Goal: Task Accomplishment & Management: Use online tool/utility

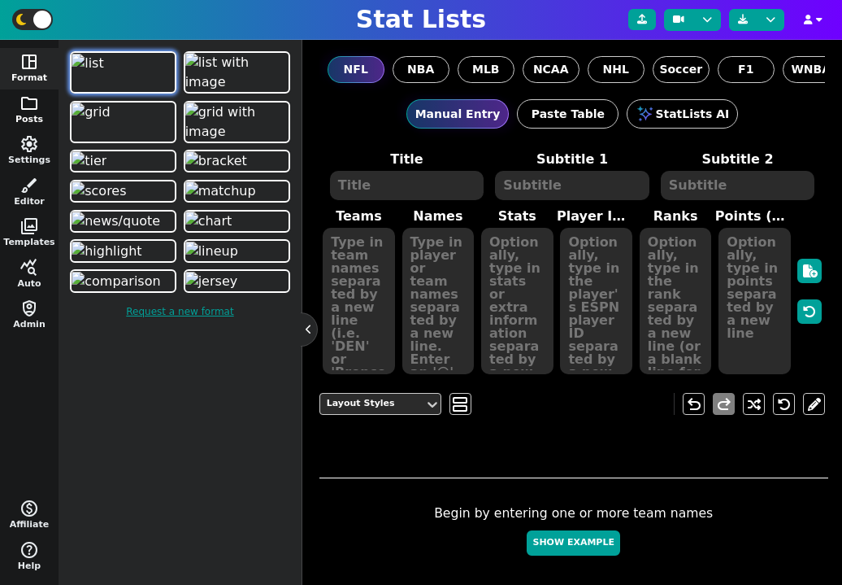
click at [20, 98] on span "folder" at bounding box center [30, 103] width 20 height 20
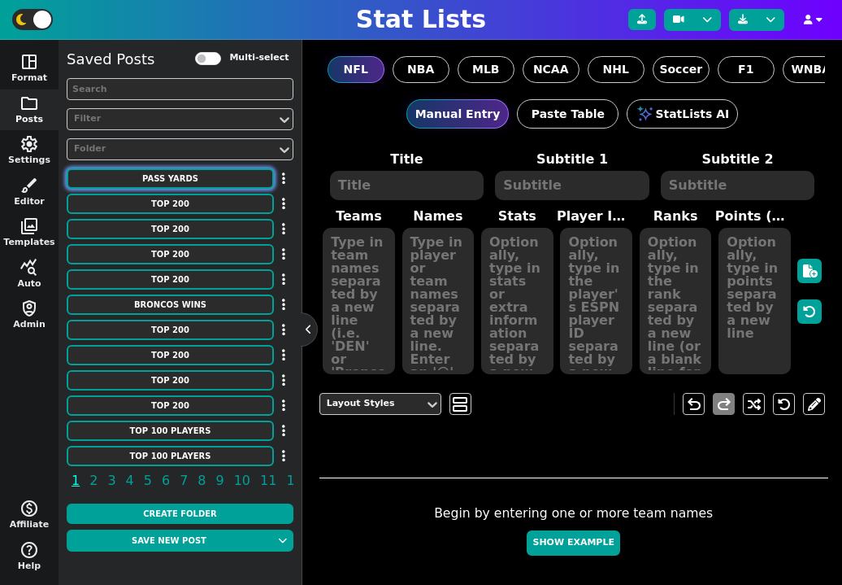
click at [160, 173] on button "PASS YARDS" at bounding box center [170, 178] width 207 height 20
type textarea "PASS YARDS"
type textarea "Single Game"
type textarea "RAM HOU oti CIN PIT ARI MIA DET LAR NWE OAK NYG NYG NOR ATL [GEOGRAPHIC_DATA] D…"
type textarea "[PERSON_NAME] [PERSON_NAME] [PERSON_NAME] [PERSON_NAME] [PERSON_NAME] [PERSON_N…"
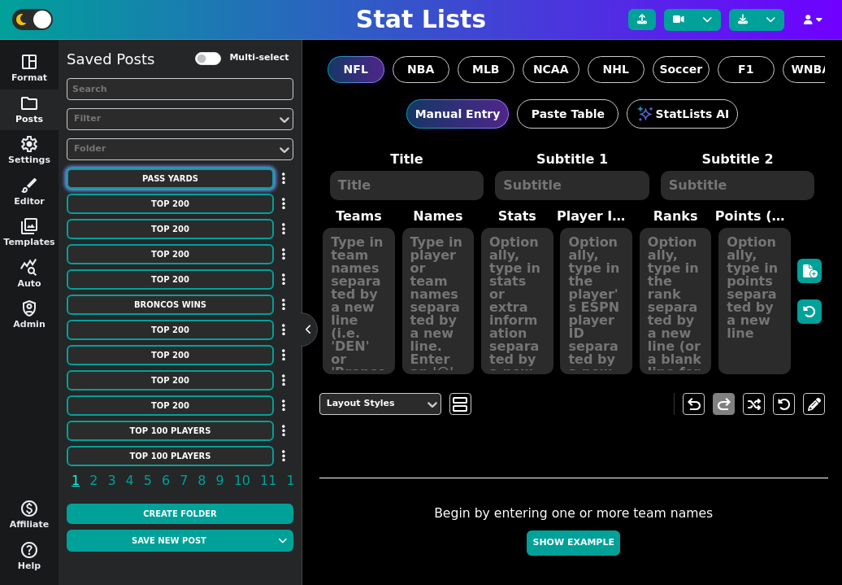
type textarea "554 527 527 525 522 522 521 520 517 517 513 513 510 510 509 509 506 506 505 505…"
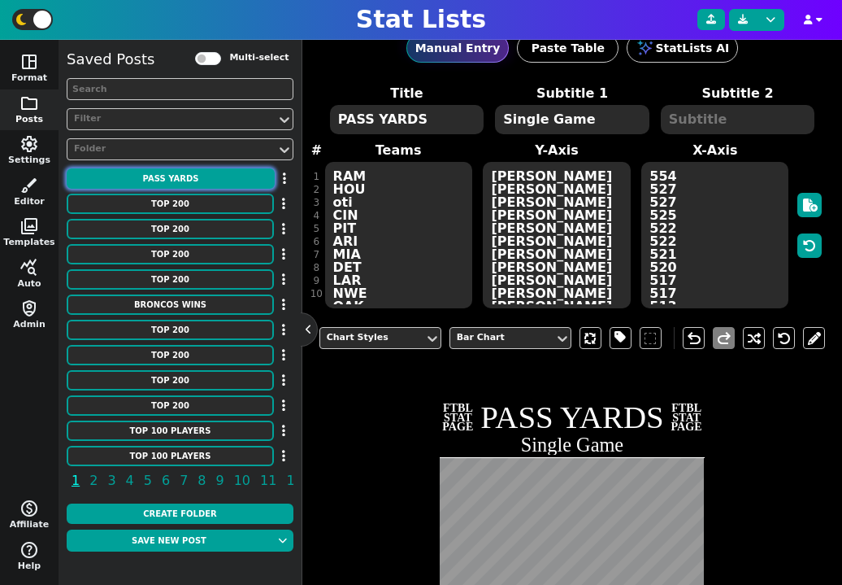
scroll to position [54, 0]
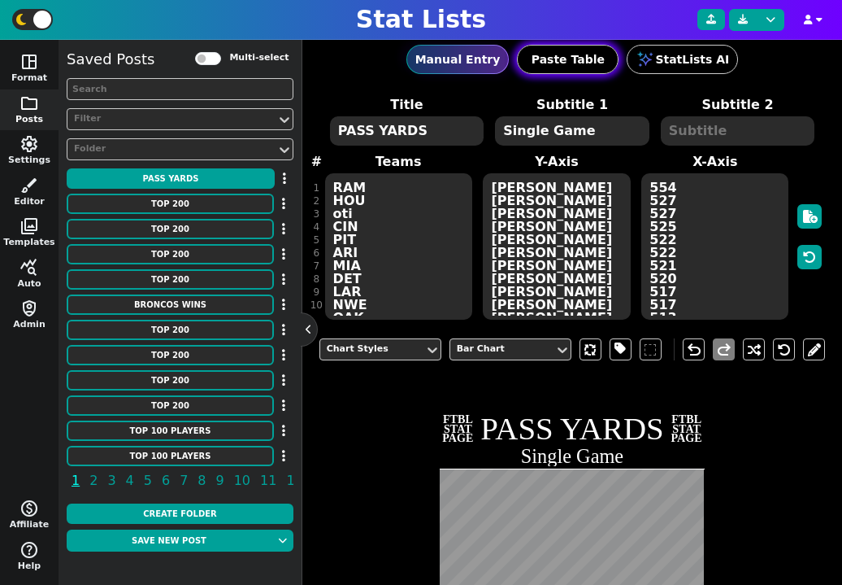
click at [550, 71] on button "Paste Table" at bounding box center [568, 59] width 102 height 29
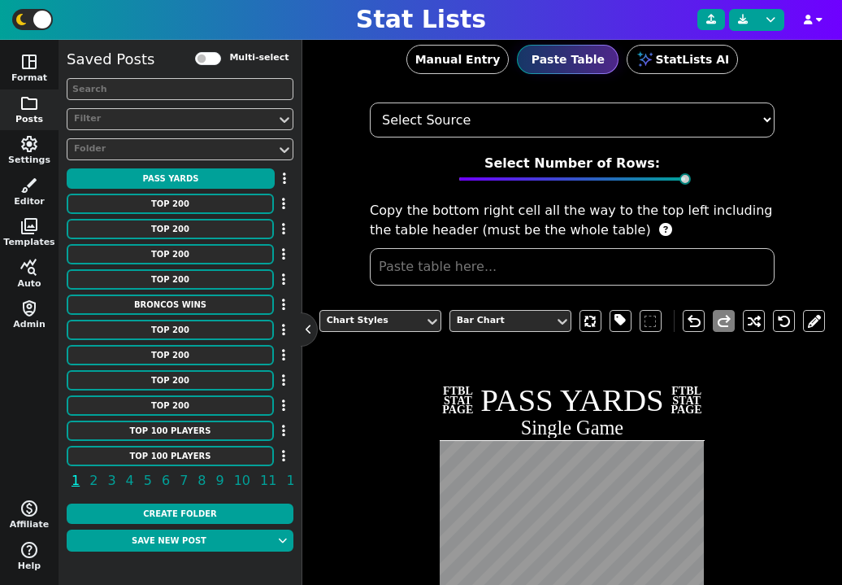
click at [478, 123] on select "Select Source ESPN Sports Reference Spreadsheet" at bounding box center [572, 119] width 405 height 35
select select "PFR"
click at [370, 102] on select "Select Source ESPN Sports Reference Spreadsheet" at bounding box center [572, 119] width 405 height 35
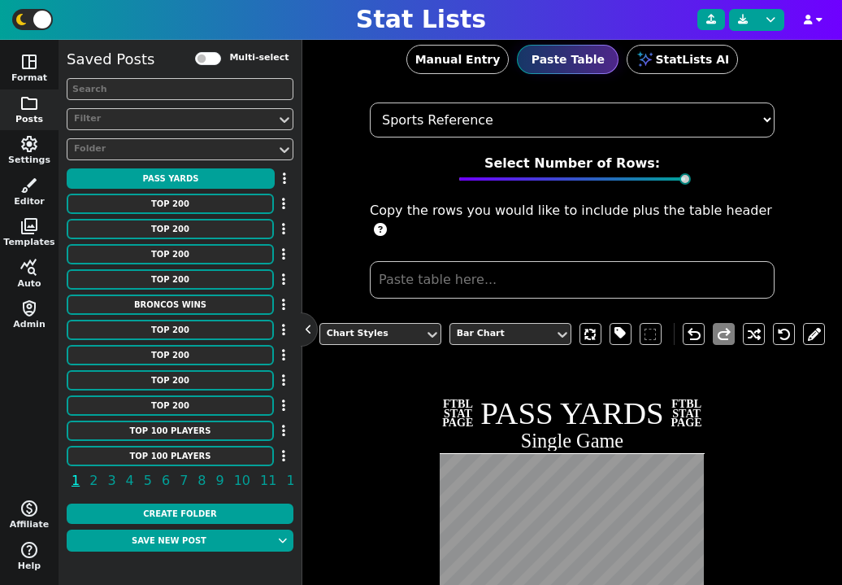
click at [449, 261] on input "text" at bounding box center [572, 279] width 405 height 37
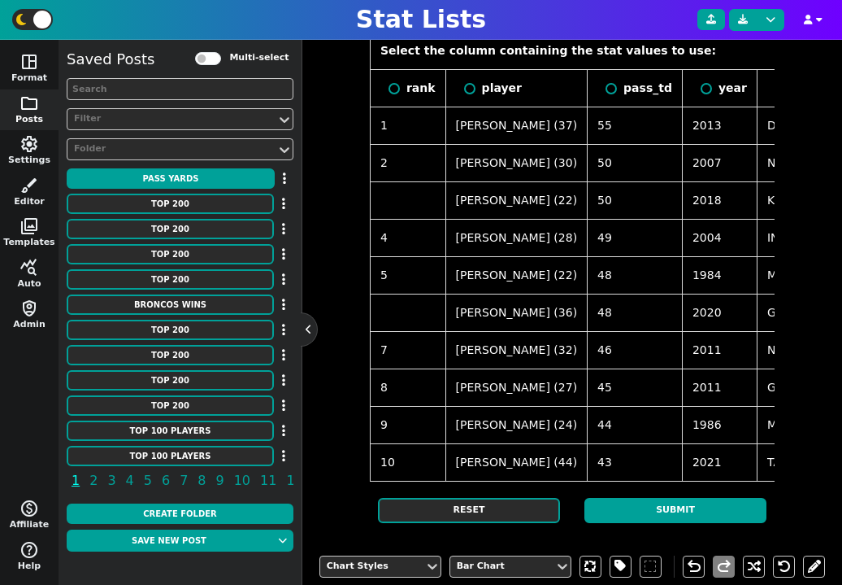
scroll to position [0, 1]
click at [605, 83] on input "radio" at bounding box center [610, 88] width 11 height 11
radio input "true"
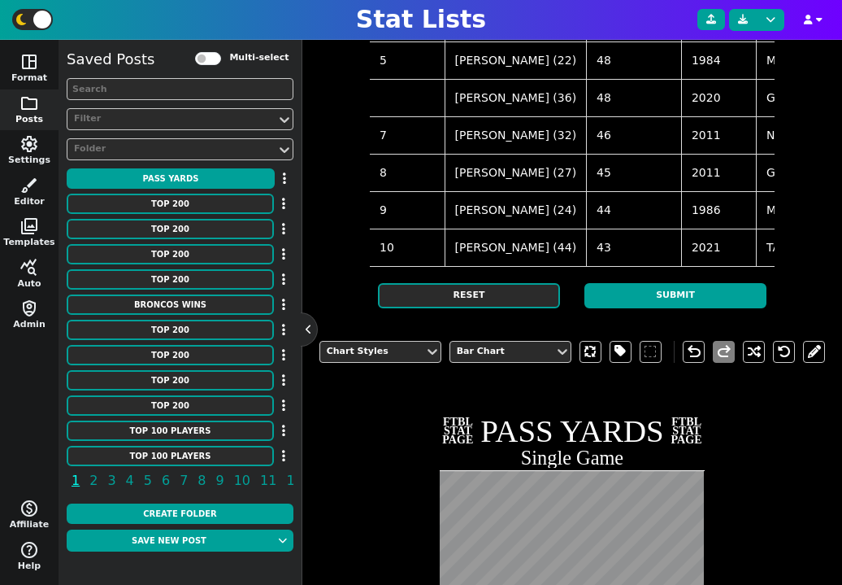
scroll to position [530, 0]
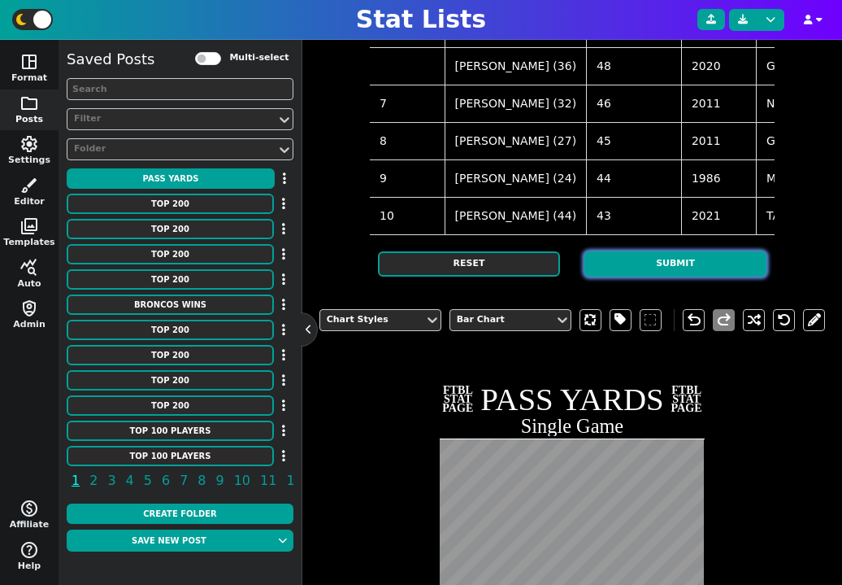
click at [667, 276] on button "Submit" at bounding box center [676, 263] width 182 height 25
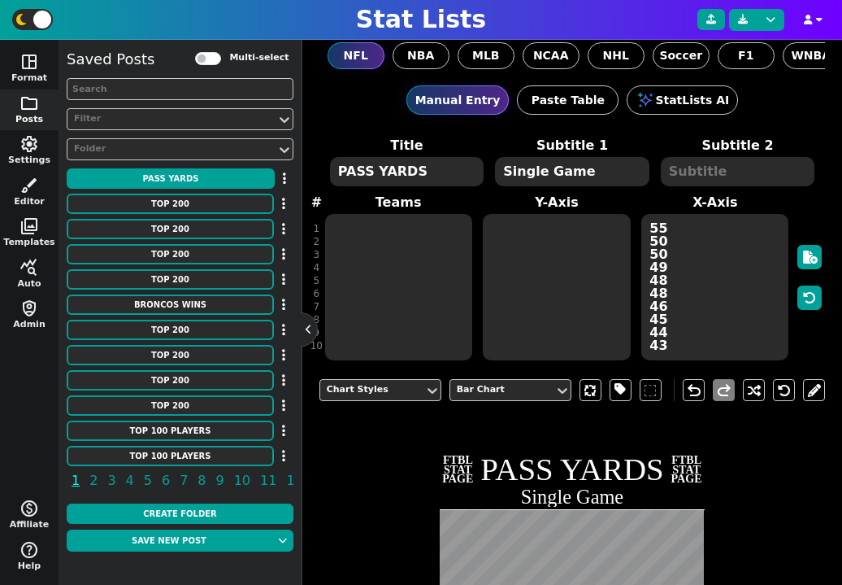
scroll to position [0, 0]
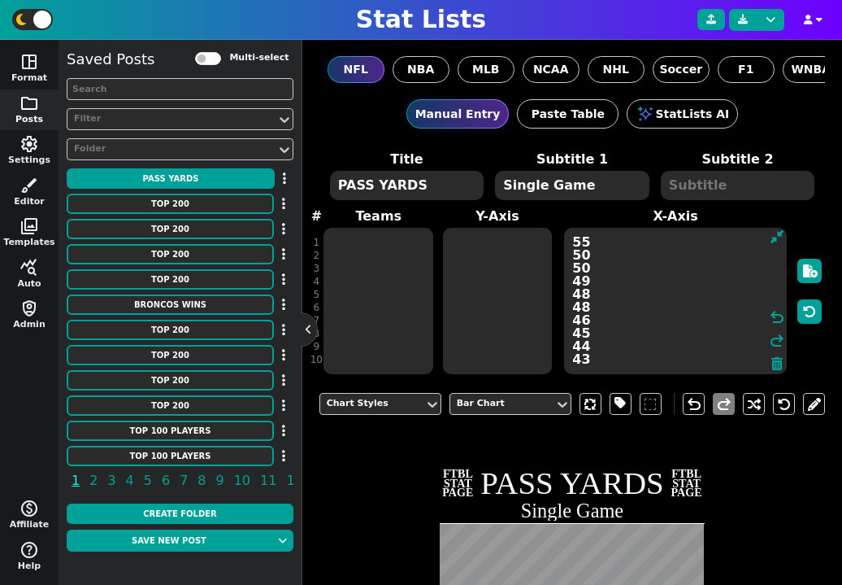
click at [683, 308] on textarea "55 50 50 49 48 48 46 45 44 43" at bounding box center [675, 301] width 223 height 146
paste textarea "43 43 41 41 41 41 41 41 40 40 40 40"
type textarea "55 50 50 49 48 48 46 45 44 43 43 43 41 41 41 41 41 41 40 40 40 40"
click at [374, 270] on textarea at bounding box center [379, 301] width 110 height 146
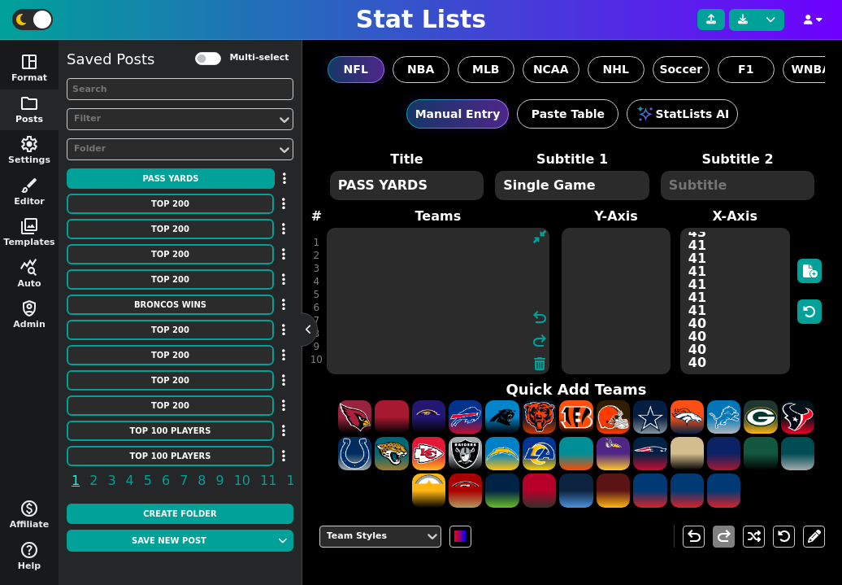
paste textarea "DEN NWE KAN IND MIA GNB NOR GNB [PERSON_NAME] NOR CIN [MEDICAL_DATA] [PERSON_NA…"
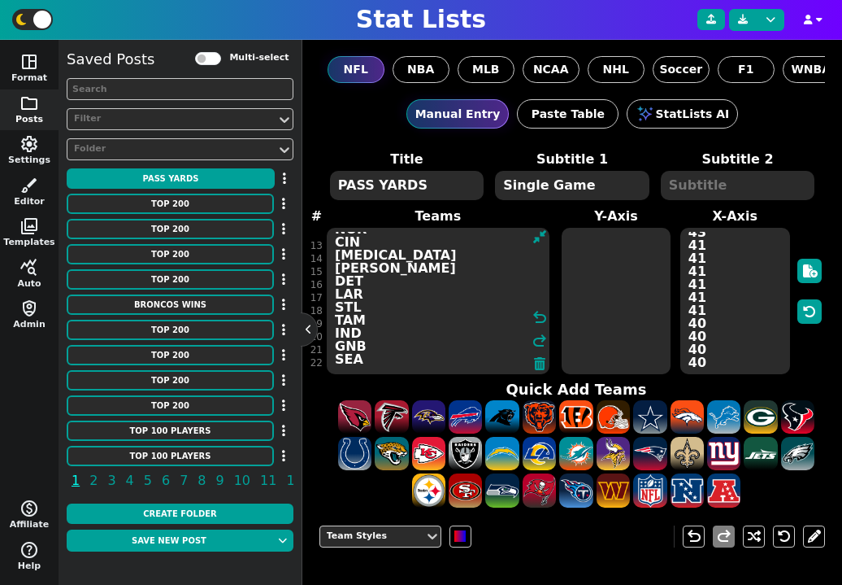
type textarea "DEN NWE KAN IND MIA GNB NOR GNB [PERSON_NAME] NOR CIN [MEDICAL_DATA] [PERSON_NA…"
click at [593, 298] on textarea at bounding box center [617, 301] width 110 height 146
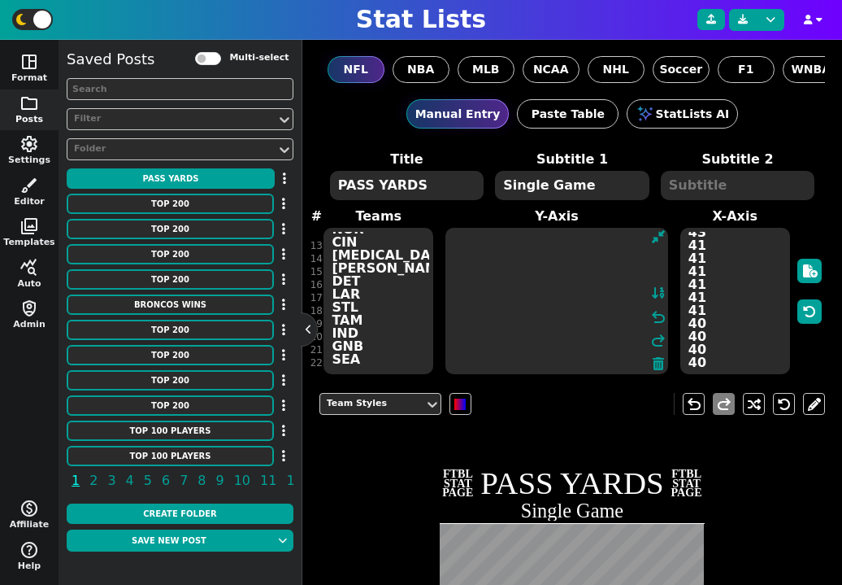
paste textarea "[PERSON_NAME] [PERSON_NAME] [PERSON_NAME] [PERSON_NAME] [PERSON_NAME] [PERSON_N…"
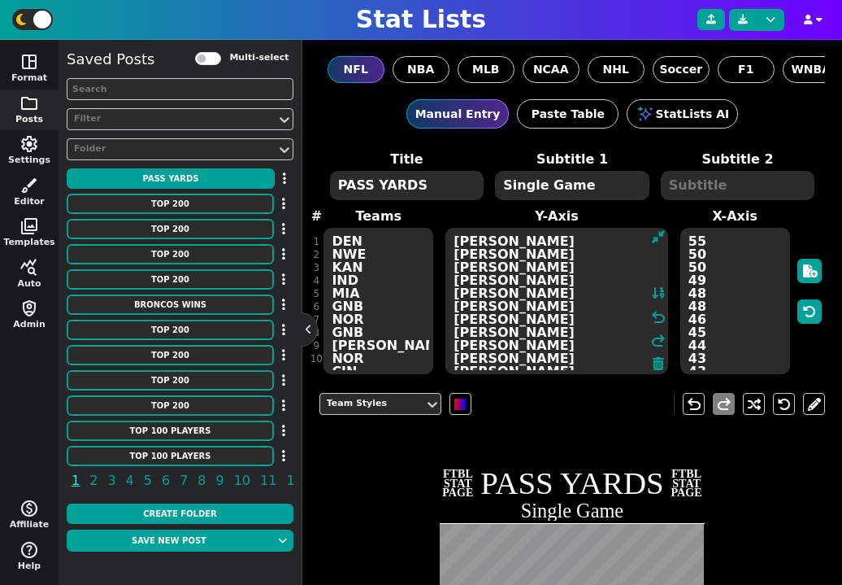
scroll to position [0, 0]
click at [576, 245] on textarea "[PERSON_NAME] [PERSON_NAME] [PERSON_NAME] [PERSON_NAME] [PERSON_NAME] [PERSON_N…" at bounding box center [557, 301] width 223 height 146
click at [572, 289] on textarea "[PERSON_NAME] [PERSON_NAME] [PERSON_NAME] [PERSON_NAME] [PERSON_NAME] [PERSON_N…" at bounding box center [557, 301] width 223 height 146
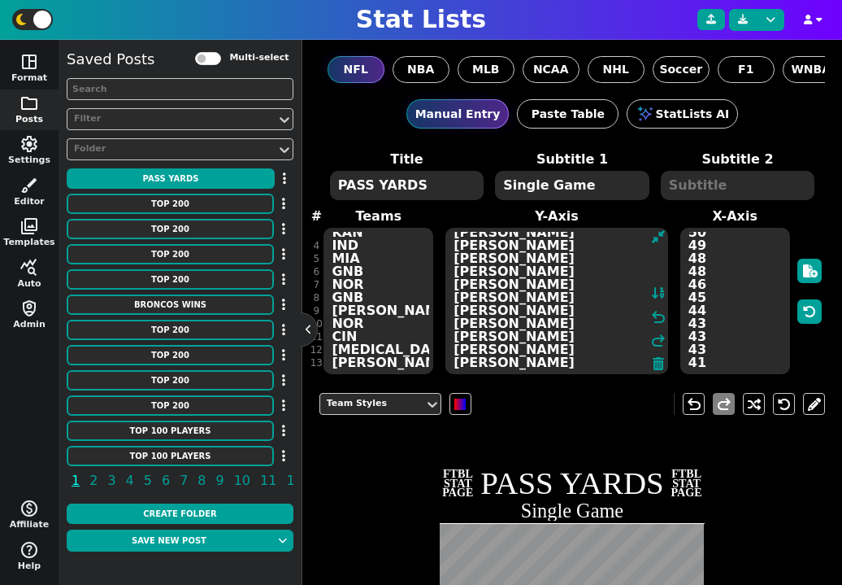
click at [550, 309] on textarea "[PERSON_NAME] [PERSON_NAME] [PERSON_NAME] [PERSON_NAME] [PERSON_NAME] [PERSON_N…" at bounding box center [557, 301] width 223 height 146
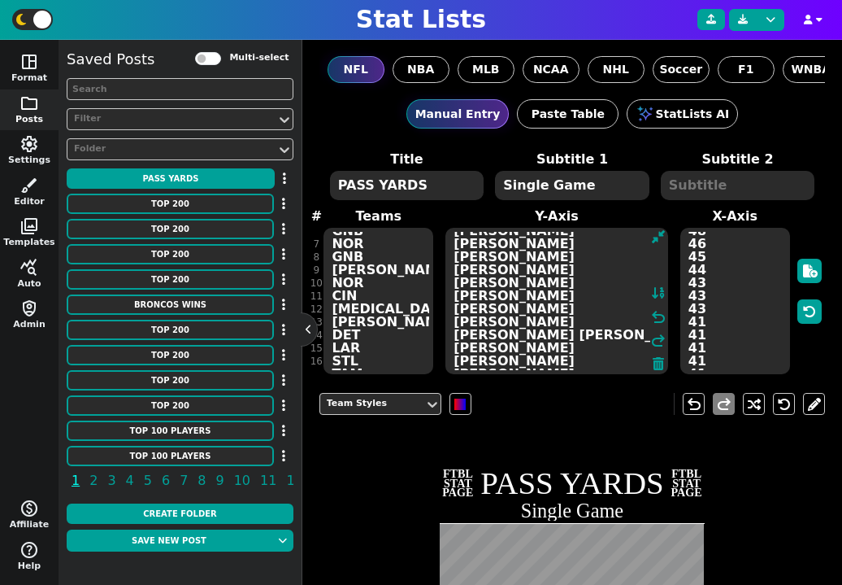
scroll to position [91, 0]
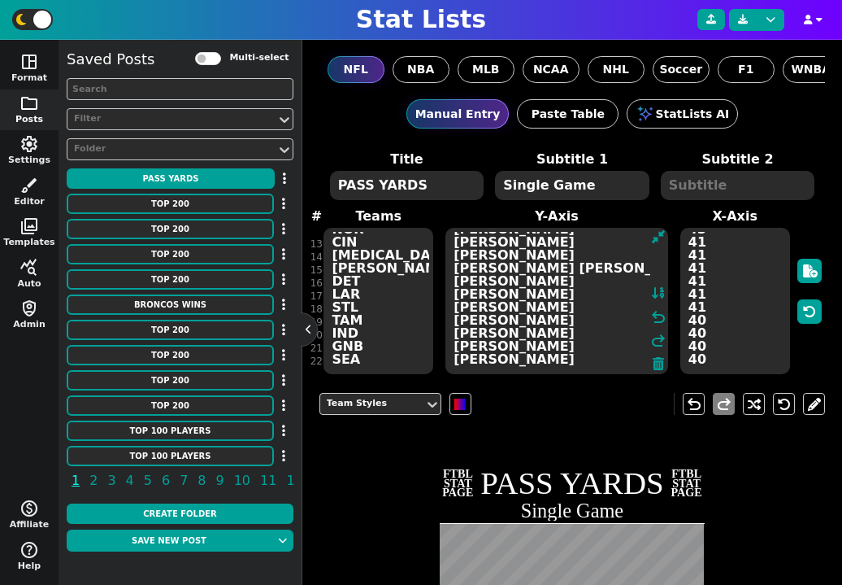
click at [550, 309] on textarea "[PERSON_NAME] [PERSON_NAME] [PERSON_NAME] [PERSON_NAME] [PERSON_NAME] [PERSON_N…" at bounding box center [557, 301] width 223 height 146
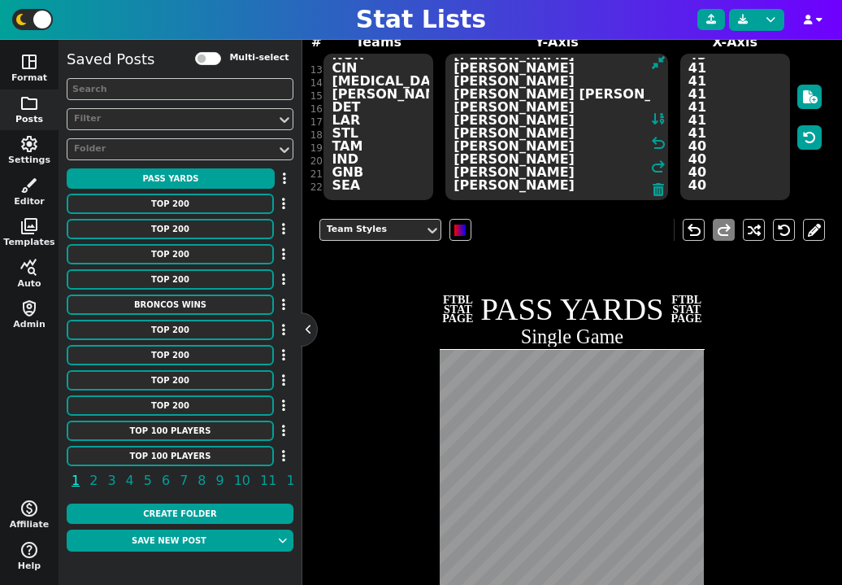
click at [554, 177] on textarea "[PERSON_NAME] [PERSON_NAME] [PERSON_NAME] [PERSON_NAME] [PERSON_NAME] [PERSON_N…" at bounding box center [557, 127] width 223 height 146
paste textarea "2013 [PERSON_NAME] 2007 [PERSON_NAME] 2018 [PERSON_NAME] 2004 [PERSON_NAME] 198…"
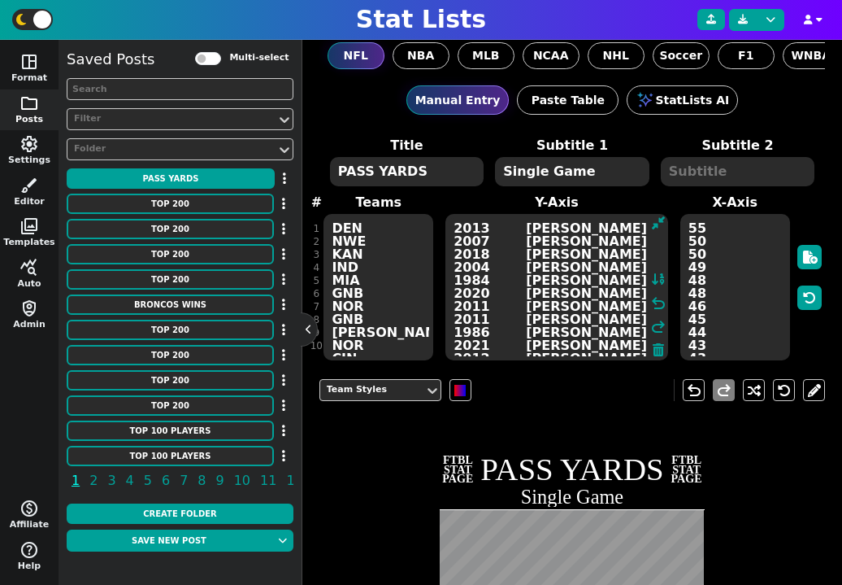
click at [617, 220] on textarea "2013 [PERSON_NAME] 2007 [PERSON_NAME] 2018 [PERSON_NAME] 2004 [PERSON_NAME] 198…" at bounding box center [557, 287] width 223 height 146
click at [621, 226] on textarea "2013 [PERSON_NAME] 2007 [PERSON_NAME] 2018 [PERSON_NAME] 2004 [PERSON_NAME] 198…" at bounding box center [557, 287] width 223 height 146
click at [607, 330] on textarea "2013 [PERSON_NAME] 2007 [PERSON_NAME] 2018 [PERSON_NAME] 2004 [PERSON_NAME] 198…" at bounding box center [557, 287] width 223 height 146
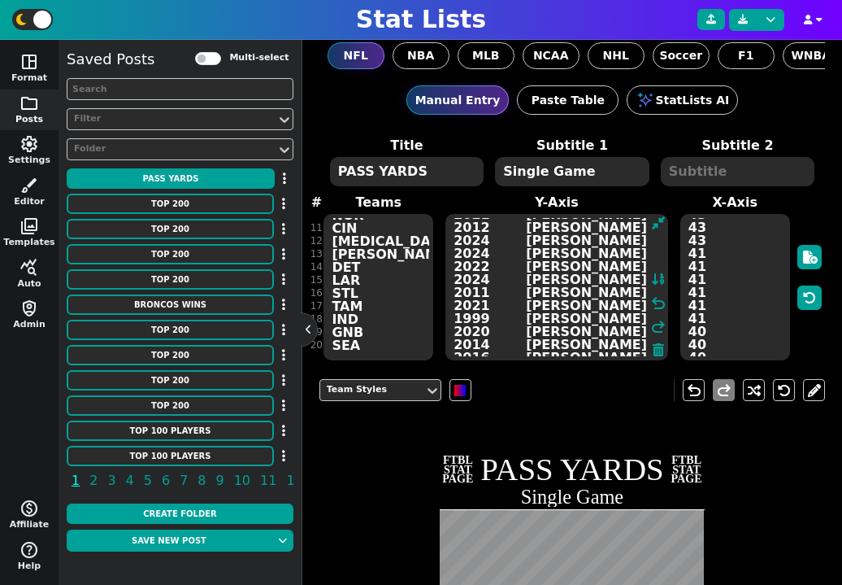
click at [598, 308] on textarea "2013 [PERSON_NAME] 2007 [PERSON_NAME] 2018 [PERSON_NAME] 2004 [PERSON_NAME] 198…" at bounding box center [557, 287] width 223 height 146
click at [606, 322] on textarea "2013 [PERSON_NAME] 2007 [PERSON_NAME] 2018 [PERSON_NAME] 2004 [PERSON_NAME] 198…" at bounding box center [557, 287] width 223 height 146
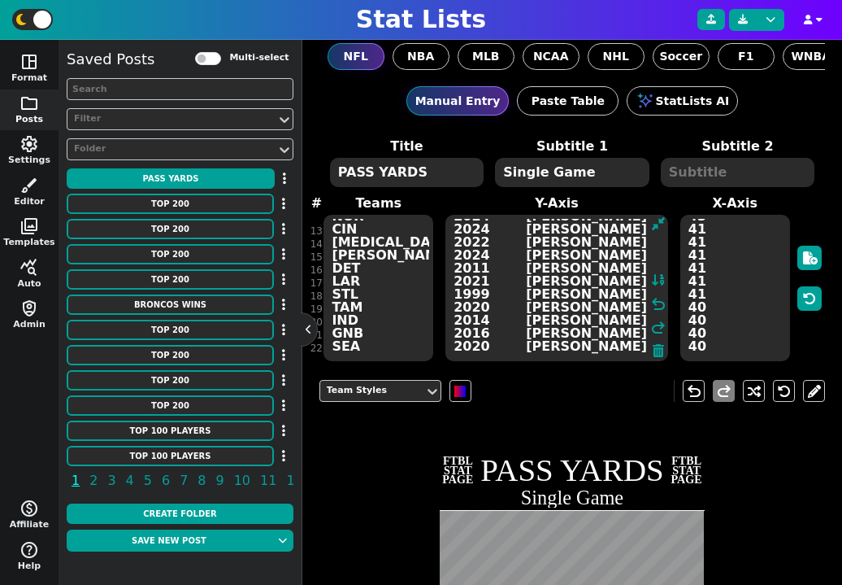
type textarea "2013 [PERSON_NAME] 2007 [PERSON_NAME] 2018 [PERSON_NAME] 2004 [PERSON_NAME] 198…"
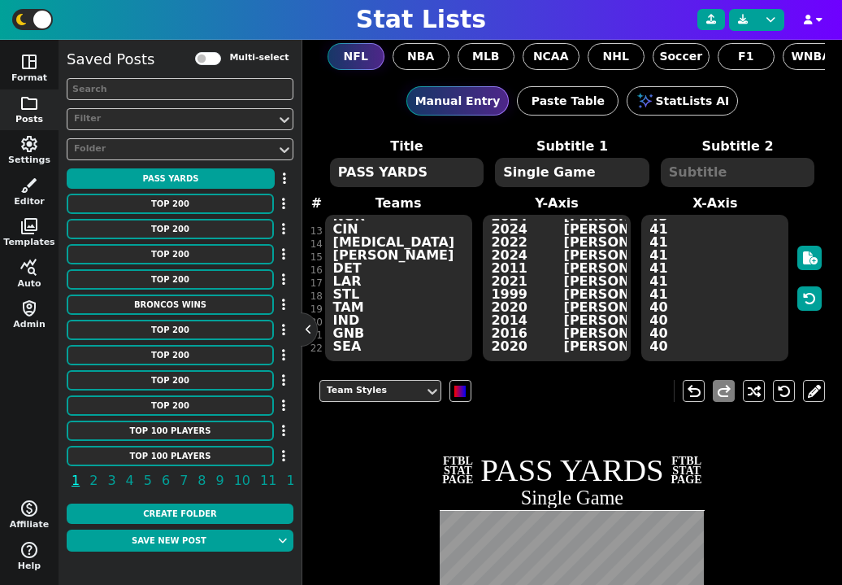
click at [398, 175] on textarea "PASS YARDS" at bounding box center [407, 172] width 154 height 29
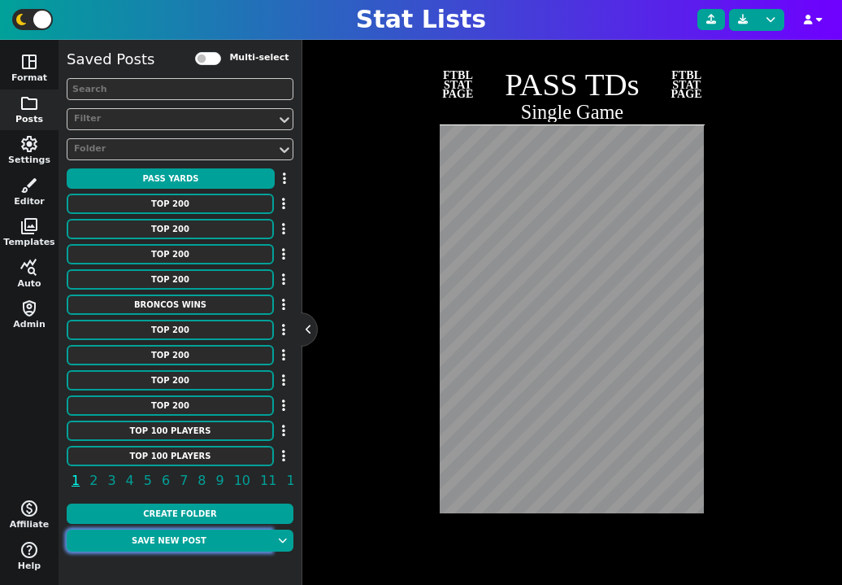
click at [215, 542] on button "Save new post" at bounding box center [169, 540] width 205 height 22
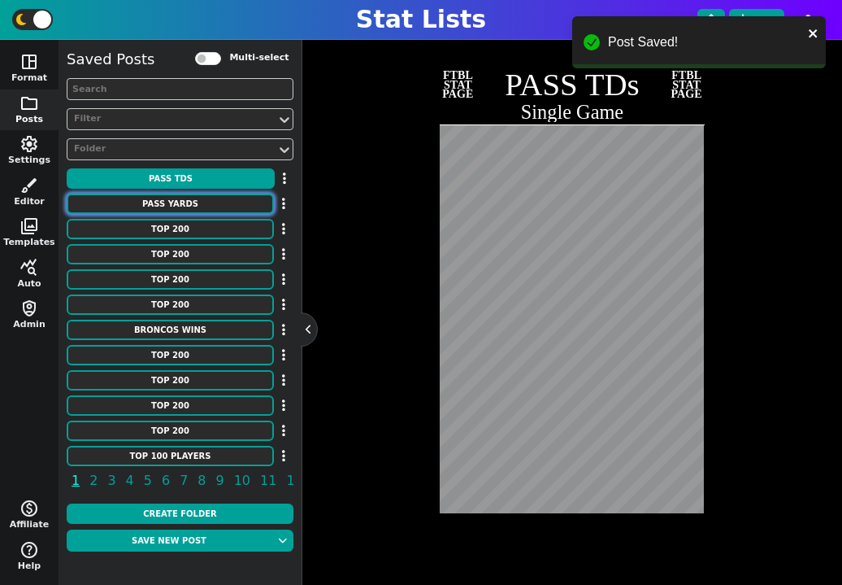
click at [197, 207] on button "PASS YARDS" at bounding box center [170, 203] width 207 height 20
type textarea "PASS YARDS"
type textarea "RAM HOU oti CIN PIT ARI MIA DET LAR NWE OAK NYG NYG NOR ATL [GEOGRAPHIC_DATA] D…"
type textarea "[PERSON_NAME] [PERSON_NAME] [PERSON_NAME] [PERSON_NAME] [PERSON_NAME] [PERSON_N…"
type textarea "554 527 527 525 522 522 521 520 517 517 513 513 510 510 509 509 506 506 505 505…"
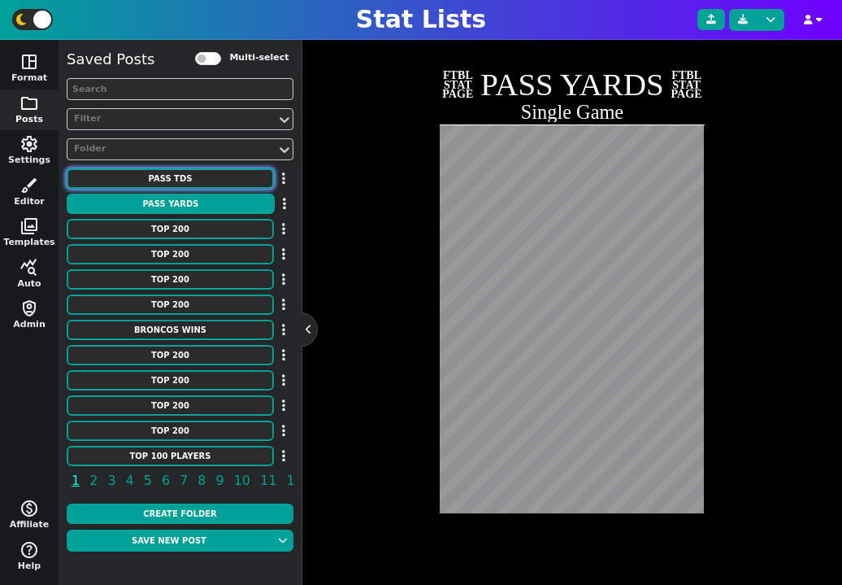
click at [221, 180] on button "PASS TDs" at bounding box center [170, 178] width 207 height 20
type textarea "PASS TDs"
type textarea "DEN NWE KAN IND MIA GNB NOR GNB [PERSON_NAME] NOR CIN [MEDICAL_DATA] [PERSON_NA…"
type textarea "2013 [PERSON_NAME] 2007 [PERSON_NAME] 2018 [PERSON_NAME] 2004 [PERSON_NAME] 198…"
type textarea "55 50 50 49 48 48 46 45 44 43 43 43 41 41 41 41 41 41 40 40 40 40"
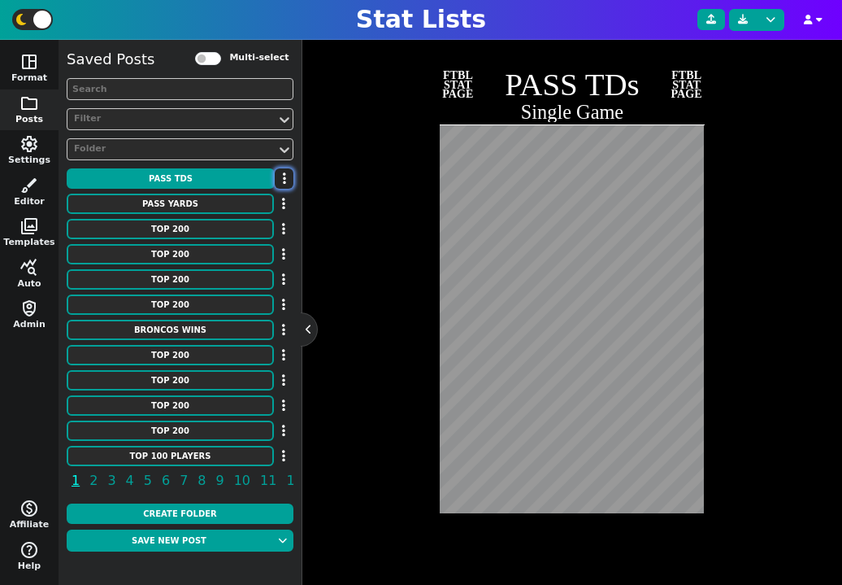
click at [288, 180] on button "button" at bounding box center [284, 178] width 19 height 20
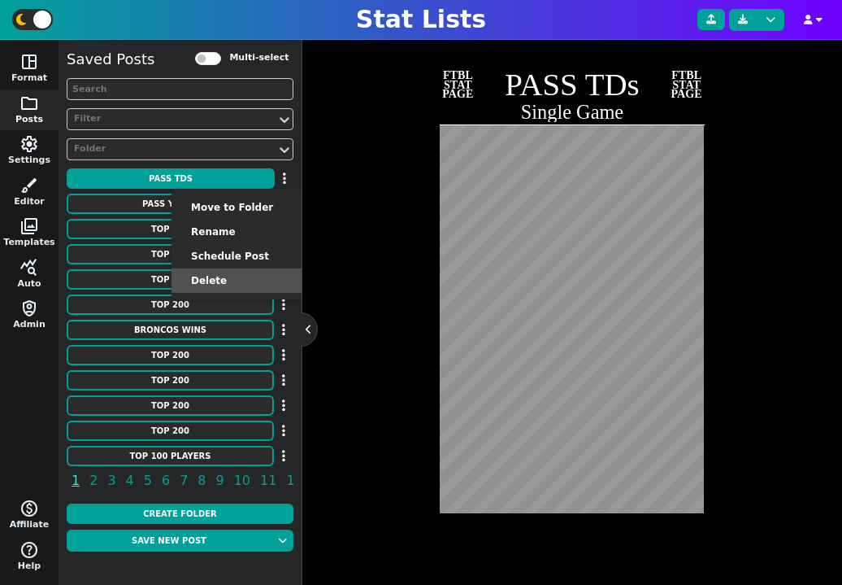
click at [258, 286] on li "Delete" at bounding box center [237, 280] width 130 height 24
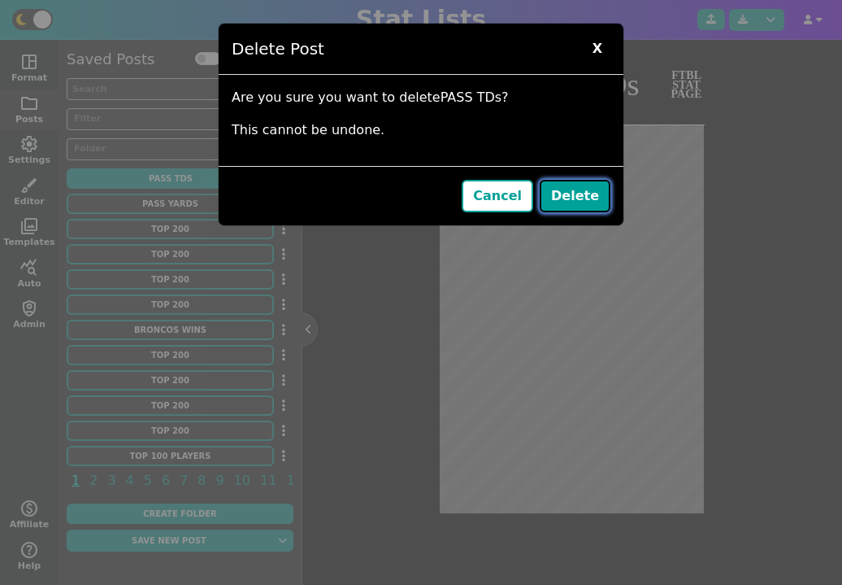
click at [602, 200] on button "Delete" at bounding box center [575, 196] width 71 height 33
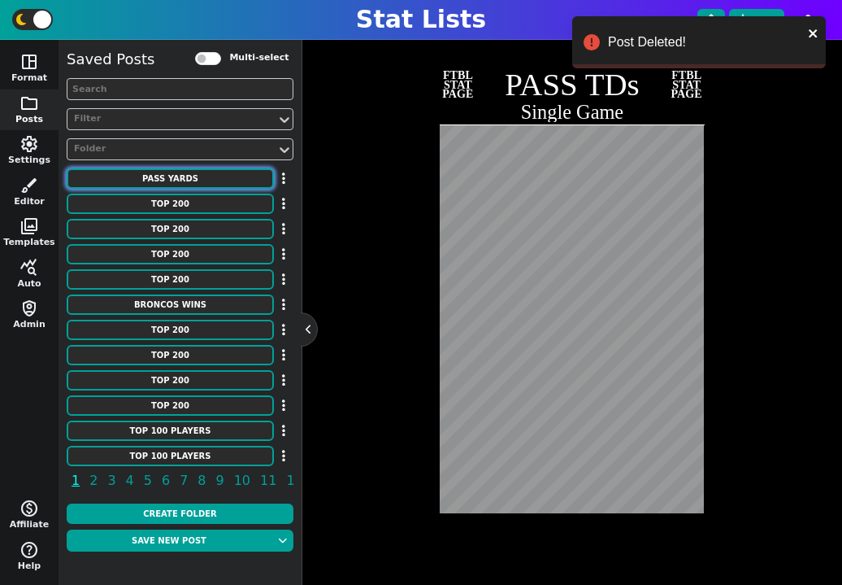
click at [214, 181] on button "PASS YARDS" at bounding box center [170, 178] width 207 height 20
type textarea "PASS YARDS"
type textarea "RAM HOU oti CIN PIT ARI MIA DET LAR NWE OAK NYG NYG NOR ATL [GEOGRAPHIC_DATA] D…"
type textarea "[PERSON_NAME] [PERSON_NAME] [PERSON_NAME] [PERSON_NAME] [PERSON_NAME] [PERSON_N…"
type textarea "554 527 527 525 522 522 521 520 517 517 513 513 510 510 509 509 506 506 505 505…"
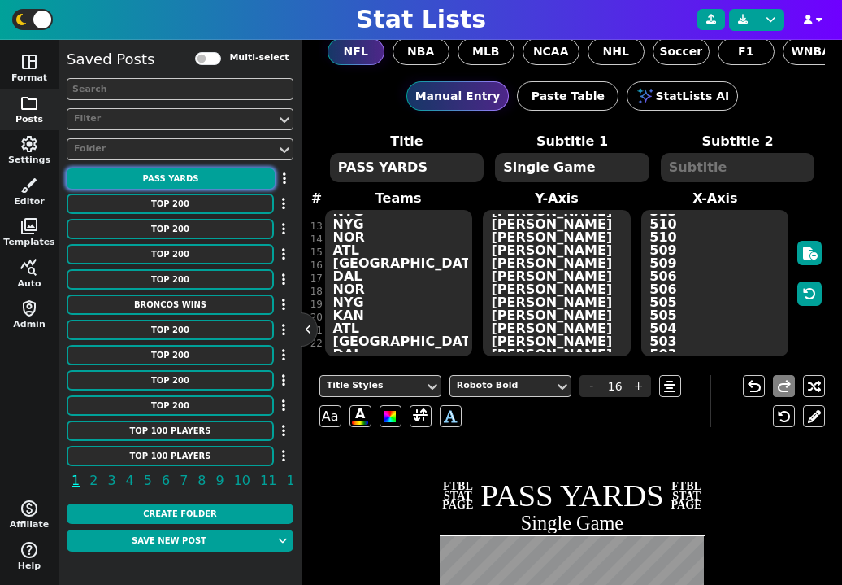
scroll to position [0, 0]
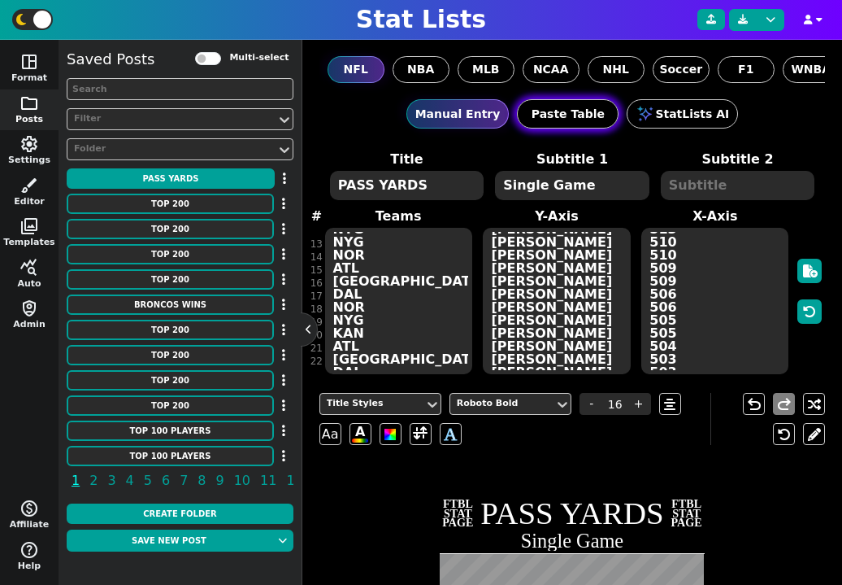
click at [572, 114] on button "Paste Table" at bounding box center [568, 113] width 102 height 29
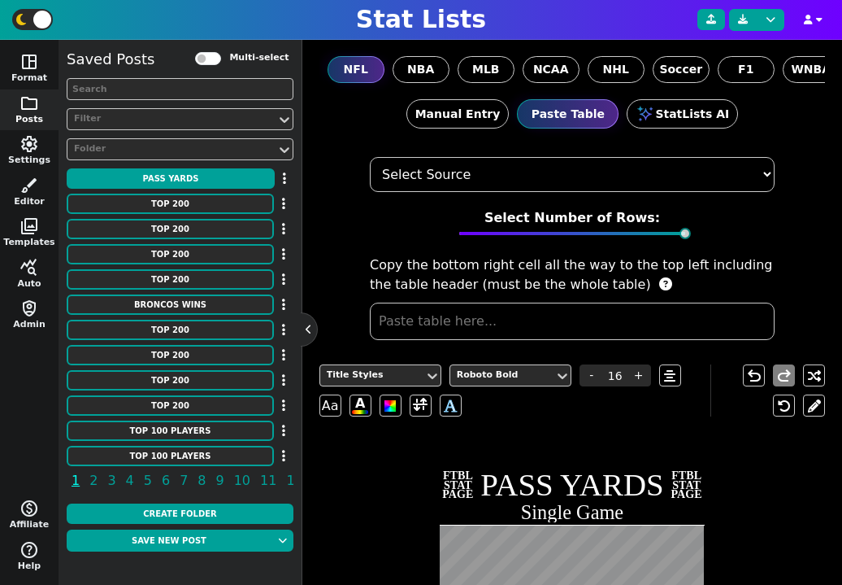
click at [496, 186] on select "Select Source ESPN Sports Reference Spreadsheet" at bounding box center [572, 174] width 405 height 35
select select "PFR"
click at [370, 157] on select "Select Source ESPN Sports Reference Spreadsheet" at bounding box center [572, 174] width 405 height 35
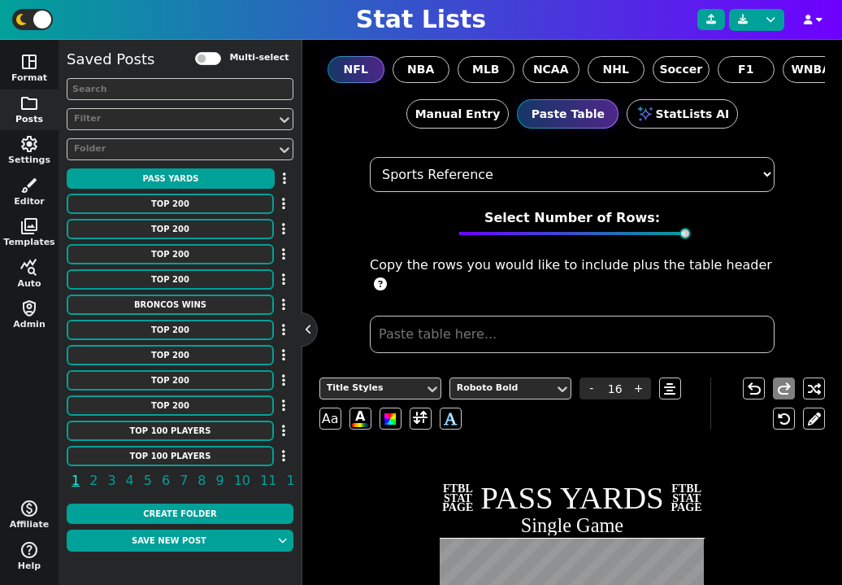
click at [485, 315] on input "text" at bounding box center [572, 333] width 405 height 37
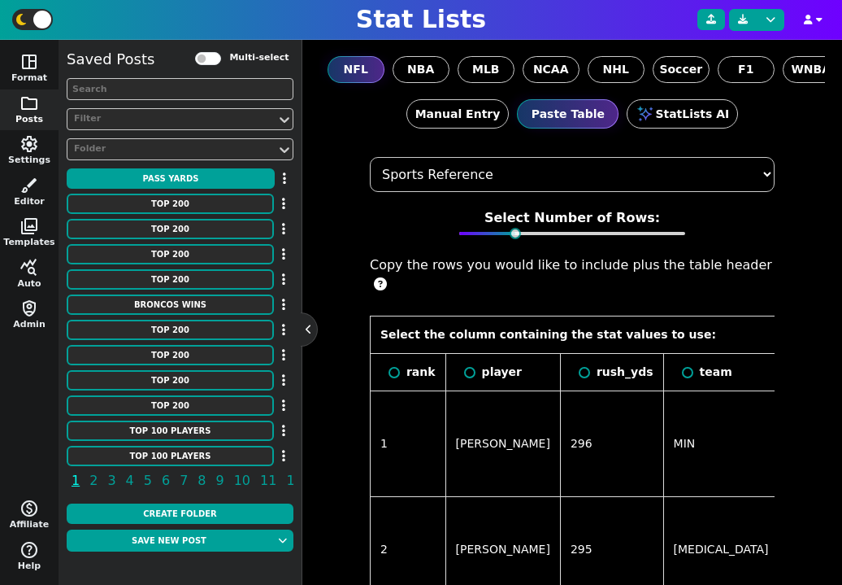
click at [576, 363] on div "rush_yds" at bounding box center [612, 371] width 83 height 17
click at [579, 367] on input "radio" at bounding box center [584, 372] width 11 height 11
radio input "true"
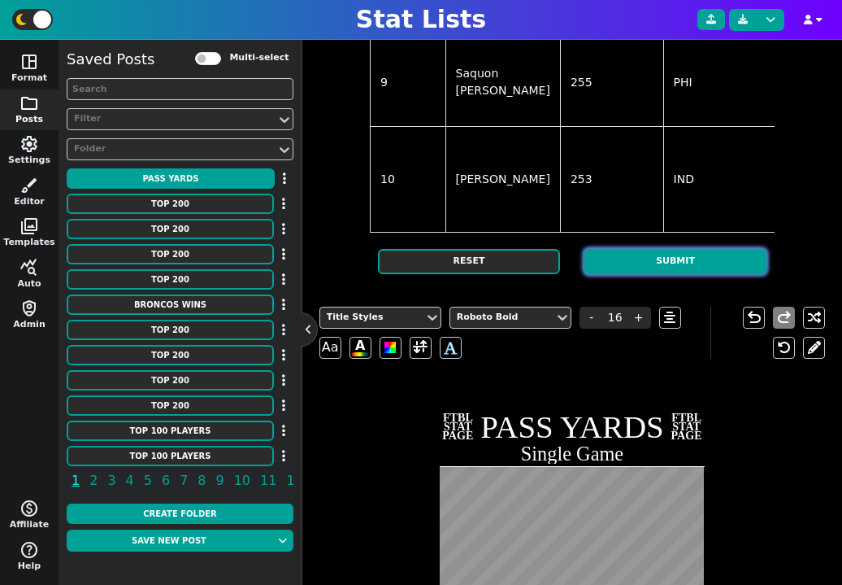
click at [676, 274] on button "Submit" at bounding box center [676, 261] width 182 height 25
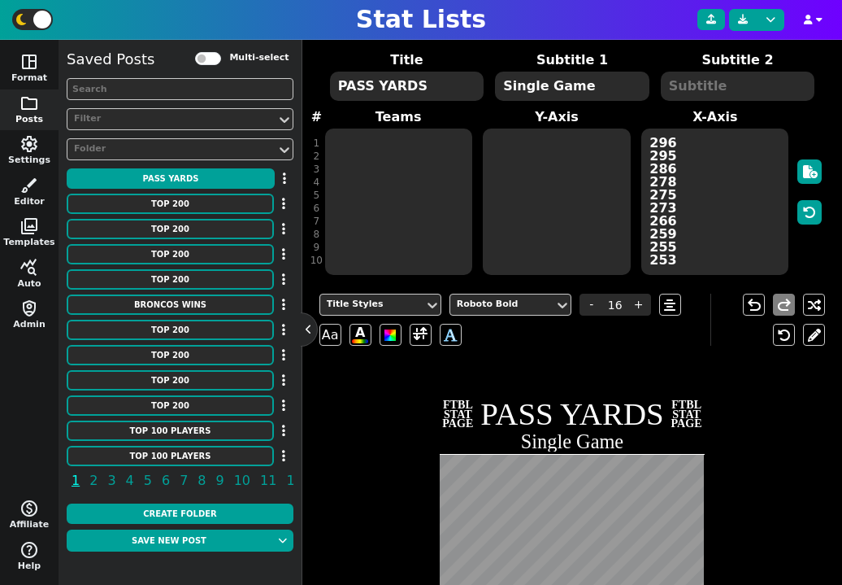
scroll to position [63, 0]
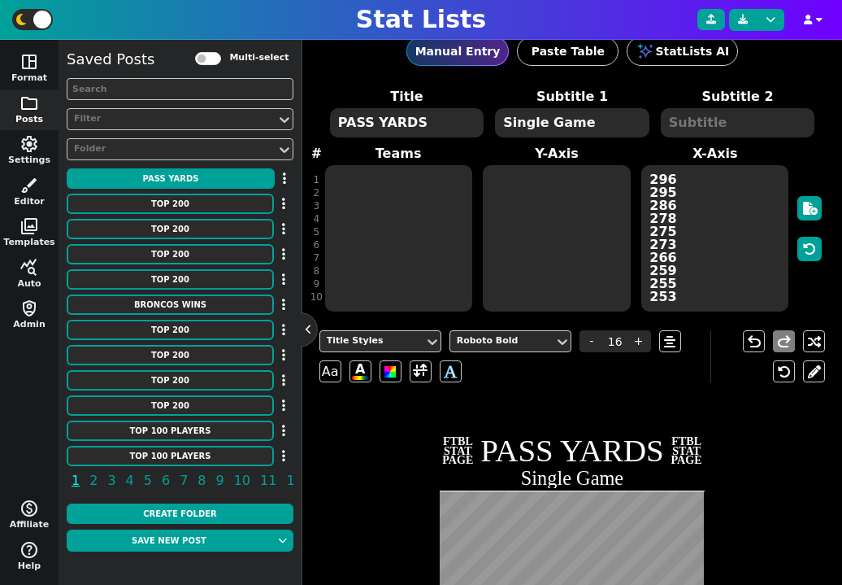
click at [541, 224] on textarea at bounding box center [556, 238] width 147 height 146
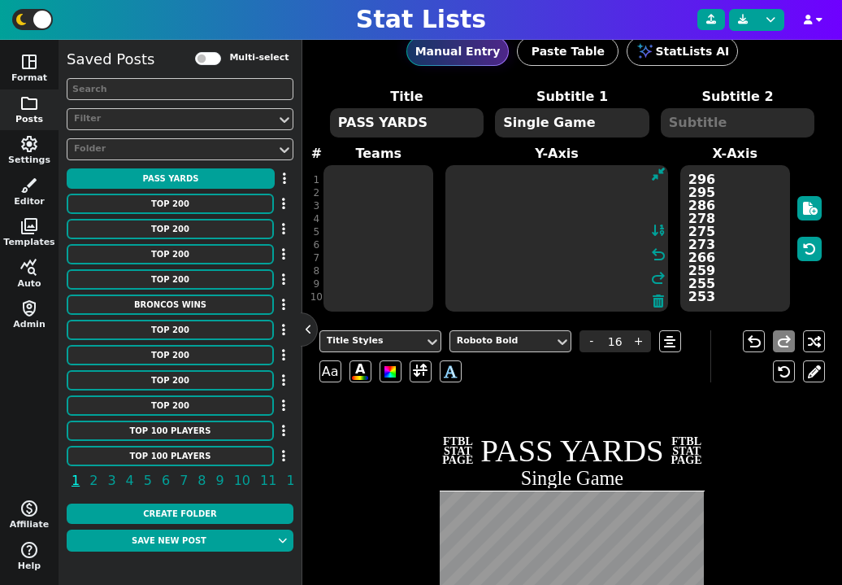
paste textarea "[PERSON_NAME] [PERSON_NAME] [PERSON_NAME] [PERSON_NAME] [PERSON_NAME] [PERSON_N…"
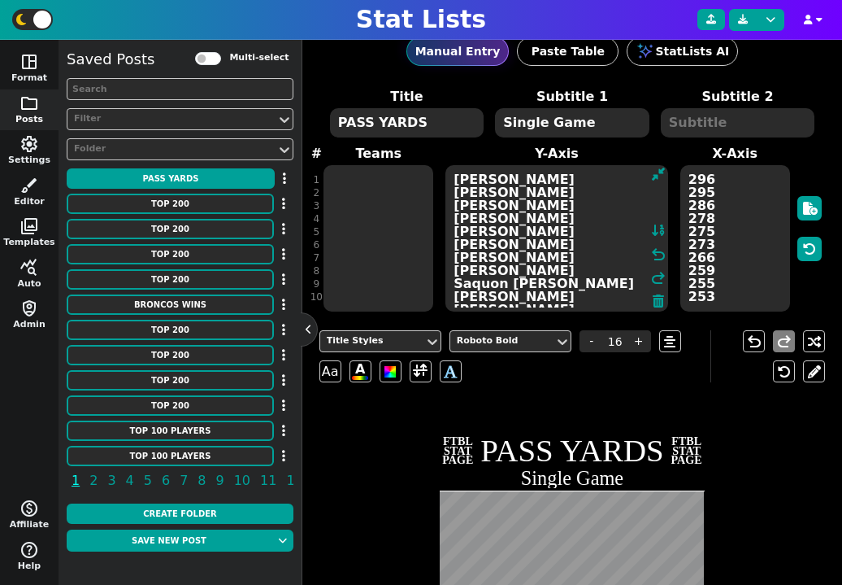
scroll to position [192, 0]
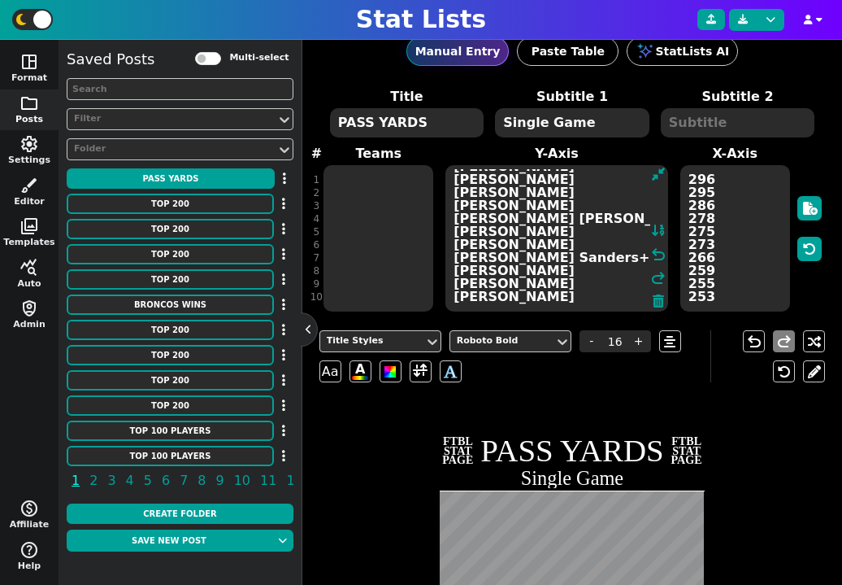
click at [585, 267] on textarea "[PERSON_NAME] [PERSON_NAME] [PERSON_NAME] [PERSON_NAME] [PERSON_NAME] [PERSON_N…" at bounding box center [557, 238] width 223 height 146
click at [572, 261] on textarea "[PERSON_NAME] [PERSON_NAME] [PERSON_NAME] [PERSON_NAME] [PERSON_NAME] [PERSON_N…" at bounding box center [557, 238] width 223 height 146
click at [601, 225] on textarea "[PERSON_NAME] [PERSON_NAME] [PERSON_NAME] [PERSON_NAME] [PERSON_NAME] [PERSON_N…" at bounding box center [557, 238] width 223 height 146
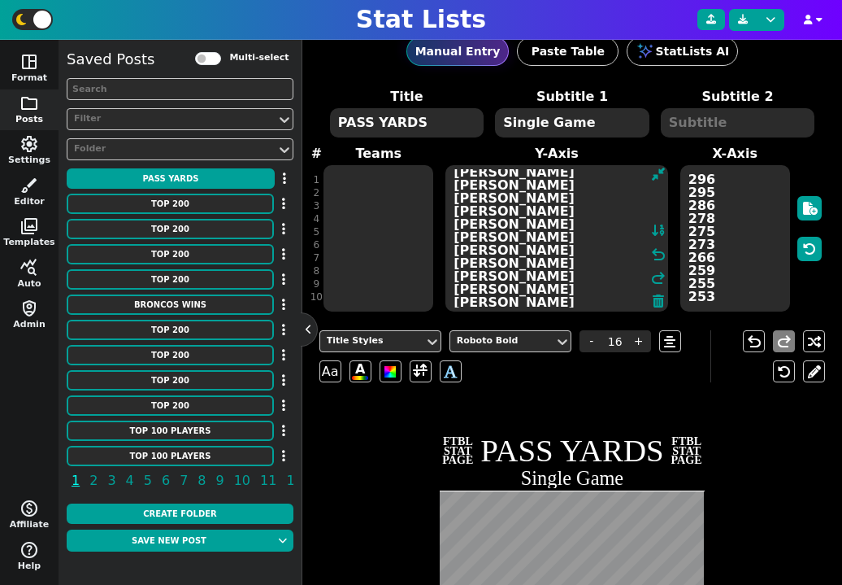
scroll to position [163, 0]
click at [563, 199] on textarea "[PERSON_NAME] [PERSON_NAME] [PERSON_NAME] [PERSON_NAME] [PERSON_NAME] [PERSON_N…" at bounding box center [557, 238] width 223 height 146
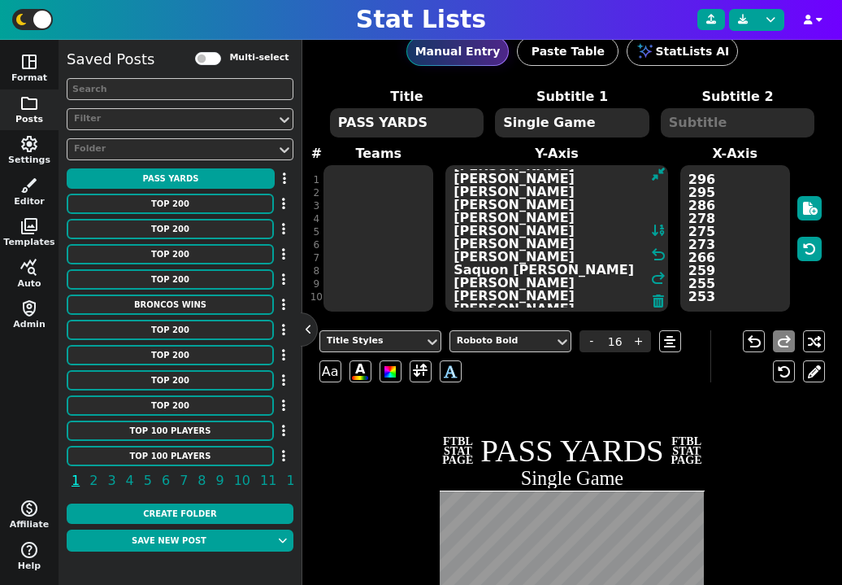
scroll to position [0, 0]
click at [553, 244] on textarea "[PERSON_NAME] [PERSON_NAME] [PERSON_NAME] [PERSON_NAME] [PERSON_NAME] [PERSON_N…" at bounding box center [557, 238] width 223 height 146
click at [559, 236] on textarea "[PERSON_NAME] [PERSON_NAME] [PERSON_NAME] [PERSON_NAME] [PERSON_NAME] [PERSON_N…" at bounding box center [557, 238] width 223 height 146
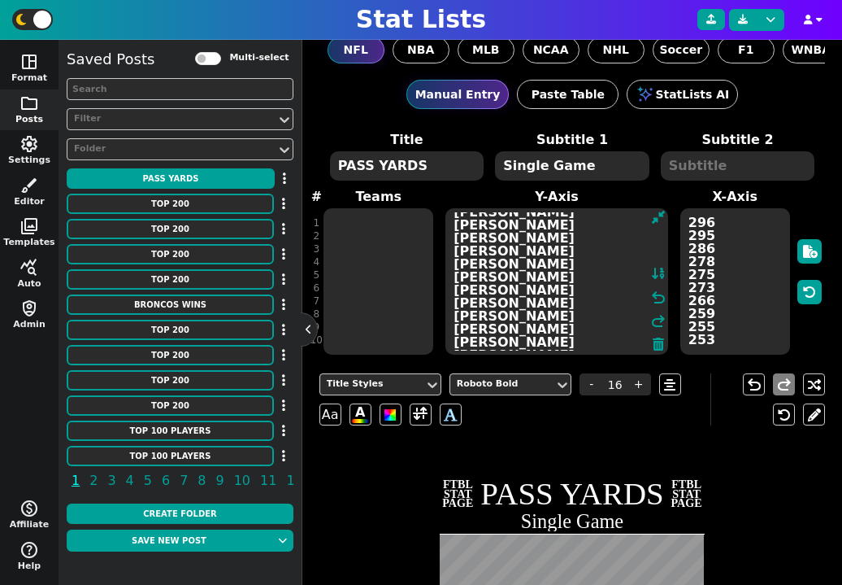
scroll to position [181, 0]
type textarea "[PERSON_NAME] [PERSON_NAME] [PERSON_NAME] [PERSON_NAME] [PERSON_NAME] [PERSON_N…"
click at [366, 223] on textarea at bounding box center [379, 281] width 110 height 146
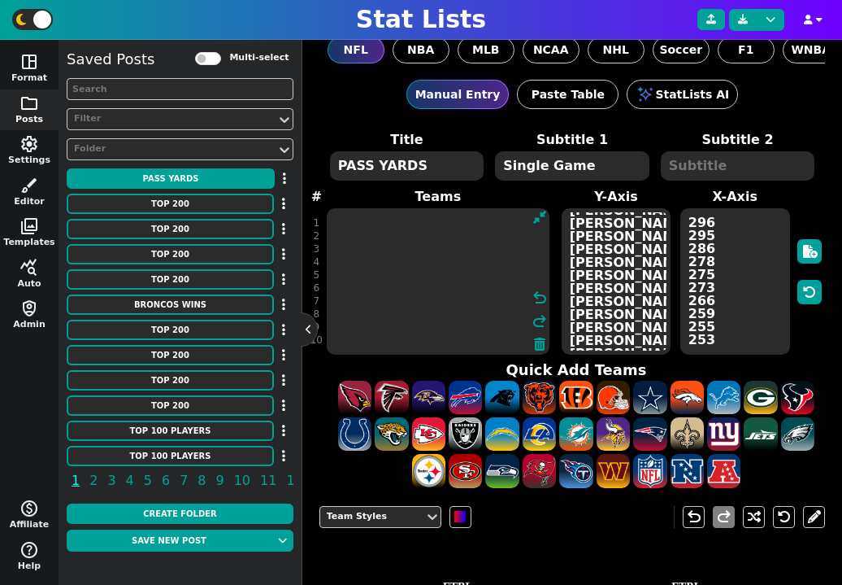
paste textarea "MIN [MEDICAL_DATA] CLE CIN CHI BUF SEA KAN PHI IND [PERSON_NAME] DEN TEN BUF NY…"
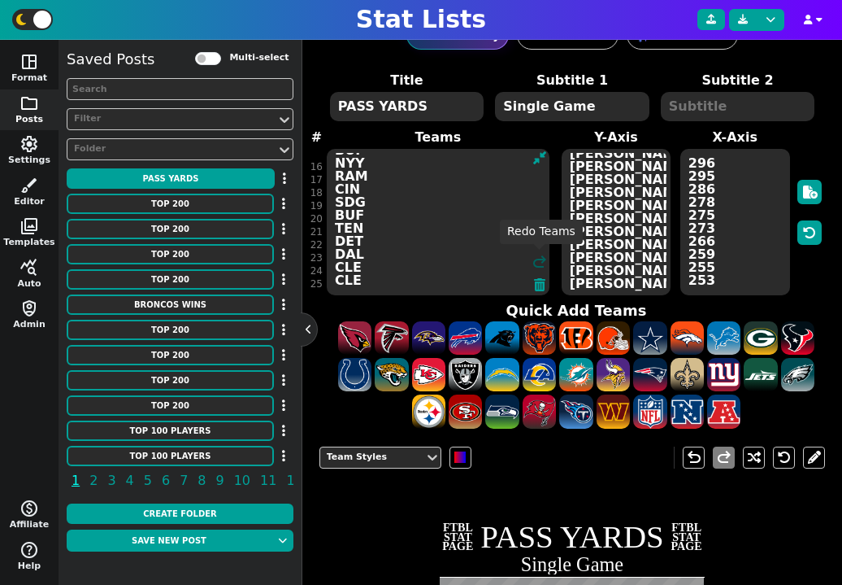
scroll to position [0, 0]
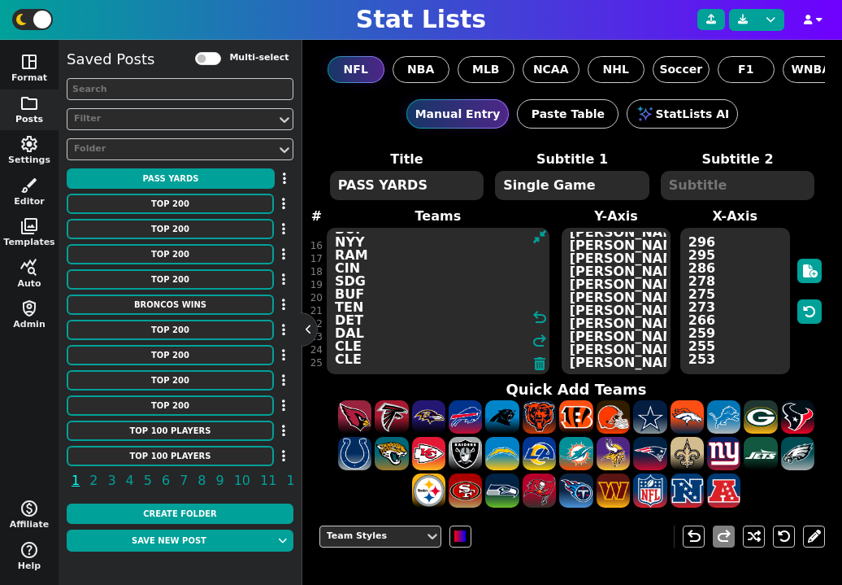
click at [400, 240] on textarea "MIN [MEDICAL_DATA] CLE CIN CHI BUF SEA KAN PHI IND [PERSON_NAME] DEN TEN BUF NY…" at bounding box center [438, 301] width 223 height 146
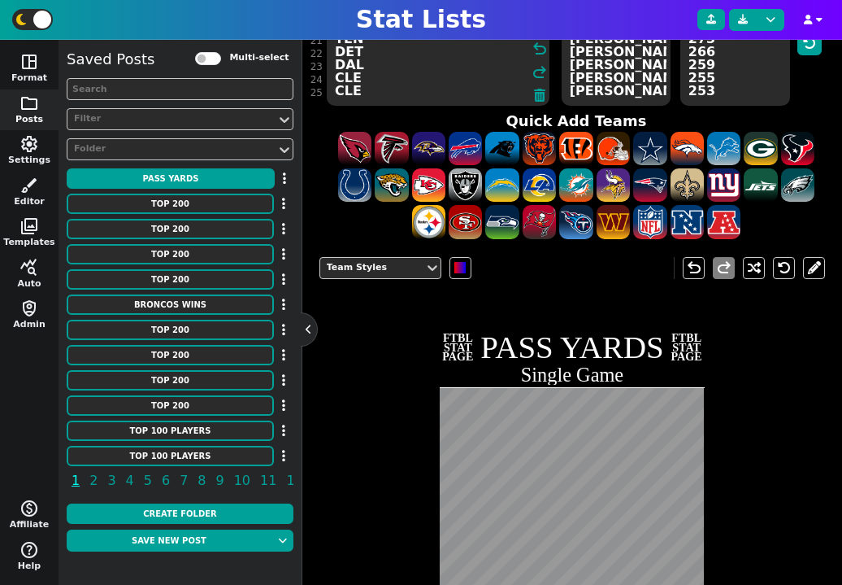
scroll to position [291, 0]
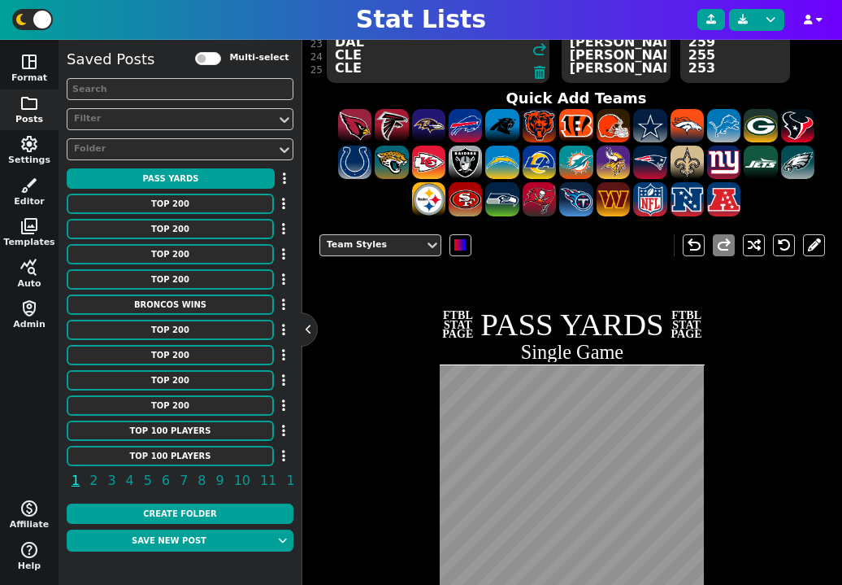
type textarea "MIN [MEDICAL_DATA] CLE CIN CHI BUF SEA KAN PHI IND [PERSON_NAME] DEN TEN BUF NY…"
click at [756, 388] on div "Team Styles undo redo FTBL STAT PAGE PASS YARDS Single Game FTBL STAT PAGE" at bounding box center [573, 509] width 507 height 574
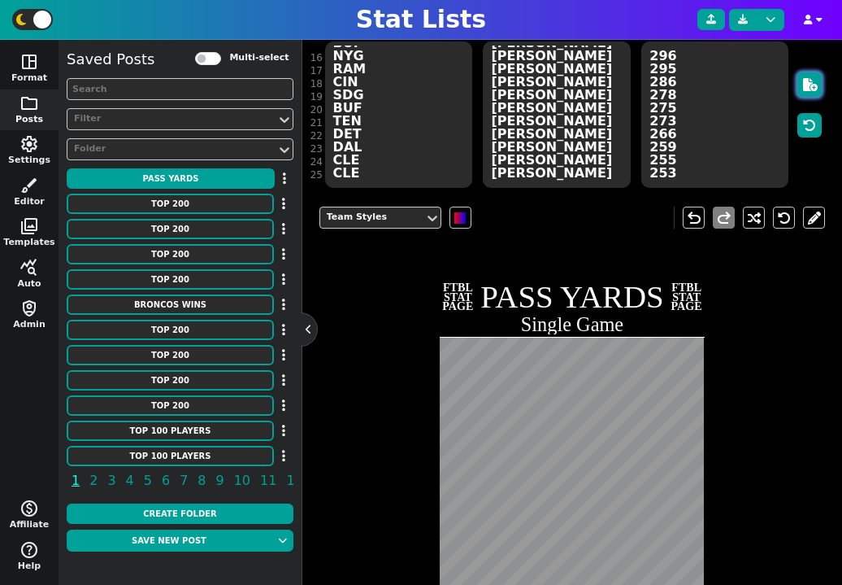
scroll to position [205, 0]
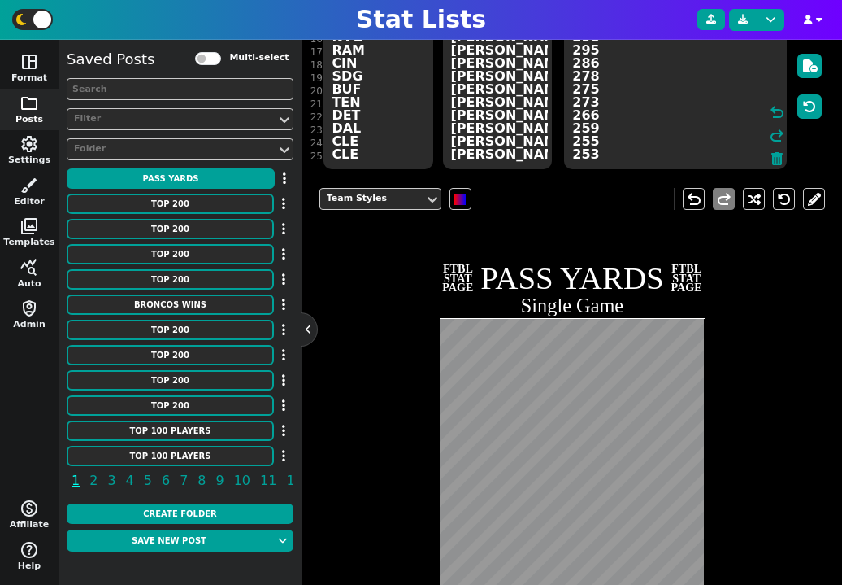
click at [685, 108] on textarea "296 295 286 278 275 273 266 259 255 253" at bounding box center [675, 96] width 223 height 146
paste textarea "253 251 251 250 250 250 247 246 243 243 238 237 237 237 237"
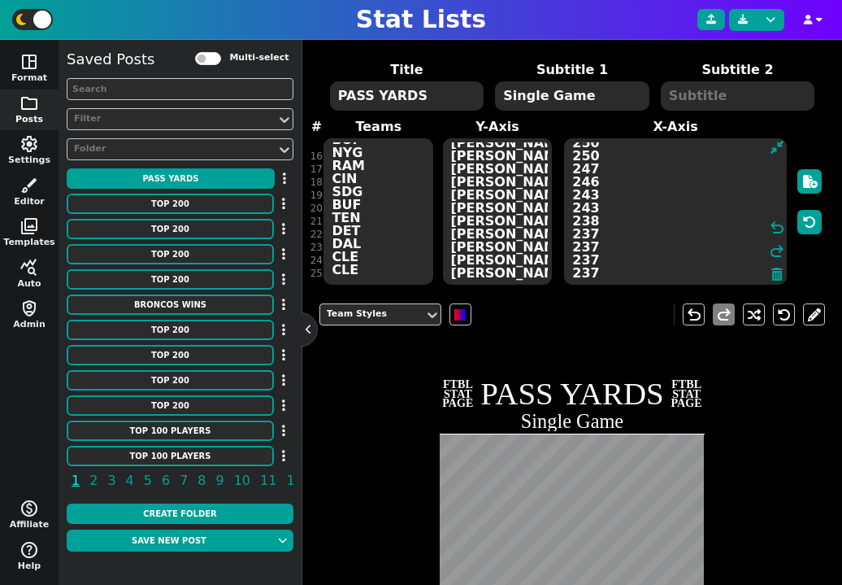
scroll to position [176, 0]
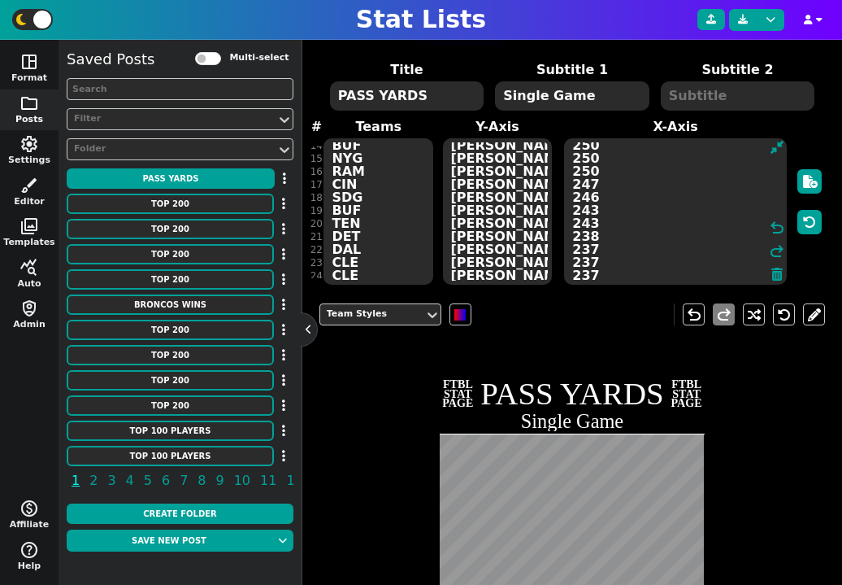
type textarea "296 295 286 278 275 273 266 259 255 253 253 251 251 250 250 250 247 246 243 243…"
click at [372, 172] on textarea "MIN [MEDICAL_DATA] CLE CIN CHI BUF SEA KAN PHI IND [PERSON_NAME] DEN TEN BUF NY…" at bounding box center [379, 211] width 110 height 146
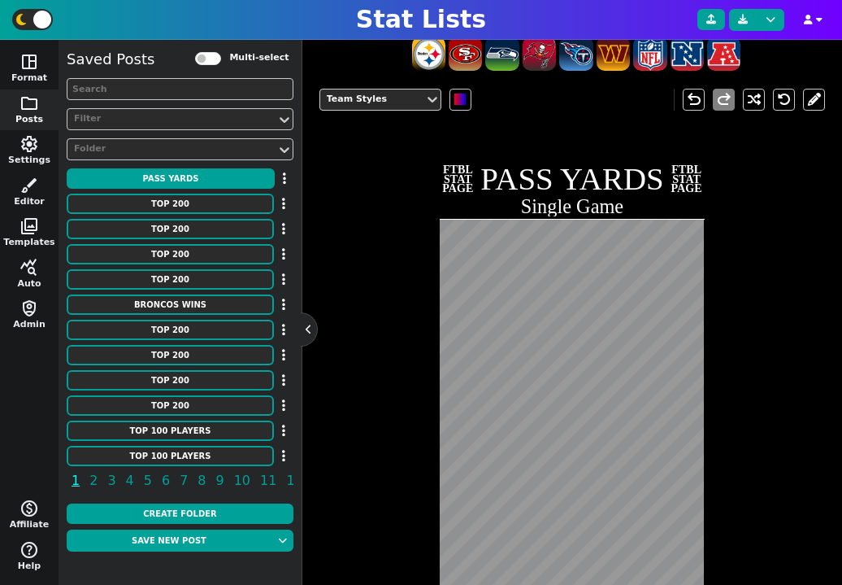
scroll to position [213, 0]
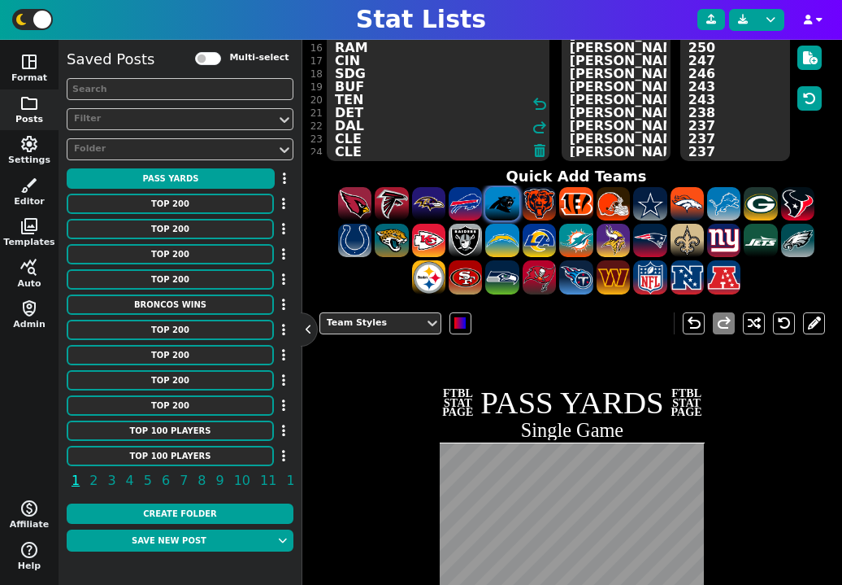
type textarea "MIN [MEDICAL_DATA] CLE CIN CHI BUF SEA KAN PHI IND [PERSON_NAME] DEN TEN BUF NY…"
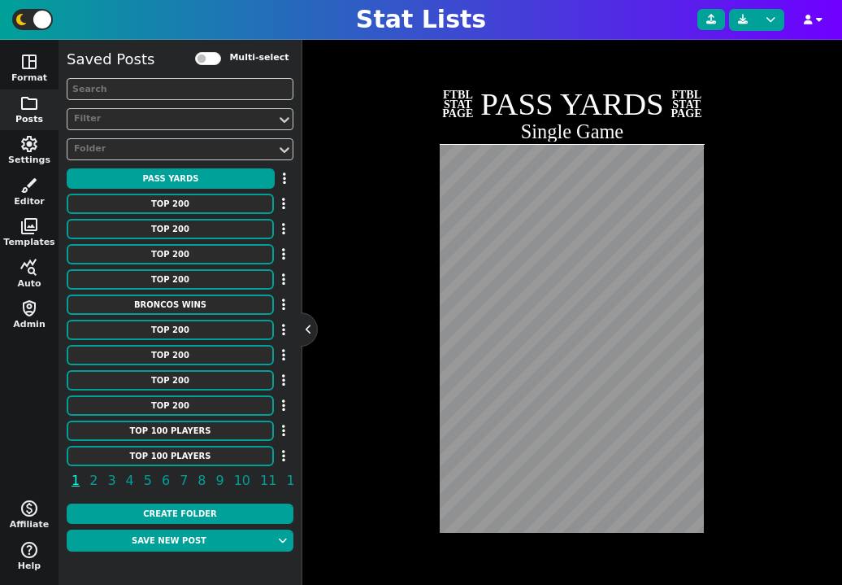
scroll to position [510, 0]
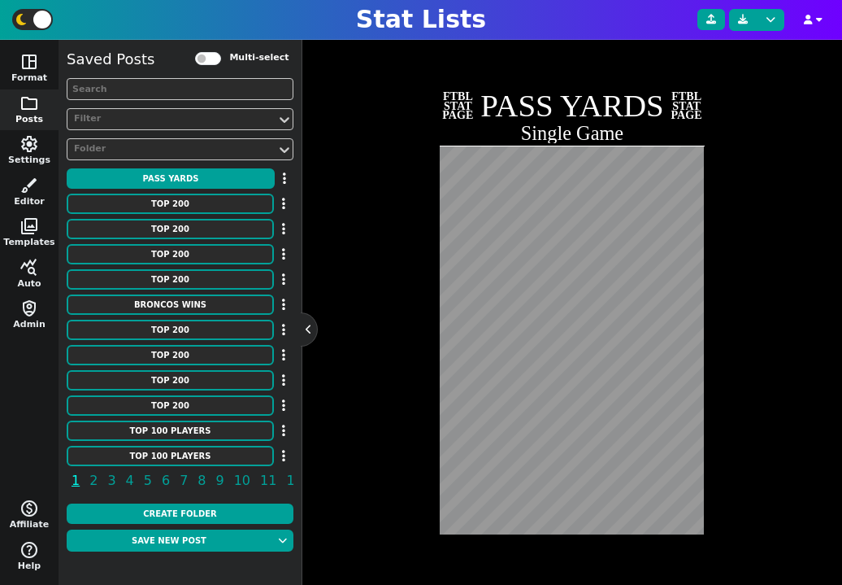
click at [722, 417] on div "Team Styles undo redo FTBL STAT PAGE PASS YARDS Single Game FTBL STAT PAGE" at bounding box center [573, 290] width 507 height 574
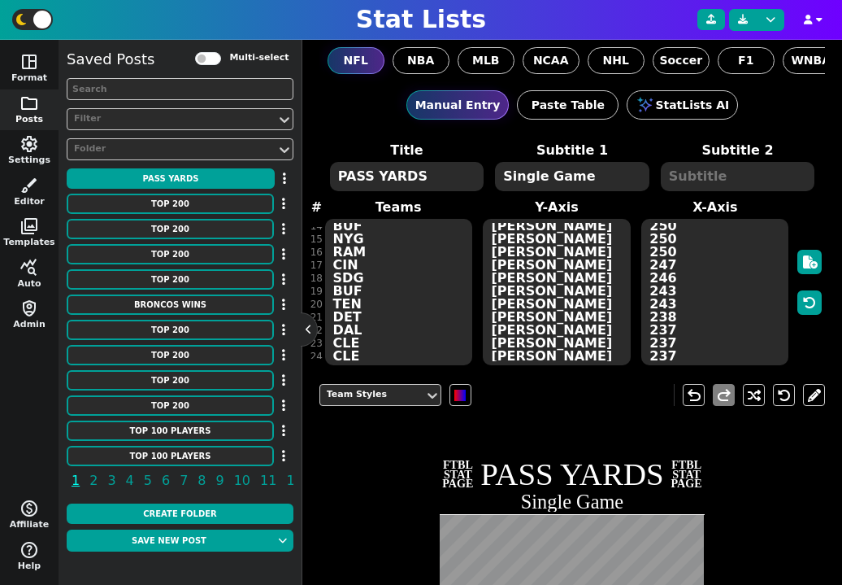
scroll to position [0, 0]
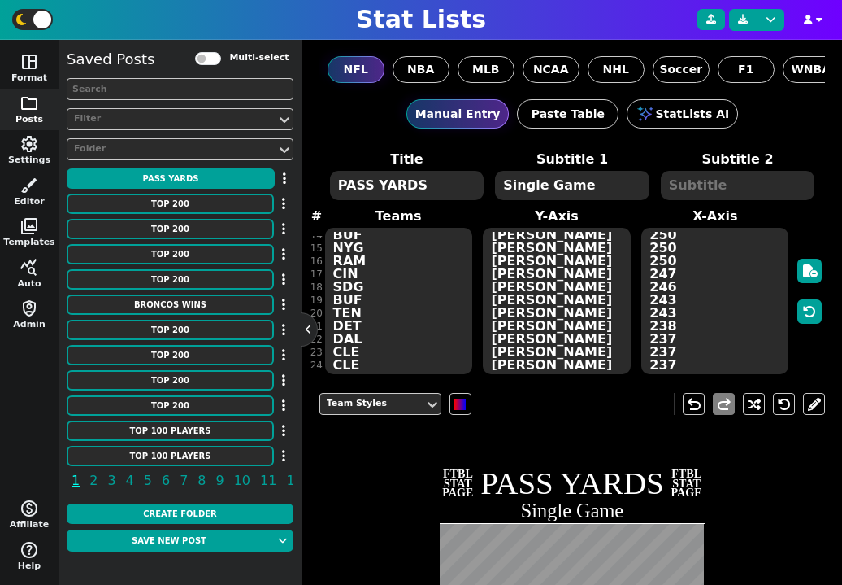
click at [354, 182] on textarea "PASS YARDS" at bounding box center [407, 185] width 154 height 29
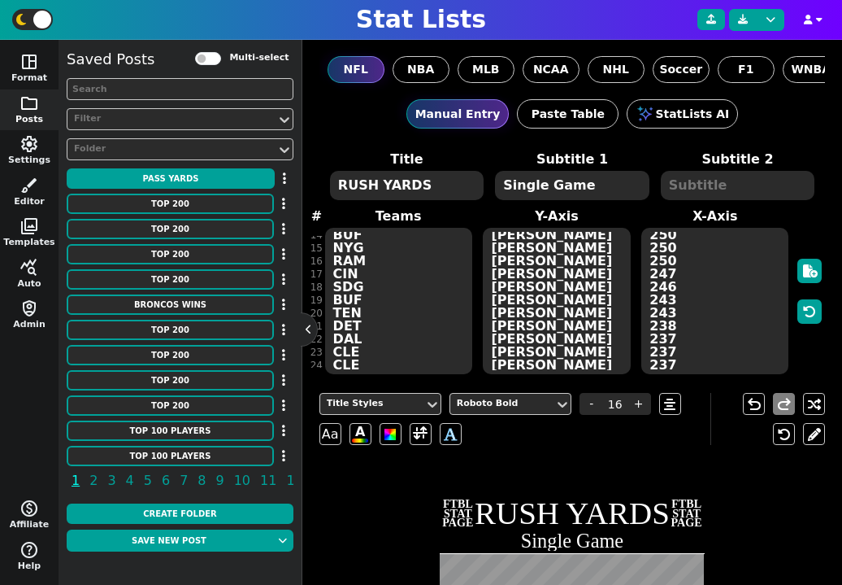
type textarea "RUSH YARDS"
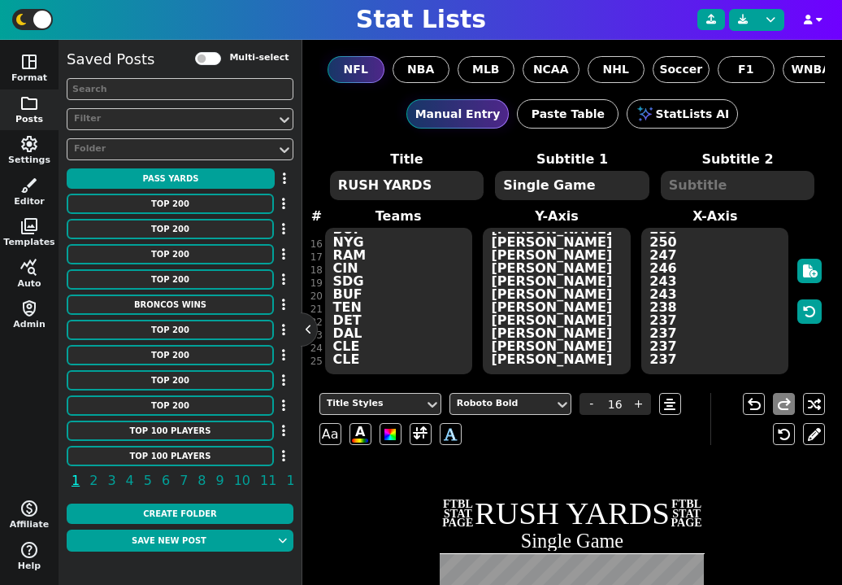
scroll to position [159, 0]
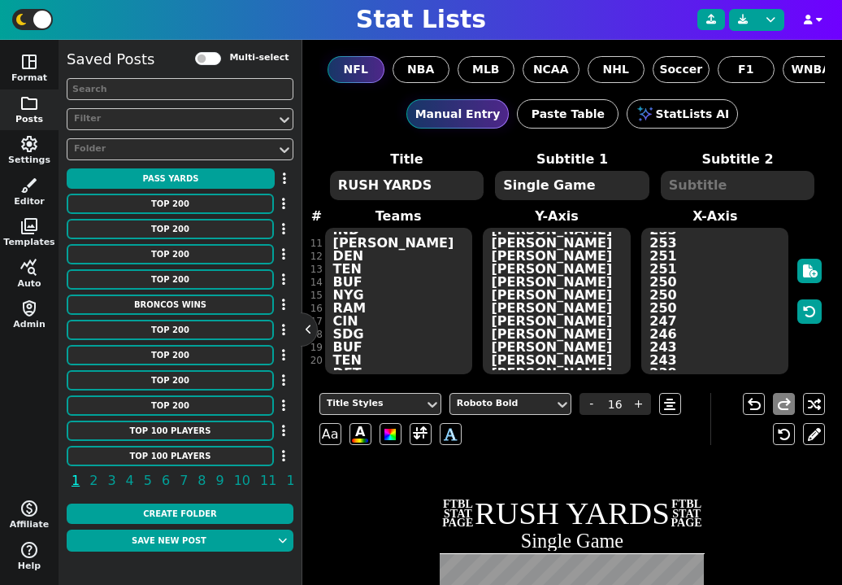
click at [369, 308] on textarea "MIN [MEDICAL_DATA] CLE CIN CHI BUF SEA KAN PHI IND [PERSON_NAME] DEN TEN BUF NY…" at bounding box center [398, 301] width 147 height 146
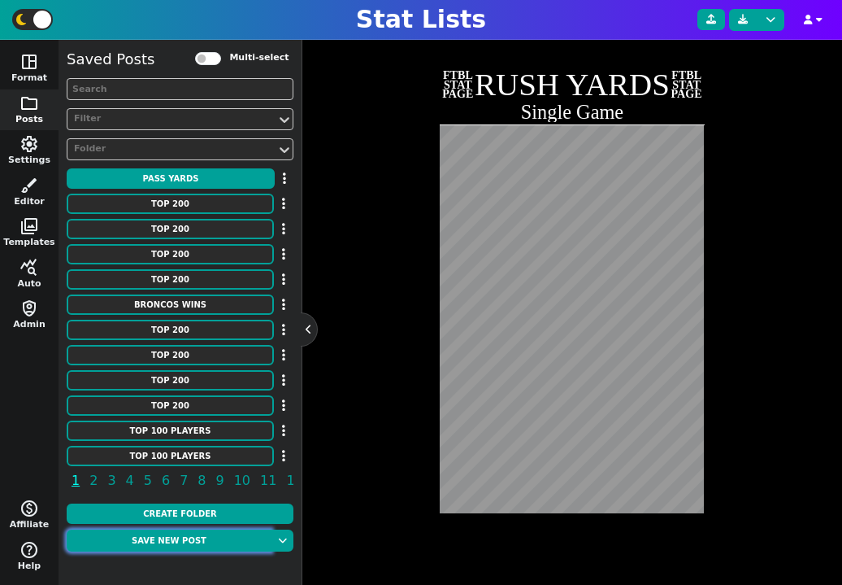
type textarea "MIN [MEDICAL_DATA] CLE CIN CHI BUF SEA KAN PHI IND [PERSON_NAME] DEN TEN BUF NF…"
click at [190, 546] on button "Save new post" at bounding box center [169, 540] width 205 height 22
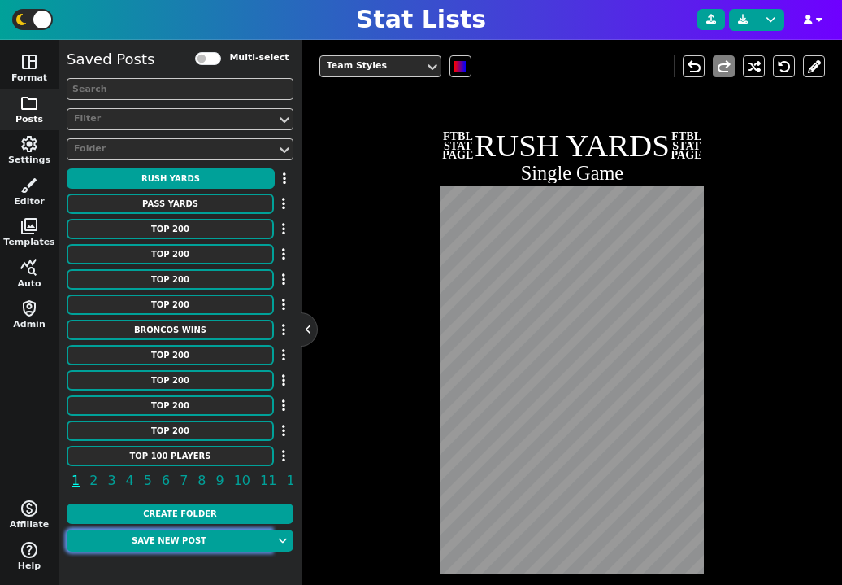
click at [186, 539] on button "Save new post" at bounding box center [169, 540] width 205 height 22
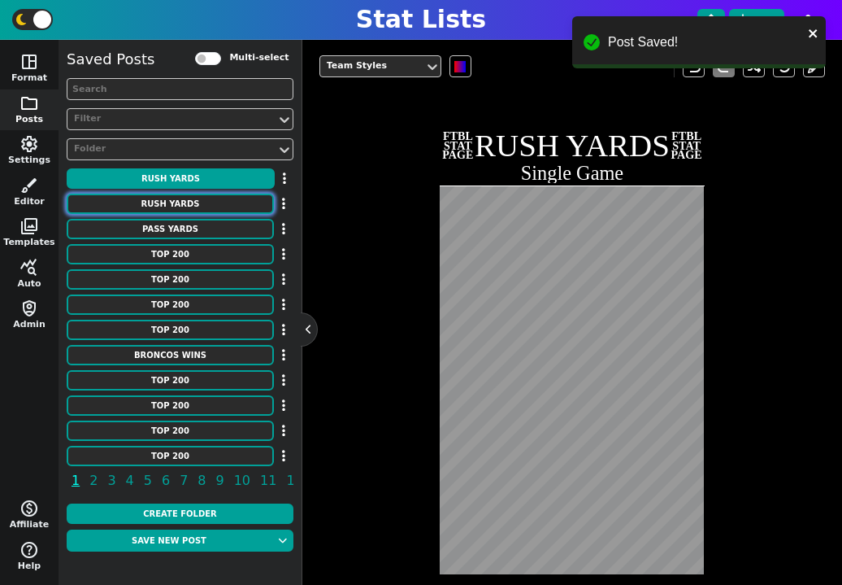
click at [191, 210] on button "RUSH YARDS" at bounding box center [170, 203] width 207 height 20
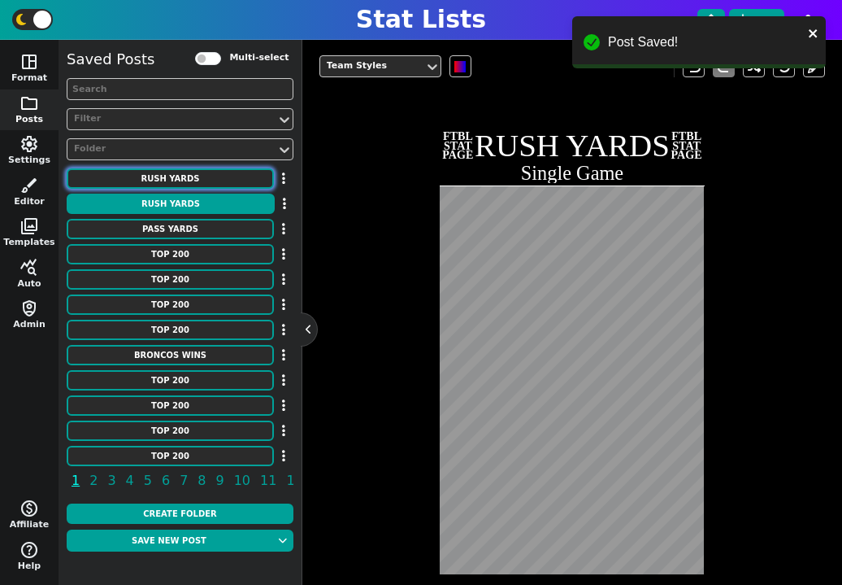
click at [194, 176] on button "RUSH YARDS" at bounding box center [170, 178] width 207 height 20
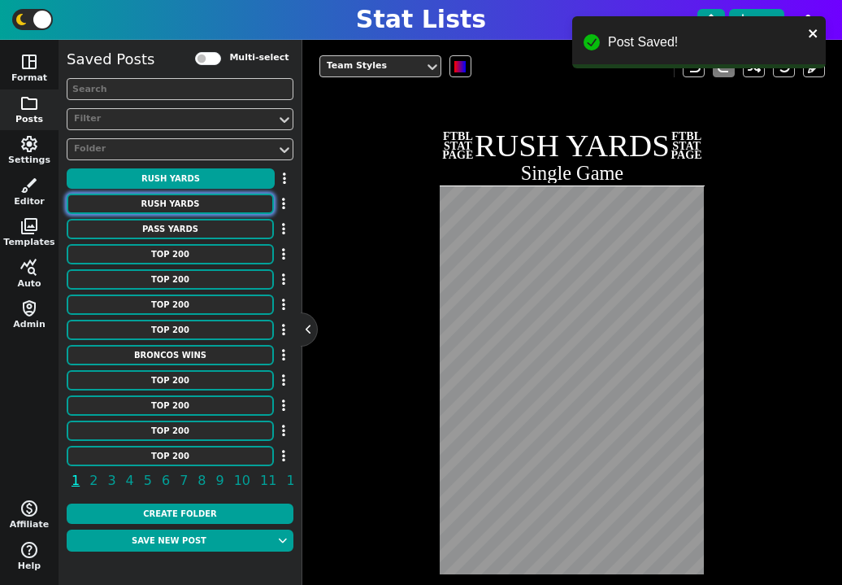
click at [198, 198] on button "RUSH YARDS" at bounding box center [170, 203] width 207 height 20
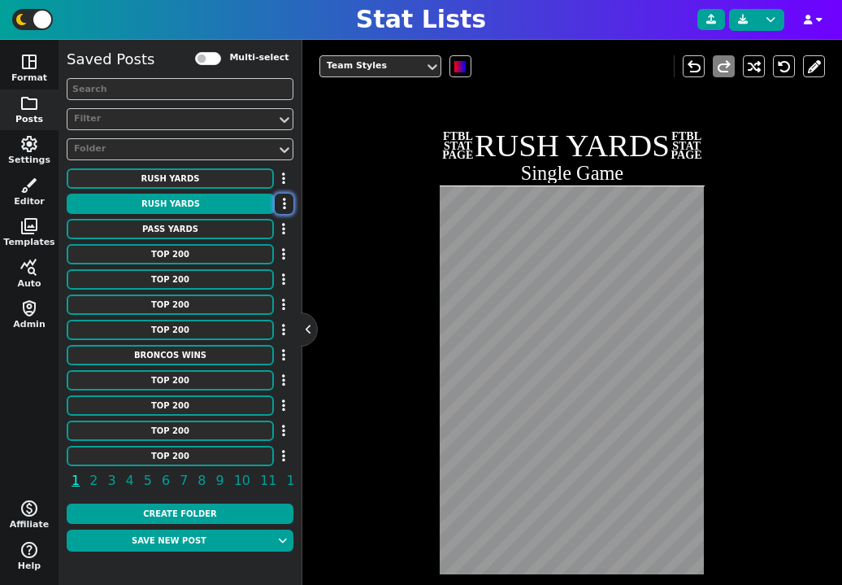
click at [288, 207] on button "button" at bounding box center [284, 203] width 19 height 20
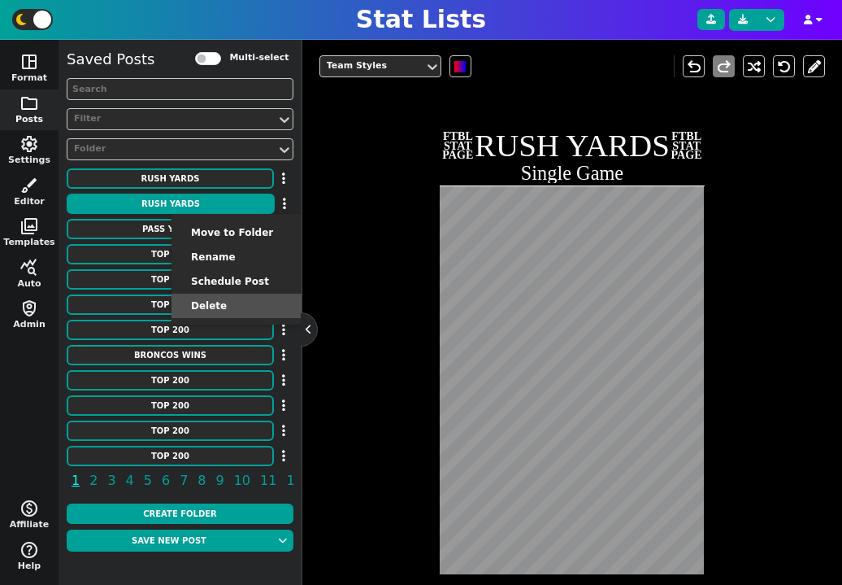
click at [258, 303] on li "Delete" at bounding box center [237, 305] width 130 height 24
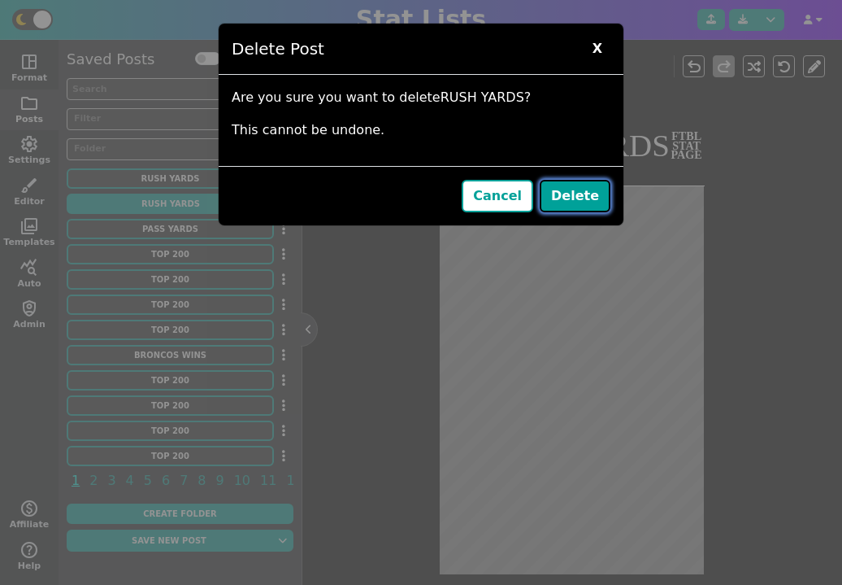
click at [573, 206] on button "Delete" at bounding box center [575, 196] width 71 height 33
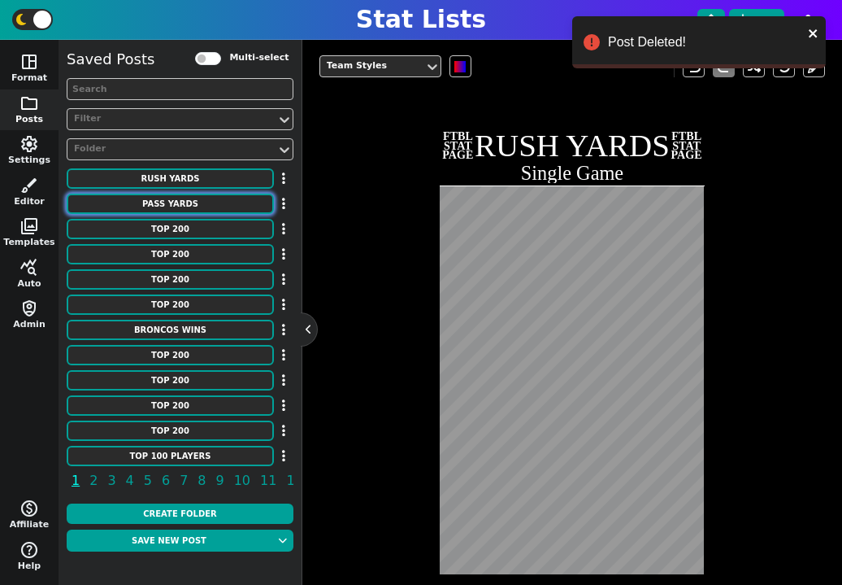
click at [201, 206] on button "PASS YARDS" at bounding box center [170, 203] width 207 height 20
type textarea "PASS YARDS"
type textarea "RAM HOU oti CIN PIT ARI MIA DET LAR NWE OAK NYG NYG NOR ATL [GEOGRAPHIC_DATA] D…"
type textarea "[PERSON_NAME] [PERSON_NAME] [PERSON_NAME] [PERSON_NAME] [PERSON_NAME] [PERSON_N…"
type textarea "554 527 527 525 522 522 521 520 517 517 513 513 510 510 509 509 506 506 505 505…"
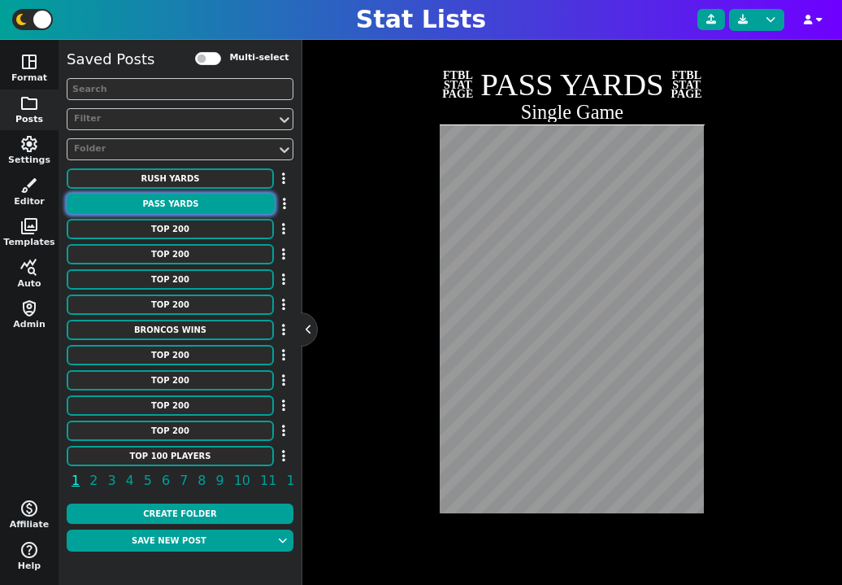
scroll to position [0, 0]
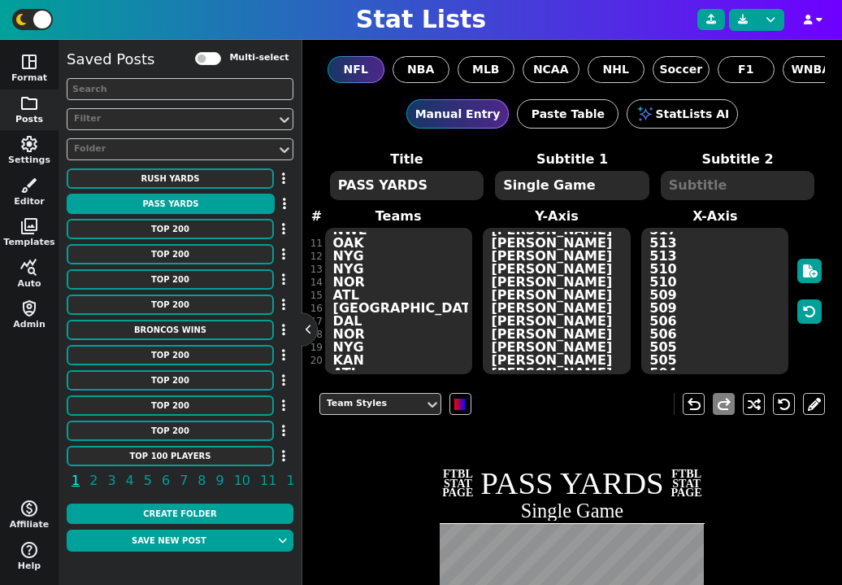
click at [354, 185] on textarea "PASS YARDS" at bounding box center [407, 185] width 154 height 29
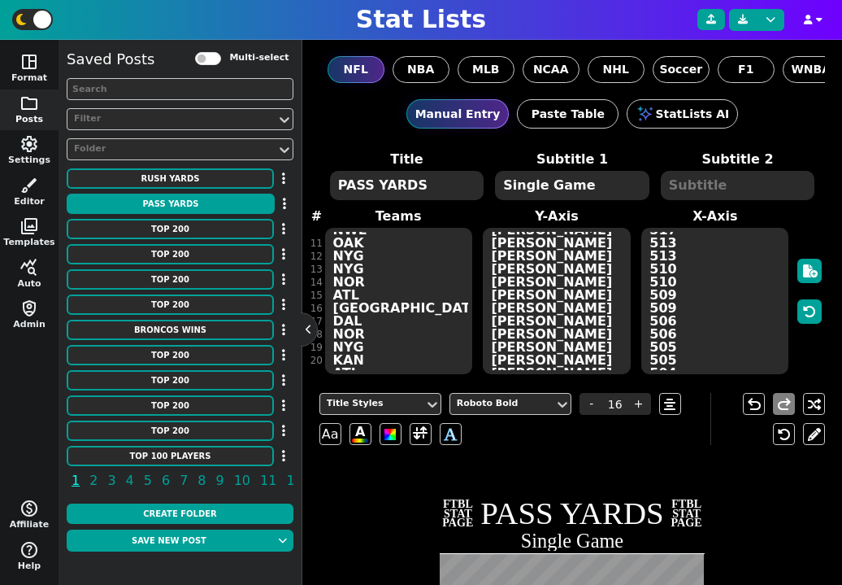
click at [354, 185] on textarea "PASS YARDS" at bounding box center [407, 185] width 154 height 29
type textarea "REC YARDS"
click at [541, 285] on textarea "[PERSON_NAME] [PERSON_NAME] [PERSON_NAME] [PERSON_NAME] [PERSON_NAME] [PERSON_N…" at bounding box center [556, 301] width 147 height 146
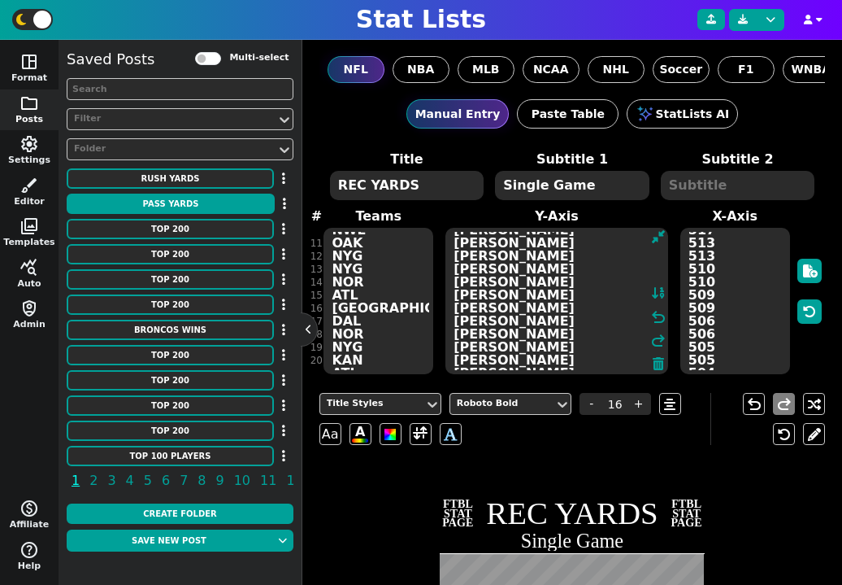
paste textarea "[PERSON_NAME] [PERSON_NAME] [PERSON_NAME] [PERSON_NAME] [PERSON_NAME] [PERSON_N…"
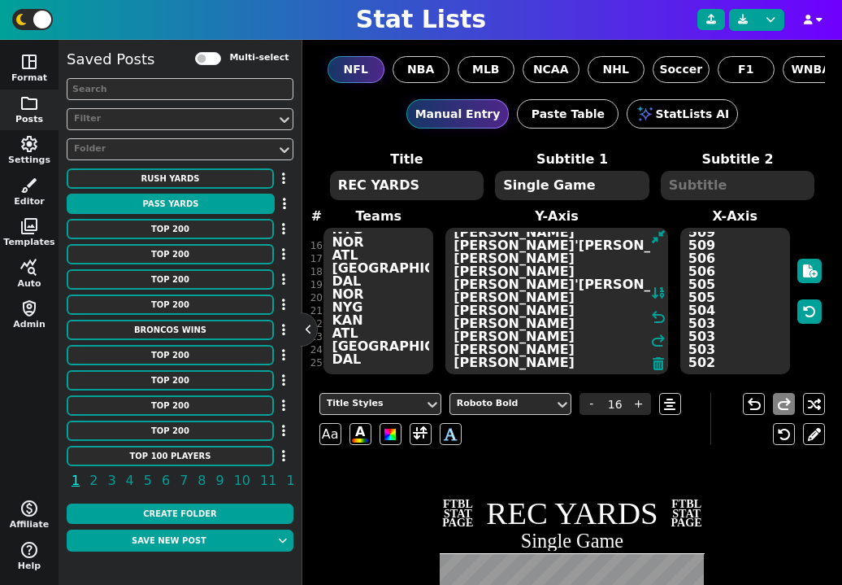
type textarea "[PERSON_NAME] [PERSON_NAME] [PERSON_NAME] [PERSON_NAME] [PERSON_NAME] [PERSON_N…"
click at [385, 259] on textarea "RAM HOU oti CIN PIT ARI MIA DET LAR NWE OAK NYG NYG NOR ATL [GEOGRAPHIC_DATA] D…" at bounding box center [379, 301] width 110 height 146
paste textarea "DET KAN RAM DET ATL JAX SFO SFO PIT SFO HOU HOU KAN NYG CIN CLE BUF CIN CLE SEA…"
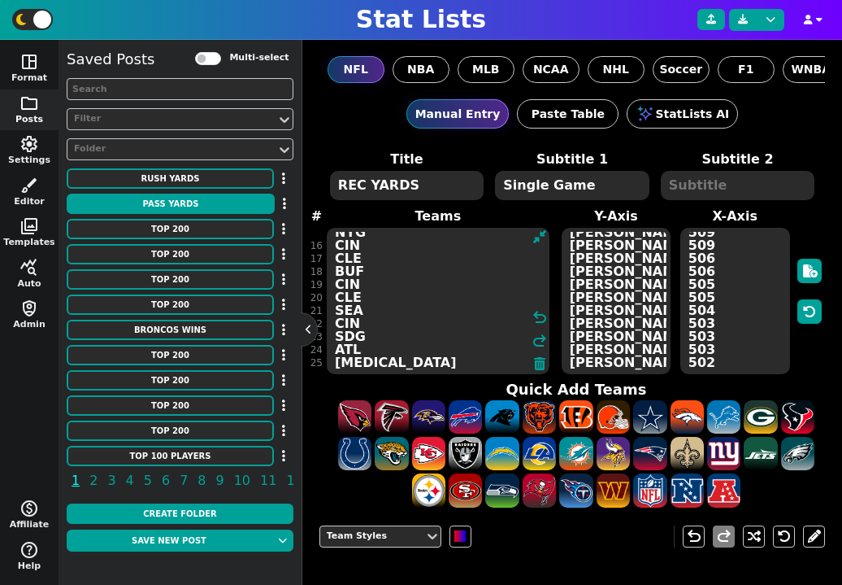
type textarea "RAM DET KAN RAM DET ATL JAX SFO SFO PIT SFO HOU HOU KAN NYG CIN CLE BUF CIN CLE…"
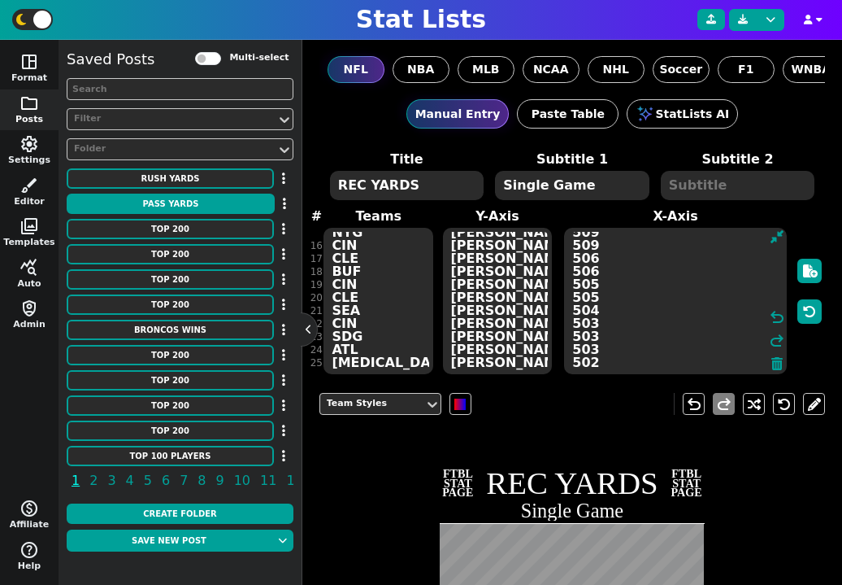
click at [720, 284] on textarea "554 527 527 525 522 522 521 520 517 517 513 513 510 510 509 509 506 506 505 505…" at bounding box center [675, 301] width 223 height 146
paste textarea "336 329 309 303 302 300 291 289 286 284 283 273 272 269 269 266 265 265 264 261…"
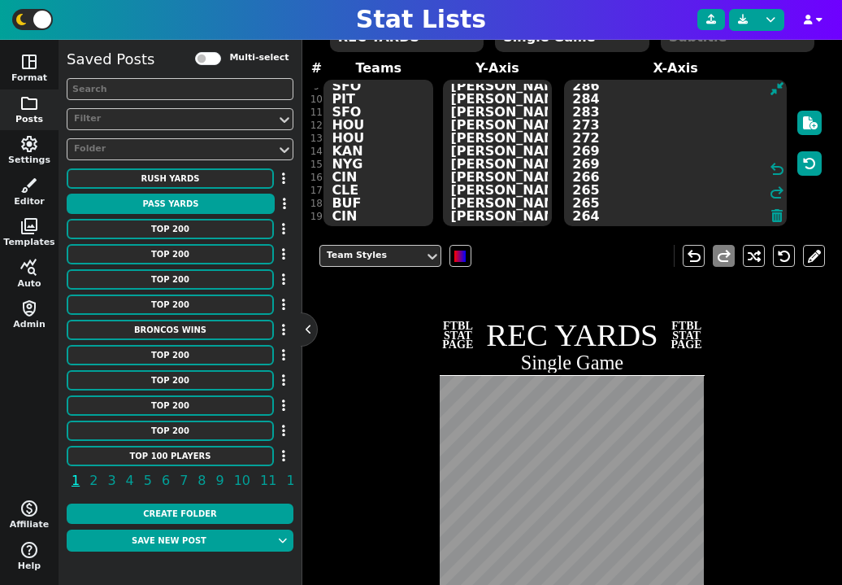
scroll to position [104, 0]
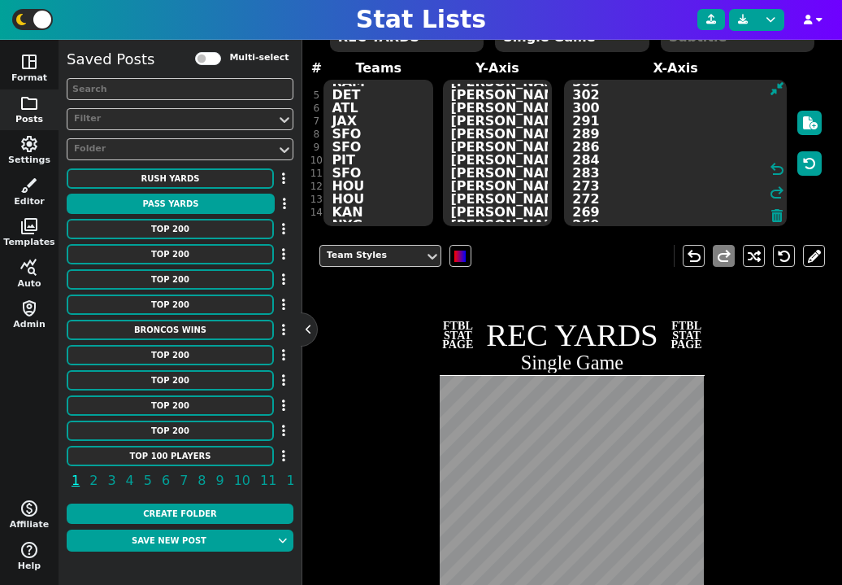
type textarea "336 329 309 303 302 300 291 289 286 284 283 273 272 269 269 266 265 265 264 261…"
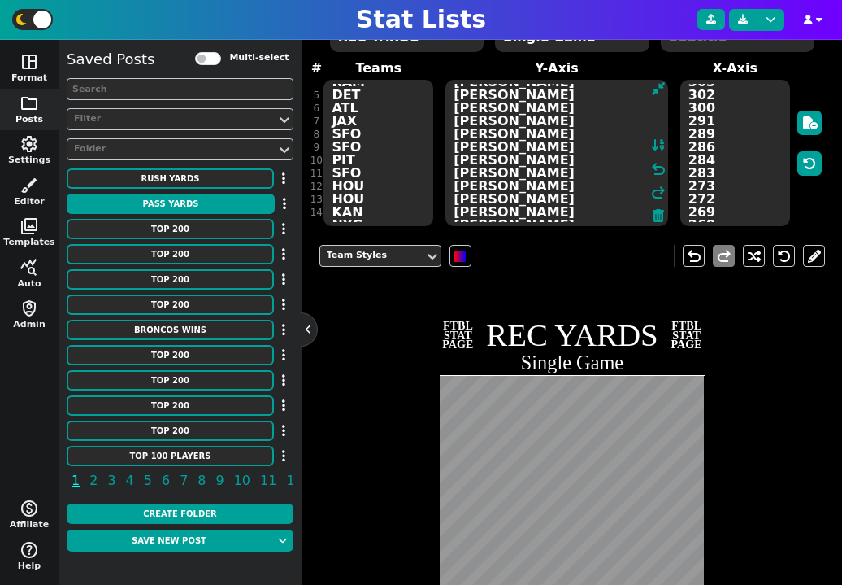
click at [510, 139] on textarea "[PERSON_NAME] [PERSON_NAME] [PERSON_NAME] [PERSON_NAME] [PERSON_NAME] [PERSON_N…" at bounding box center [557, 153] width 223 height 146
click at [568, 103] on textarea "[PERSON_NAME] [PERSON_NAME] [PERSON_NAME] [PERSON_NAME] [PERSON_NAME] [PERSON_N…" at bounding box center [557, 153] width 223 height 146
click at [545, 185] on textarea "[PERSON_NAME] [PERSON_NAME] [PERSON_NAME] [PERSON_NAME] [PERSON_NAME] [PERSON_N…" at bounding box center [557, 153] width 223 height 146
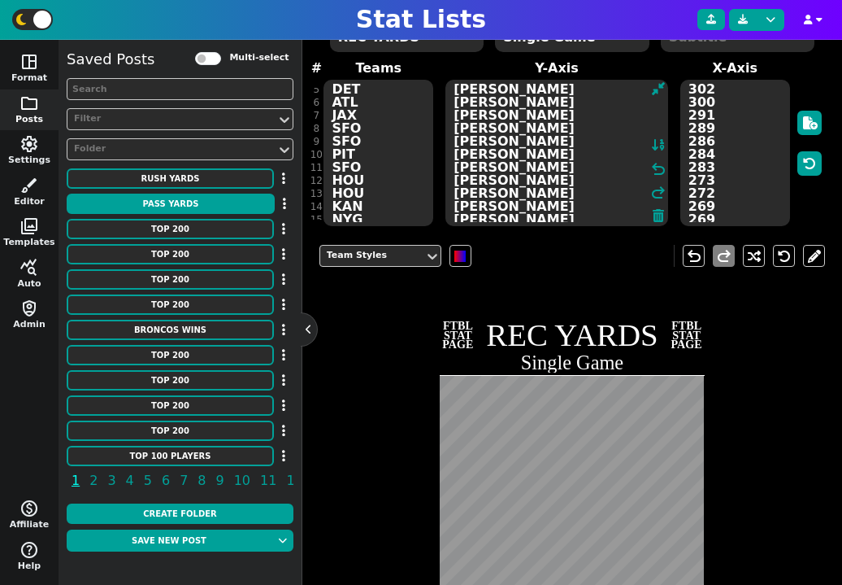
click at [570, 176] on textarea "[PERSON_NAME] [PERSON_NAME] [PERSON_NAME] [PERSON_NAME] [PERSON_NAME] [PERSON_N…" at bounding box center [557, 153] width 223 height 146
click at [567, 168] on textarea "[PERSON_NAME] [PERSON_NAME] [PERSON_NAME] [PERSON_NAME] [PERSON_NAME] [PERSON_N…" at bounding box center [557, 153] width 223 height 146
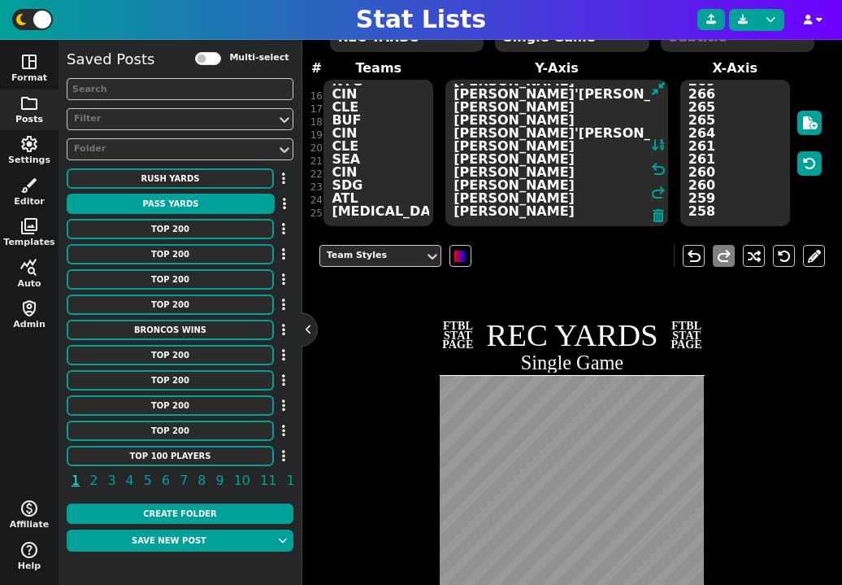
click at [561, 163] on textarea "[PERSON_NAME] [PERSON_NAME] [PERSON_NAME] [PERSON_NAME] [PERSON_NAME] [PERSON_N…" at bounding box center [557, 153] width 223 height 146
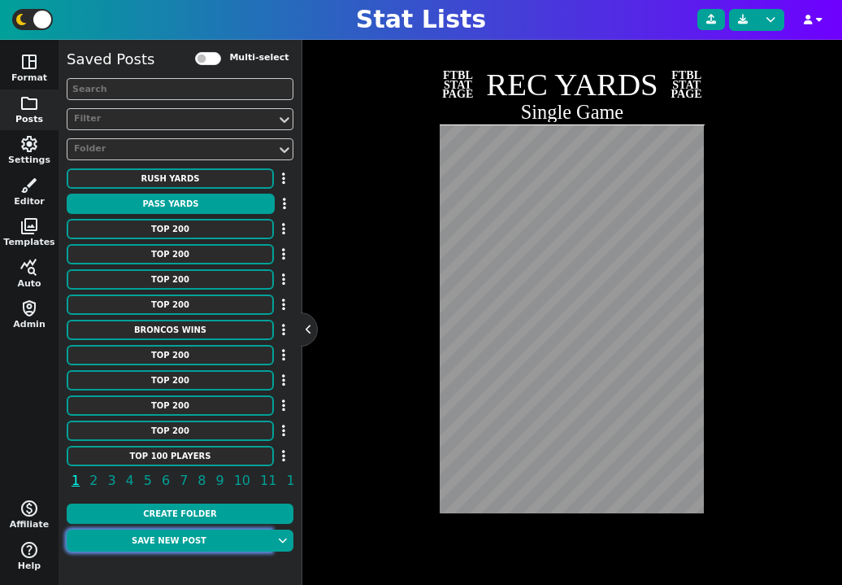
type textarea "[PERSON_NAME] [PERSON_NAME] [PERSON_NAME] [PERSON_NAME] [PERSON_NAME] [PERSON_N…"
click at [176, 549] on button "Save new post" at bounding box center [169, 540] width 205 height 22
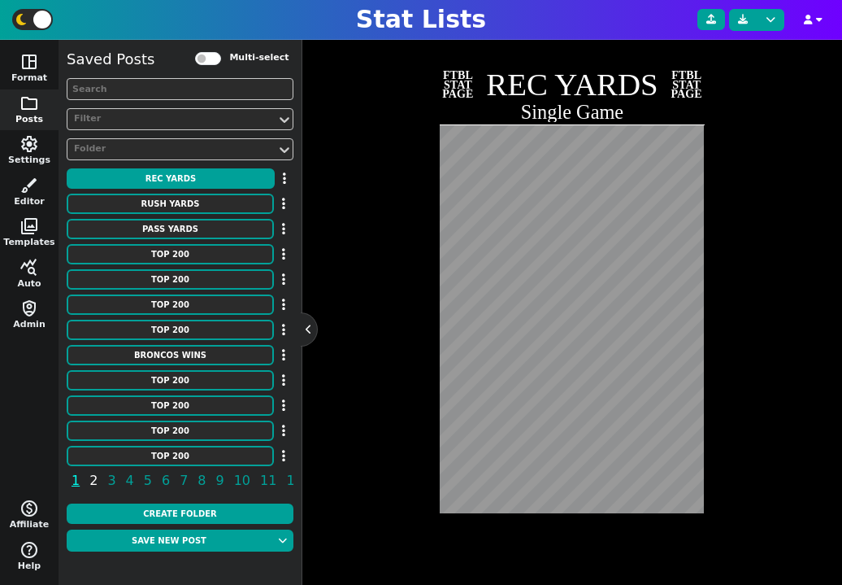
click at [93, 484] on span "2" at bounding box center [93, 480] width 13 height 20
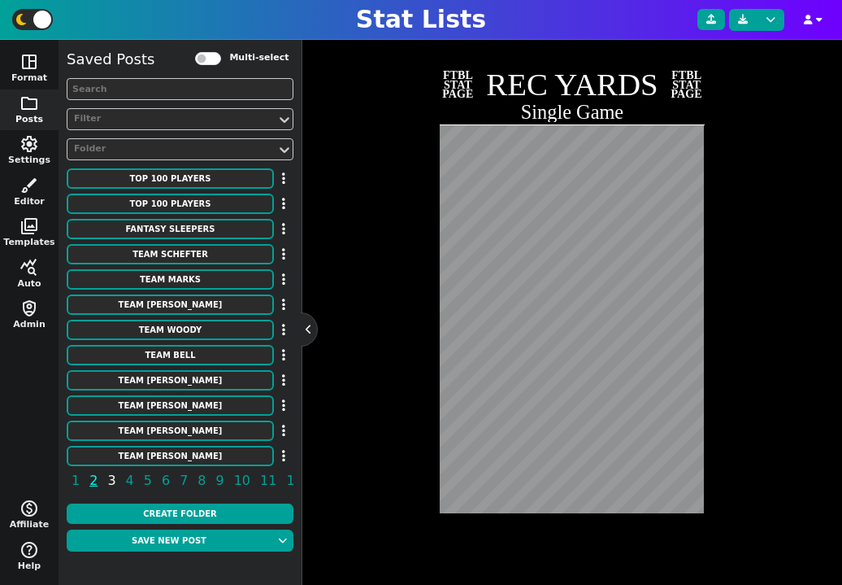
click at [106, 484] on span "3" at bounding box center [111, 480] width 13 height 20
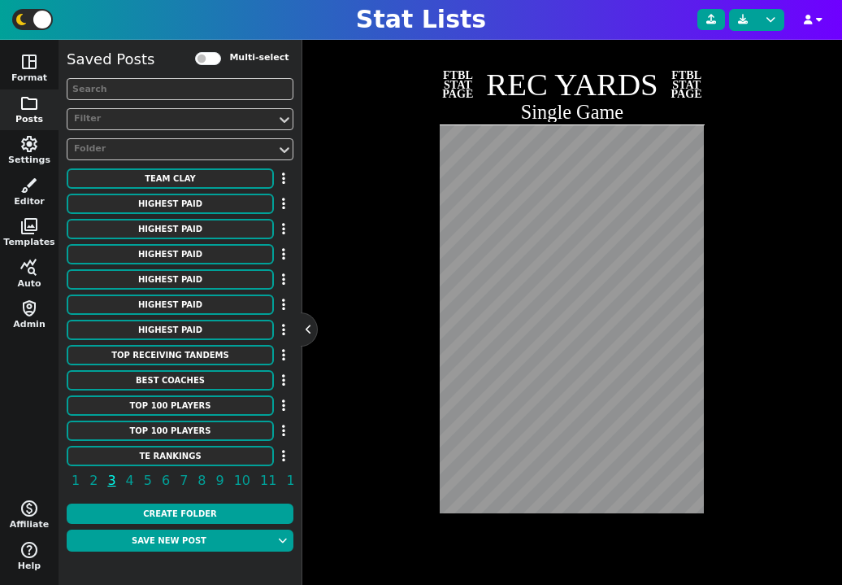
click at [117, 481] on span "1 2 3 4 5 6 7 8 9 10 11 12 13 14 15 16 17 18 19 20 21 22" at bounding box center [180, 484] width 227 height 26
click at [124, 482] on span "4" at bounding box center [130, 480] width 13 height 20
click at [141, 484] on span "5" at bounding box center [147, 480] width 13 height 20
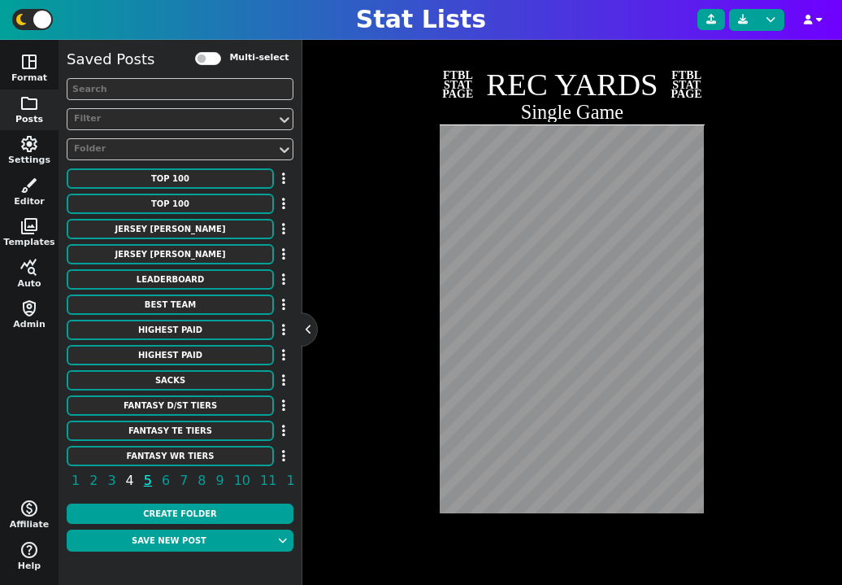
click at [128, 480] on span "4" at bounding box center [130, 480] width 13 height 20
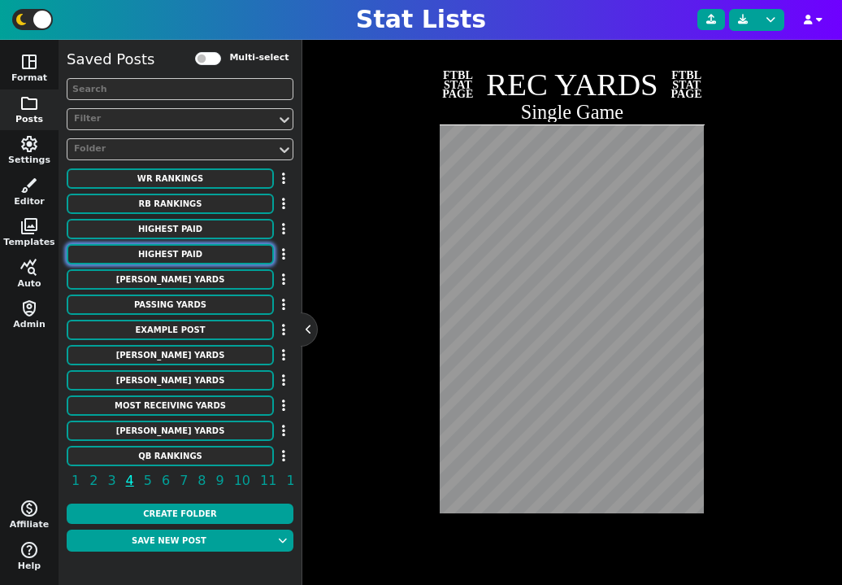
click at [206, 250] on button "HIGHEST PAID" at bounding box center [170, 254] width 207 height 20
type textarea "HIGHEST PAID"
type textarea "Wide Receivers"
type textarea "Bengals Vikings Cowboys Steelers Jets Eagles Lions 49ers Dolphins Bengals Dolph…"
type textarea "[PERSON_NAME]'[PERSON_NAME] [PERSON_NAME] CeeDee Lamb [PERSON_NAME] [PERSON_NAM…"
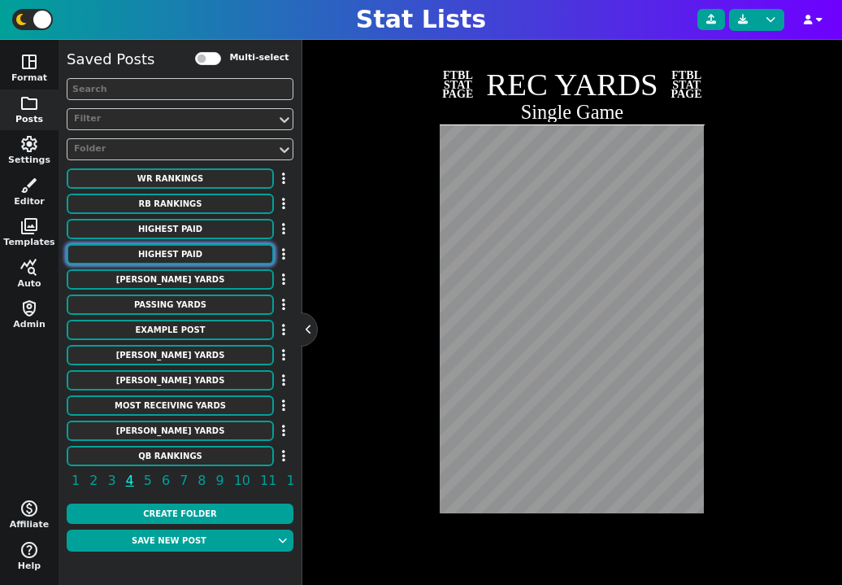
type textarea "40250000 35000000 34000000 32999882 32500000 32000000 30002500 30000000 3000000…"
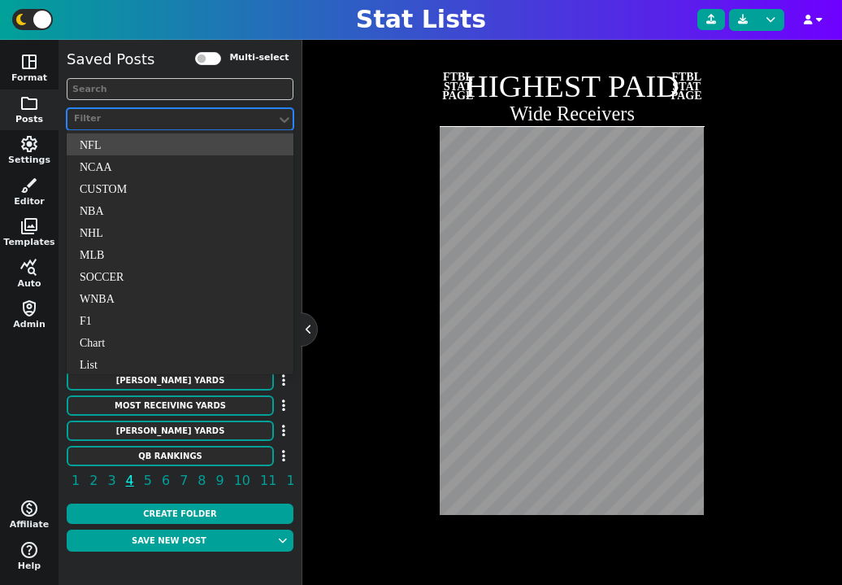
click at [163, 116] on div "Filter" at bounding box center [172, 119] width 196 height 14
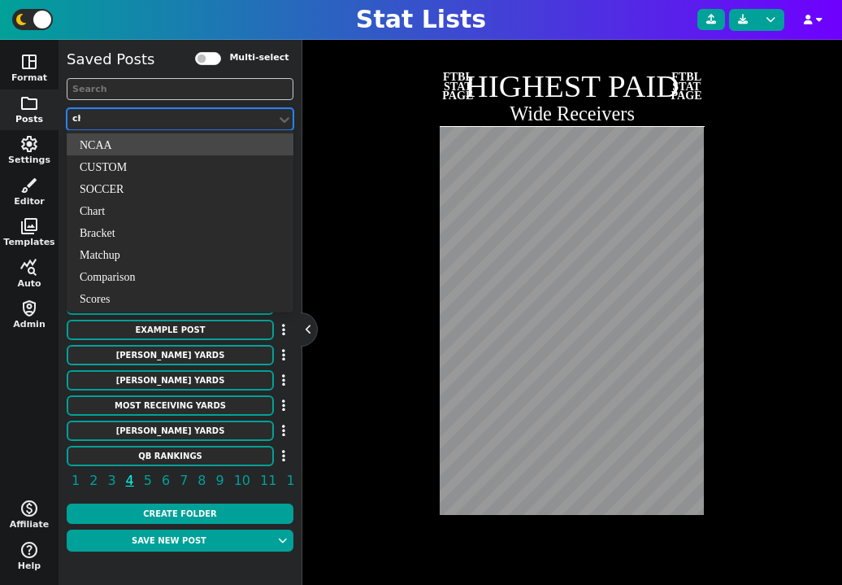
type input "cha"
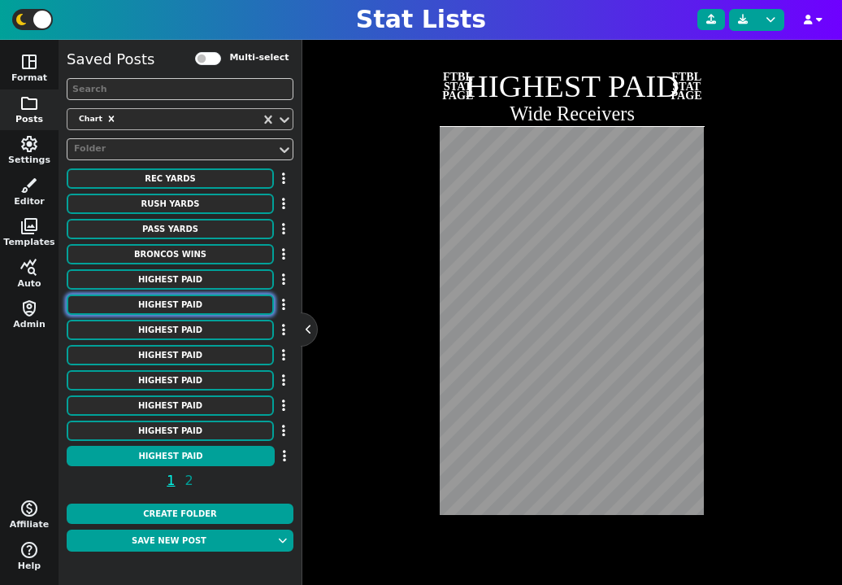
click at [191, 309] on button "HIGHEST PAID" at bounding box center [170, 304] width 207 height 20
type textarea "Cornerbacks"
type textarea "Jets Texans Panthers Steelers Broncos Falcons Browns Ravens Commanders Cowboys …"
type textarea "[PERSON_NAME] [PERSON_NAME] [PERSON_NAME] [PERSON_NAME] [PERSON_NAME] II [PERSO…"
type textarea "30100000 30000000 25000000 24100000 24000000 20250000 20100000 19500000 1940000…"
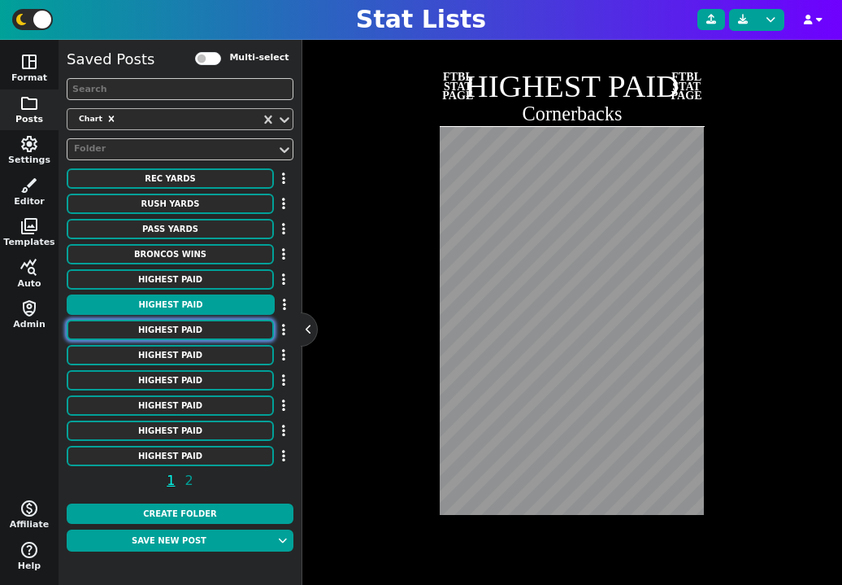
click at [192, 323] on button "HIGHEST PAID" at bounding box center [170, 330] width 207 height 20
type textarea "Linebackers"
type textarea "49ers Ravens Bears Eagles Jets Chiefs Steelers Browns Texans Patriots Bills Bro…"
type textarea "[PERSON_NAME] [PERSON_NAME] [PERSON_NAME] [PERSON_NAME] [PERSON_NAME] [PERSON_N…"
type textarea "21000000 20000000 18000000 17000000 15000000 15000000 13666666 12500000 1133333…"
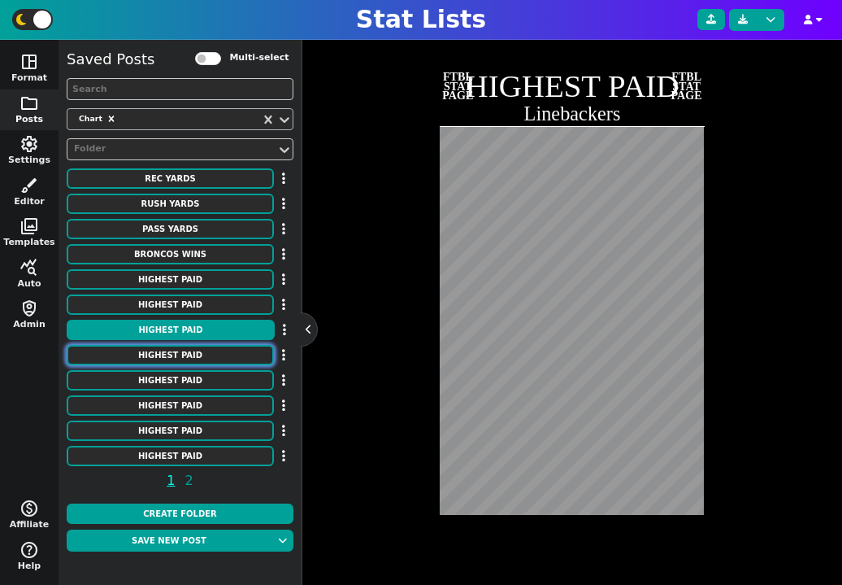
click at [192, 347] on button "HIGHEST PAID" at bounding box center [170, 355] width 207 height 20
type textarea "Edge [PERSON_NAME]"
type textarea "Steelers Browns Texans Raiders 49ers Jaguars Giants Bears Packers Vikings Chief…"
type textarea "[PERSON_NAME] [PERSON_NAME] [PERSON_NAME] [PERSON_NAME] [PERSON_NAME] [PERSON_N…"
type textarea "41000000 40000000 35600000 35500000 34000000 28250000 28200000 24500000 2400000…"
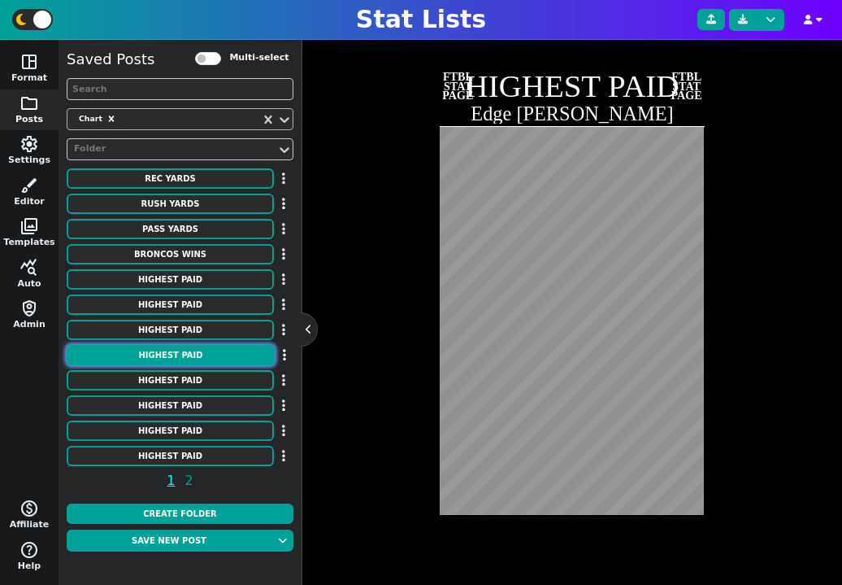
scroll to position [0, 0]
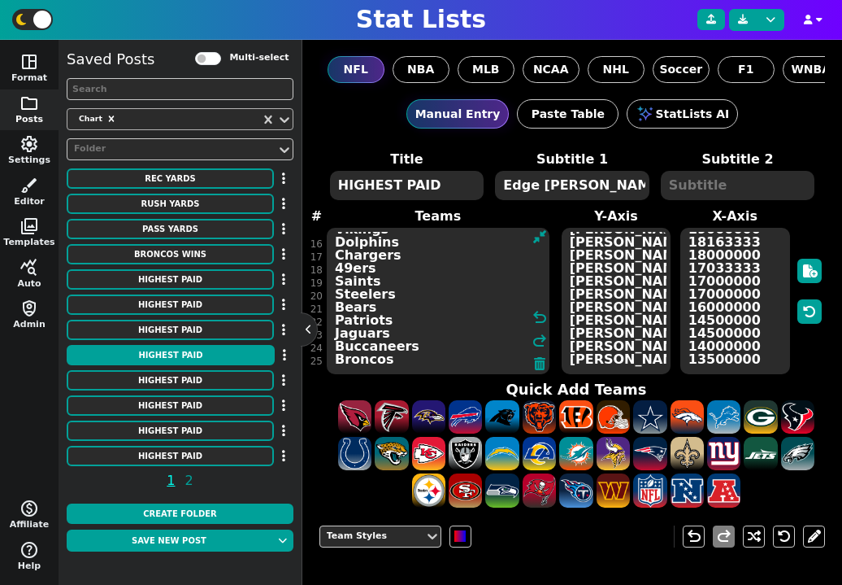
click at [411, 288] on textarea "Steelers Browns Texans Raiders 49ers Jaguars Giants Bears Packers Vikings Chief…" at bounding box center [438, 301] width 223 height 146
paste textarea "Packers Steelers Browns Texans Raiders 49ers Bengals Jaguars Giants Bears Packe…"
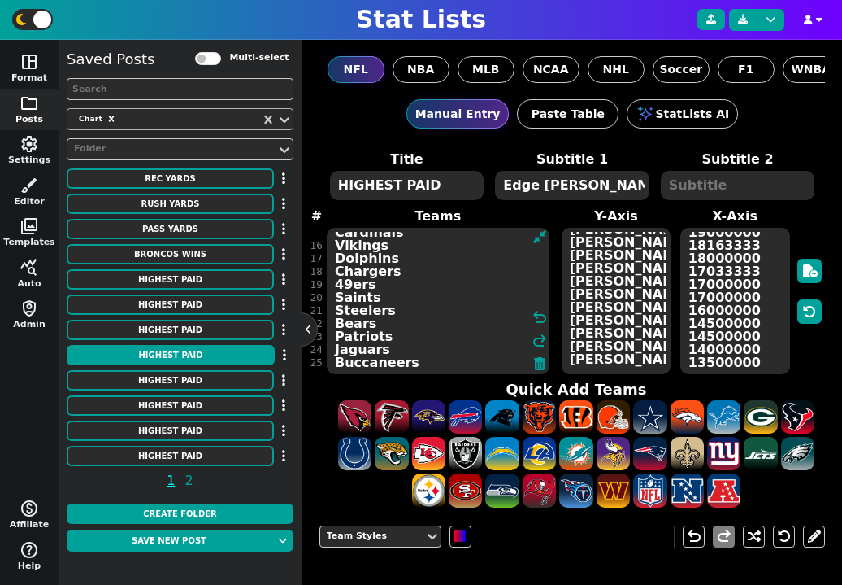
type textarea "Packers Steelers Browns Texans Raiders 49ers Bengals Jaguars Giants Bears Packe…"
click at [596, 267] on textarea "[PERSON_NAME] [PERSON_NAME] [PERSON_NAME] [PERSON_NAME] [PERSON_NAME] [PERSON_N…" at bounding box center [617, 301] width 110 height 146
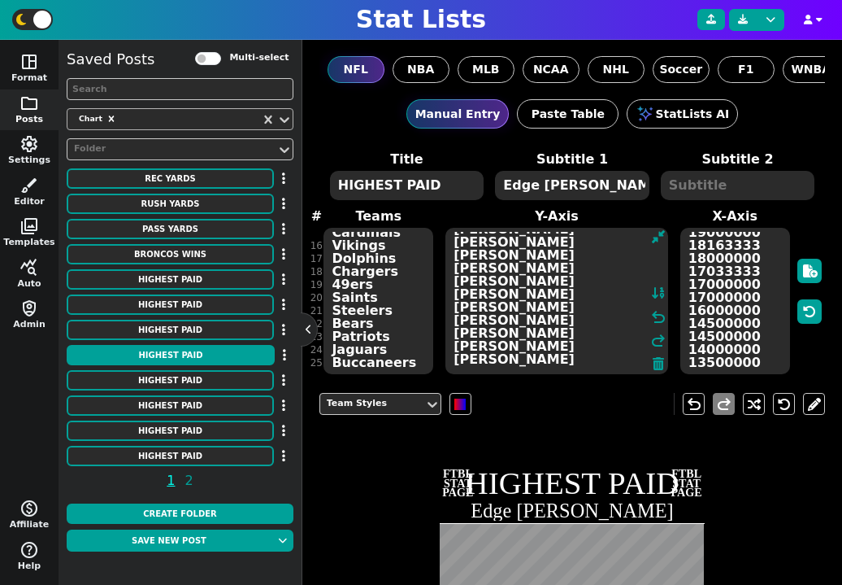
paste textarea "[PERSON_NAME] [PERSON_NAME] [PERSON_NAME] [PERSON_NAME] [PERSON_NAME] [PERSON_N…"
type textarea "[PERSON_NAME] [PERSON_NAME] [PERSON_NAME] [PERSON_NAME] [PERSON_NAME] [PERSON_N…"
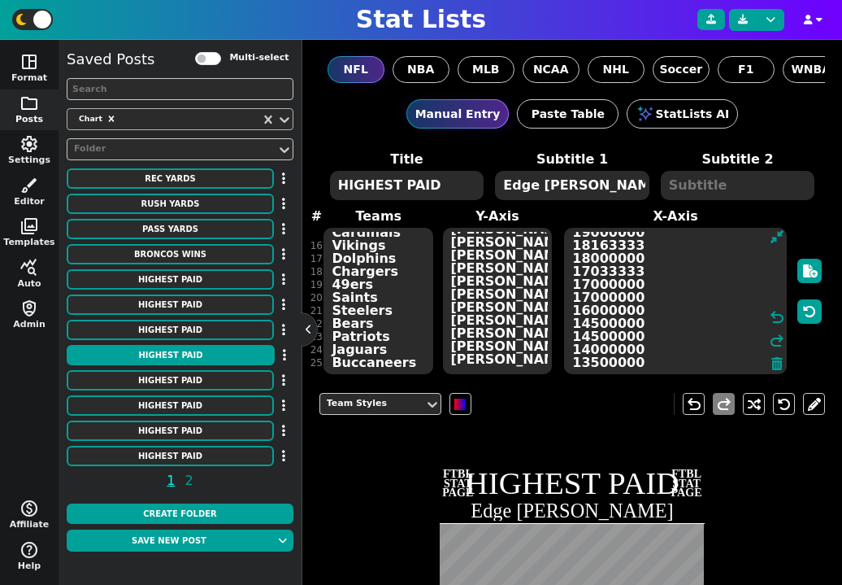
click at [725, 286] on textarea "41000000 40000000 35600000 35500000 34000000 28250000 28200000 24500000 2400000…" at bounding box center [675, 301] width 223 height 146
paste textarea "6500000 41000000 40000000 35600000 35500000 34000000 29000000 28250000 28200000…"
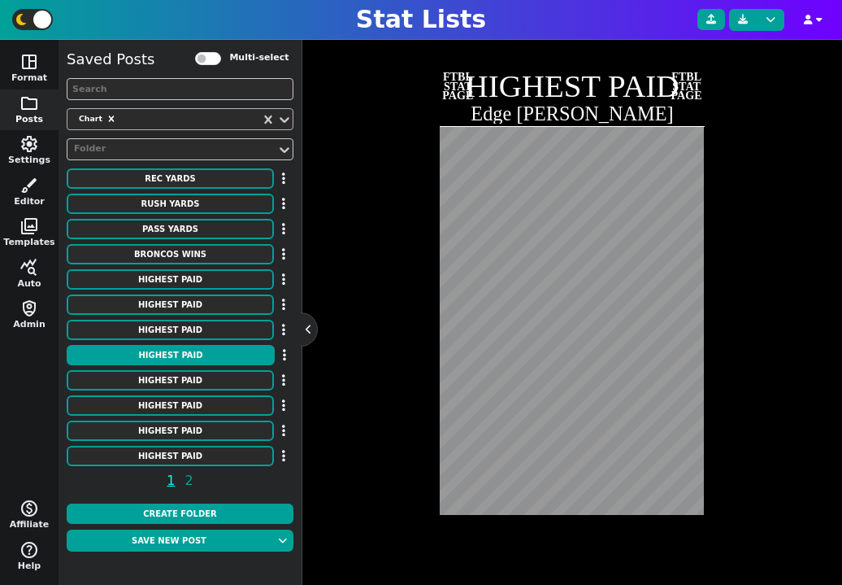
scroll to position [398, 0]
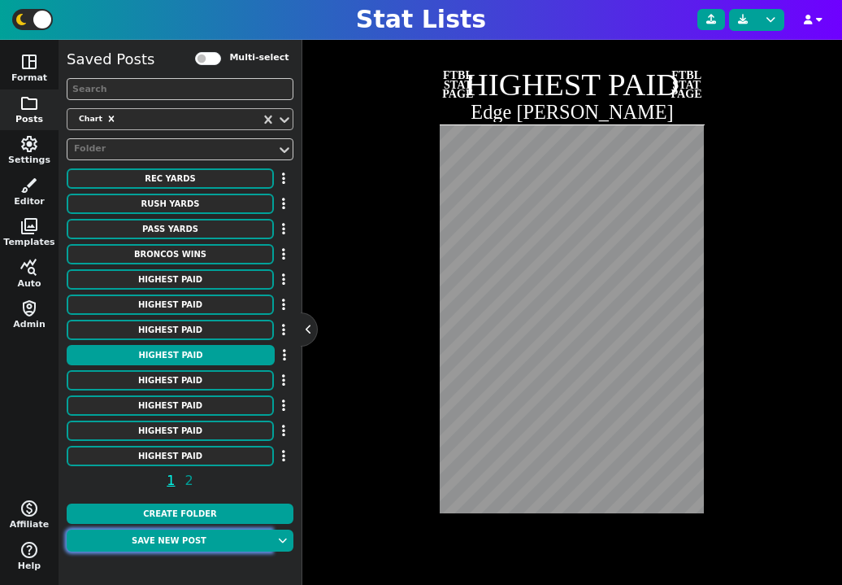
type textarea "46500000 41000000 40000000 35600000 35500000 34000000 29000000 28250000 2820000…"
click at [189, 546] on button "Save new post" at bounding box center [169, 540] width 205 height 22
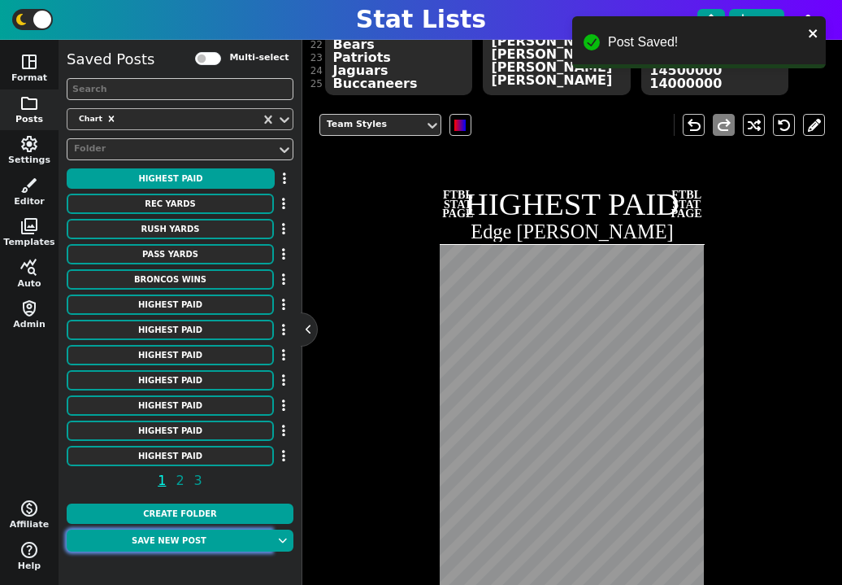
scroll to position [102, 0]
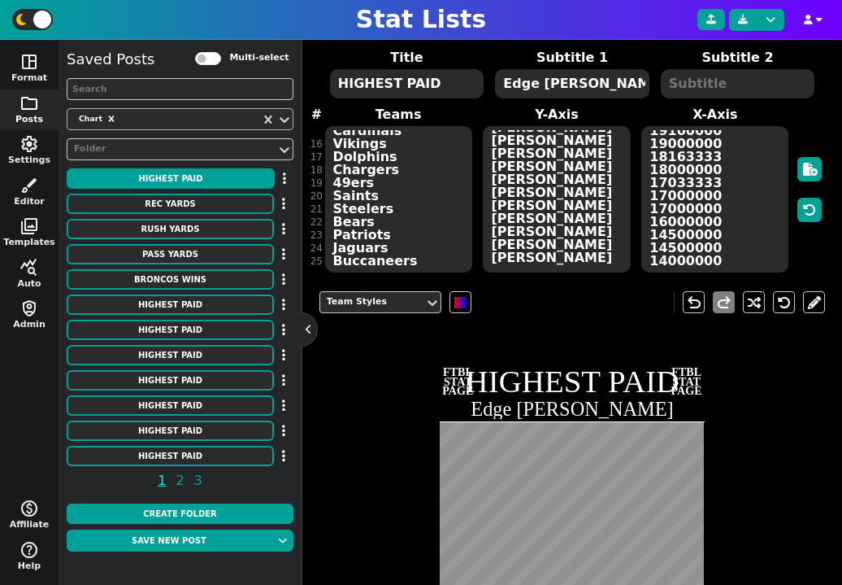
click at [559, 77] on textarea "Edge [PERSON_NAME]" at bounding box center [572, 83] width 154 height 29
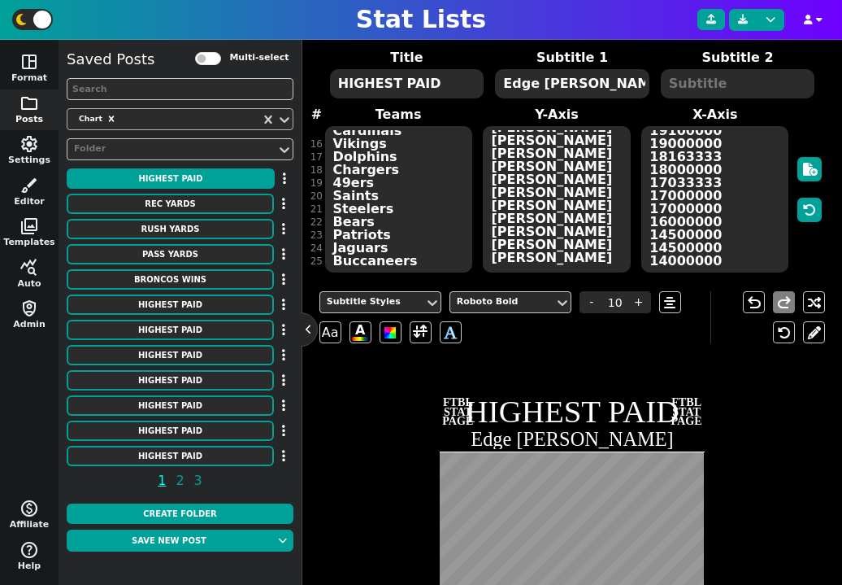
click at [559, 77] on textarea "Edge [PERSON_NAME]" at bounding box center [572, 83] width 154 height 29
type textarea "Kickers"
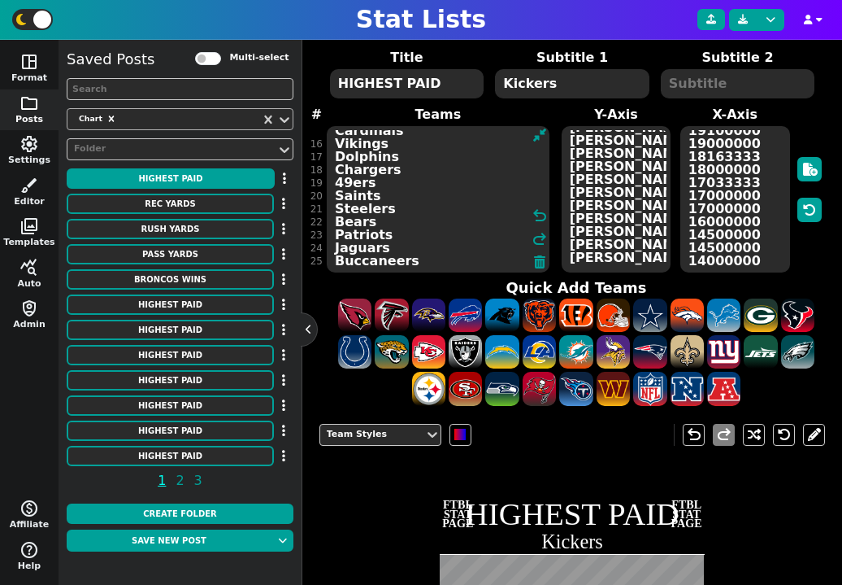
click at [407, 183] on textarea "Packers Steelers Browns Texans Raiders 49ers Bengals Jaguars Giants Bears Packe…" at bounding box center [438, 199] width 223 height 146
paste textarea "Chiefs Eagles Chargers Giants Bengals Texans Seahawks Packers Bills Steelers Fa…"
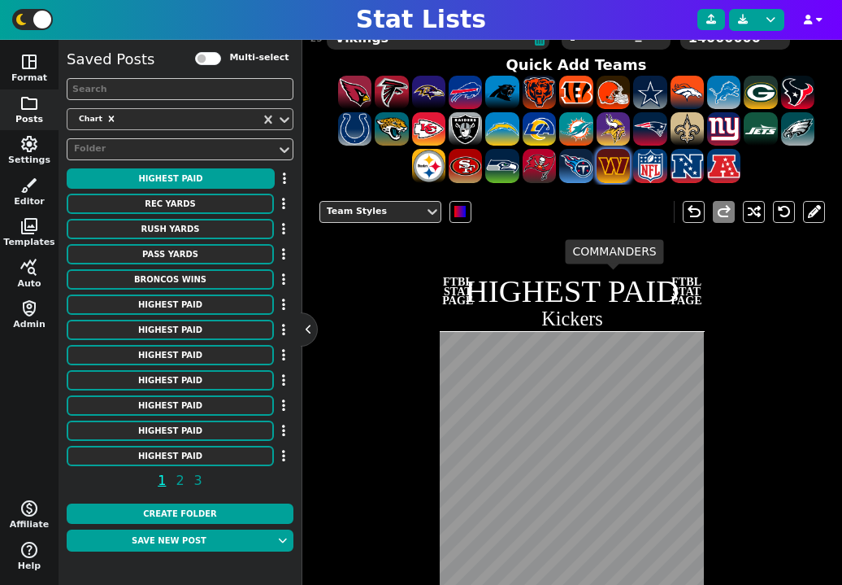
scroll to position [383, 0]
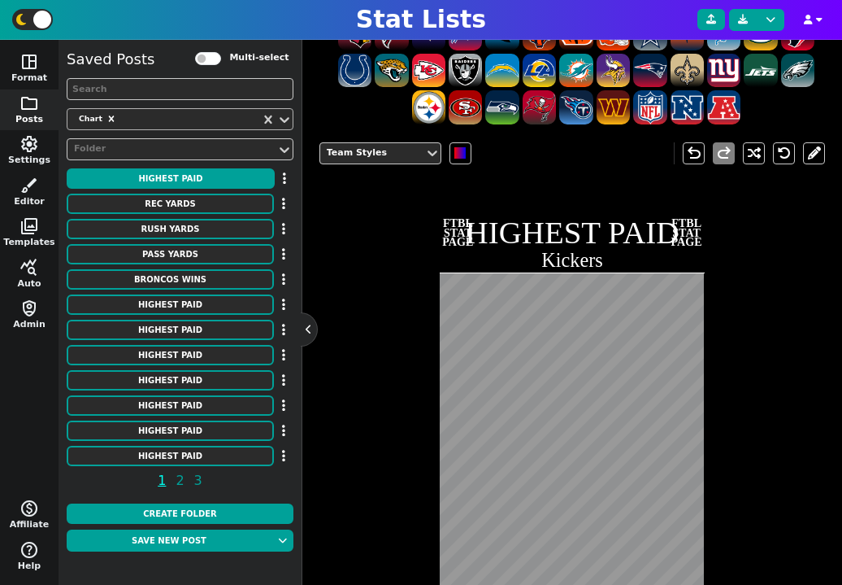
type textarea "Chiefs Eagles Chargers Giants Bengals Texans Seahawks Packers Bills Steelers Fa…"
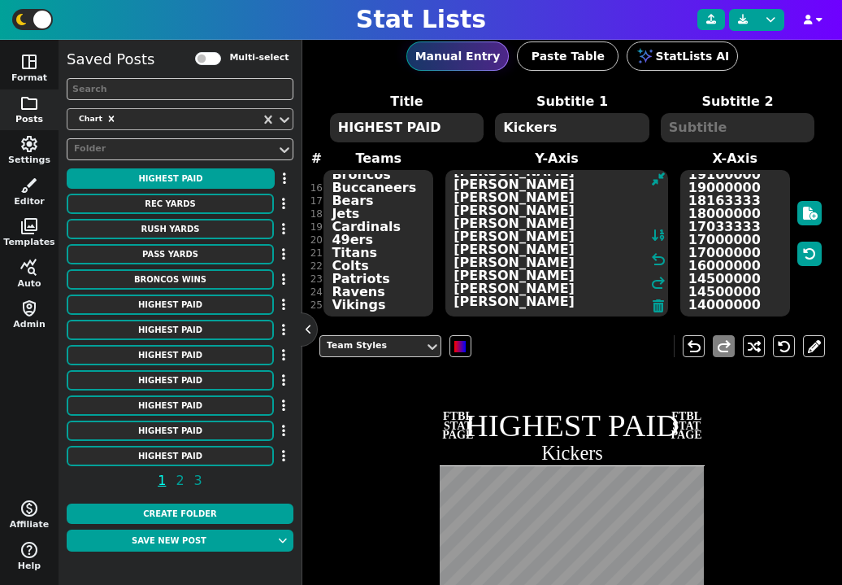
click at [600, 208] on textarea "[PERSON_NAME] [PERSON_NAME] [PERSON_NAME] [PERSON_NAME] [PERSON_NAME] [PERSON_N…" at bounding box center [557, 243] width 223 height 146
paste textarea "[PERSON_NAME] [PERSON_NAME] [PERSON_NAME] [PERSON_NAME] [PERSON_NAME] [PERSON_N…"
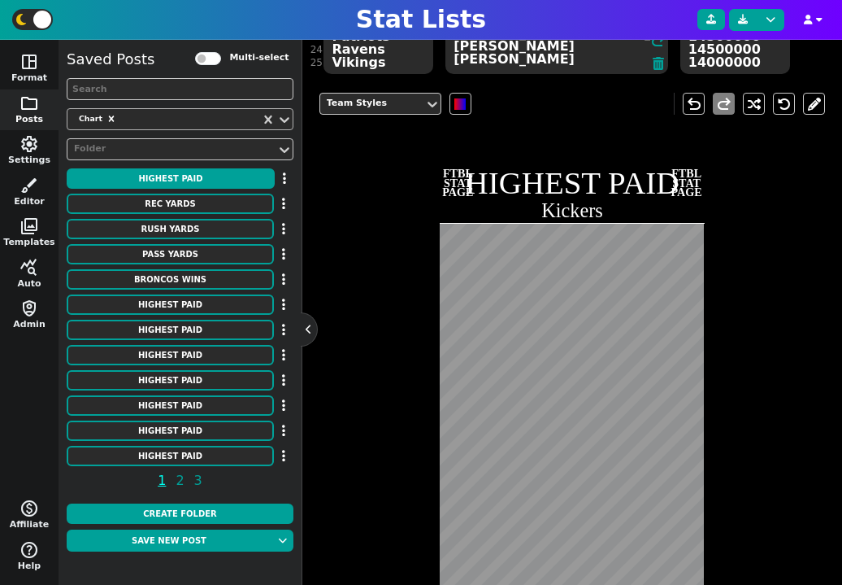
scroll to position [341, 0]
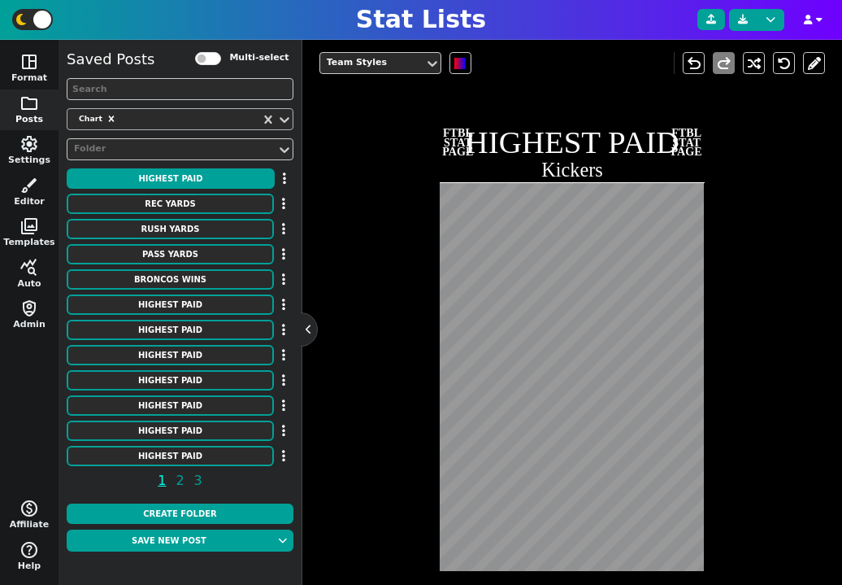
type textarea "[PERSON_NAME] [PERSON_NAME] [PERSON_NAME] [PERSON_NAME] [PERSON_NAME] [PERSON_N…"
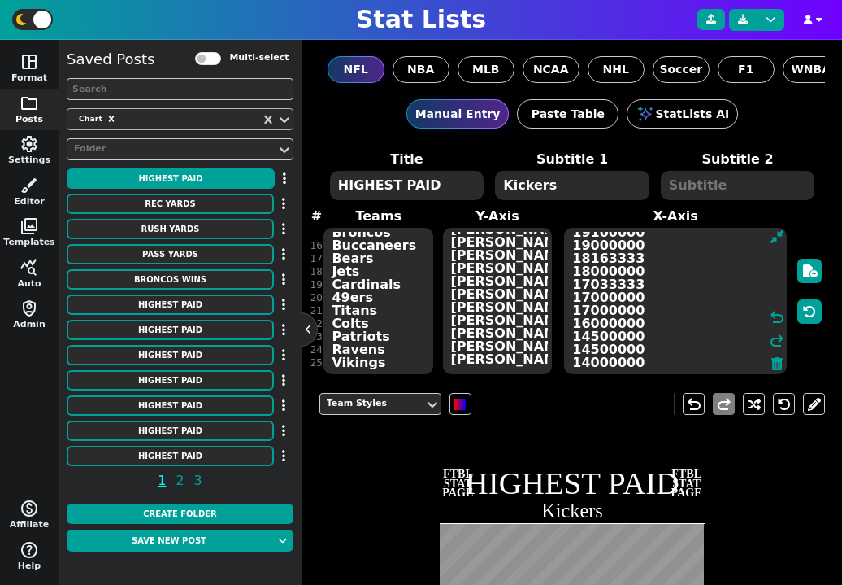
click at [703, 289] on textarea "46500000 41000000 40000000 35600000 35500000 34000000 29000000 28250000 2820000…" at bounding box center [675, 301] width 223 height 146
paste textarea "6400000 6000000 5501000 5500000 5500000 5300000 5275000 5100000 5100000 5000000…"
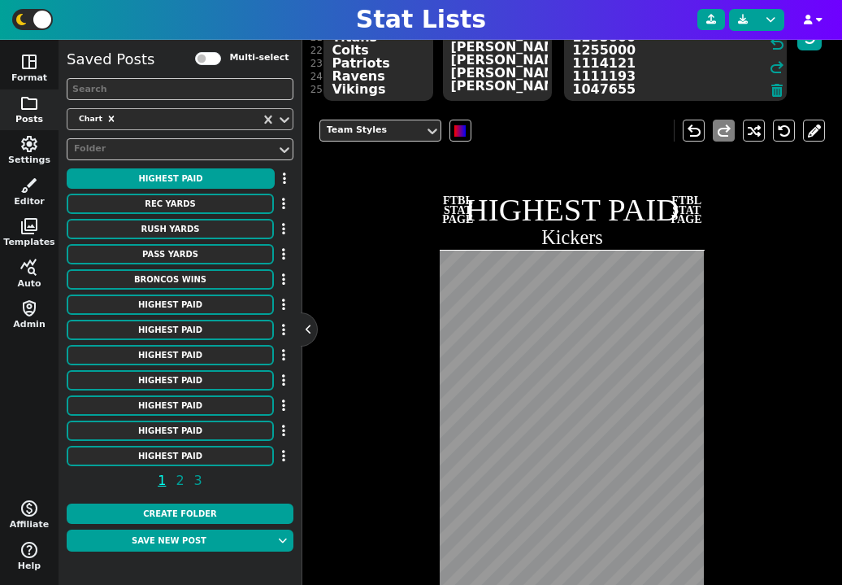
scroll to position [363, 0]
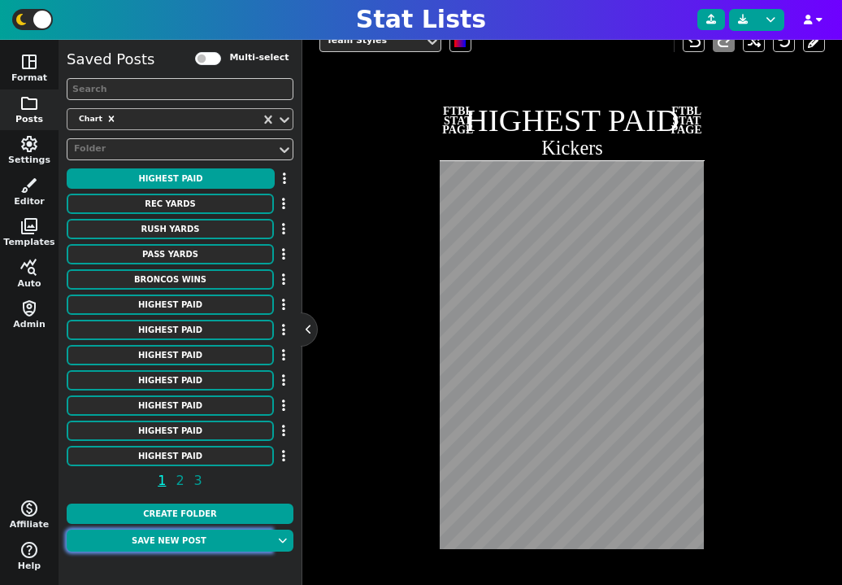
type textarea "6400000 6000000 5501000 5500000 5500000 5300000 5275000 5100000 5100000 5000000…"
click at [204, 541] on button "Save new post" at bounding box center [169, 540] width 205 height 22
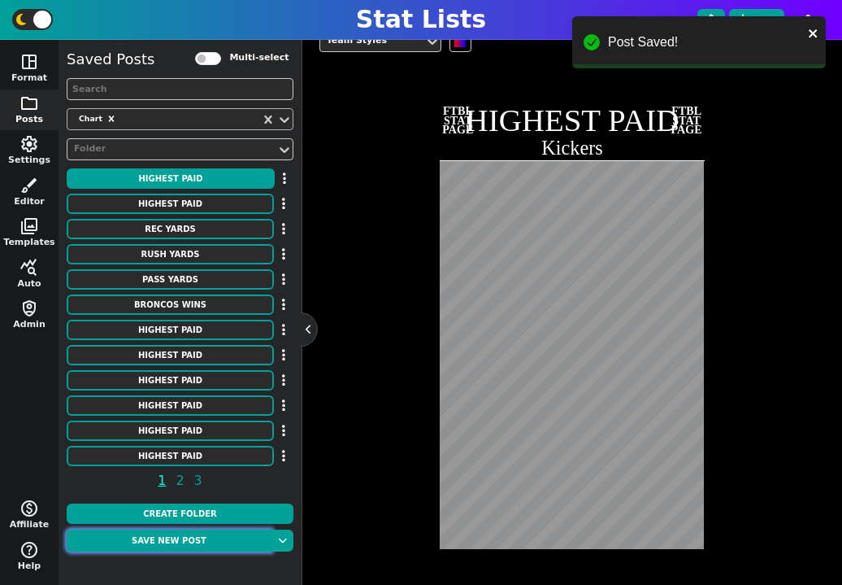
scroll to position [86, 0]
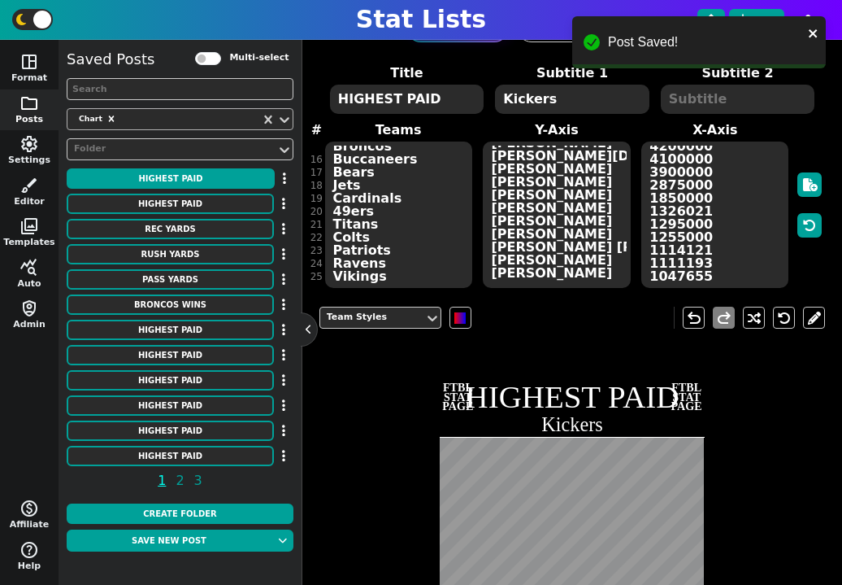
click at [537, 113] on textarea "Kickers" at bounding box center [572, 99] width 154 height 29
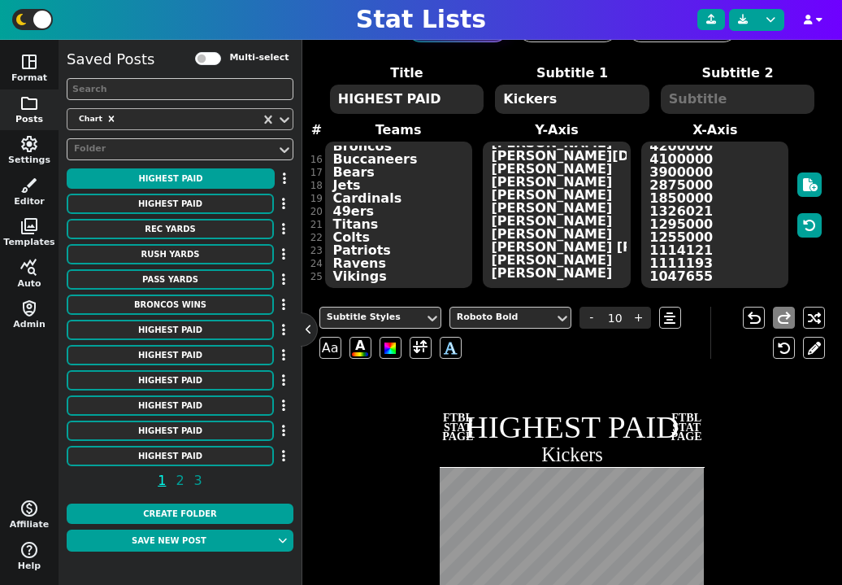
type textarea "p"
type textarea "Punters"
click at [371, 172] on textarea "Chiefs Eagles Chargers Giants Bengals Texans Seahawks Packers Bills Steelers Fa…" at bounding box center [398, 214] width 147 height 146
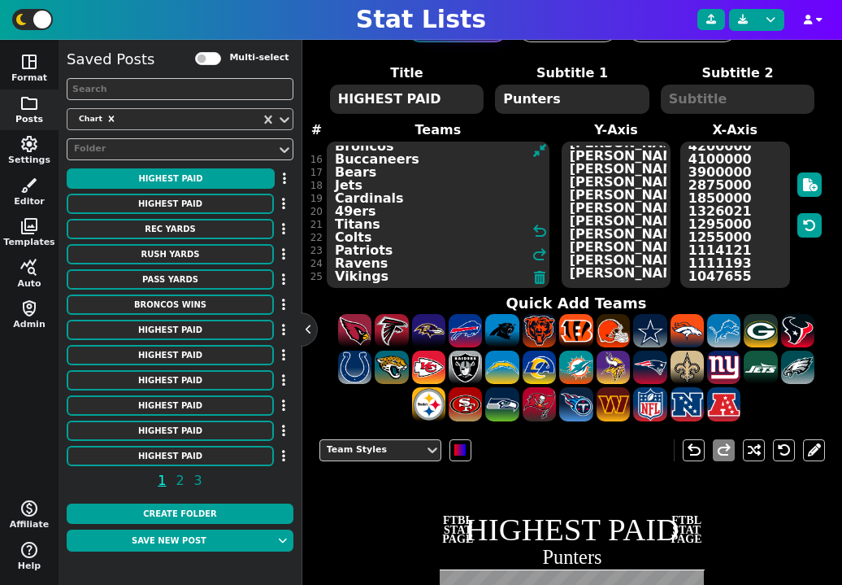
paste textarea "Seahawks Jaguars Raiders Lions Cowboys Texans Buccaneers Giants Chargers Falcon…"
type textarea "Seahawks Jaguars Raiders Lions Cowboys Texans Buccaneers Giants Chargers Falcon…"
click at [593, 212] on textarea "[PERSON_NAME] [PERSON_NAME] [PERSON_NAME] [PERSON_NAME] [PERSON_NAME] [PERSON_N…" at bounding box center [617, 214] width 110 height 146
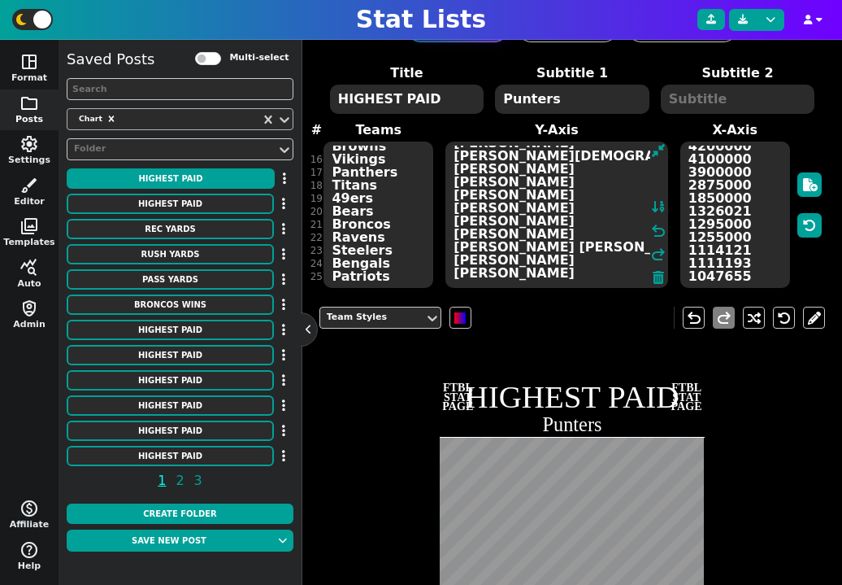
paste textarea "[PERSON_NAME] [PERSON_NAME] [PERSON_NAME] [PERSON_NAME] [PERSON_NAME] [PERSON_N…"
type textarea "[PERSON_NAME] [PERSON_NAME] [PERSON_NAME] [PERSON_NAME] [PERSON_NAME] [PERSON_N…"
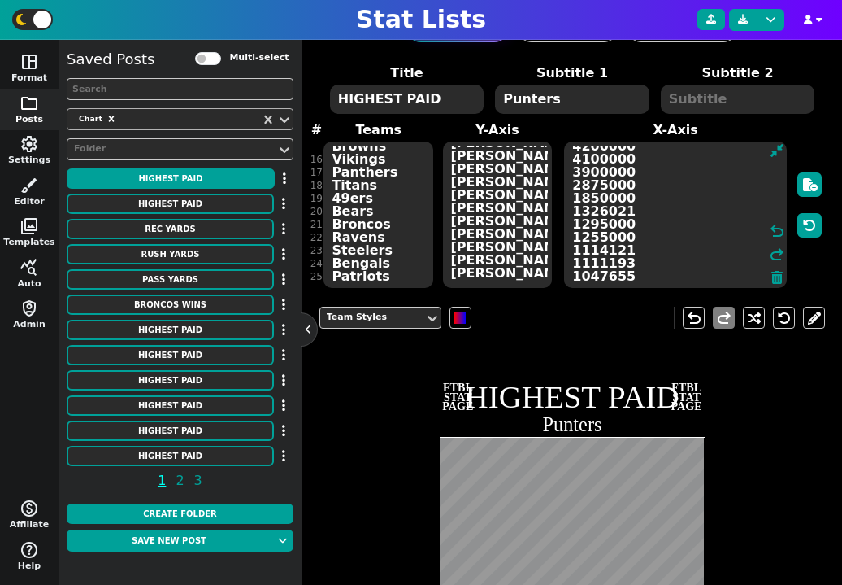
click at [695, 211] on textarea "6400000 6000000 5501000 5500000 5500000 5300000 5275000 5100000 5100000 5000000…" at bounding box center [675, 214] width 223 height 146
paste textarea "4050000 4000000 3950000 3491250 3200000 3000000 3000000 3000000 3000000 2883333…"
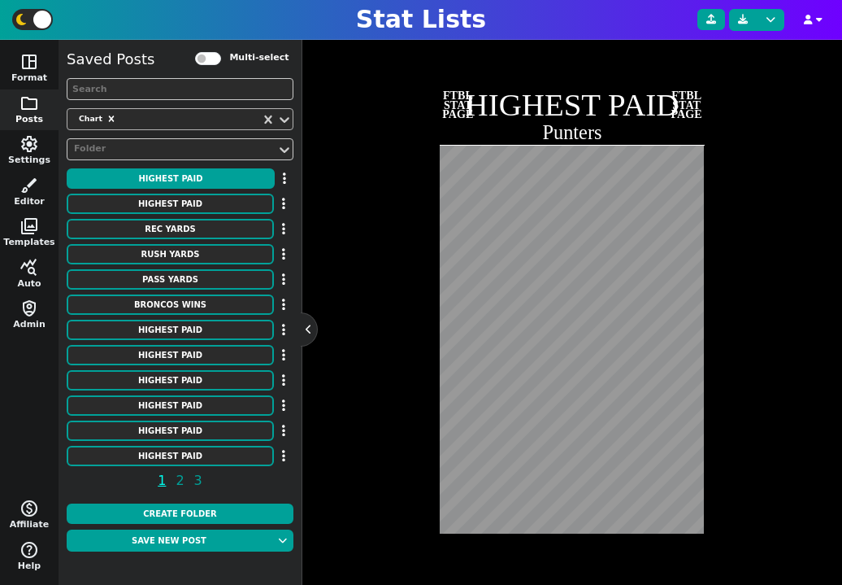
scroll to position [398, 0]
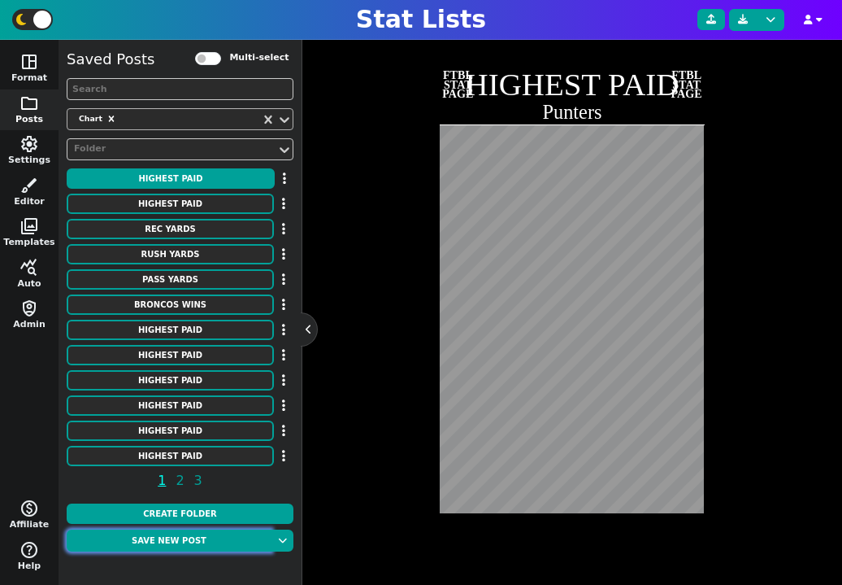
type textarea "4050000 4000000 3950000 3491250 3200000 3000000 3000000 3000000 3000000 2883333…"
click at [194, 542] on button "Save new post" at bounding box center [169, 540] width 205 height 22
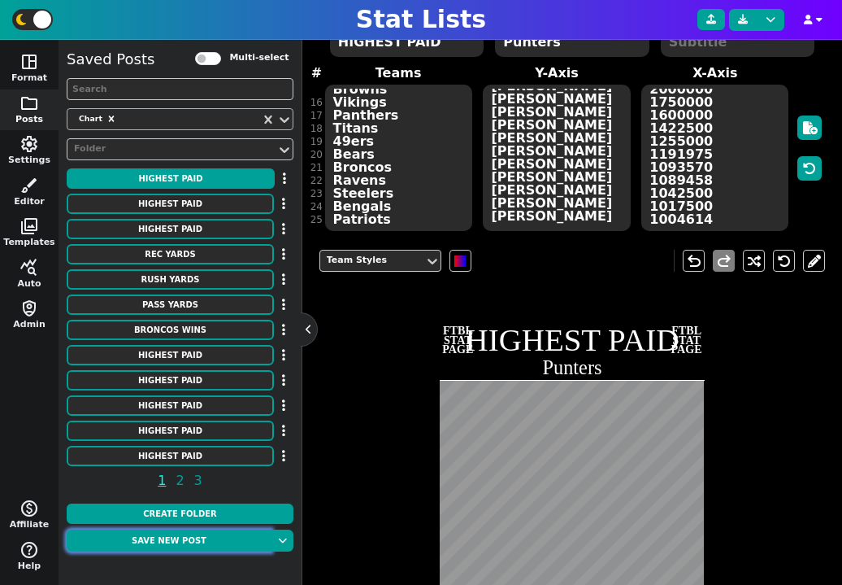
scroll to position [73, 0]
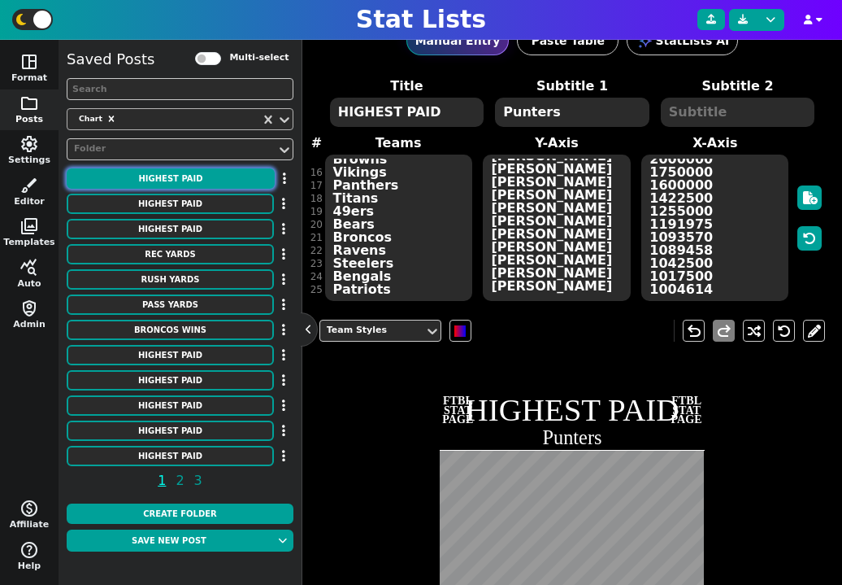
click at [192, 176] on button "HIGHEST PAID" at bounding box center [171, 178] width 208 height 20
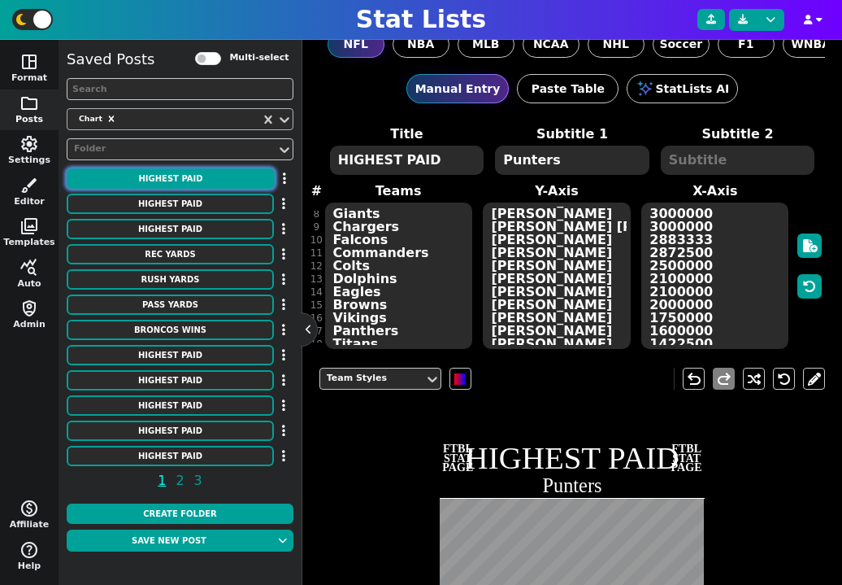
scroll to position [78, 0]
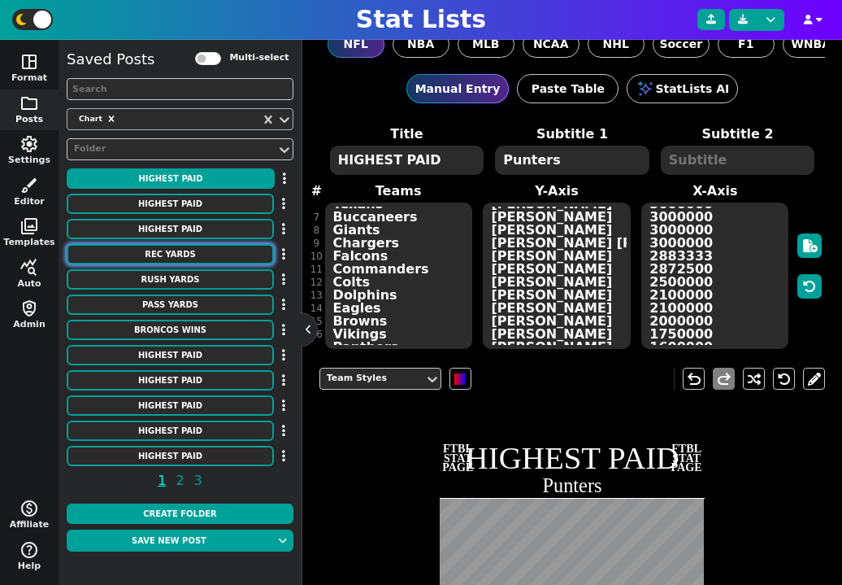
click at [215, 257] on button "REC YARDS" at bounding box center [170, 254] width 207 height 20
type textarea "REC YARDS"
type textarea "Single Game"
type textarea "RAM DET KAN RAM DET ATL JAX SFO SFO PIT SFO HOU HOU KAN NYG CIN CLE BUF CIN CLE…"
type textarea "[PERSON_NAME] [PERSON_NAME] [PERSON_NAME] [PERSON_NAME] [PERSON_NAME] [PERSON_N…"
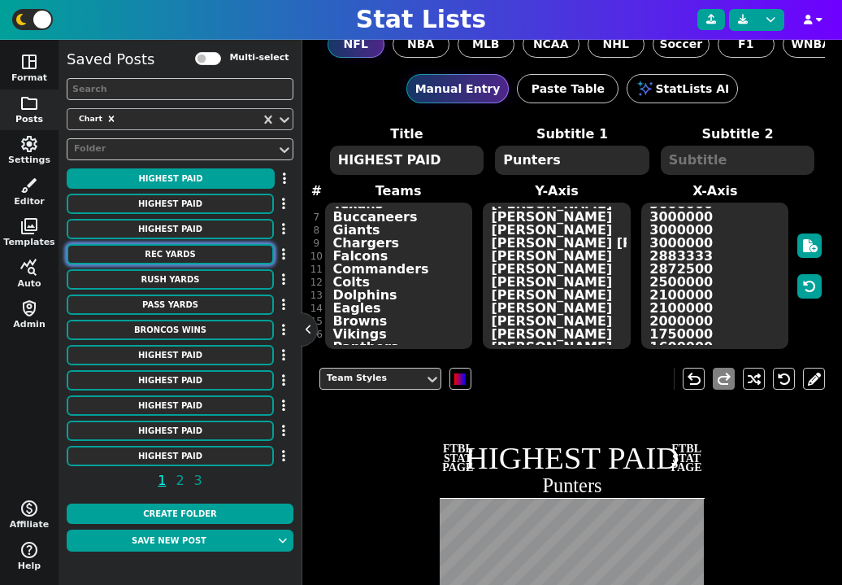
type textarea "336 329 309 303 302 300 291 289 286 284 283 273 272 269 269 266 265 265 264 261…"
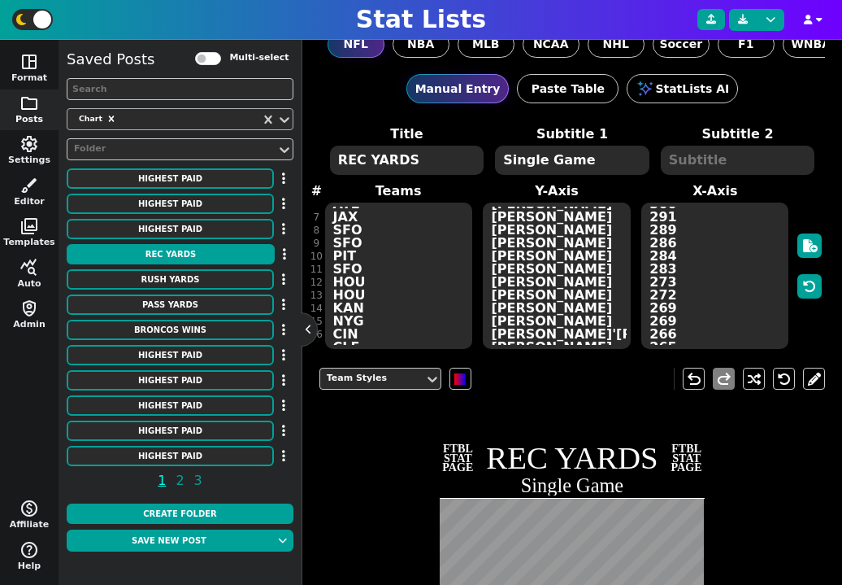
click at [423, 164] on textarea "REC YARDS" at bounding box center [407, 160] width 154 height 29
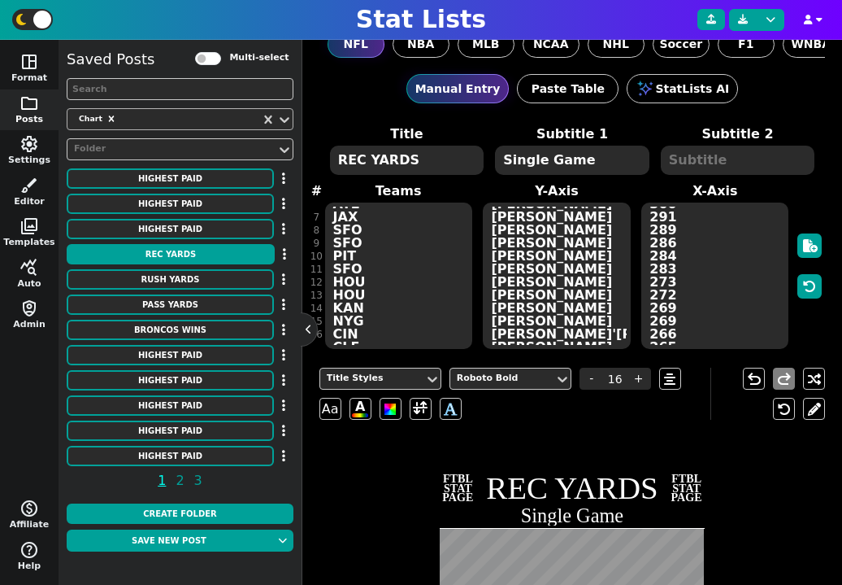
click at [423, 164] on textarea "REC YARDS" at bounding box center [407, 160] width 154 height 29
click at [205, 298] on button "PASS YARDS" at bounding box center [170, 304] width 207 height 20
type textarea "PASS YARDS"
type textarea "RAM HOU oti CIN PIT ARI MIA DET LAR NWE OAK NYG NYG NOR ATL [GEOGRAPHIC_DATA] D…"
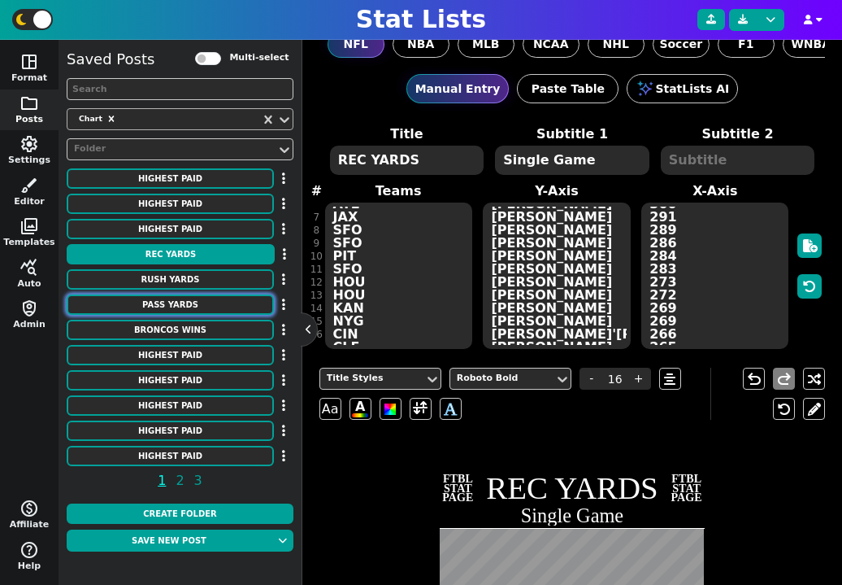
type textarea "[PERSON_NAME] [PERSON_NAME] [PERSON_NAME] [PERSON_NAME] [PERSON_NAME] [PERSON_N…"
type textarea "554 527 527 525 522 522 521 520 517 517 513 513 510 510 509 509 506 506 505 505…"
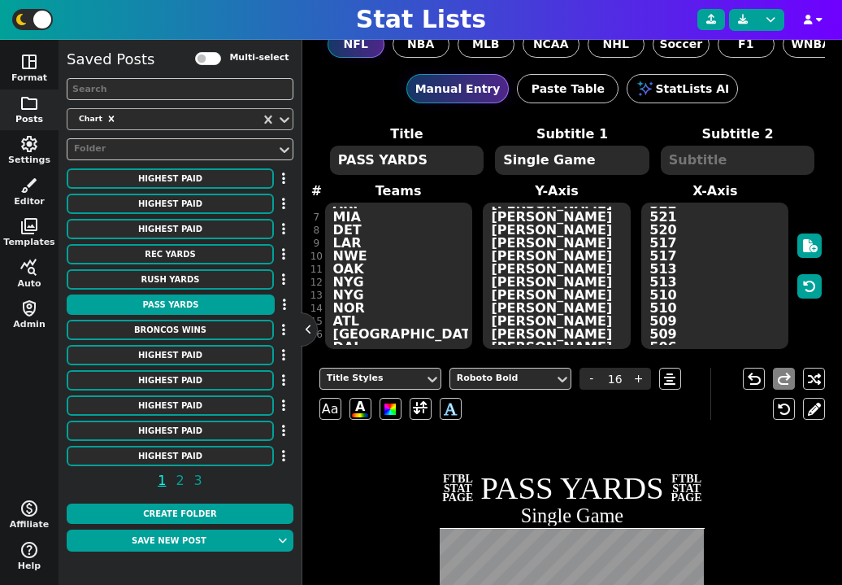
click at [354, 172] on textarea "PASS YARDS" at bounding box center [407, 160] width 154 height 29
type textarea "300-YD GAMES"
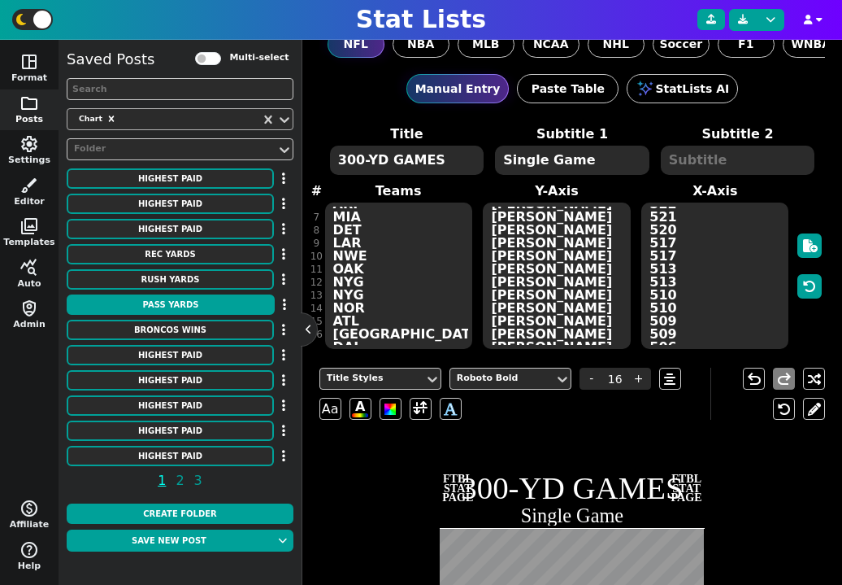
click at [615, 160] on textarea "Single Game" at bounding box center [572, 160] width 154 height 29
type input "10"
click at [615, 160] on textarea "Single Game" at bounding box center [572, 160] width 154 height 29
type textarea "m"
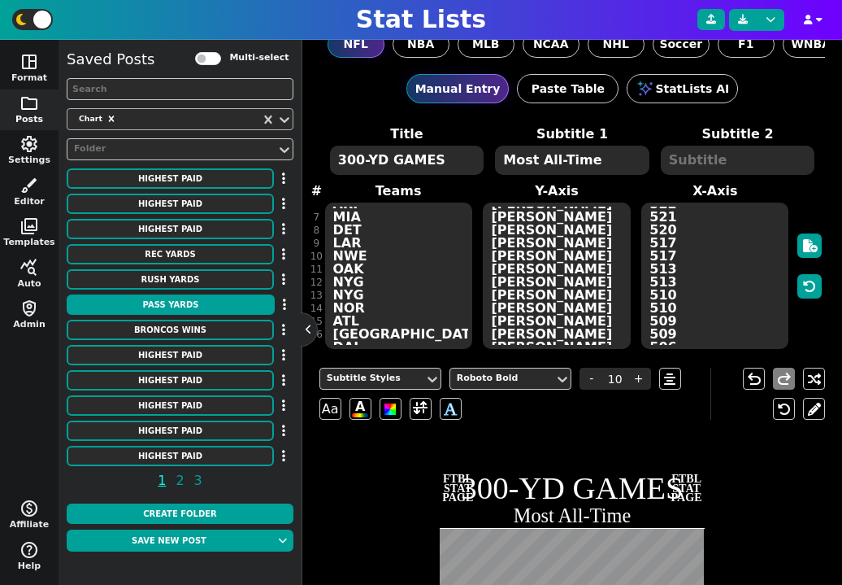
type textarea "Most All-Time"
click at [688, 263] on textarea "554 527 527 525 522 522 521 520 517 517 513 513 510 510 509 509 506 506 505 505…" at bounding box center [714, 275] width 147 height 146
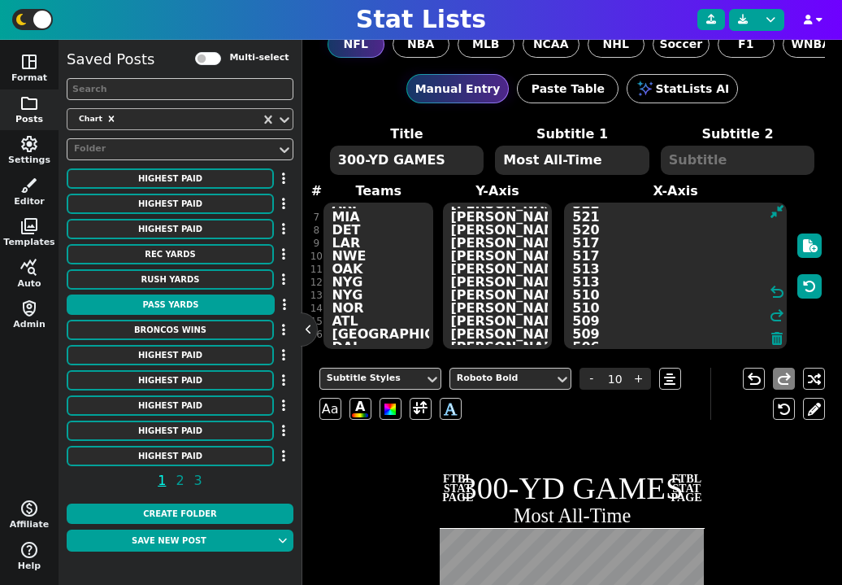
paste textarea "[PERSON_NAME] 98 6 104 2016Template:0Template:0 Game 3 Week 5 of 2016.[1] [PERS…"
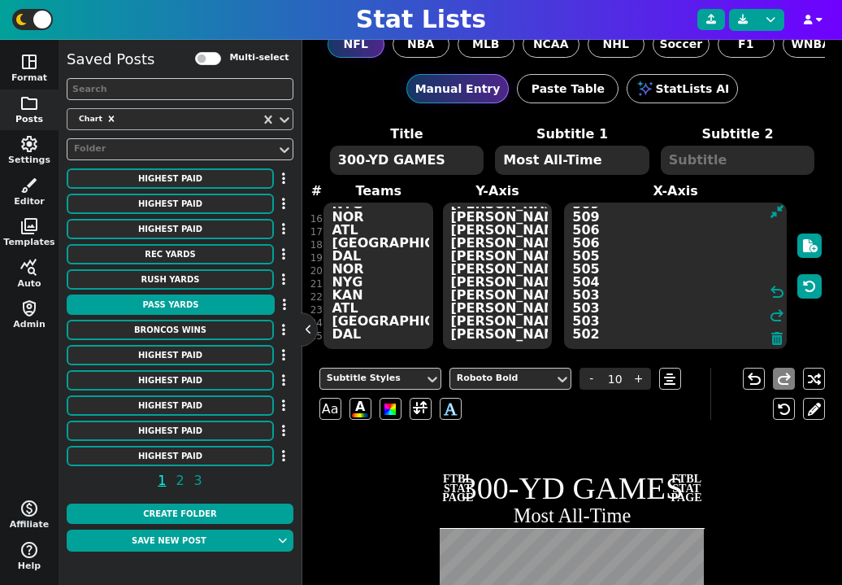
scroll to position [195, 0]
click at [604, 257] on textarea "554 527 527 525 522 522 521 520 517 517 513 513 510 510 509 509 506 506 505 505…" at bounding box center [675, 275] width 223 height 146
paste textarea "123 113 93 76 73 70 68 64 63 62 53 52 52 51 51 49 48 46 42 41 39 39 37 36 34"
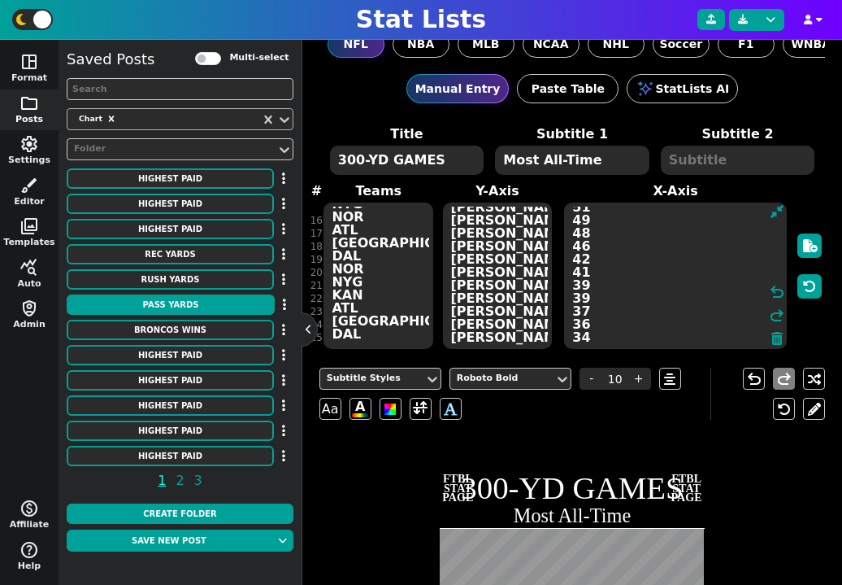
type textarea "123 113 93 76 73 70 68 64 63 62 53 52 52 51 51 49 48 46 42 41 39 39 37 36 34"
click at [493, 308] on textarea "[PERSON_NAME] [PERSON_NAME] [PERSON_NAME] [PERSON_NAME] [PERSON_NAME] [PERSON_N…" at bounding box center [498, 275] width 110 height 146
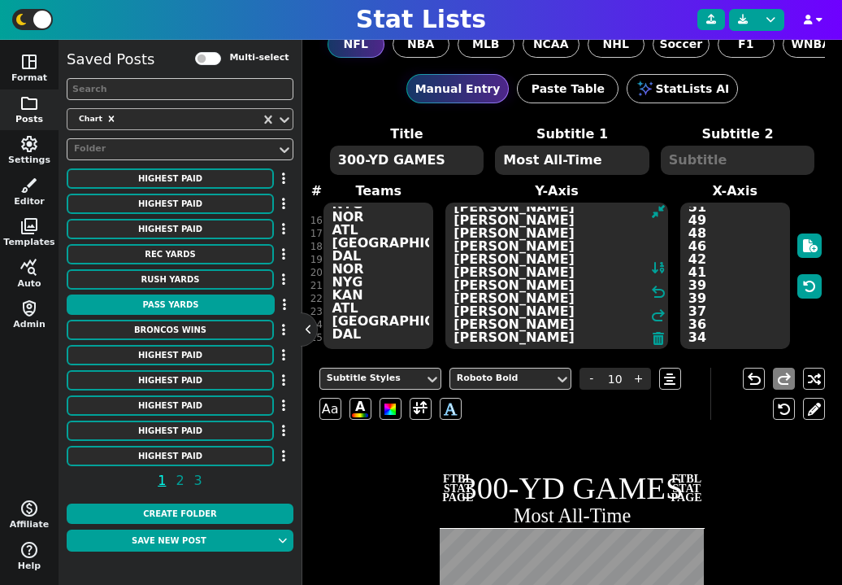
paste textarea "[PERSON_NAME] [PERSON_NAME] [PERSON_NAME] [PERSON_NAME] [PERSON_NAME] [PERSON_N…"
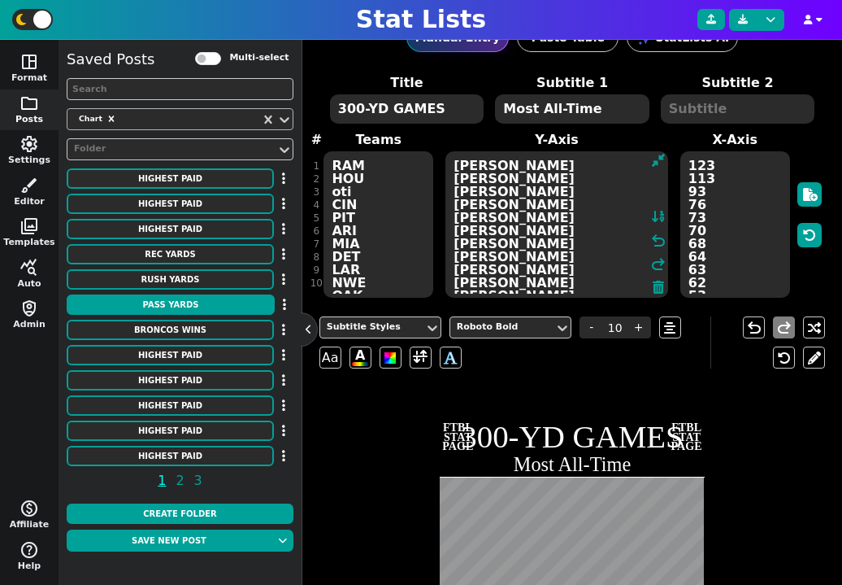
scroll to position [51, 0]
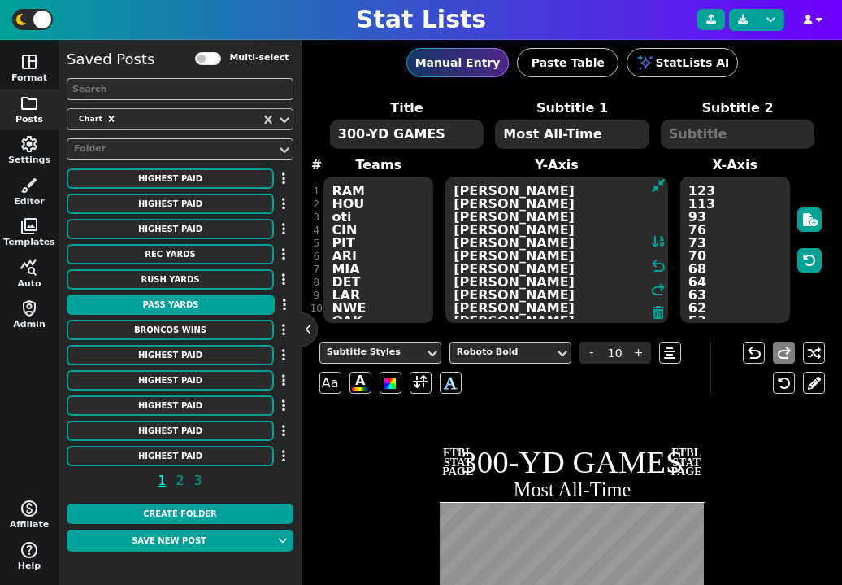
type textarea "[PERSON_NAME] [PERSON_NAME] [PERSON_NAME] [PERSON_NAME] [PERSON_NAME] [PERSON_N…"
click at [392, 211] on textarea "RAM HOU oti CIN PIT ARI MIA DET LAR NWE OAK NYG NYG NOR ATL [GEOGRAPHIC_DATA] D…" at bounding box center [379, 249] width 110 height 146
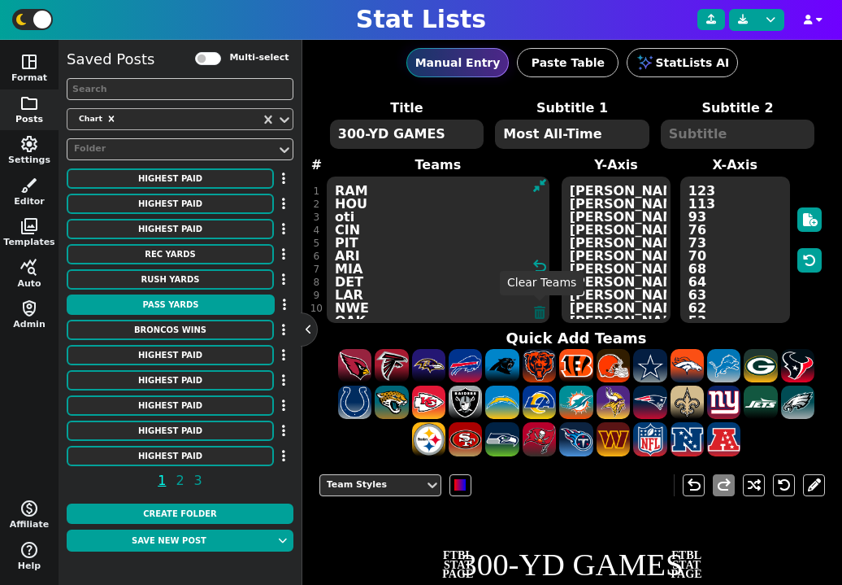
click at [537, 313] on icon at bounding box center [539, 312] width 11 height 13
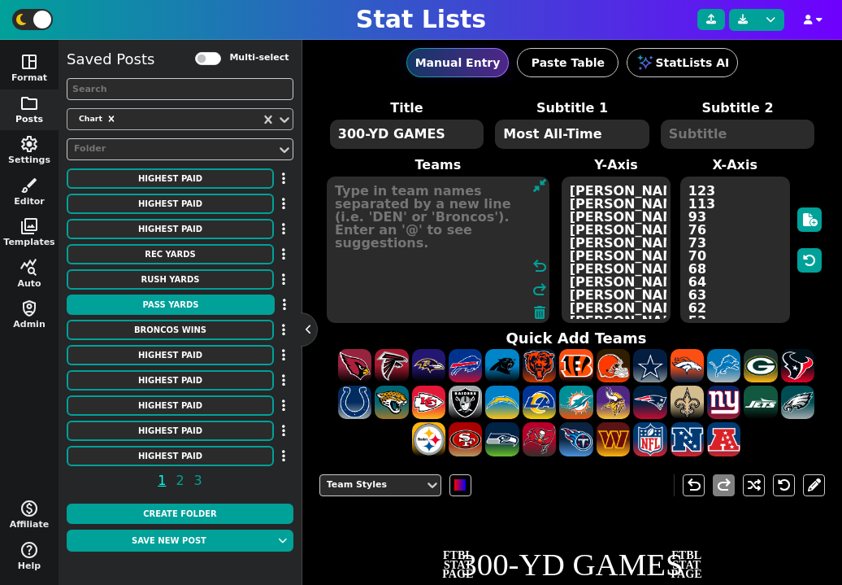
click at [434, 250] on textarea at bounding box center [438, 249] width 223 height 146
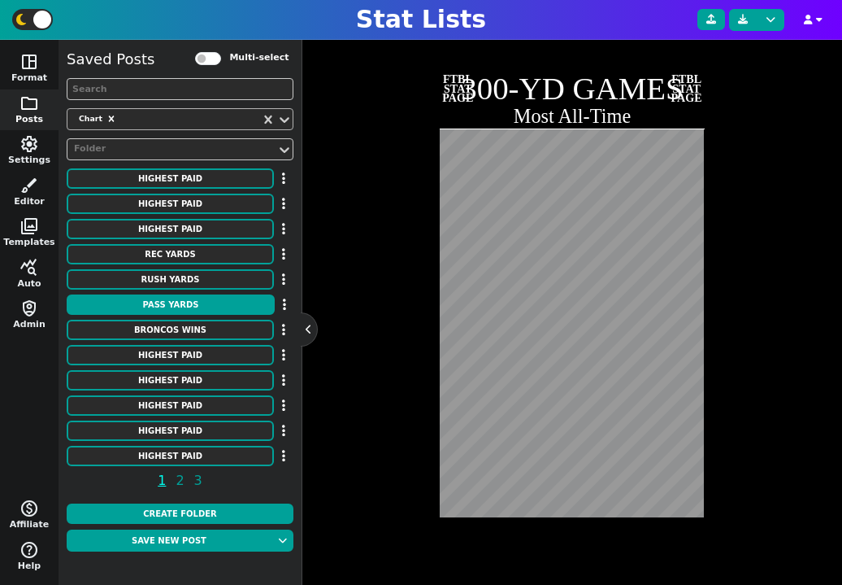
scroll to position [531, 0]
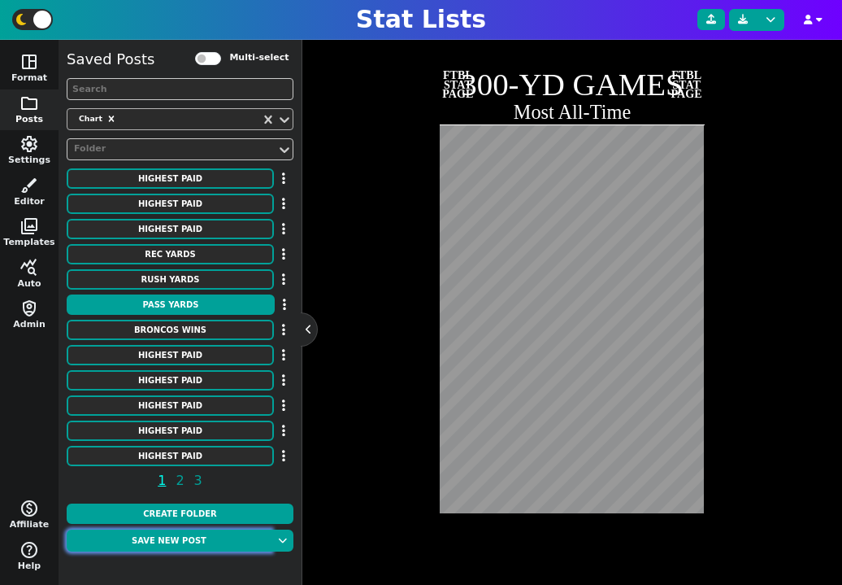
type textarea "no ne ind atl lac gb pit det mia gb min cin stl nyg lac oti kc dal lar [MEDICAL…"
click at [220, 541] on button "Save new post" at bounding box center [169, 540] width 205 height 22
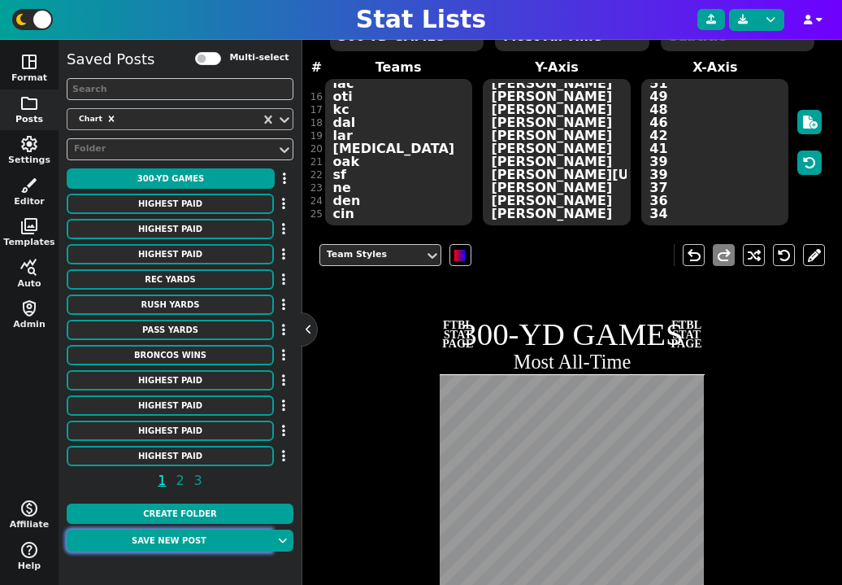
scroll to position [115, 0]
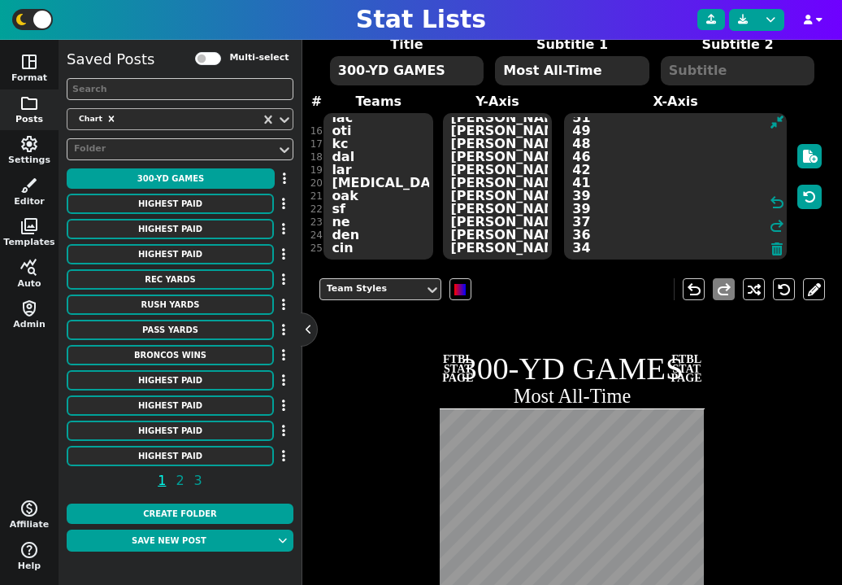
click at [704, 186] on textarea "123 113 93 76 73 70 68 64 63 62 53 52 52 51 51 49 48 46 42 41 39 39 37 36 34" at bounding box center [675, 186] width 223 height 146
paste textarea "328 318 302 273 250 226 213 200 193 190 186 183 174 173 172 172 170 170 170 170…"
type textarea "328 318 302 273 250 226 213 200 193 190 186 183 174 173 172 172 170 170 170 170…"
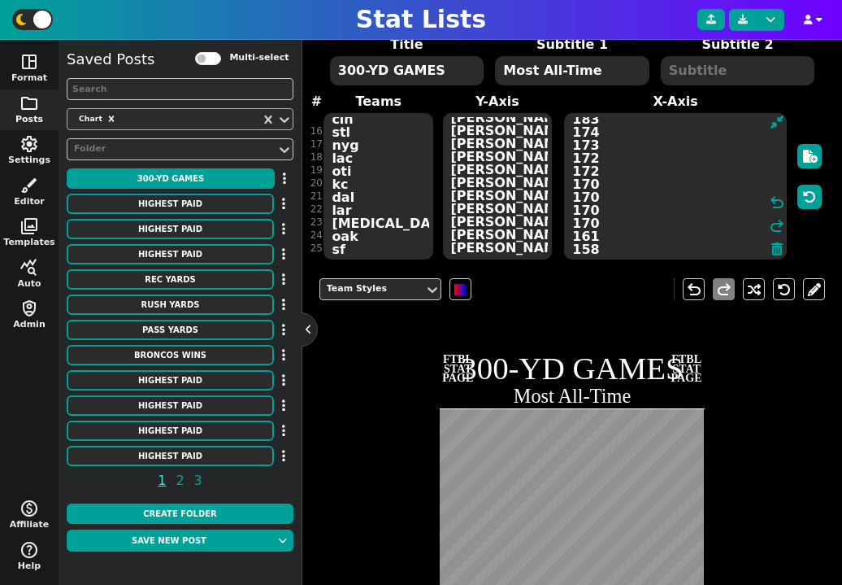
scroll to position [119, 0]
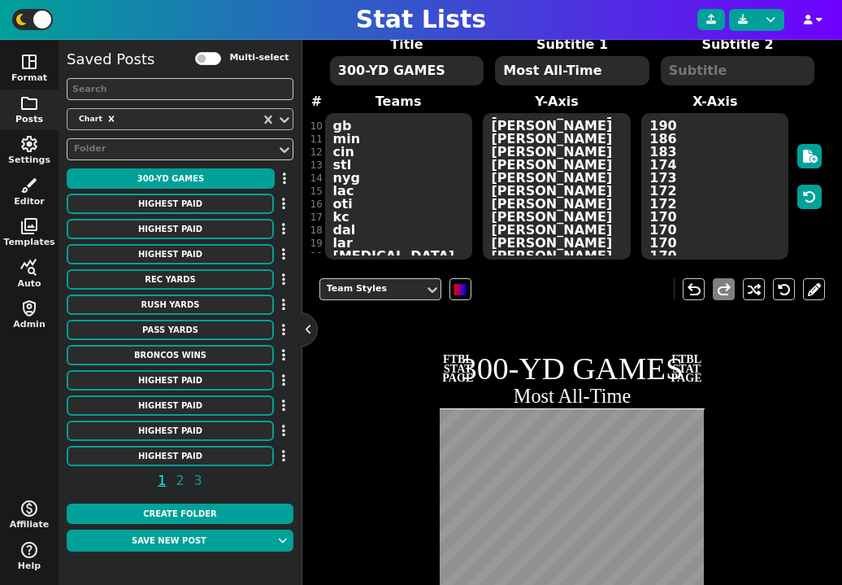
click at [403, 67] on textarea "300-YD GAMES" at bounding box center [407, 70] width 154 height 29
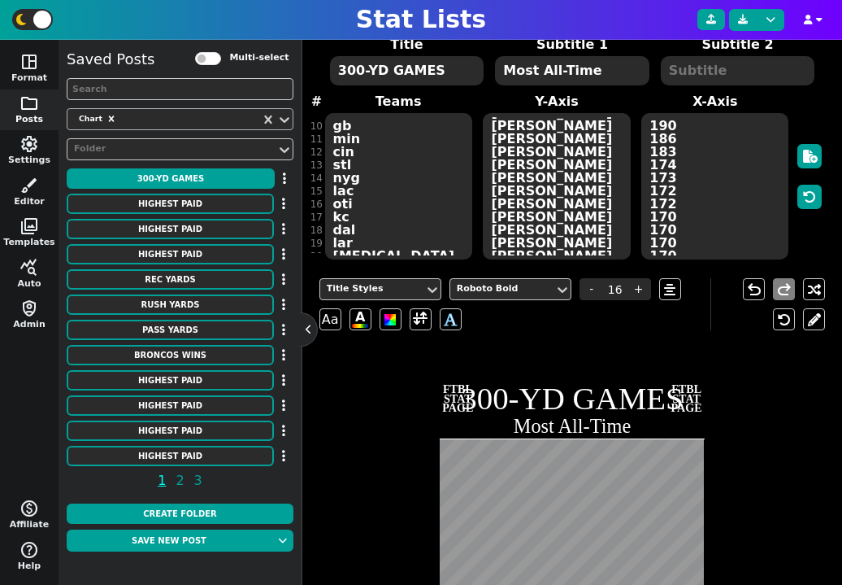
click at [403, 67] on textarea "300-YD GAMES" at bounding box center [407, 70] width 154 height 29
click at [393, 71] on textarea "COACHING WINS" at bounding box center [407, 70] width 154 height 29
type textarea "WINS"
click at [557, 71] on textarea "Most All-Time" at bounding box center [572, 70] width 154 height 29
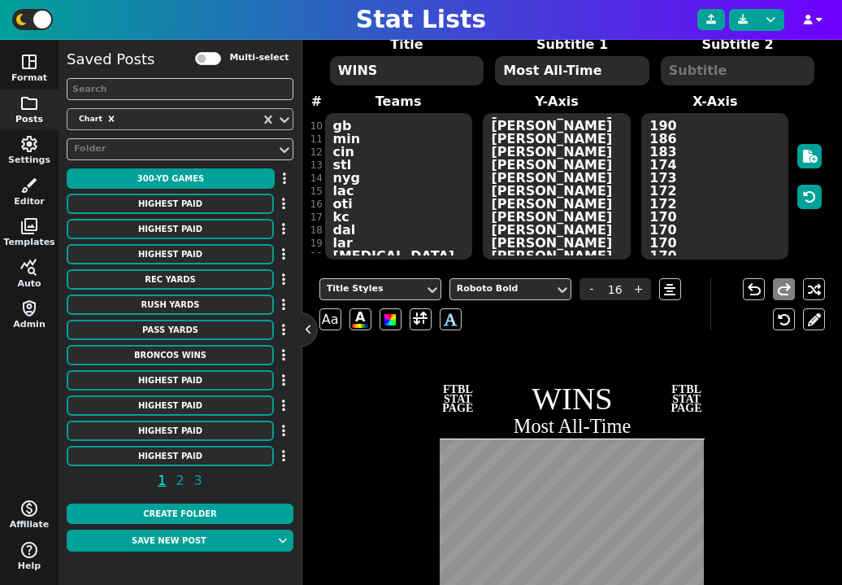
type input "10"
click at [557, 71] on textarea "Most All-Time" at bounding box center [572, 70] width 154 height 29
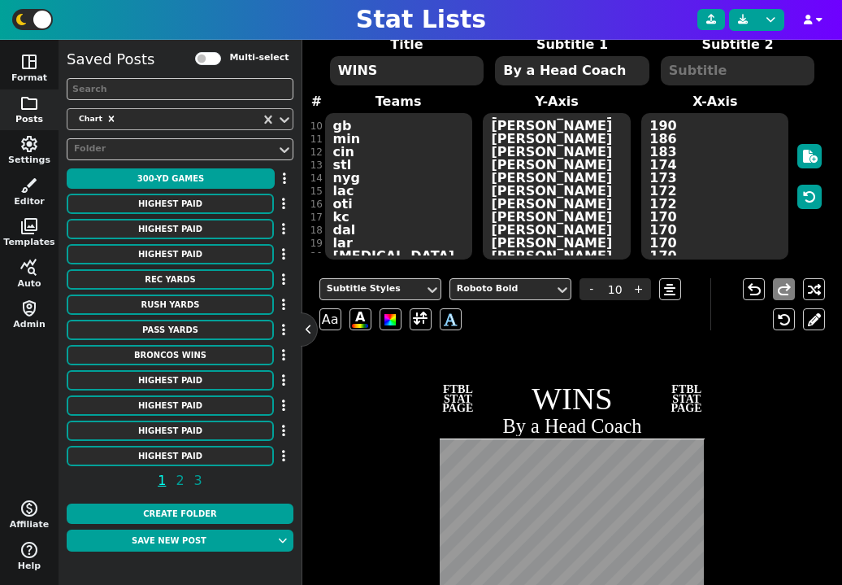
type textarea "By a Head Coach"
click at [544, 189] on textarea "[PERSON_NAME] [PERSON_NAME] [PERSON_NAME] [PERSON_NAME] [PERSON_NAME] [PERSON_N…" at bounding box center [556, 186] width 147 height 146
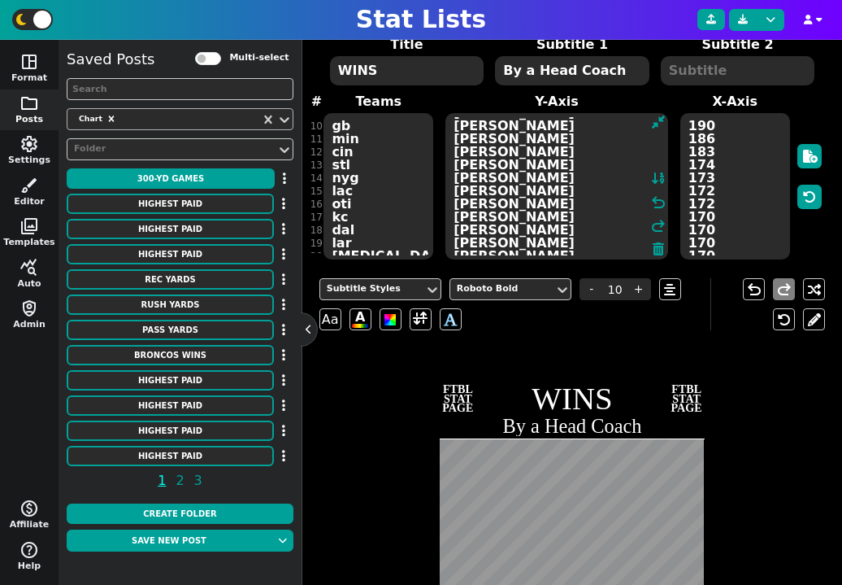
paste textarea "on [PERSON_NAME] [PERSON_NAME] [PERSON_NAME] [PERSON_NAME] [PERSON_NAME] [PERSO…"
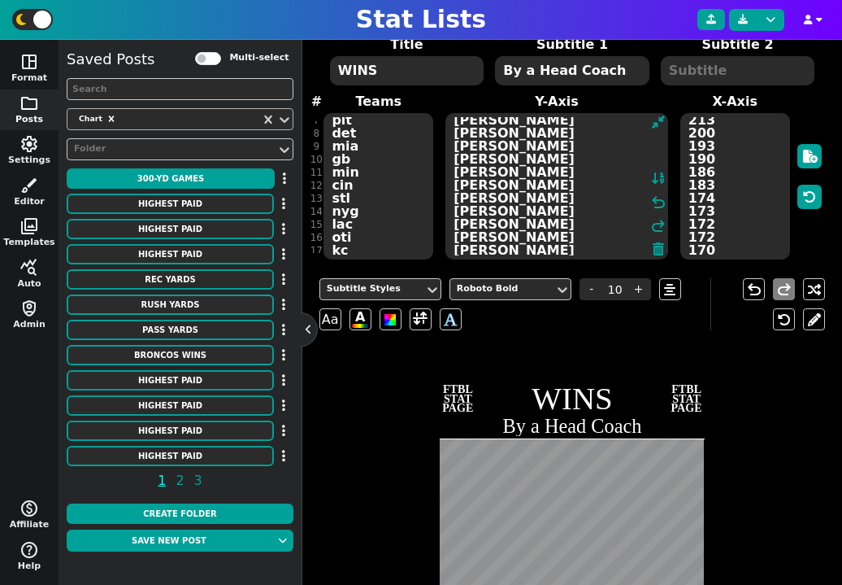
scroll to position [0, 0]
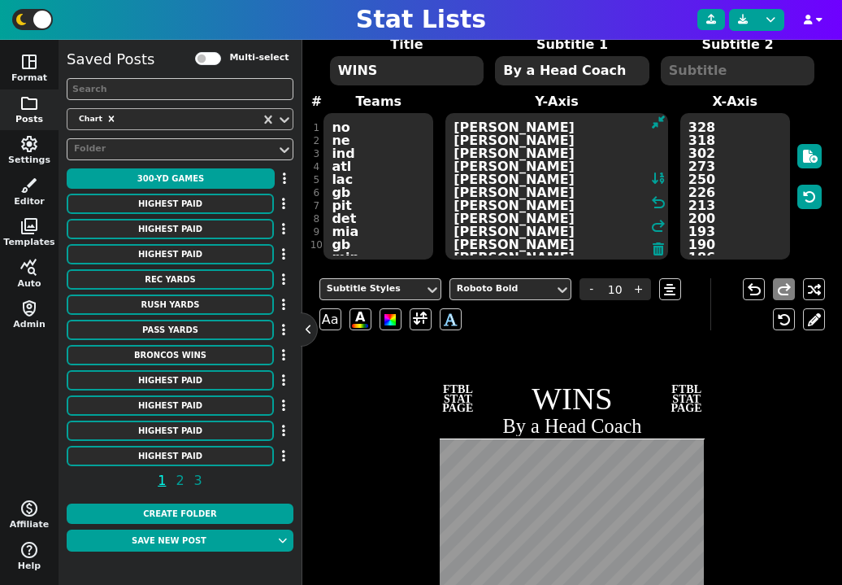
click at [489, 215] on textarea "[PERSON_NAME] [PERSON_NAME] [PERSON_NAME] [PERSON_NAME] [PERSON_NAME] [PERSON_N…" at bounding box center [557, 186] width 223 height 146
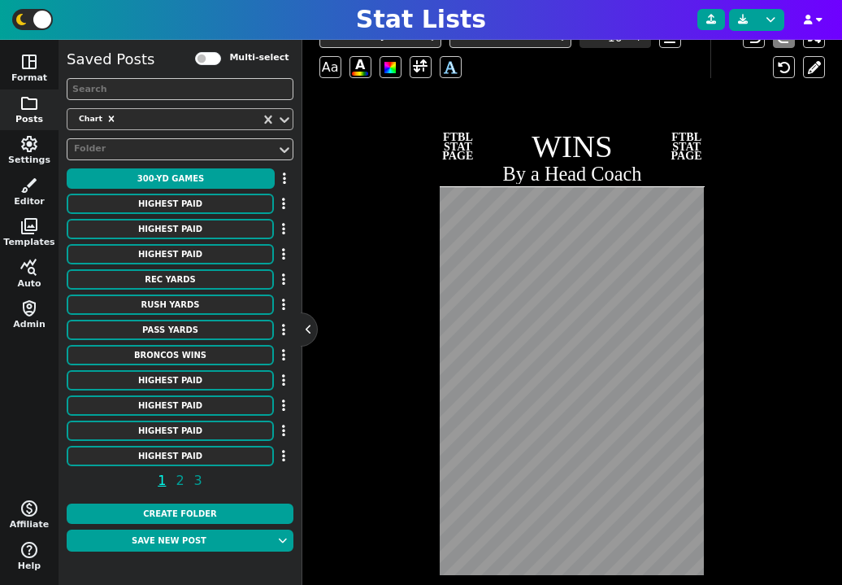
scroll to position [325, 0]
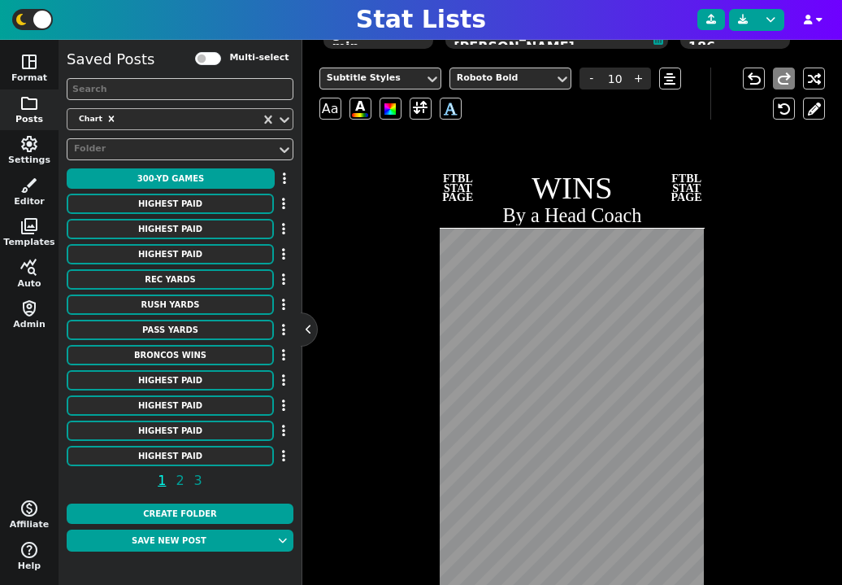
type textarea "[PERSON_NAME] [PERSON_NAME] [PERSON_NAME] [PERSON_NAME] [PERSON_NAME] [PERSON_N…"
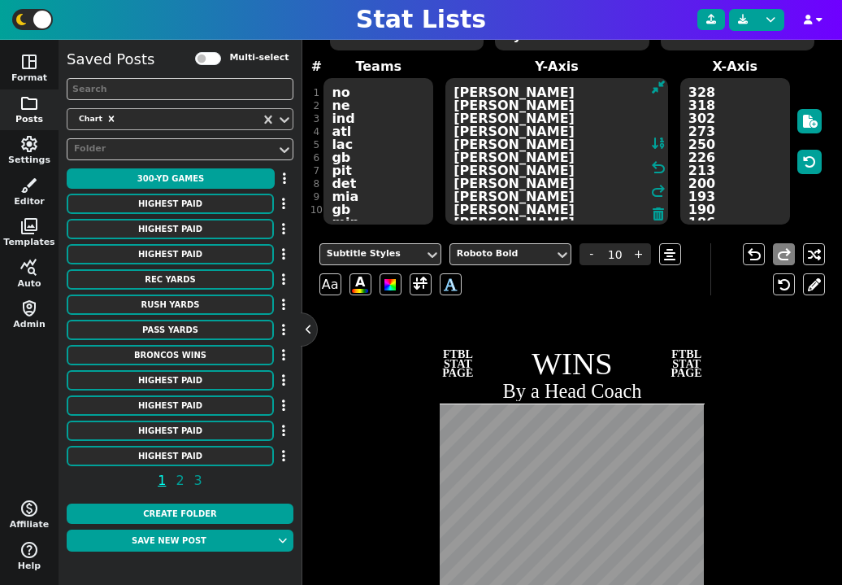
scroll to position [85, 0]
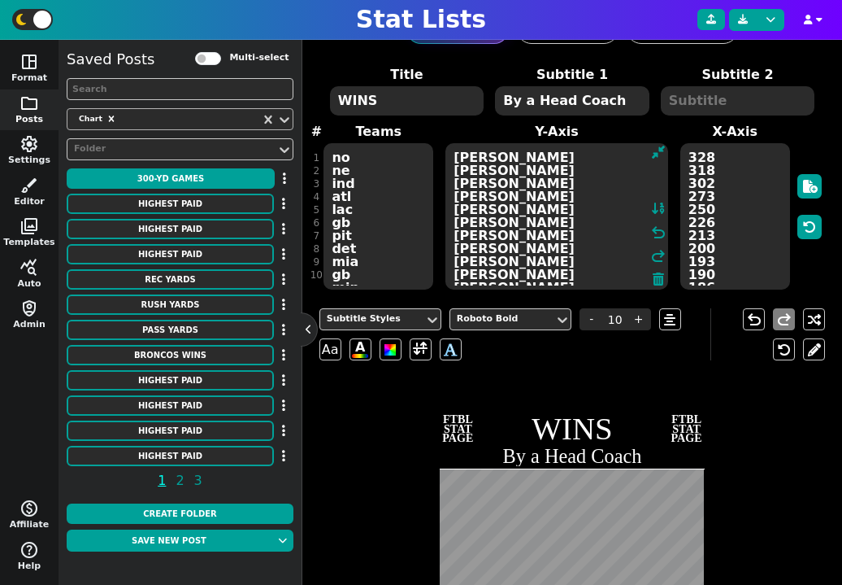
click at [402, 214] on textarea "no ne ind atl lac gb pit det mia gb min cin stl nyg lac oti kc dal lar [MEDICAL…" at bounding box center [379, 216] width 110 height 146
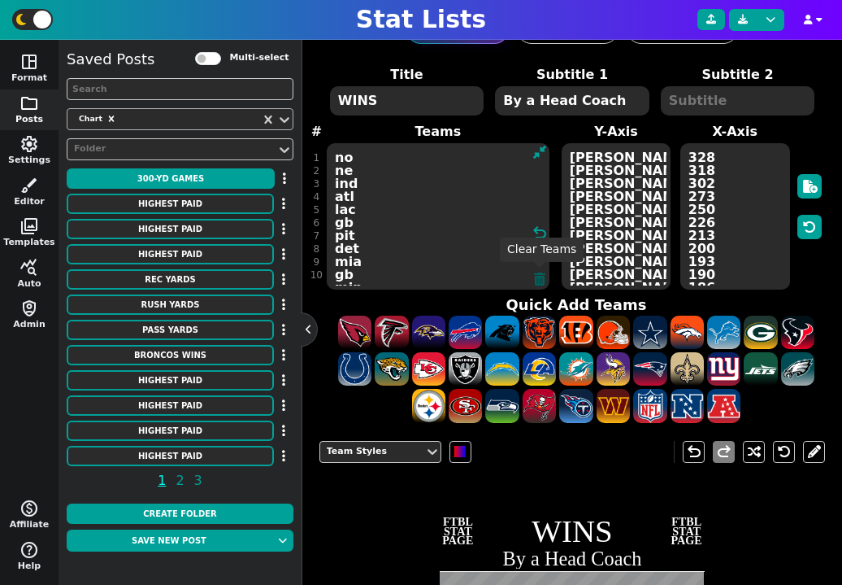
click at [540, 276] on icon at bounding box center [539, 278] width 11 height 13
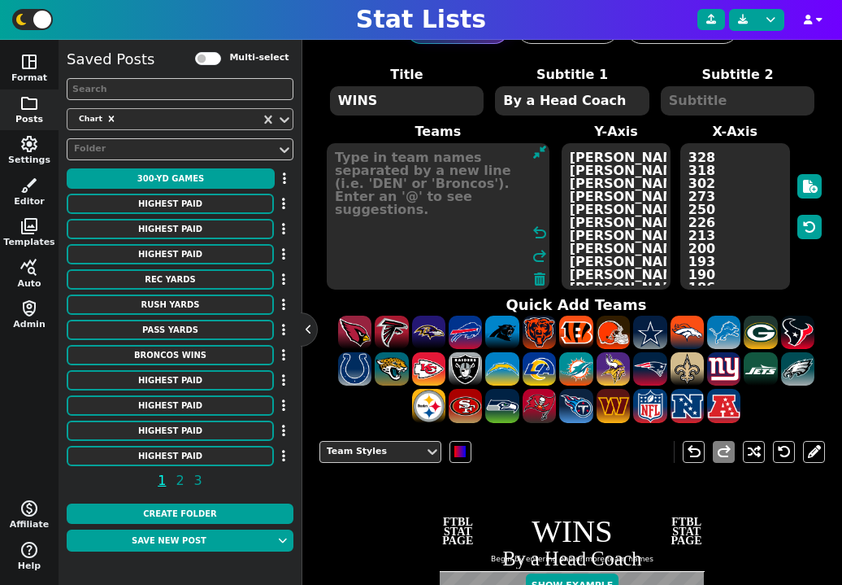
click at [446, 220] on textarea at bounding box center [438, 216] width 223 height 146
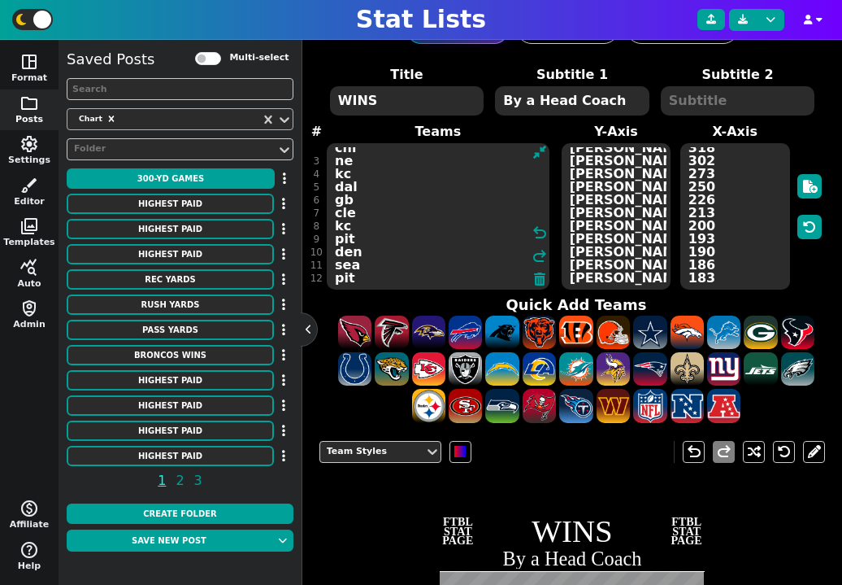
scroll to position [36, 0]
type textarea "mia chi ne kc dal gb cle kc pit den sea pit"
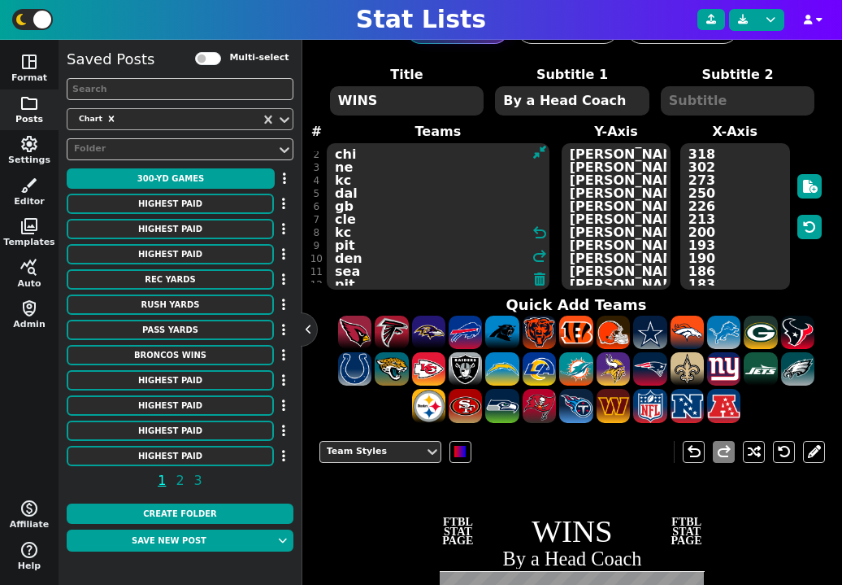
scroll to position [15, 0]
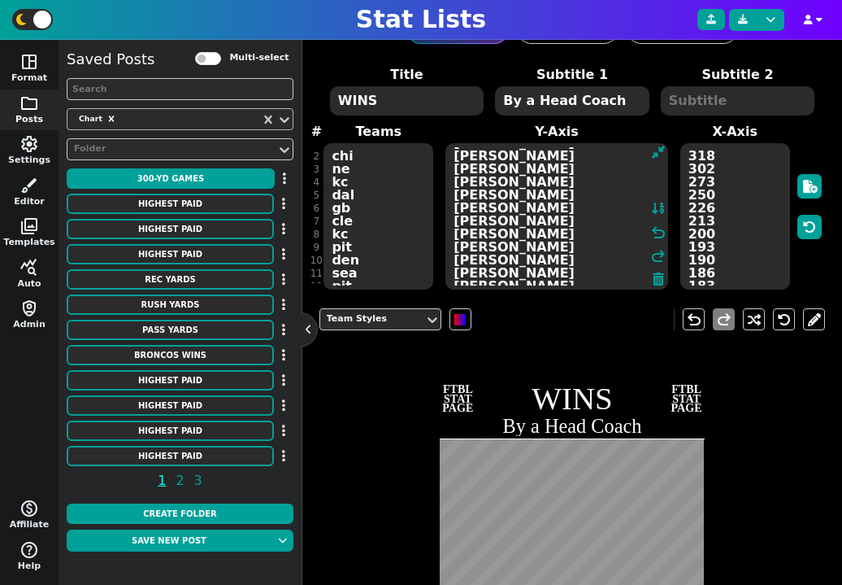
click at [641, 176] on textarea "[PERSON_NAME] [PERSON_NAME] [PERSON_NAME] [PERSON_NAME] [PERSON_NAME] [PERSON_N…" at bounding box center [557, 216] width 223 height 146
click at [541, 182] on textarea "[PERSON_NAME] [PERSON_NAME] [PERSON_NAME] [PERSON_NAME] [PERSON_NAME] [PERSON_N…" at bounding box center [557, 216] width 223 height 146
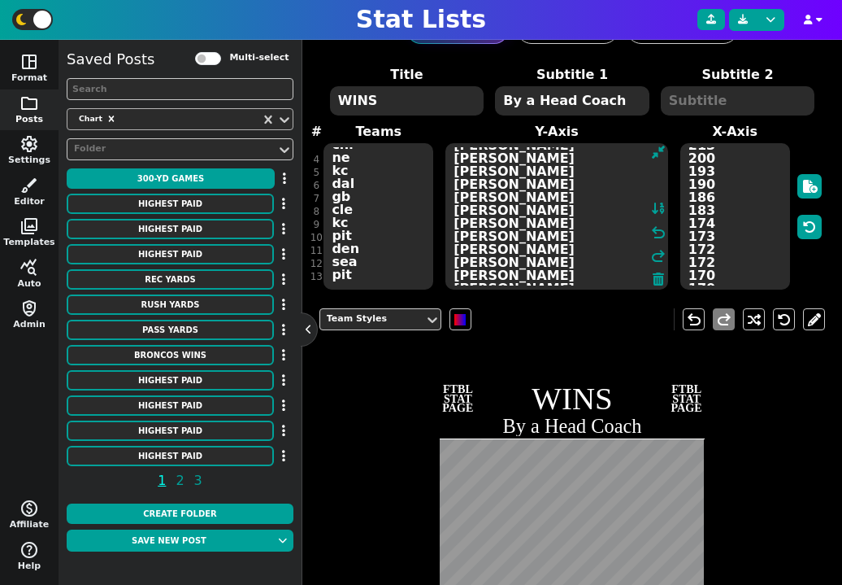
click at [540, 210] on textarea "[PERSON_NAME] [PERSON_NAME] [PERSON_NAME] [PERSON_NAME]* [PERSON_NAME] [PERSON_…" at bounding box center [557, 216] width 223 height 146
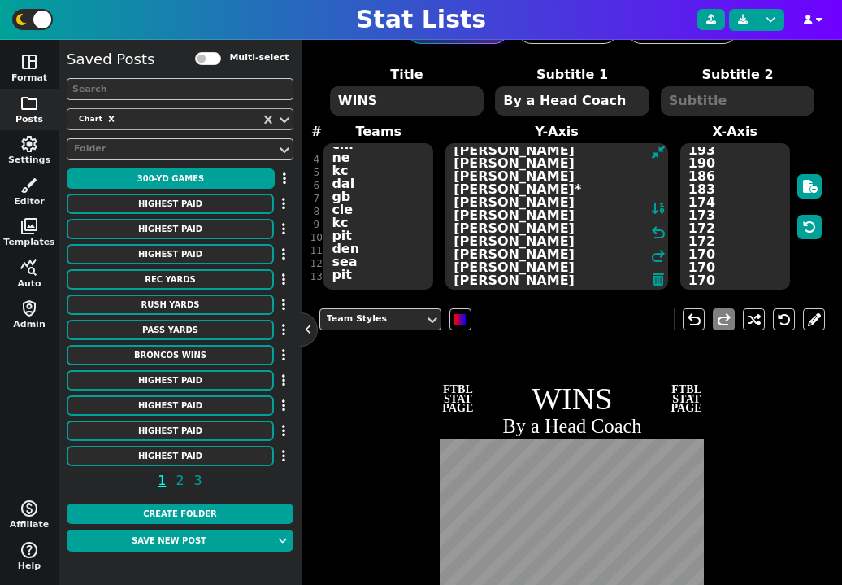
click at [559, 224] on textarea "[PERSON_NAME] [PERSON_NAME] [PERSON_NAME] [PERSON_NAME]* [PERSON_NAME] [PERSON_…" at bounding box center [557, 216] width 223 height 146
click at [555, 246] on textarea "[PERSON_NAME] [PERSON_NAME] [PERSON_NAME] [PERSON_NAME]* [PERSON_NAME] [PERSON_…" at bounding box center [557, 216] width 223 height 146
click at [559, 253] on textarea "[PERSON_NAME] [PERSON_NAME] [PERSON_NAME] [PERSON_NAME]* [PERSON_NAME] [PERSON_…" at bounding box center [557, 216] width 223 height 146
click at [557, 218] on textarea "[PERSON_NAME] [PERSON_NAME] [PERSON_NAME] [PERSON_NAME]* [PERSON_NAME] [PERSON_…" at bounding box center [557, 216] width 223 height 146
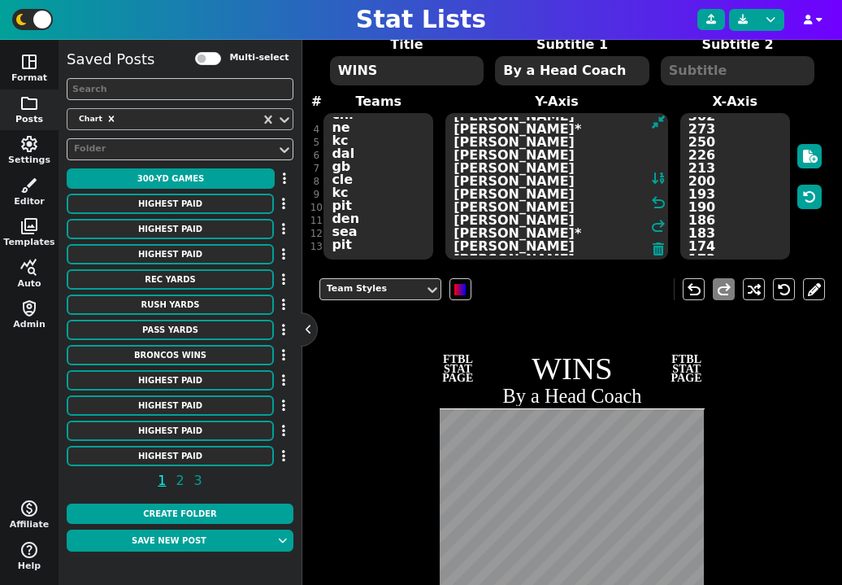
type textarea "[PERSON_NAME] [PERSON_NAME] [PERSON_NAME] [PERSON_NAME]* [PERSON_NAME] [PERSON_…"
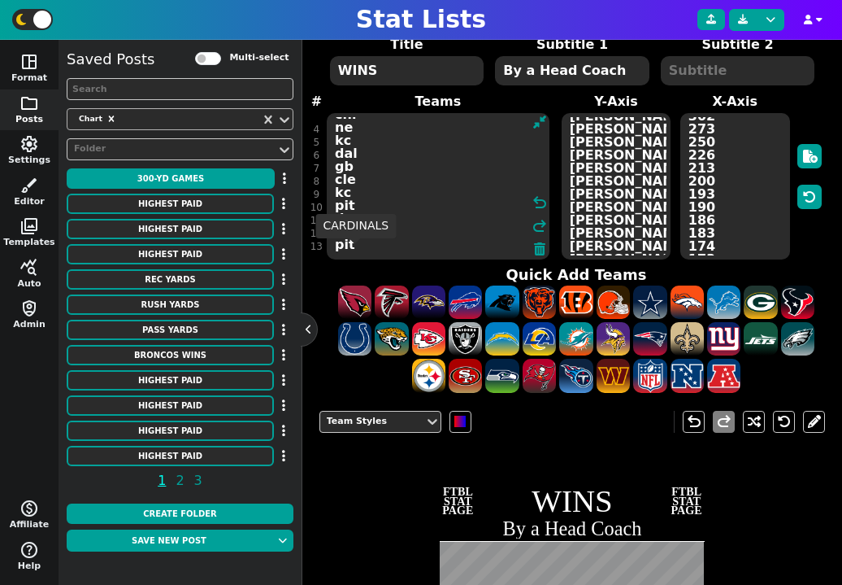
click at [355, 247] on div "Title WINS Subtitle 1 By a Head Coach Subtitle 2 # 1 2 3 4 5 6 7 8 9 10 11 12 1…" at bounding box center [573, 214] width 507 height 359
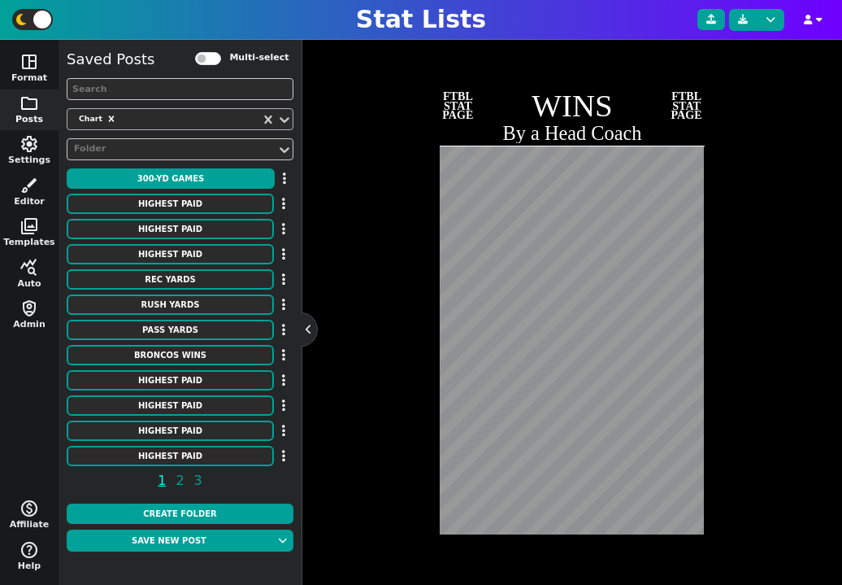
scroll to position [531, 0]
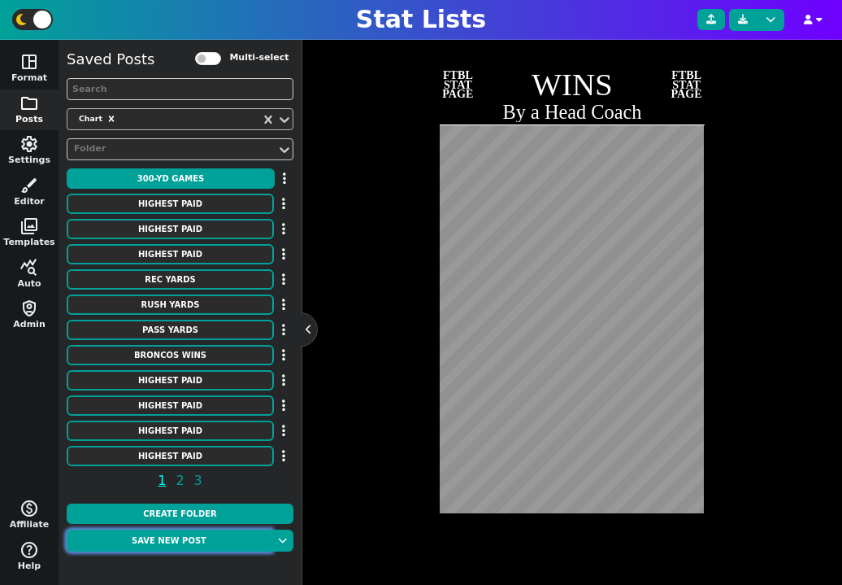
type textarea "mia chi ne kc dal gb cle kc pit den sea pit gb ten [MEDICAL_DATA] nyg sea nyg n…"
click at [189, 538] on button "Save new post" at bounding box center [169, 540] width 205 height 22
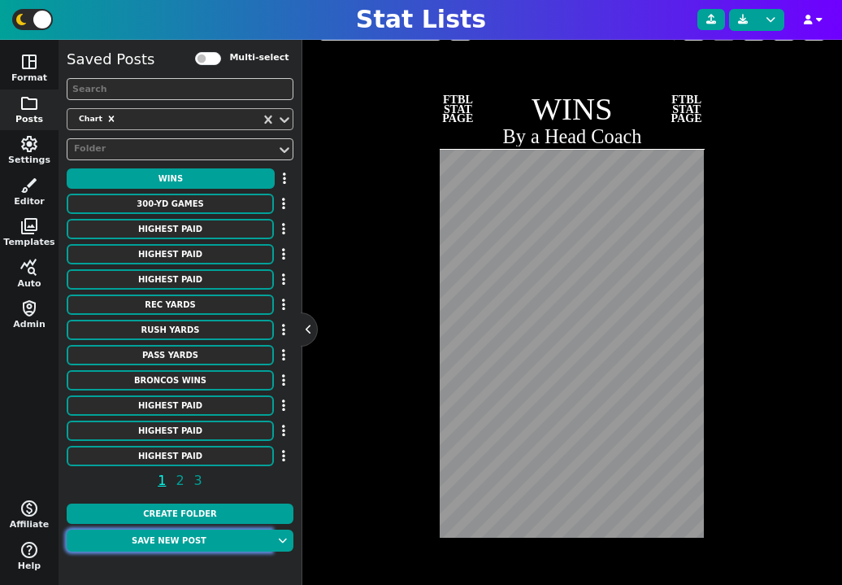
scroll to position [380, 0]
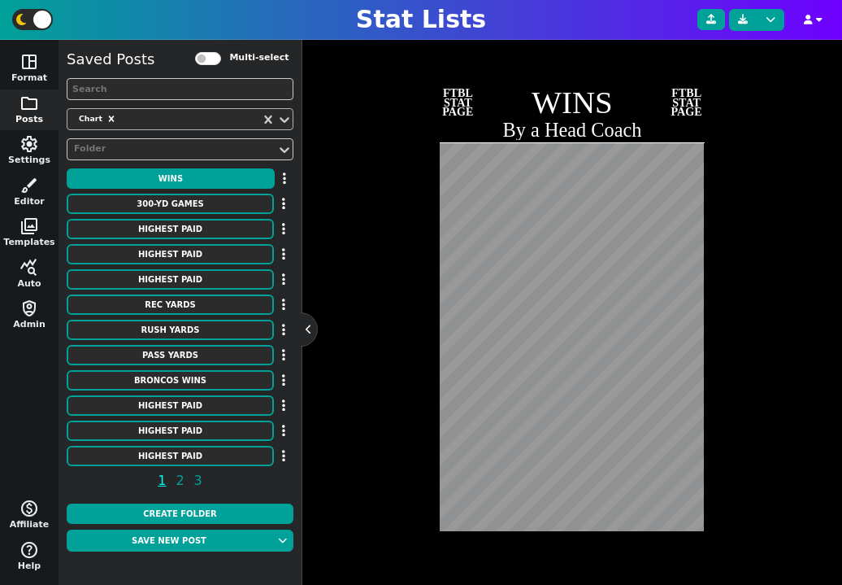
click at [379, 455] on div "Team Styles undo redo FTBL STAT PAGE WINS By a Head Coach FTBL STAT PAGE" at bounding box center [573, 287] width 507 height 574
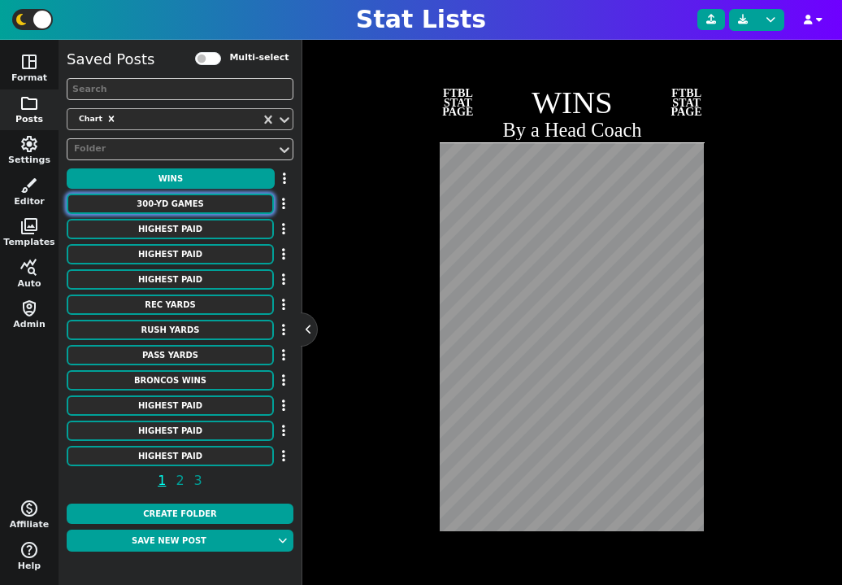
click at [210, 205] on button "300-YD GAMES" at bounding box center [170, 203] width 207 height 20
type textarea "300-YD GAMES"
type textarea "Most All-Time"
type textarea "no ne ind atl lac gb pit det mia gb min cin stl nyg lac oti kc dal lar [MEDICAL…"
type textarea "[PERSON_NAME] [PERSON_NAME] [PERSON_NAME] [PERSON_NAME] [PERSON_NAME] [PERSON_N…"
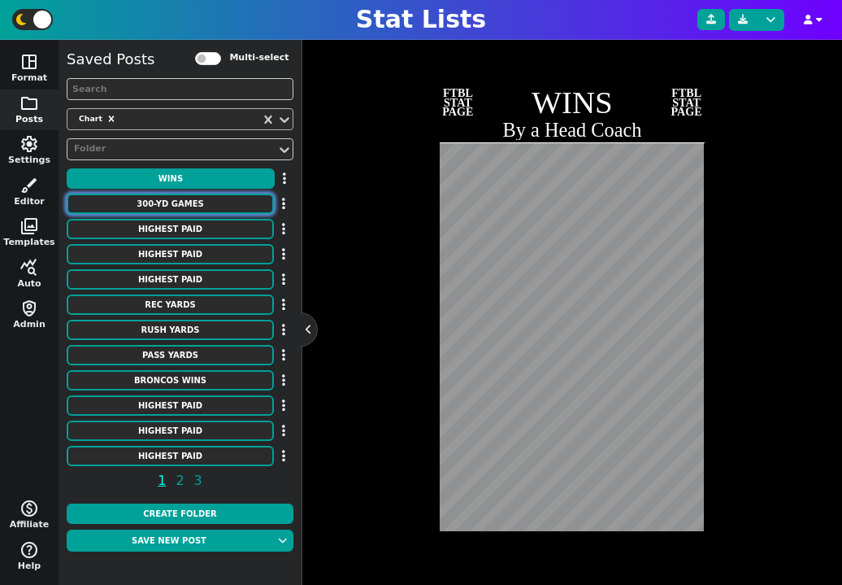
type textarea "123 113 93 76 73 70 68 64 63 62 53 52 52 51 51 49 48 46 42 41 39 39 37 36 34"
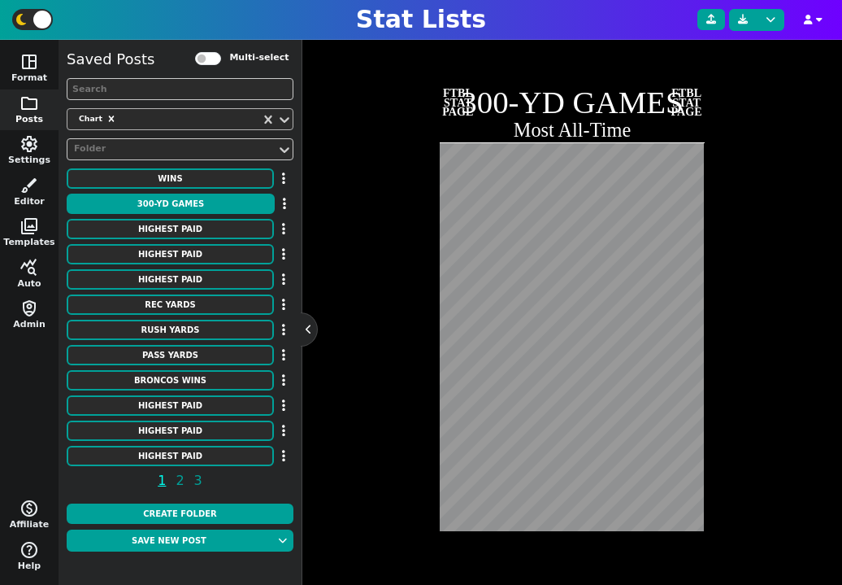
click at [395, 376] on div "Team Styles undo redo FTBL STAT PAGE 300-YD GAMES Most All-Time FTBL STAT PAGE" at bounding box center [573, 287] width 507 height 574
click at [345, 512] on div "Team Styles undo redo FTBL STAT PAGE 300-YD GAMES Most All-Time FTBL STAT PAGE" at bounding box center [573, 287] width 507 height 574
click at [202, 235] on button "HIGHEST PAID" at bounding box center [170, 229] width 207 height 20
type textarea "HIGHEST PAID"
type textarea "Punters"
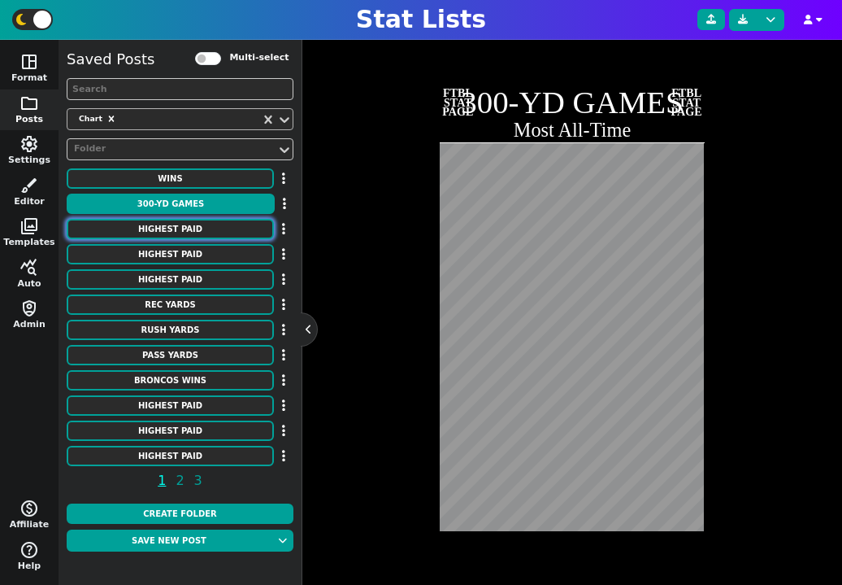
type textarea "Seahawks Jaguars Raiders Lions Cowboys Texans Buccaneers Giants Chargers Falcon…"
type textarea "[PERSON_NAME] [PERSON_NAME] [PERSON_NAME] [PERSON_NAME] [PERSON_NAME] [PERSON_N…"
type textarea "4050000 4000000 3950000 3491250 3200000 3000000 3000000 3000000 3000000 2883333…"
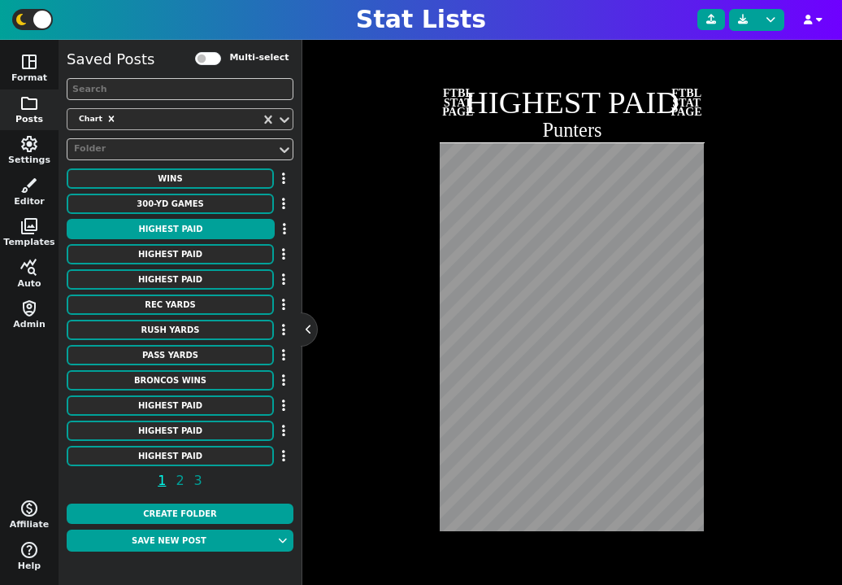
click at [363, 391] on div "Team Styles undo redo FTBL STAT PAGE HIGHEST PAID Punters FTBL STAT PAGE" at bounding box center [573, 287] width 507 height 574
click at [346, 519] on div "Team Styles undo redo FTBL STAT PAGE HIGHEST PAID Punters FTBL STAT PAGE" at bounding box center [573, 287] width 507 height 574
click at [209, 256] on button "HIGHEST PAID" at bounding box center [170, 254] width 207 height 20
type textarea "Kickers"
type textarea "Chiefs Eagles Chargers Giants Bengals Texans Seahawks Packers Bills Steelers Fa…"
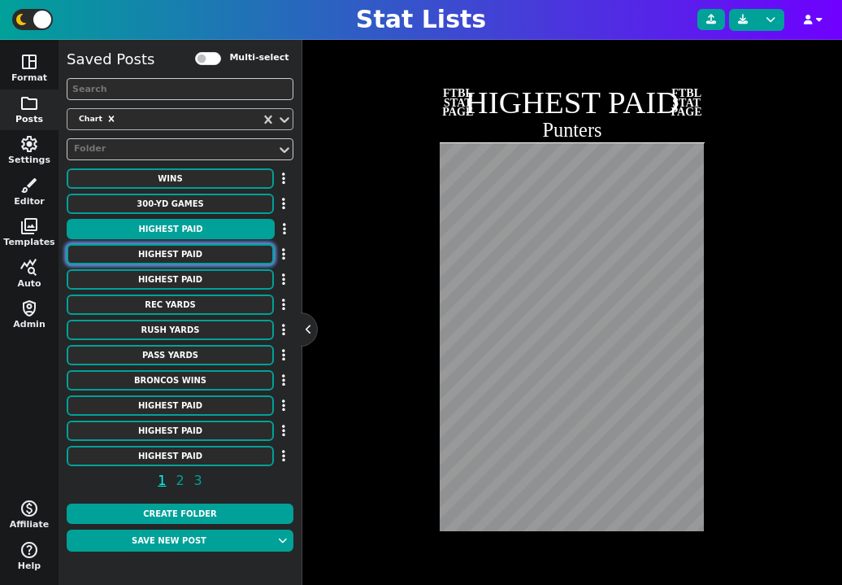
type textarea "[PERSON_NAME] [PERSON_NAME] [PERSON_NAME] [PERSON_NAME] [PERSON_NAME] [PERSON_N…"
type textarea "6400000 6000000 5501000 5500000 5500000 5300000 5275000 5100000 5100000 5000000…"
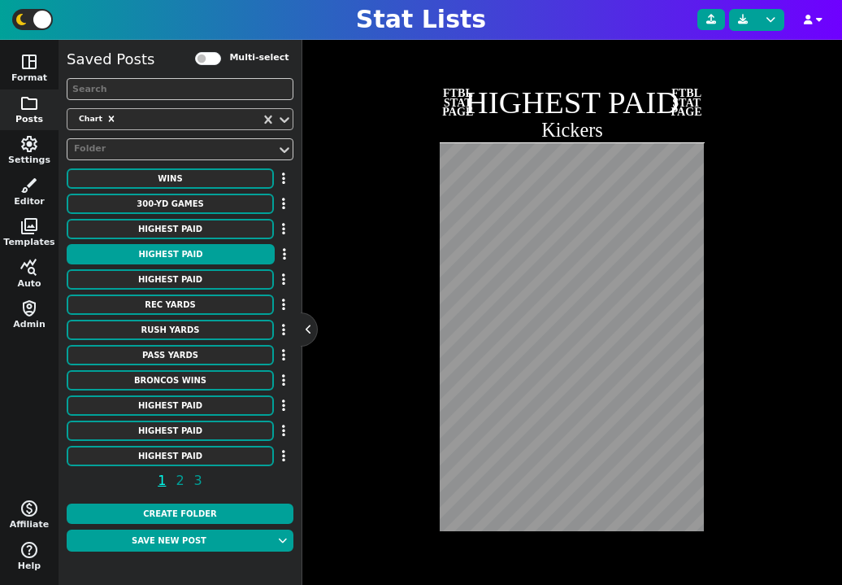
click at [367, 335] on div "Team Styles undo redo FTBL STAT PAGE HIGHEST PAID Kickers FTBL STAT PAGE" at bounding box center [573, 287] width 507 height 574
click at [345, 476] on div "Team Styles undo redo FTBL STAT PAGE HIGHEST PAID Kickers FTBL STAT PAGE" at bounding box center [573, 287] width 507 height 574
click at [241, 280] on button "HIGHEST PAID" at bounding box center [170, 279] width 207 height 20
type textarea "Edge [PERSON_NAME]"
type textarea "Packers Steelers Browns Texans Raiders 49ers Bengals Jaguars Giants Bears Packe…"
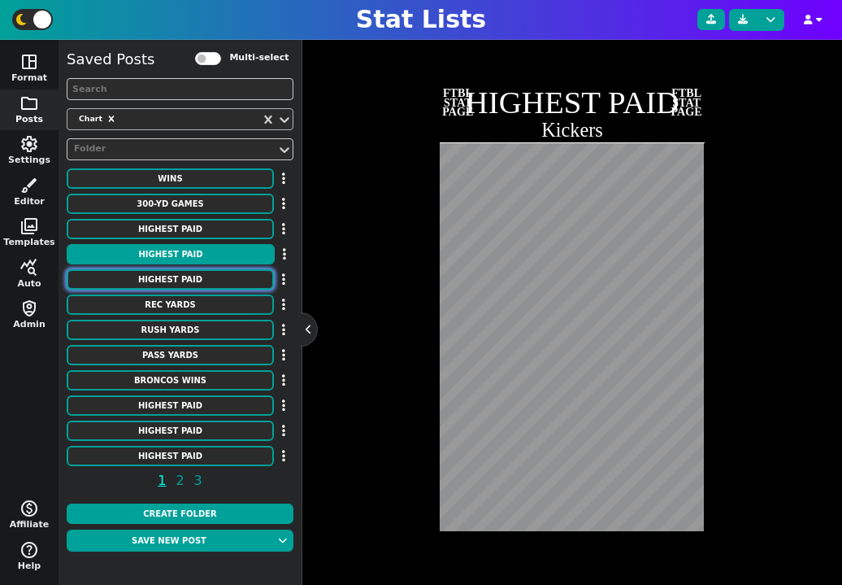
type textarea "[PERSON_NAME] [PERSON_NAME] [PERSON_NAME] [PERSON_NAME] [PERSON_NAME] [PERSON_N…"
type textarea "46500000 41000000 40000000 35600000 35500000 34000000 29000000 28250000 2820000…"
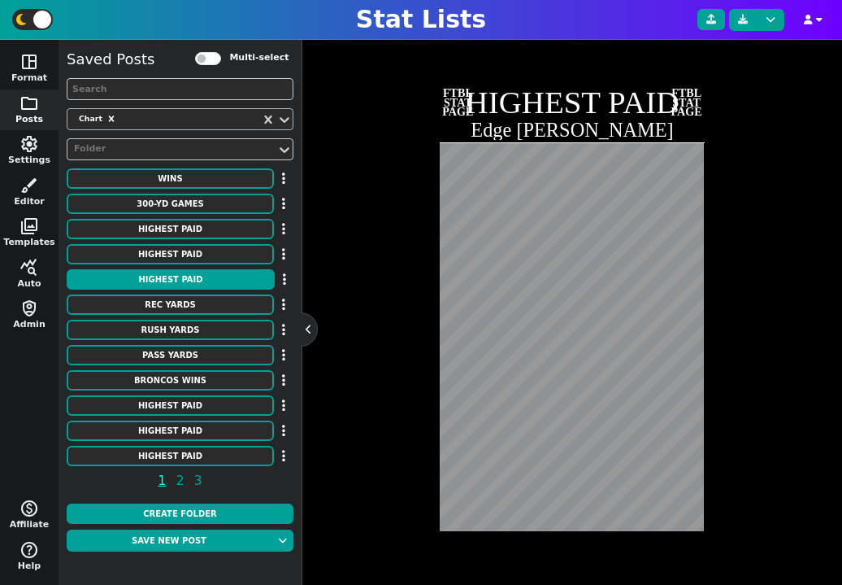
click at [359, 328] on div "Team Styles undo redo FTBL STAT PAGE HIGHEST PAID Edge [PERSON_NAME] FTBL STAT …" at bounding box center [573, 287] width 507 height 574
click at [351, 510] on div "Team Styles undo redo FTBL STAT PAGE HIGHEST PAID Edge [PERSON_NAME] FTBL STAT …" at bounding box center [573, 287] width 507 height 574
click at [196, 305] on button "REC YARDS" at bounding box center [170, 304] width 207 height 20
type textarea "REC YARDS"
type textarea "Single Game"
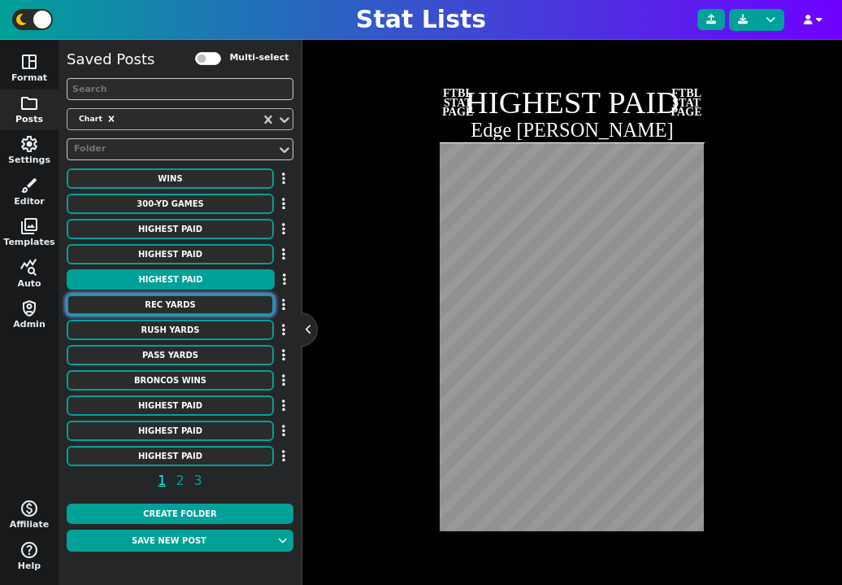
type textarea "RAM DET KAN RAM DET ATL JAX SFO SFO PIT SFO HOU HOU KAN NYG CIN CLE BUF CIN CLE…"
type textarea "[PERSON_NAME] [PERSON_NAME] [PERSON_NAME] [PERSON_NAME] [PERSON_NAME] [PERSON_N…"
type textarea "336 329 309 303 302 300 291 289 286 284 283 273 272 269 269 266 265 265 264 261…"
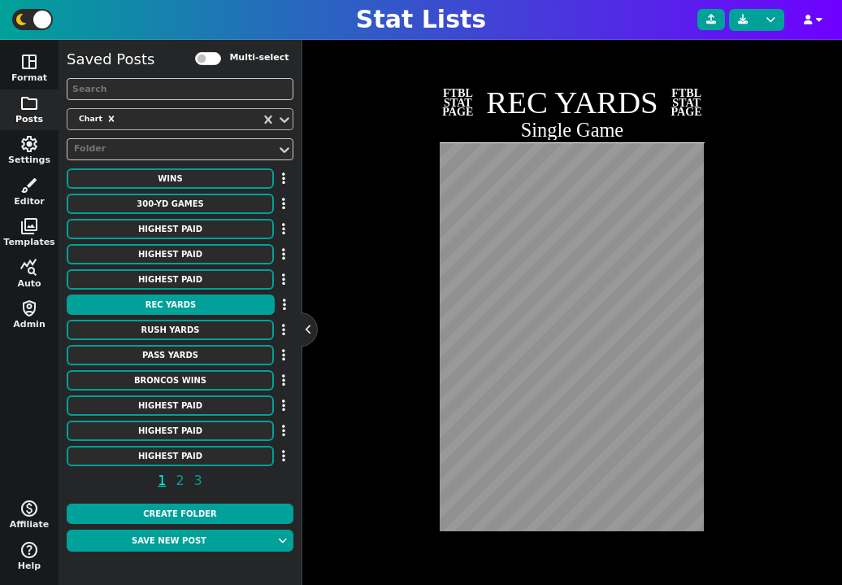
click at [367, 380] on div "Team Styles undo redo FTBL STAT PAGE REC YARDS Single Game FTBL STAT PAGE" at bounding box center [573, 287] width 507 height 574
click at [366, 449] on div "Team Styles undo redo FTBL STAT PAGE REC YARDS Single Game FTBL STAT PAGE" at bounding box center [573, 287] width 507 height 574
click at [222, 323] on button "RUSH YARDS" at bounding box center [170, 330] width 207 height 20
type textarea "RUSH YARDS"
type textarea "MIN [MEDICAL_DATA] CLE CIN CHI BUF SEA KAN PHI IND [PERSON_NAME] DEN TEN BUF NF…"
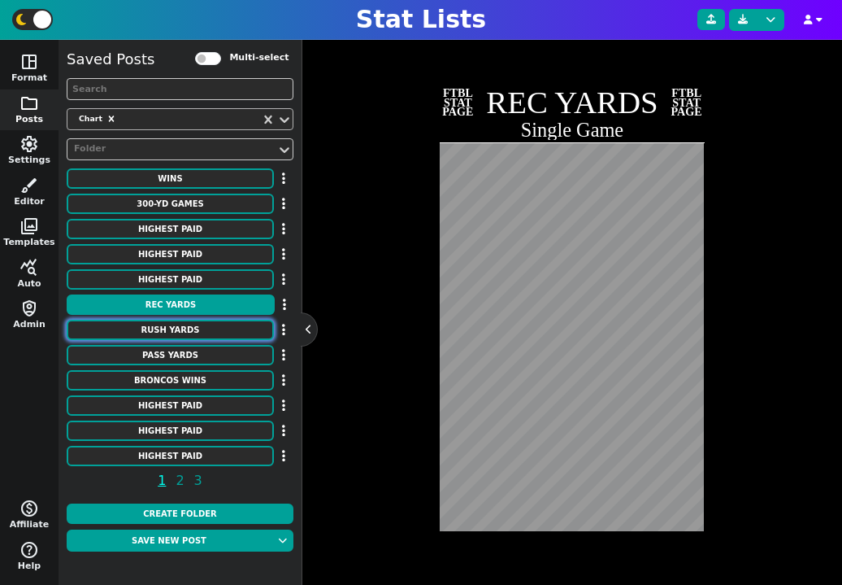
type textarea "[PERSON_NAME] [PERSON_NAME] [PERSON_NAME] [PERSON_NAME] [PERSON_NAME] [PERSON_N…"
type textarea "296 295 286 278 275 273 266 259 255 253 253 251 251 250 250 250 247 246 243 243…"
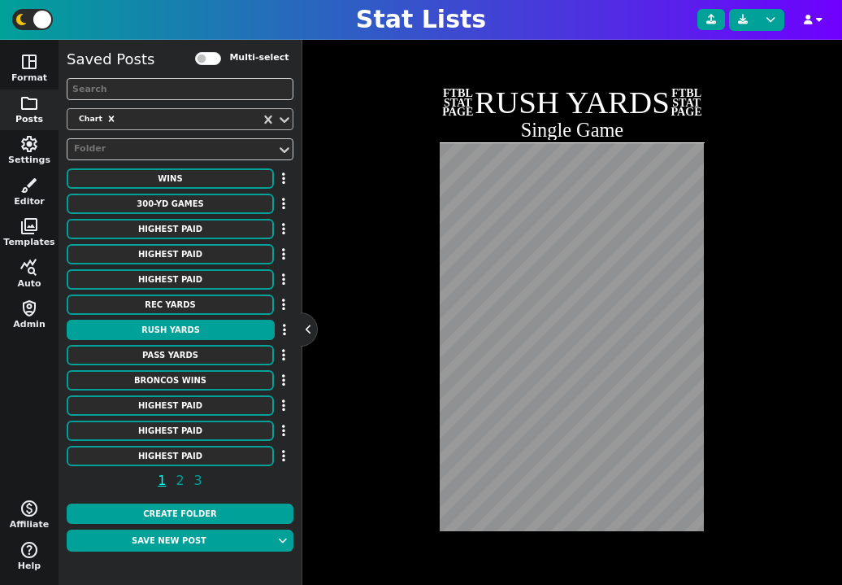
click at [346, 386] on div "Team Styles undo redo FTBL STAT PAGE RUSH YARDS Single Game FTBL STAT PAGE" at bounding box center [573, 287] width 507 height 574
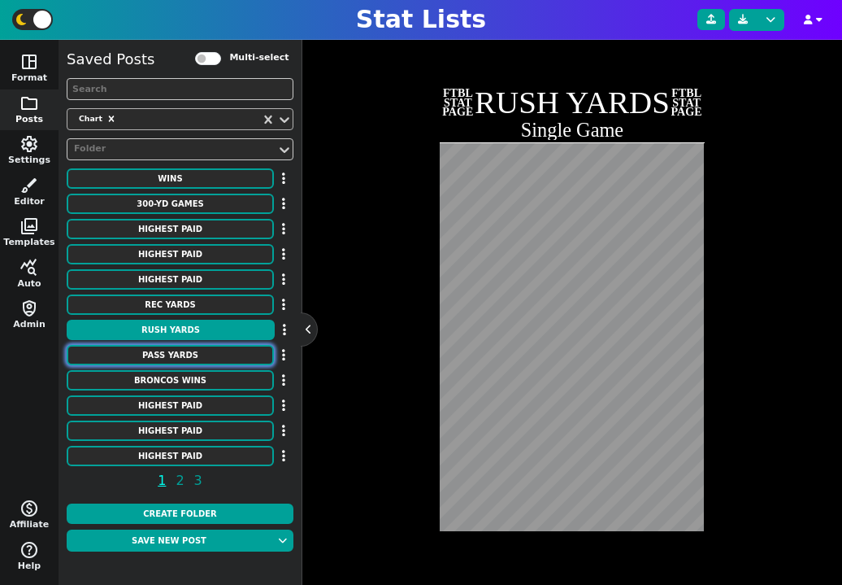
click at [189, 354] on button "PASS YARDS" at bounding box center [170, 355] width 207 height 20
type textarea "PASS YARDS"
type textarea "RAM HOU oti CIN PIT ARI MIA DET LAR NWE OAK NYG NYG NOR ATL [GEOGRAPHIC_DATA] D…"
type textarea "[PERSON_NAME] [PERSON_NAME] [PERSON_NAME] [PERSON_NAME] [PERSON_NAME] [PERSON_N…"
type textarea "554 527 527 525 522 522 521 520 517 517 513 513 510 510 509 509 506 506 505 505…"
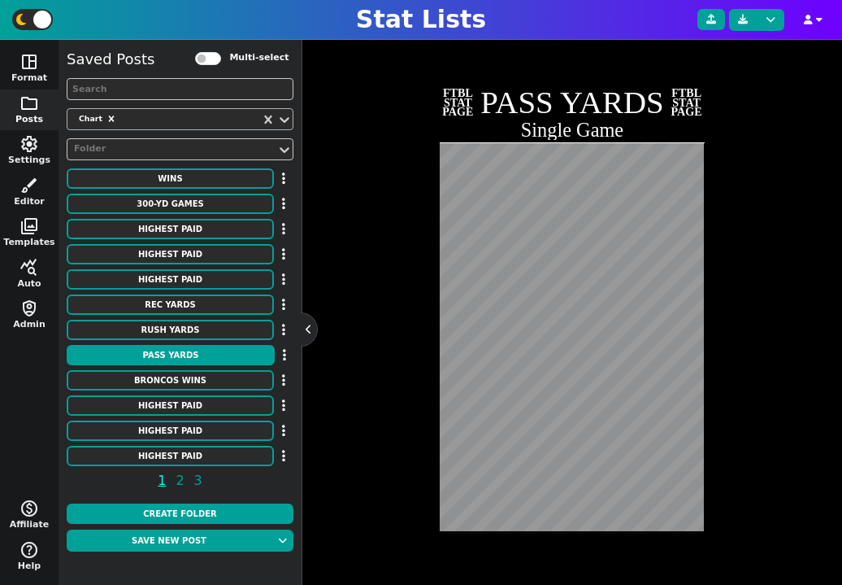
click at [346, 446] on div "Team Styles undo redo FTBL STAT PAGE PASS YARDS Single Game FTBL STAT PAGE" at bounding box center [573, 287] width 507 height 574
click at [380, 452] on div "Team Styles undo redo FTBL STAT PAGE PASS YARDS Single Game FTBL STAT PAGE" at bounding box center [573, 287] width 507 height 574
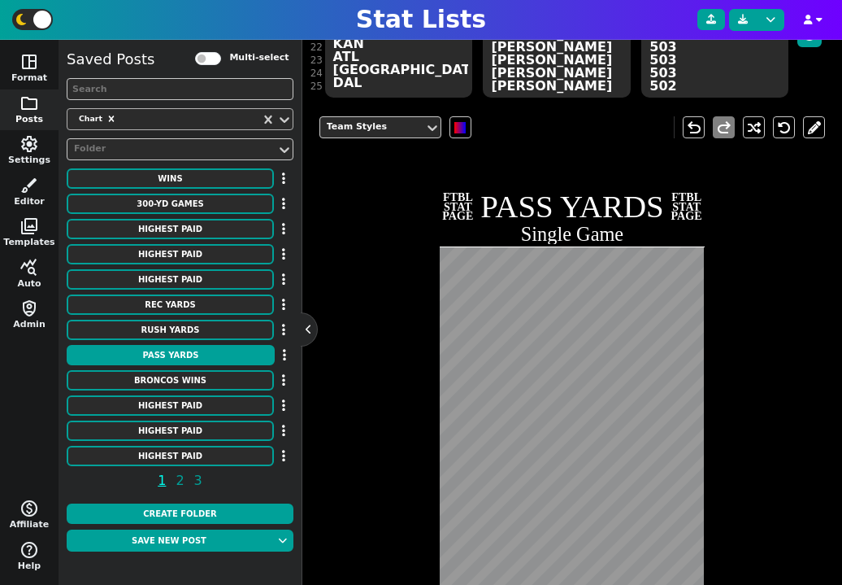
scroll to position [17, 0]
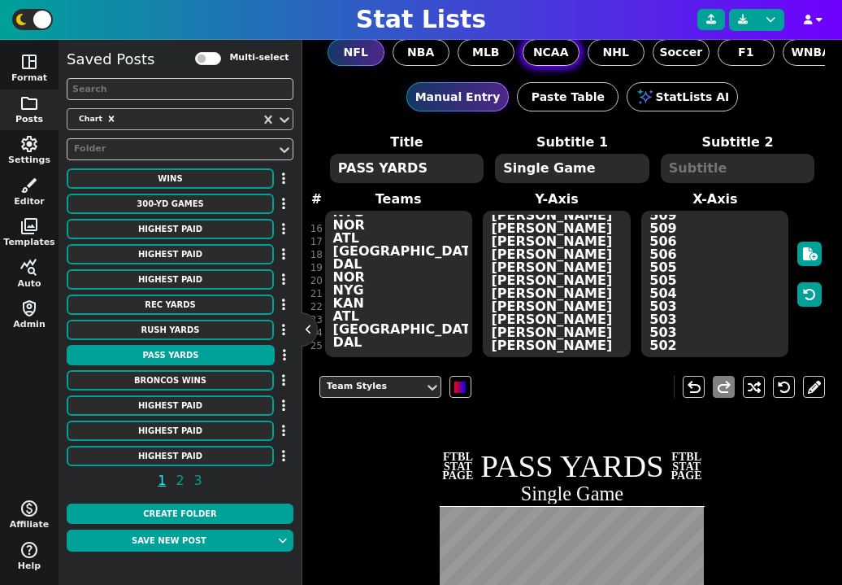
click at [553, 50] on span "NCAA" at bounding box center [551, 52] width 36 height 17
click at [0, 0] on input "NCAA" at bounding box center [0, 0] width 0 height 0
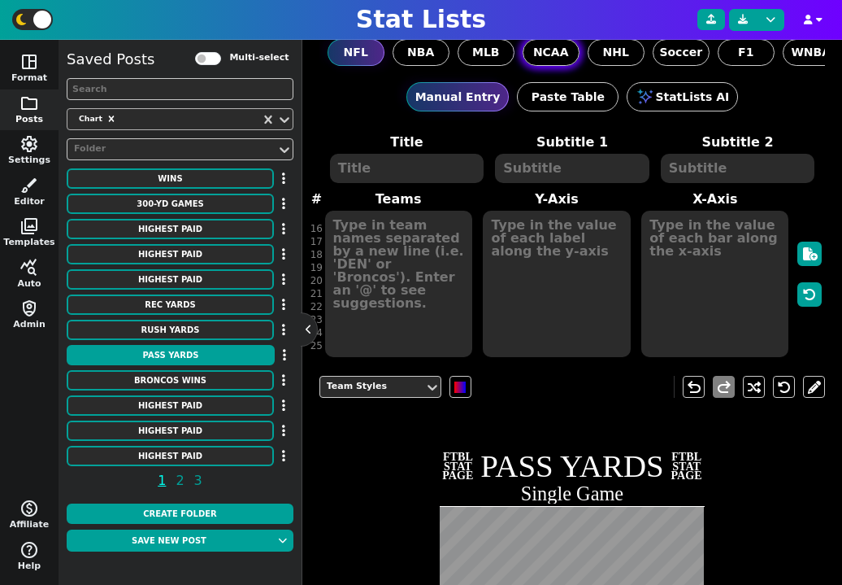
scroll to position [0, 0]
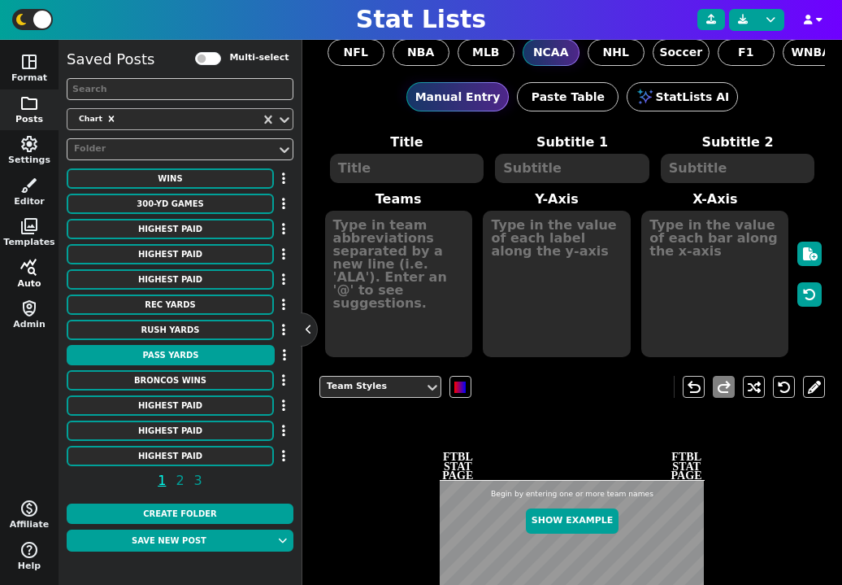
click at [29, 268] on span "query_stats" at bounding box center [30, 268] width 20 height 20
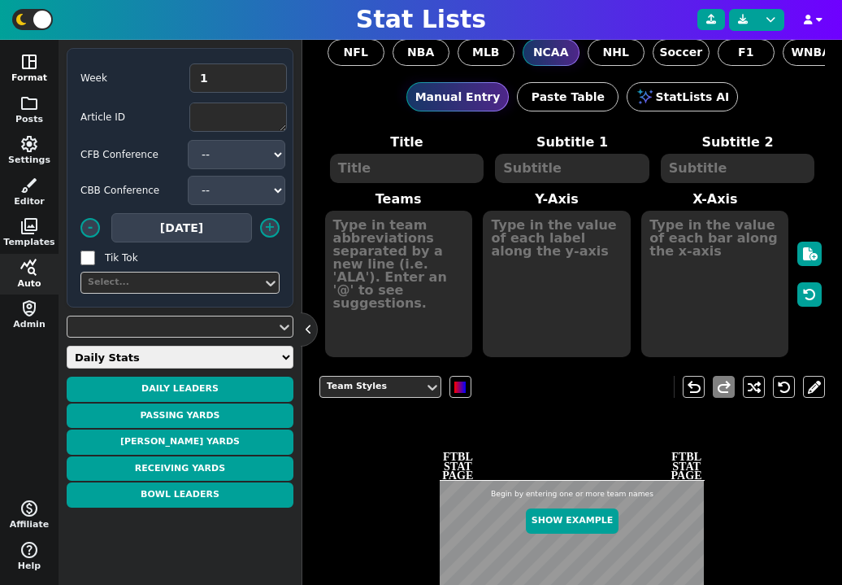
click at [37, 65] on span "space_dashboard" at bounding box center [30, 62] width 20 height 20
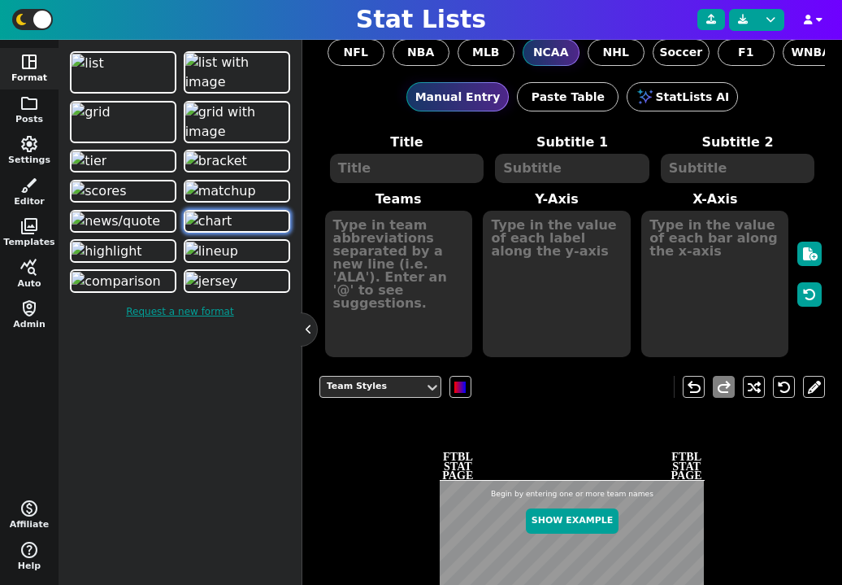
click at [131, 296] on div at bounding box center [180, 172] width 227 height 248
click at [124, 201] on img at bounding box center [99, 191] width 54 height 20
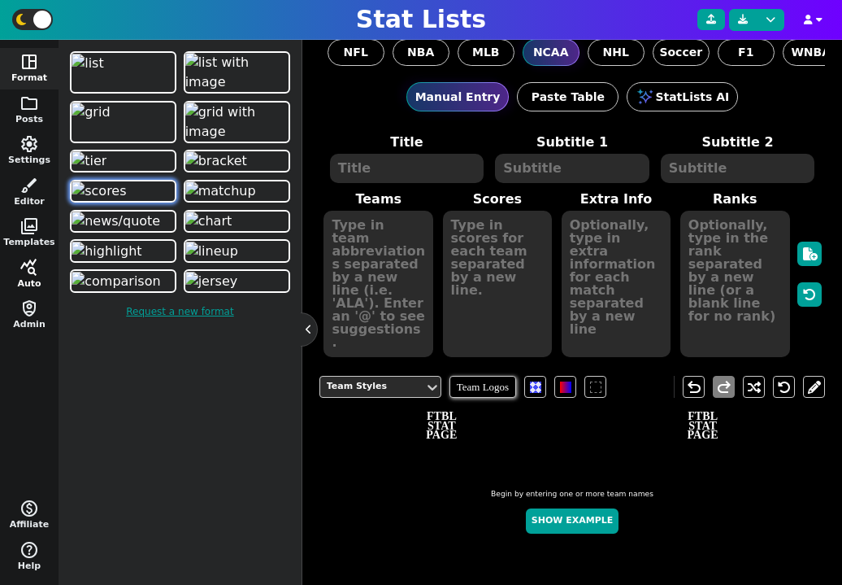
click at [31, 276] on span "query_stats" at bounding box center [30, 268] width 20 height 20
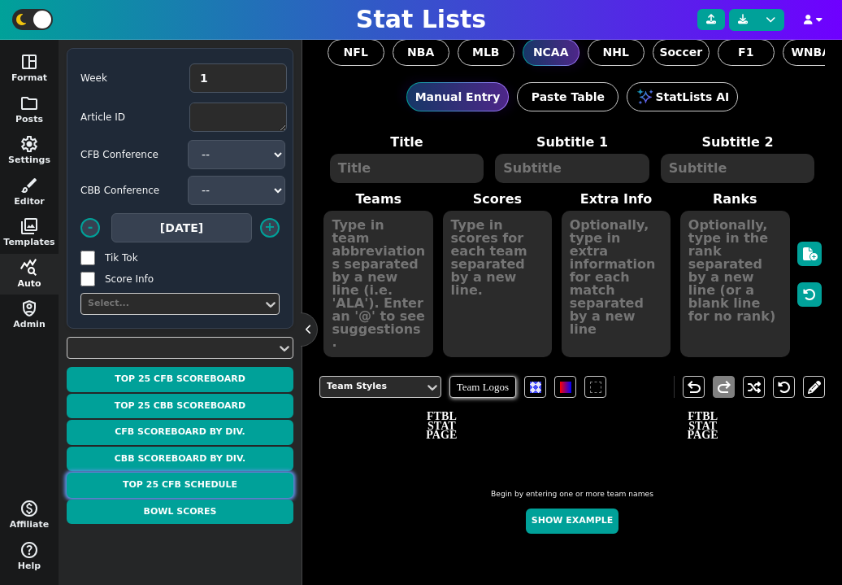
click at [158, 485] on button "Top 25 CFB Schedule" at bounding box center [180, 484] width 227 height 25
type textarea "TOP 25 SCHEDULE"
type textarea "Week 1"
type textarea "TEX OSU SYR TENN ODU IU NEV PSU MRSH UGA ALA FSU SDAK ISU MTST ORE ILST OU LIU …"
type textarea "46.5 O/U -1.5 52.5 O/U -13.5 53.5 O/U -24.5 54.5 O/U -43.5 52.5 O/U -39.5 -14.5…"
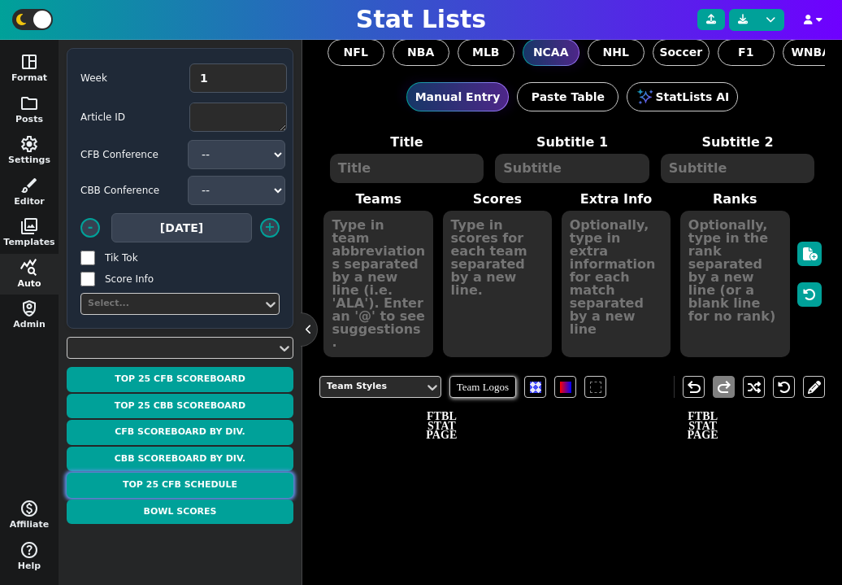
type textarea "[DATE] 12:00 PM EDT - FOX [DATE] 12:00 PM EDT - ABC [DATE] 2:30 PM EDT - FS1 [D…"
type textarea "1 3 24 20 2 5 8 22 7 18 15 17 19 9 4 14 23 21 16 11 13 6 10"
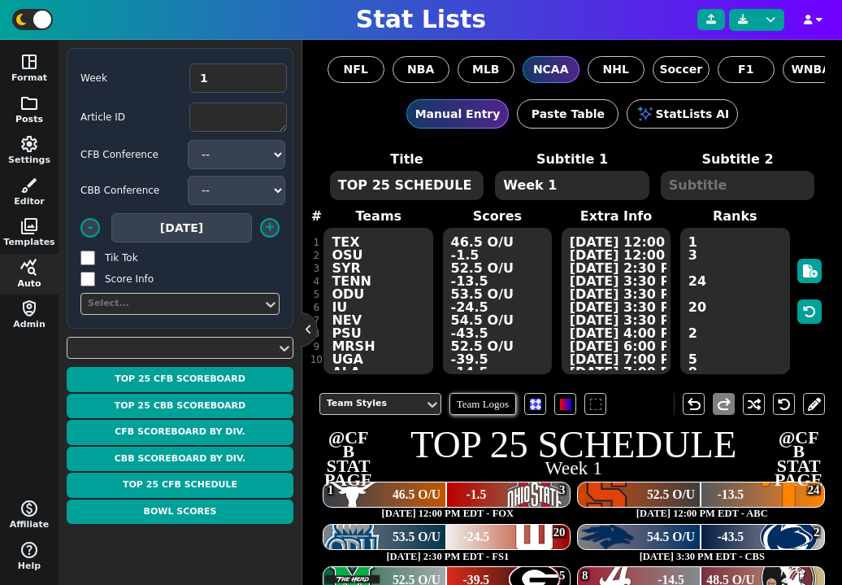
click at [32, 108] on span "folder" at bounding box center [30, 103] width 20 height 20
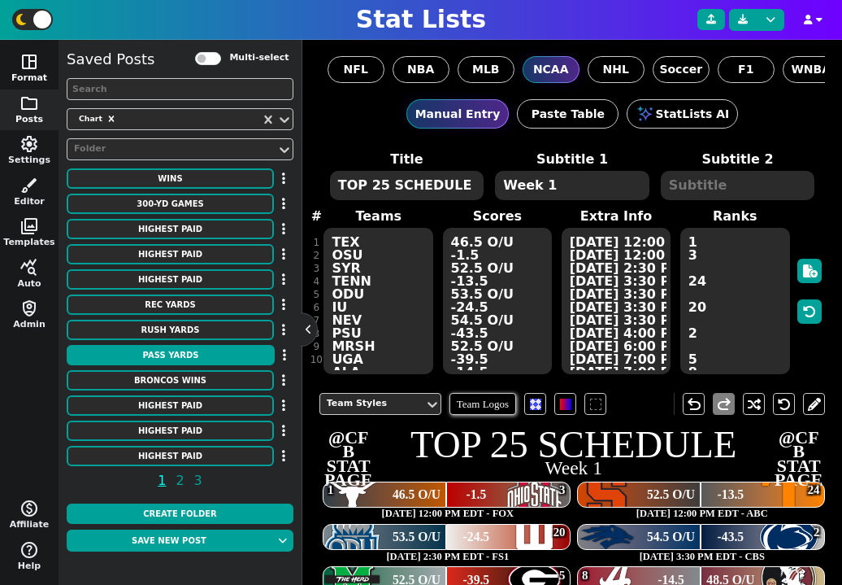
click at [21, 74] on button "space_dashboard Format" at bounding box center [29, 68] width 59 height 41
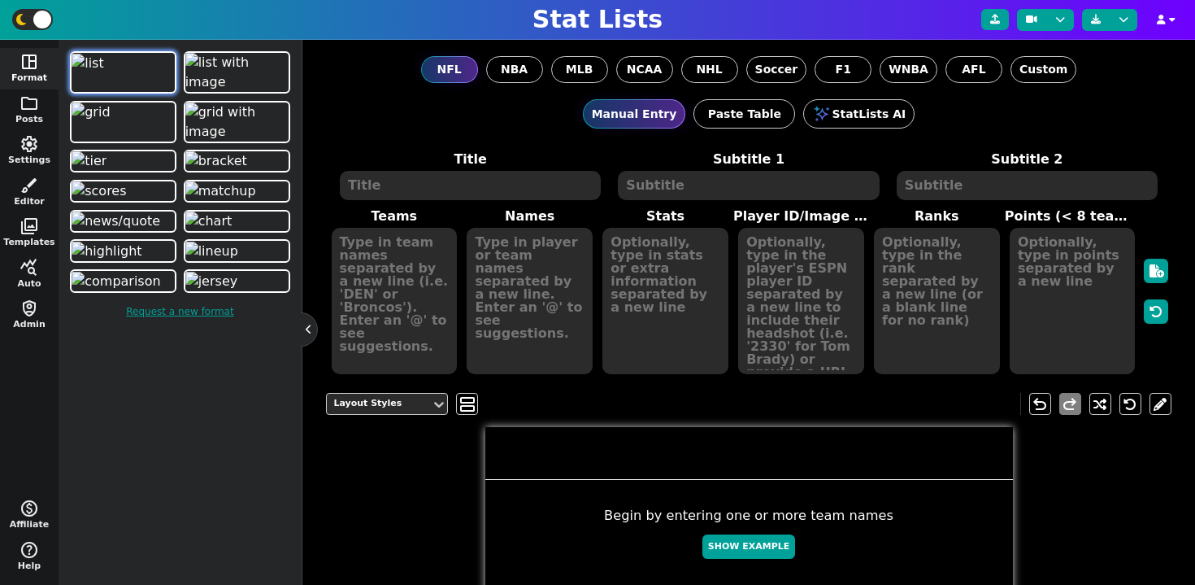
scroll to position [98, 0]
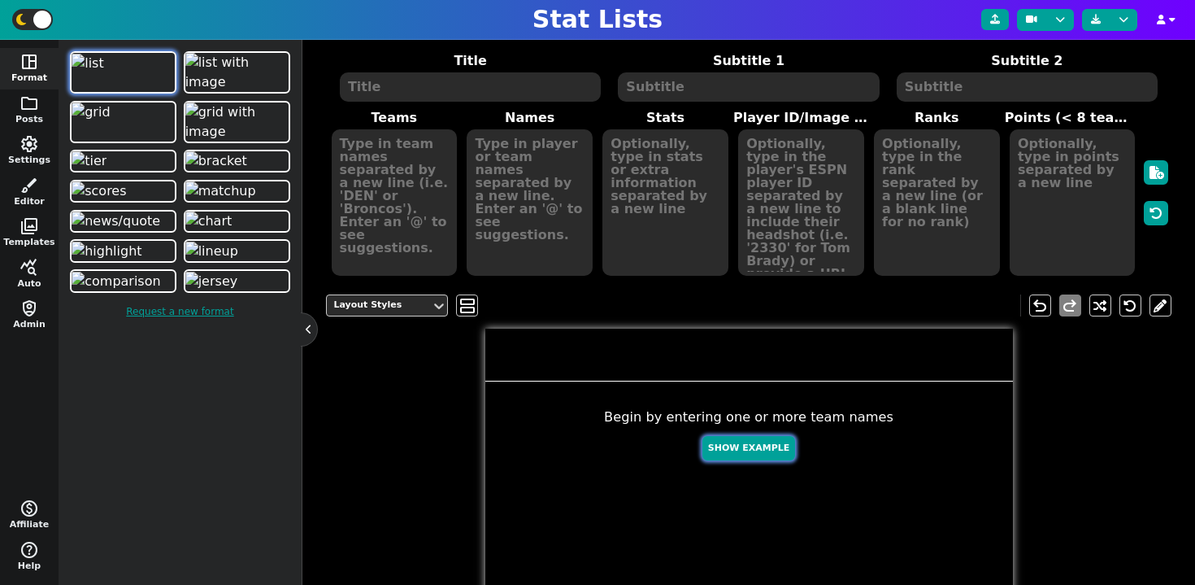
click at [739, 451] on button "Show Example" at bounding box center [748, 448] width 93 height 25
type textarea "Example Post"
type textarea "Random"
type textarea "GB JAX KC DET TB MIA DAL BUF SF HOU"
type textarea "Jordan Love Trevor Lawrence Patrick Mahomes Jared Goff Baker Mayfield Tua Tagov…"
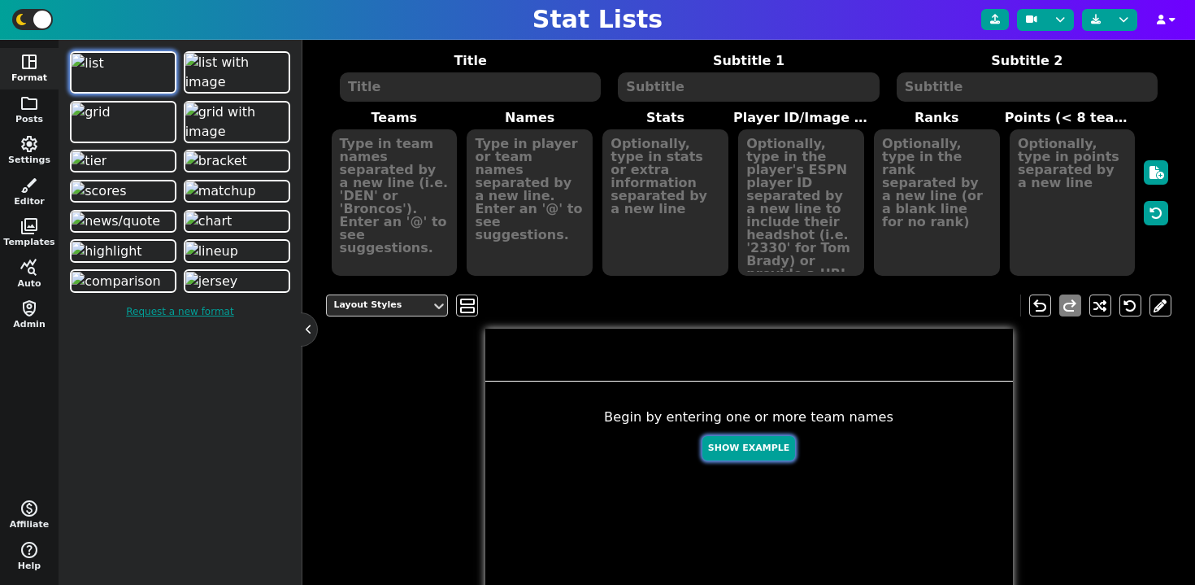
type textarea "510 481 426 394 384 344 313 242 181 154"
type textarea "4036378 4360310 3139477 3046779 3052587 4241479 2577417 3918298 4361741 4432577"
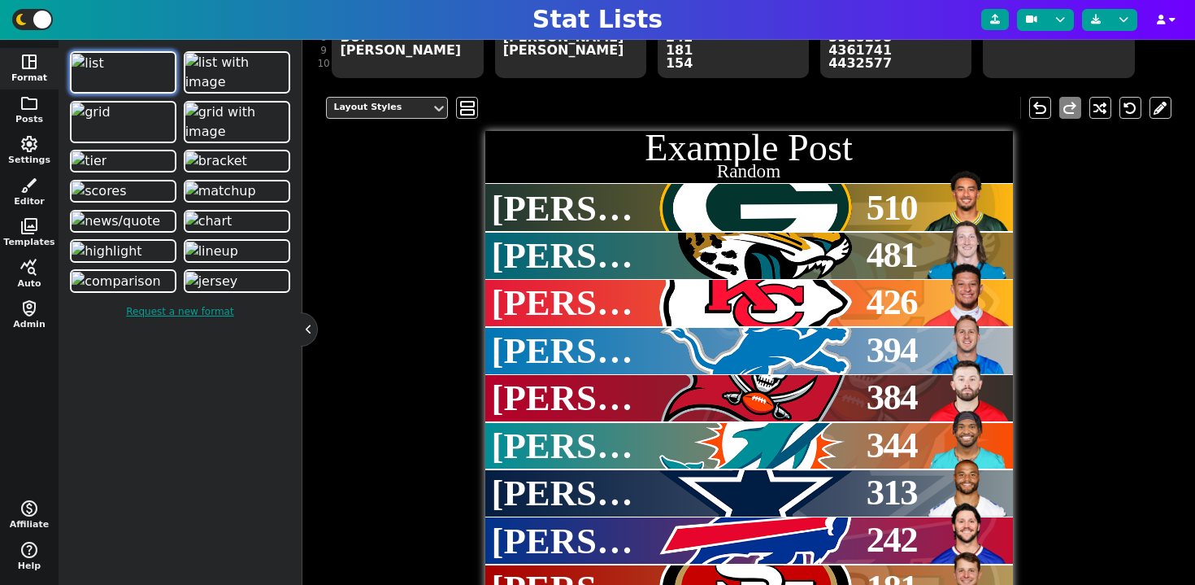
scroll to position [328, 0]
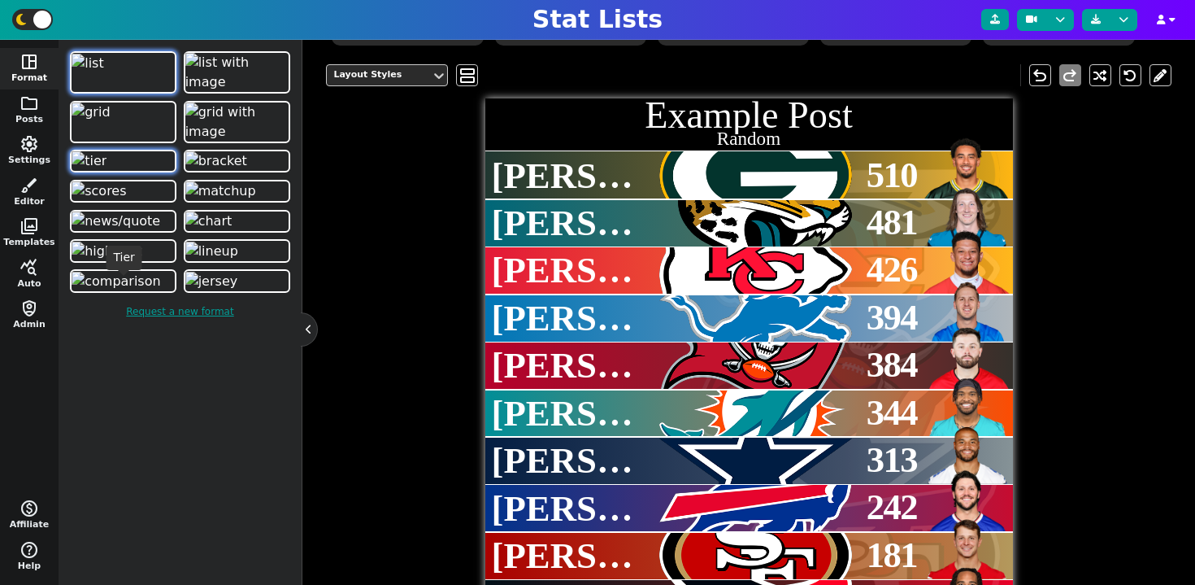
click at [107, 171] on img at bounding box center [89, 161] width 35 height 20
type textarea "HOU JAX MIA # TB GB KC SF # DET DAL BUF"
type textarea "C.J. Stroud Trevor Lawrence Tua Tagovailoa Baker Mayfield Jordan Love Patrick M…"
type textarea "670 660 658 609 596 360 310 299 238 216"
type textarea "4432577 4360310 4241479 3052587 4036378 3139477 4361741 3046779 2577417 3918298"
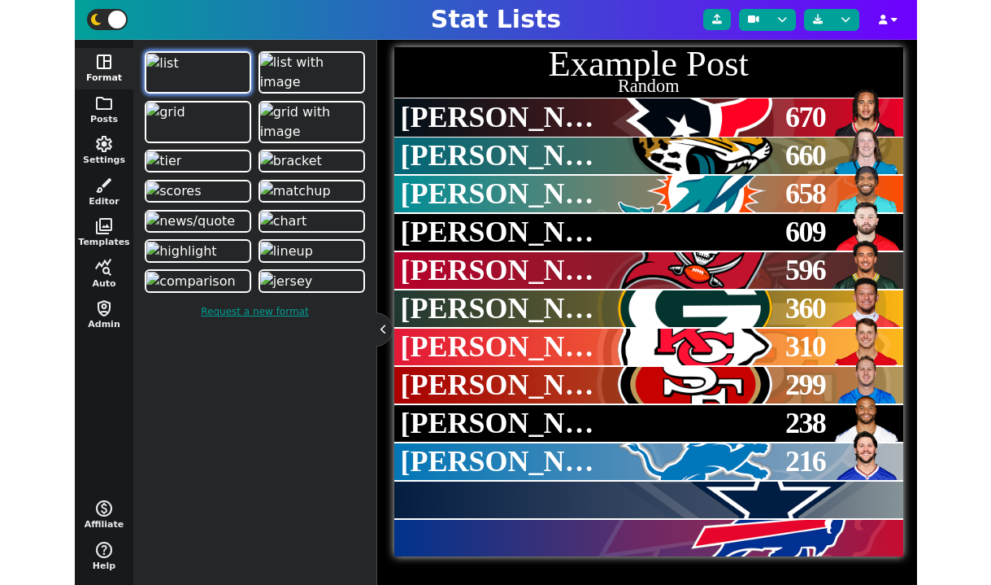
scroll to position [380, 0]
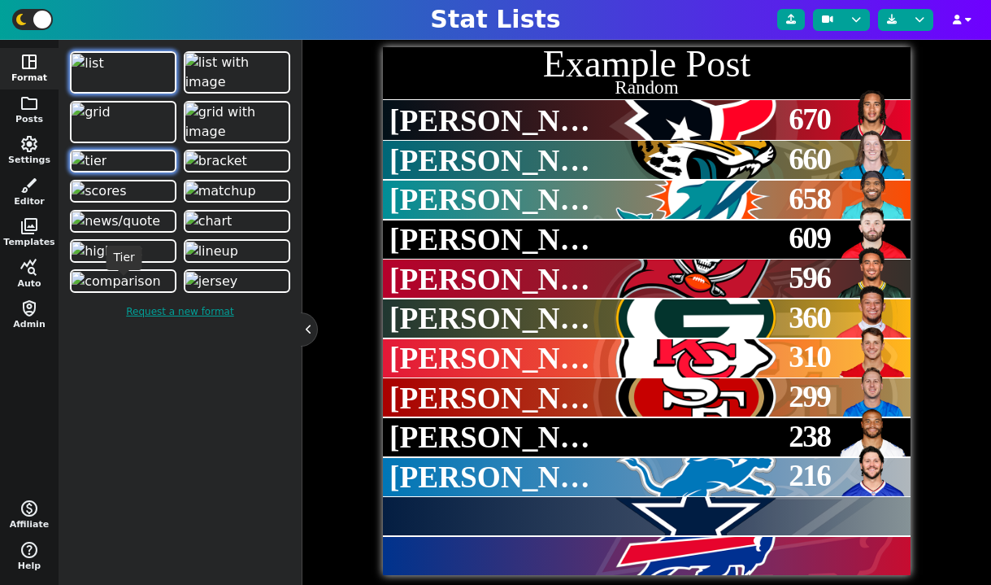
click at [107, 171] on img at bounding box center [89, 161] width 35 height 20
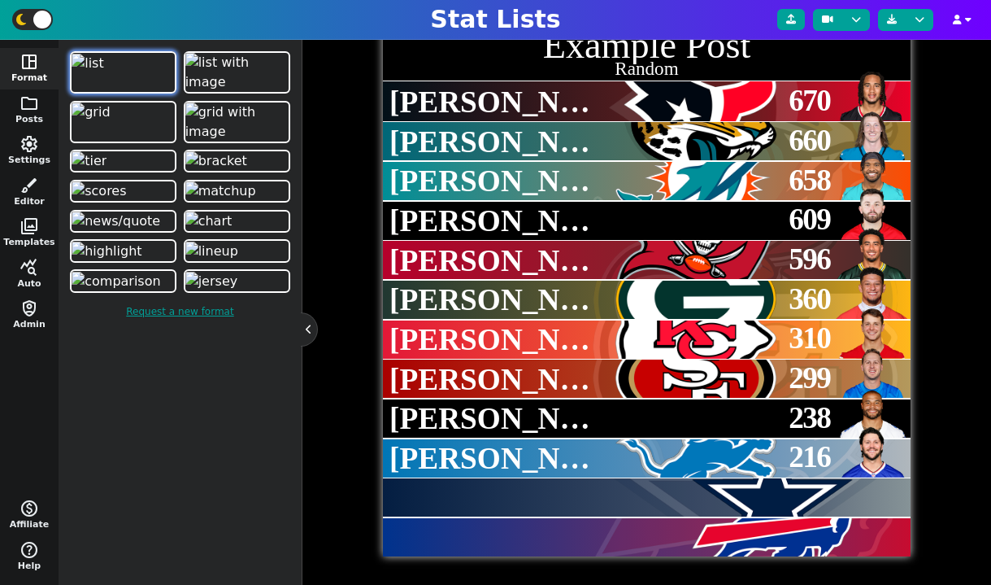
scroll to position [398, 0]
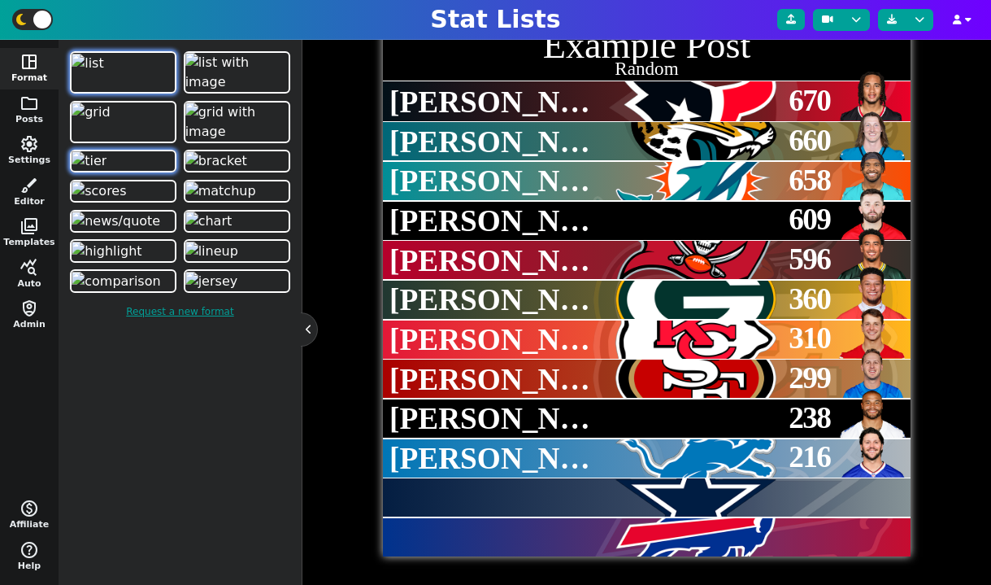
click at [107, 171] on img at bounding box center [89, 161] width 35 height 20
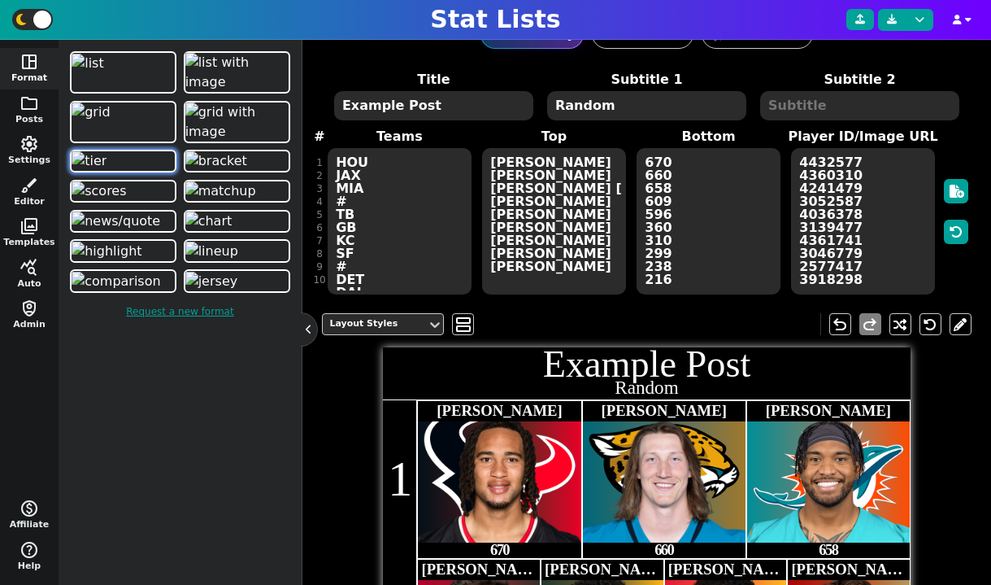
scroll to position [0, 0]
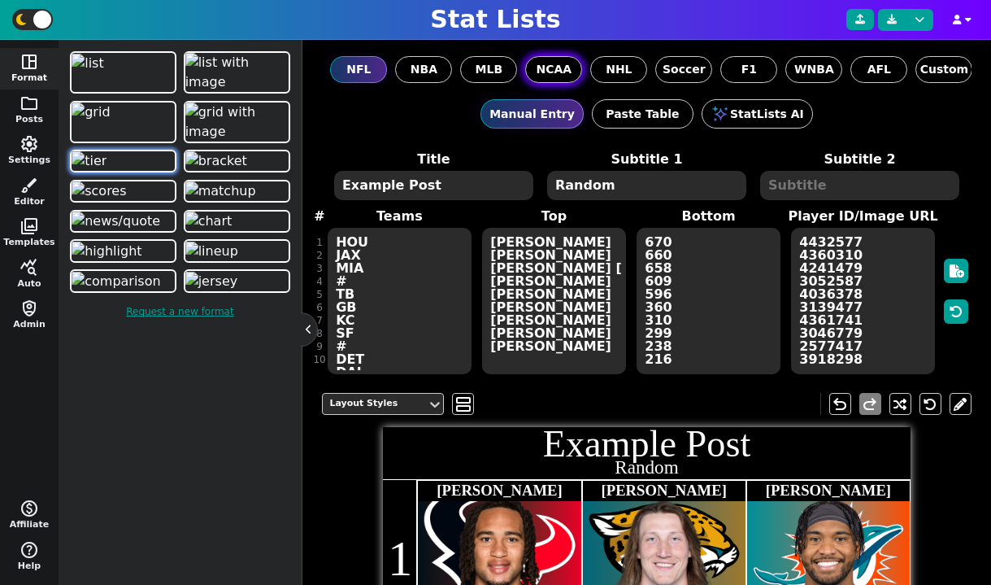
click at [545, 68] on span "NCAA" at bounding box center [555, 69] width 36 height 17
click at [0, 0] on input "NCAA" at bounding box center [0, 0] width 0 height 0
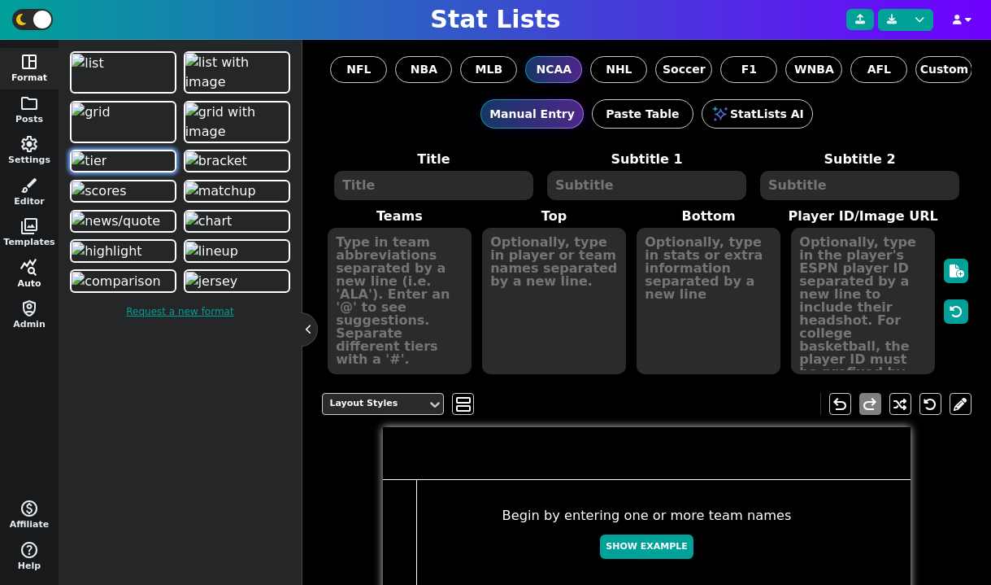
click at [35, 276] on button "query_stats Auto" at bounding box center [29, 274] width 59 height 41
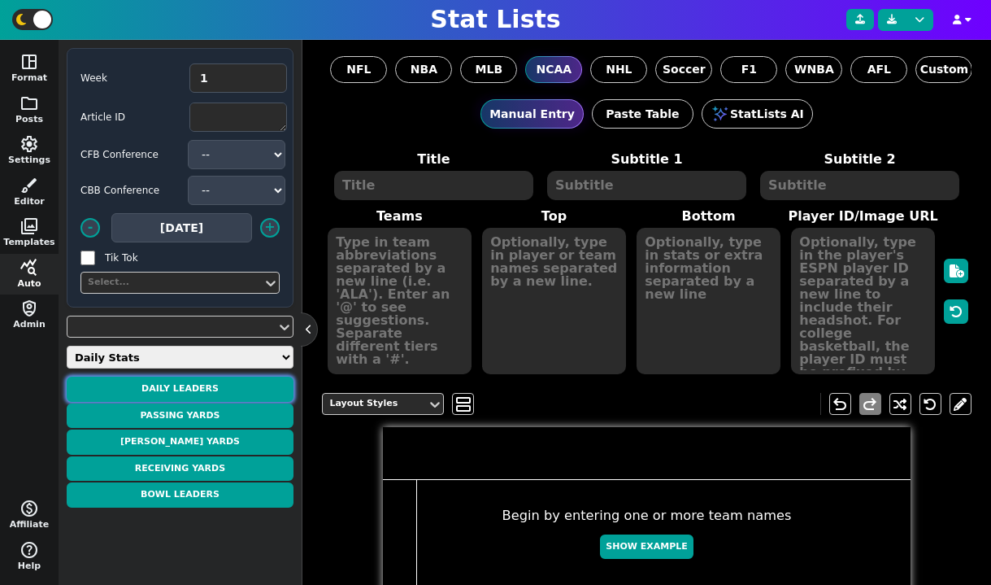
click at [177, 393] on button "Daily Leaders" at bounding box center [180, 388] width 227 height 25
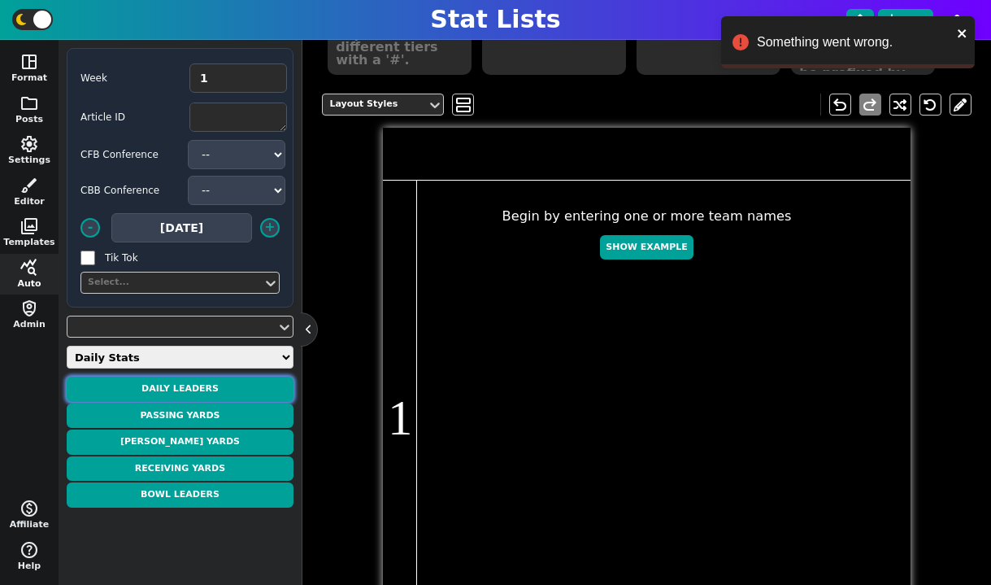
scroll to position [370, 0]
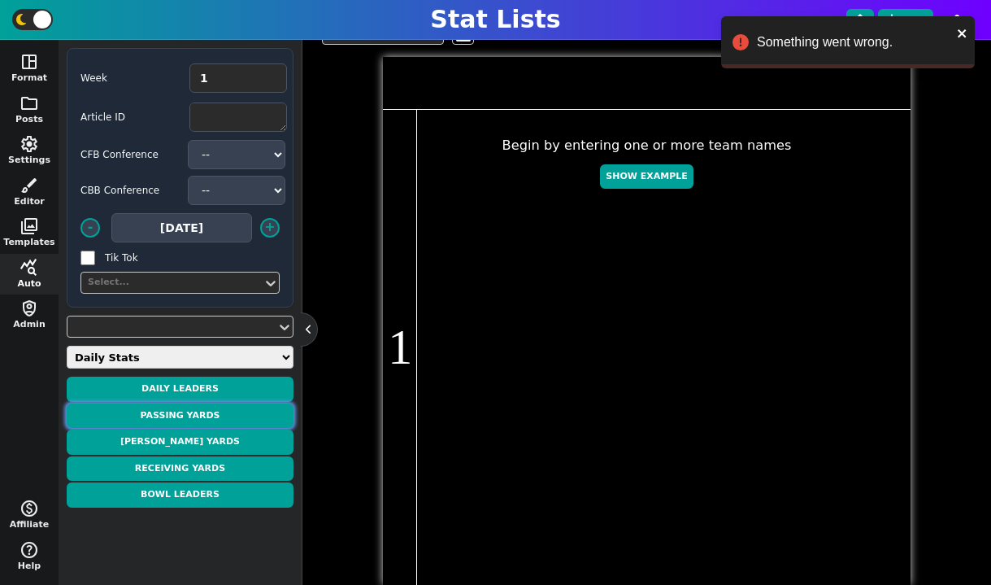
click at [192, 417] on button "Passing Yards" at bounding box center [180, 415] width 227 height 25
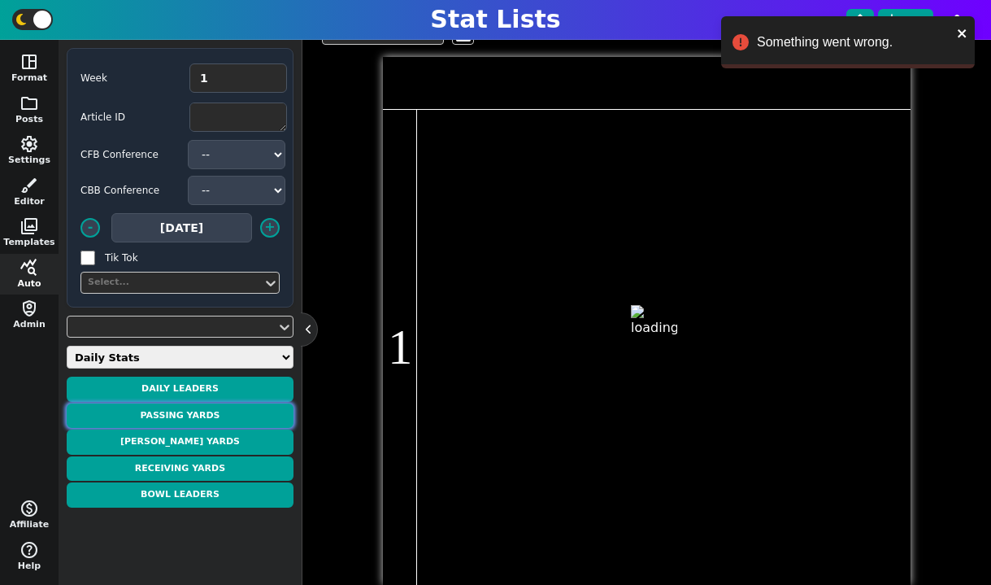
type textarea "PASSING YARDS"
type textarea "Week 1"
type textarea "Baylor Western Kentucky Duke Idaho State App State"
type textarea "SAWYER ROBERTSON MAVERICK MCIVOR DARIAN MENSAH JORDAN COOKE AJ SWANN"
type textarea "27/48, 419 YDS, 3 TD 33/51, 401 YDS, 3 TD 27/34, 389 YDS, 3 TD 30/50, 380 YDS, …"
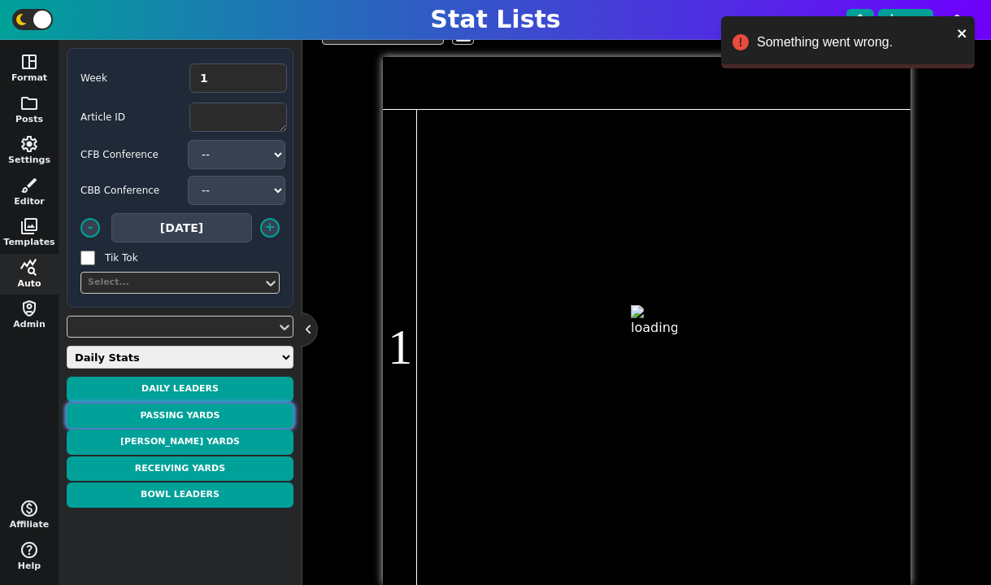
type textarea "4432759 4427966 5121169 5158746 5081405"
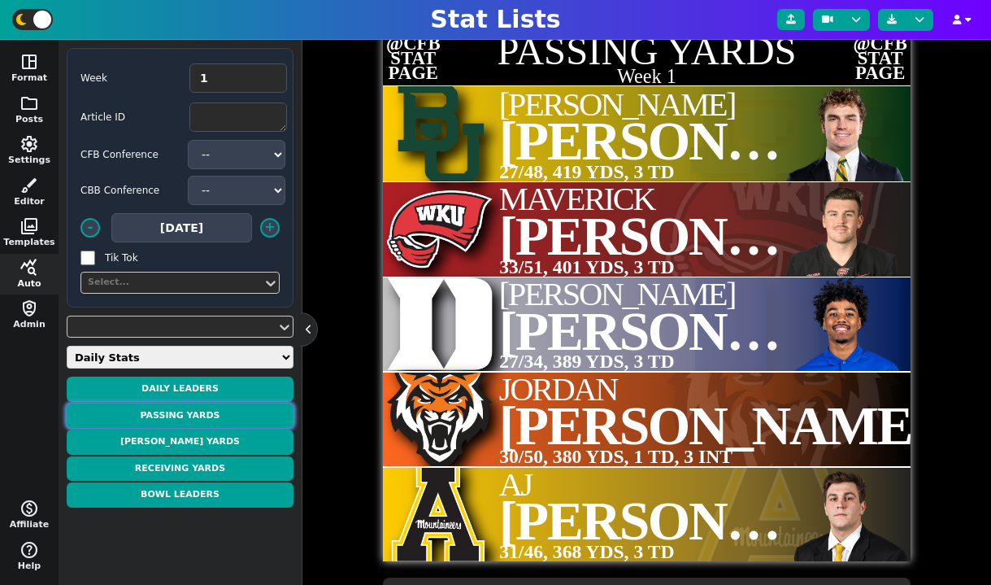
scroll to position [385, 0]
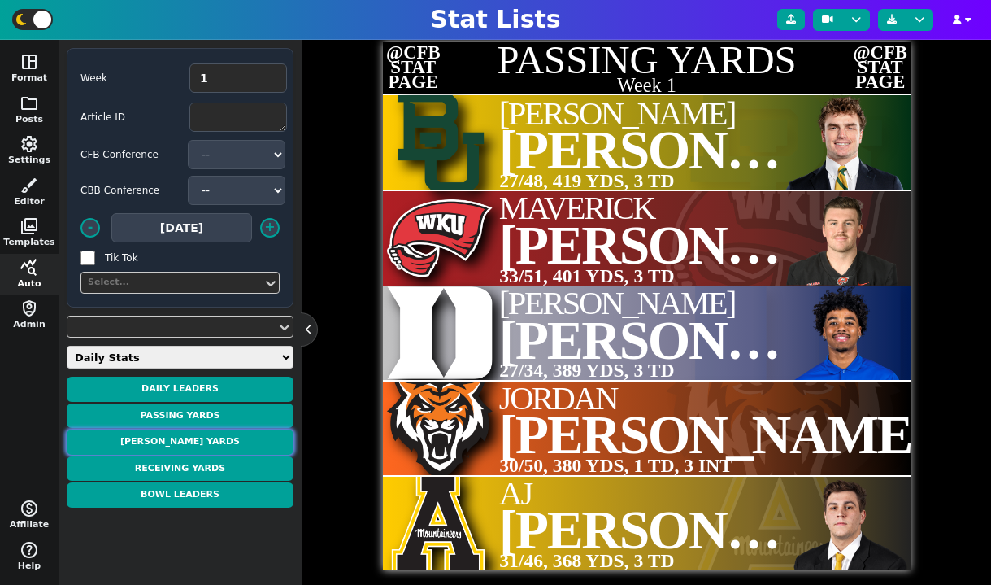
click at [221, 442] on button "[PERSON_NAME] Yards" at bounding box center [180, 441] width 227 height 25
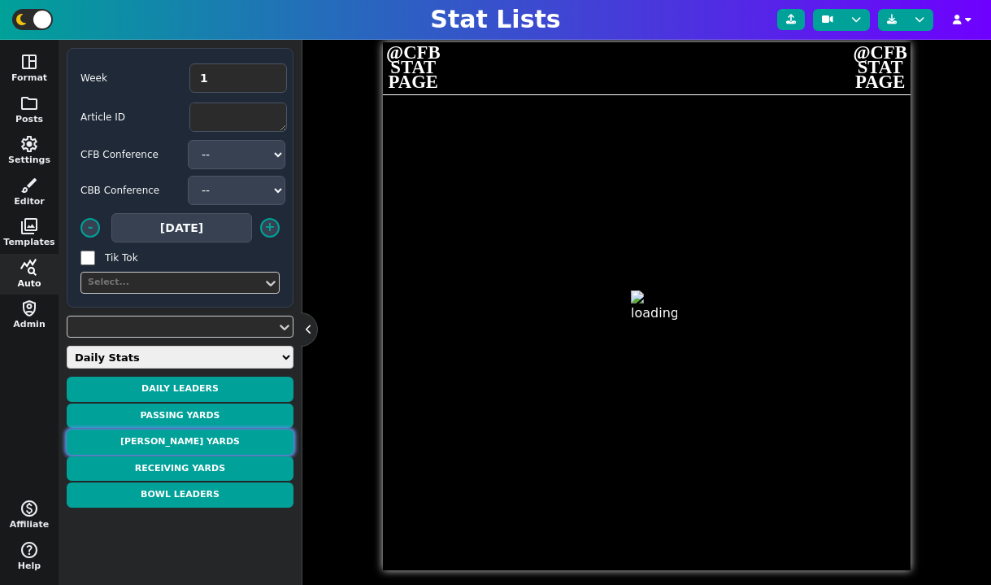
type textarea "[PERSON_NAME] YARDS"
type textarea "Week 1"
type textarea "UAB Georgia Tech UNLV Minnesota Auburn"
type textarea "JEVON JACKSON HAYNES KING JAI'DEN THOMAS DARIUS TAYLOR JACKSON ARNOLD"
type textarea "17 ATT, 166 YDS, 2 TD 19 ATT, 156 YDS, 3 TD 10 ATT, 147 YDS, 3 TD 30 ATT, 141 Y…"
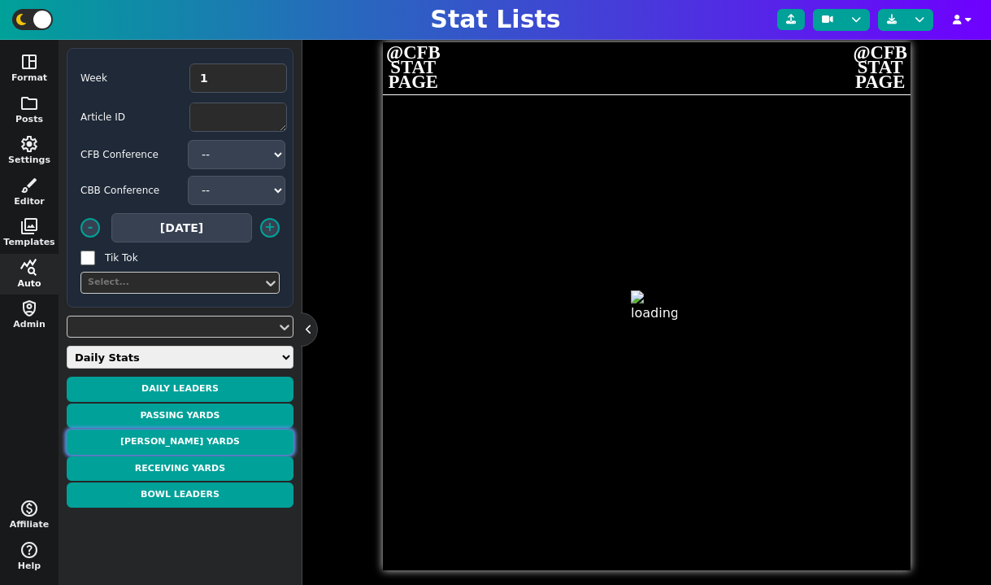
type textarea "4705927 4428993 5125754 4920901 4870607"
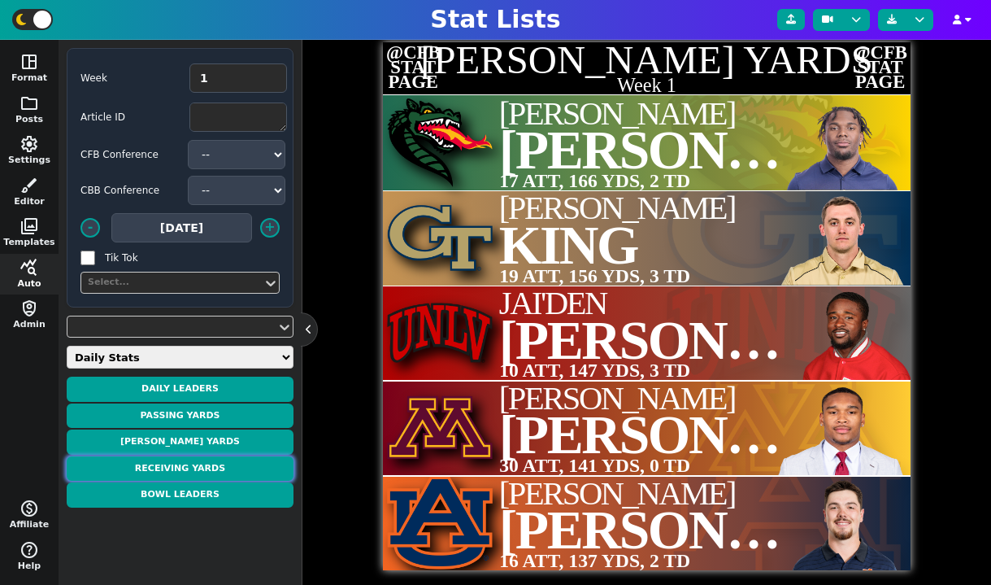
click at [220, 463] on button "Receiving Yards" at bounding box center [180, 468] width 227 height 25
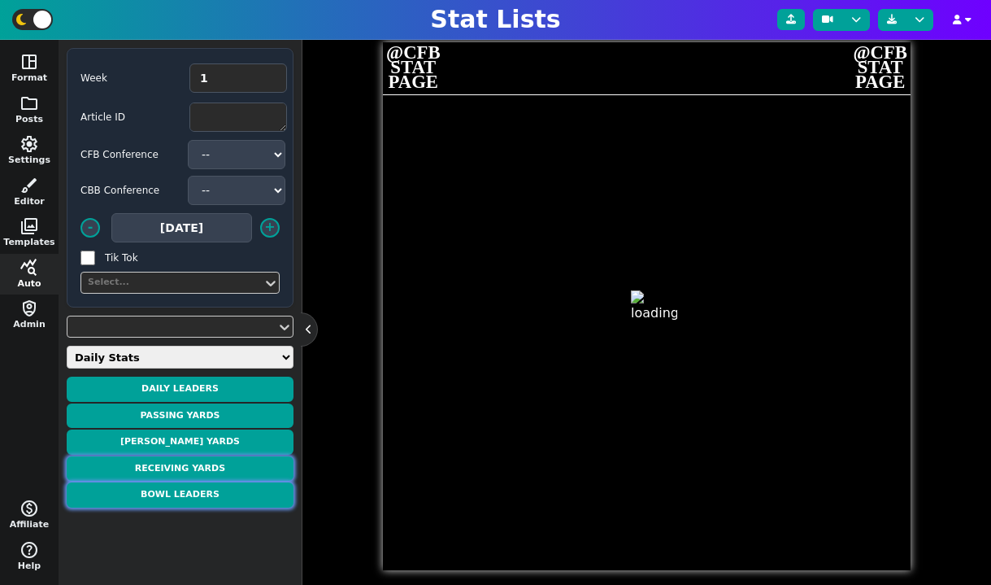
type textarea "RECEIVING YARDS"
type textarea "Week 1"
type textarea "Wyoming Alabama State Western Kentucky Missouri App State"
type textarea "CHRIS DURR JR. JALEN JONES MATTHEW HENRY MARQUIS JOHNSON JADEN BARNES"
type textarea "8 REC, 190 YDS, 1 TD 6 REC, 174 YDS, 1 TD 7 REC, 148 YDS, 1 TD 5 REC, 134 YDS, …"
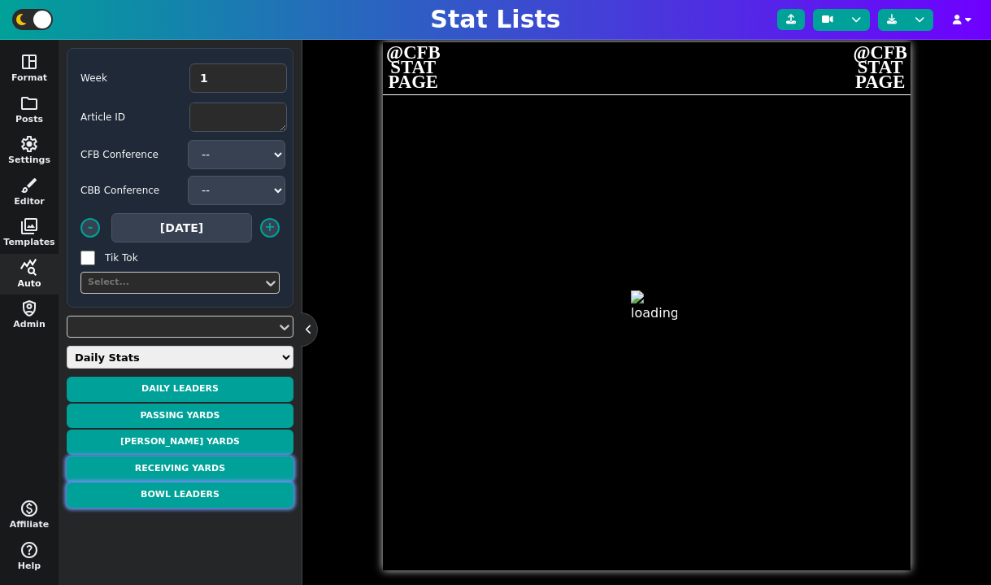
type textarea "5193298 5227057 5226313 5076106 5153730"
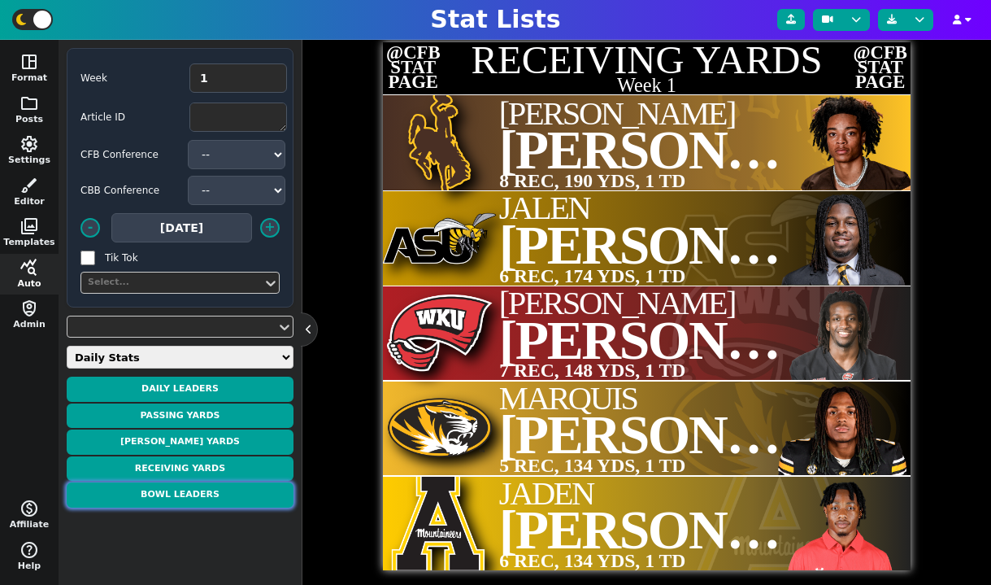
click at [228, 492] on button "Bowl Leaders" at bounding box center [180, 494] width 227 height 25
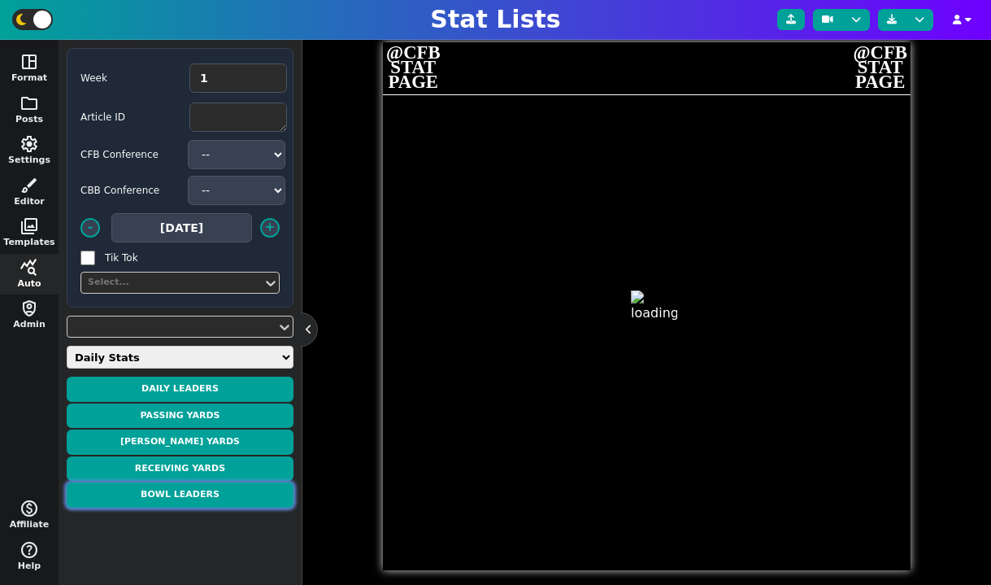
type textarea "DAILY LEADERS"
type textarea "[DATE]"
type textarea "Illinois Illinois Illinois Illinois Illinois"
type textarea "AIDAN LAUGHERY LUKE ALTMYER JUSTIN BOWICK KADEN FEAGIN HANK BEATTY"
type textarea "9 ATT, 101 YDS, 2 TD; 2 REC, 22 YDS 17/21, 217 YDS, 3 TD; 5 ATT, -16 YDS 3 REC,…"
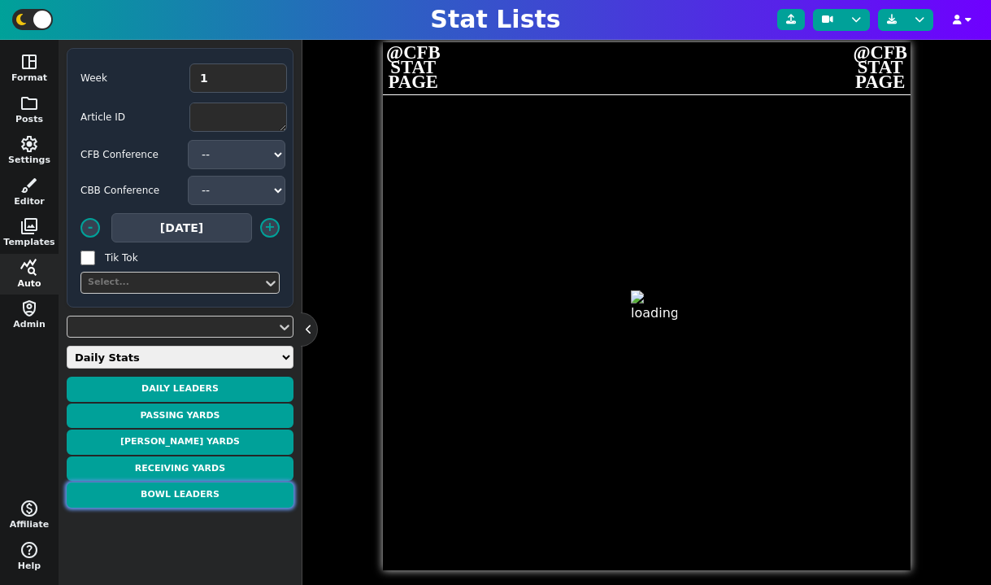
type textarea "4827047 4597679 5083747 4870728 4814930"
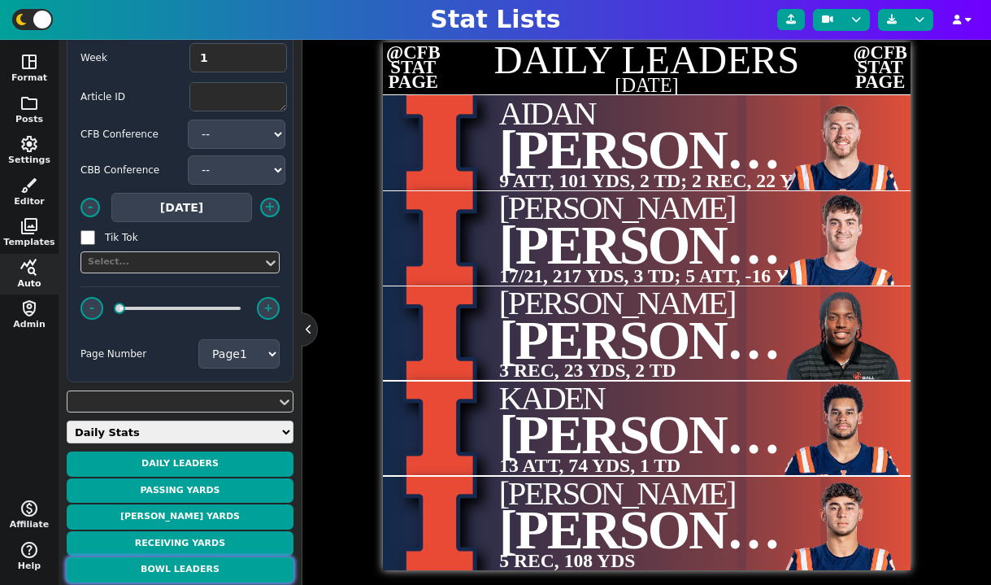
scroll to position [27, 0]
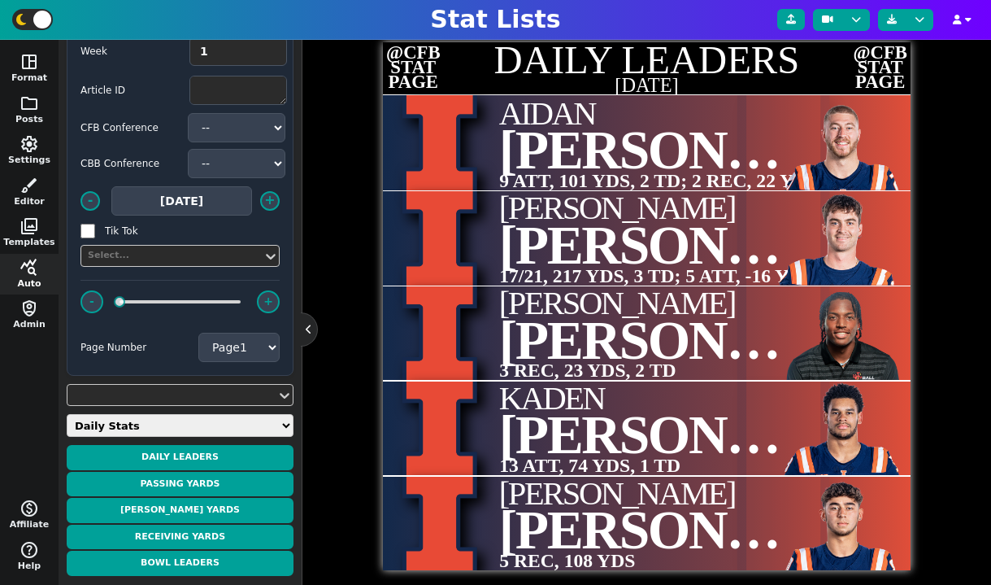
click at [183, 419] on select "Daily Stats QB Stats RB Stats WR Stats TE Stats IDP Stats Other Stats Team Stat…" at bounding box center [180, 425] width 227 height 23
select select "qbstats"
click at [67, 414] on select "Daily Stats QB Stats RB Stats WR Stats TE Stats IDP Stats Other Stats Team Stat…" at bounding box center [180, 425] width 227 height 23
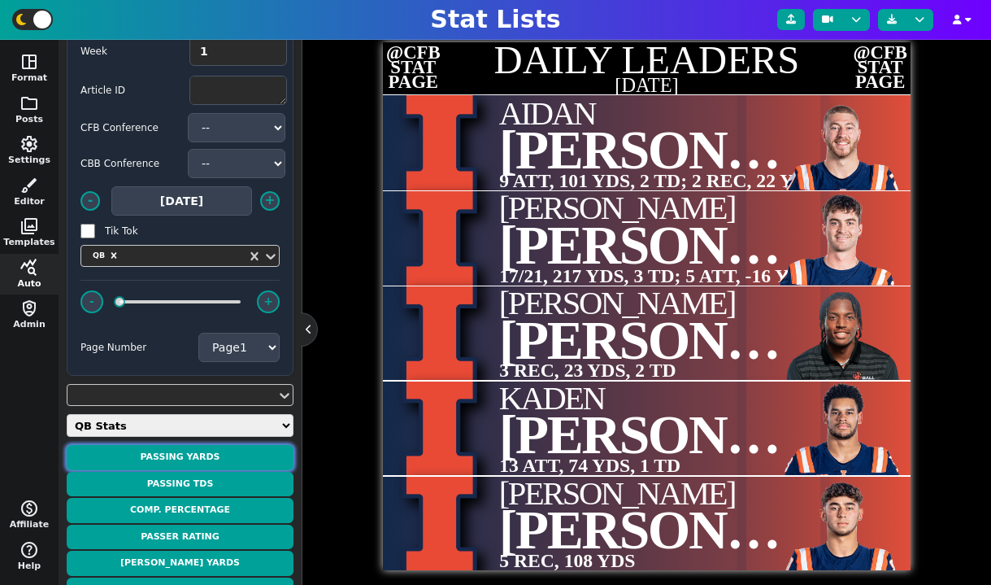
click at [165, 460] on button "Passing Yards" at bounding box center [180, 457] width 227 height 25
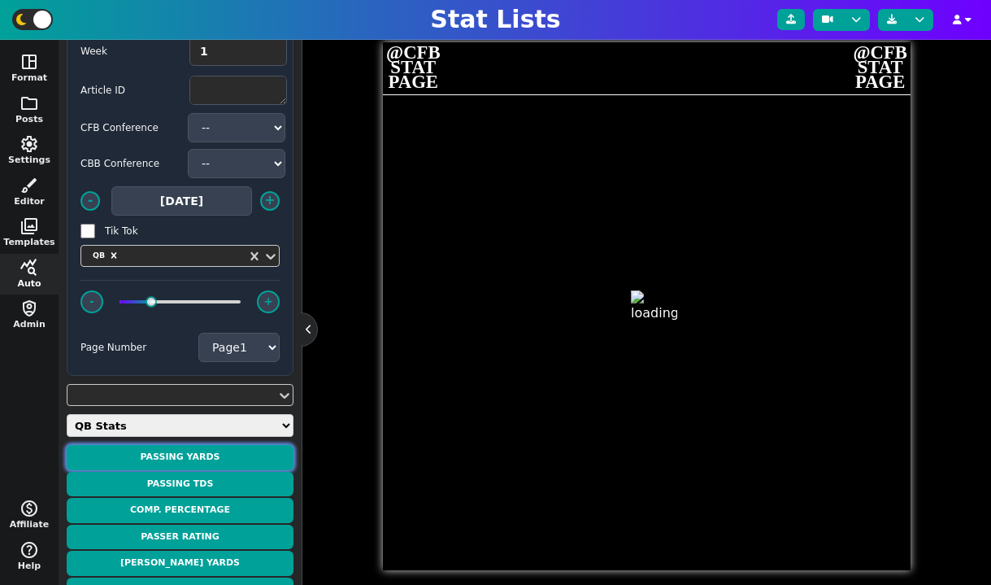
type textarea "PASSING YARDS"
type textarea "Through Week 1"
type textarea "WKU DUKE ECU NCSU MINN MIZ UCF KSU WYO RUTG"
type textarea "Maverick McIvor Darian Mensah Katin Houser CJ Bailey Drake Lindsey Beau Pribula…"
type textarea "401 389 366 318 290 283 282 273 260 252"
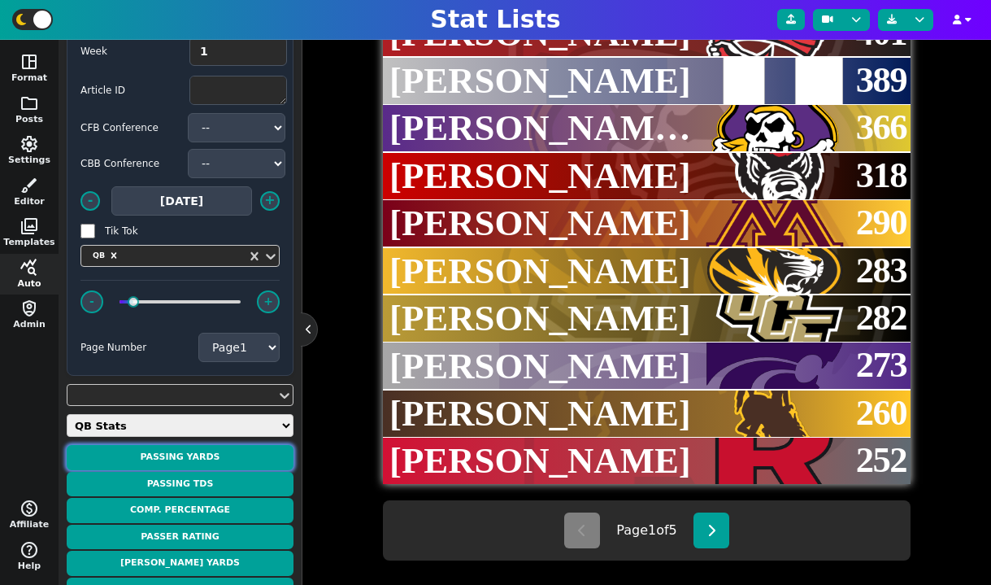
scroll to position [491, 0]
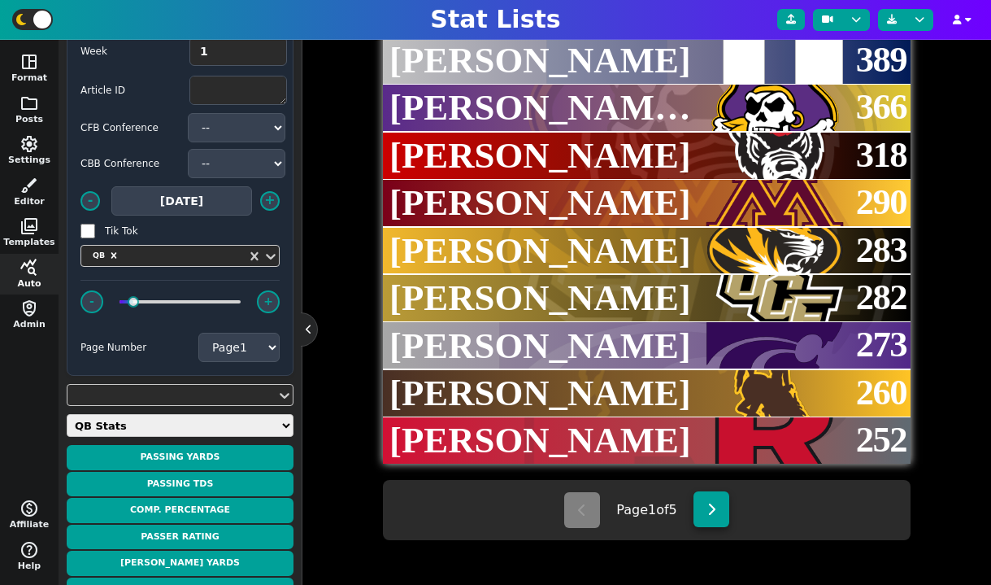
click at [720, 510] on button at bounding box center [711, 509] width 36 height 36
type textarea "DEL UAB NEB OHIO BOIS USF HAW SHSU SDSU UNLV"
type textarea "Nick Minicucci Jalen Kitna Dylan Raiola Parker Navarro Maddux Madsen Byrum Brow…"
type textarea "251 247 243 239 225 210 210 209 208 195"
select select "2"
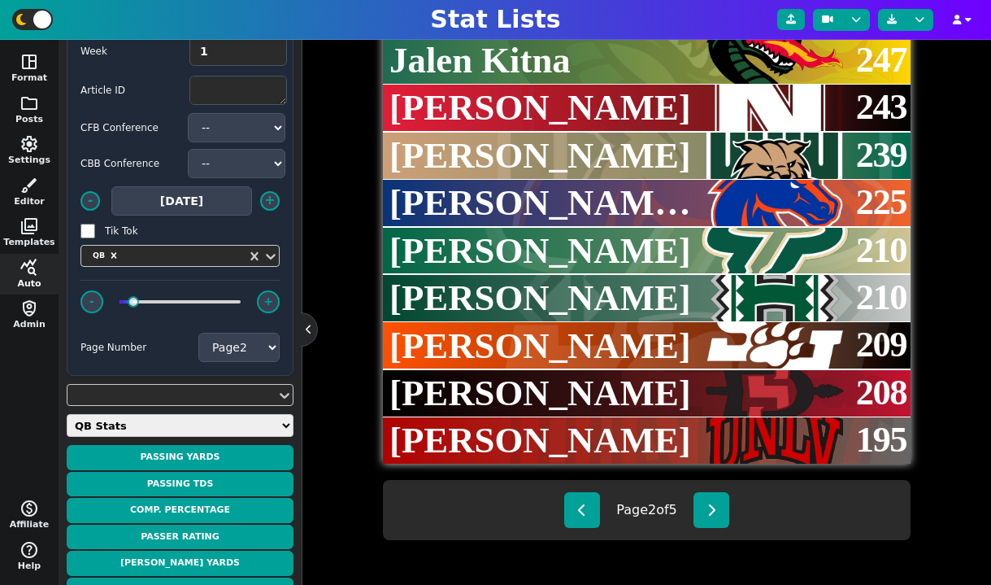
click at [733, 539] on div "Page 2 of 5" at bounding box center [647, 510] width 528 height 60
click at [729, 524] on button at bounding box center [711, 509] width 36 height 36
type textarea "ISU FRES KU HOU AKR JVST OKST WIS BGSU STAN"
type textarea "Rocco Becht E.J. Warner Jalon Daniels Conner Weigman Ben Finley Gavin Wimsatt Z…"
type textarea "183 179 176 159 139 139 136 120 109 109"
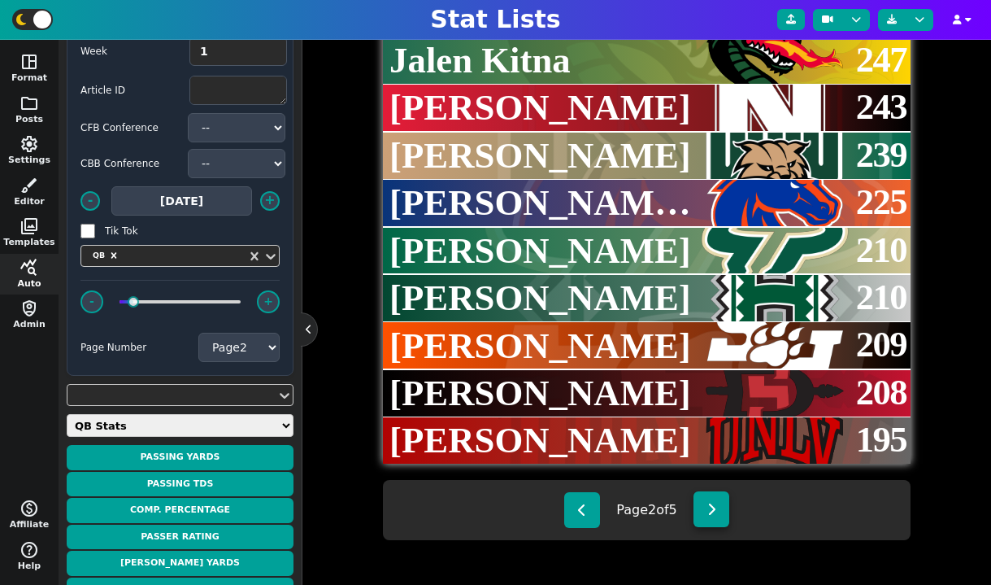
select select "3"
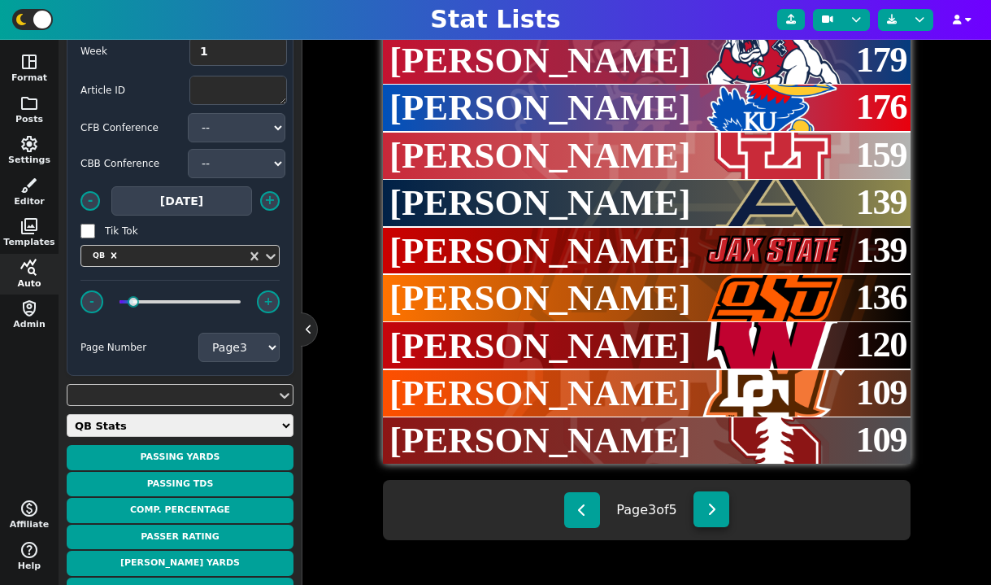
click at [727, 511] on button at bounding box center [711, 509] width 36 height 36
type textarea "BUFF OKST ULM M-OH CIN WIS MIZ USF UNLV UCF"
type textarea "Ta'Quan Roberson Hauss Hejny Aidan Armenta Dequan Finn Brendan Sorsby Billy Edw…"
type textarea "107 96 95 83 69 68 58 45 37 32"
select select "4"
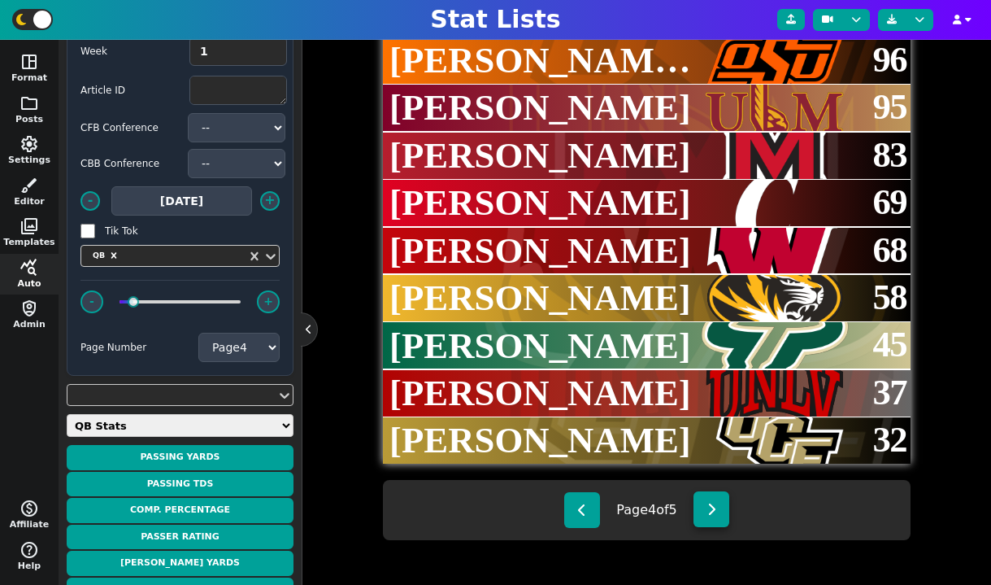
click at [727, 511] on button at bounding box center [711, 509] width 36 height 36
type textarea "BOIS ULM DEL SDSU JVST ECU HAW HOU"
type textarea "Max Cutforth Landon Graves Zach Marker Bert Emanuel Jr. Caden Creel Ryan Leavy …"
type textarea "31 28 21 19 18 17 0 -7"
select select "5"
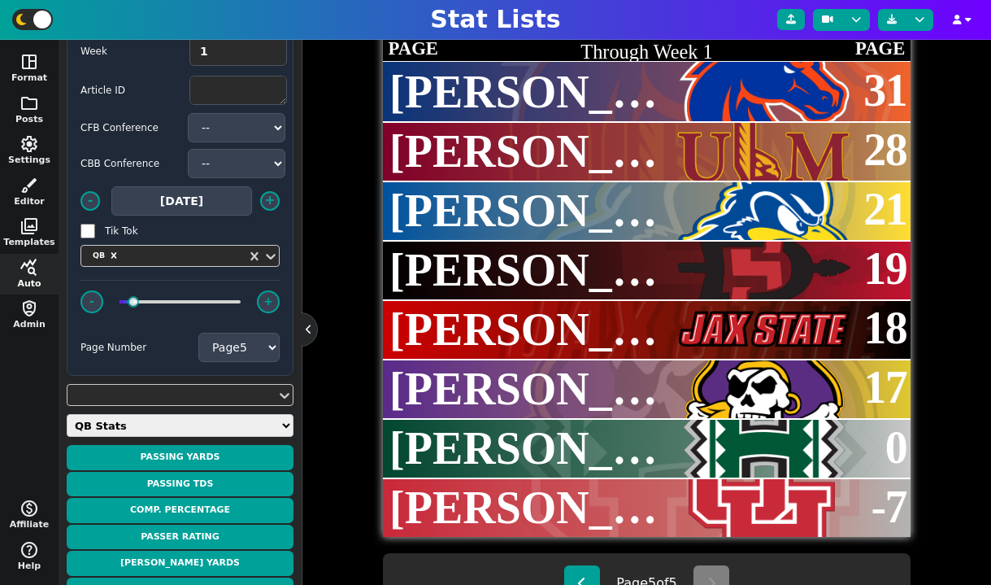
scroll to position [54, 0]
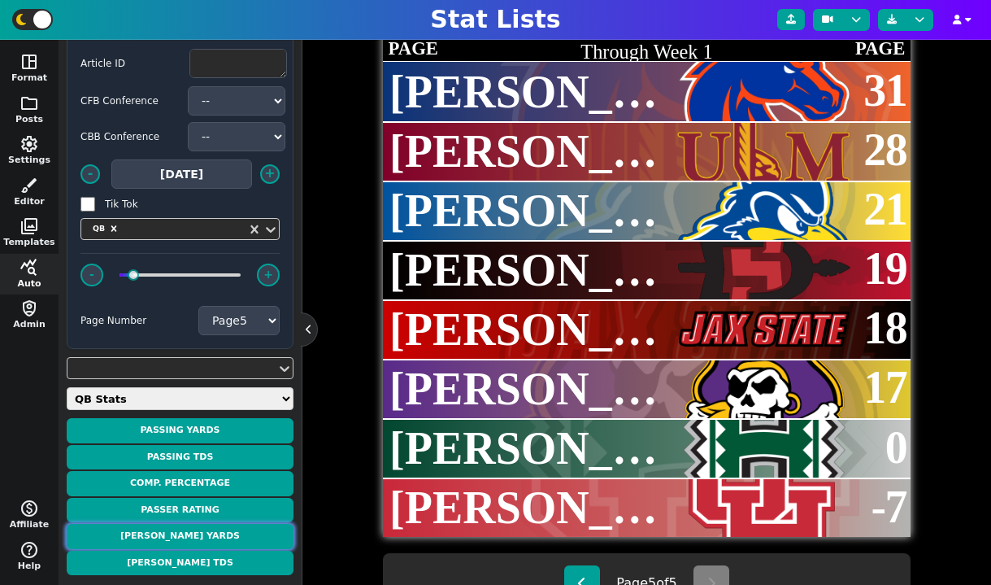
click at [198, 538] on button "[PERSON_NAME] Yards" at bounding box center [180, 536] width 227 height 25
type textarea "WKU DUKE ECU NCSU MINN MIZ UCF KSU WYO RUTG"
type textarea "Maverick McIvor Darian Mensah Katin Houser CJ Bailey Drake Lindsey Beau Pribula…"
type textarea "401 389 366 318 290 283 282 273 260 252"
select select "1"
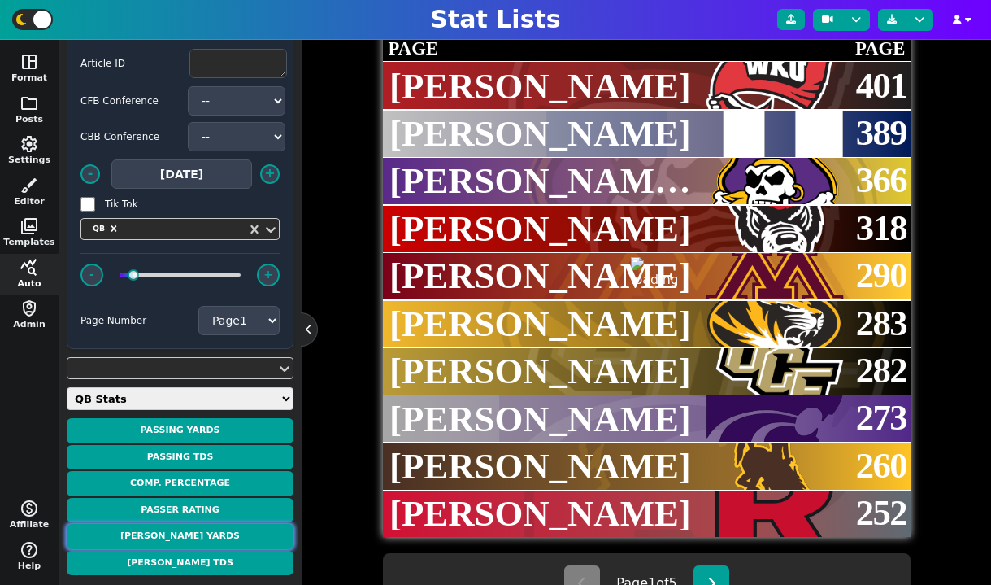
type textarea "[PERSON_NAME] YARDS"
type textarea "Through Week 1"
type textarea "CIN OHIO UNLV SHSU MIZ KU DEL USF HOU blank"
type textarea "Brendan Sorsby Parker Navarro Anthony Colandrea Hunter Watson Beau Pribula Jalo…"
type textarea "96 93 93 91 65 47 44 43 39 39"
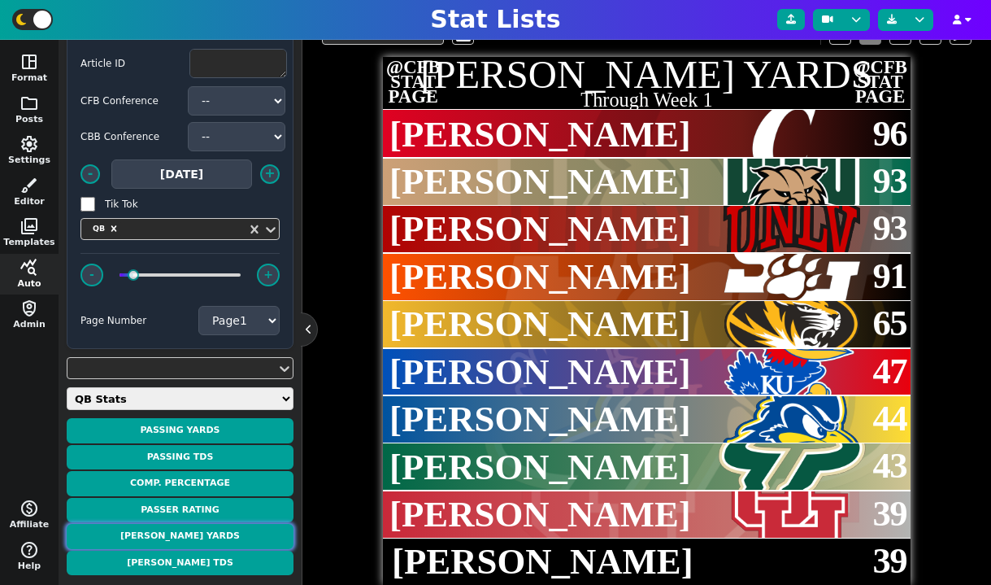
scroll to position [338, 0]
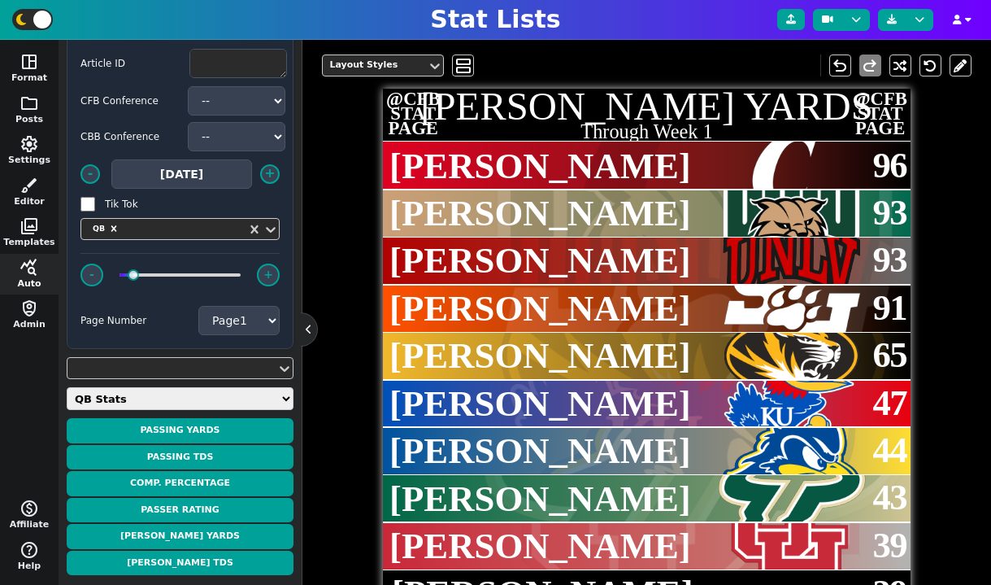
click at [179, 397] on select "Daily Stats QB Stats RB Stats WR Stats TE Stats IDP Stats Other Stats Team Stat…" at bounding box center [180, 398] width 227 height 23
select select "rbstats"
click at [67, 387] on select "Daily Stats QB Stats RB Stats WR Stats TE Stats IDP Stats Other Stats Team Stat…" at bounding box center [180, 398] width 227 height 23
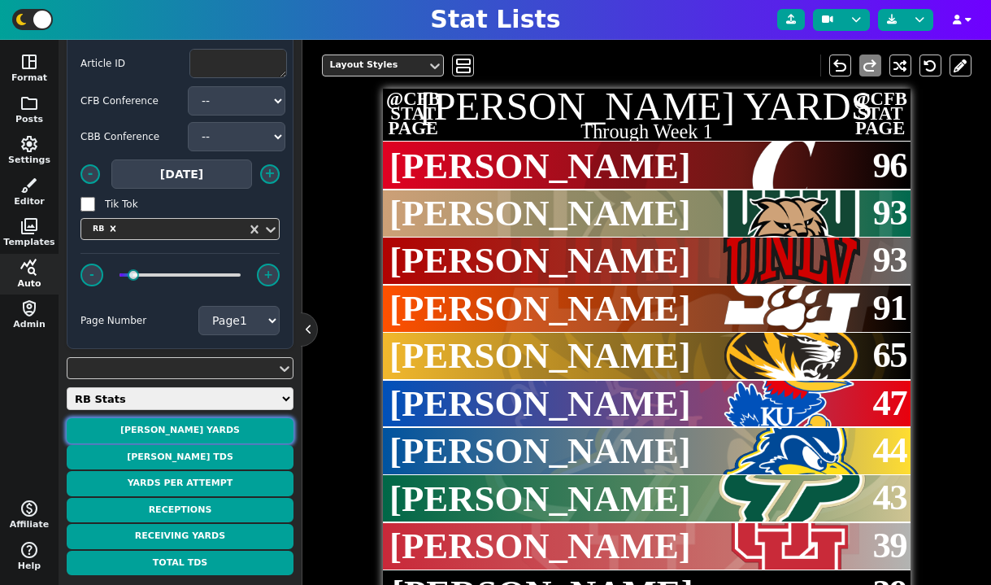
click at [174, 429] on button "[PERSON_NAME] Yards" at bounding box center [180, 430] width 227 height 25
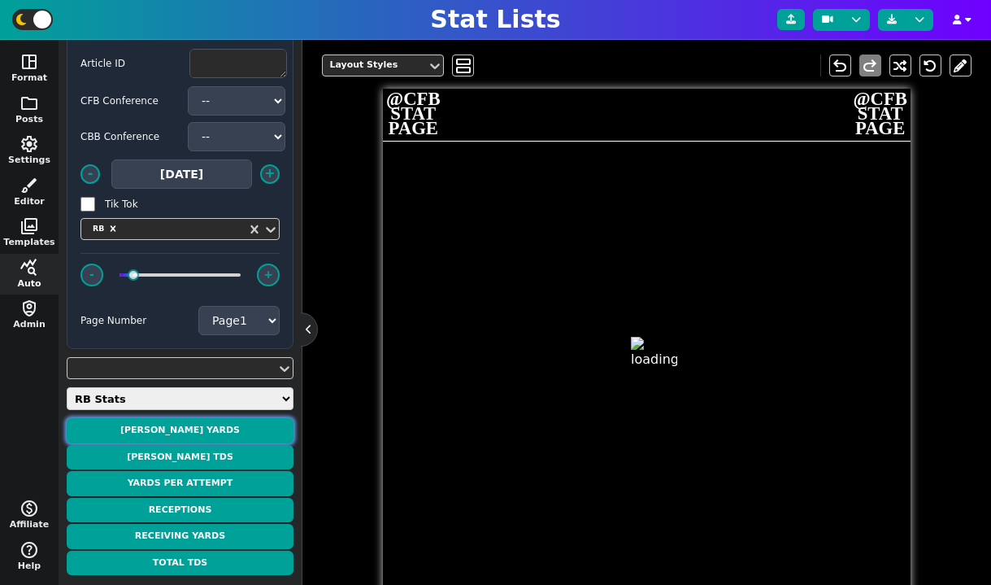
type textarea "[PERSON_NAME] YARDS"
type textarea "Through Week 1"
type textarea "UAB UNLV MINN WYO ULM STAN NEB SDSU MIZ RUTG"
type textarea "Jevon Jackson Jai'Den Thomas Darius Taylor Sam Scott Braylon McReynolds Micah F…"
type textarea "166 147 141 132 113 113 108 100 100 88"
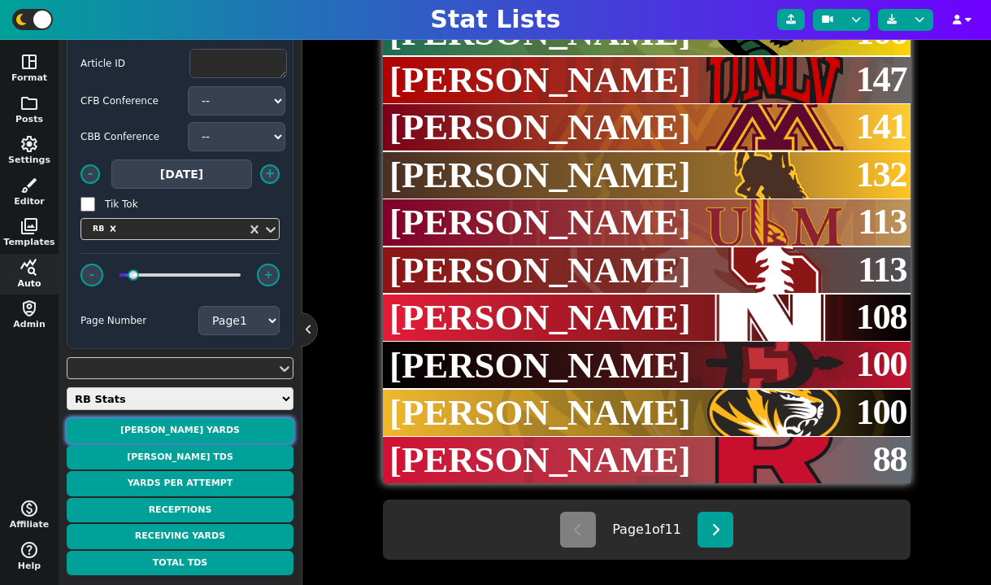
scroll to position [422, 0]
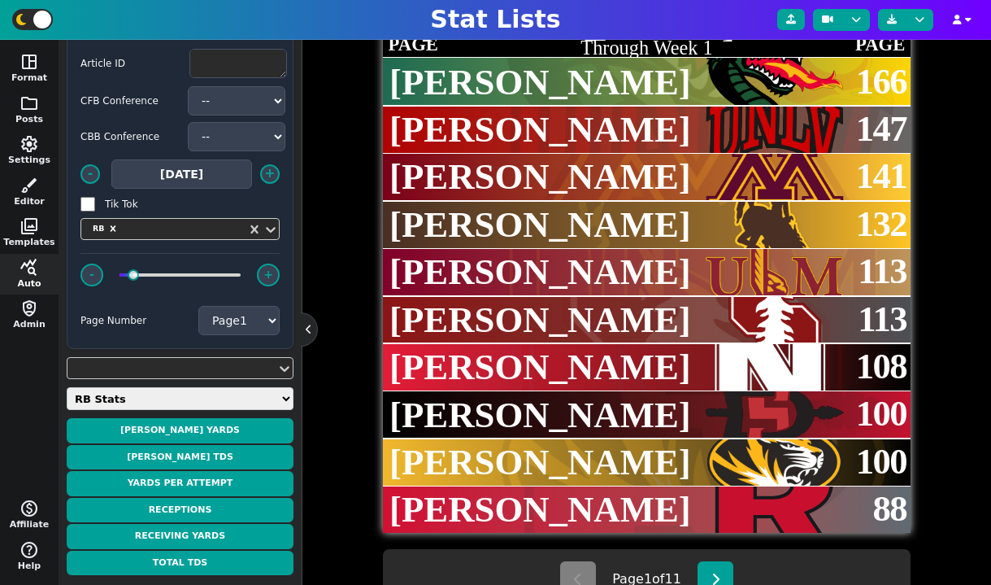
click at [208, 396] on select "Daily Stats QB Stats RB Stats WR Stats TE Stats IDP Stats Other Stats Team Stat…" at bounding box center [180, 398] width 227 height 23
select select "otherstats"
click at [67, 410] on select "Daily Stats QB Stats RB Stats WR Stats TE Stats IDP Stats Other Stats Team Stat…" at bounding box center [180, 398] width 227 height 23
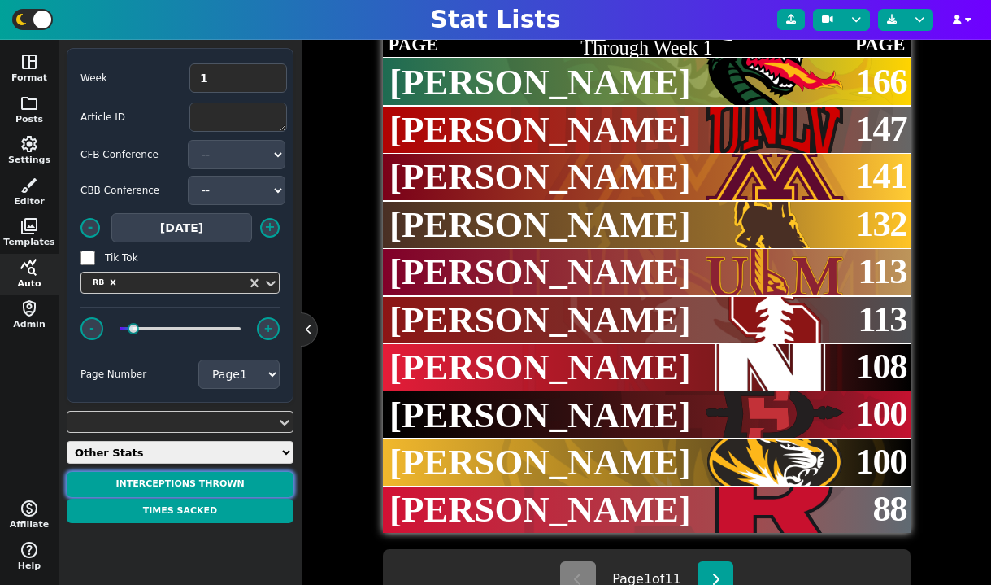
click at [190, 479] on button "Interceptions Thrown" at bounding box center [180, 484] width 227 height 25
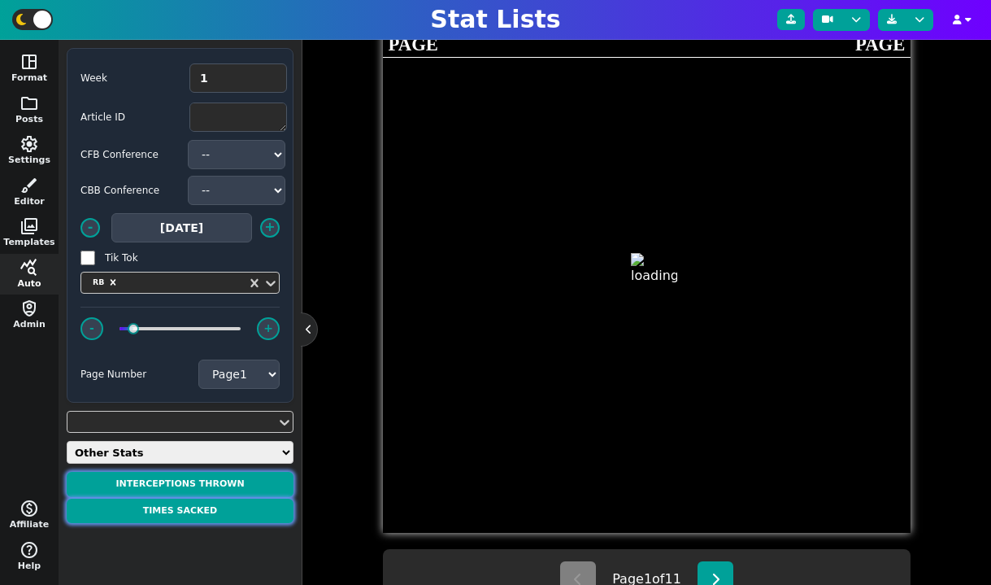
type textarea "INTERCEPTIONS THROWN"
type textarea "Through Week 1"
type textarea "M-OH FRES AKR STAN JVST CIN WYO NCSU ULM blank"
type textarea "Dequan Finn E.J. Warner Ben Finley Ben Gulbranson Gavin Wimsatt Brendan Sorsby …"
type textarea "2 2 1 1 1 1 1 1 1 1"
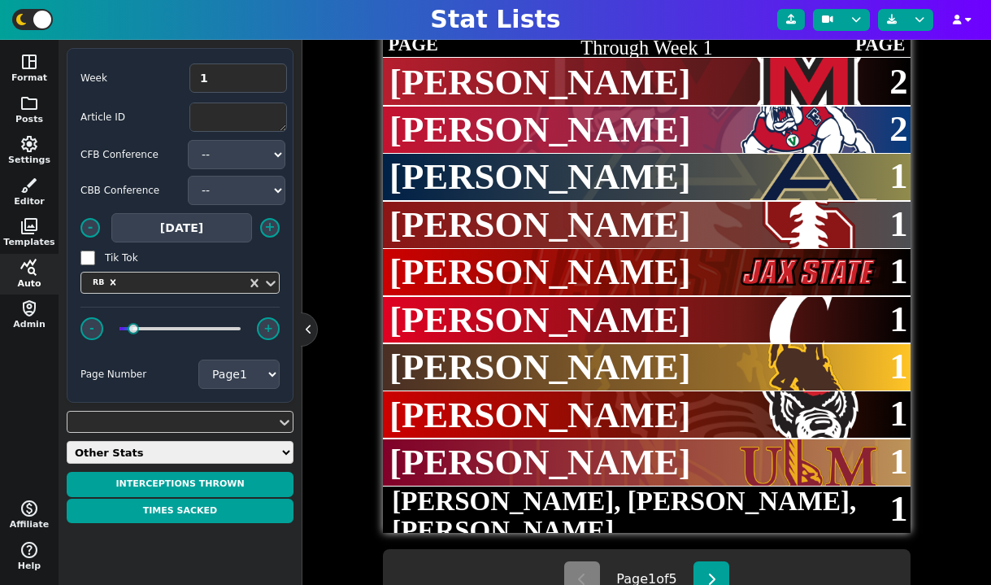
click at [160, 450] on select "Daily Stats QB Stats RB Stats WR Stats TE Stats IDP Stats Other Stats Team Stat…" at bounding box center [180, 452] width 227 height 23
select select "teamstats"
click at [67, 441] on select "Daily Stats QB Stats RB Stats WR Stats TE Stats IDP Stats Other Stats Team Stat…" at bounding box center [180, 452] width 227 height 23
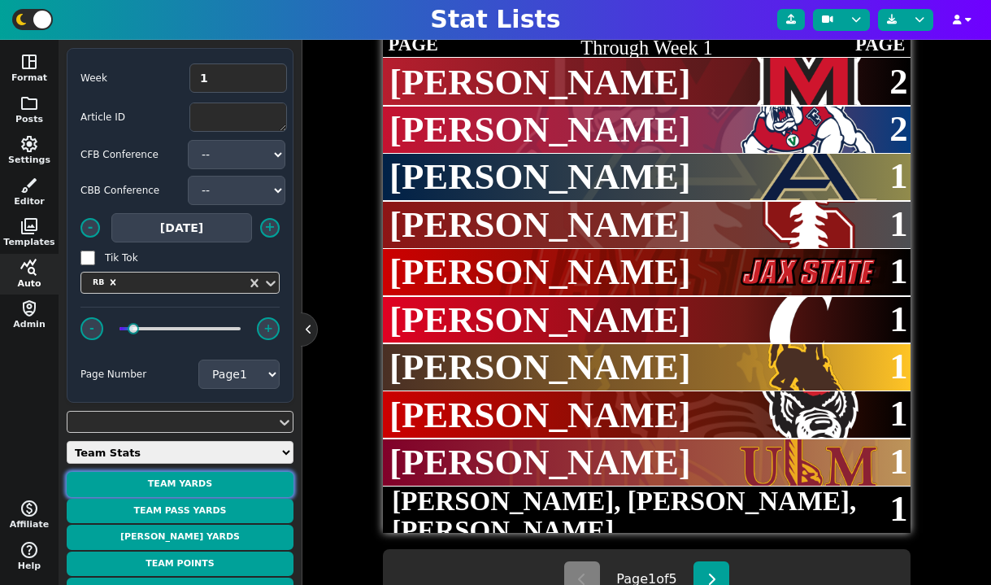
click at [184, 489] on button "Team Yards" at bounding box center [180, 484] width 227 height 25
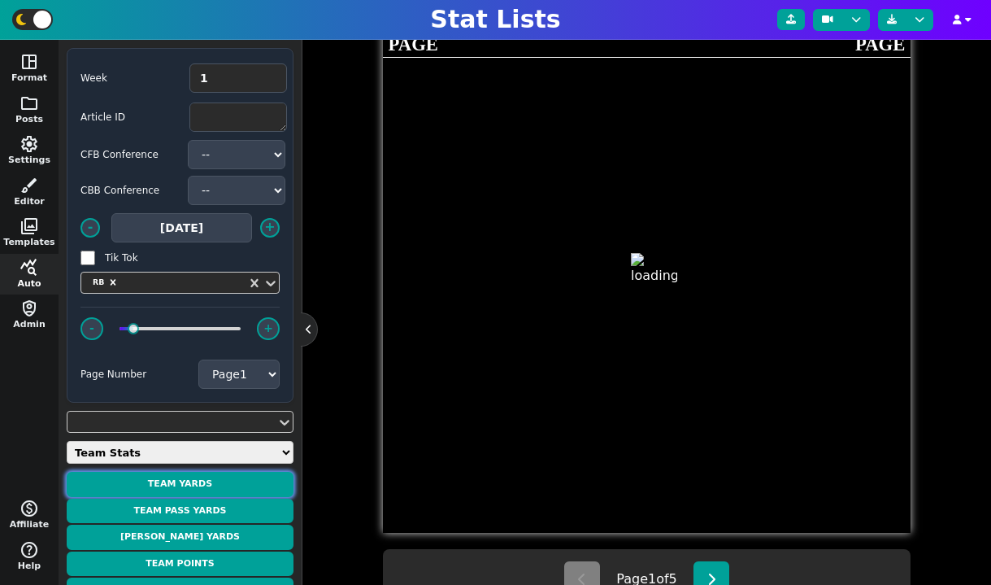
type textarea "TEAM YARDS"
type textarea "Per Game through Week 1"
type textarea "MIZ DUKE UNLV UAB WKU SDSU MINN OHIO ULM WYO"
type textarea "Missouri Duke UNLV UAB Western KY San Diego St Minnesota Ohio UL Monroe Wyoming"
type textarea "560.0 548.0 532.0 520.0 506.0 453.0 443.0 440.0 434.0 426.0"
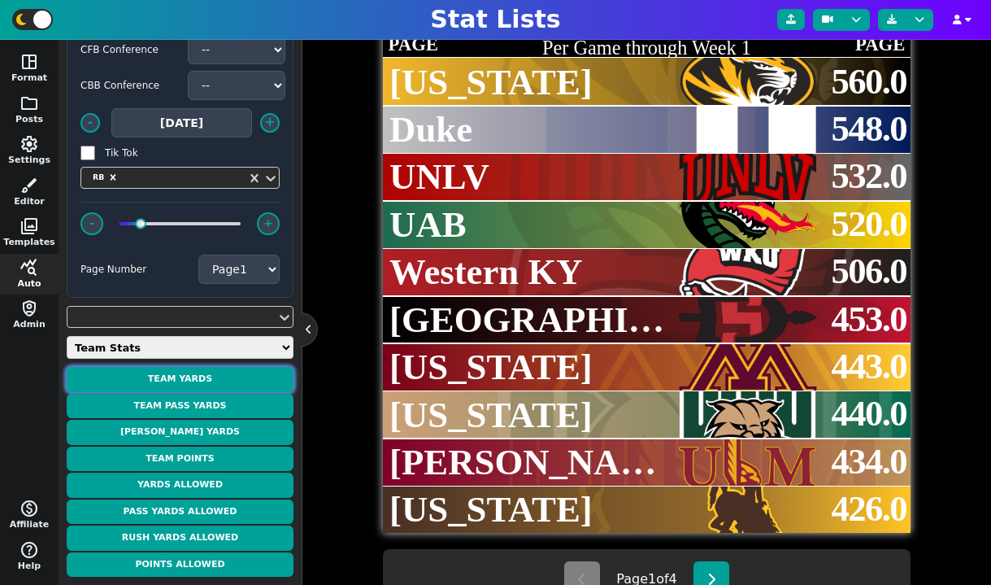
scroll to position [107, 0]
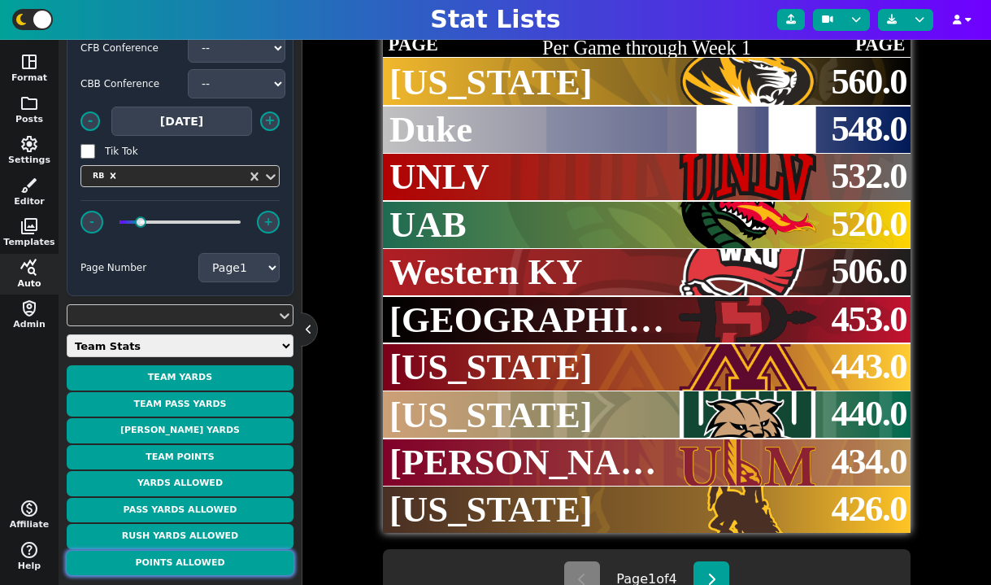
click at [214, 564] on button "Points Allowed" at bounding box center [180, 562] width 227 height 25
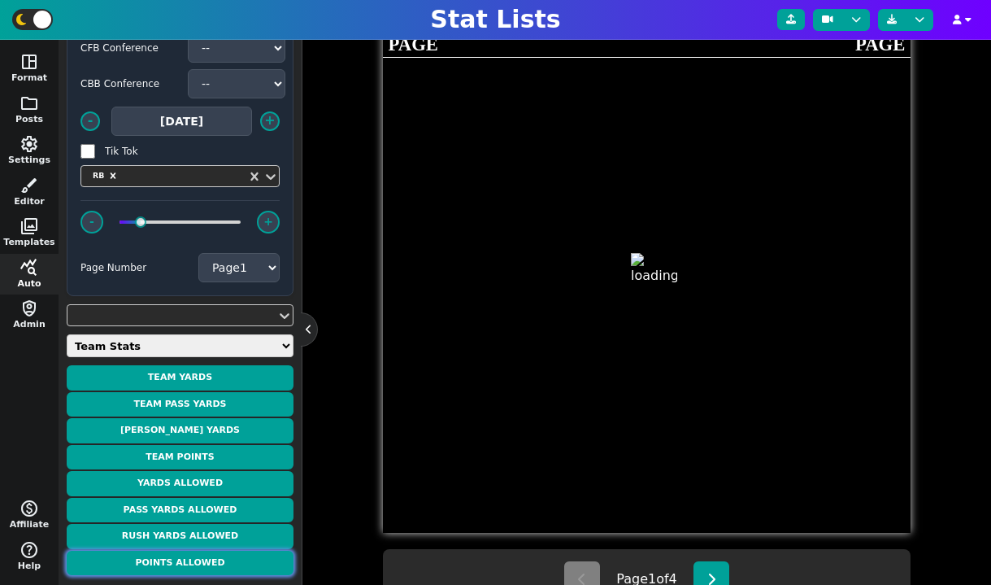
type textarea "POINTS ALLOWED"
type textarea "Per Game through Week 1"
type textarea "SDSU HOU WIS ULM WYO MIZ USF BGSU OKST KU"
type textarea "San Diego St Houston Wisconsin UL Monroe Wyoming Missouri South Florida Bowling…"
type textarea "0.0 0.0 0.0 0.0 0.0 6.0 7.0 7.0 7.0 7.0"
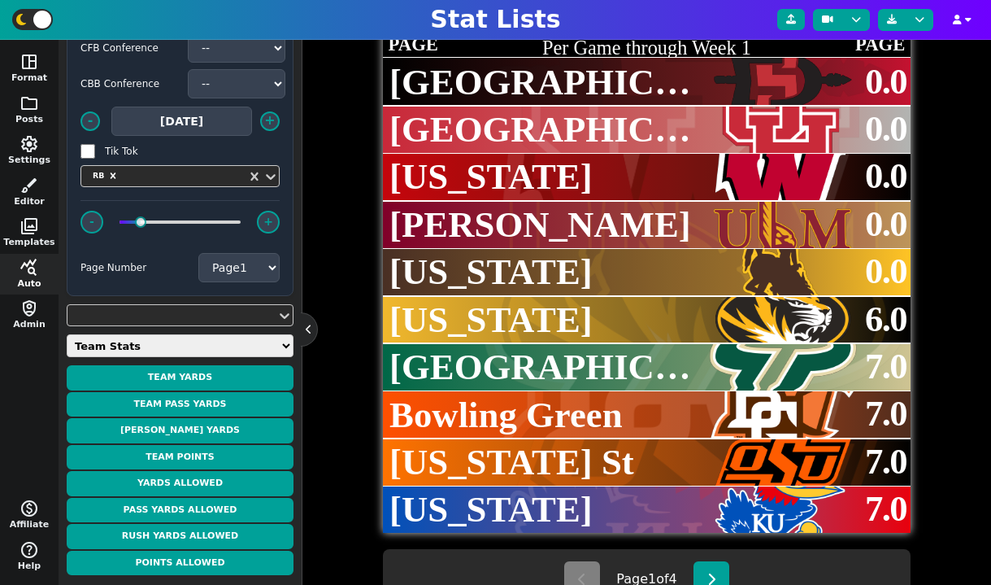
click at [228, 341] on select "Daily Stats QB Stats RB Stats WR Stats TE Stats IDP Stats Other Stats Team Stat…" at bounding box center [180, 345] width 227 height 23
select select "appoll"
click at [67, 357] on select "Daily Stats QB Stats RB Stats WR Stats TE Stats IDP Stats Other Stats Team Stat…" at bounding box center [180, 345] width 227 height 23
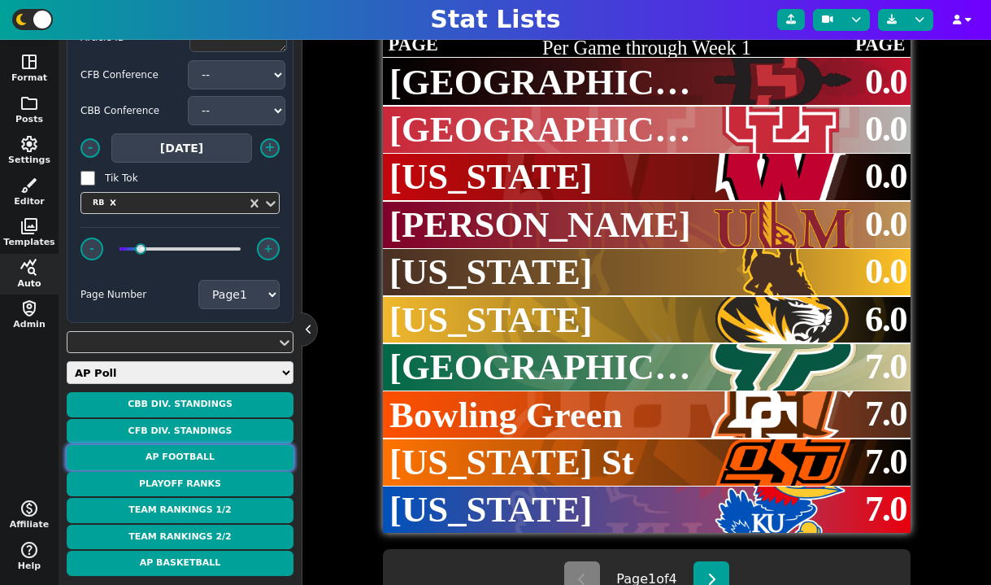
click at [211, 456] on button "AP Football" at bounding box center [180, 457] width 227 height 25
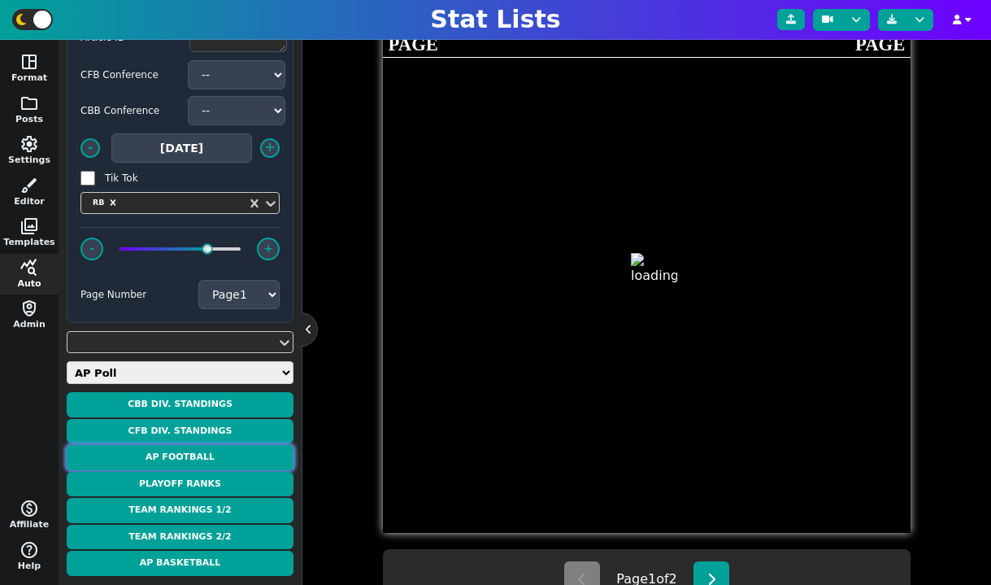
type textarea "AP POLL"
type textarea "Week 2"
type textarea "TEX PSU OSU CLEM UGA ND ORE ALA LSU MIAMI ASU ILL SC MICH FLA SMU KSU OU TAMU I…"
type textarea "1. Texas 2. Penn State 3. Ohio State 4. Clemson 5. Georgia 6. Notre Dame 7. Ore…"
type textarea "0-0 0-0 0-0 0-0 0-0 0-0 0-0 0-0 0-0 0-0 0-0 0-0 0-0 0-0 0-0 0-0 0-0 0-0 0-0 0-0…"
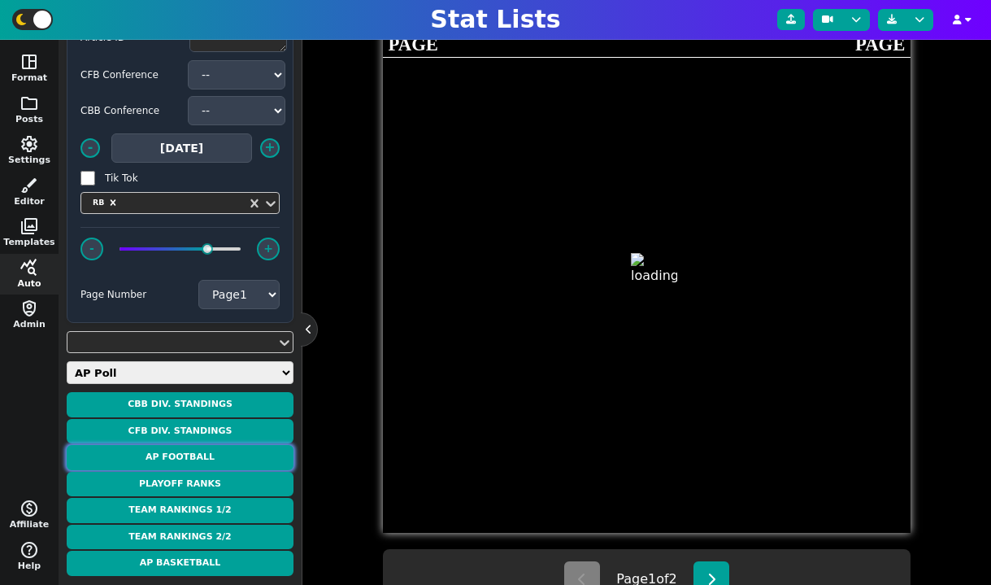
scroll to position [41, 0]
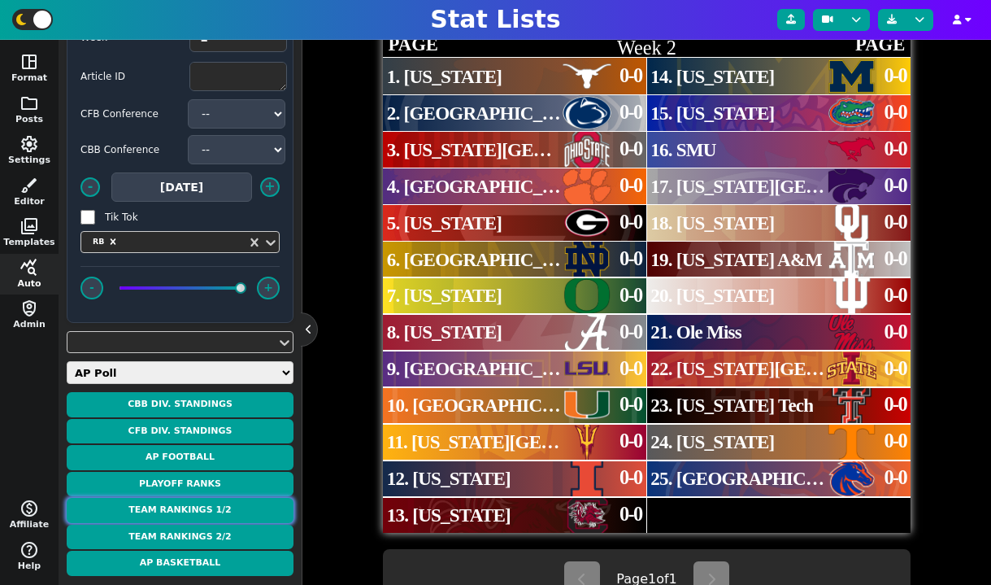
click at [215, 502] on button "Team Rankings 1/2" at bounding box center [180, 510] width 227 height 25
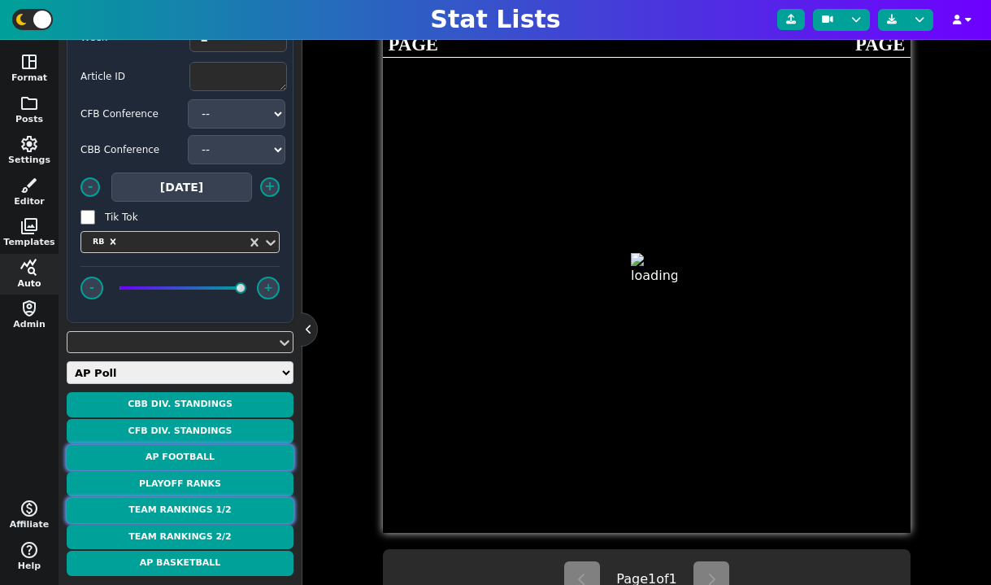
type textarea "TEAM RANKINGS"
type textarea "According to CBS"
type textarea "Texas Penn St. Ohio St. Clemson Georgia Notre Dame Oregon Alabama LSU Miami Ari…"
type textarea "1. Texas (1) 2. Penn St. (2) 3. Ohio St. (3) 4. Clemson (4) 5. Georgia (5) 6. N…"
type textarea "0-0 0-0 0-0 0-0 0-0 0-0 0-0 0-0 0-0 0-0 0-0 0-0 1-0 0-1 0-0 0-0 0-0 0-0 1-0 0-0…"
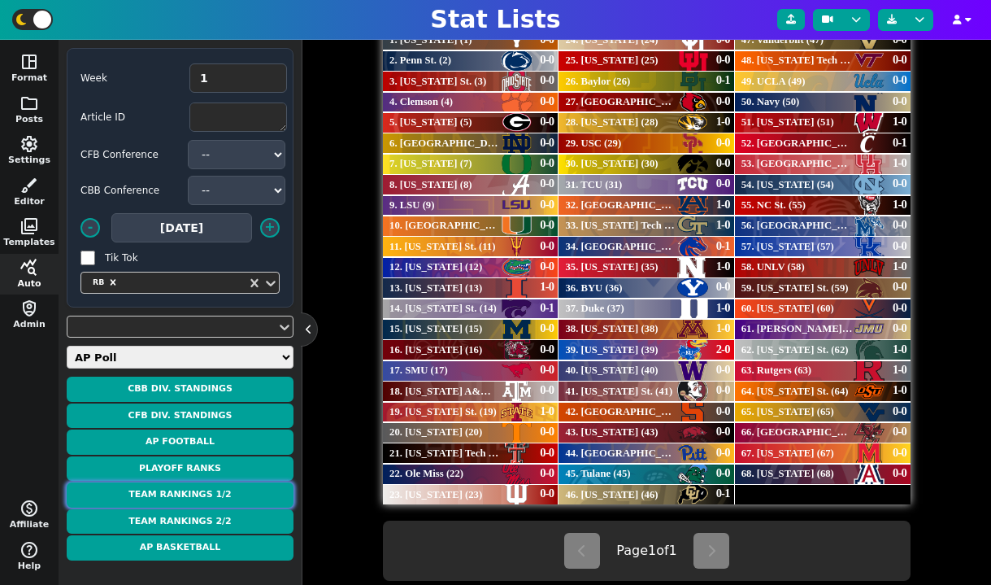
scroll to position [463, 0]
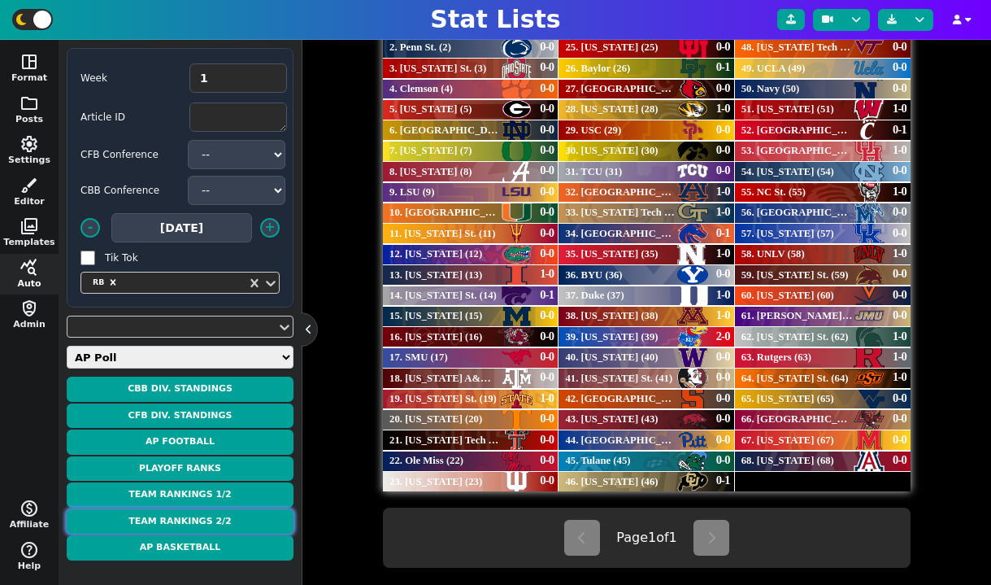
click at [236, 519] on button "Team Rankings 2/2" at bounding box center [180, 521] width 227 height 25
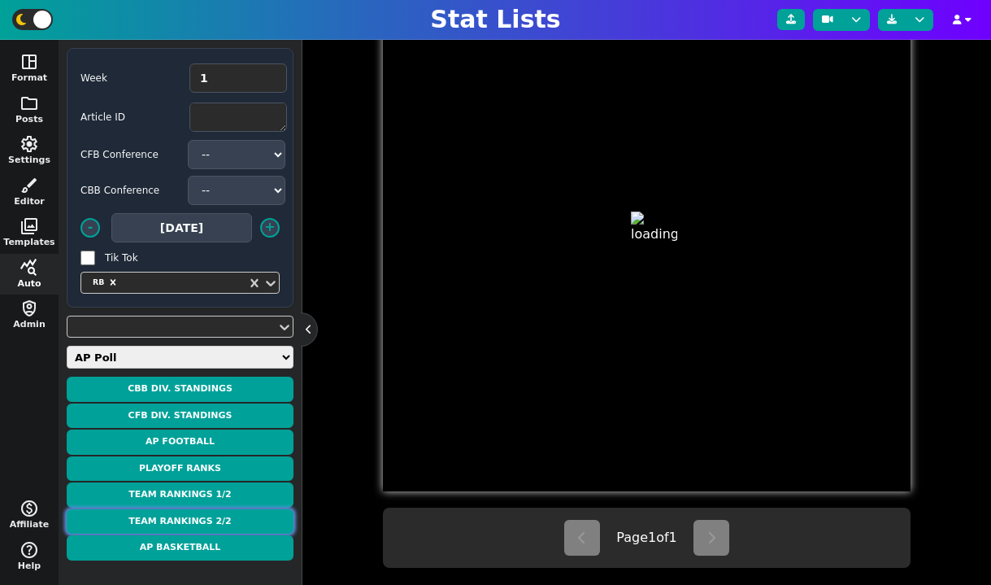
type textarea "TEAM RANKINGS"
type textarea "According to CBS"
type textarea "Toledo Miss. St. UTSA California Army UCF Oregon St. UConn Northwestern Wake Fo…"
type textarea "69. Toledo (69) 70. Miss. St. (70) 71. UTSA (71) 72. California (72) 73. Army (…"
type textarea "0-0 0-0 0-0 0-0 0-1 1-0 0-0 0-0 0-0 1-0 0-1 0-0 1-0 0-0 0-0 0-1 0-0 0-1 0-0 1-0…"
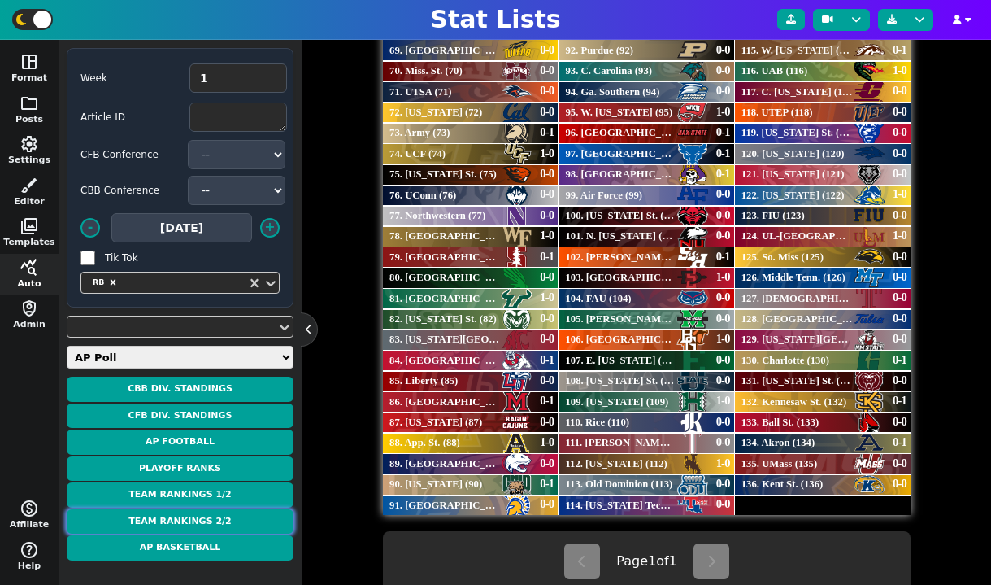
scroll to position [441, 0]
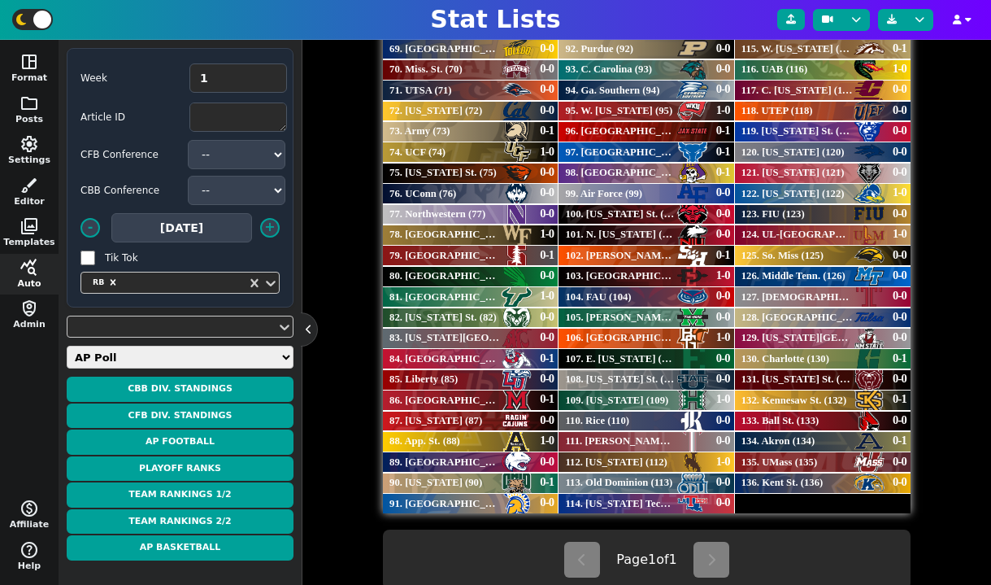
click at [216, 354] on select "Daily Stats QB Stats RB Stats WR Stats TE Stats IDP Stats Other Stats Team Stat…" at bounding box center [180, 357] width 227 height 23
select select "odds"
click at [67, 346] on select "Daily Stats QB Stats RB Stats WR Stats TE Stats IDP Stats Other Stats Team Stat…" at bounding box center [180, 357] width 227 height 23
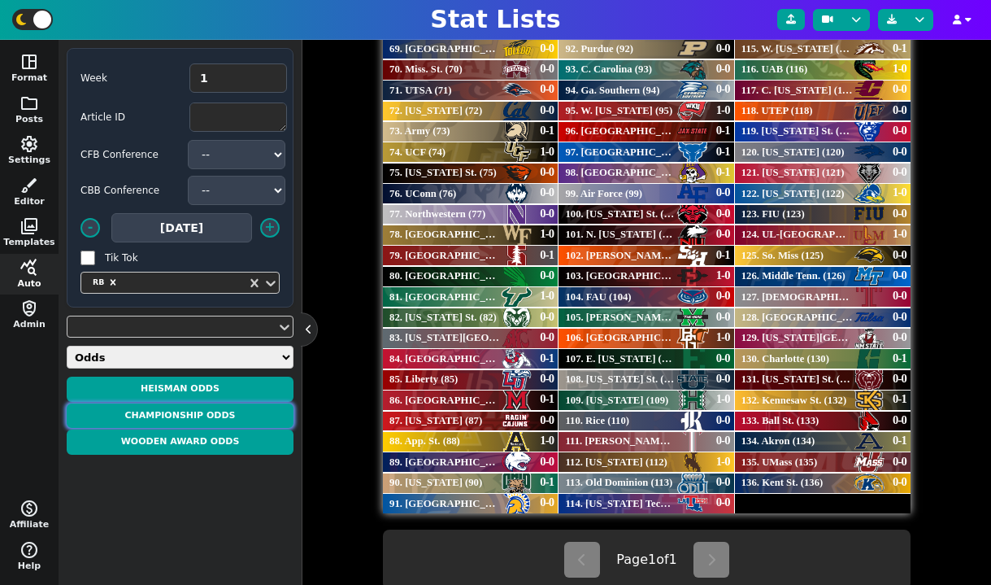
click at [215, 410] on button "Championship Odds" at bounding box center [180, 415] width 227 height 25
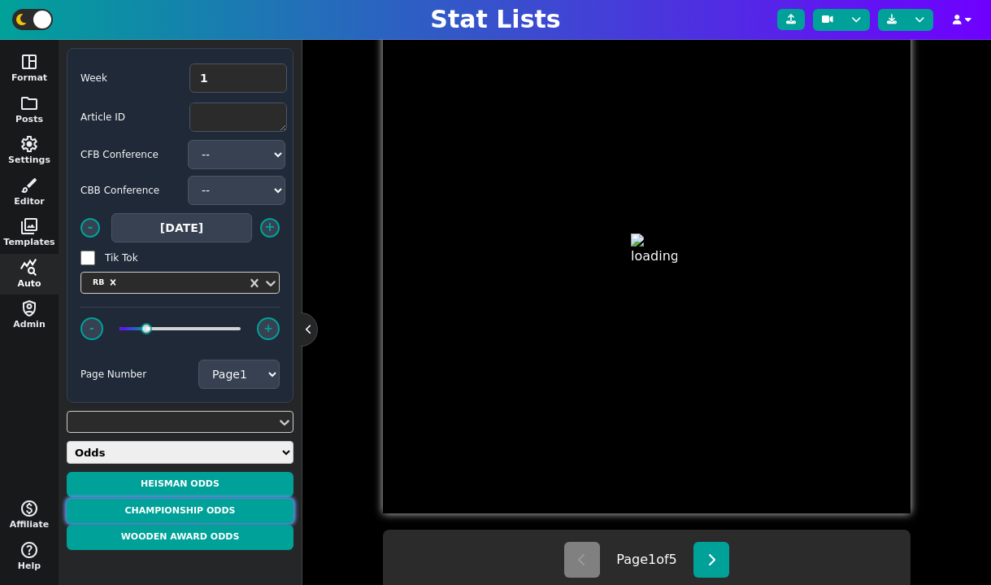
type textarea "CHAMPIONSHIP ODDS"
type textarea "According to ESPN BET"
type textarea "PUR HOU DUKE CONN SJU MICH UK FLA TTU BYU KU LOU ARK AUB blank"
type textarea "Purdue Boilermakers Houston Cougars Duke Blue Devils UConn Huskies St. John's R…"
type textarea "+850 +850 +1200 +1500 +1600 +1600 +1600 +1600 +2000 +2000 +2200 +2200 +2500 +30…"
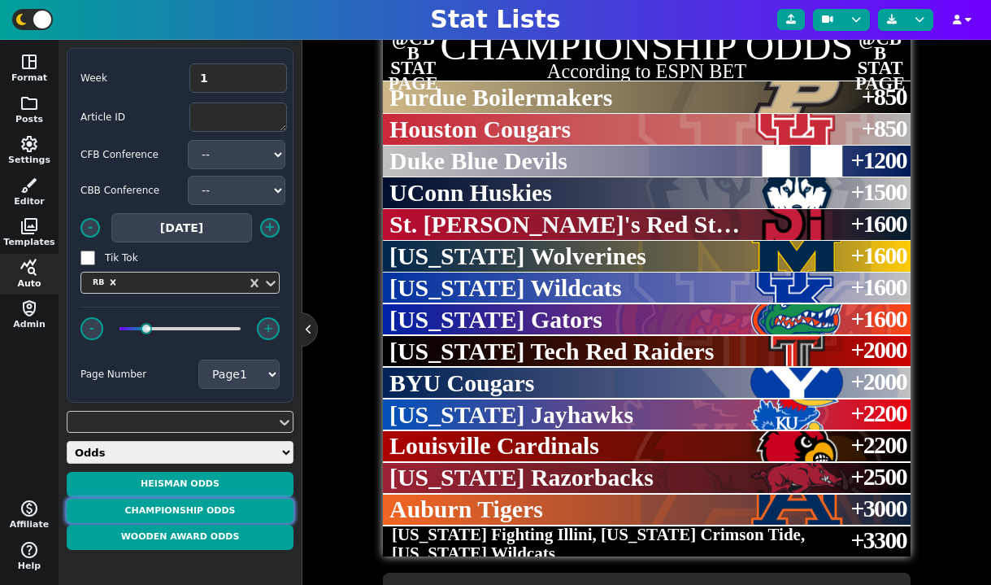
scroll to position [393, 0]
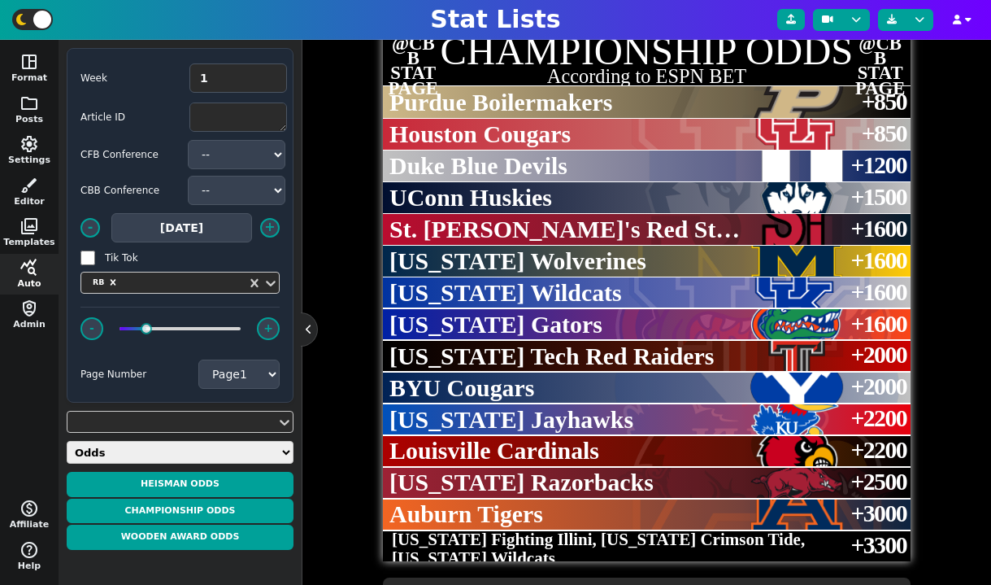
click at [224, 449] on select "Daily Stats QB Stats RB Stats WR Stats TE Stats IDP Stats Other Stats Team Stat…" at bounding box center [180, 452] width 227 height 23
click at [67, 441] on select "Daily Stats QB Stats RB Stats WR Stats TE Stats IDP Stats Other Stats Team Stat…" at bounding box center [180, 452] width 227 height 23
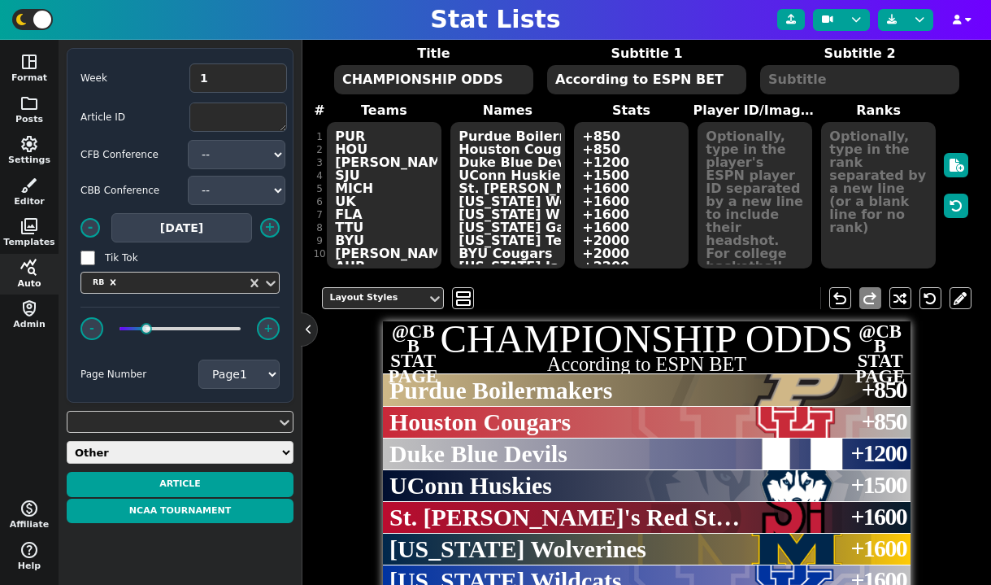
scroll to position [0, 0]
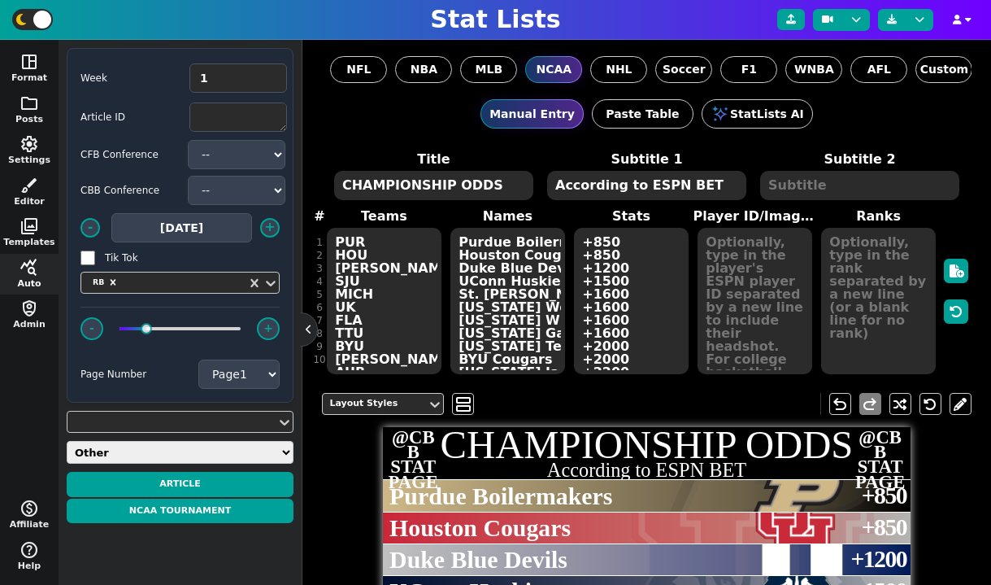
click at [148, 450] on select "Daily Stats QB Stats RB Stats WR Stats TE Stats IDP Stats Other Stats Team Stat…" at bounding box center [180, 452] width 227 height 23
select select "qbstats"
click at [67, 441] on select "Daily Stats QB Stats RB Stats WR Stats TE Stats IDP Stats Other Stats Team Stat…" at bounding box center [180, 452] width 227 height 23
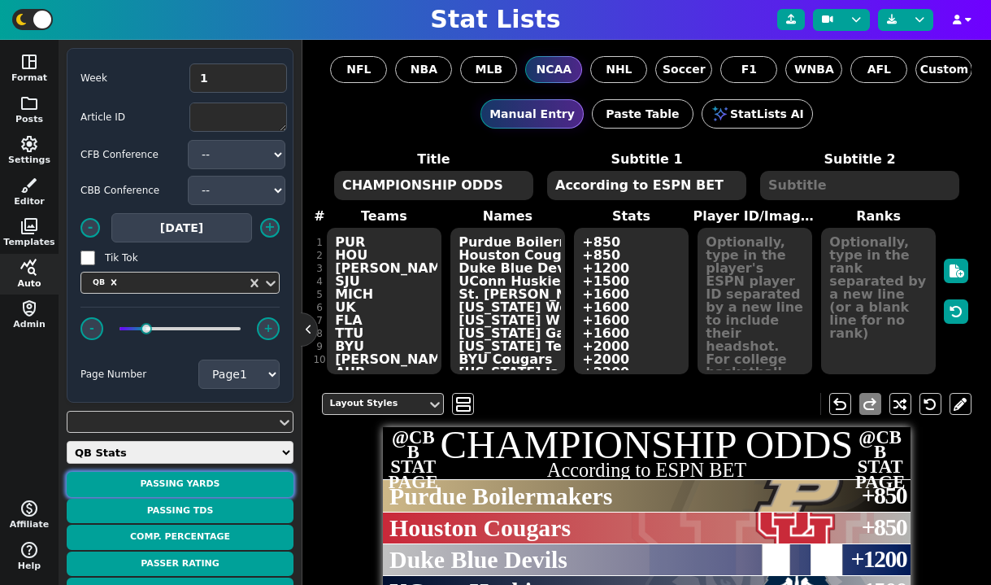
click at [230, 486] on button "Passing Yards" at bounding box center [180, 484] width 227 height 25
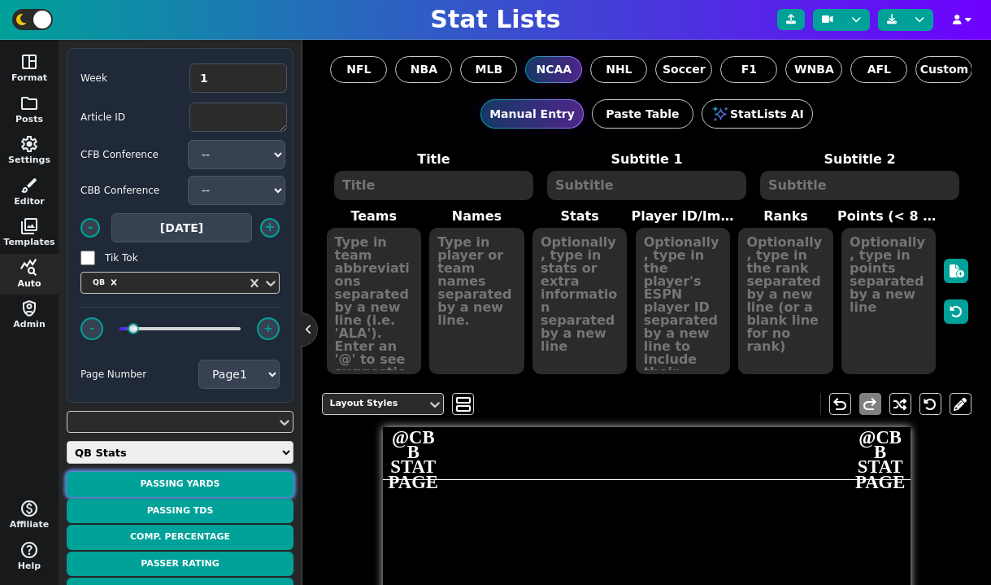
type textarea "PASSING YARDS"
type textarea "Through Week 1"
type textarea "WKU DUKE ECU NCSU MINN MIZ UCF KSU WYO RUTG"
type textarea "Maverick McIvor Darian Mensah Katin Houser CJ Bailey Drake Lindsey Beau Pribula…"
type textarea "401 389 366 318 290 283 282 273 260 252"
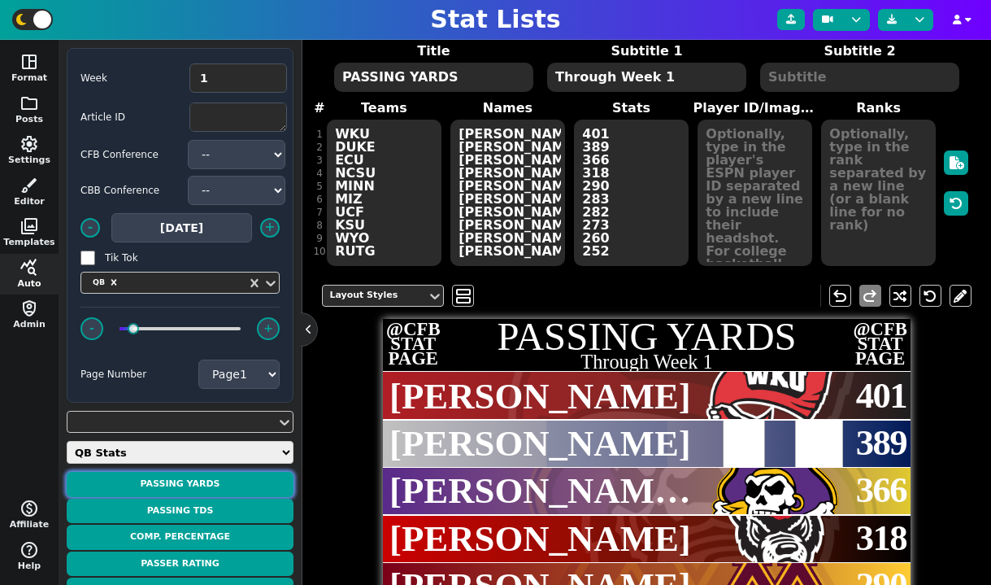
scroll to position [49, 0]
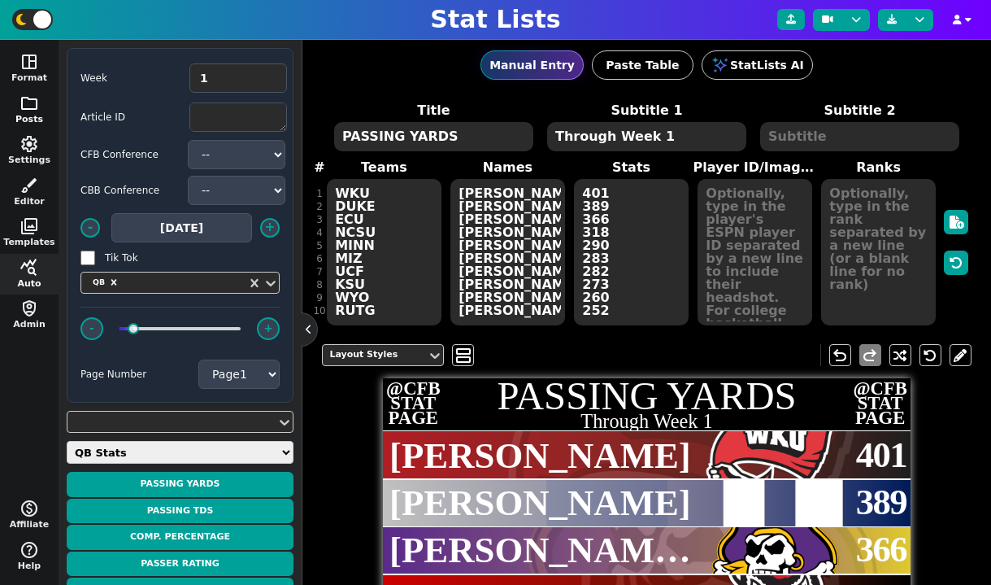
click at [33, 105] on span "folder" at bounding box center [30, 103] width 20 height 20
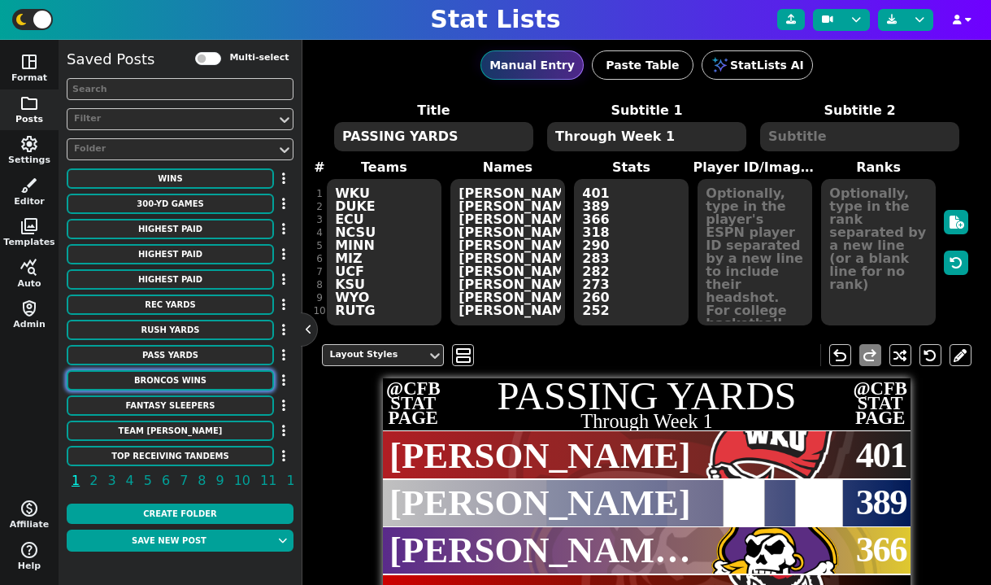
click at [198, 374] on button "Broncos Wins" at bounding box center [170, 380] width 207 height 20
type textarea "Broncos Wins"
type textarea "Each Season"
type textarea "DEN"
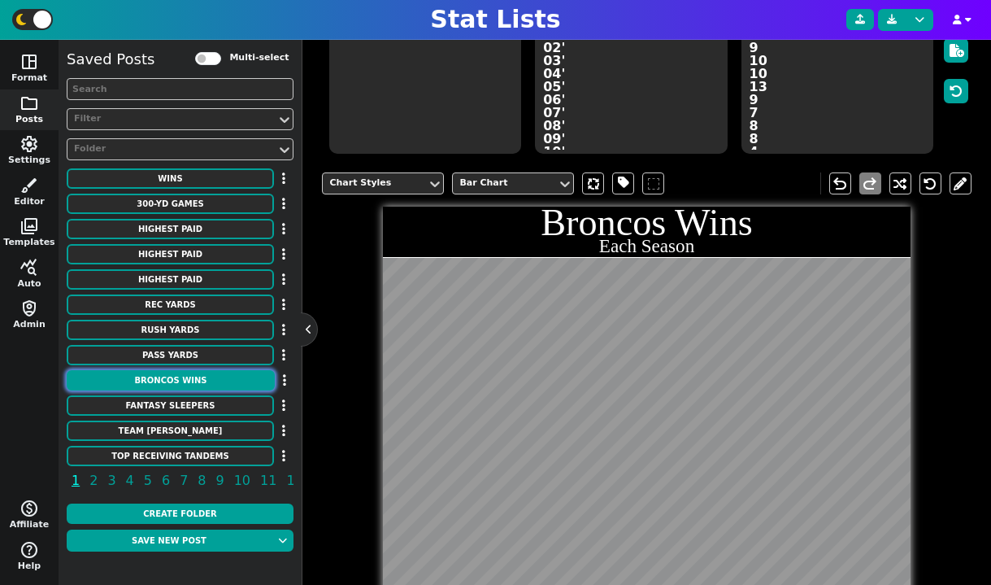
scroll to position [233, 0]
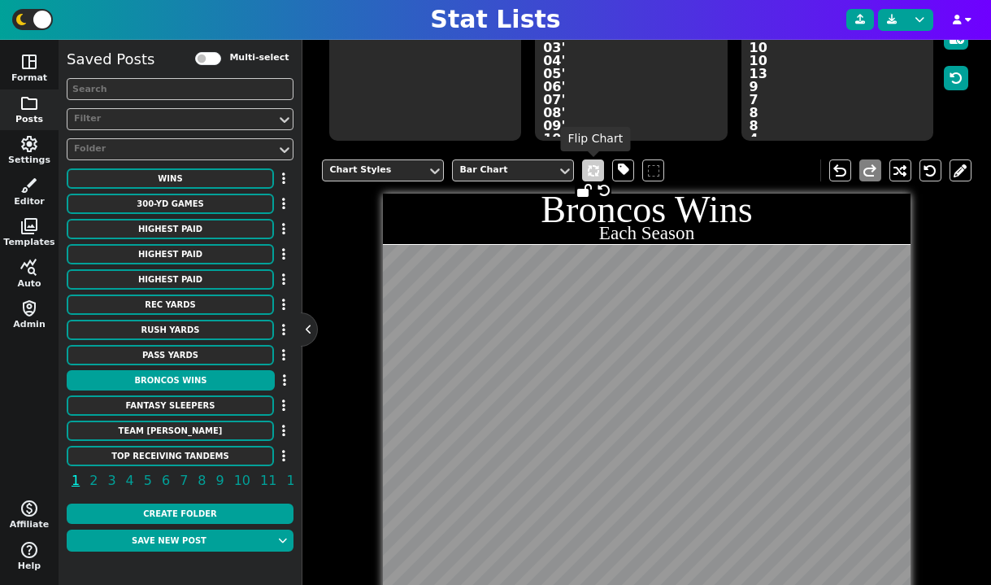
click at [588, 179] on span at bounding box center [593, 170] width 22 height 22
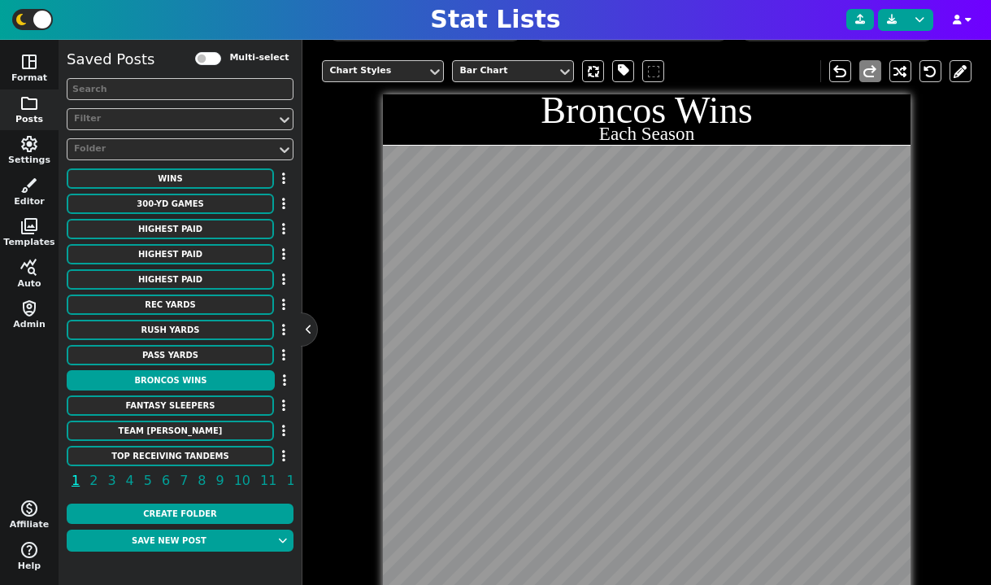
scroll to position [328, 0]
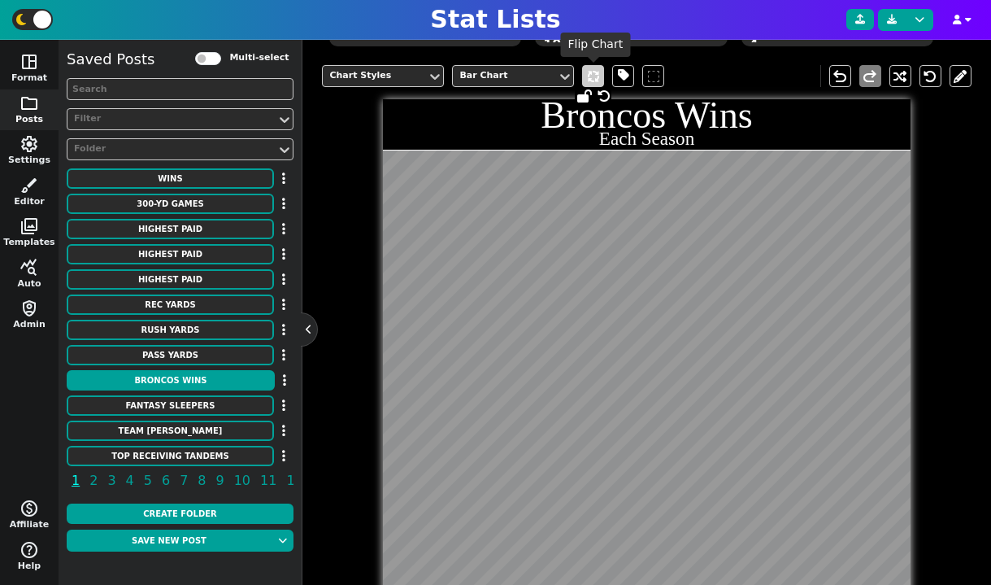
click at [594, 72] on span at bounding box center [593, 76] width 22 height 22
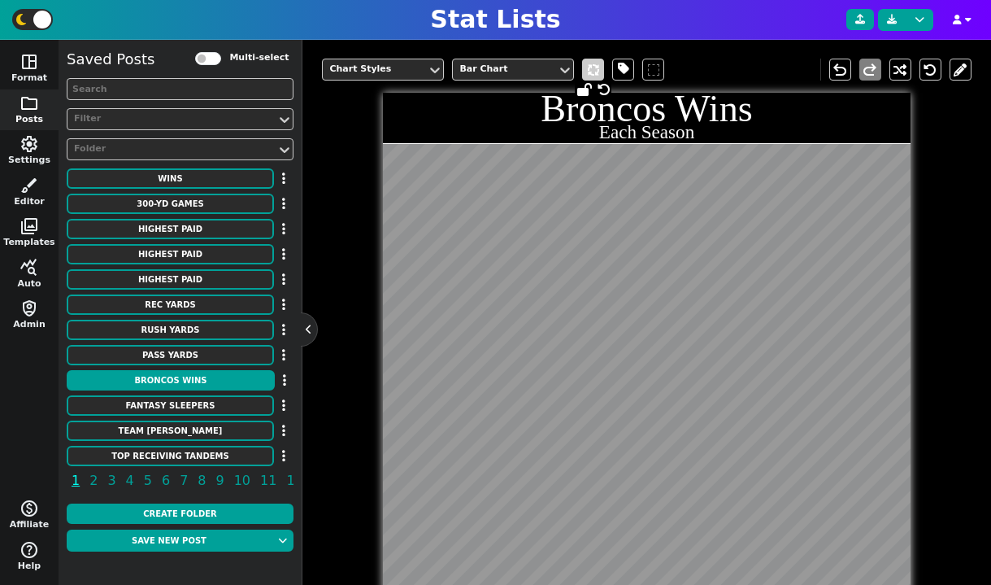
click at [593, 78] on span at bounding box center [593, 70] width 22 height 22
click at [593, 73] on span at bounding box center [593, 70] width 22 height 22
click at [623, 73] on span at bounding box center [623, 69] width 11 height 20
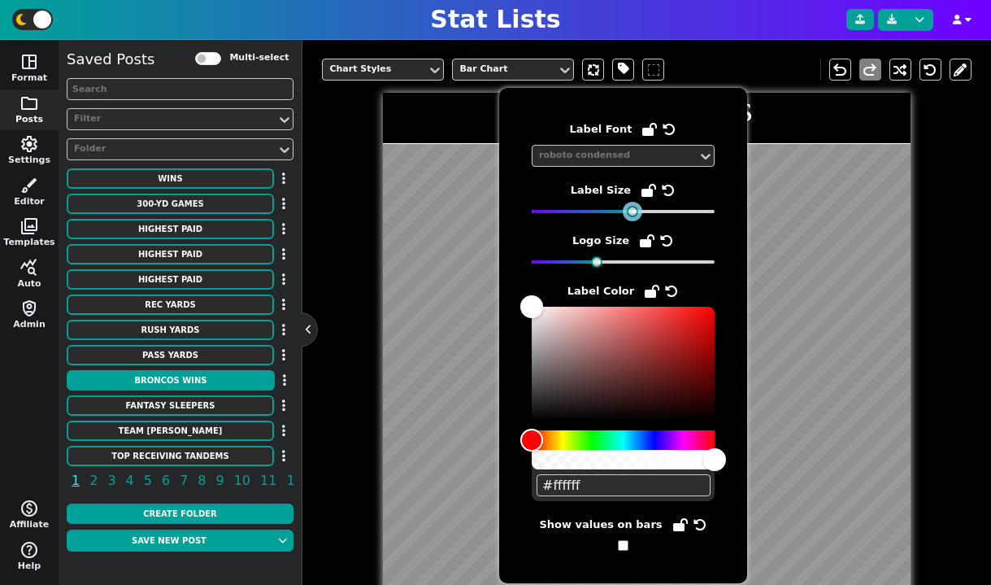
drag, startPoint x: 570, startPoint y: 214, endPoint x: 624, endPoint y: 224, distance: 55.5
click at [624, 224] on div "Label Font roboto condensed Label Size Logo Size Label Color #ffffff Show value…" at bounding box center [623, 335] width 183 height 430
drag, startPoint x: 595, startPoint y: 261, endPoint x: 726, endPoint y: 243, distance: 132.1
click at [726, 243] on div "Label Font roboto condensed Label Size Logo Size Label Color #ffffff Show value…" at bounding box center [623, 335] width 248 height 495
drag, startPoint x: 716, startPoint y: 258, endPoint x: 570, endPoint y: 267, distance: 146.6
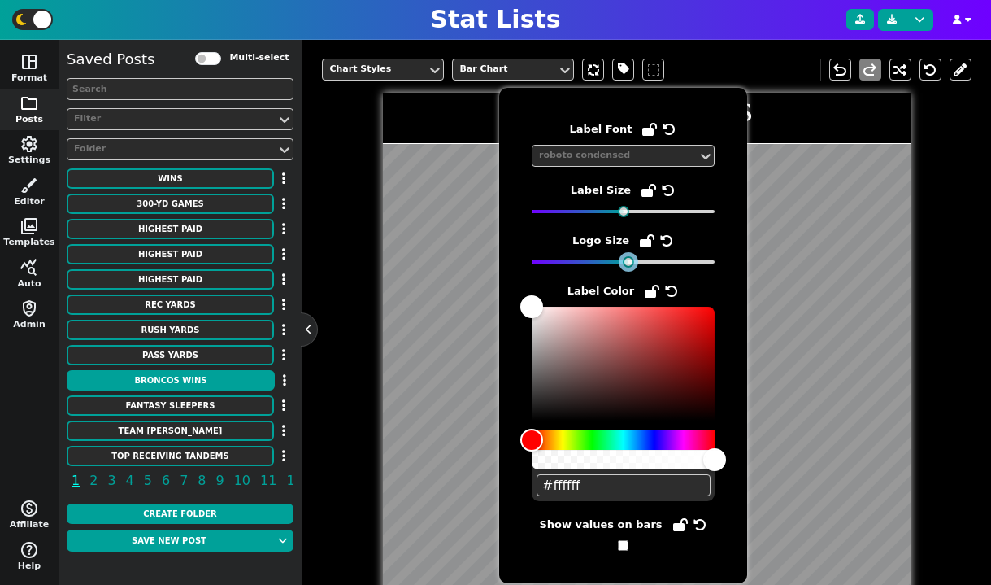
click at [570, 267] on div at bounding box center [623, 261] width 183 height 11
drag, startPoint x: 559, startPoint y: 259, endPoint x: 550, endPoint y: 259, distance: 9.8
click at [550, 259] on div at bounding box center [623, 261] width 183 height 11
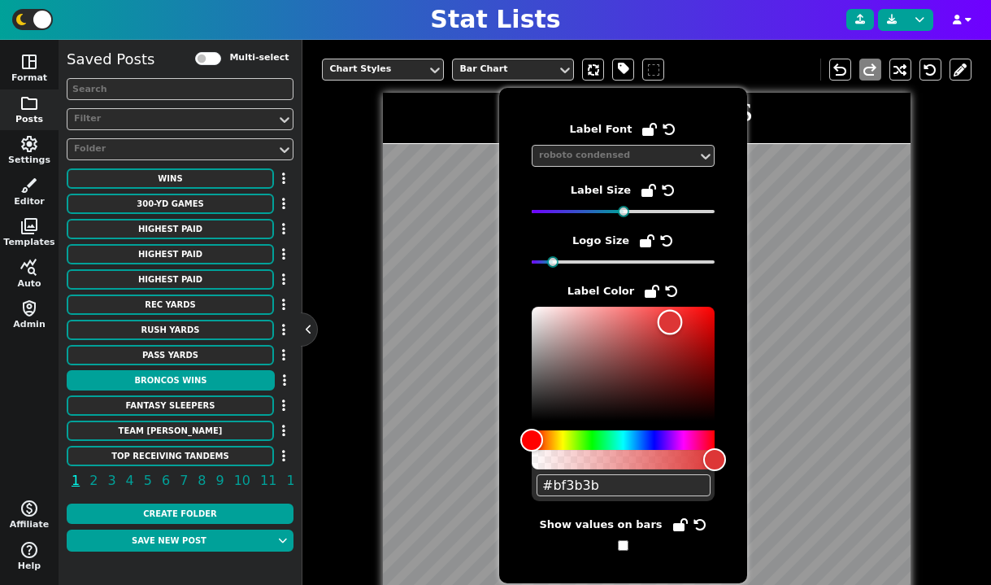
drag, startPoint x: 580, startPoint y: 336, endPoint x: 680, endPoint y: 318, distance: 102.4
click at [680, 318] on div "Color" at bounding box center [623, 364] width 183 height 114
click at [622, 546] on input "checkbox" at bounding box center [623, 545] width 11 height 11
click at [626, 72] on span at bounding box center [623, 69] width 11 height 20
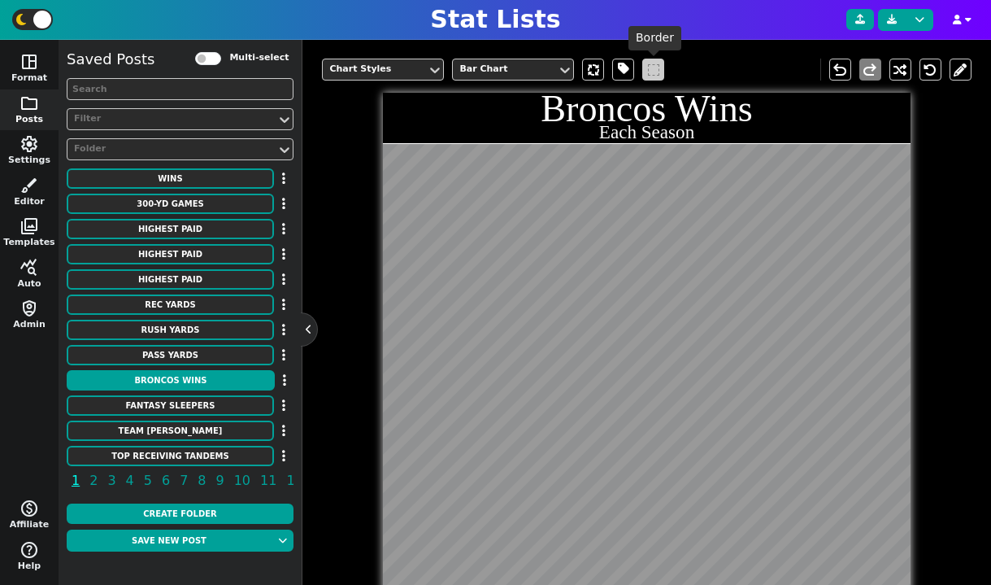
click at [659, 75] on span at bounding box center [653, 69] width 11 height 11
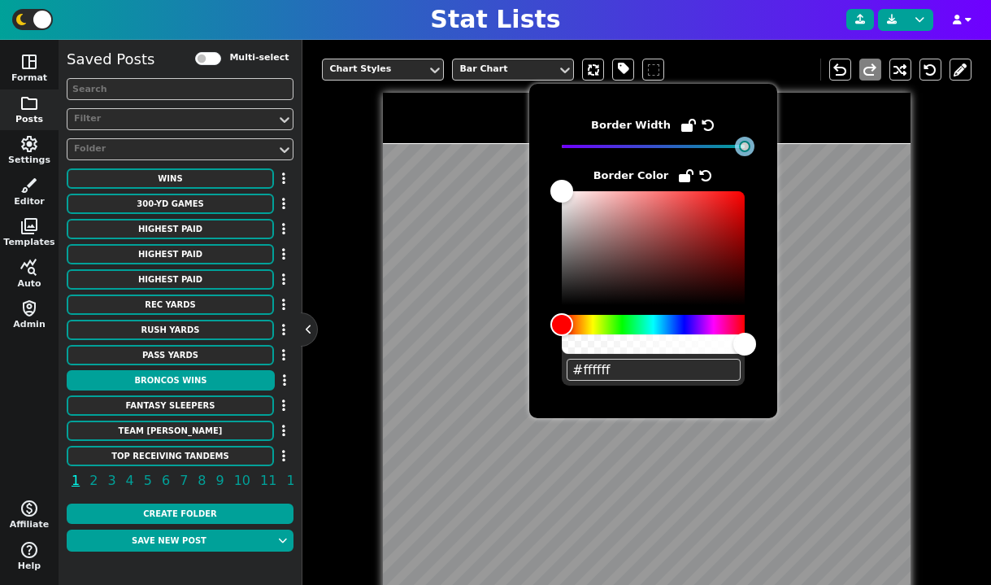
drag, startPoint x: 566, startPoint y: 147, endPoint x: 757, endPoint y: 167, distance: 192.1
click at [757, 167] on div "Border Width Border Color #ffffff" at bounding box center [653, 251] width 248 height 334
click at [528, 63] on div "Bar Chart" at bounding box center [504, 70] width 91 height 14
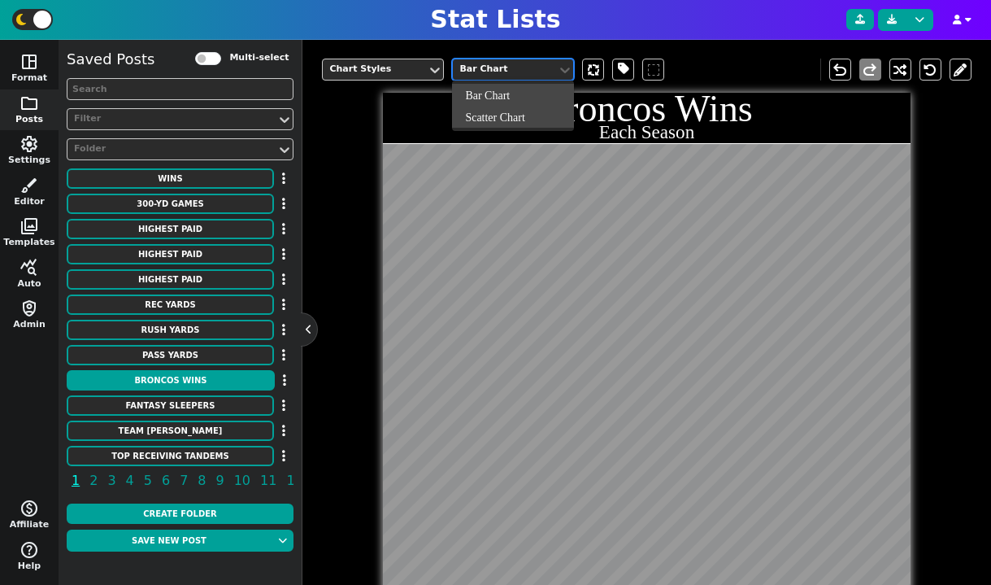
click at [515, 109] on div "Scatter Chart" at bounding box center [513, 117] width 122 height 22
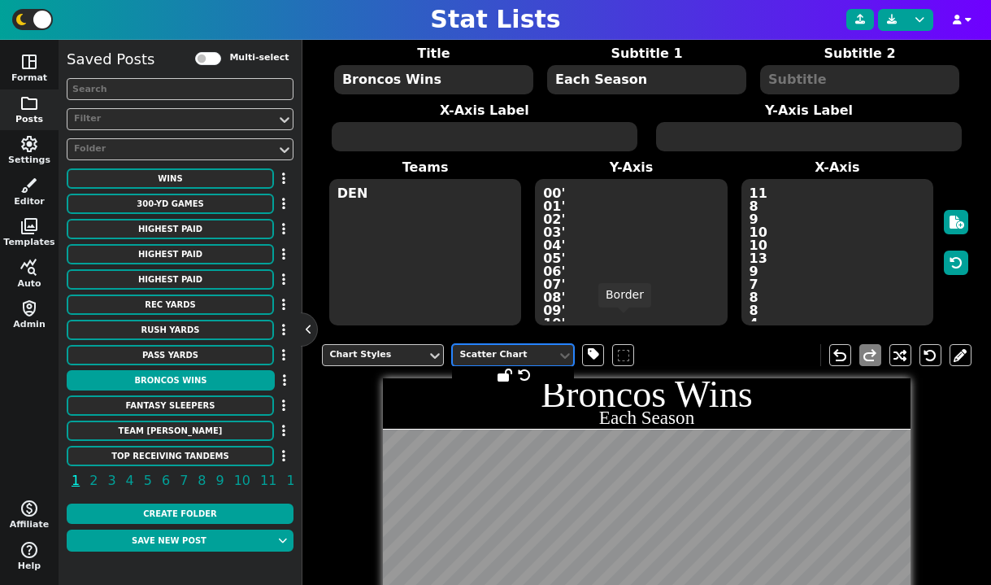
scroll to position [77, 0]
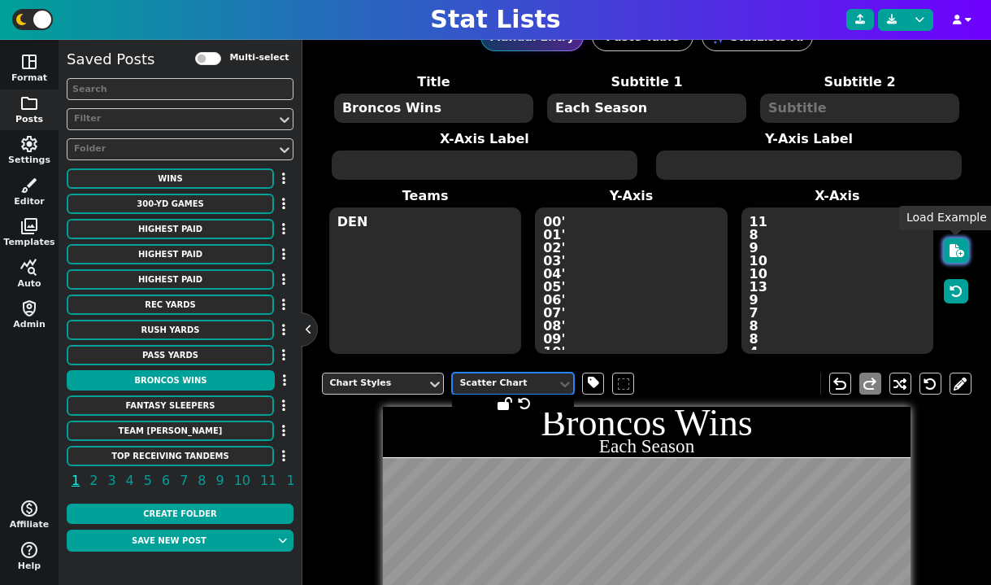
click at [963, 251] on icon "button" at bounding box center [957, 250] width 15 height 13
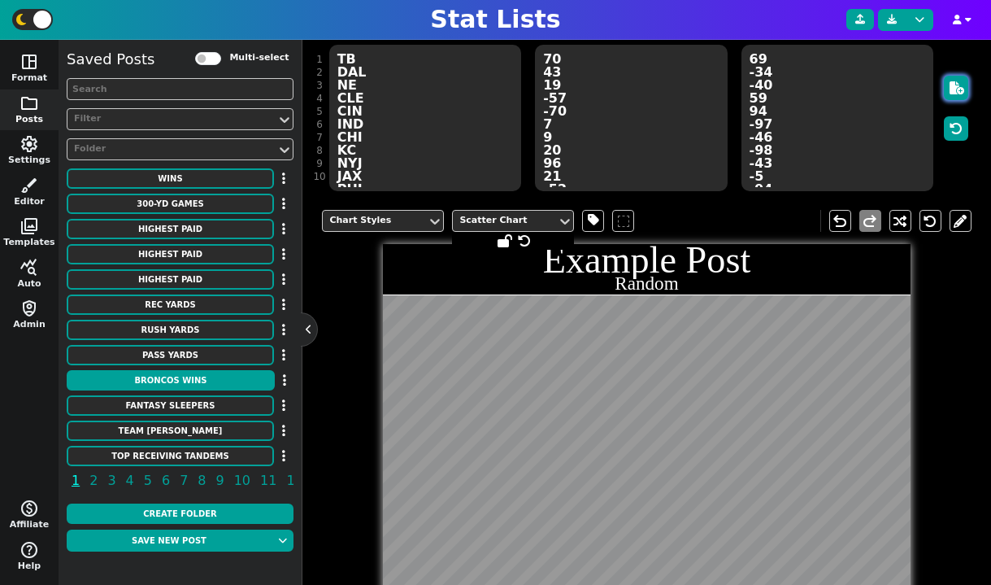
scroll to position [321, 0]
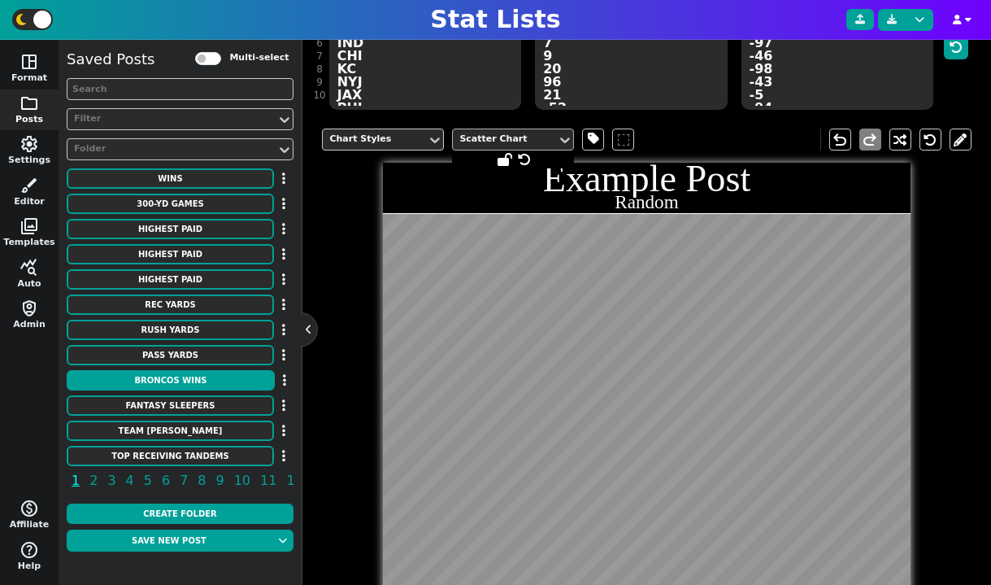
click at [543, 136] on div "Scatter Chart" at bounding box center [504, 140] width 91 height 14
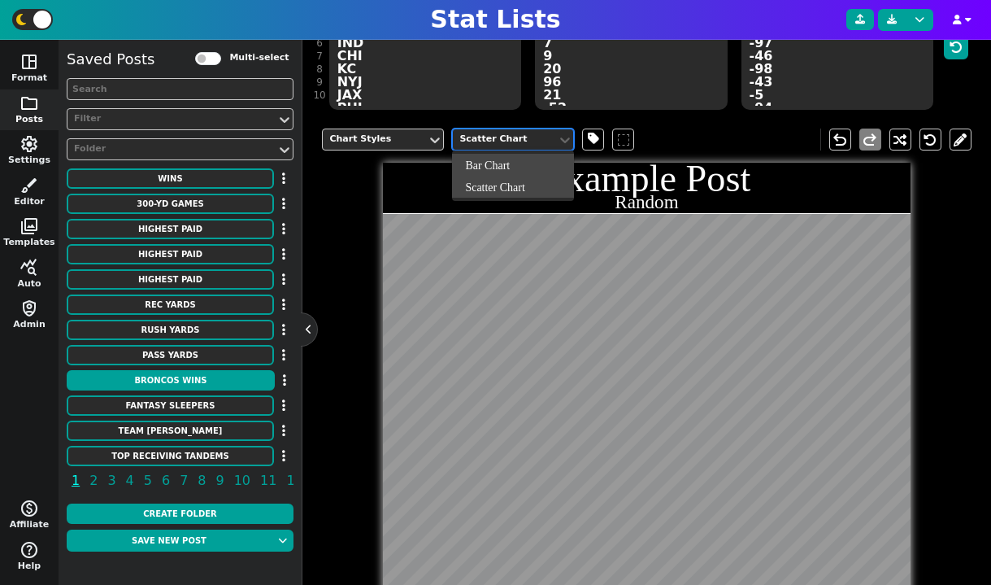
click at [529, 167] on div "Bar Chart" at bounding box center [513, 165] width 122 height 22
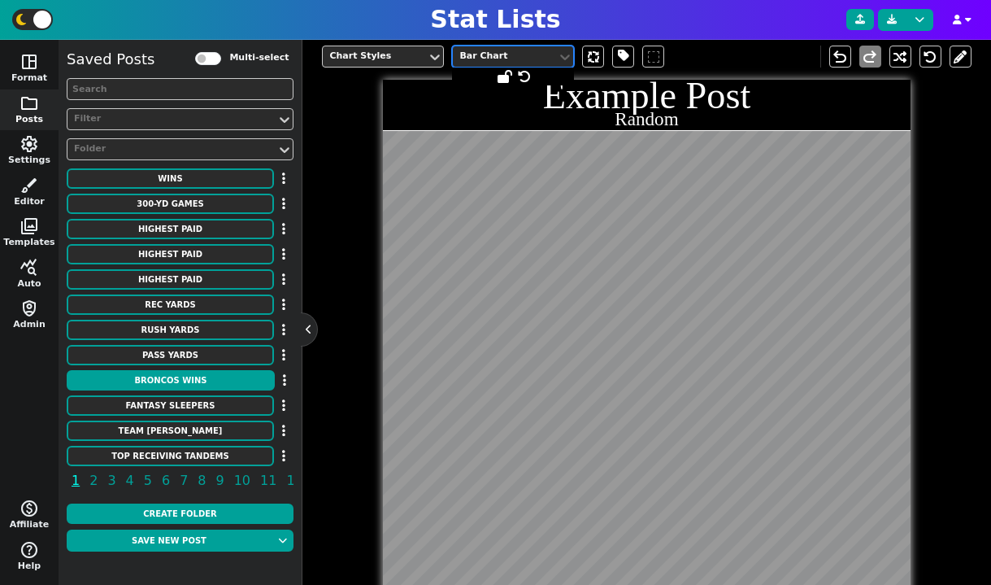
scroll to position [293, 0]
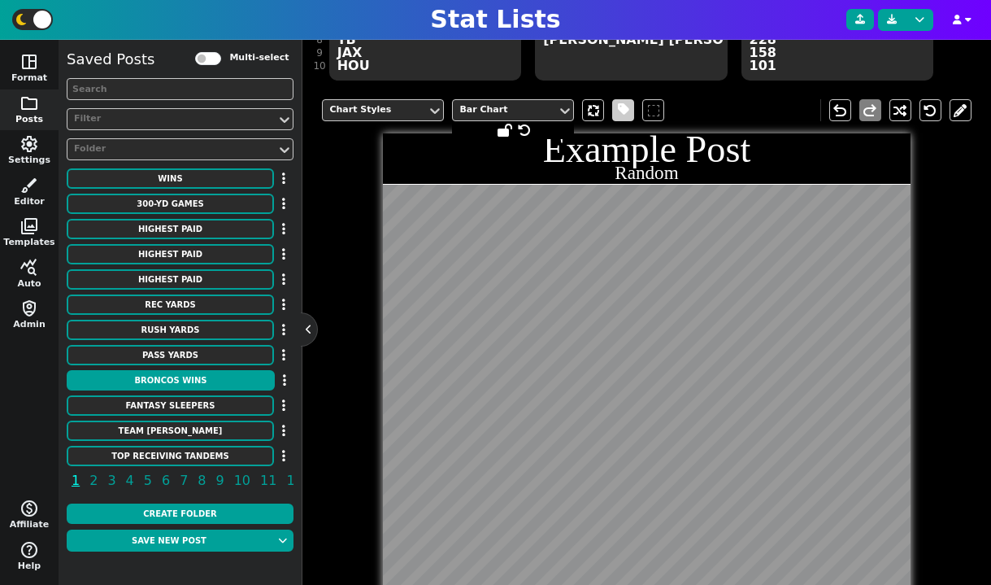
click at [619, 102] on span at bounding box center [623, 110] width 11 height 20
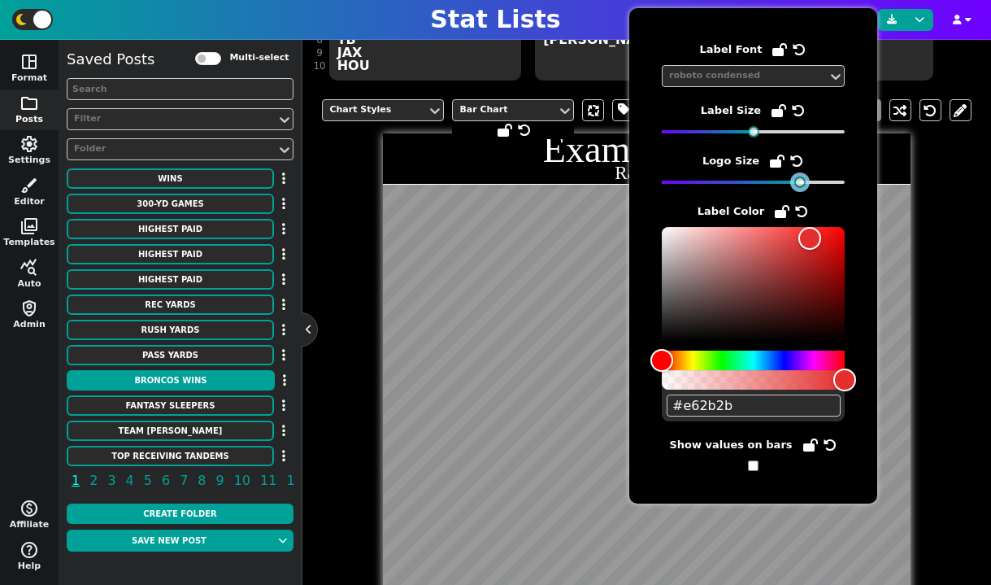
drag, startPoint x: 681, startPoint y: 180, endPoint x: 800, endPoint y: 189, distance: 119.0
click at [800, 189] on div "Label Font roboto condensed Label Size Logo Size Label Color #e62b2b Show value…" at bounding box center [753, 256] width 183 height 430
click at [598, 109] on span at bounding box center [593, 110] width 22 height 22
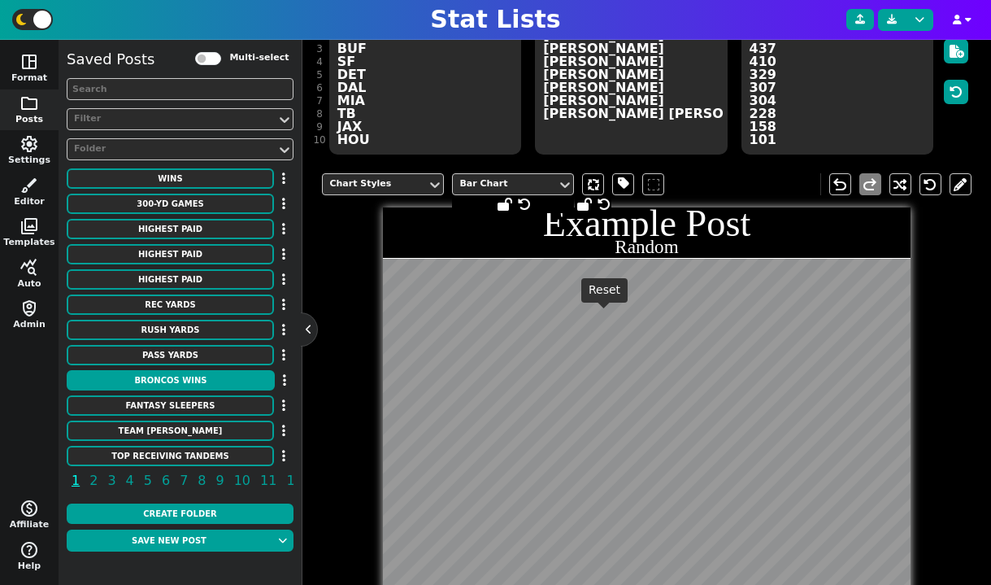
scroll to position [85, 0]
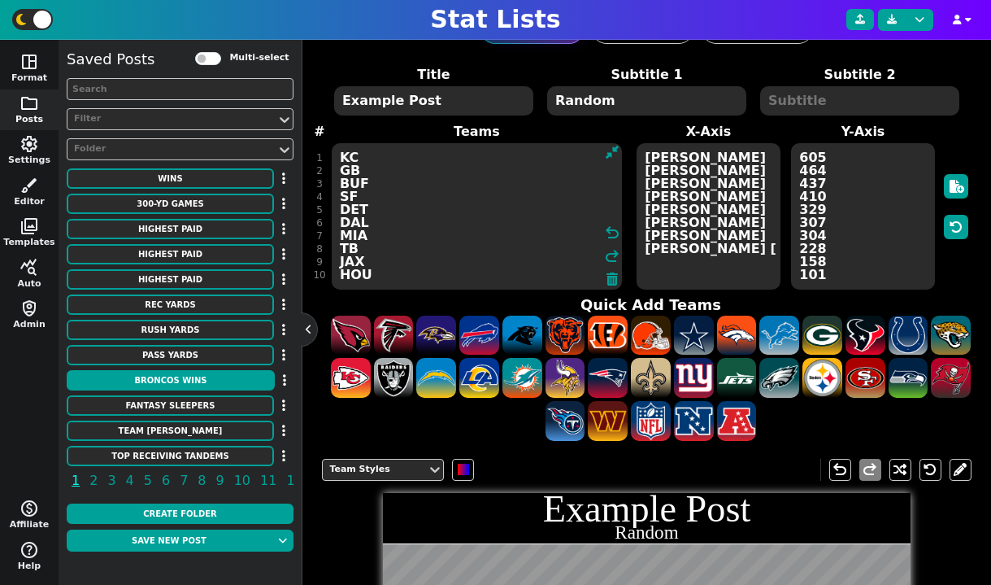
click at [372, 149] on textarea "KC GB BUF SF DET DAL MIA TB JAX HOU" at bounding box center [477, 216] width 290 height 146
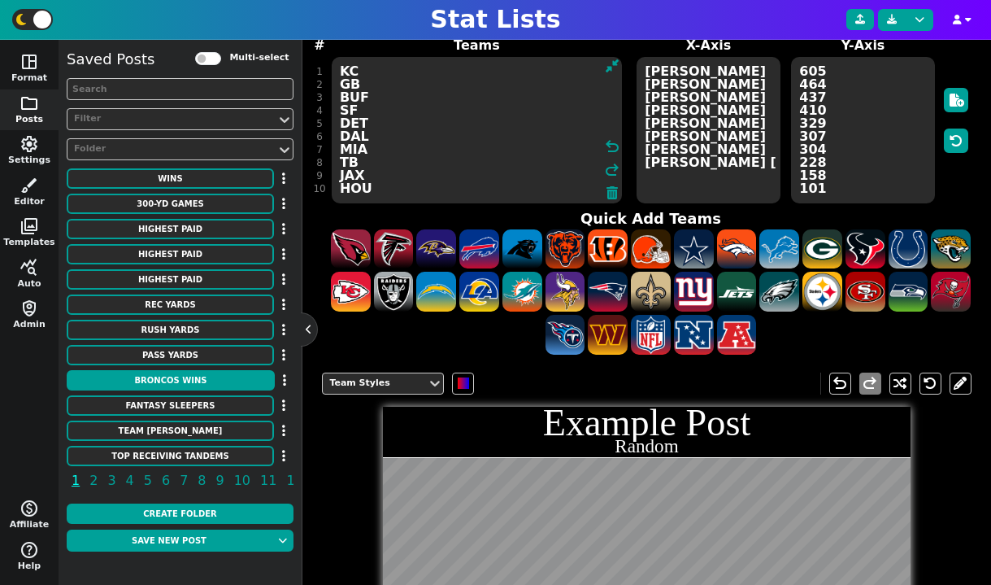
scroll to position [188, 0]
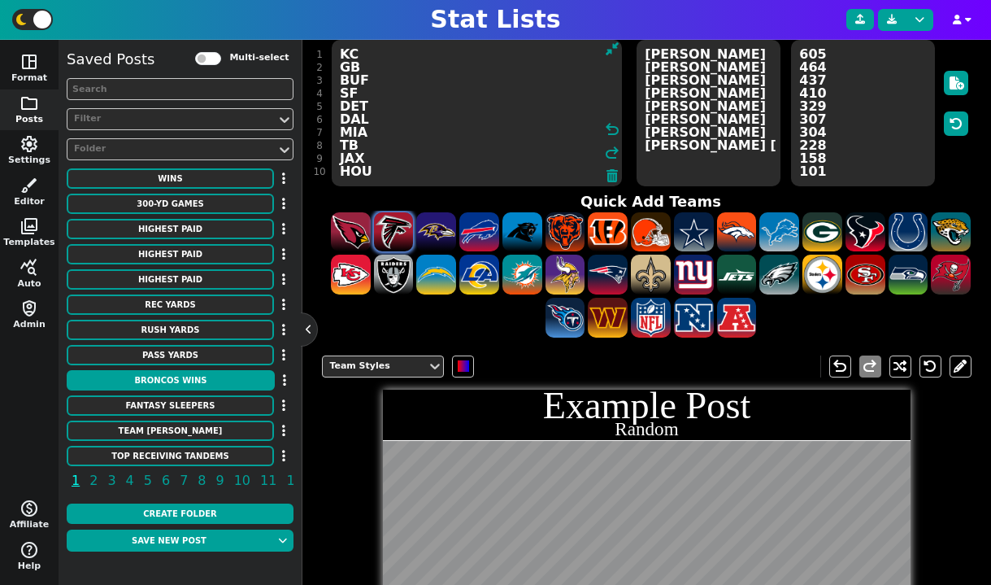
click at [398, 241] on span at bounding box center [394, 232] width 40 height 40
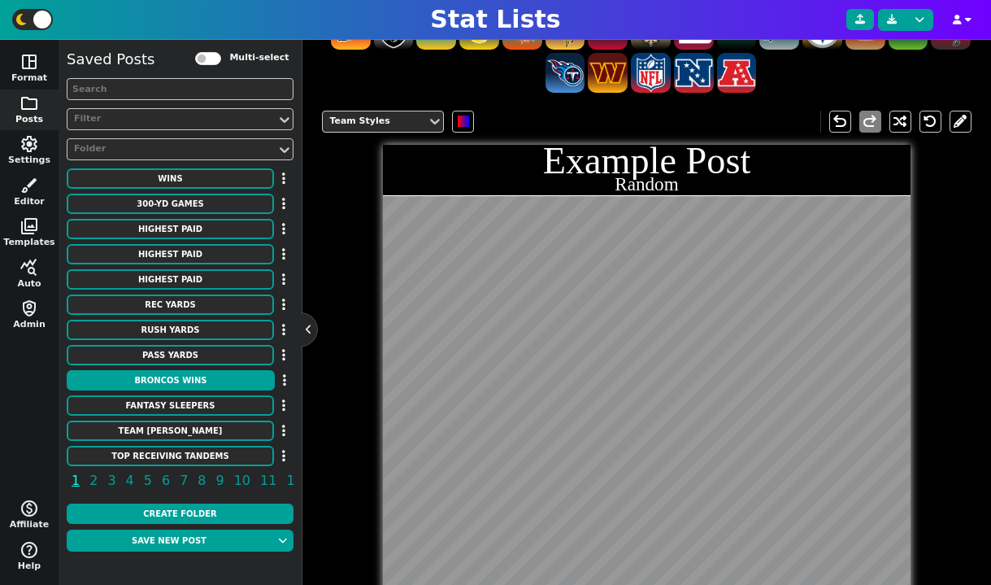
scroll to position [143, 0]
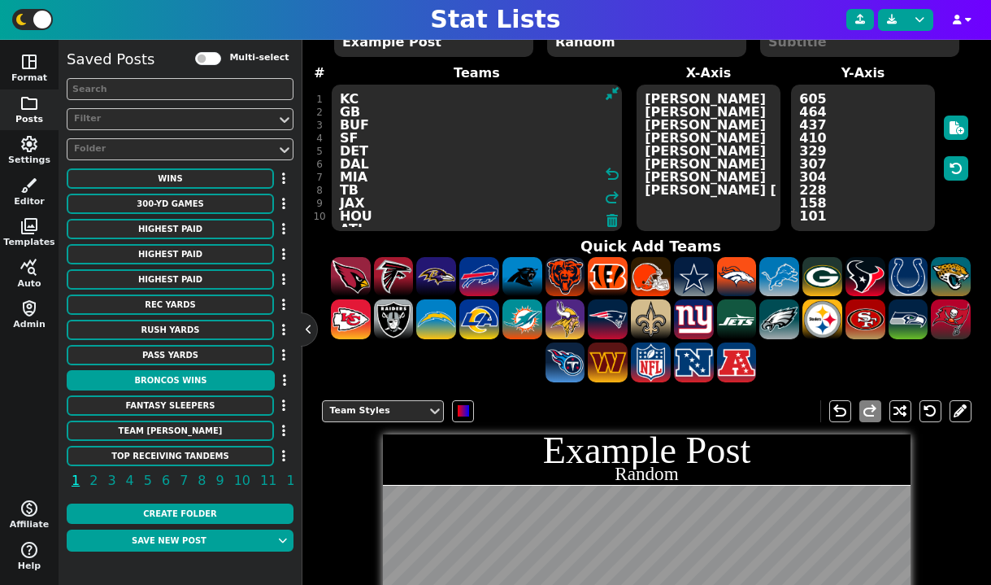
click at [349, 100] on textarea "KC GB BUF SF DET DAL MIA TB JAX HOU ATL" at bounding box center [477, 158] width 290 height 146
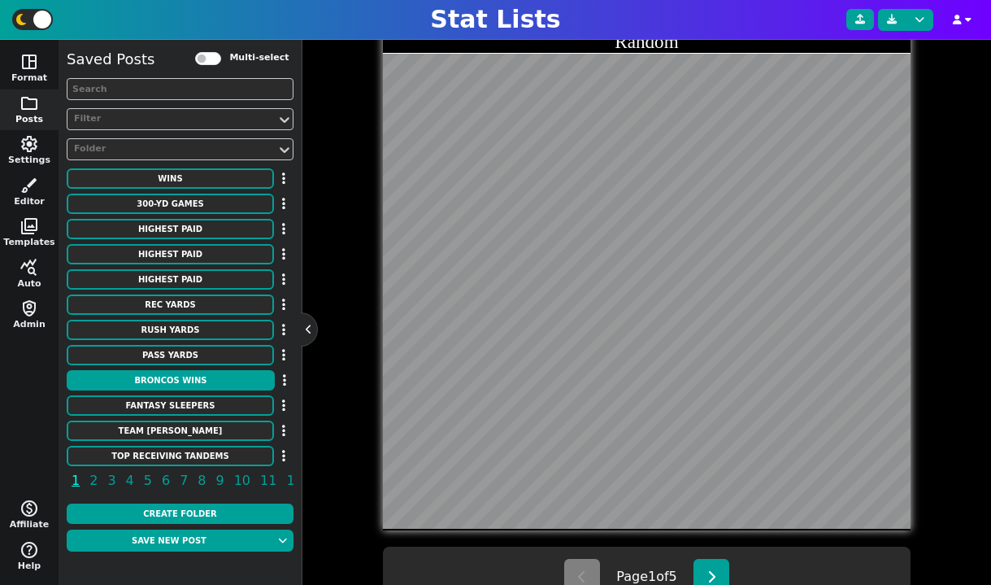
scroll to position [611, 0]
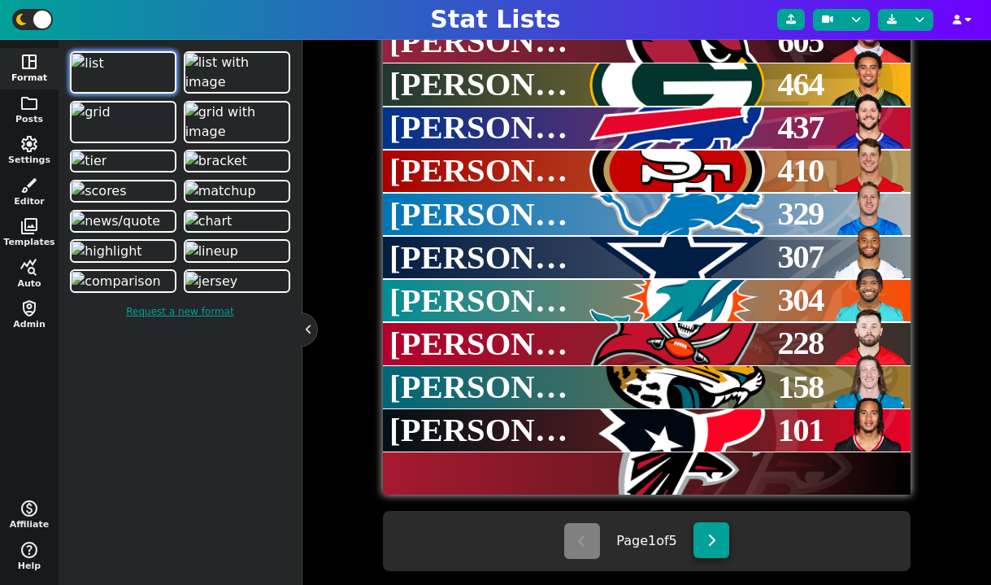
click at [713, 547] on button at bounding box center [711, 540] width 36 height 36
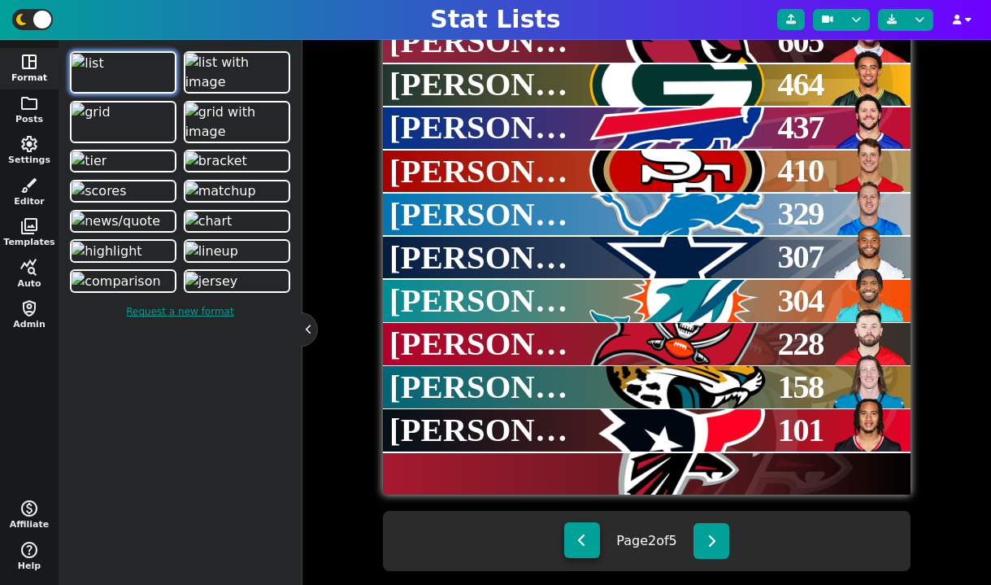
click at [590, 543] on button at bounding box center [582, 540] width 36 height 36
click at [709, 547] on button at bounding box center [711, 540] width 36 height 36
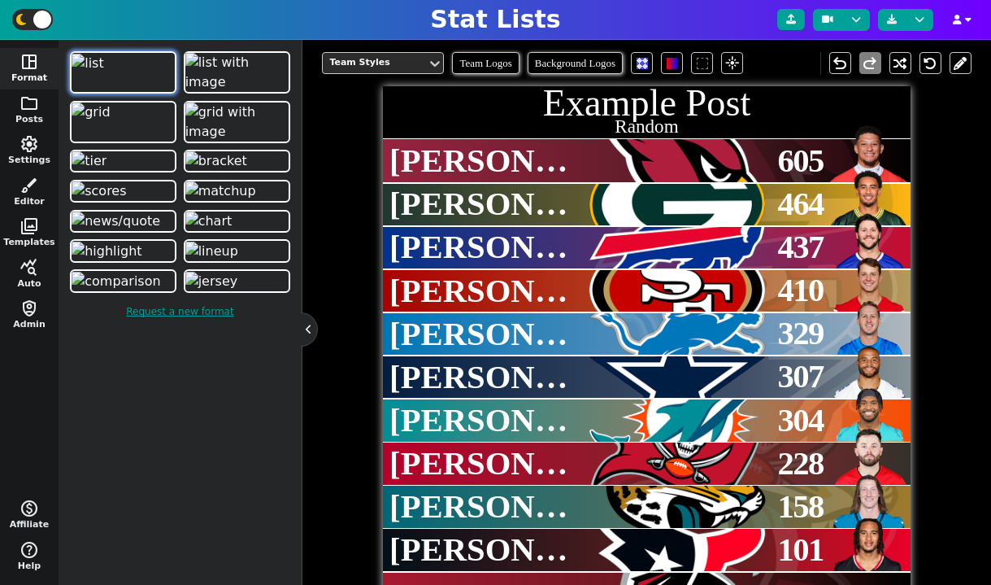
scroll to position [60, 0]
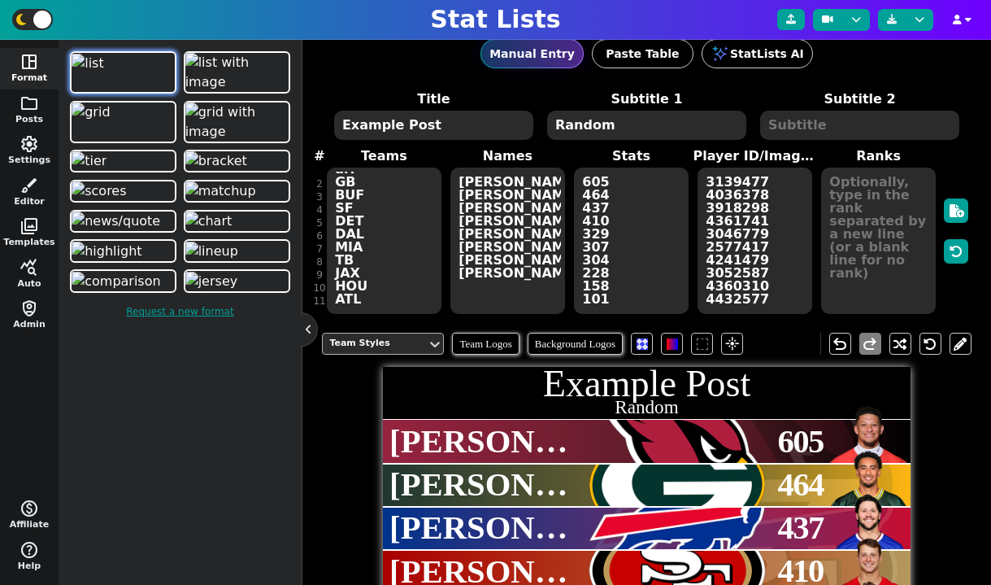
click at [387, 343] on div "Team Styles" at bounding box center [374, 344] width 91 height 14
click at [35, 115] on button "folder Posts" at bounding box center [29, 109] width 59 height 41
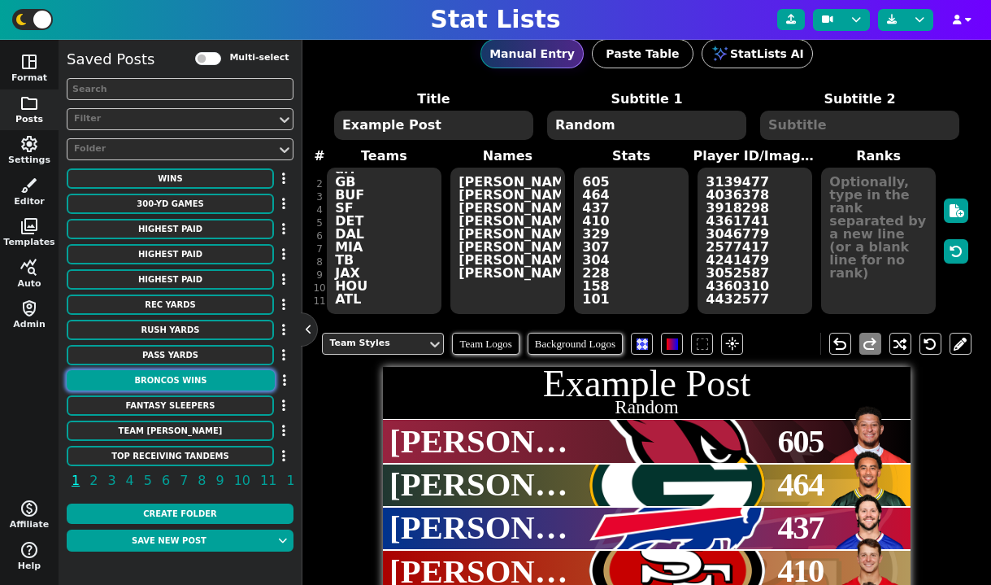
click at [186, 385] on button "Broncos Wins" at bounding box center [171, 380] width 208 height 20
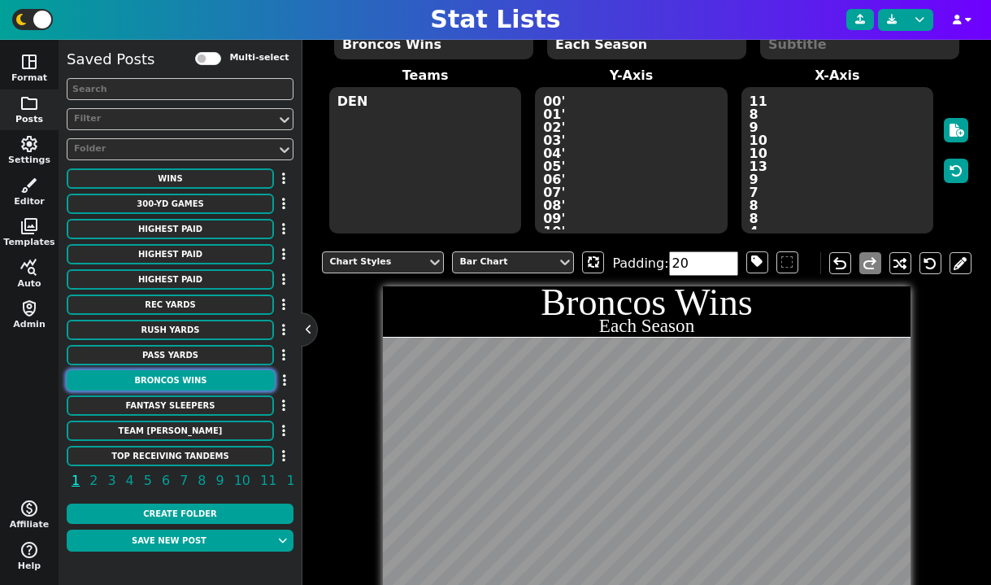
scroll to position [164, 0]
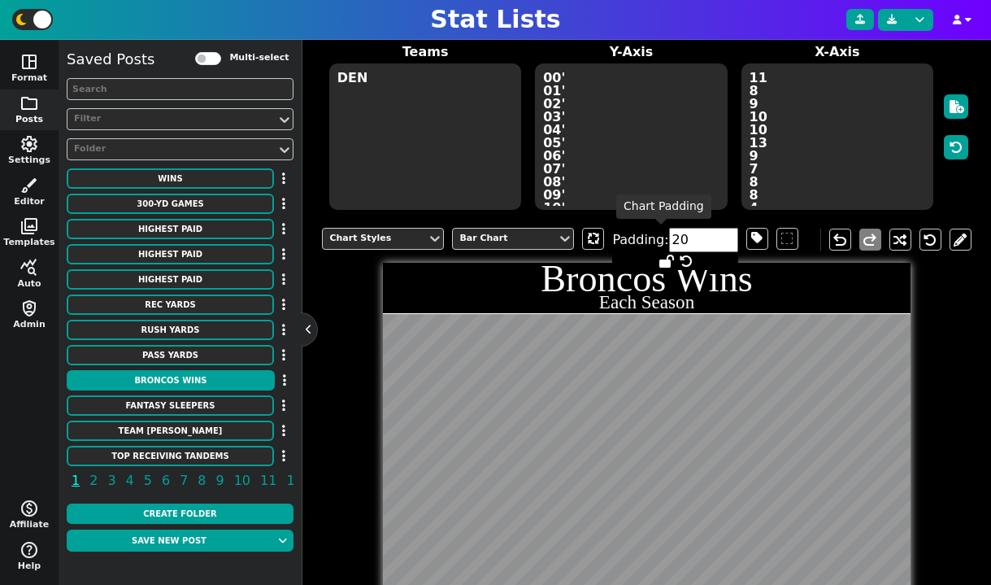
click at [684, 241] on input "20" at bounding box center [703, 240] width 69 height 24
click at [701, 233] on input "21" at bounding box center [703, 240] width 69 height 24
click at [701, 233] on input "68" at bounding box center [703, 240] width 69 height 24
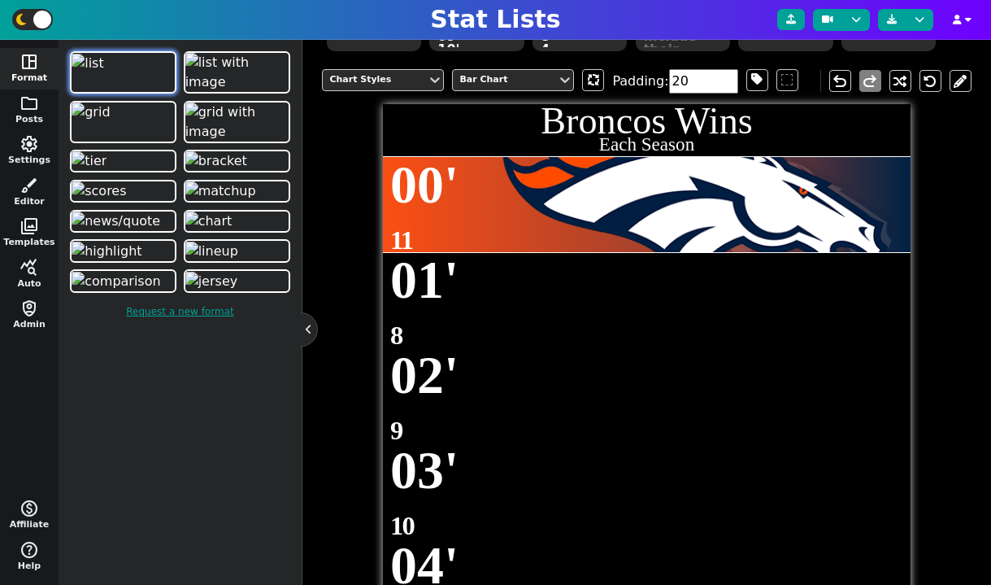
scroll to position [181, 0]
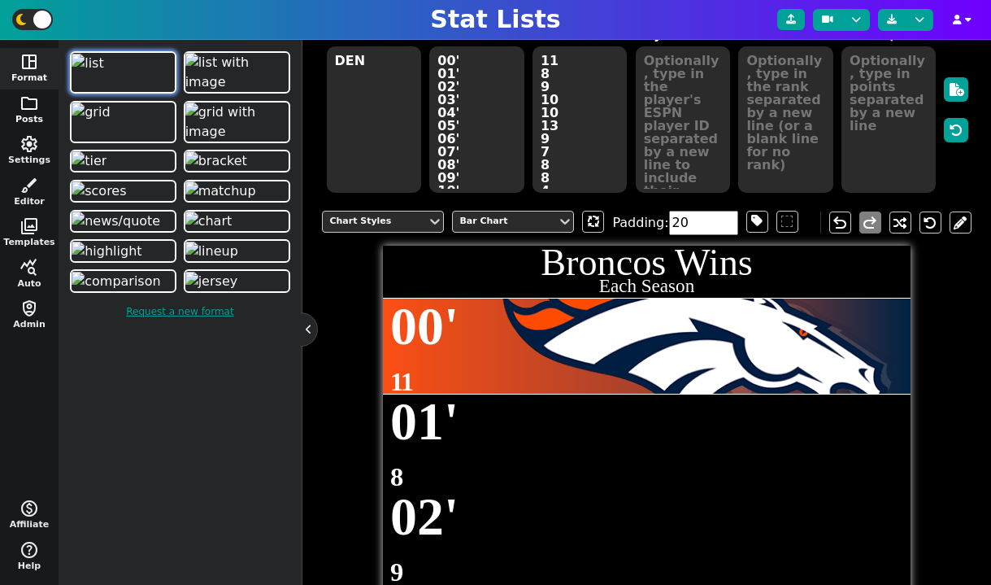
click at [25, 107] on span "folder" at bounding box center [30, 103] width 20 height 20
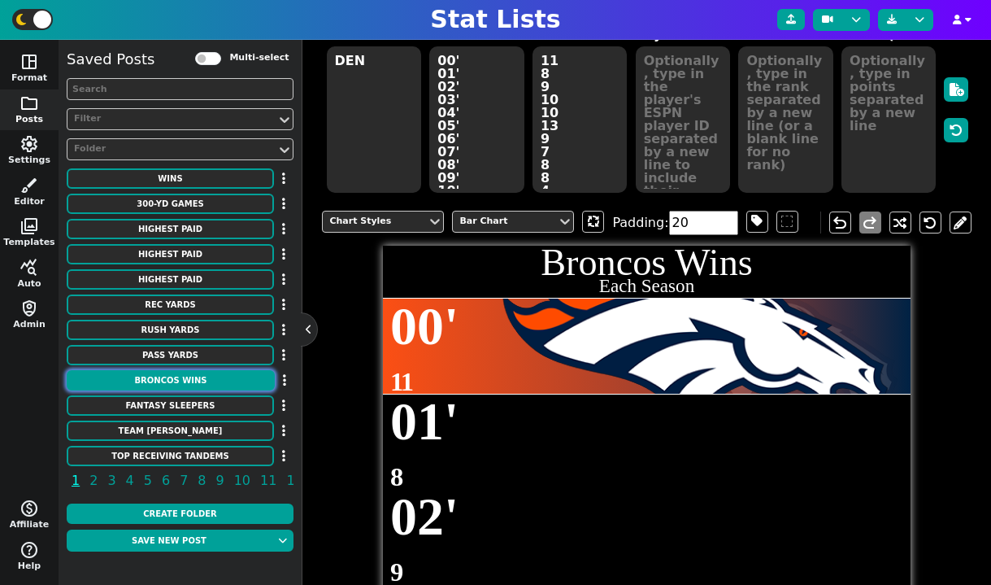
click at [185, 381] on button "Broncos Wins" at bounding box center [171, 380] width 208 height 20
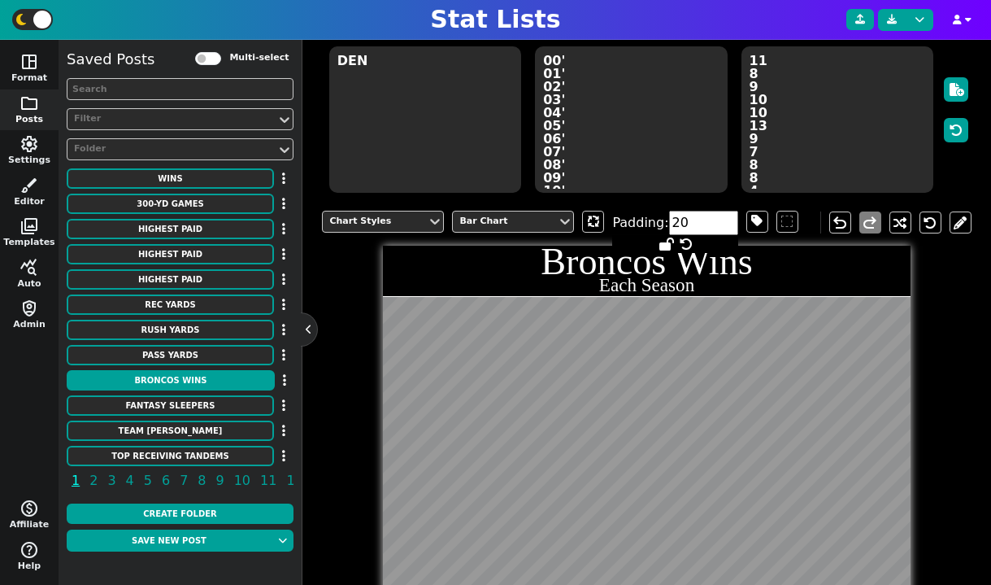
click at [674, 226] on input "20" at bounding box center [703, 223] width 69 height 24
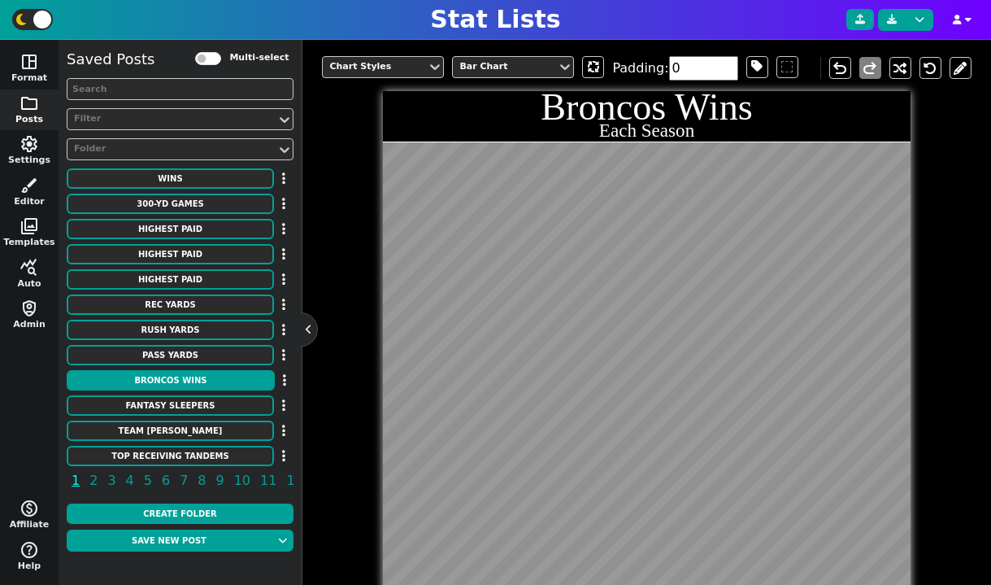
scroll to position [320, 0]
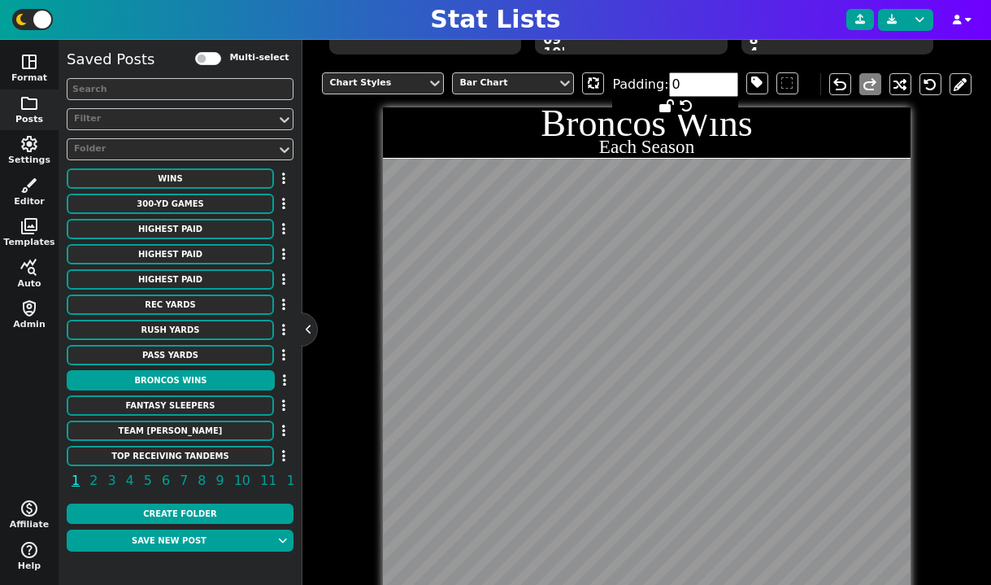
click at [681, 85] on input "0" at bounding box center [703, 84] width 69 height 24
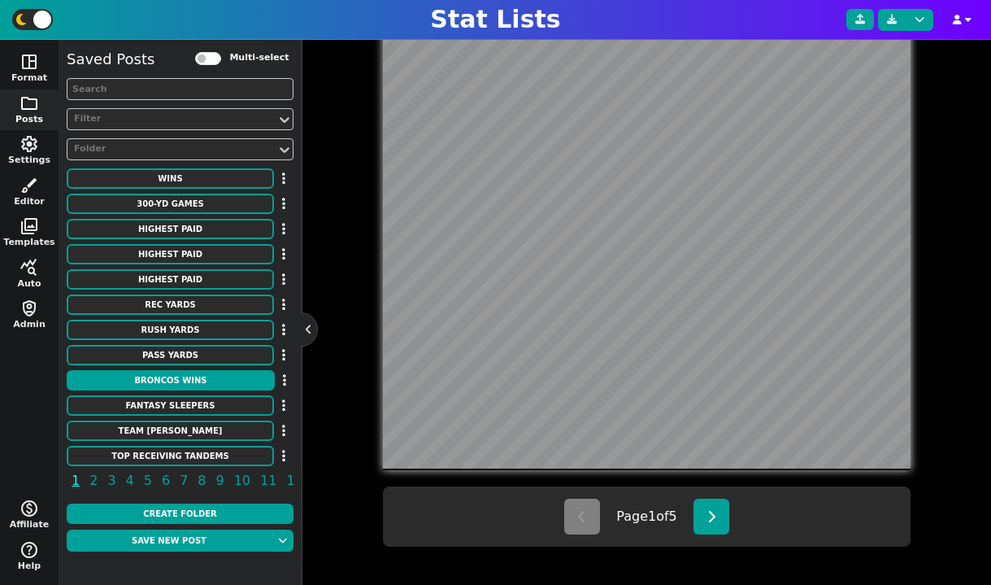
scroll to position [491, 0]
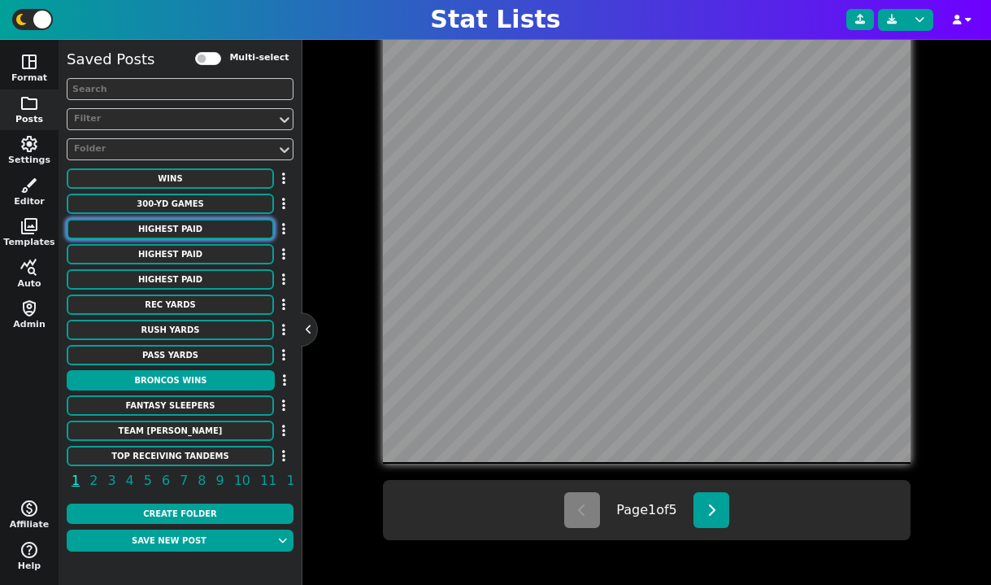
click at [190, 224] on button "HIGHEST PAID" at bounding box center [170, 229] width 207 height 20
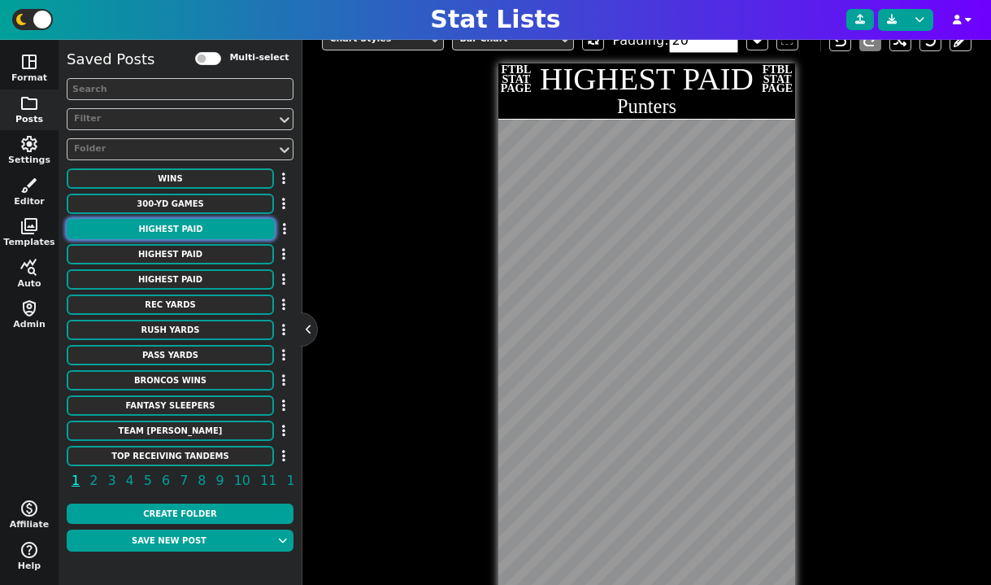
scroll to position [312, 0]
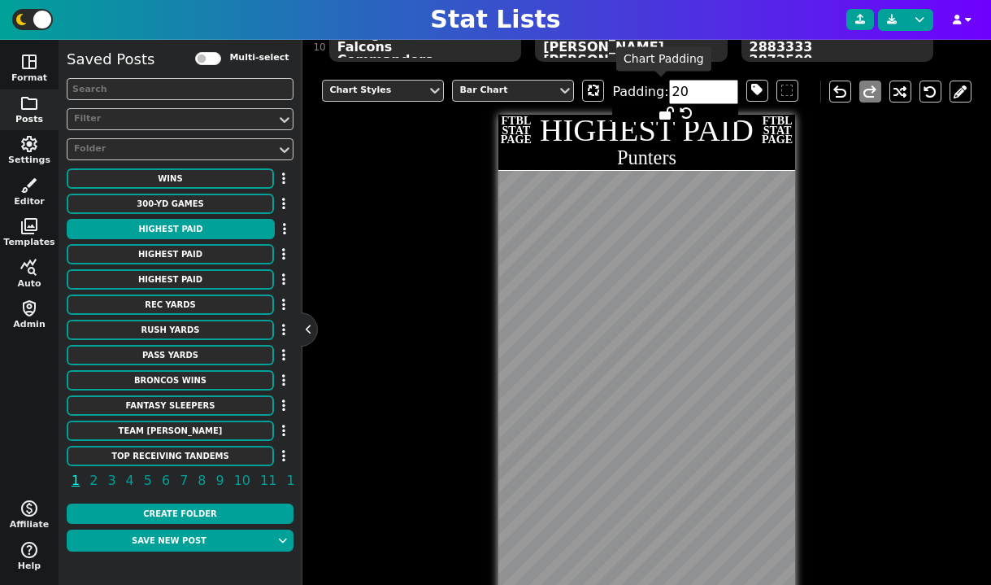
click at [682, 89] on input "20" at bounding box center [703, 92] width 69 height 24
click at [677, 89] on input "20" at bounding box center [703, 92] width 69 height 24
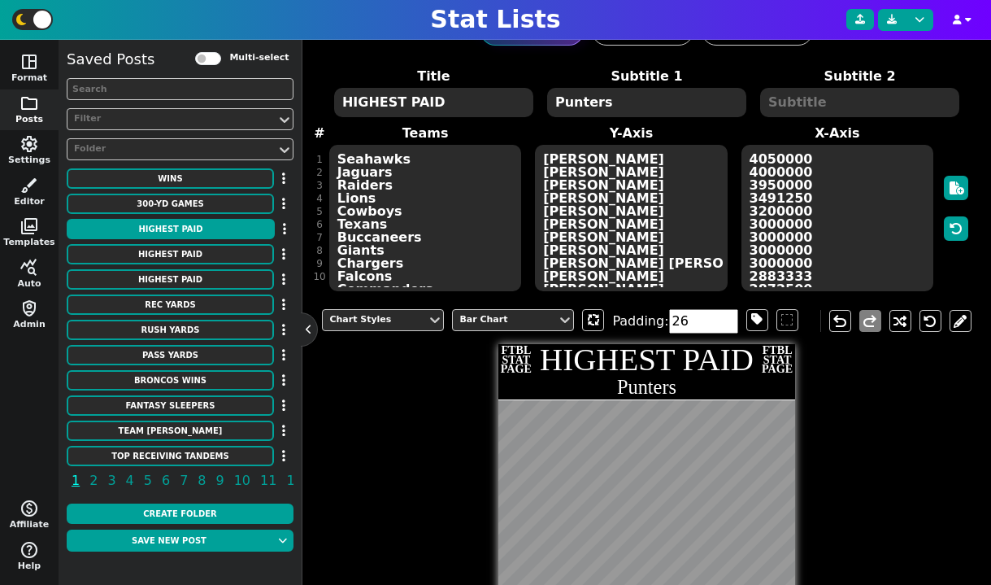
scroll to position [28, 0]
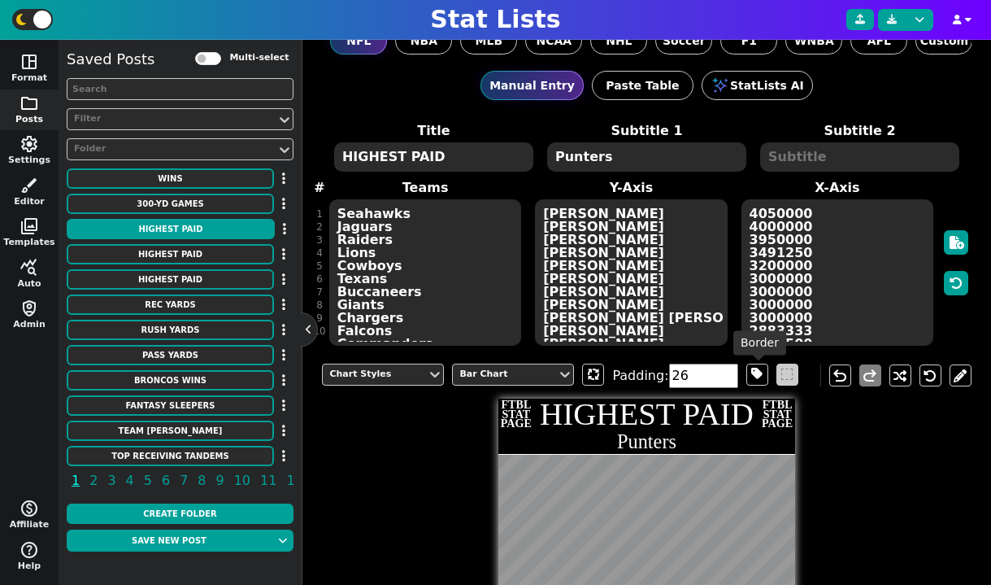
click at [781, 375] on span at bounding box center [786, 373] width 11 height 11
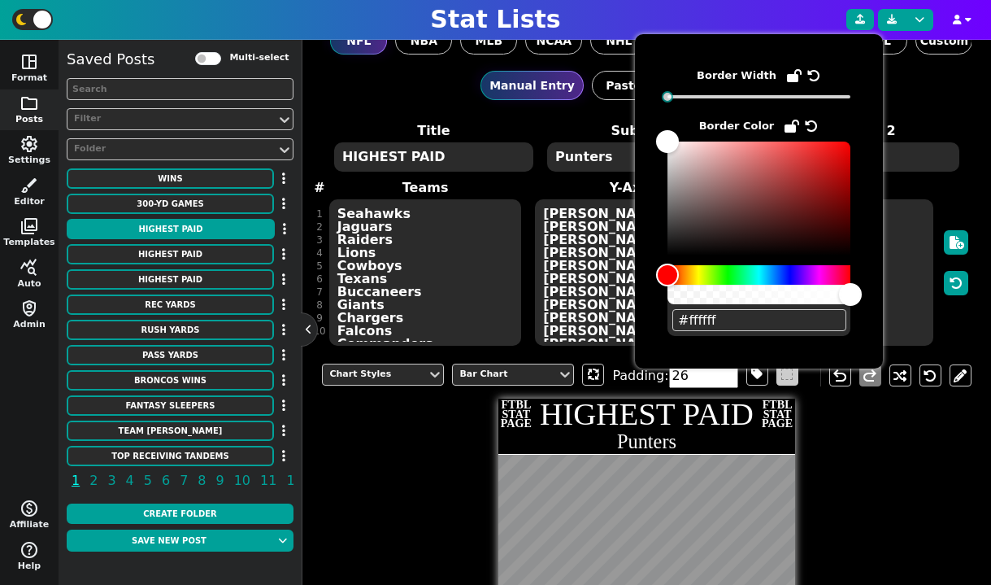
click at [781, 375] on span at bounding box center [786, 373] width 11 height 11
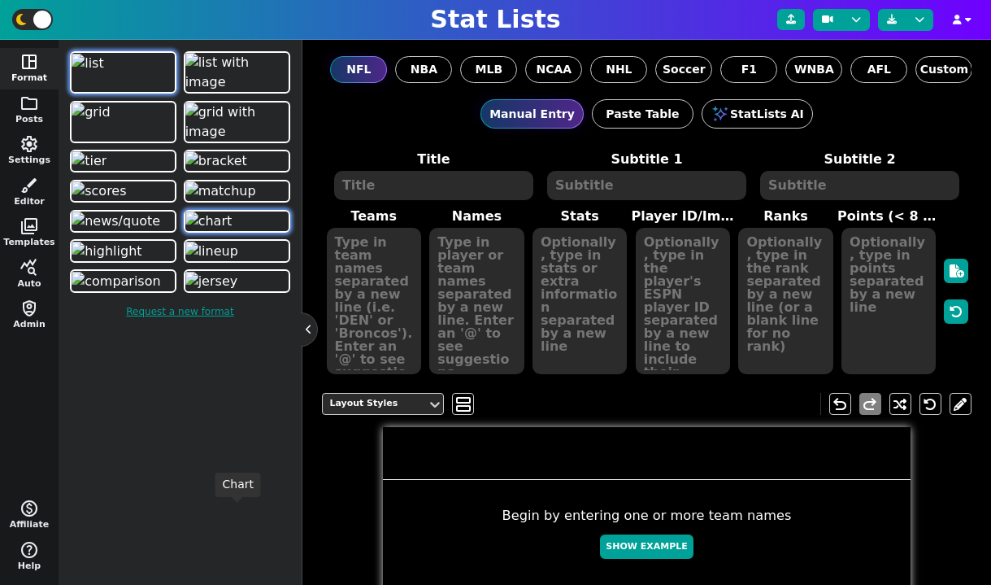
click at [233, 231] on img at bounding box center [208, 221] width 47 height 20
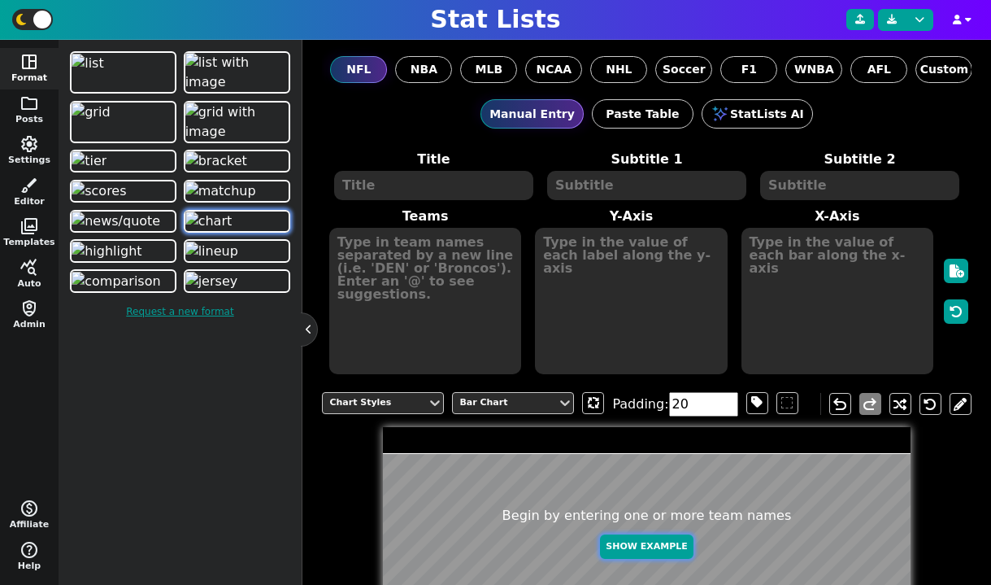
click at [646, 552] on button "Show Example" at bounding box center [646, 546] width 93 height 25
type textarea "Example Post"
type textarea "Random"
type textarea "JAX GB SF BUF MIA KC HOU TB DAL DET"
type textarea "Trevor Lawrence Jordan Love Brock Purdy Josh Allen Tua Tagovailoa Patrick Mahom…"
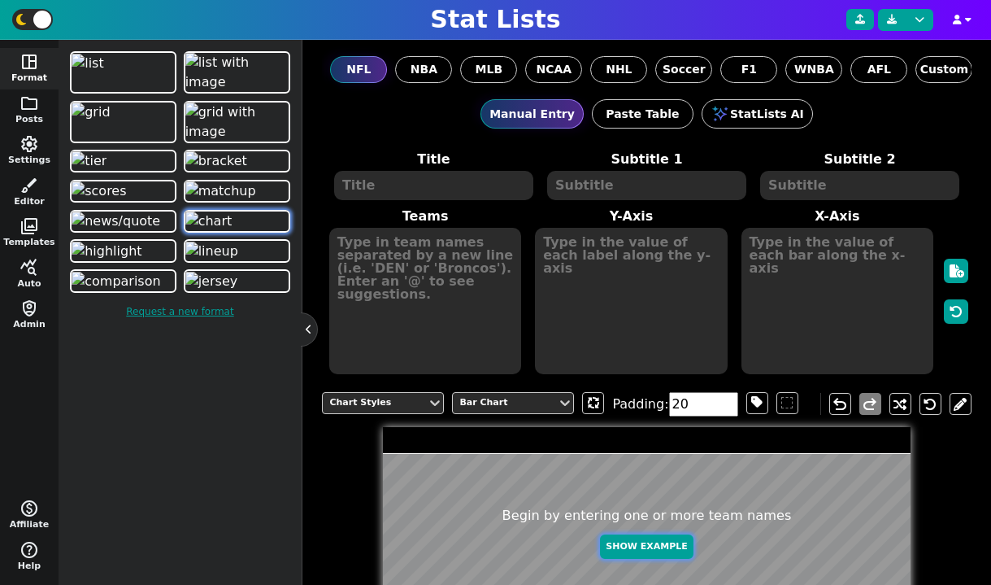
type textarea "698 603 573 557 553 522 369 264 259 162"
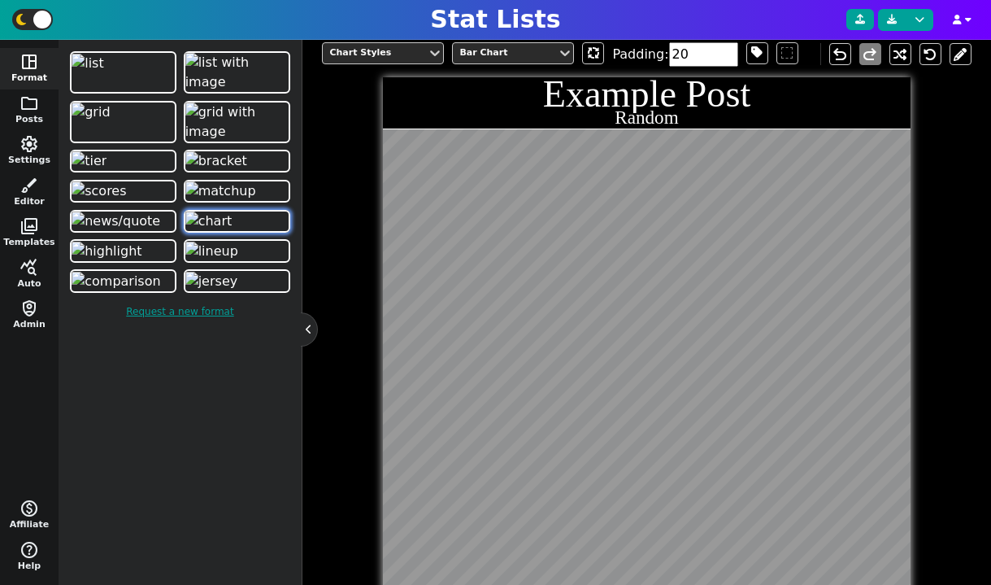
scroll to position [398, 0]
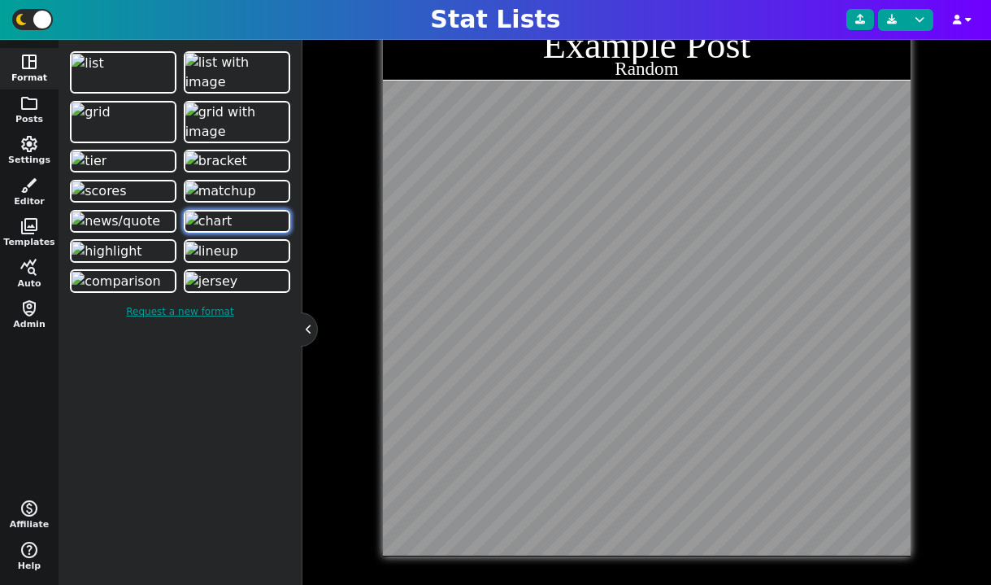
click at [954, 537] on div "Chart Styles Bar Chart Padding: 20 undo redo Example Post Random" at bounding box center [646, 269] width 649 height 574
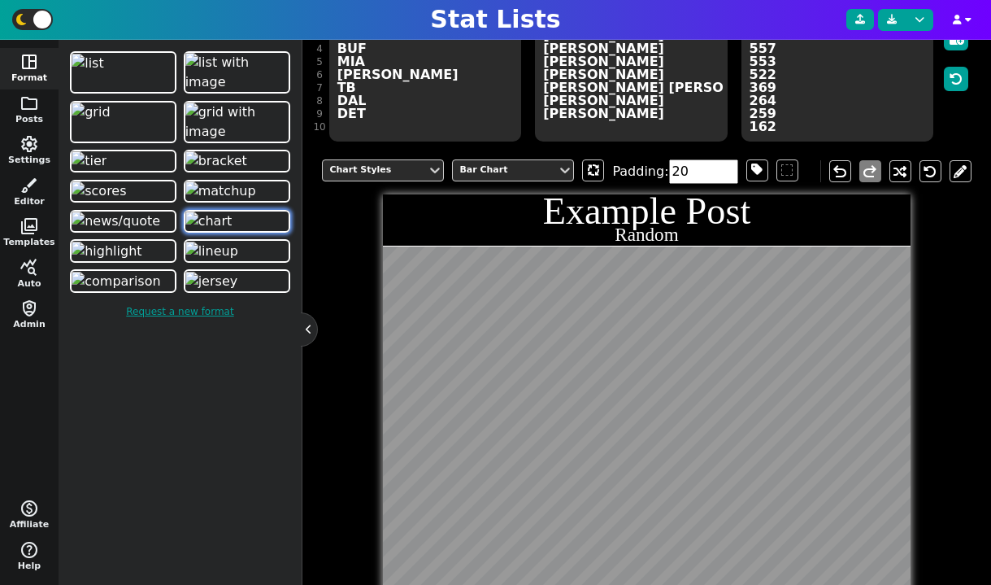
scroll to position [192, 0]
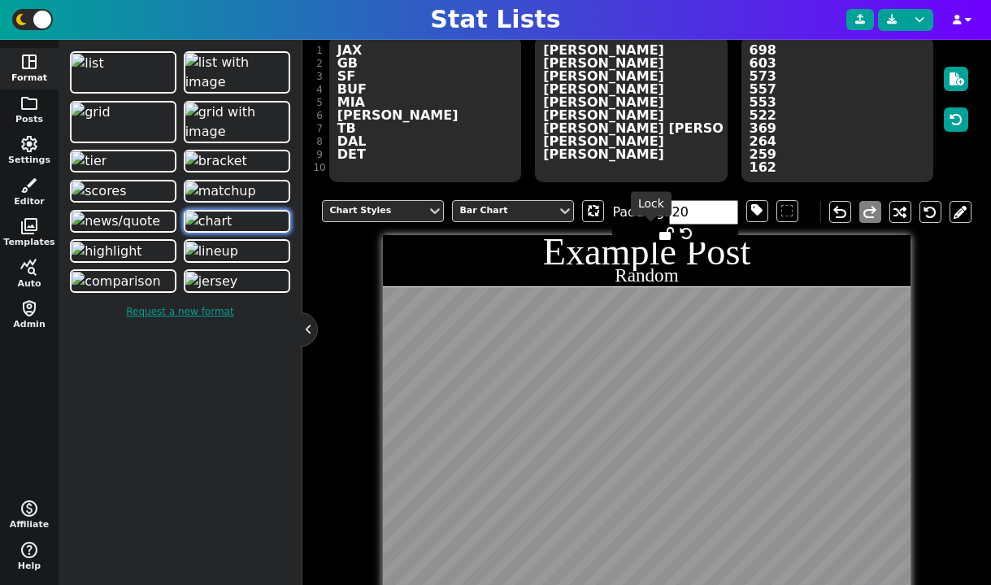
click at [659, 233] on icon at bounding box center [666, 233] width 15 height 13
click at [659, 229] on icon at bounding box center [664, 233] width 11 height 13
click at [680, 231] on icon at bounding box center [686, 233] width 13 height 13
click at [680, 215] on input "20" at bounding box center [703, 212] width 69 height 24
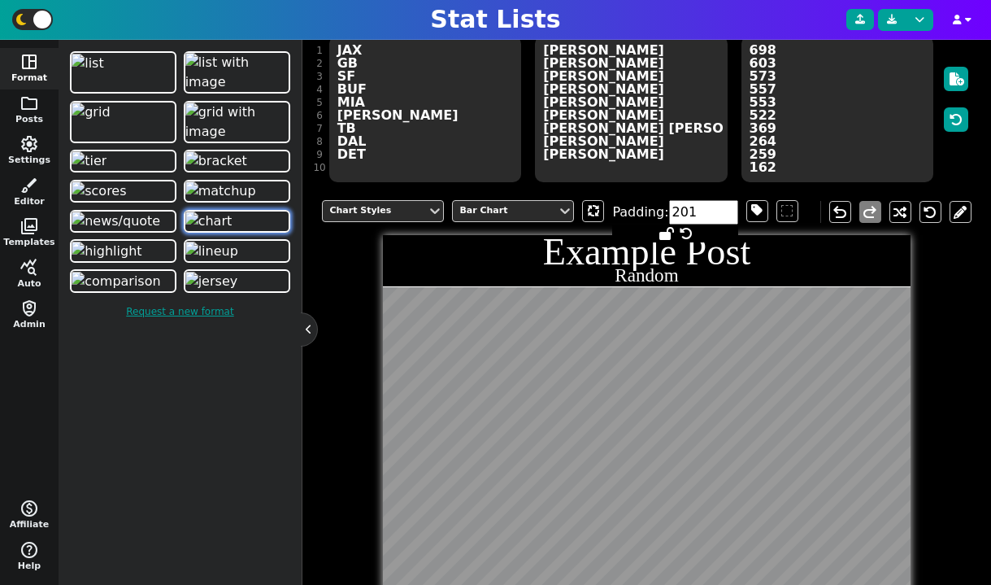
scroll to position [0, 0]
click at [680, 232] on icon at bounding box center [686, 233] width 13 height 13
click at [688, 212] on input "20" at bounding box center [703, 212] width 69 height 24
click at [702, 211] on input "21" at bounding box center [703, 212] width 69 height 24
click at [702, 211] on input "22" at bounding box center [703, 212] width 69 height 24
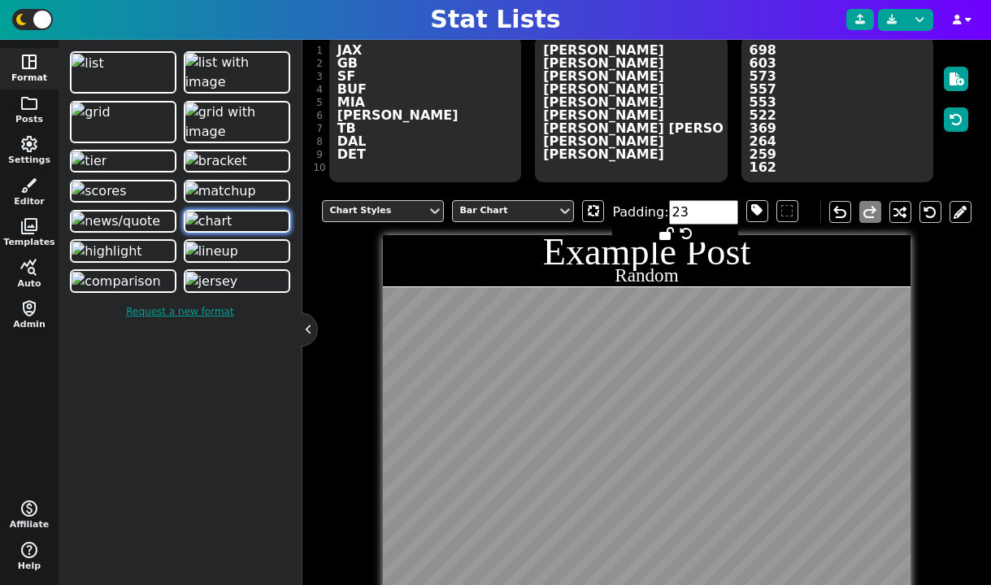
click at [702, 211] on input "23" at bounding box center [703, 212] width 69 height 24
click at [702, 211] on input "24" at bounding box center [703, 212] width 69 height 24
click at [702, 211] on input "25" at bounding box center [703, 212] width 69 height 24
type input "33"
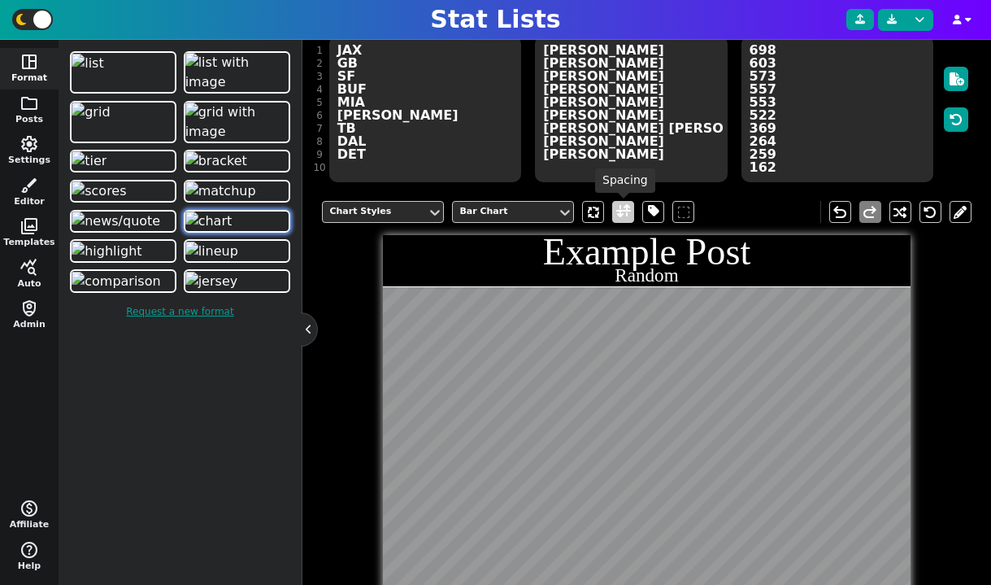
click at [623, 213] on span at bounding box center [623, 212] width 15 height 20
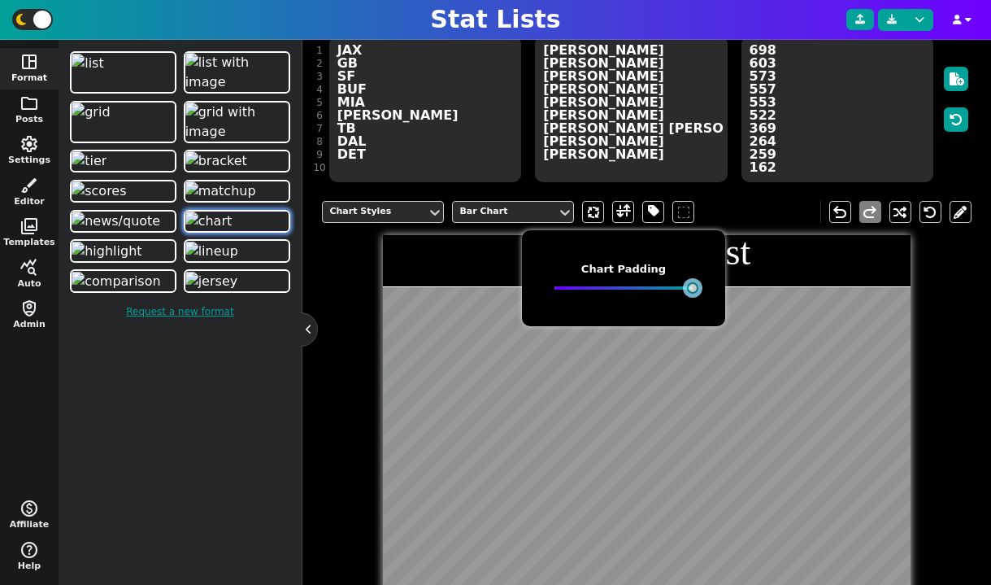
click at [834, 350] on body "Stat Lists space_dashboard Format folder Posts settings Settings brush Editor p…" at bounding box center [495, 292] width 991 height 585
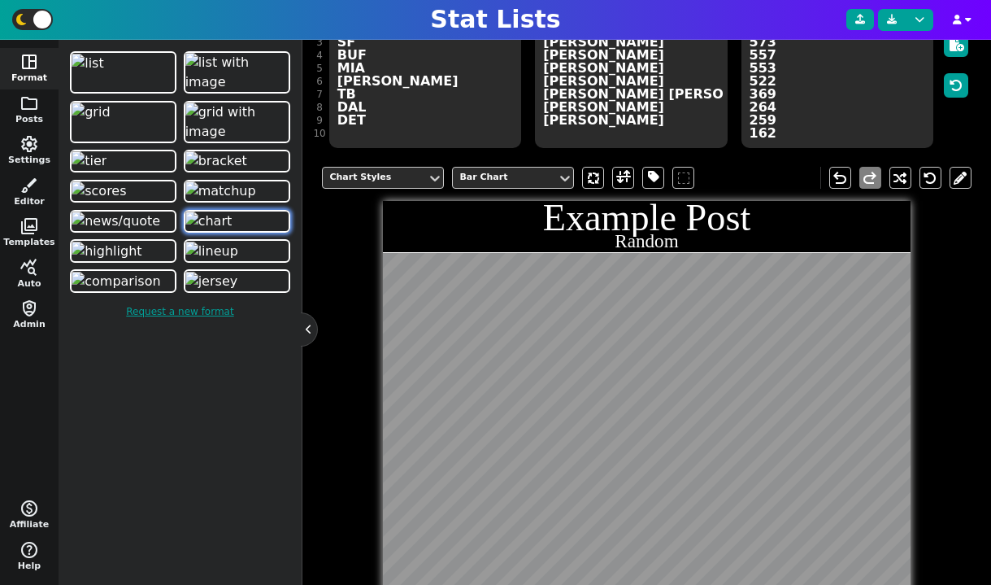
scroll to position [259, 0]
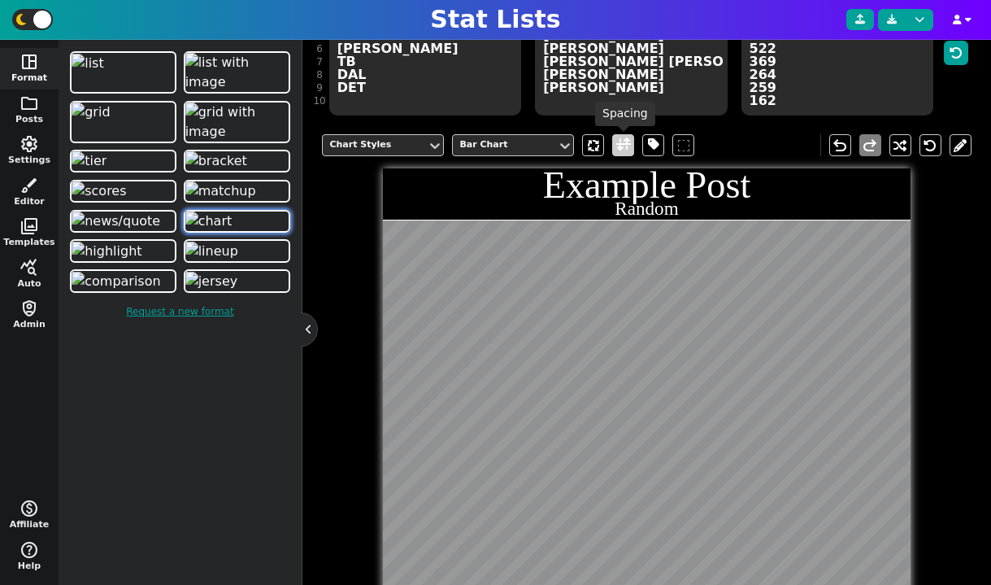
click at [628, 147] on span at bounding box center [623, 145] width 15 height 20
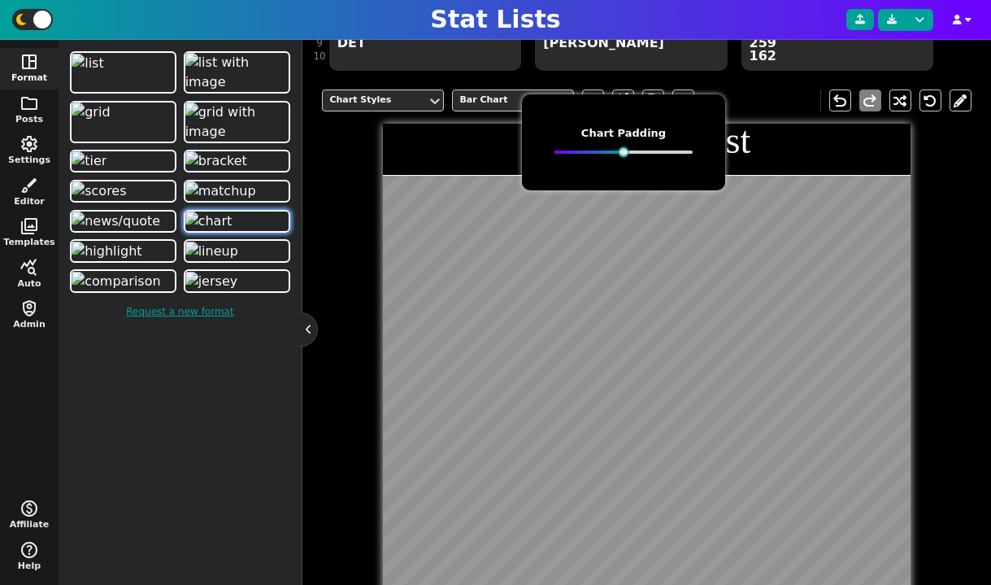
scroll to position [341, 0]
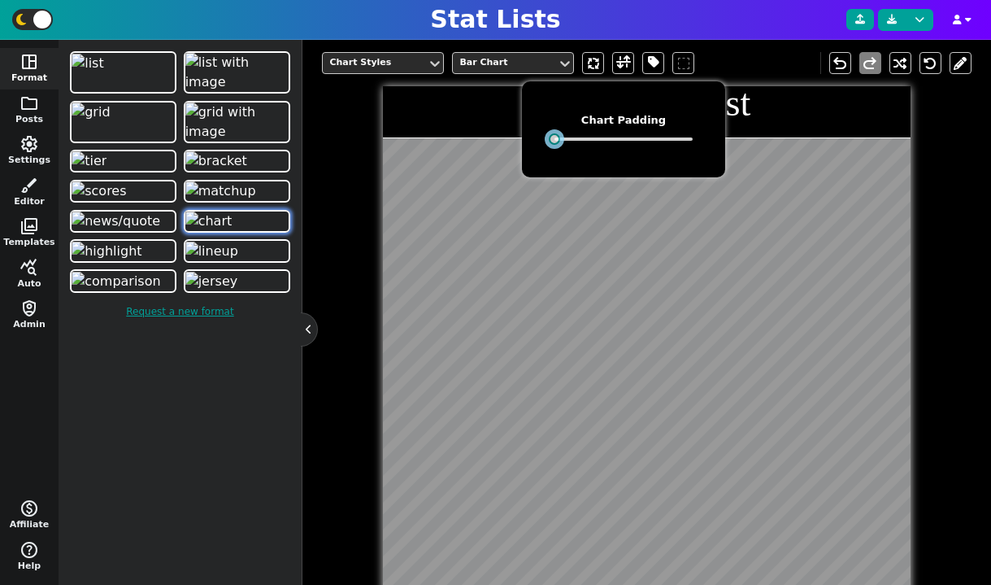
click at [498, 240] on body "Stat Lists space_dashboard Format folder Posts settings Settings brush Editor p…" at bounding box center [495, 292] width 991 height 585
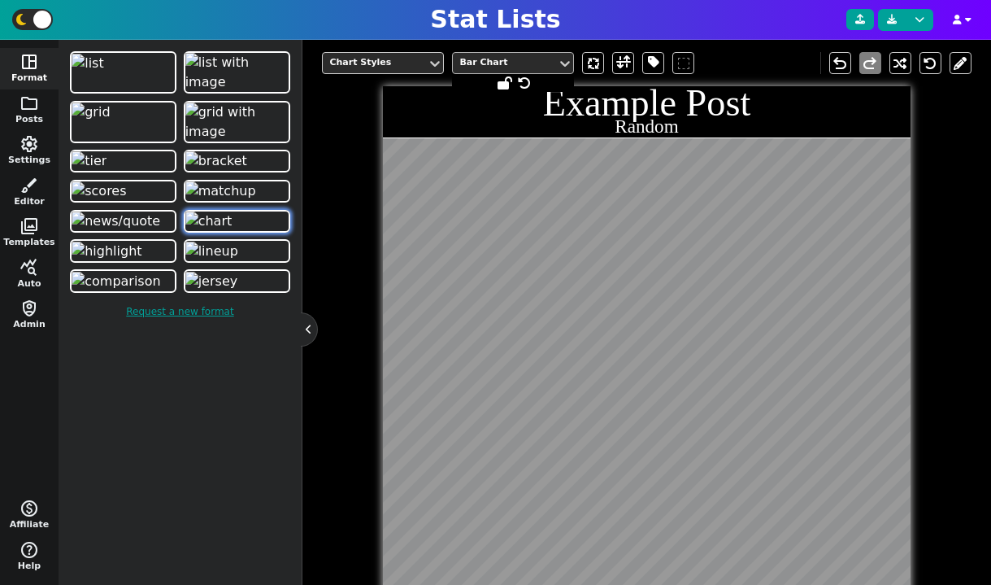
click at [518, 63] on div "Bar Chart" at bounding box center [504, 63] width 91 height 14
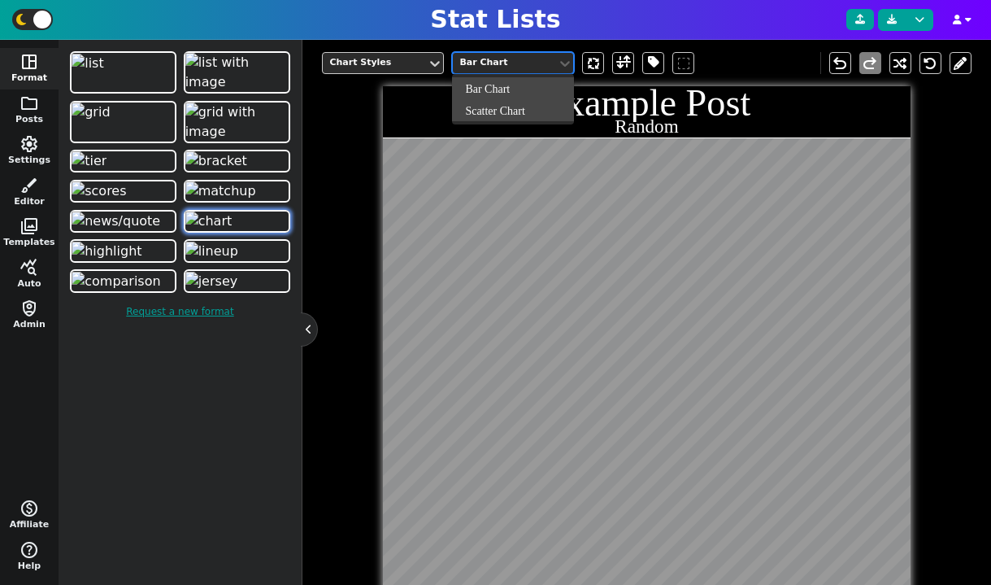
click at [502, 102] on div "Scatter Chart" at bounding box center [513, 110] width 122 height 22
type textarea "LAR NO DET BAL JAX DAL LV PIT SEA KC MIA ATL PHI NYG LAC HOU BUF CHI NE CLE IND…"
type textarea "32 -8 -59 -100 -53 -32 74 -54 40 -39 -77 1 -50 -77 -49 31 95 -59 83 -44 95 -64 …"
type textarea "8 91 -87 -31 -15 -20 -36 75 71 77 -6 -31 4 -34 27 -58 34 50 52 71 -61 98 59 -89…"
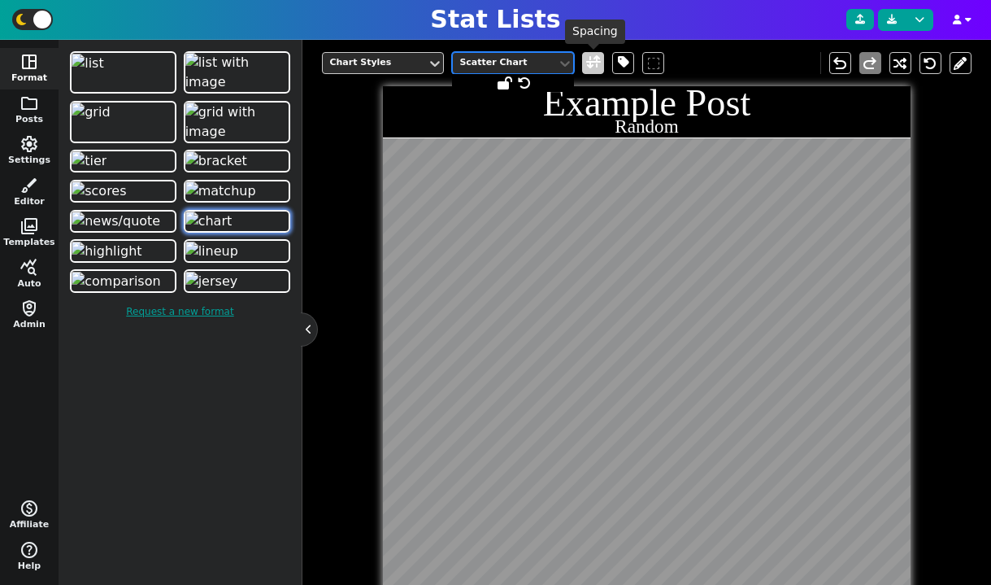
click at [597, 63] on span at bounding box center [593, 63] width 15 height 20
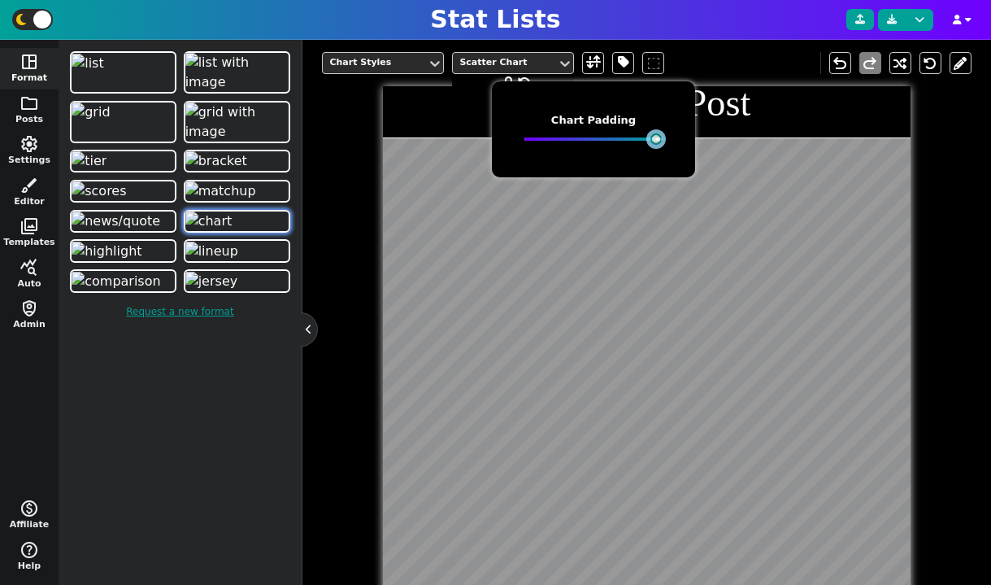
drag, startPoint x: 525, startPoint y: 138, endPoint x: 659, endPoint y: 157, distance: 134.6
click at [659, 157] on div "Chart Padding" at bounding box center [593, 129] width 203 height 96
drag, startPoint x: 655, startPoint y: 139, endPoint x: 505, endPoint y: 164, distance: 152.5
click at [505, 164] on div "Chart Padding" at bounding box center [593, 129] width 203 height 96
click at [627, 120] on h5 "Chart Padding" at bounding box center [593, 120] width 138 height 13
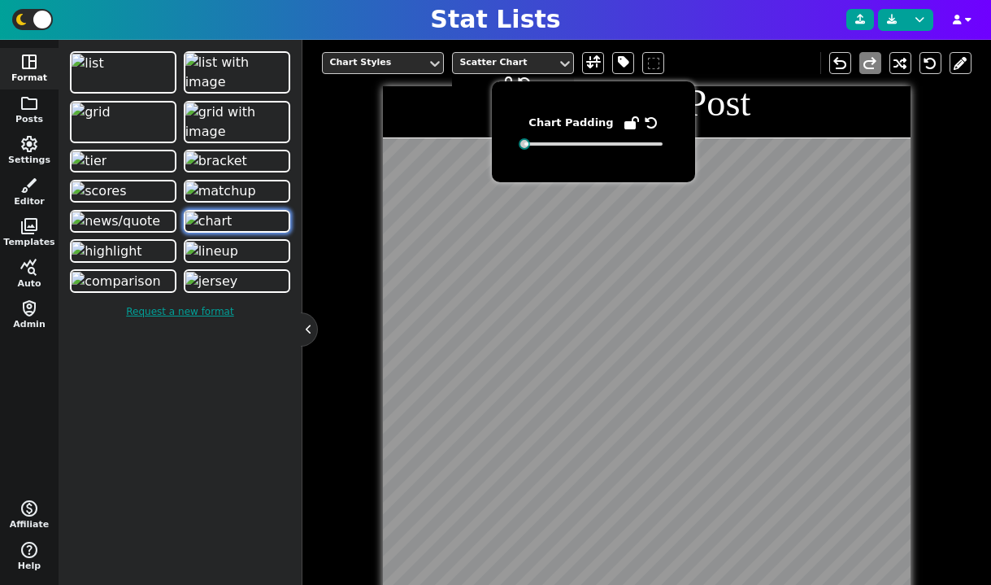
click at [624, 123] on icon at bounding box center [631, 122] width 15 height 13
drag, startPoint x: 524, startPoint y: 146, endPoint x: 578, endPoint y: 154, distance: 55.0
click at [578, 154] on div "Chart Padding" at bounding box center [593, 131] width 203 height 101
drag, startPoint x: 577, startPoint y: 141, endPoint x: 615, endPoint y: 146, distance: 37.7
click at [615, 146] on div at bounding box center [593, 143] width 138 height 11
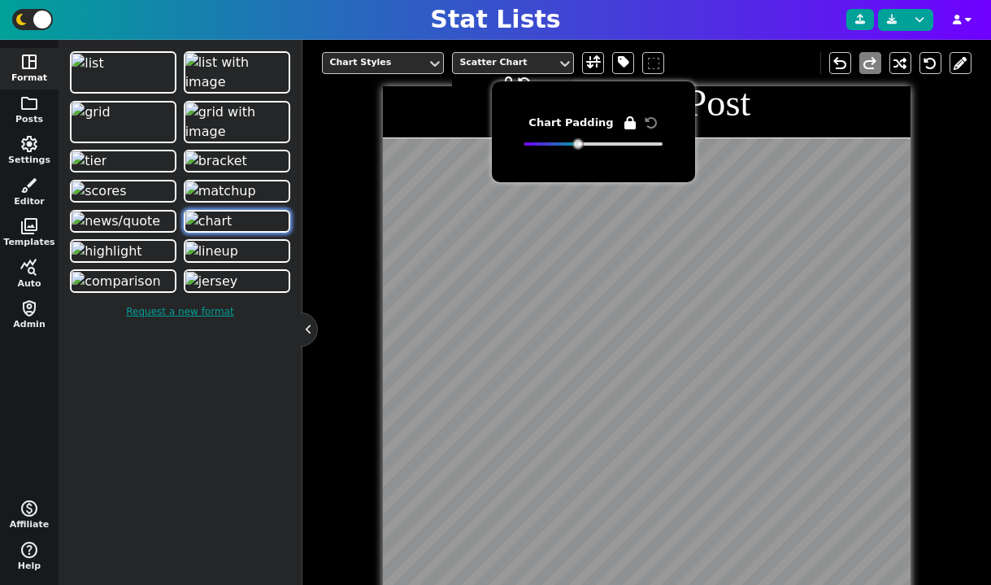
drag, startPoint x: 581, startPoint y: 144, endPoint x: 558, endPoint y: 144, distance: 23.6
click at [559, 144] on div at bounding box center [593, 143] width 138 height 11
click at [625, 123] on icon at bounding box center [629, 122] width 11 height 13
drag, startPoint x: 577, startPoint y: 143, endPoint x: 541, endPoint y: 155, distance: 37.8
click at [541, 155] on div "Chart Padding" at bounding box center [593, 131] width 203 height 101
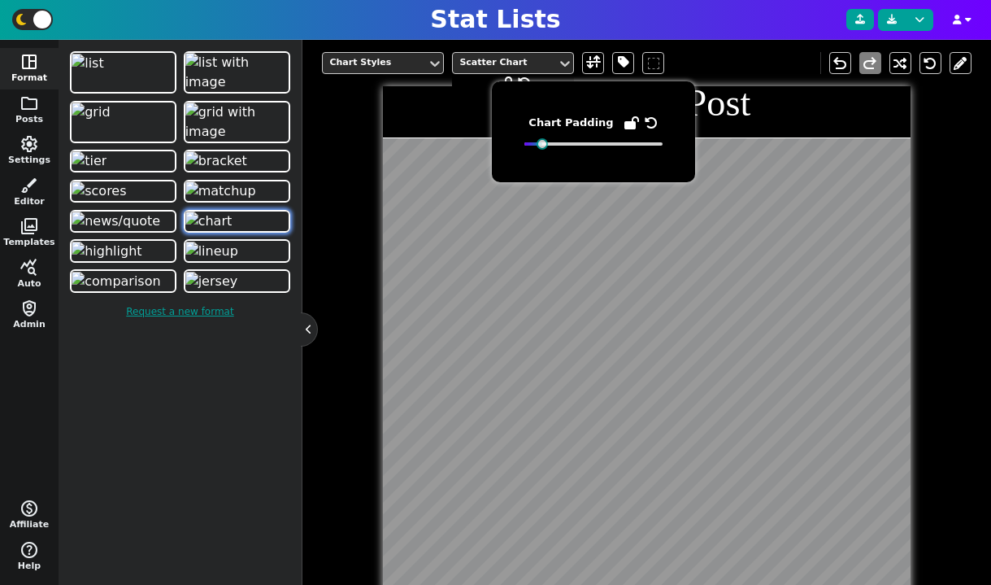
click at [645, 118] on icon at bounding box center [651, 122] width 13 height 13
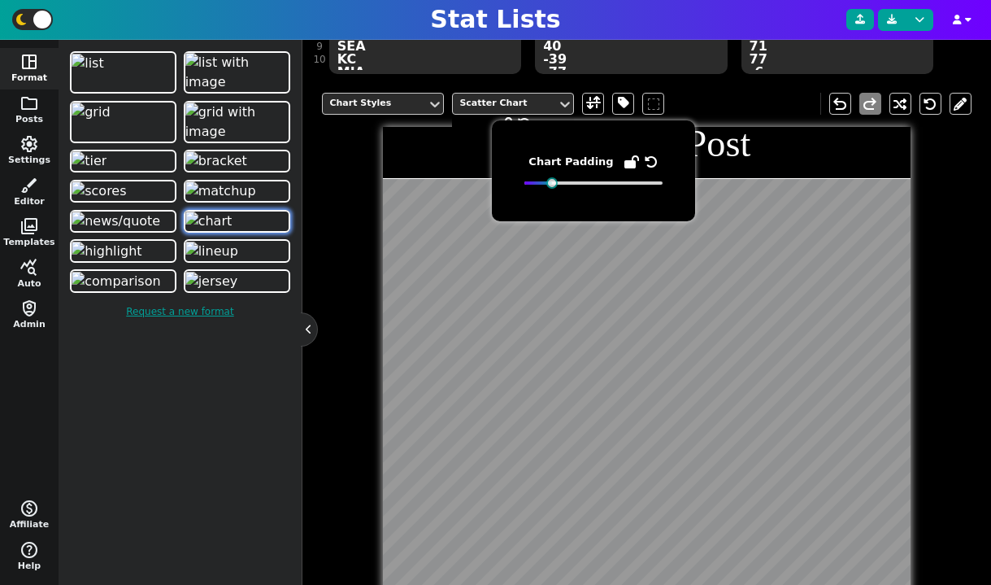
scroll to position [355, 0]
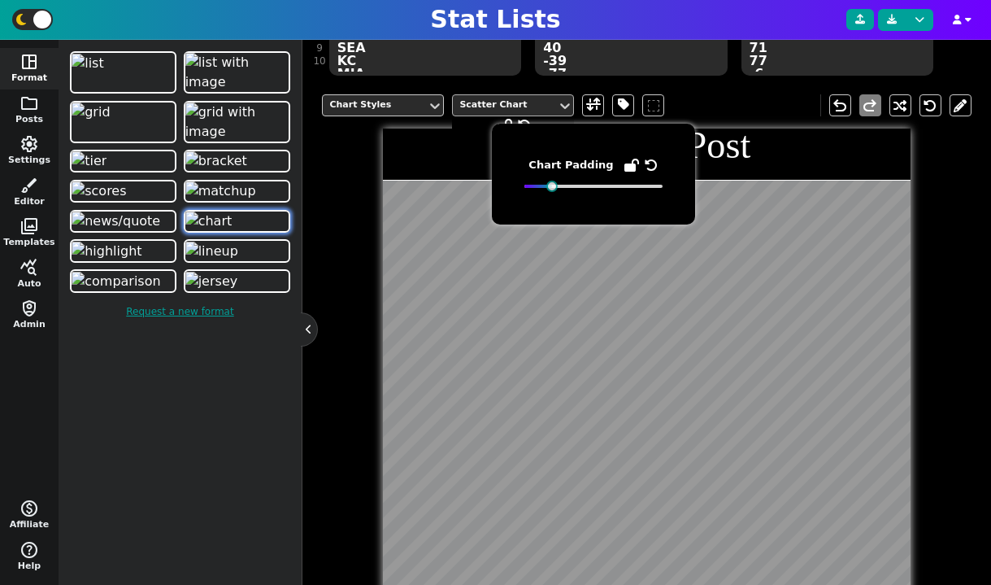
click at [524, 105] on div "Scatter Chart" at bounding box center [504, 105] width 91 height 14
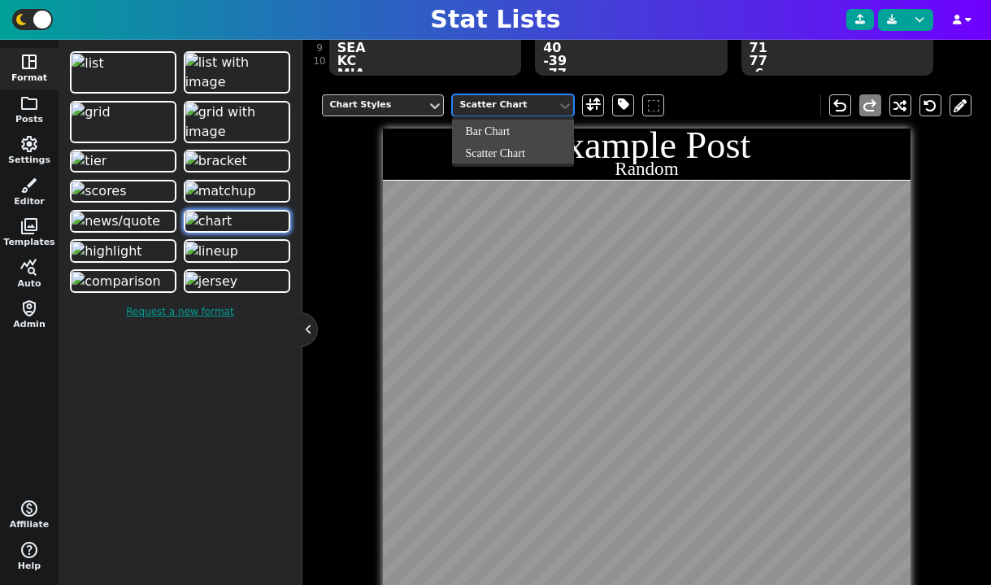
click at [515, 130] on div "Bar Chart" at bounding box center [513, 131] width 122 height 22
type textarea "BUF HOU GB DET SF MIA JAX DAL TB KC"
type textarea "Josh Allen C.J. Stroud Jordan Love Jared Goff Brock Purdy Tua Tagovailoa Trevor…"
type textarea "682 646 539 513 503 400 344 288 214 183"
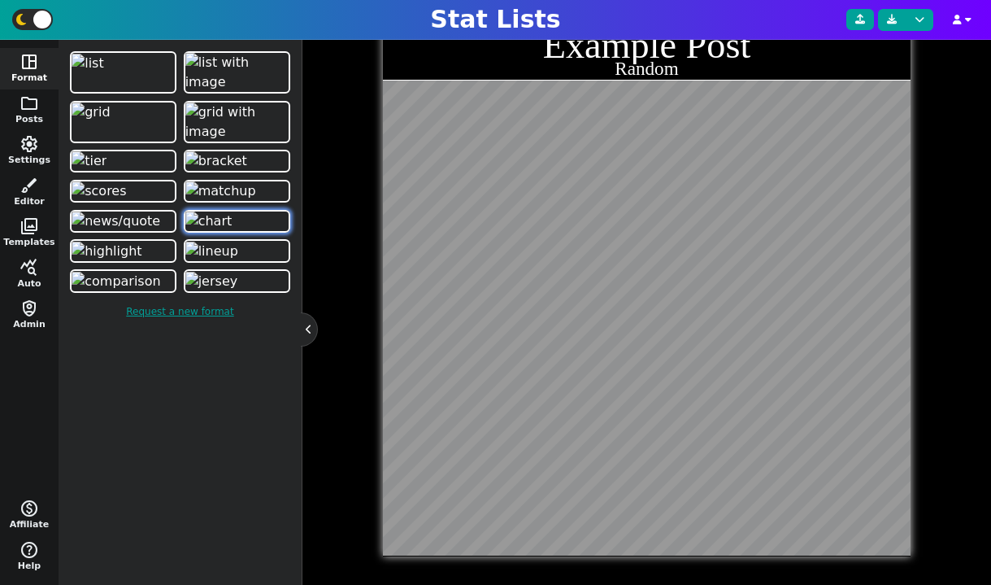
scroll to position [282, 0]
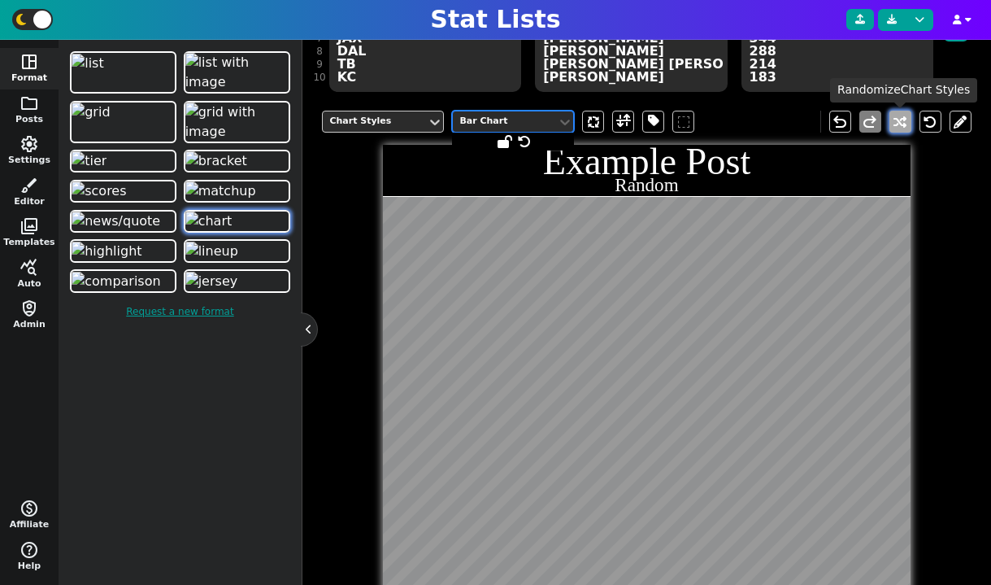
click at [898, 124] on button at bounding box center [900, 122] width 22 height 22
click at [901, 128] on button at bounding box center [900, 122] width 22 height 22
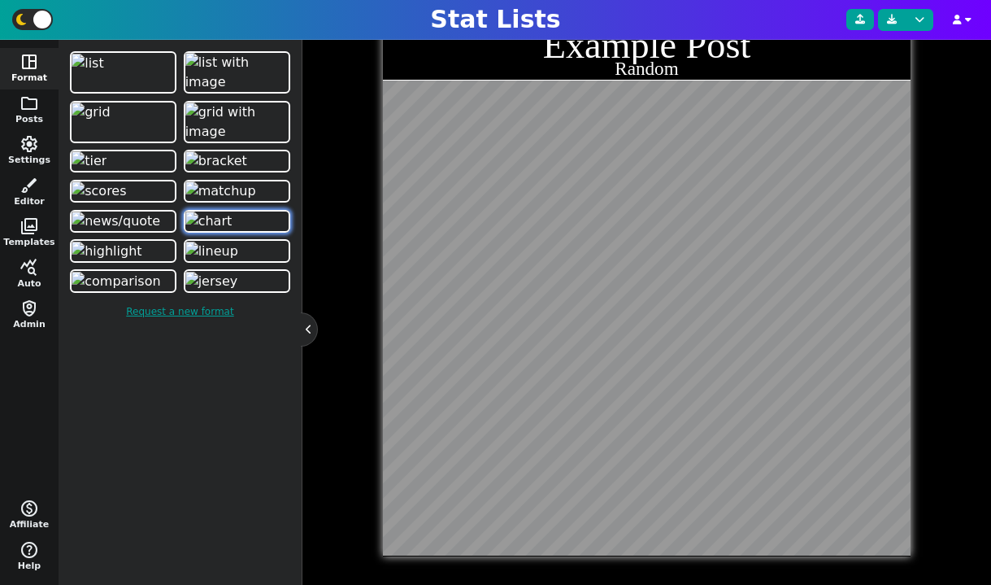
scroll to position [336, 0]
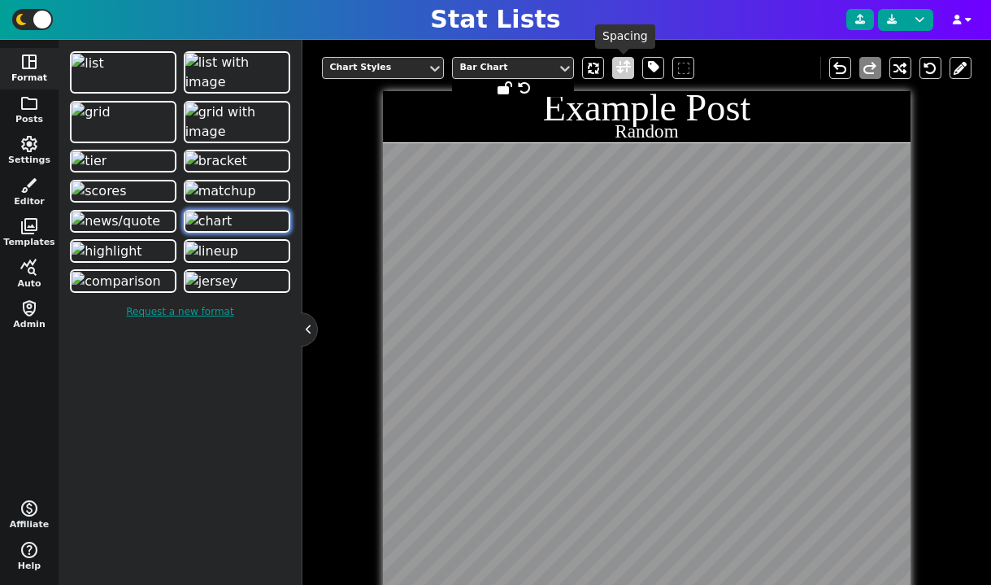
click at [619, 62] on span at bounding box center [623, 68] width 15 height 20
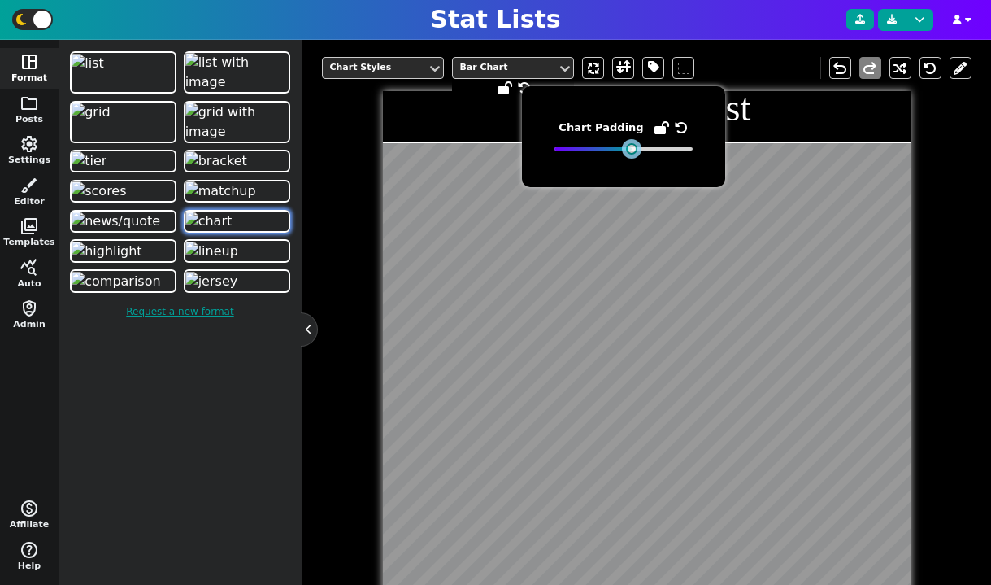
drag, startPoint x: 595, startPoint y: 152, endPoint x: 630, endPoint y: 154, distance: 35.0
click at [630, 154] on div at bounding box center [631, 148] width 11 height 11
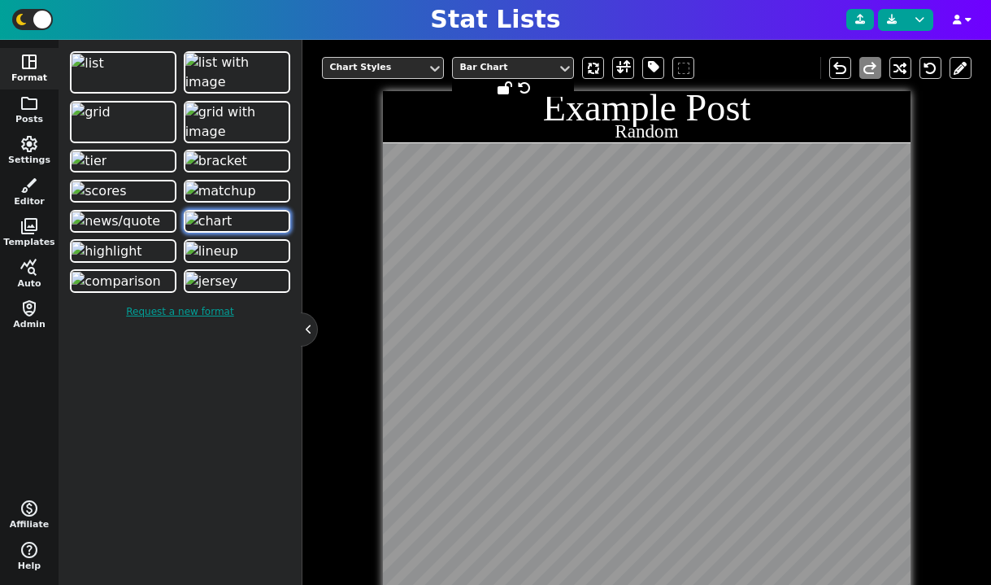
scroll to position [299, 0]
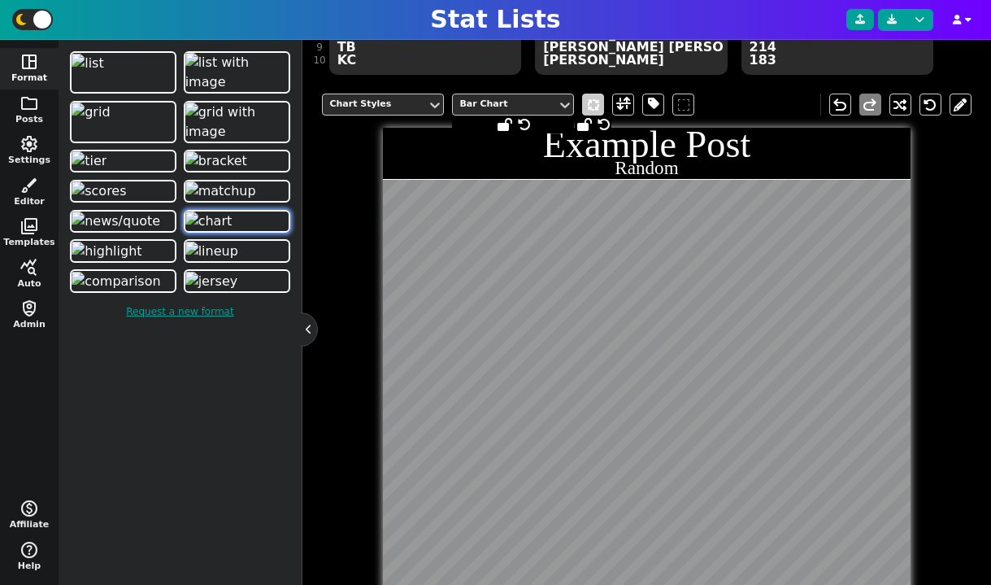
click at [598, 104] on span at bounding box center [593, 104] width 22 height 22
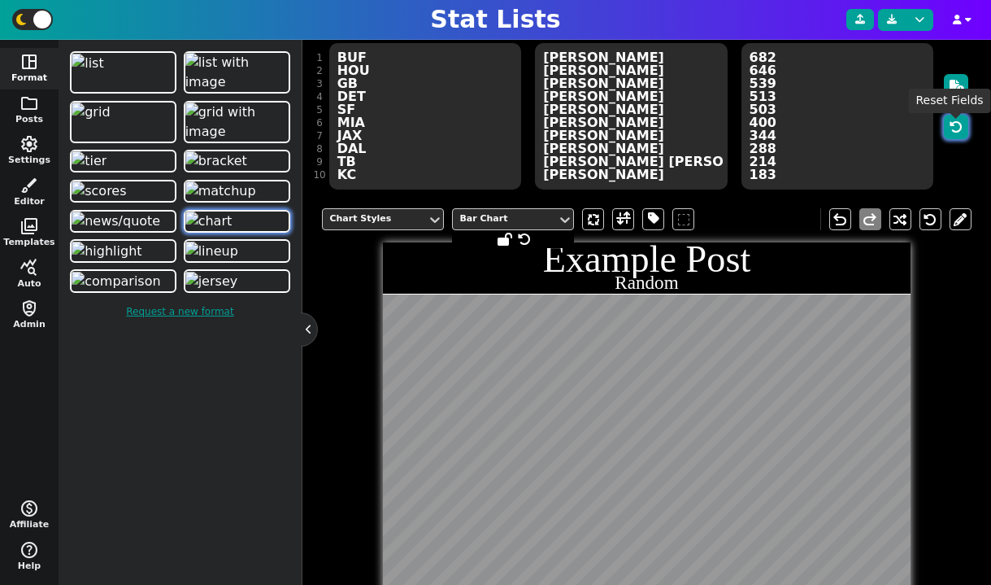
scroll to position [150, 0]
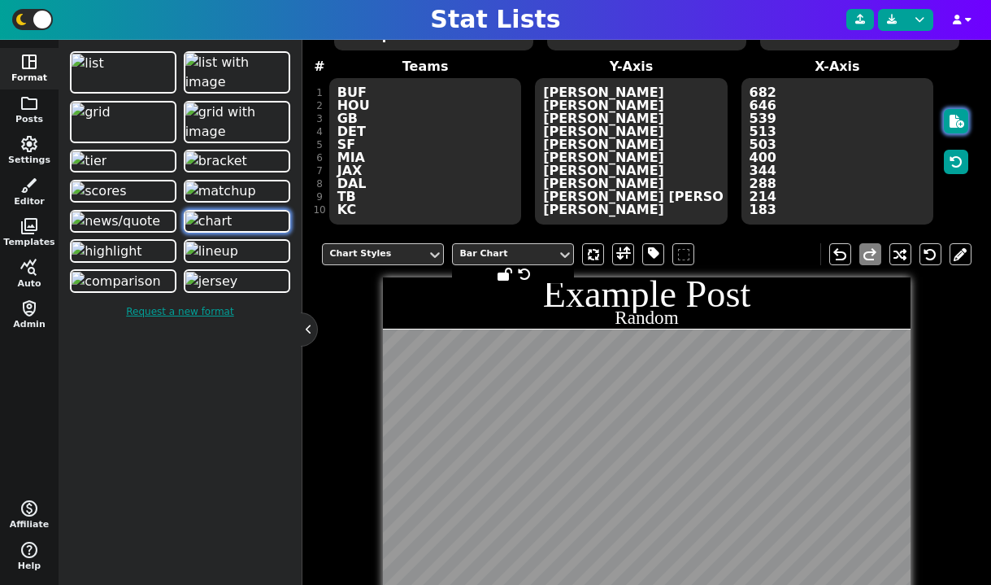
click at [958, 122] on icon "button" at bounding box center [957, 121] width 15 height 13
type textarea "HOU DAL DET KC JAX BUF MIA GB SF TB"
type textarea "C.J. Stroud Dak Prescott Jared Goff Patrick Mahomes Trevor Lawrence Josh Allen …"
type textarea "676 671 534 534 526 478 332 300 229 137"
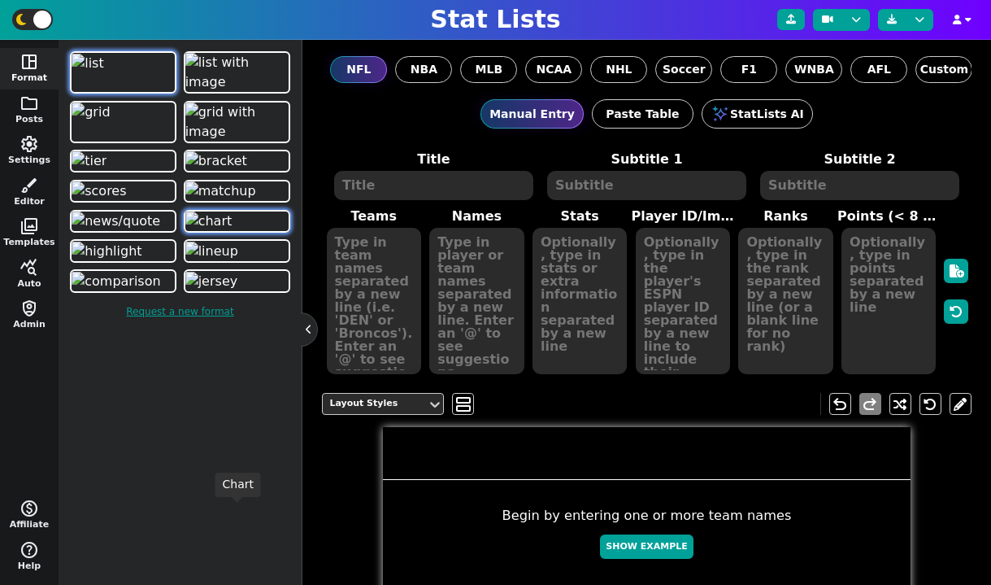
click at [217, 231] on img at bounding box center [208, 221] width 47 height 20
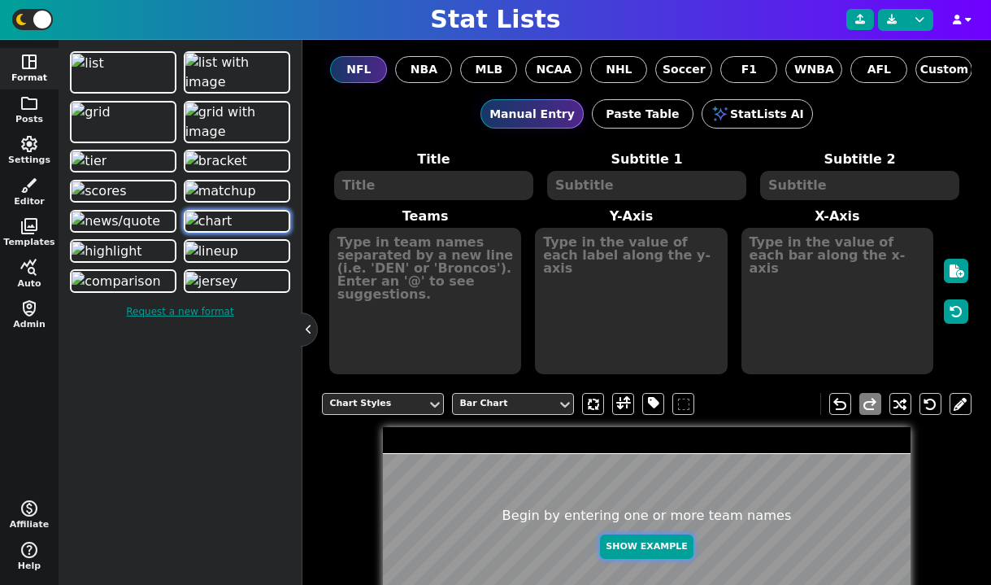
click at [628, 536] on button "Show Example" at bounding box center [646, 546] width 93 height 25
type textarea "Example Post"
type textarea "Random"
type textarea "DET KC MIA TB JAX BUF GB SF HOU DAL"
type textarea "Jared Goff Patrick Mahomes Tua Tagovailoa Baker Mayfield Trevor Lawrence Josh A…"
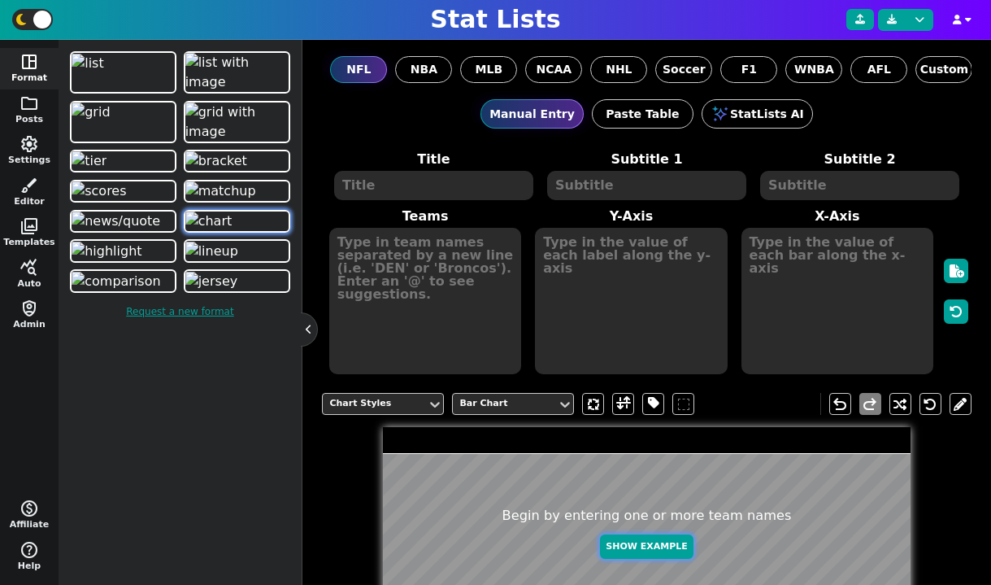
type textarea "695 669 656 602 547 432 329 310 252 163"
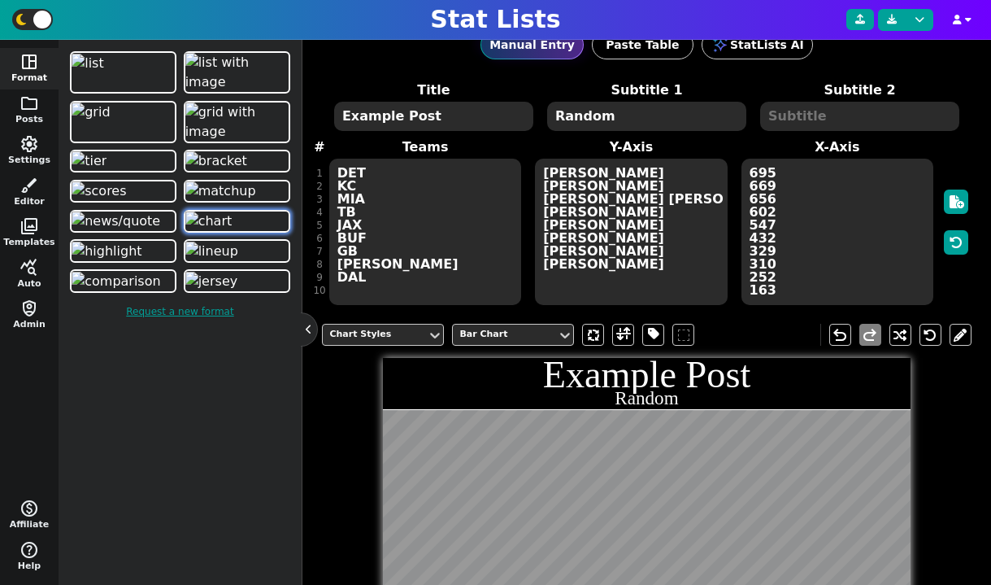
scroll to position [198, 0]
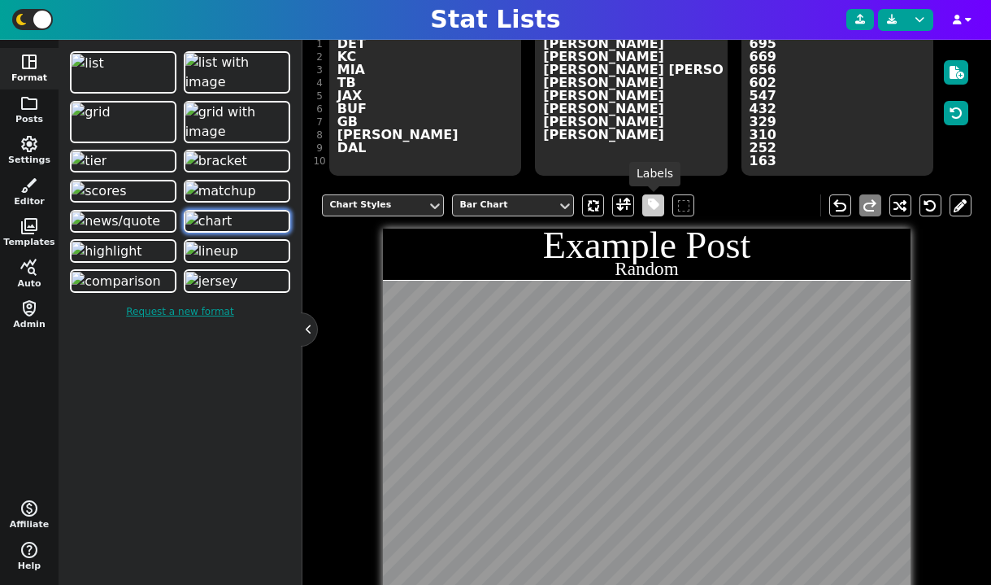
click at [649, 207] on span at bounding box center [653, 205] width 11 height 20
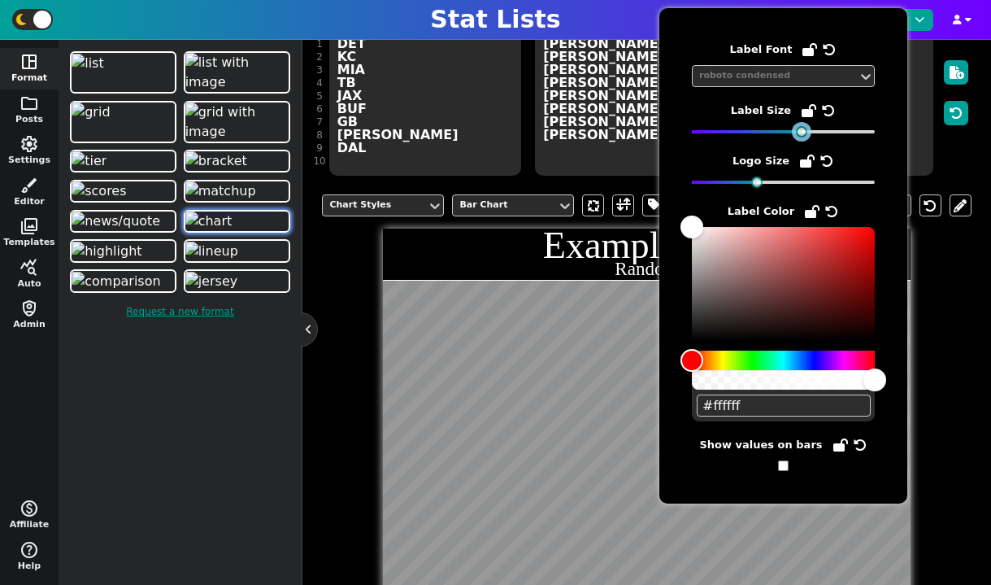
drag, startPoint x: 728, startPoint y: 129, endPoint x: 797, endPoint y: 131, distance: 69.1
click at [797, 131] on div at bounding box center [801, 131] width 11 height 11
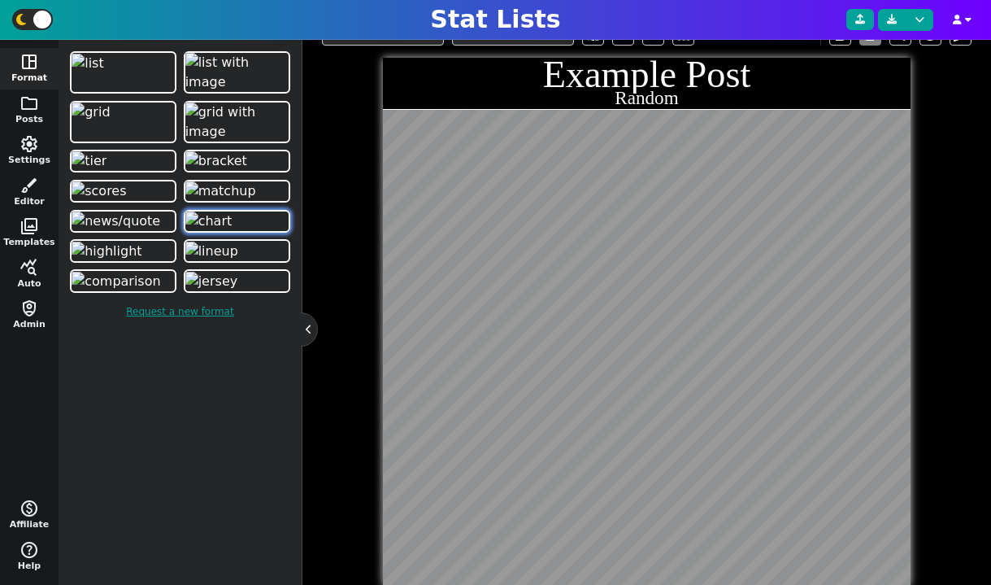
scroll to position [307, 0]
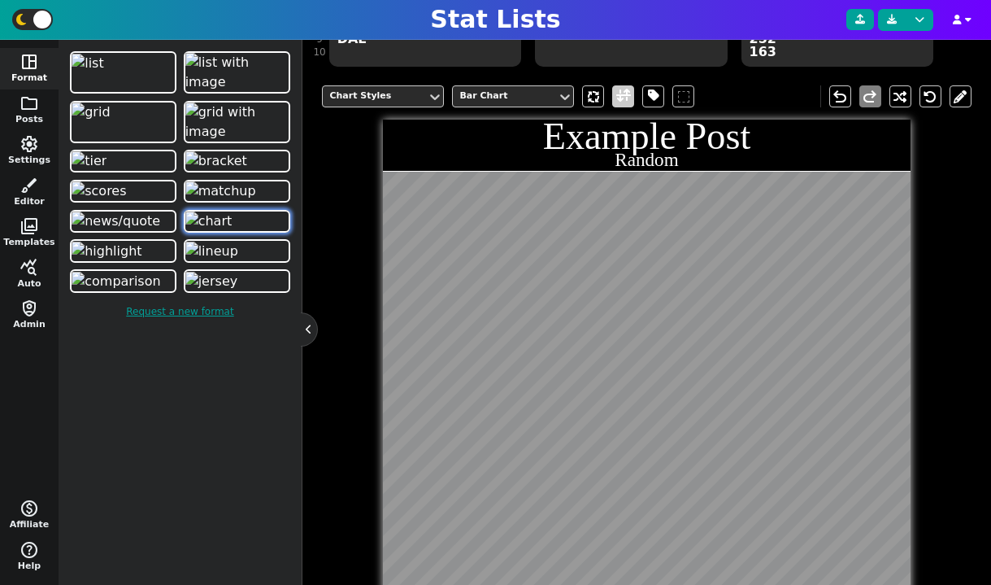
click at [621, 100] on span at bounding box center [623, 96] width 15 height 20
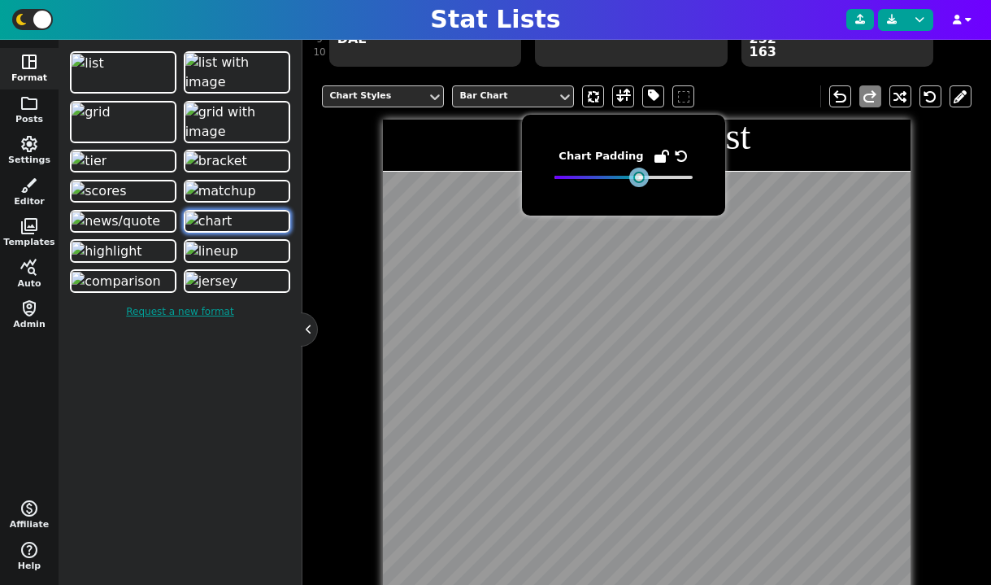
drag, startPoint x: 581, startPoint y: 181, endPoint x: 638, endPoint y: 189, distance: 57.5
click at [638, 189] on div "Chart Padding" at bounding box center [623, 165] width 203 height 101
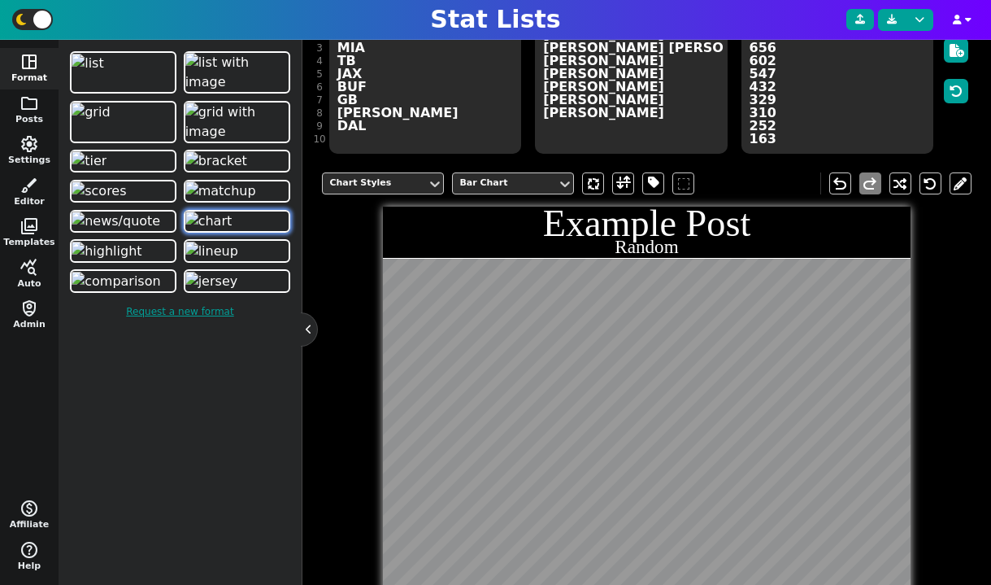
scroll to position [173, 0]
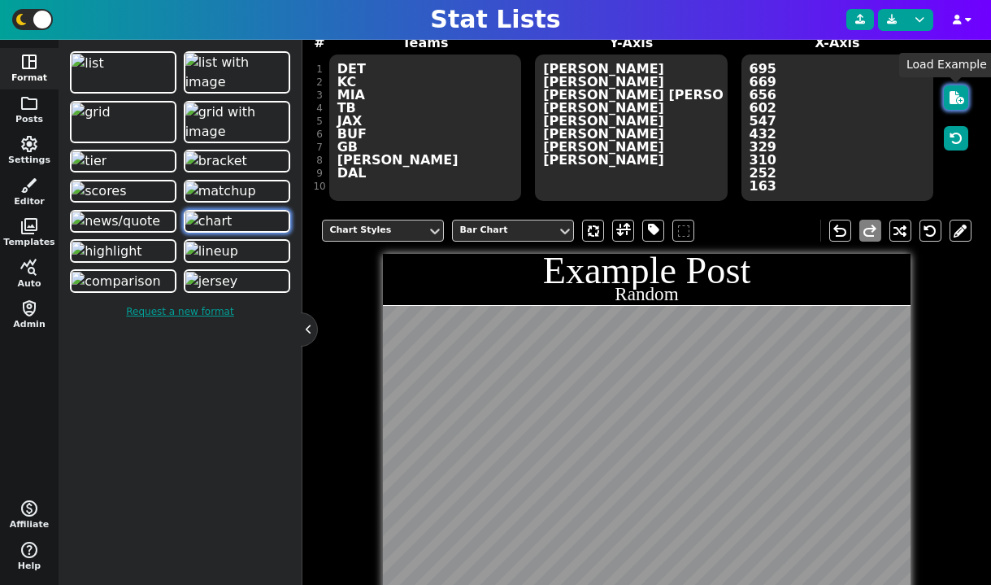
click at [957, 99] on icon "button" at bounding box center [957, 97] width 15 height 13
type textarea "BUF SF KC MIA HOU DAL TB GB JAX DET"
type textarea "Josh Allen Brock Purdy Patrick Mahomes Tua Tagovailoa C.J. Stroud Dak Prescott …"
type textarea "684 680 401 319 283 264 239 235 182 103"
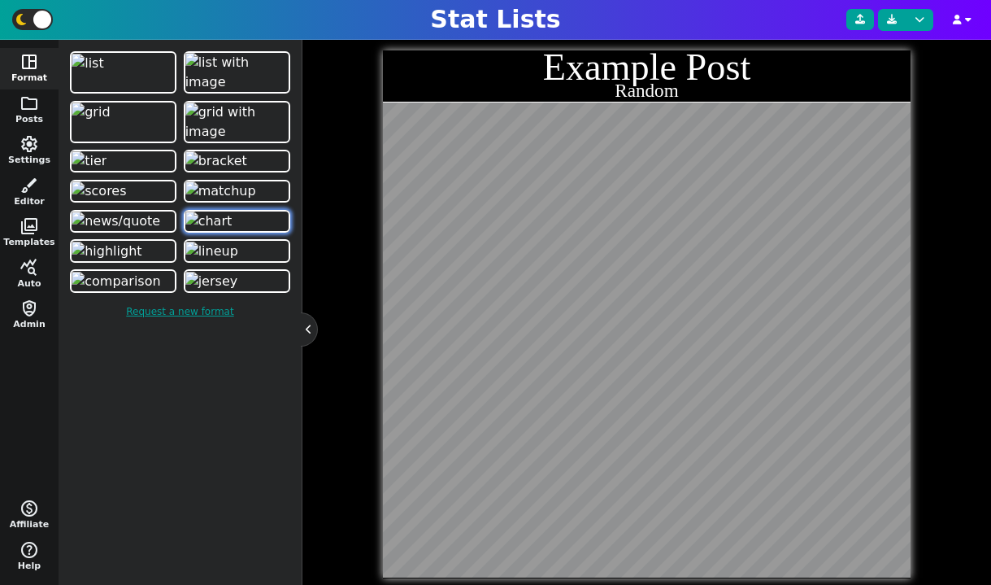
scroll to position [398, 0]
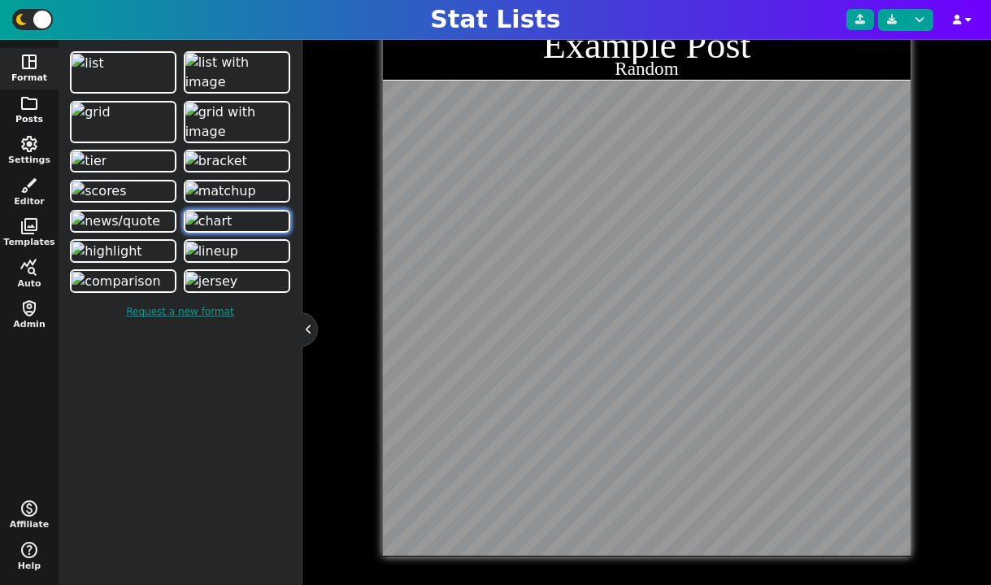
click at [38, 102] on span "folder" at bounding box center [30, 103] width 20 height 20
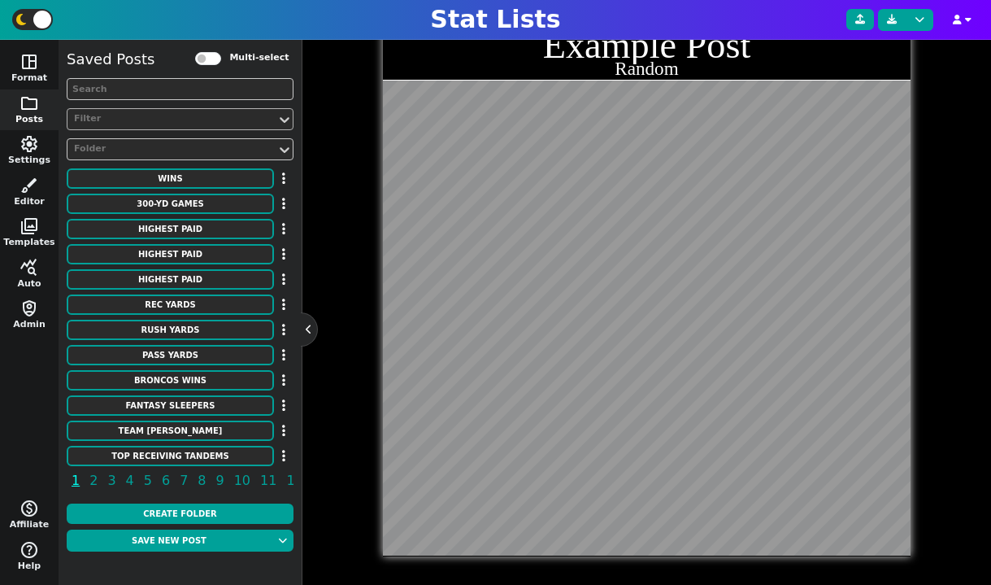
click at [145, 118] on div "Filter" at bounding box center [172, 119] width 196 height 14
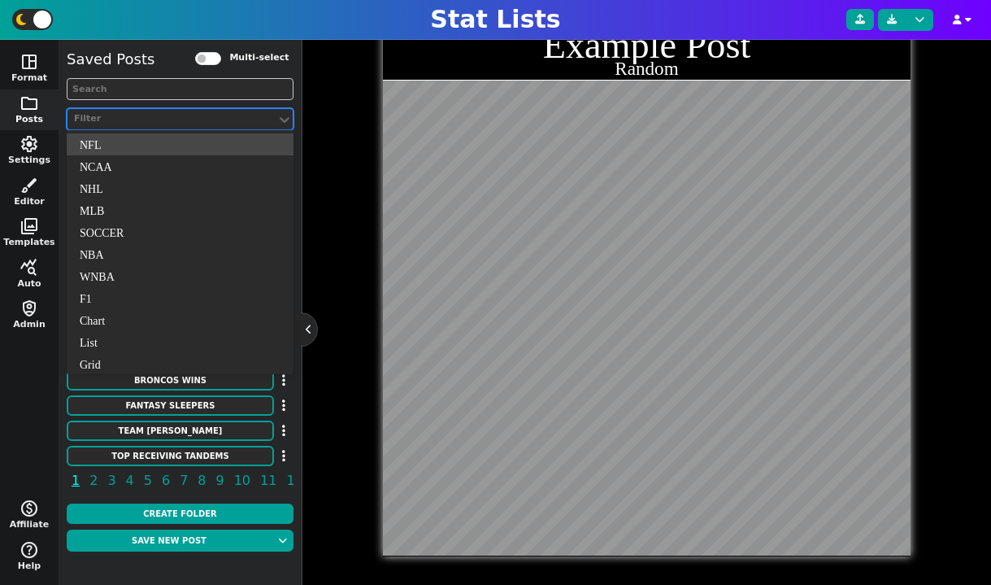
click at [145, 118] on div "Filter" at bounding box center [172, 119] width 196 height 14
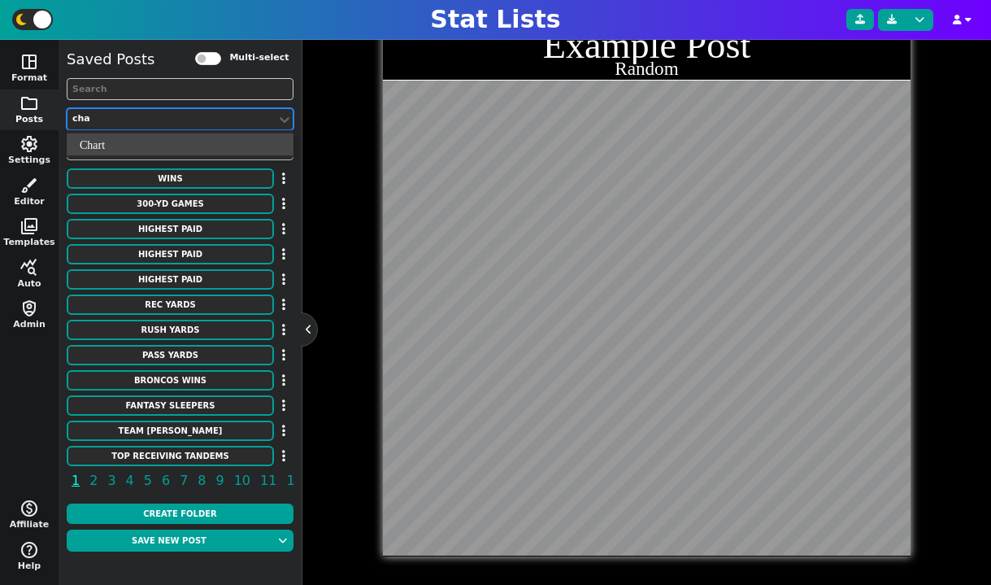
type input "char"
click at [142, 139] on div "Chart" at bounding box center [180, 144] width 227 height 22
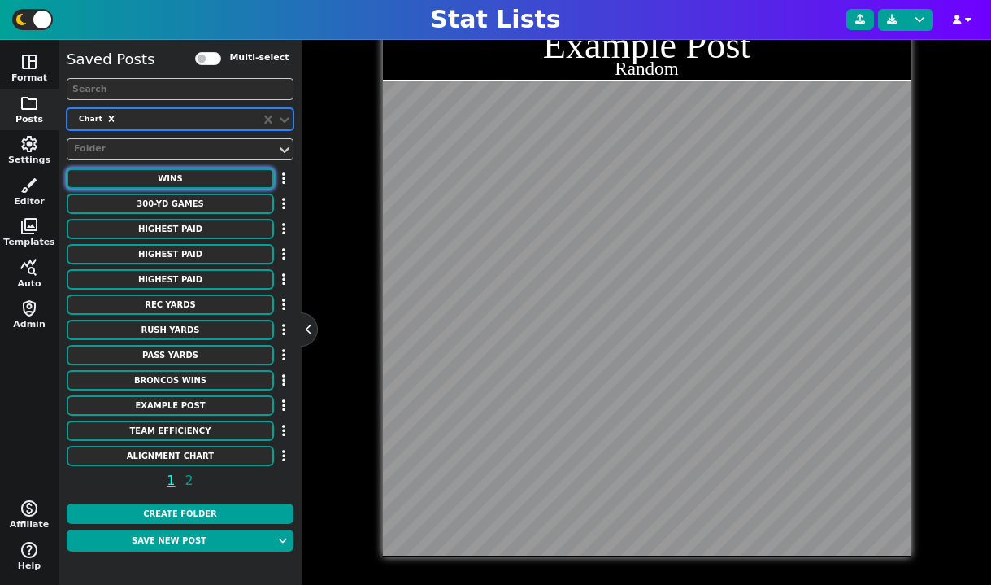
click at [180, 176] on button "WINS" at bounding box center [170, 178] width 207 height 20
type textarea "WINS"
type textarea "By a Head Coach"
type textarea "mia chi ne kc dal gb cle kc pit den sea pit gb ten [MEDICAL_DATA] nyg sea nyg n…"
type textarea "[PERSON_NAME] [PERSON_NAME] [PERSON_NAME] [PERSON_NAME]* [PERSON_NAME] [PERSON_…"
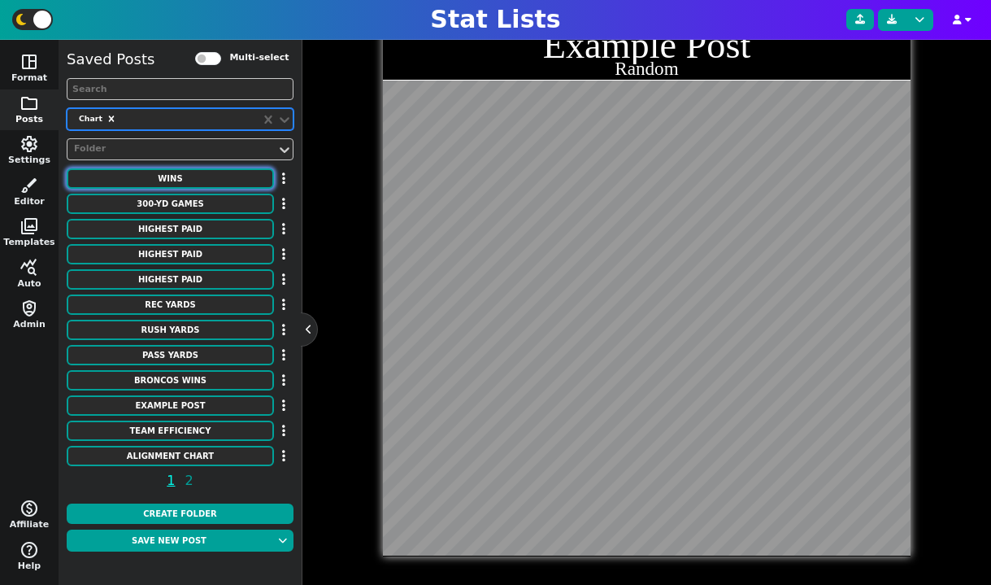
type textarea "328 318 302 273 250 226 213 200 193 190 186 183 174 173 172 172 170 170 170 170…"
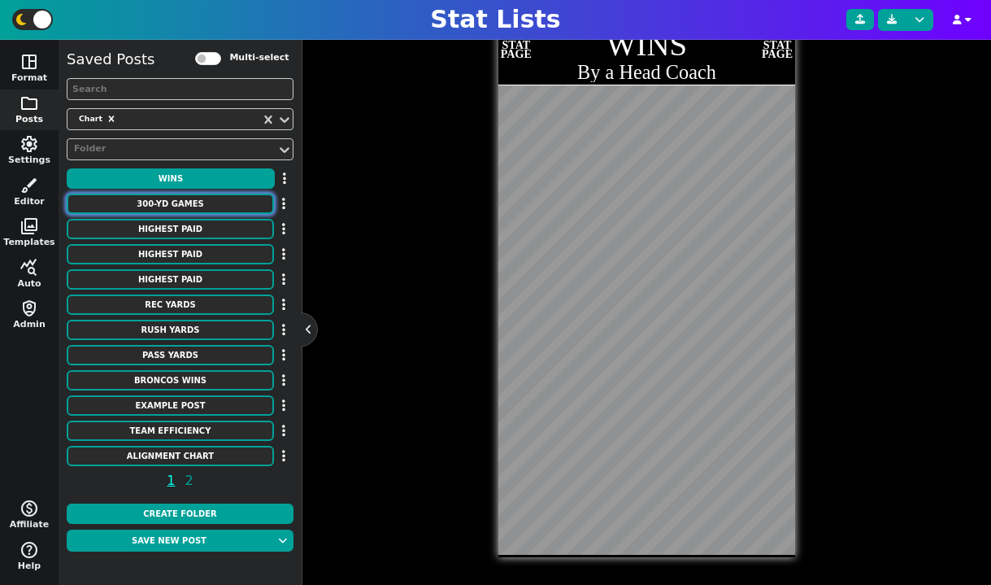
click at [183, 208] on button "300-YD GAMES" at bounding box center [170, 203] width 207 height 20
type textarea "300-YD GAMES"
type textarea "Most All-Time"
type textarea "no ne ind atl lac gb pit det mia gb min cin stl nyg lac oti kc dal lar [MEDICAL…"
type textarea "[PERSON_NAME] [PERSON_NAME] [PERSON_NAME] [PERSON_NAME] [PERSON_NAME] [PERSON_N…"
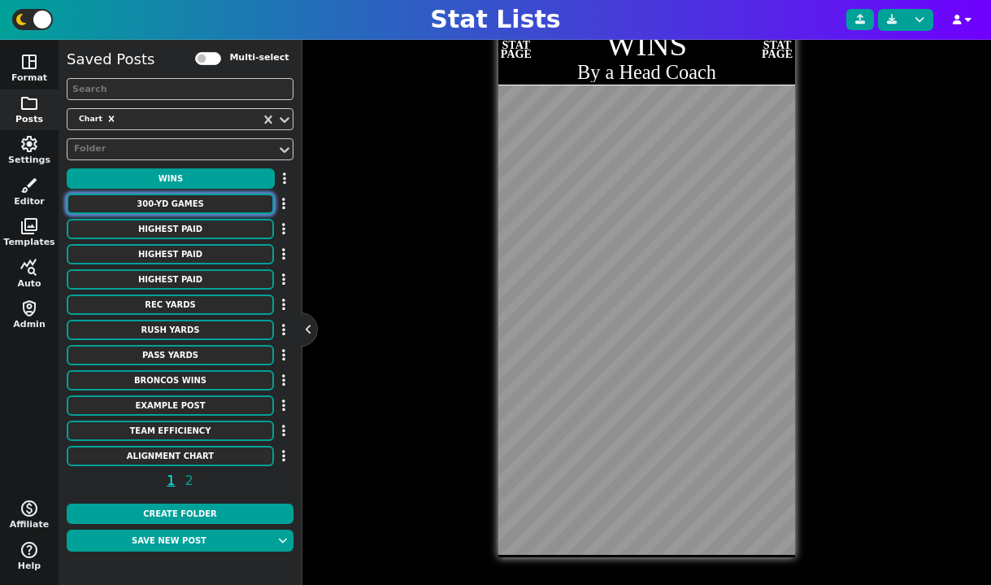
type textarea "123 113 93 76 73 70 68 64 63 62 53 52 52 51 51 49 48 46 42 41 39 39 37 36 34"
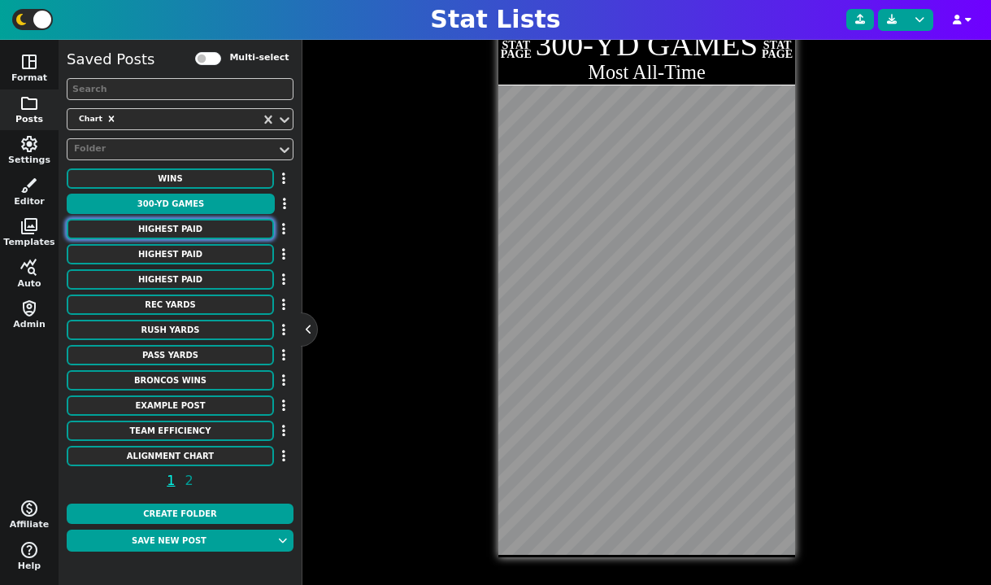
click at [194, 227] on button "HIGHEST PAID" at bounding box center [170, 229] width 207 height 20
type textarea "HIGHEST PAID"
type textarea "Punters"
type textarea "Seahawks Jaguars Raiders Lions Cowboys Texans Buccaneers Giants Chargers Falcon…"
type textarea "[PERSON_NAME] [PERSON_NAME] [PERSON_NAME] [PERSON_NAME] [PERSON_NAME] [PERSON_N…"
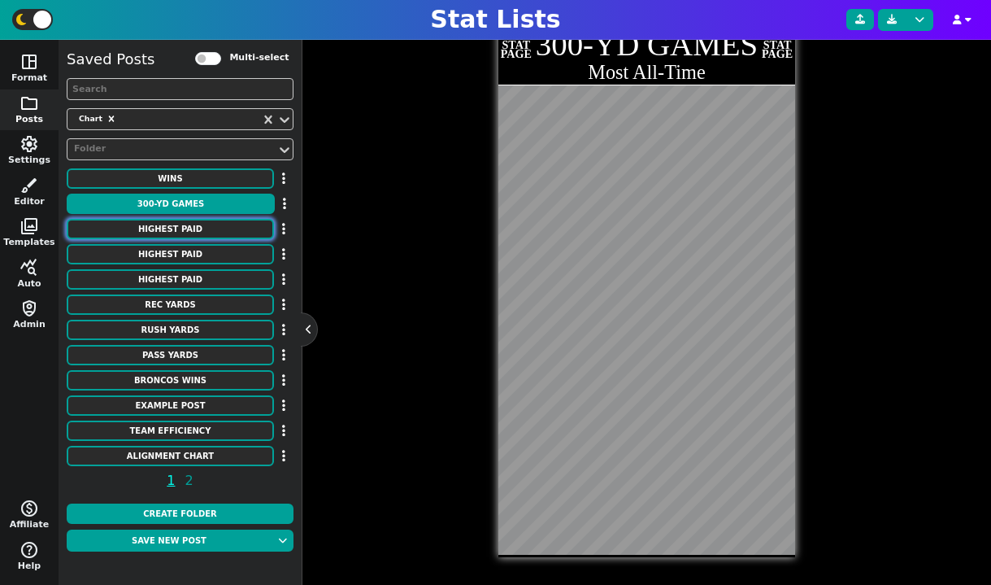
type textarea "4050000 4000000 3950000 3491250 3200000 3000000 3000000 3000000 3000000 2883333…"
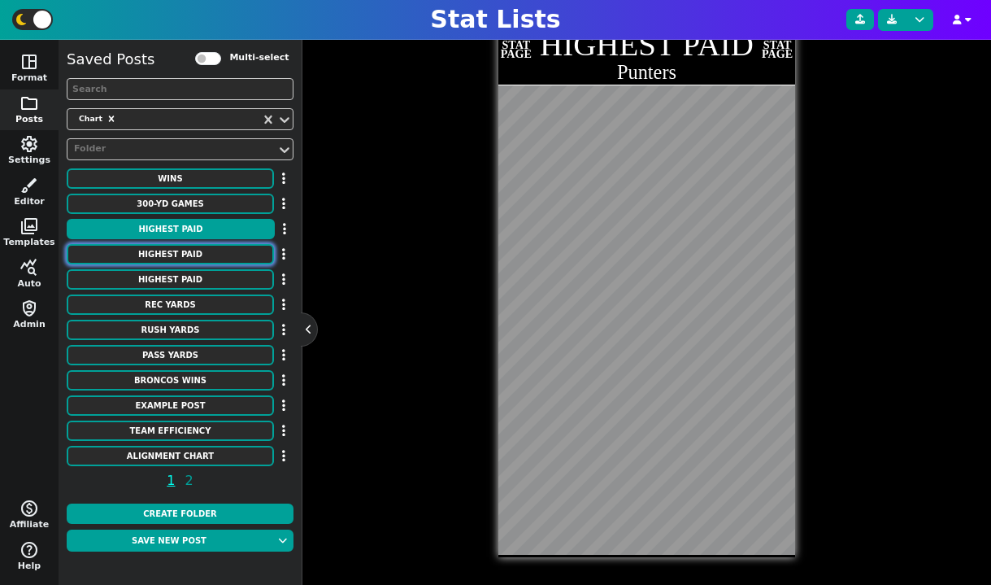
click at [193, 252] on button "HIGHEST PAID" at bounding box center [170, 254] width 207 height 20
type textarea "Kickers"
type textarea "Chiefs Eagles Chargers Giants Bengals Texans Seahawks Packers Bills Steelers Fa…"
type textarea "[PERSON_NAME] [PERSON_NAME] [PERSON_NAME] [PERSON_NAME] [PERSON_NAME] [PERSON_N…"
type textarea "6400000 6000000 5501000 5500000 5500000 5300000 5275000 5100000 5100000 5000000…"
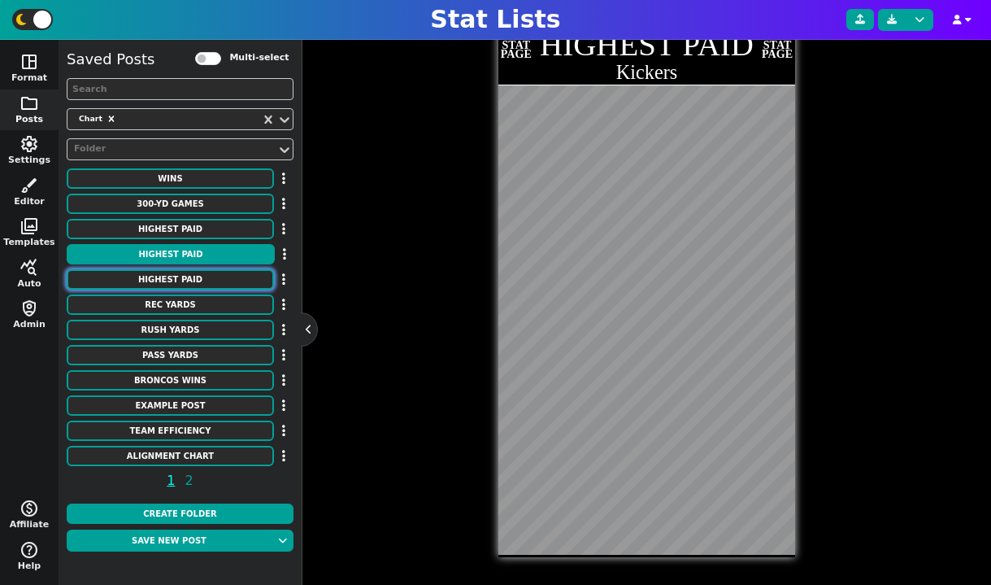
click at [193, 273] on button "HIGHEST PAID" at bounding box center [170, 279] width 207 height 20
type textarea "Edge [PERSON_NAME]"
type textarea "Packers Steelers Browns Texans Raiders 49ers Bengals Jaguars Giants Bears Packe…"
type textarea "[PERSON_NAME] [PERSON_NAME] [PERSON_NAME] [PERSON_NAME] [PERSON_NAME] [PERSON_N…"
type textarea "46500000 41000000 40000000 35600000 35500000 34000000 29000000 28250000 2820000…"
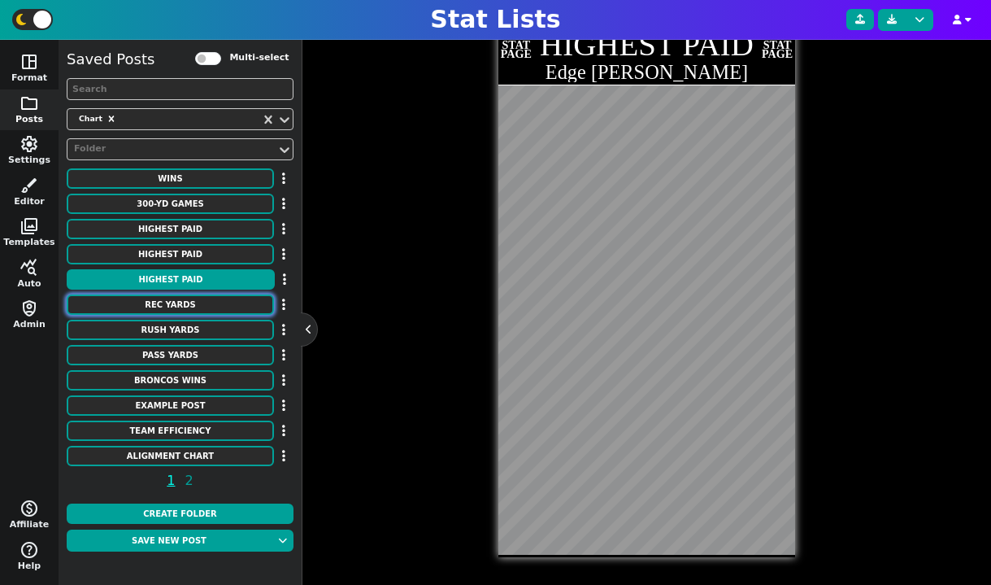
click at [195, 298] on button "REC YARDS" at bounding box center [170, 304] width 207 height 20
type textarea "REC YARDS"
type textarea "Single Game"
type textarea "RAM DET KAN RAM DET ATL JAX SFO SFO PIT SFO HOU HOU KAN NYG CIN CLE BUF CIN CLE…"
type textarea "[PERSON_NAME] [PERSON_NAME] [PERSON_NAME] [PERSON_NAME] [PERSON_NAME] [PERSON_N…"
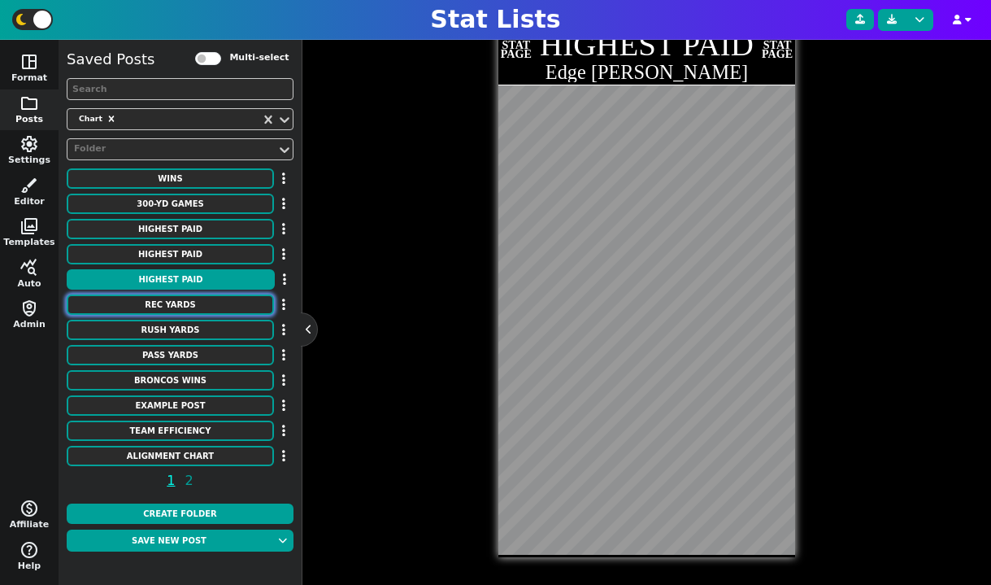
type textarea "336 329 309 303 302 300 291 289 286 284 283 273 272 269 269 266 265 265 264 261…"
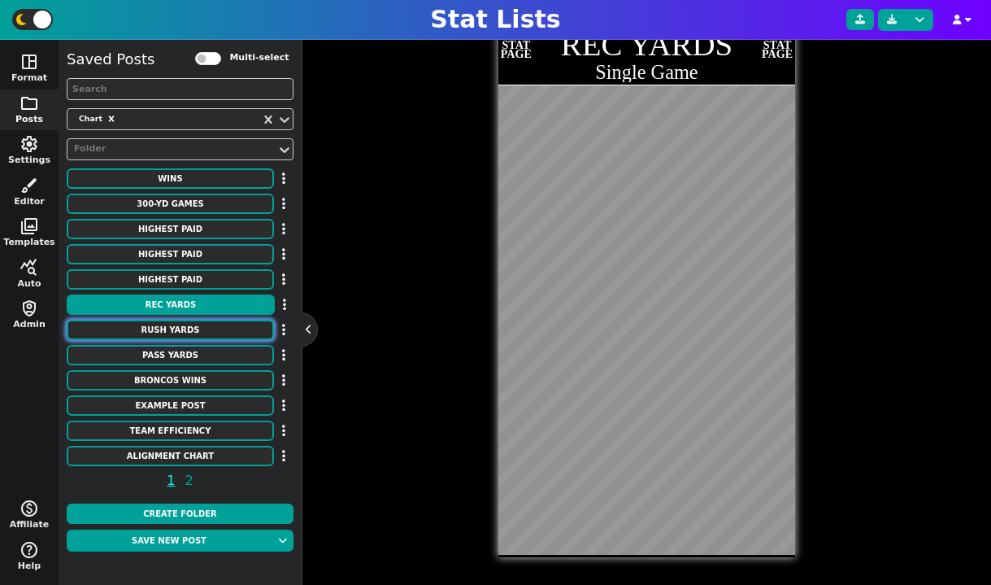
click at [198, 320] on button "RUSH YARDS" at bounding box center [170, 330] width 207 height 20
type textarea "RUSH YARDS"
type textarea "MIN [MEDICAL_DATA] CLE CIN CHI BUF SEA KAN PHI IND [PERSON_NAME] DEN TEN BUF NF…"
type textarea "[PERSON_NAME] [PERSON_NAME] [PERSON_NAME] [PERSON_NAME] [PERSON_NAME] [PERSON_N…"
type textarea "296 295 286 278 275 273 266 259 255 253 253 251 251 250 250 250 247 246 243 243…"
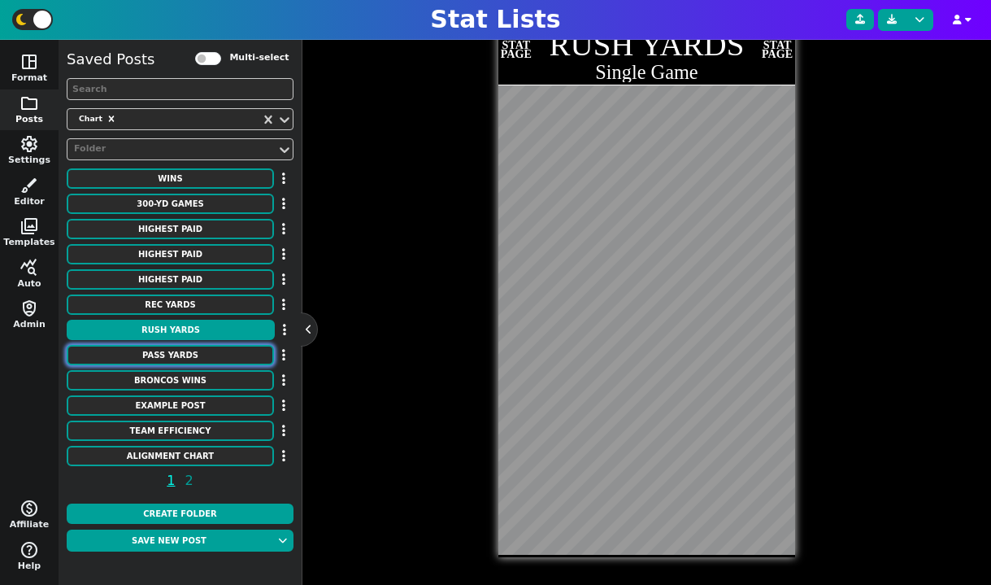
click at [196, 345] on button "PASS YARDS" at bounding box center [170, 355] width 207 height 20
type textarea "PASS YARDS"
type textarea "RAM HOU oti CIN PIT ARI MIA DET LAR NWE OAK NYG NYG NOR ATL [GEOGRAPHIC_DATA] D…"
type textarea "[PERSON_NAME] [PERSON_NAME] [PERSON_NAME] [PERSON_NAME] [PERSON_NAME] [PERSON_N…"
type textarea "554 527 527 525 522 522 521 520 517 517 513 513 510 510 509 509 506 506 505 505…"
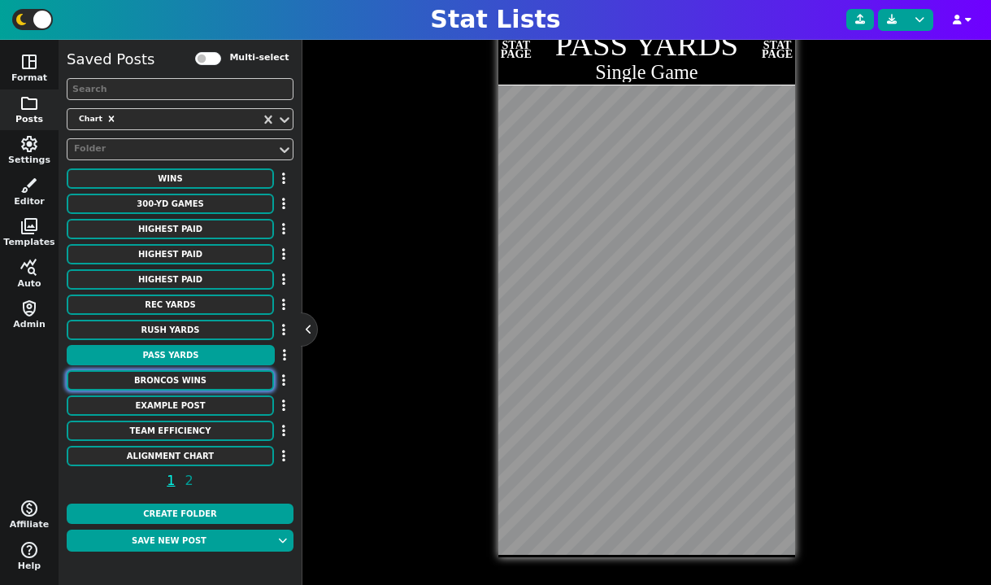
click at [188, 374] on button "Broncos Wins" at bounding box center [170, 380] width 207 height 20
type textarea "Broncos Wins"
type textarea "Each Season"
type textarea "DEN"
type textarea "00' 01' 02' 03' 04' 05' 06' 07' 08' 09' 10' 11' 12' 13' 14' 15' 16' 17' 18' 19'…"
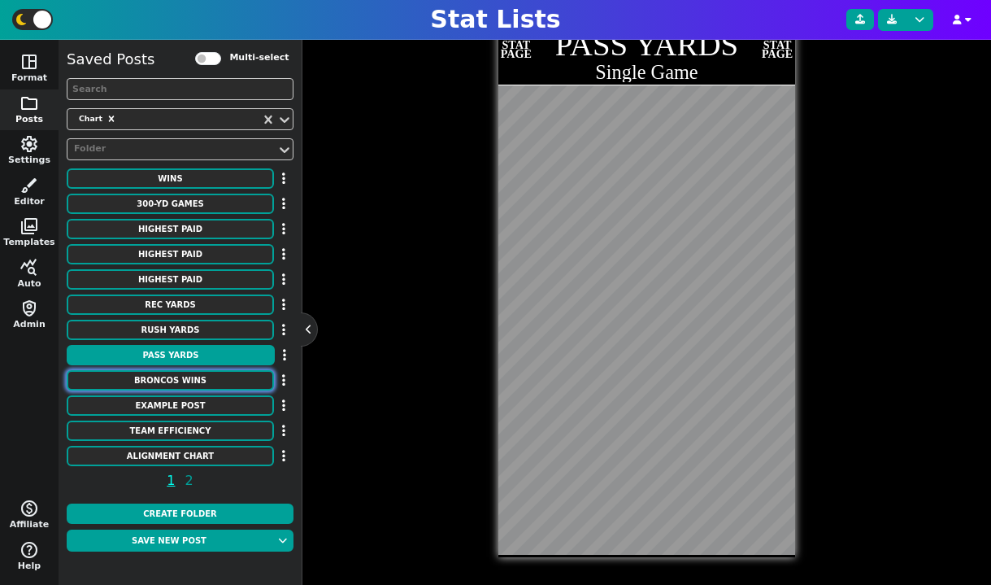
type textarea "11 8 9 10 10 13 9 7 8 8 4 8 13 13 12 12 9 5 6 7 5 7"
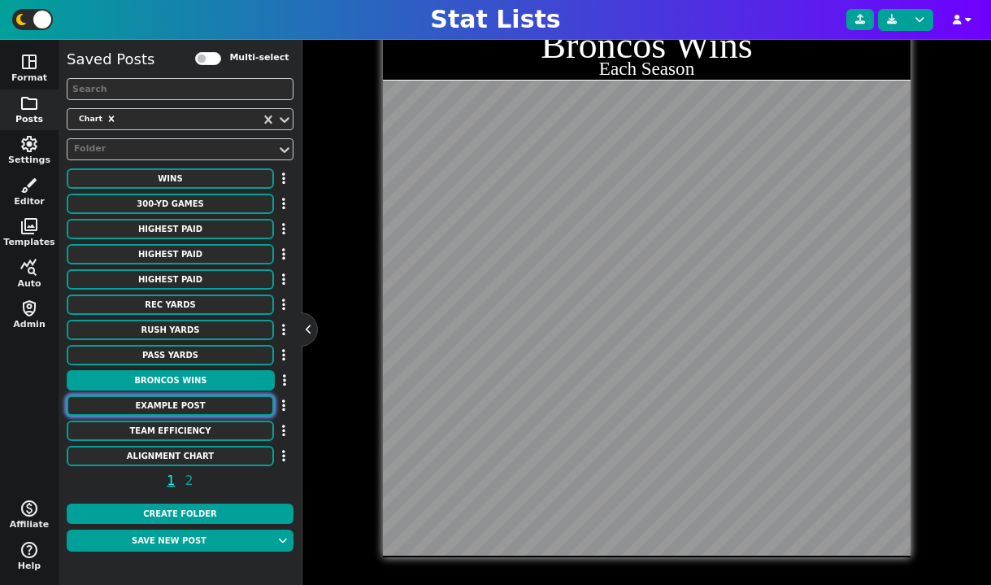
click at [189, 402] on button "Example Post" at bounding box center [170, 405] width 207 height 20
type textarea "Example Post"
type textarea "Random"
type textarea "kc DAL TB BUF GB MIA HOU KC JAX SF DET DAL TB BUF GB MIA HOU KC JAX SF DET DAL …"
type textarea "Brock Purdy Baker Mayfield Josh Allen Trevor Lawrence Tua Tagovailoa Jared Goff…"
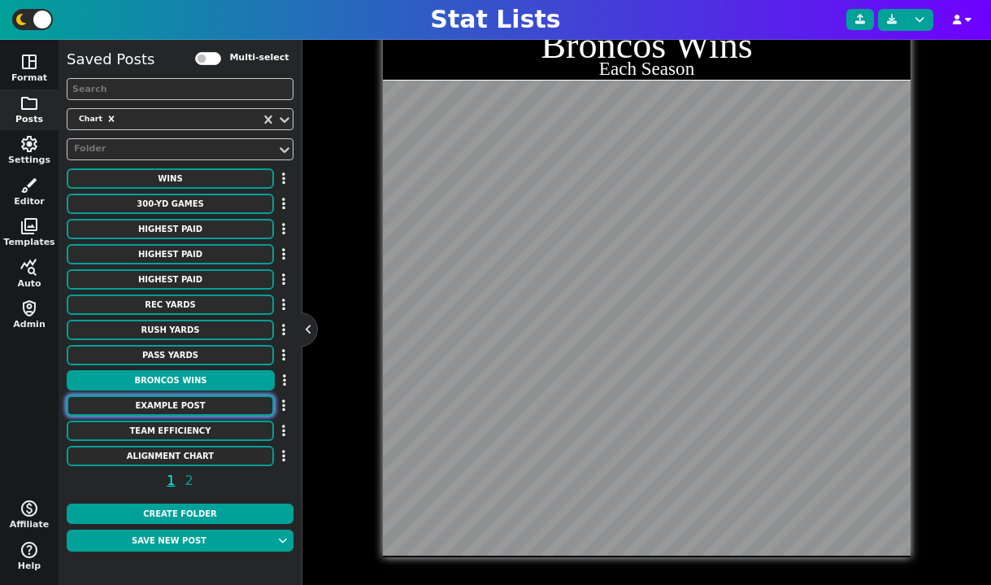
type textarea "1 1 1 1 1 1 1 1 1 1 1 1 1 1 1 1 1 1 1 1 1 1 1 1 1 1 1 1 1 1 1 1 1 1 1 1 1 1 1 1…"
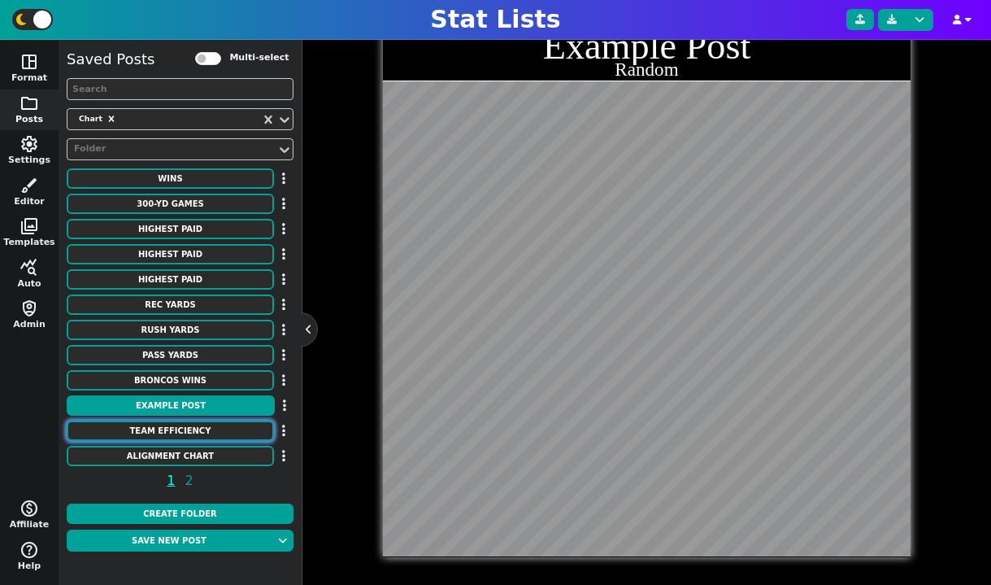
click at [185, 428] on button "Team Efficiency" at bounding box center [170, 430] width 207 height 20
type textarea "Team Efficiency"
type textarea "2022 Season"
type textarea "sac bos Phi den Nyk dal atl cle Gsw bkn mil Uta LAc Mem Okc Tor Phx Por Lal No …"
type textarea "117 115.7 115.5 115 114.9 114.3 113.9 113.7 113.5 113 112.8 112.7 112.4 112.3 1…"
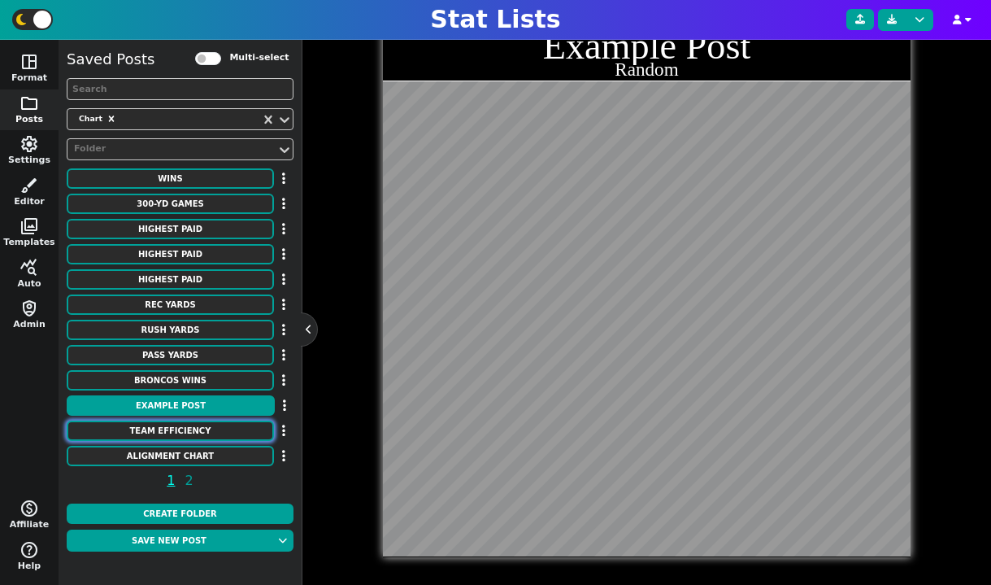
type textarea "114.2 108.7 110.4 111.8 111.6 113.9 113.5 107.7 111.7 110.7 109.3 113.8 112.1 1…"
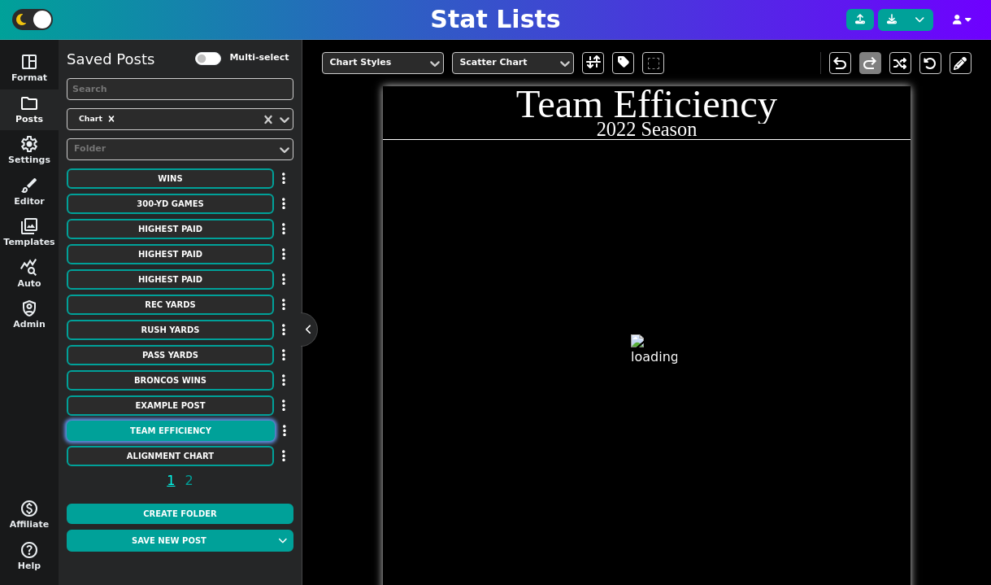
scroll to position [454, 0]
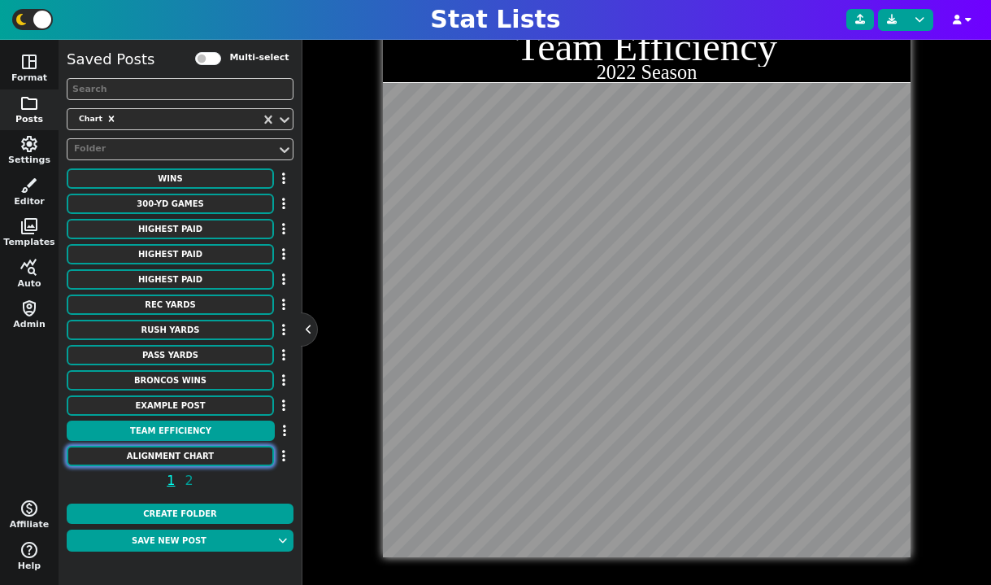
click at [190, 447] on button "Alignment Chart" at bounding box center [170, 456] width 207 height 20
type textarea "Alignment Chart"
type textarea "Team Efficiency"
type textarea "ARI ATL BAL BUF CAR CHI CIN CLE DAL DEN DET GB HOU IND JAX KC LV LAC LAR MIA MI…"
type textarea "-15 -1 8 2 13 -7 4 -11 -3 7 12 -6 -16 -13 14 9 -12 3 -10 0 15 -2 5 -8 -4 1 -9 1…"
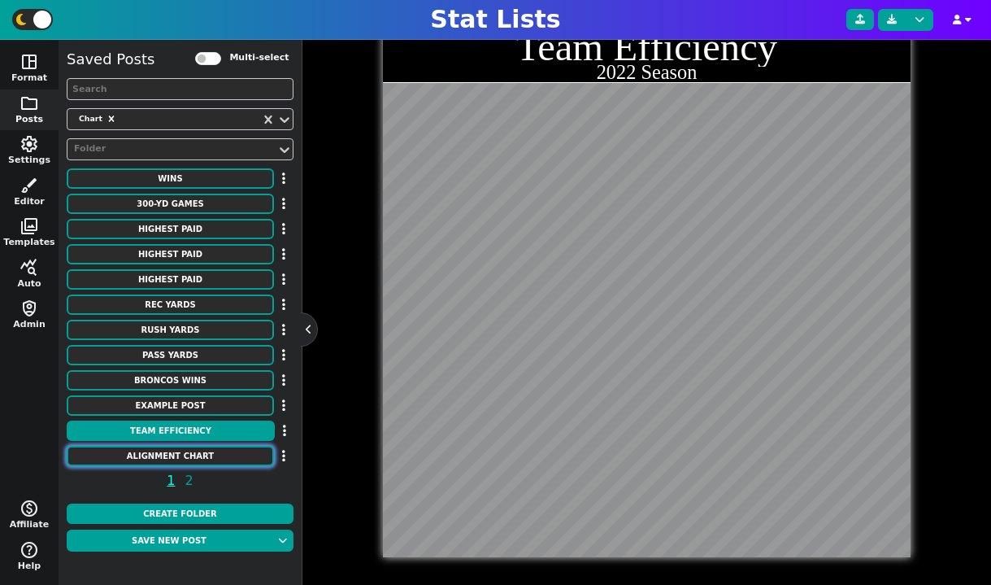
type textarea "-4 4 0 -2 9 -5 -7 -15 2 6 10 -4 -12 -8 13 1 -9 5 -13 -1 11 7 -6 -10 -3 8 -11 3 …"
type textarea "Defensive Efficiency"
type textarea "Offensive Efficiency"
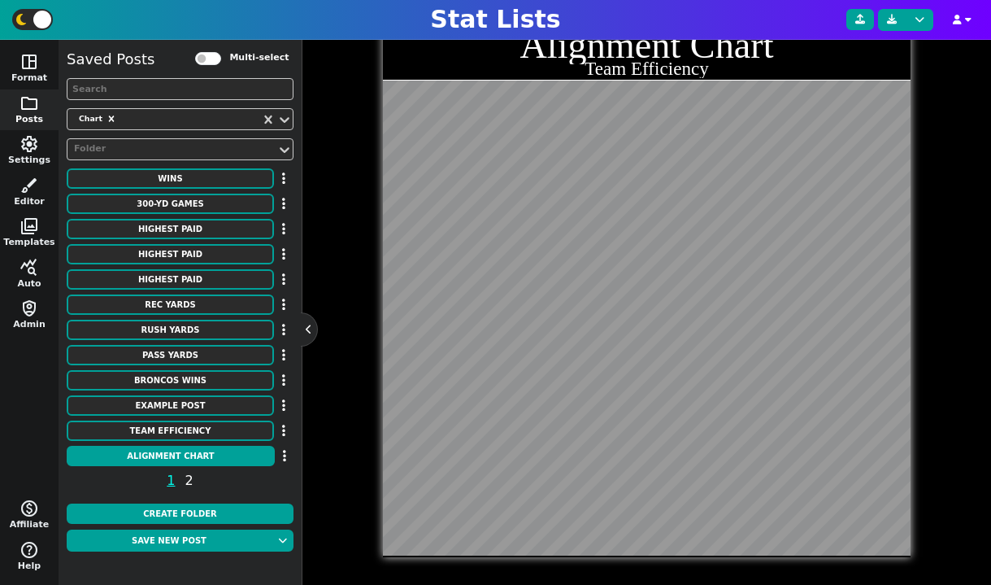
click at [191, 476] on span "2" at bounding box center [189, 480] width 13 height 20
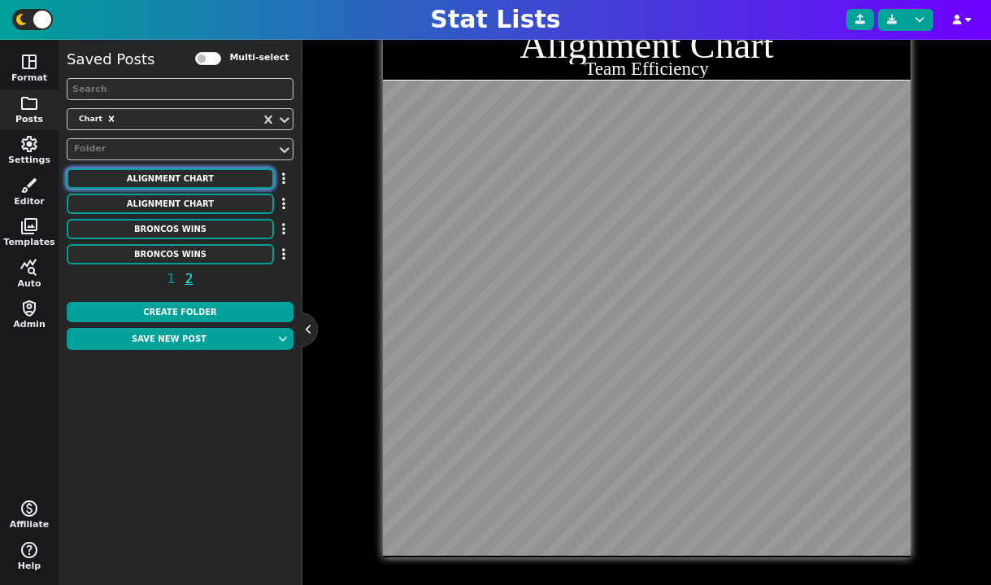
click at [195, 185] on button "Alignment Chart" at bounding box center [170, 178] width 207 height 20
type textarea "Blah blah"
type textarea "DEN ari atl bal buf cle"
type textarea "1 2 3 4 5 6 7 -1 -2 -3 -4 -5 -6 -7"
type textarea "11 8 9 10 10 13 9 7 8 8 4 8 13 13 12 12 9 5 6 7 5 7"
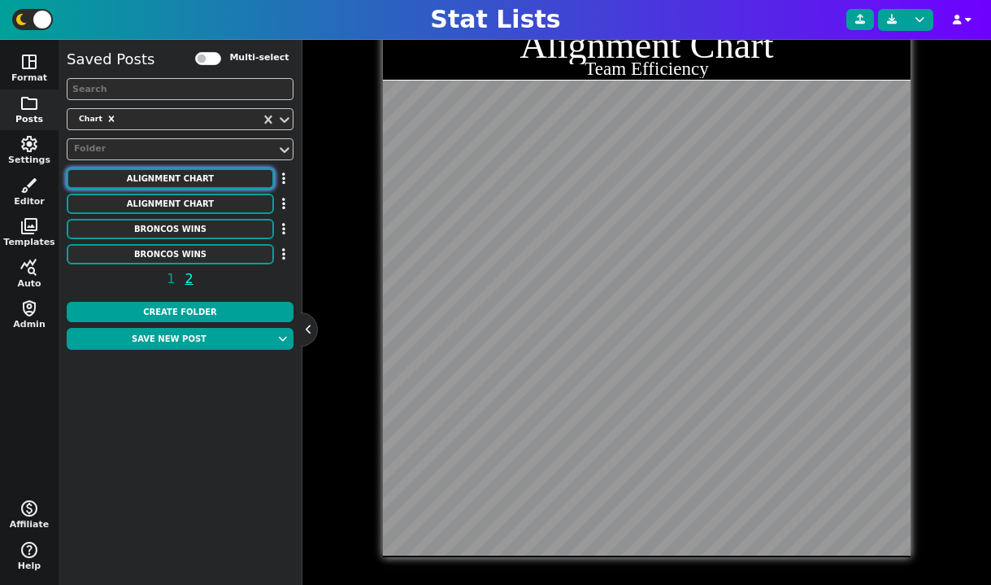
scroll to position [396, 0]
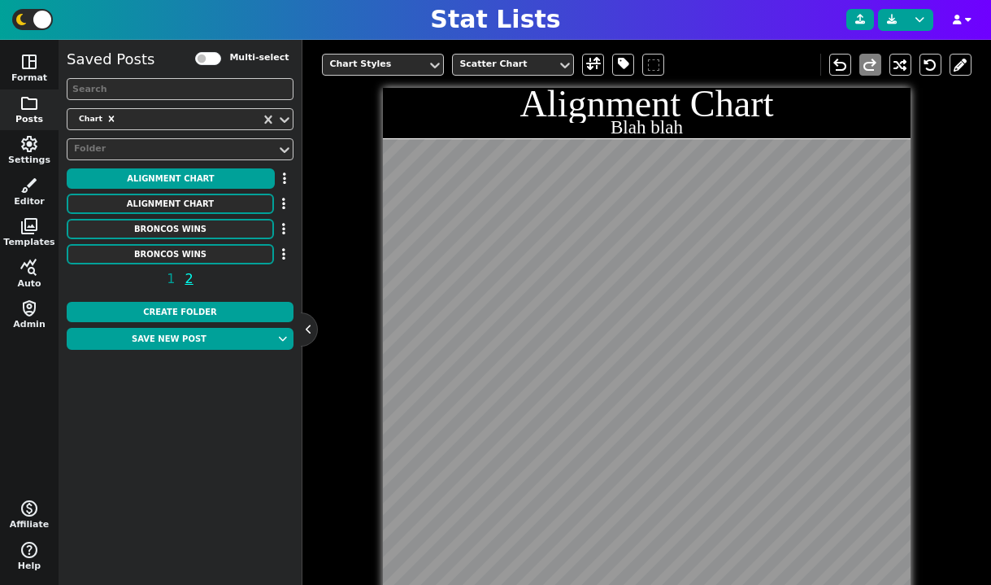
click at [202, 215] on div "Saved Posts Multi-select Chart Folder Alignment Chart Alignment Chart Broncos W…" at bounding box center [180, 171] width 227 height 247
click at [202, 228] on button "Broncos Wins" at bounding box center [170, 229] width 207 height 20
type textarea "Broncos Wins"
type textarea "Each Season"
type textarea "DEN"
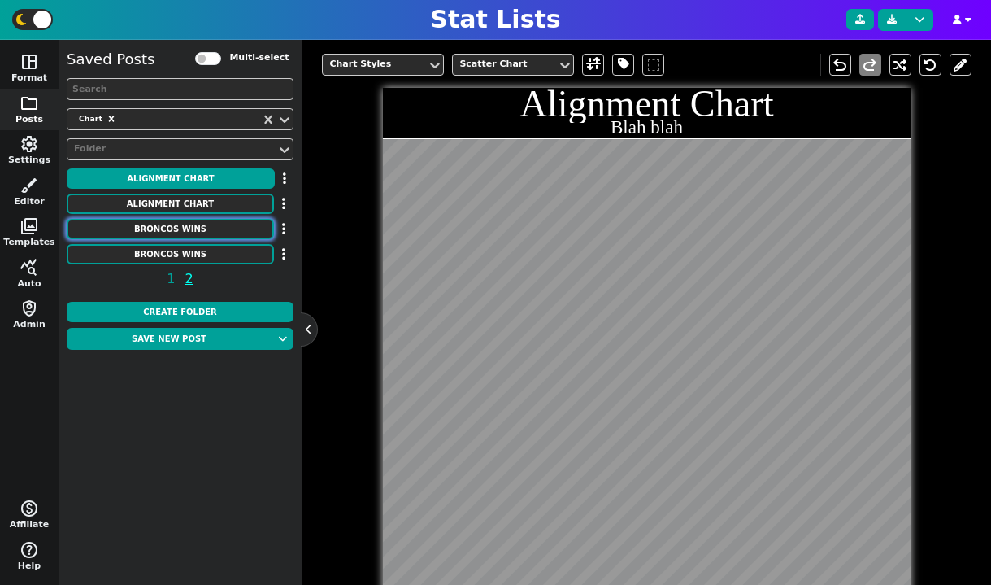
type textarea "00' 01' 02' 03' 04' 05' 06' 07' 08' 09' 10' 11' 12' 13' 14' 15' 16' 17' 18' 19'…"
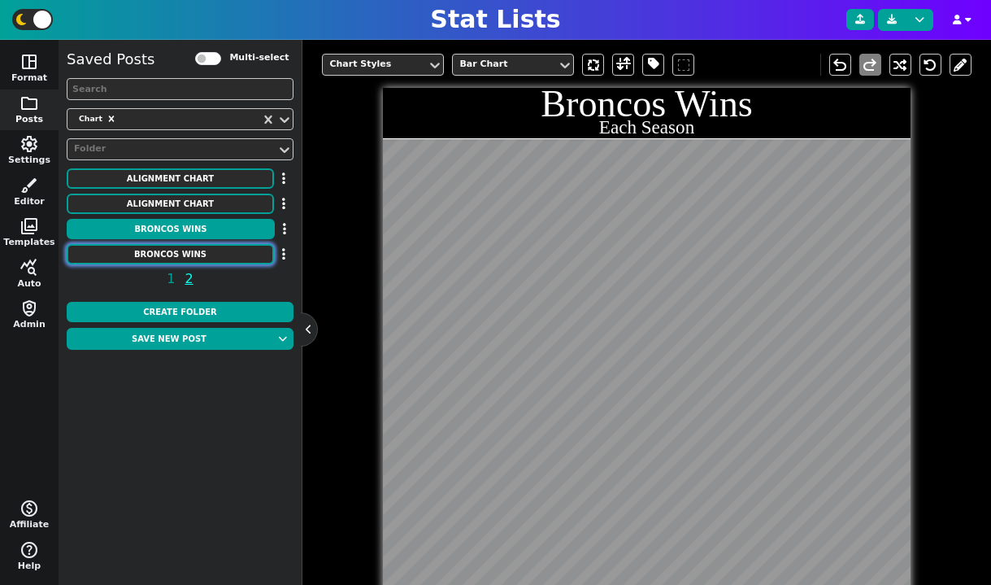
click at [187, 253] on button "Broncos Wins" at bounding box center [170, 254] width 207 height 20
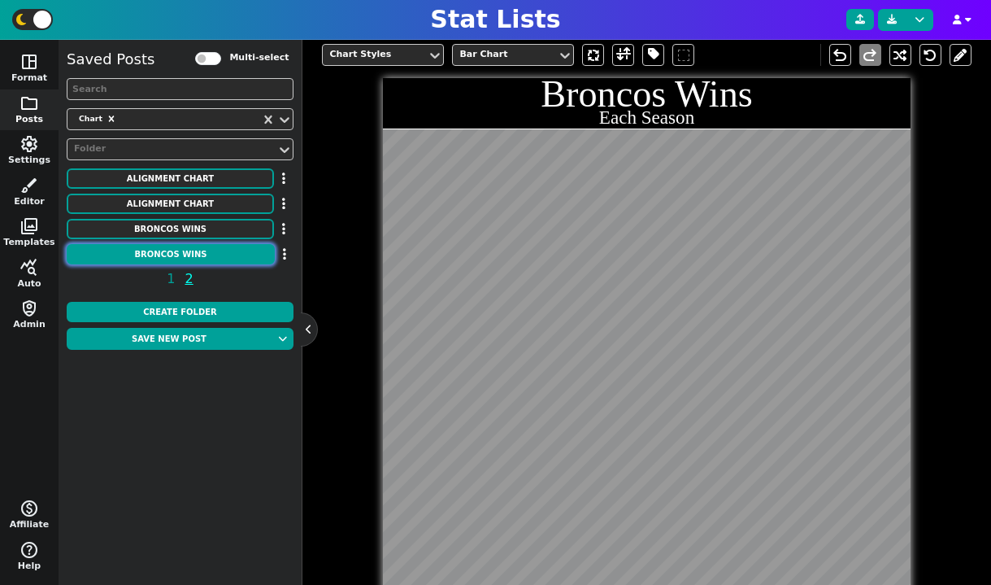
scroll to position [264, 0]
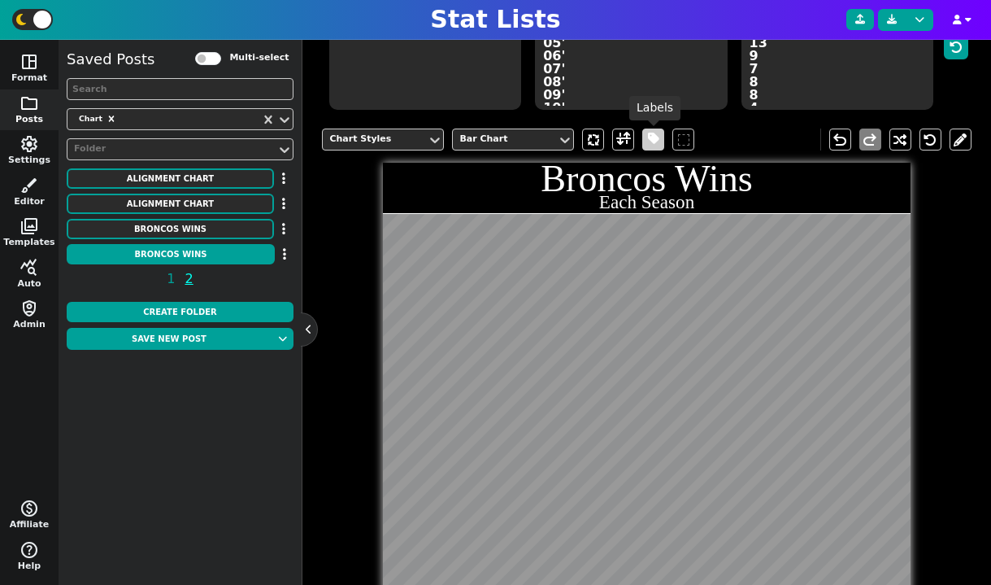
click at [643, 146] on span at bounding box center [653, 139] width 22 height 22
click at [649, 141] on span at bounding box center [653, 139] width 11 height 20
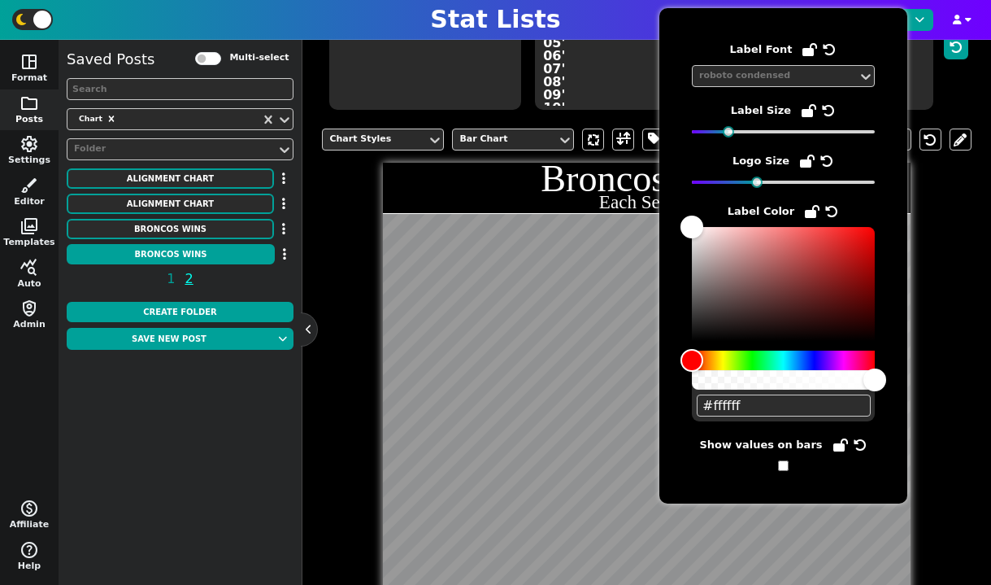
click at [786, 467] on input "checkbox" at bounding box center [783, 465] width 11 height 11
checkbox input "true"
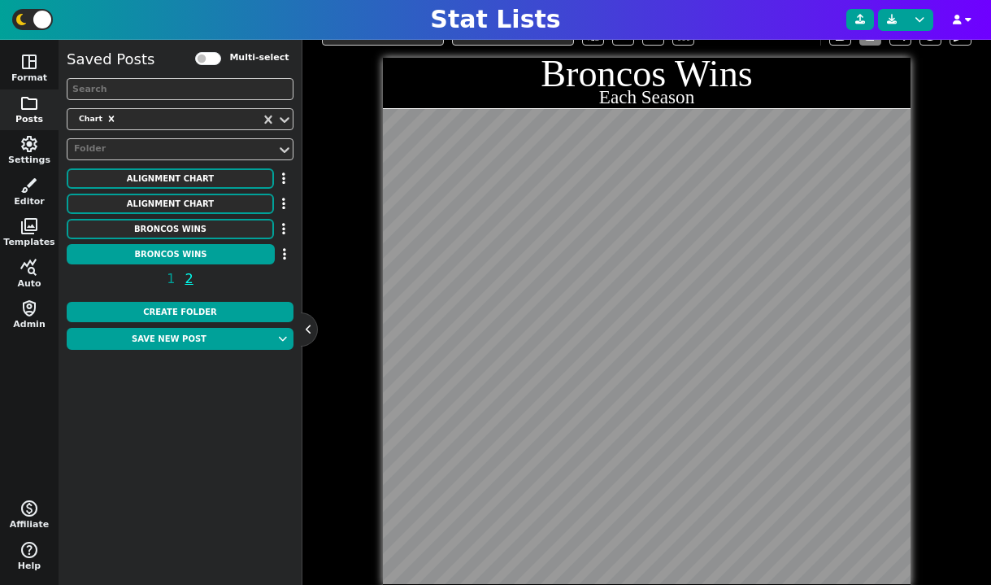
scroll to position [398, 0]
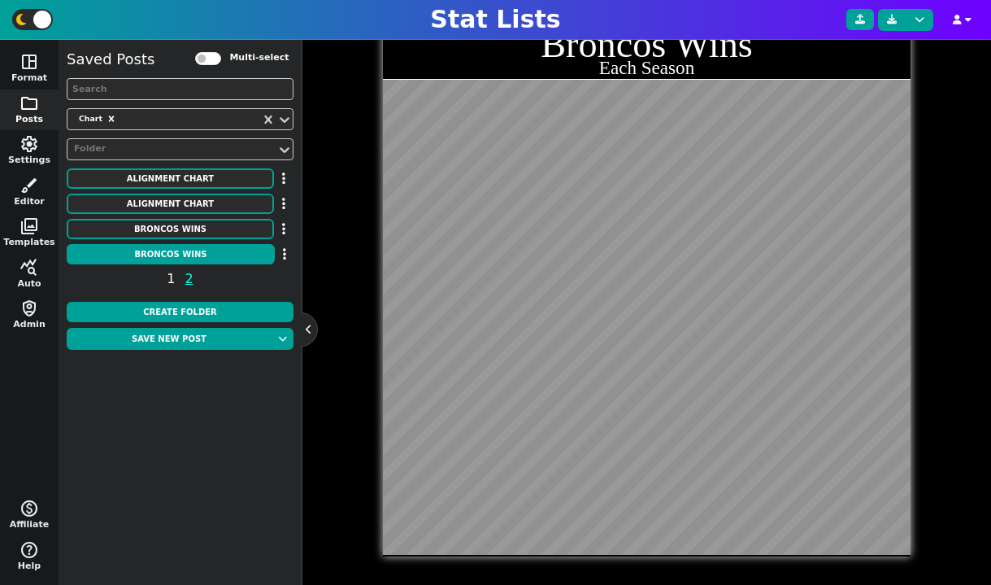
click at [171, 278] on span "1" at bounding box center [170, 278] width 13 height 20
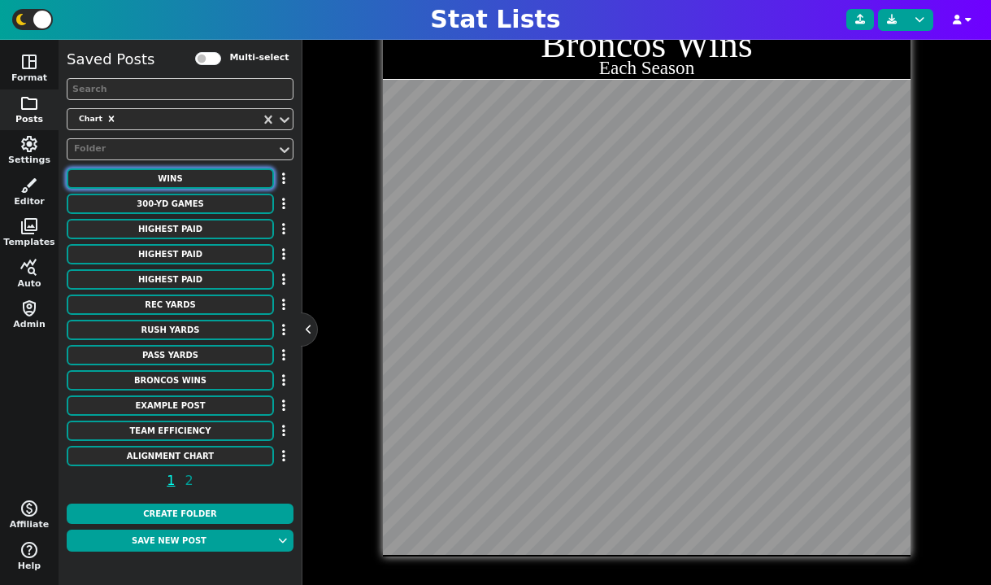
click at [193, 172] on button "WINS" at bounding box center [170, 178] width 207 height 20
type textarea "WINS"
type textarea "By a Head Coach"
type textarea "mia chi ne kc dal gb cle kc pit den sea pit gb ten [MEDICAL_DATA] nyg sea nyg n…"
type textarea "[PERSON_NAME] [PERSON_NAME] [PERSON_NAME] [PERSON_NAME]* [PERSON_NAME] [PERSON_…"
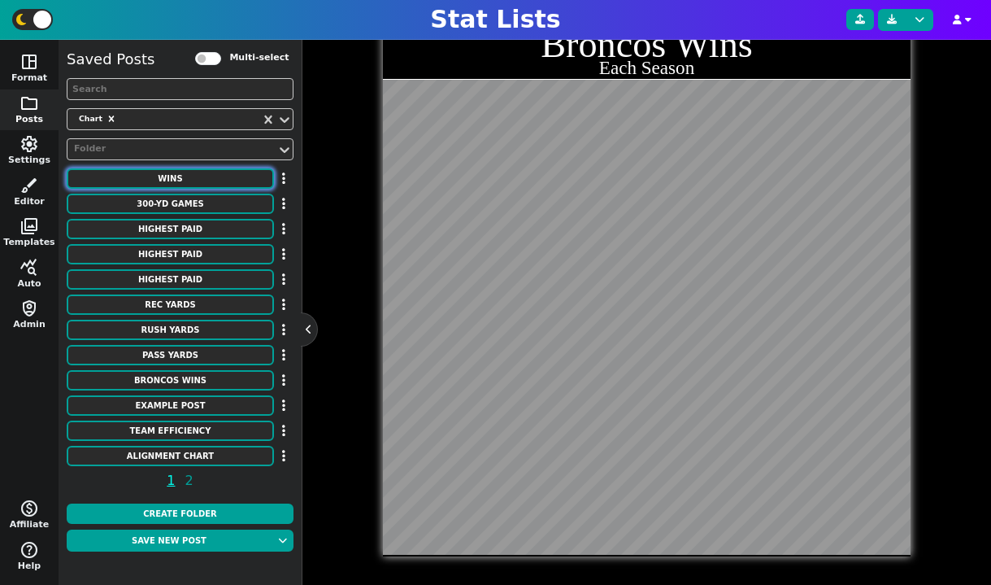
type textarea "328 318 302 273 250 226 213 200 193 190 186 183 174 173 172 172 170 170 170 170…"
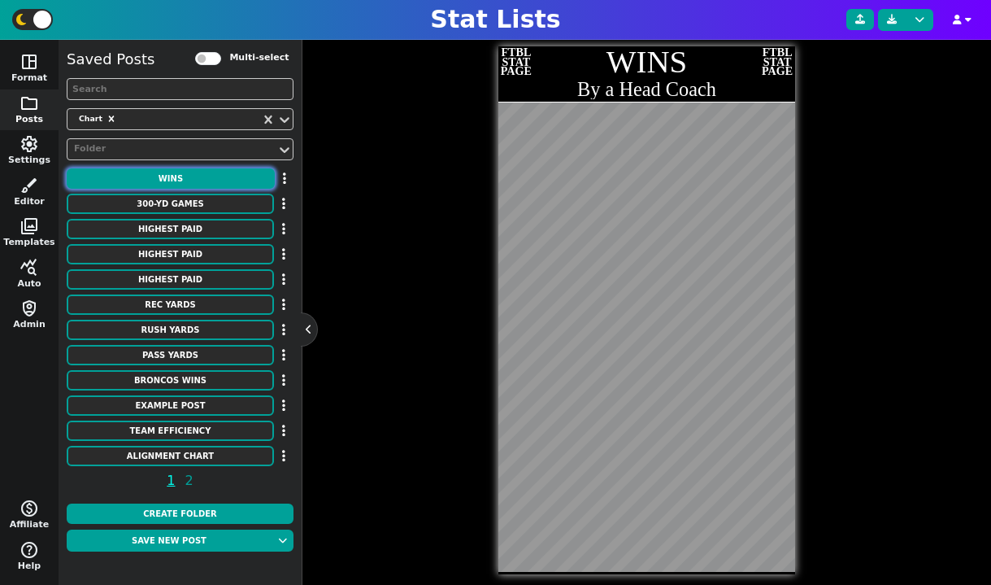
scroll to position [378, 0]
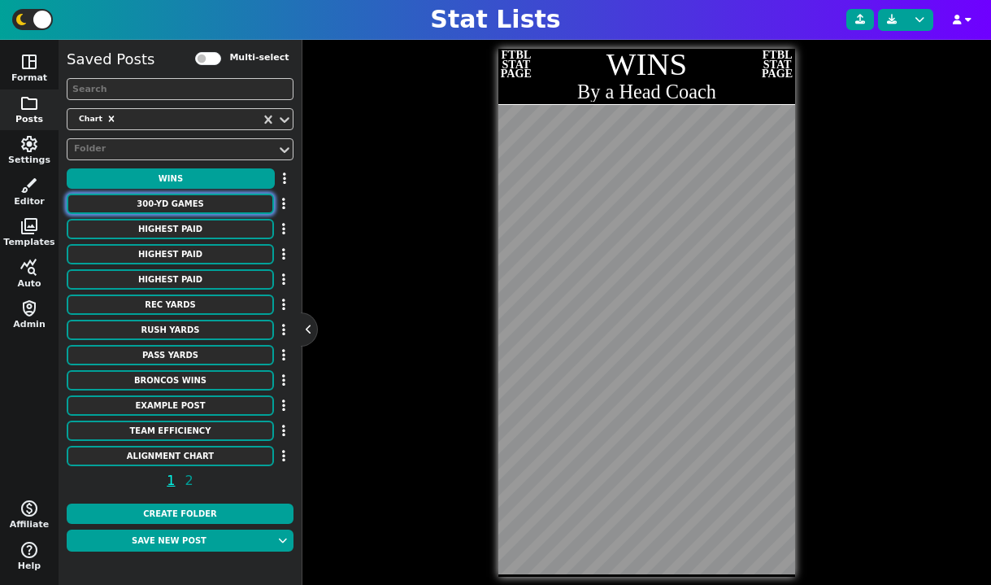
click at [210, 204] on button "300-YD GAMES" at bounding box center [170, 203] width 207 height 20
type textarea "300-YD GAMES"
type textarea "Most All-Time"
type textarea "no ne ind atl lac gb pit det mia gb min cin stl nyg lac oti kc dal lar [MEDICAL…"
type textarea "[PERSON_NAME] [PERSON_NAME] [PERSON_NAME] [PERSON_NAME] [PERSON_NAME] [PERSON_N…"
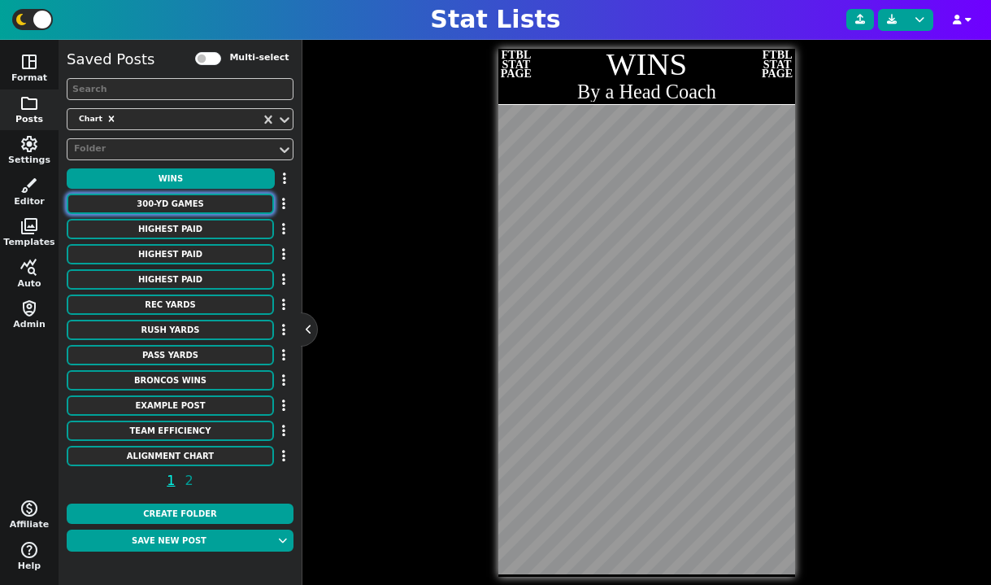
type textarea "123 113 93 76 73 70 68 64 63 62 53 52 52 51 51 49 48 46 42 41 39 39 37 36 34"
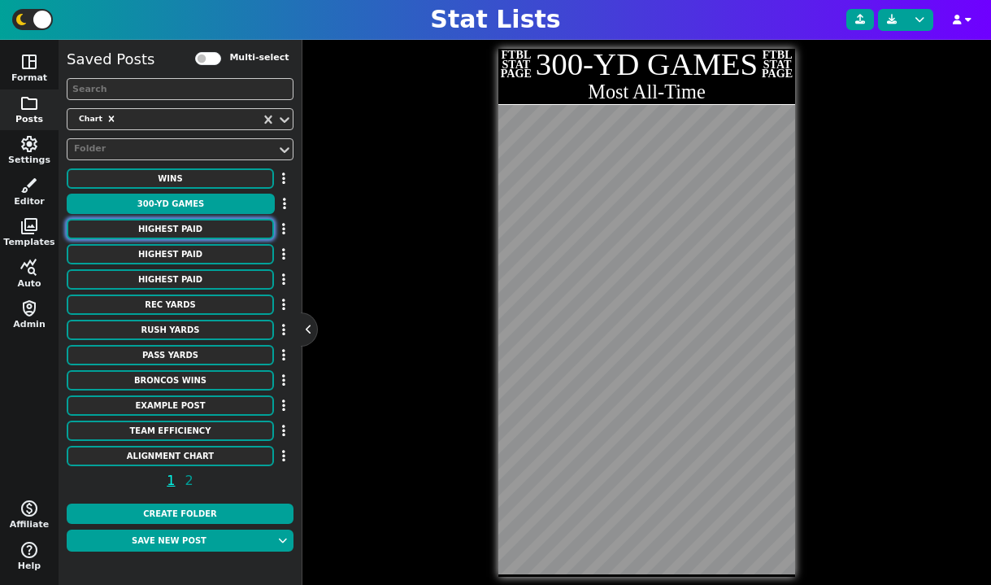
click at [202, 228] on button "HIGHEST PAID" at bounding box center [170, 229] width 207 height 20
type textarea "HIGHEST PAID"
type textarea "Punters"
type textarea "Seahawks Jaguars Raiders Lions Cowboys Texans Buccaneers Giants Chargers Falcon…"
type textarea "[PERSON_NAME] [PERSON_NAME] [PERSON_NAME] [PERSON_NAME] [PERSON_NAME] [PERSON_N…"
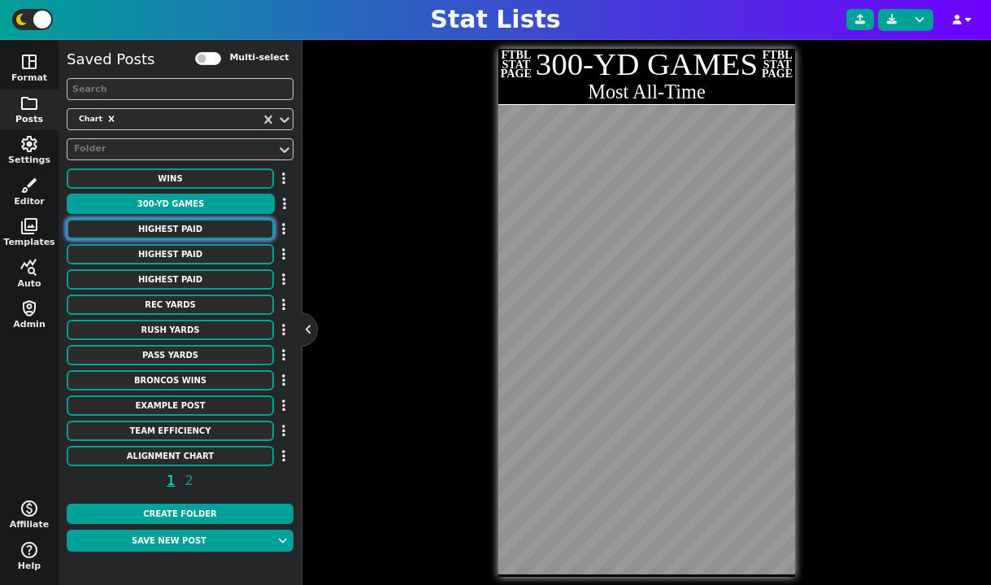
type textarea "4050000 4000000 3950000 3491250 3200000 3000000 3000000 3000000 3000000 2883333…"
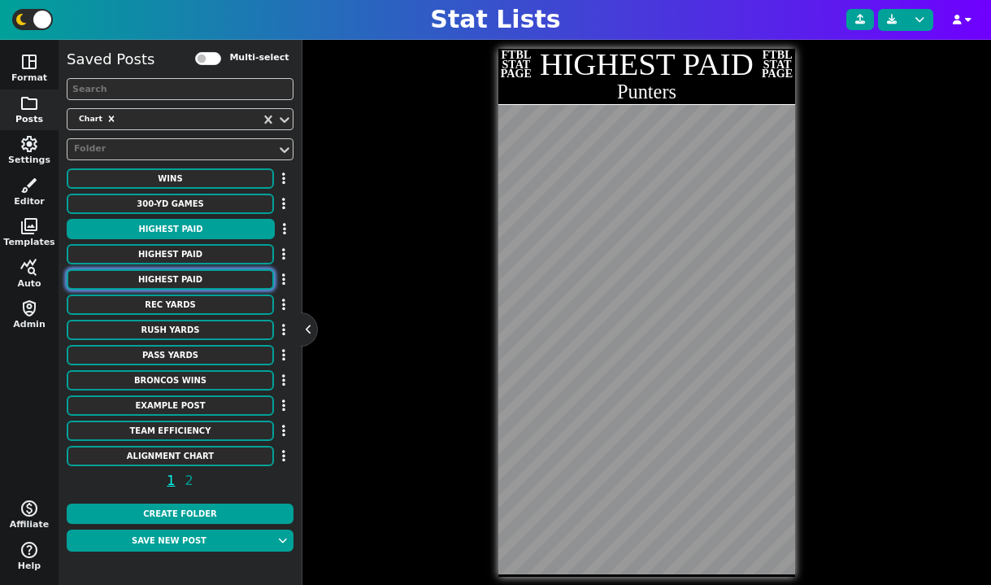
click at [203, 269] on button "HIGHEST PAID" at bounding box center [170, 279] width 207 height 20
type textarea "Edge [PERSON_NAME]"
type textarea "Packers Steelers Browns Texans Raiders 49ers Bengals Jaguars Giants Bears Packe…"
type textarea "[PERSON_NAME] [PERSON_NAME] [PERSON_NAME] [PERSON_NAME] [PERSON_NAME] [PERSON_N…"
type textarea "46500000 41000000 40000000 35600000 35500000 34000000 29000000 28250000 2820000…"
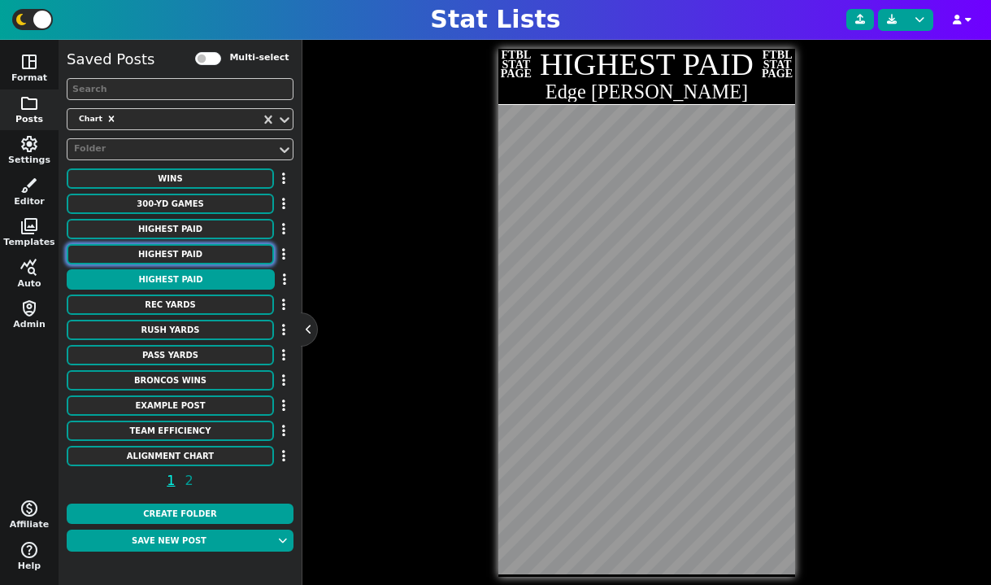
click at [199, 258] on button "HIGHEST PAID" at bounding box center [170, 254] width 207 height 20
type textarea "Kickers"
type textarea "Chiefs Eagles Chargers Giants Bengals Texans Seahawks Packers Bills Steelers Fa…"
type textarea "[PERSON_NAME] [PERSON_NAME] [PERSON_NAME] [PERSON_NAME] [PERSON_NAME] [PERSON_N…"
type textarea "6400000 6000000 5501000 5500000 5500000 5300000 5275000 5100000 5100000 5000000…"
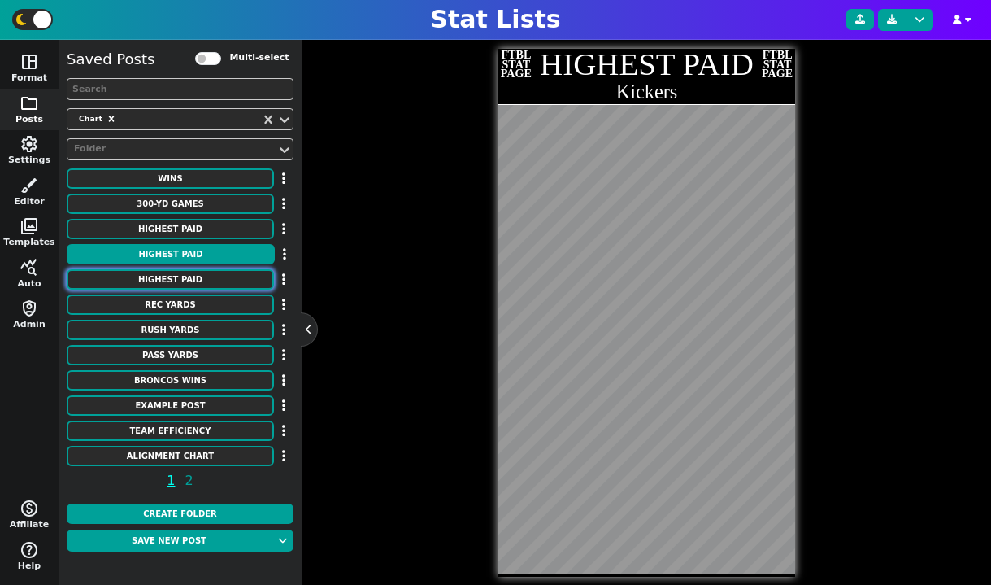
click at [195, 280] on button "HIGHEST PAID" at bounding box center [170, 279] width 207 height 20
type textarea "Edge [PERSON_NAME]"
type textarea "Packers Steelers Browns Texans Raiders 49ers Bengals Jaguars Giants Bears Packe…"
type textarea "[PERSON_NAME] [PERSON_NAME] [PERSON_NAME] [PERSON_NAME] [PERSON_NAME] [PERSON_N…"
type textarea "46500000 41000000 40000000 35600000 35500000 34000000 29000000 28250000 2820000…"
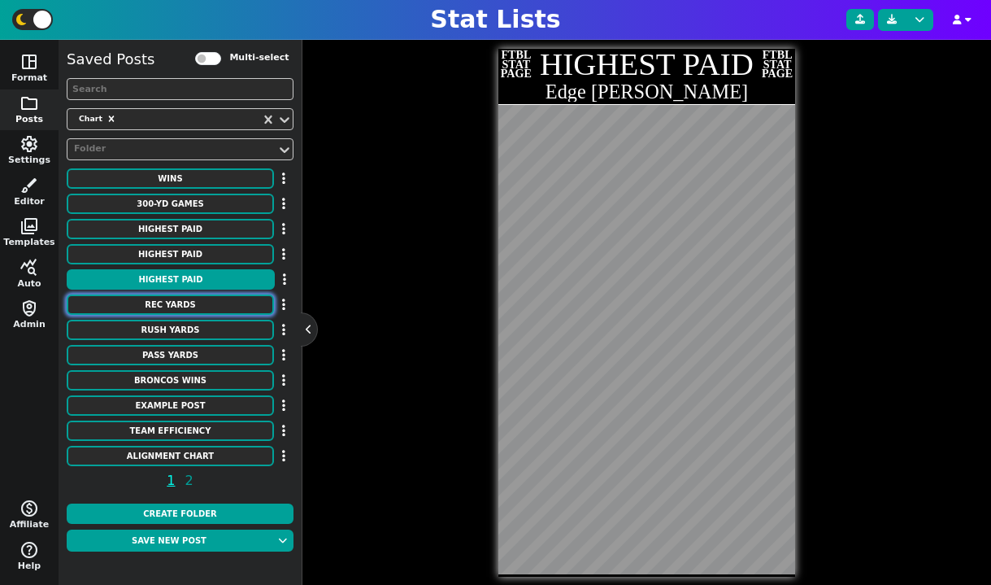
click at [195, 296] on button "REC YARDS" at bounding box center [170, 304] width 207 height 20
type textarea "REC YARDS"
type textarea "Single Game"
type textarea "RAM DET KAN RAM DET ATL JAX SFO SFO PIT SFO HOU HOU KAN NYG CIN CLE BUF CIN CLE…"
type textarea "[PERSON_NAME] [PERSON_NAME] [PERSON_NAME] [PERSON_NAME] [PERSON_NAME] [PERSON_N…"
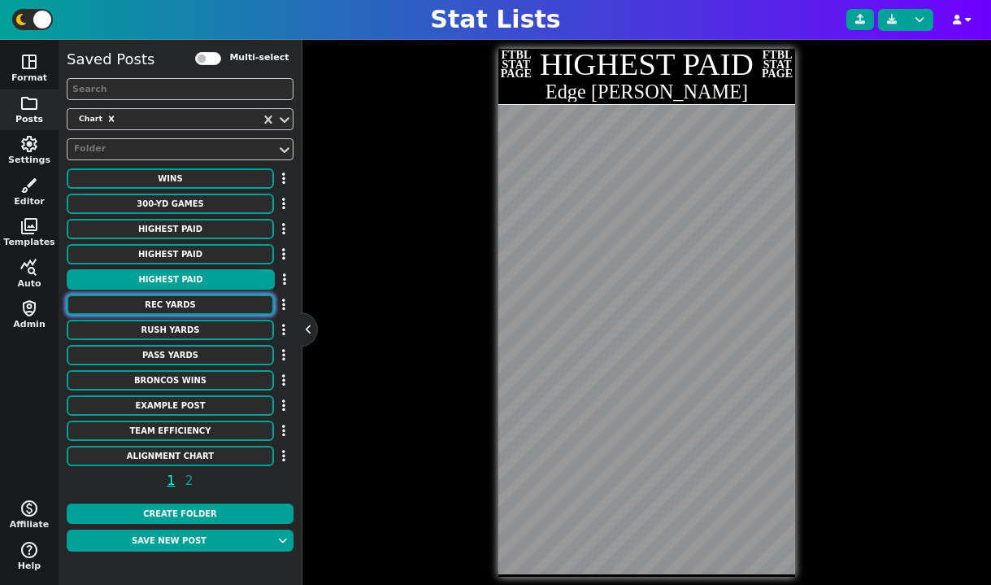
type textarea "336 329 309 303 302 300 291 289 286 284 283 273 272 269 269 266 265 265 264 261…"
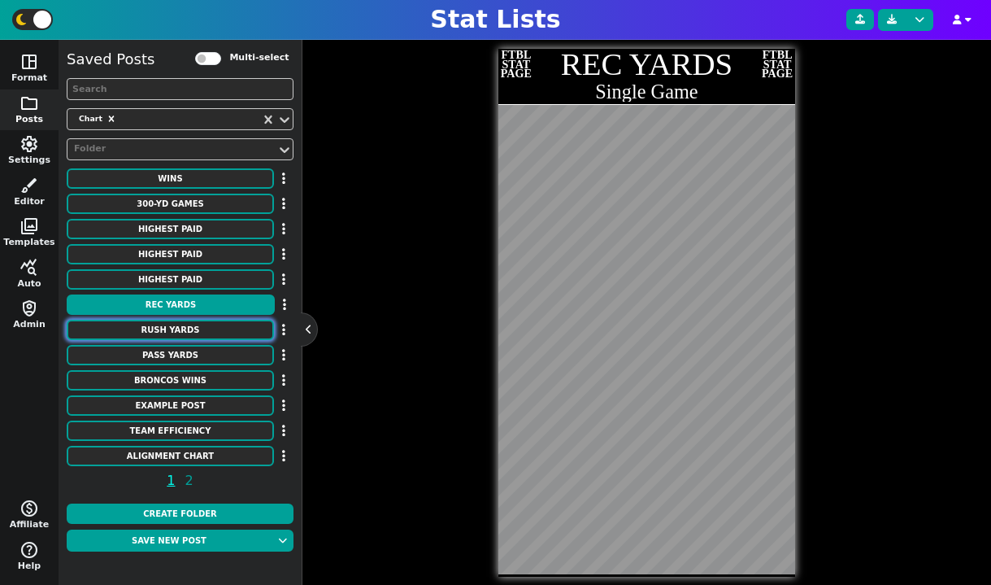
click at [192, 327] on button "RUSH YARDS" at bounding box center [170, 330] width 207 height 20
type textarea "RUSH YARDS"
type textarea "MIN [MEDICAL_DATA] CLE CIN CHI BUF SEA KAN PHI IND [PERSON_NAME] DEN TEN BUF NF…"
type textarea "[PERSON_NAME] [PERSON_NAME] [PERSON_NAME] [PERSON_NAME] [PERSON_NAME] [PERSON_N…"
type textarea "296 295 286 278 275 273 266 259 255 253 253 251 251 250 250 250 247 246 243 243…"
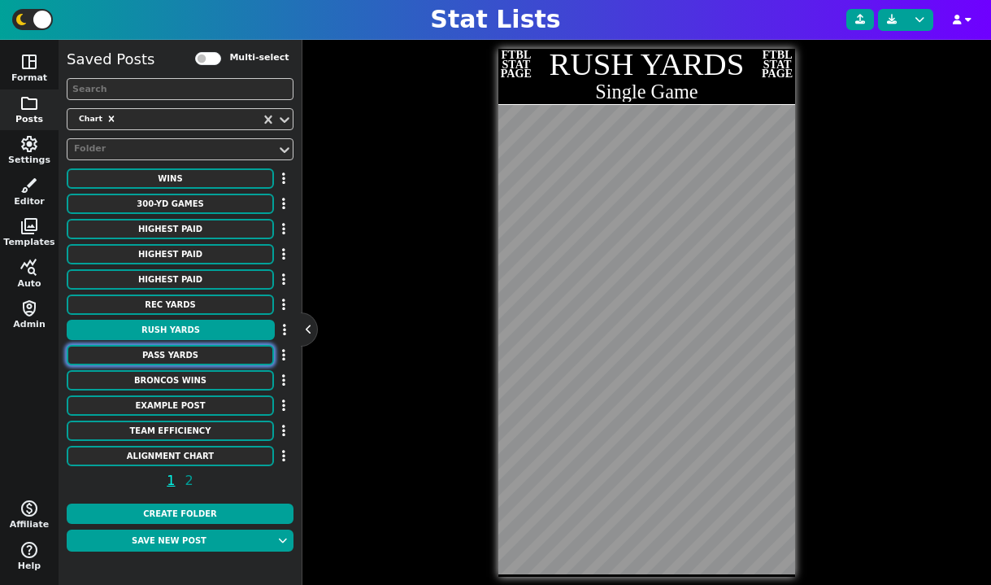
click at [193, 354] on button "PASS YARDS" at bounding box center [170, 355] width 207 height 20
type textarea "PASS YARDS"
type textarea "RAM HOU oti CIN PIT ARI MIA DET LAR NWE OAK NYG NYG NOR ATL [GEOGRAPHIC_DATA] D…"
type textarea "[PERSON_NAME] [PERSON_NAME] [PERSON_NAME] [PERSON_NAME] [PERSON_NAME] [PERSON_N…"
type textarea "554 527 527 525 522 522 521 520 517 517 513 513 510 510 509 509 506 506 505 505…"
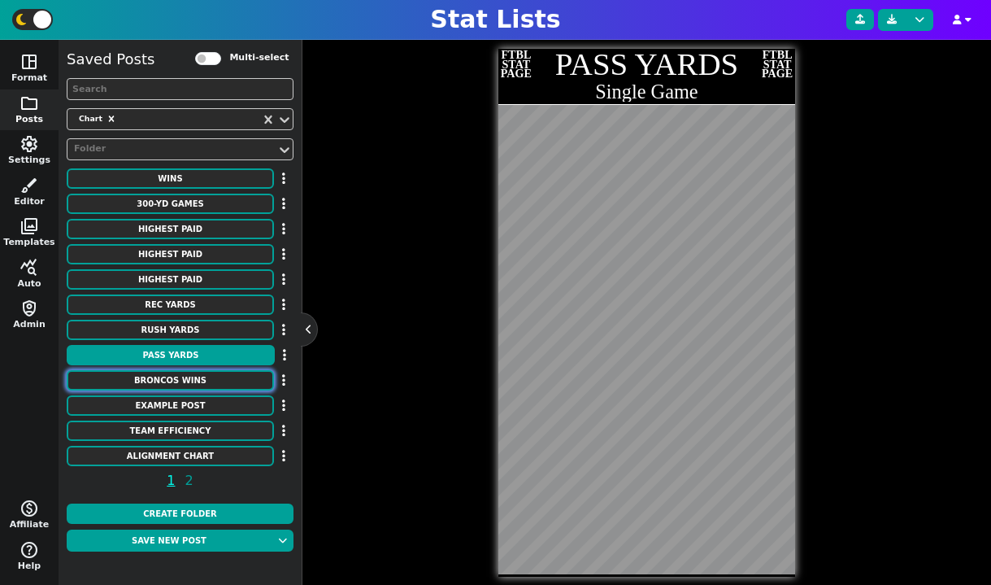
click at [188, 383] on button "Broncos Wins" at bounding box center [170, 380] width 207 height 20
type textarea "Broncos Wins"
type textarea "Each Season"
type textarea "DEN"
type textarea "00' 01' 02' 03' 04' 05' 06' 07' 08' 09' 10' 11' 12' 13' 14' 15' 16' 17' 18' 19'…"
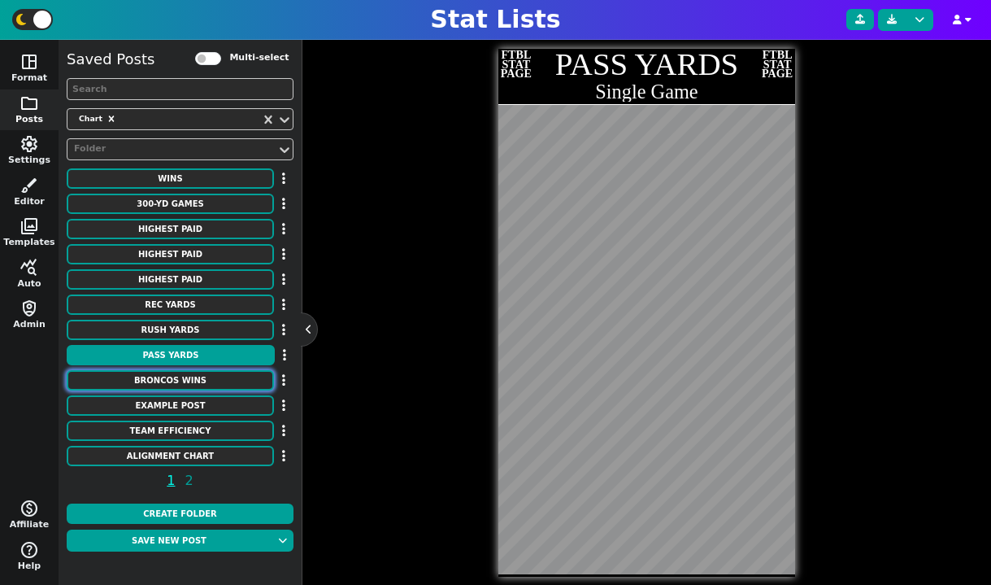
type textarea "11 8 9 10 10 13 9 7 8 8 4 8 13 13 12 12 9 5 6 7 5 7"
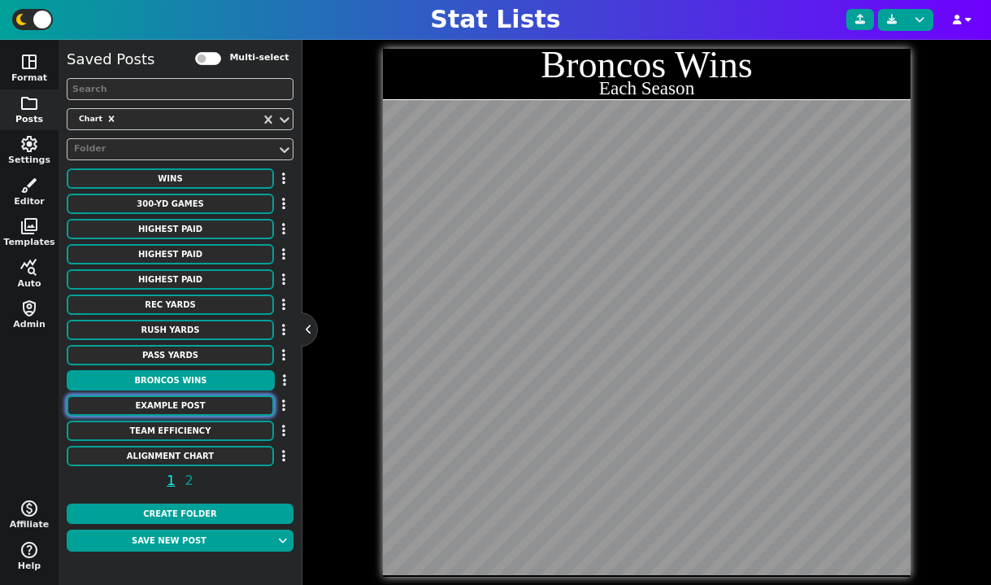
click at [188, 411] on button "Example Post" at bounding box center [170, 405] width 207 height 20
type textarea "Example Post"
type textarea "Random"
type textarea "kc DAL TB BUF GB MIA HOU KC JAX SF DET DAL TB BUF GB MIA HOU KC JAX SF DET DAL …"
type textarea "Brock Purdy Baker Mayfield Josh Allen Trevor Lawrence Tua Tagovailoa Jared Goff…"
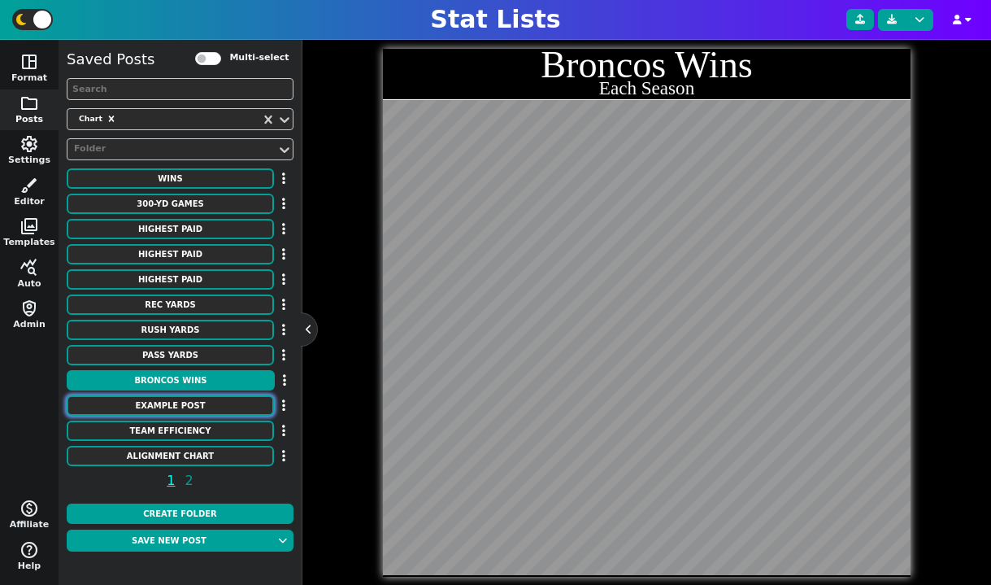
type textarea "1 1 1 1 1 1 1 1 1 1 1 1 1 1 1 1 1 1 1 1 1 1 1 1 1 1 1 1 1 1 1 1 1 1 1 1 1 1 1 1…"
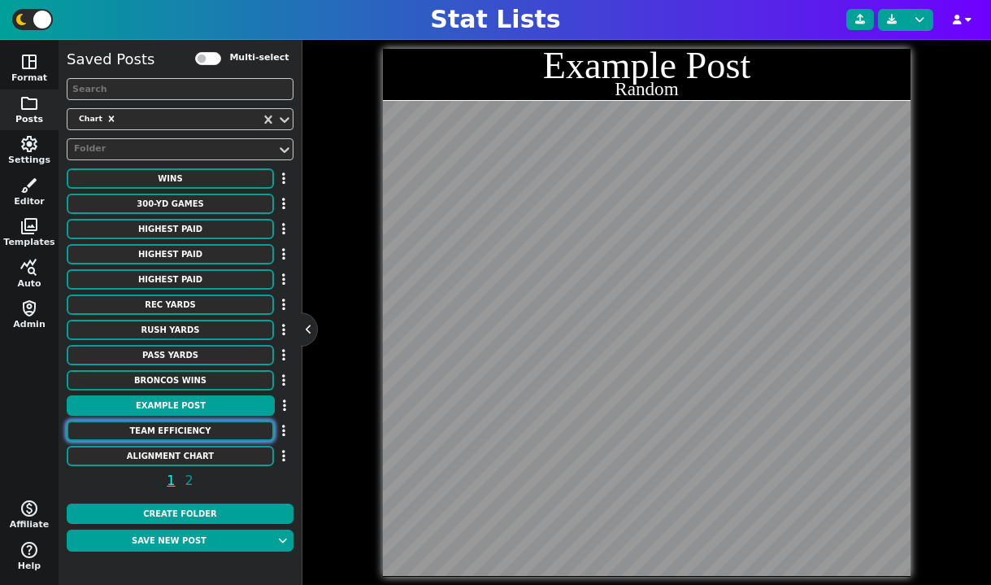
click at [188, 438] on button "Team Efficiency" at bounding box center [170, 430] width 207 height 20
type textarea "Team Efficiency"
type textarea "2022 Season"
type textarea "sac bos Phi den Nyk dal atl cle Gsw bkn mil Uta LAc Mem Okc Tor Phx Por Lal No …"
type textarea "117 115.7 115.5 115 114.9 114.3 113.9 113.7 113.5 113 112.8 112.7 112.4 112.3 1…"
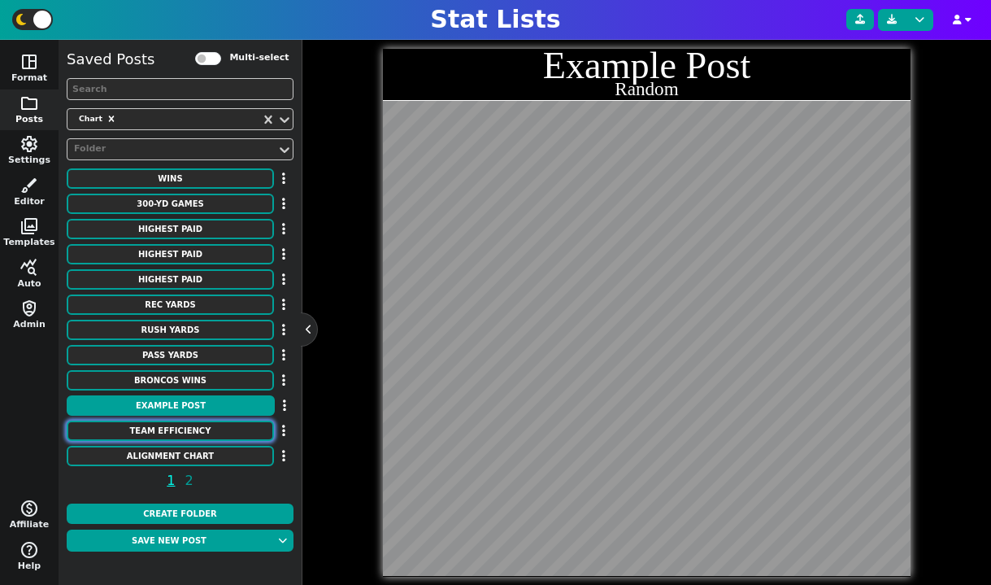
type textarea "114.2 108.7 110.4 111.8 111.6 113.9 113.5 107.7 111.7 110.7 109.3 113.8 112.1 1…"
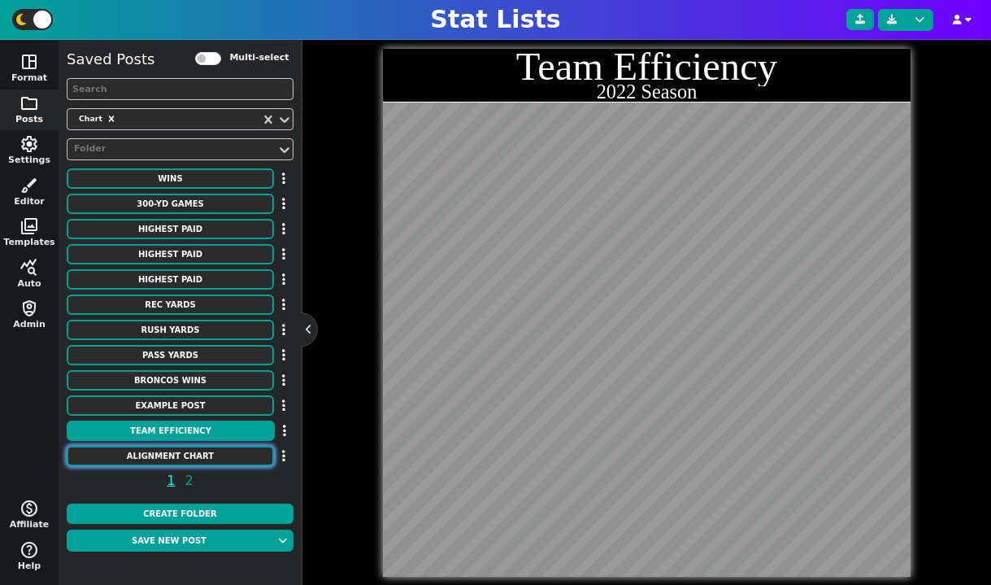
click at [189, 447] on button "Alignment Chart" at bounding box center [170, 456] width 207 height 20
type textarea "Alignment Chart"
type textarea "Team Efficiency"
type textarea "ARI ATL BAL BUF CAR CHI CIN CLE DAL DEN DET GB HOU IND JAX KC LV LAC LAR MIA MI…"
type textarea "-15 -1 8 2 13 -7 4 -11 -3 7 12 -6 -16 -13 14 9 -12 3 -10 0 15 -2 5 -8 -4 1 -9 1…"
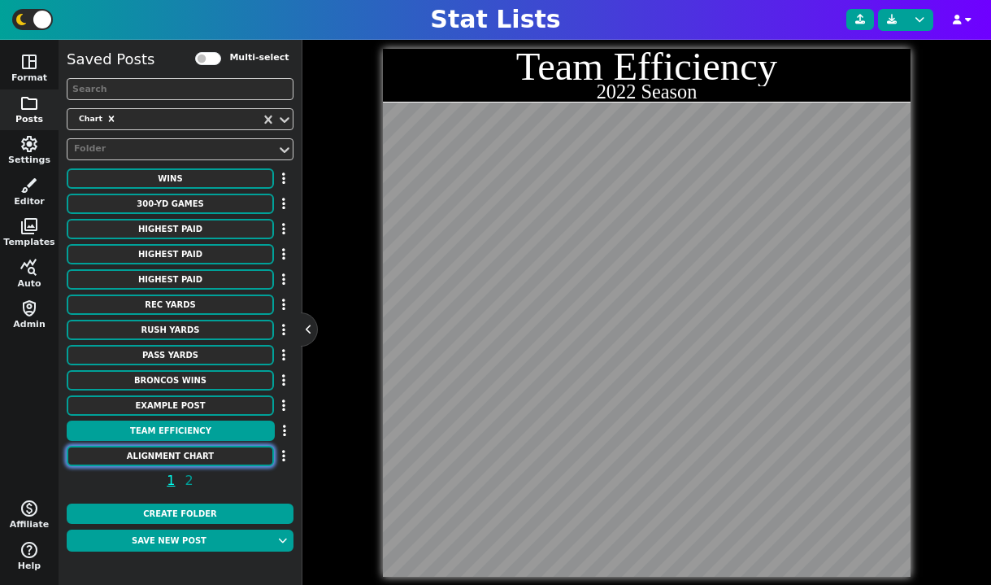
type textarea "-4 4 0 -2 9 -5 -7 -15 2 6 10 -4 -12 -8 13 1 -9 5 -13 -1 11 7 -6 -10 -3 8 -11 3 …"
type textarea "Defensive Efficiency"
type textarea "Offensive Efficiency"
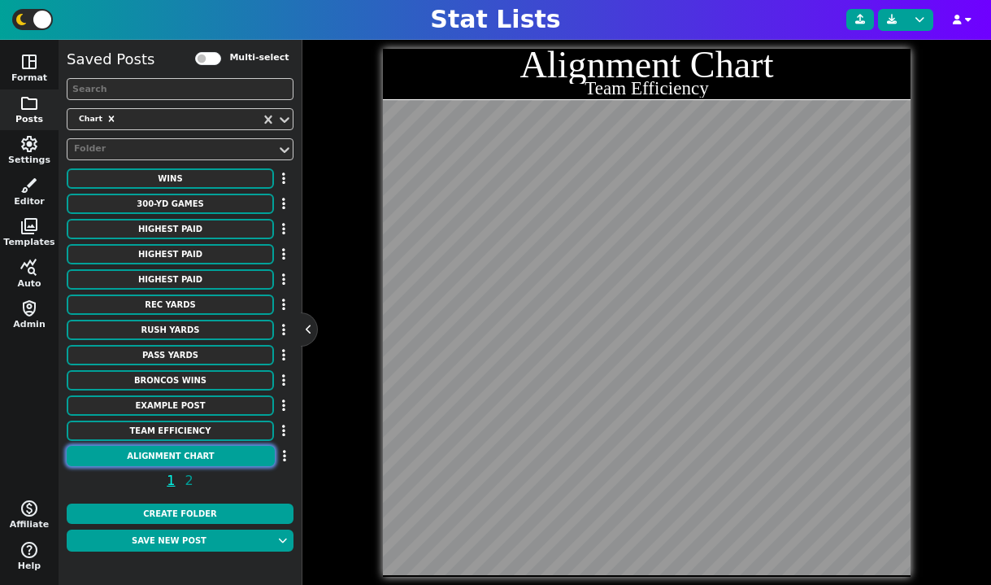
scroll to position [0, 0]
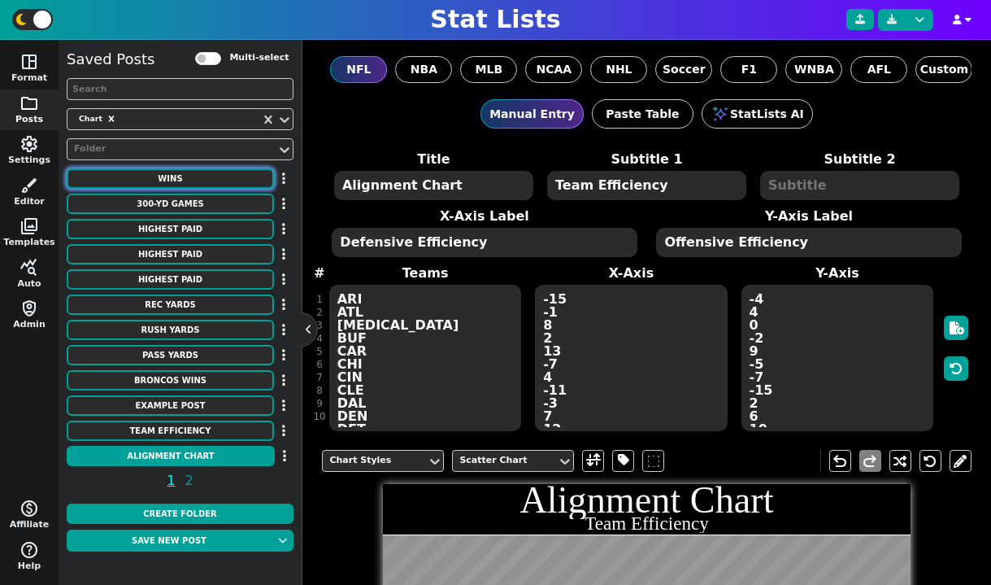
click at [180, 178] on button "WINS" at bounding box center [170, 178] width 207 height 20
type textarea "WINS"
type textarea "By a Head Coach"
type textarea "mia chi ne kc dal gb cle kc pit den sea pit gb ten [MEDICAL_DATA] nyg sea nyg n…"
type textarea "[PERSON_NAME] [PERSON_NAME] [PERSON_NAME] [PERSON_NAME]* [PERSON_NAME] [PERSON_…"
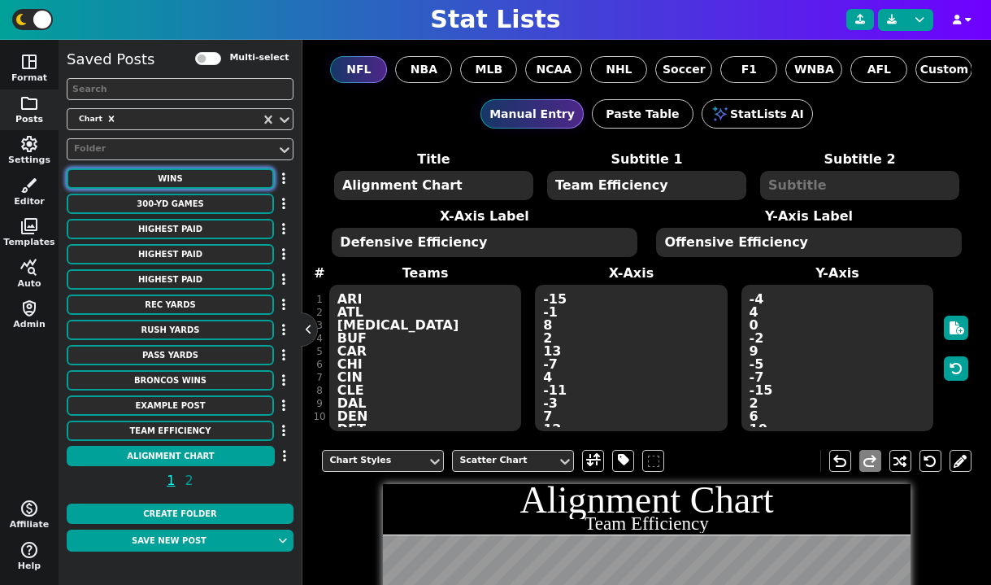
type textarea "328 318 302 273 250 226 213 200 193 190 186 183 174 173 172 172 170 170 170 170…"
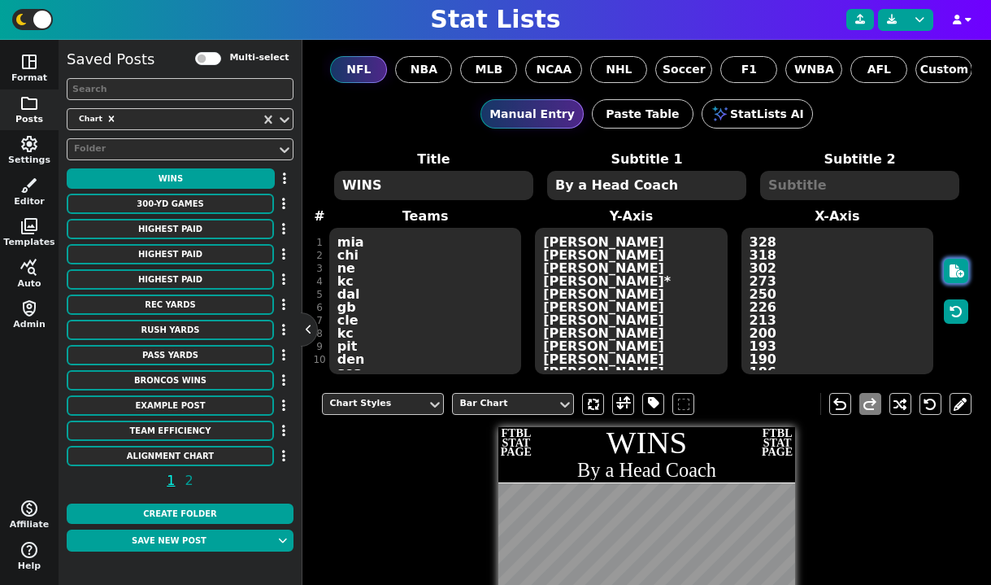
click at [955, 270] on icon "button" at bounding box center [957, 270] width 15 height 13
type textarea "Example Post"
type textarea "Random"
type textarea "MIA HOU GB JAX BUF TB DET KC SF DAL"
type textarea "Tua Tagovailoa C.J. Stroud Jordan Love Trevor Lawrence Josh Allen Baker Mayfiel…"
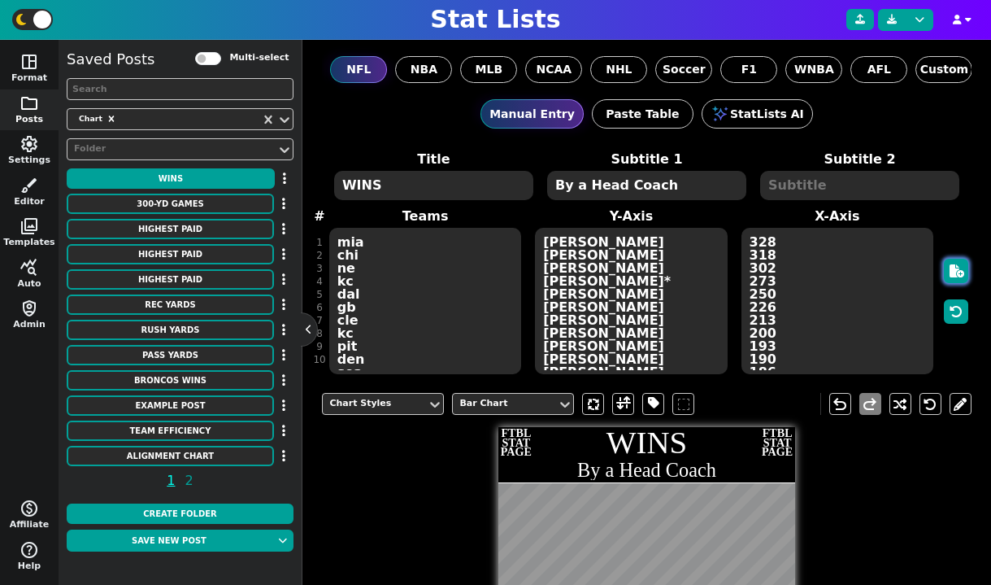
type textarea "694 652 599 557 547 405 345 279 270 212"
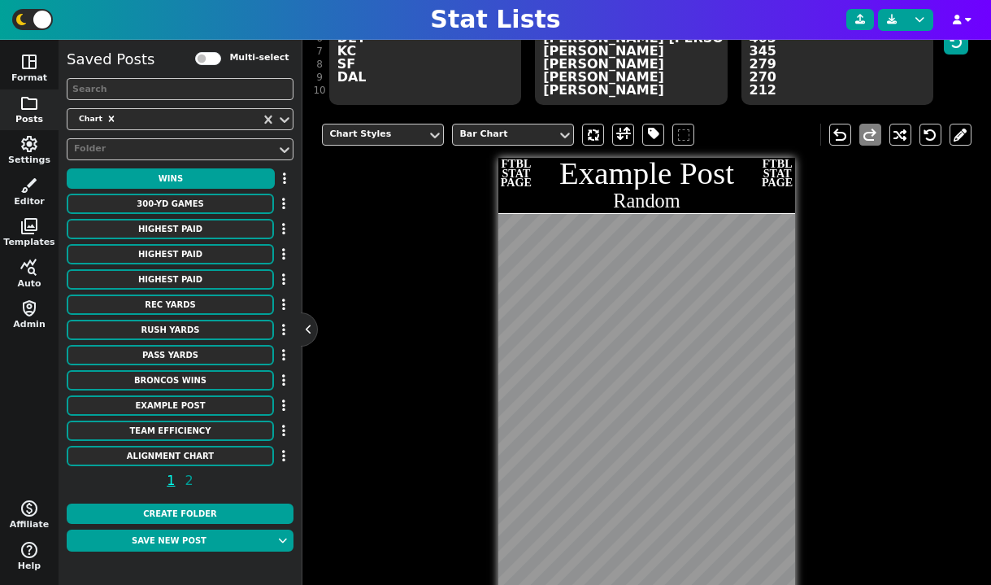
scroll to position [35, 0]
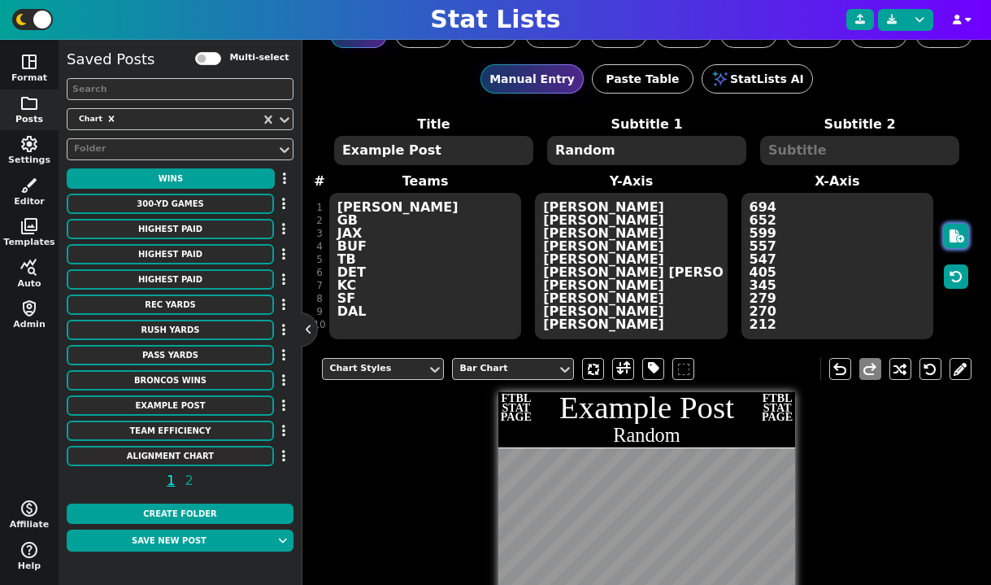
click at [955, 228] on button "button" at bounding box center [956, 236] width 24 height 24
type textarea "GB MIA DAL SF TB BUF KC HOU JAX DET"
type textarea "Jordan Love Tua Tagovailoa Dak Prescott Brock Purdy Baker Mayfield Josh Allen P…"
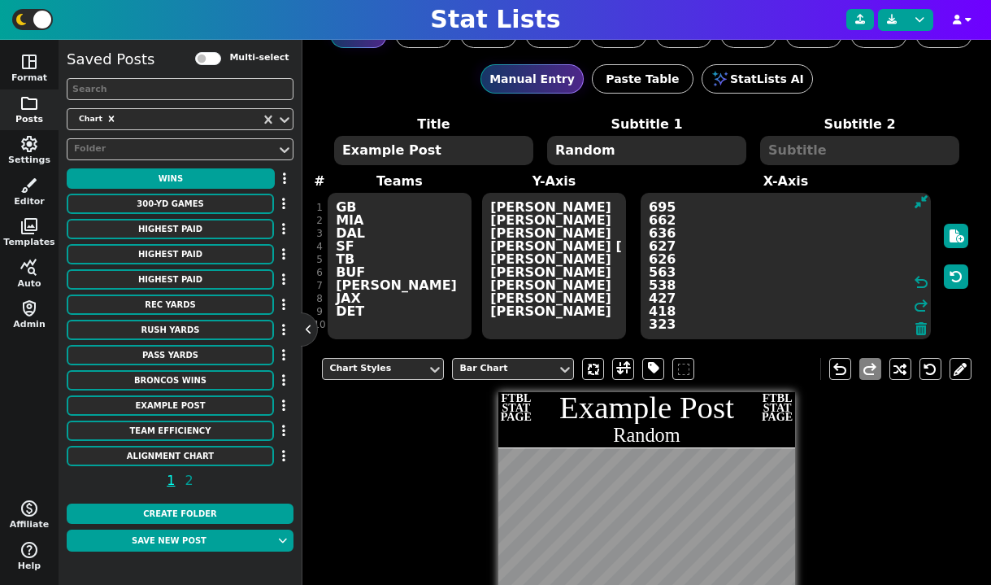
click at [834, 253] on textarea "695 662 636 627 626 563 538 427 418 323" at bounding box center [786, 266] width 290 height 146
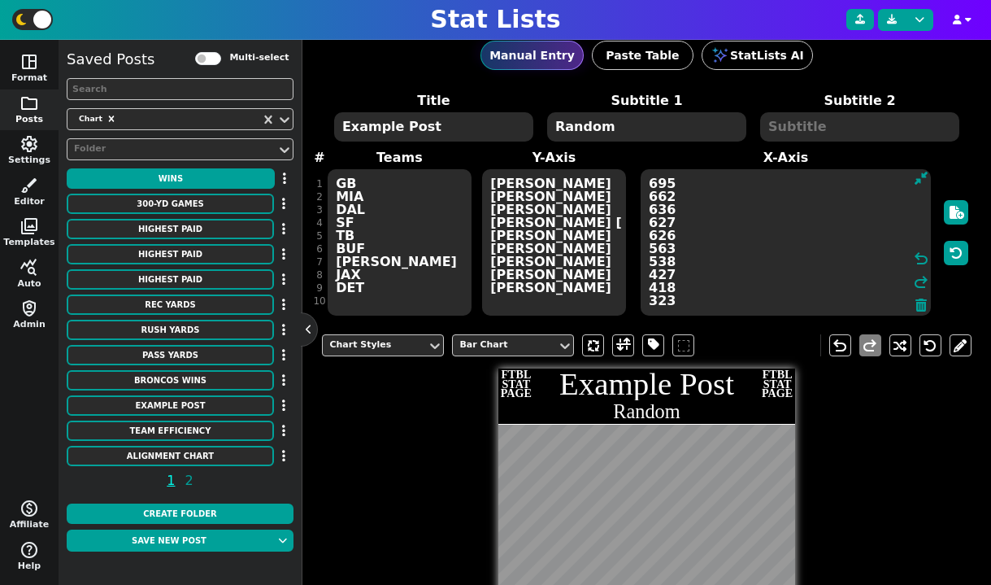
scroll to position [36, 0]
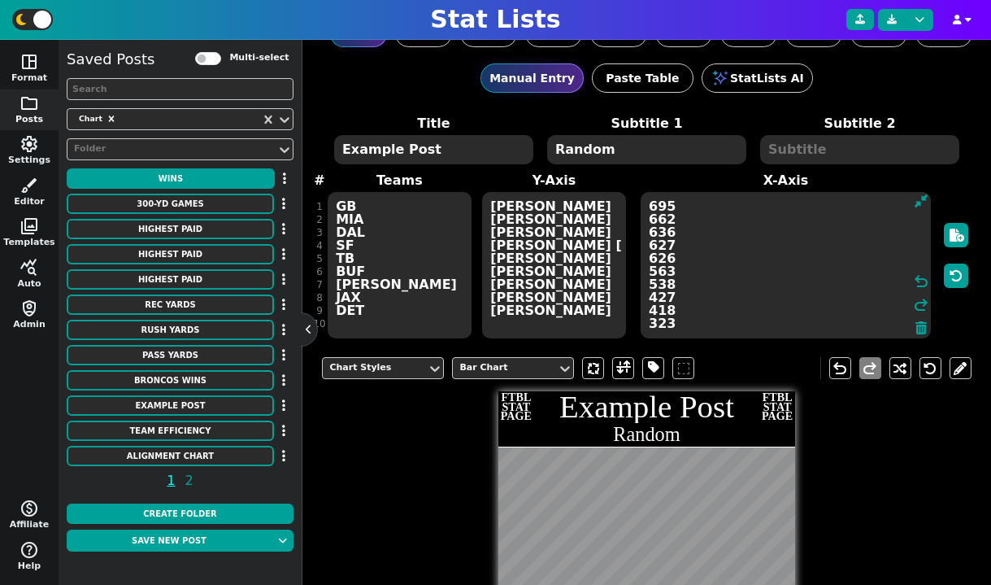
type textarea "1"
click at [620, 363] on span at bounding box center [623, 368] width 15 height 20
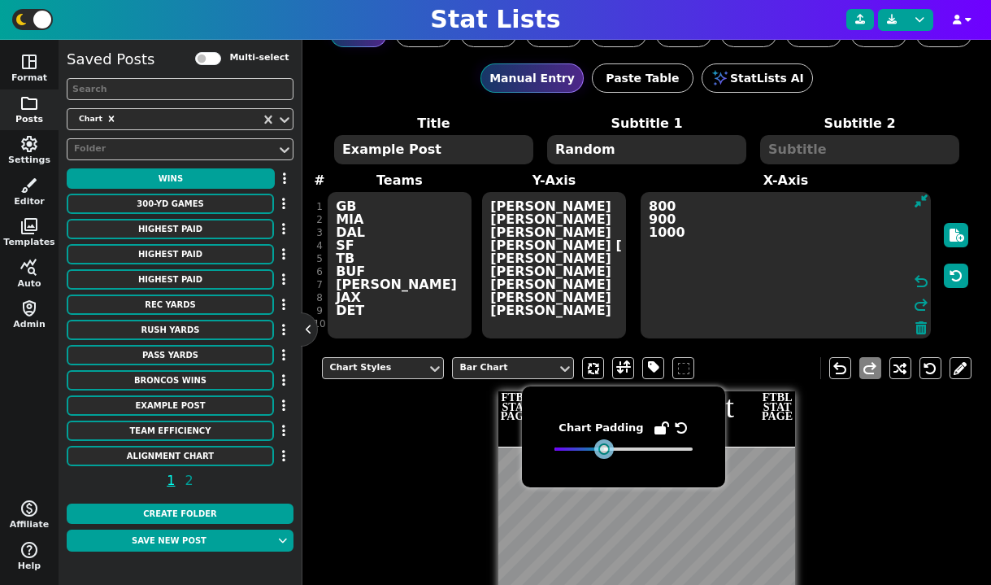
drag, startPoint x: 582, startPoint y: 450, endPoint x: 605, endPoint y: 454, distance: 23.1
click at [605, 454] on div "Chart Padding" at bounding box center [623, 436] width 203 height 101
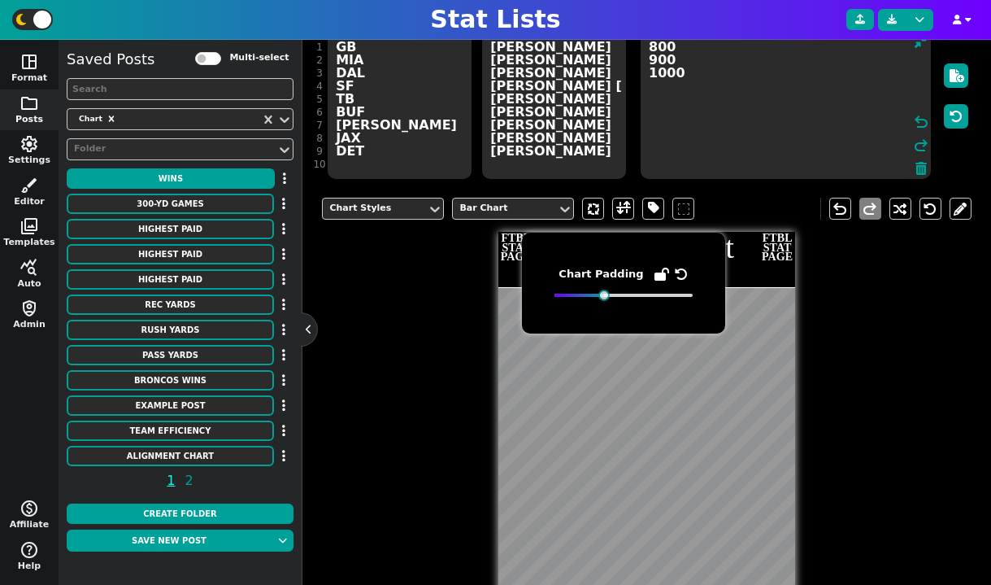
scroll to position [177, 0]
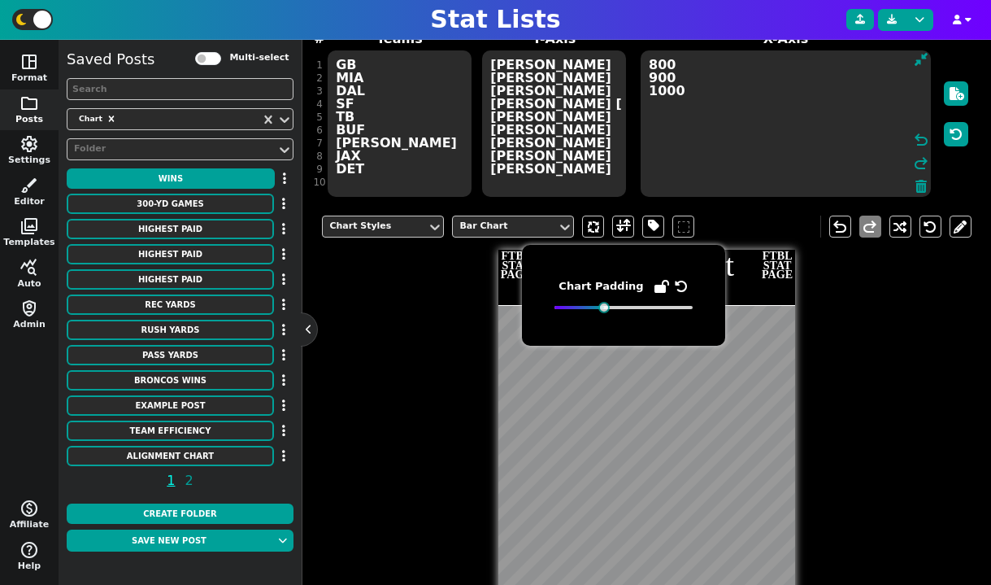
click at [775, 137] on textarea "800 900 1000" at bounding box center [786, 123] width 290 height 146
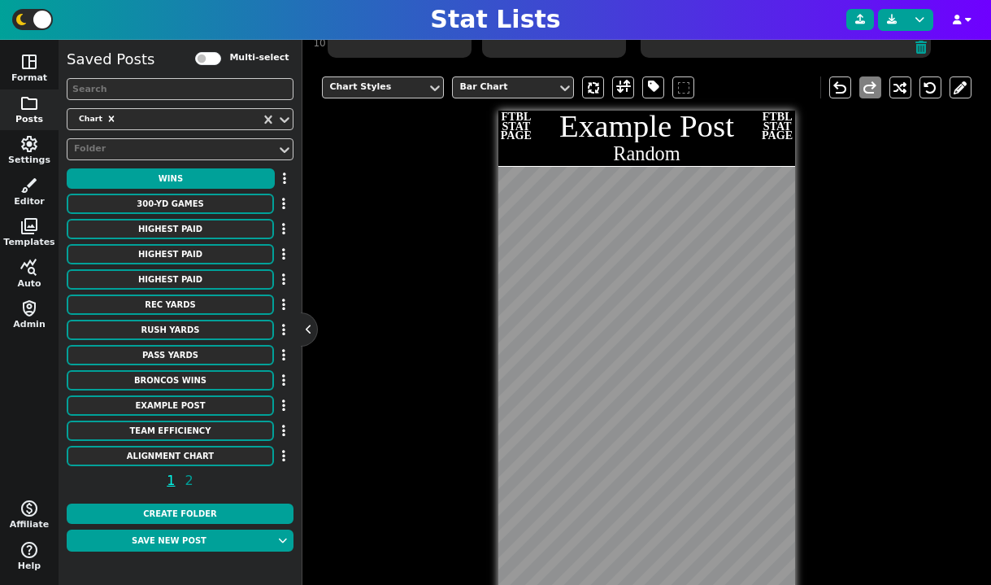
scroll to position [150, 0]
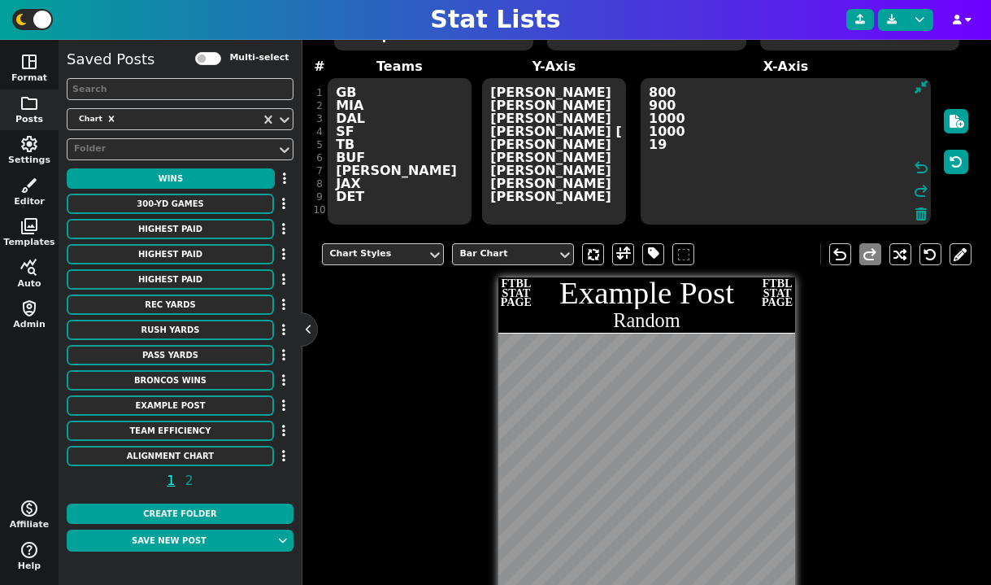
click at [755, 202] on textarea "800 900 1000 1000 19" at bounding box center [786, 151] width 290 height 146
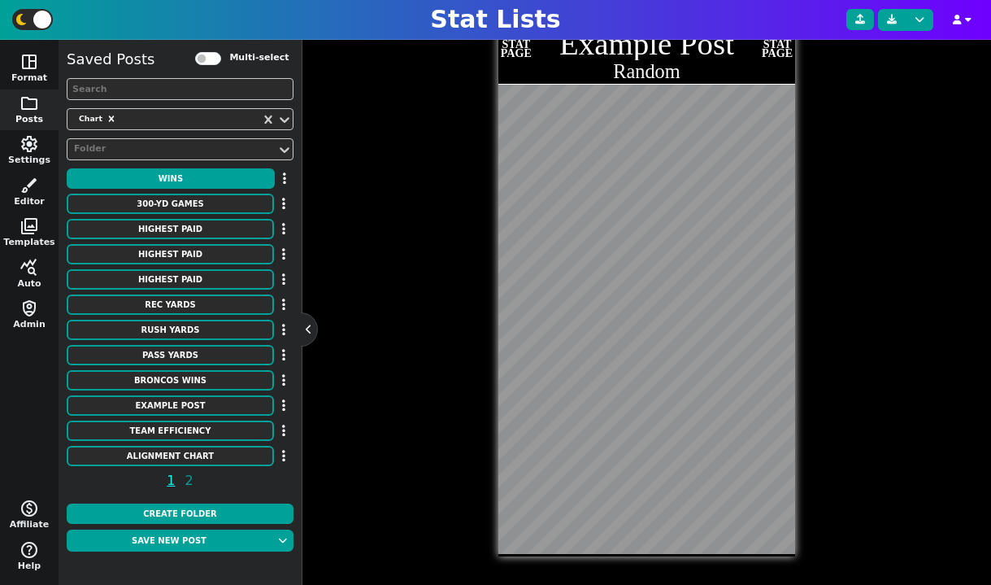
scroll to position [372, 0]
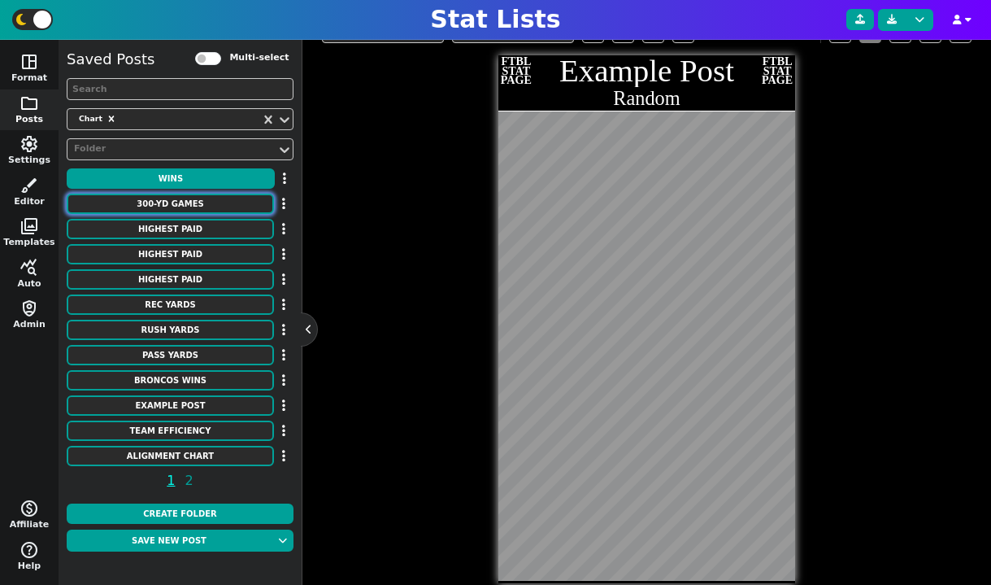
type textarea "800 900 1000 1000 19 12 100 200 300 400"
click at [205, 202] on button "300-YD GAMES" at bounding box center [170, 203] width 207 height 20
type textarea "300-YD GAMES"
type textarea "Most All-Time"
type textarea "no ne ind atl lac gb pit det mia gb min cin stl nyg lac oti kc dal lar [MEDICAL…"
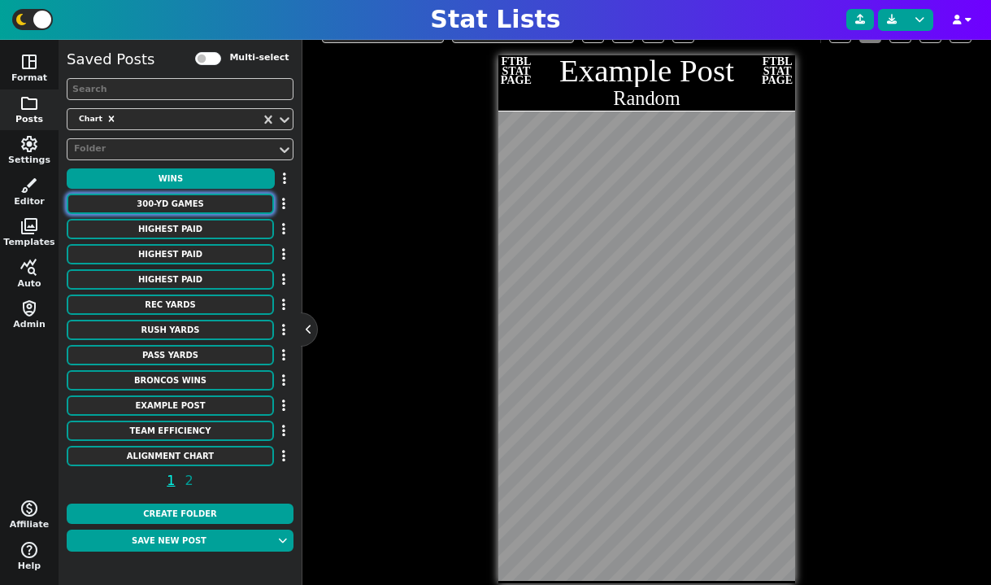
type textarea "[PERSON_NAME] [PERSON_NAME] [PERSON_NAME] [PERSON_NAME] [PERSON_NAME] [PERSON_N…"
type textarea "123 113 93 76 73 70 68 64 63 62 53 52 52 51 51 49 48 46 42 41 39 39 37 36 34"
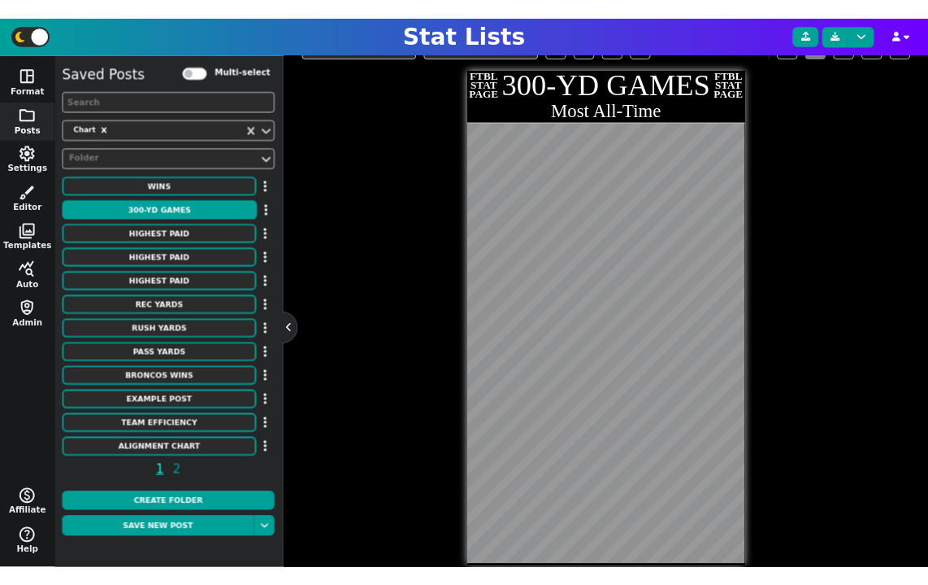
scroll to position [398, 0]
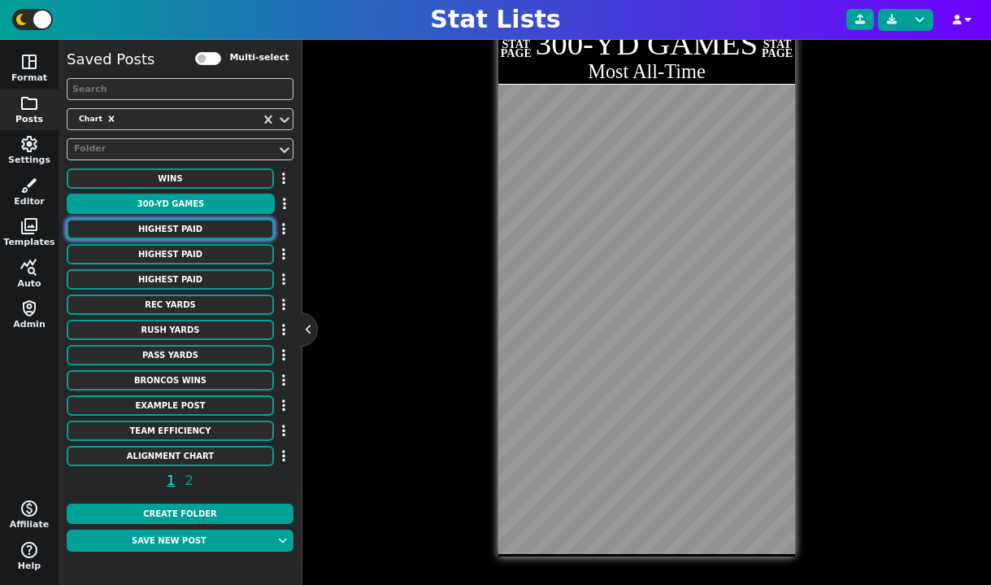
click at [196, 228] on button "HIGHEST PAID" at bounding box center [170, 229] width 207 height 20
type textarea "HIGHEST PAID"
type textarea "Punters"
type textarea "Seahawks Jaguars Raiders Lions Cowboys Texans Buccaneers Giants Chargers Falcon…"
type textarea "[PERSON_NAME] [PERSON_NAME] [PERSON_NAME] [PERSON_NAME] [PERSON_NAME] [PERSON_N…"
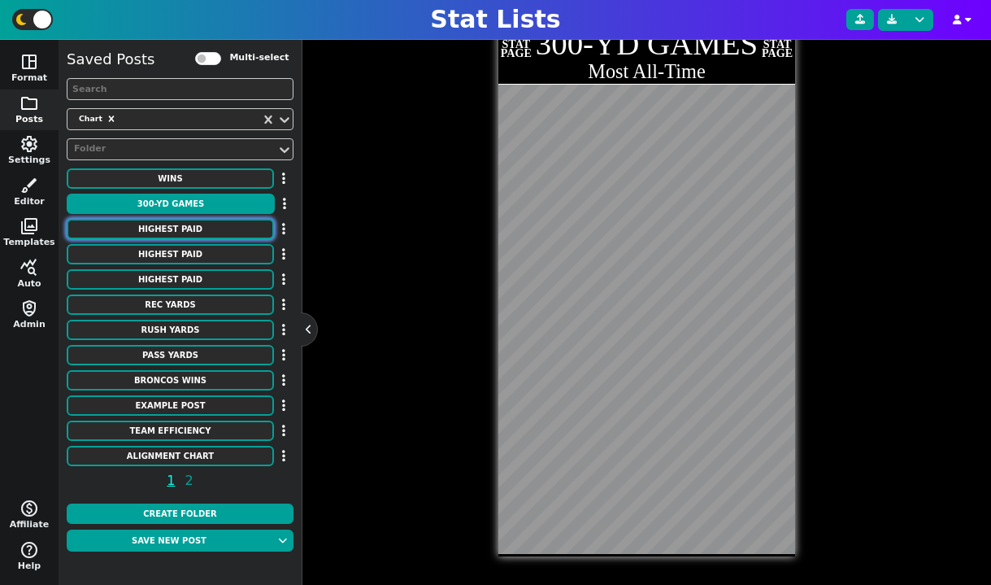
type textarea "4050000 4000000 3950000 3491250 3200000 3000000 3000000 3000000 3000000 2883333…"
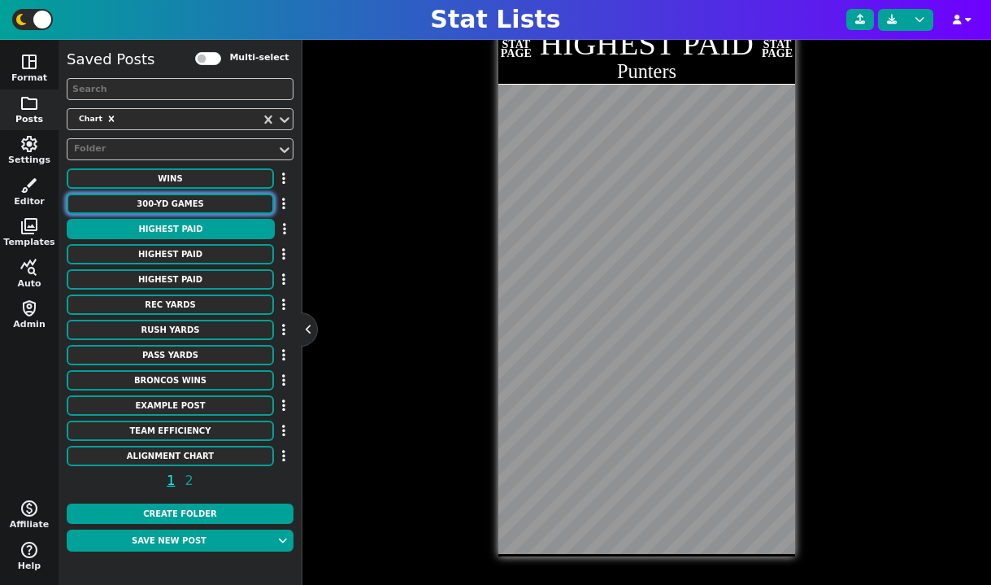
click at [193, 203] on button "300-YD GAMES" at bounding box center [170, 203] width 207 height 20
type textarea "300-YD GAMES"
type textarea "Most All-Time"
type textarea "no ne ind atl lac gb pit det mia gb min cin stl nyg lac oti kc dal lar [MEDICAL…"
type textarea "[PERSON_NAME] [PERSON_NAME] [PERSON_NAME] [PERSON_NAME] [PERSON_NAME] [PERSON_N…"
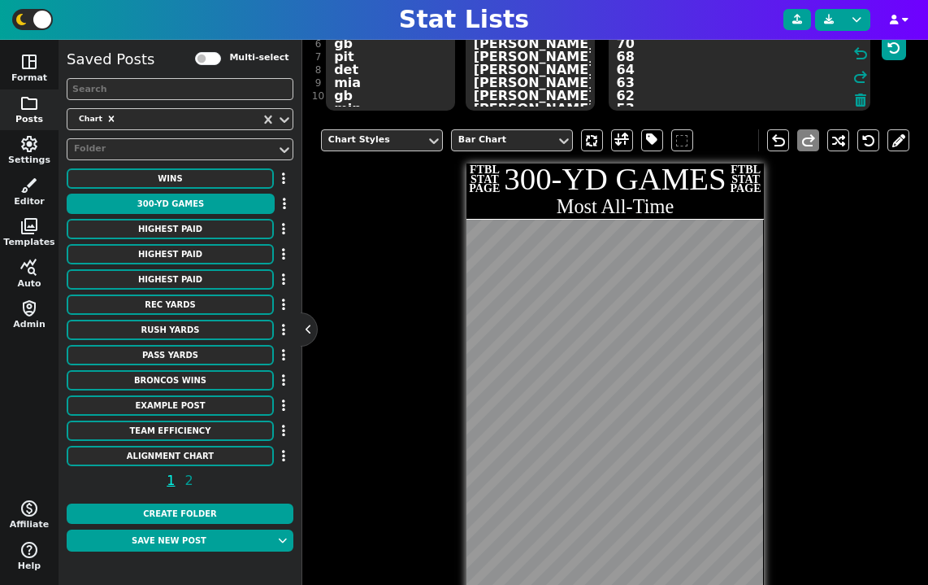
scroll to position [203, 0]
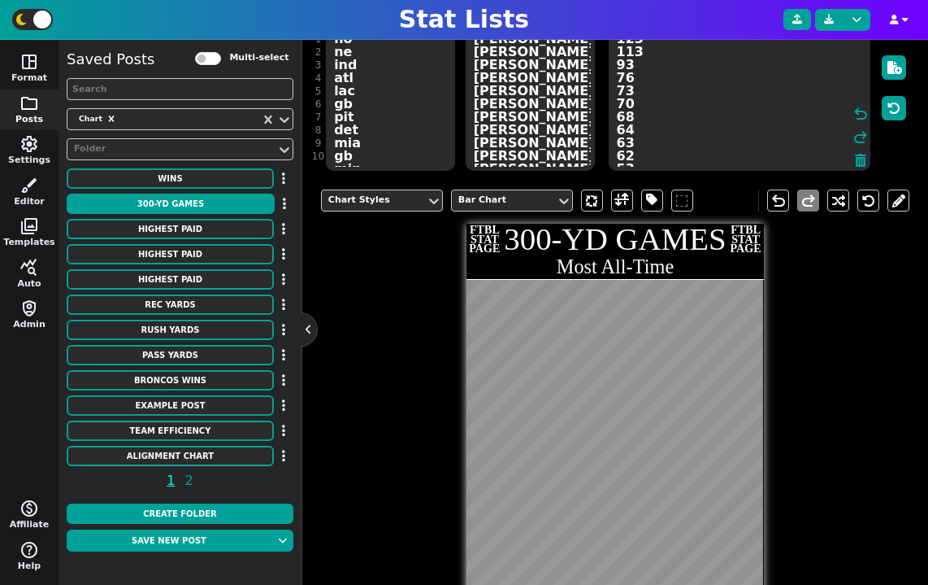
click at [678, 133] on textarea "123 113 93 76 73 70 68 64 63 62 53 52 52 51 51 49 48 46 42 41 39 39 37 36 34" at bounding box center [740, 97] width 262 height 146
type textarea "123 113 93 76 73 70 68 64 63 62 53 52 52 51 51 49 48 46 42 41 39 39 37 36 34"
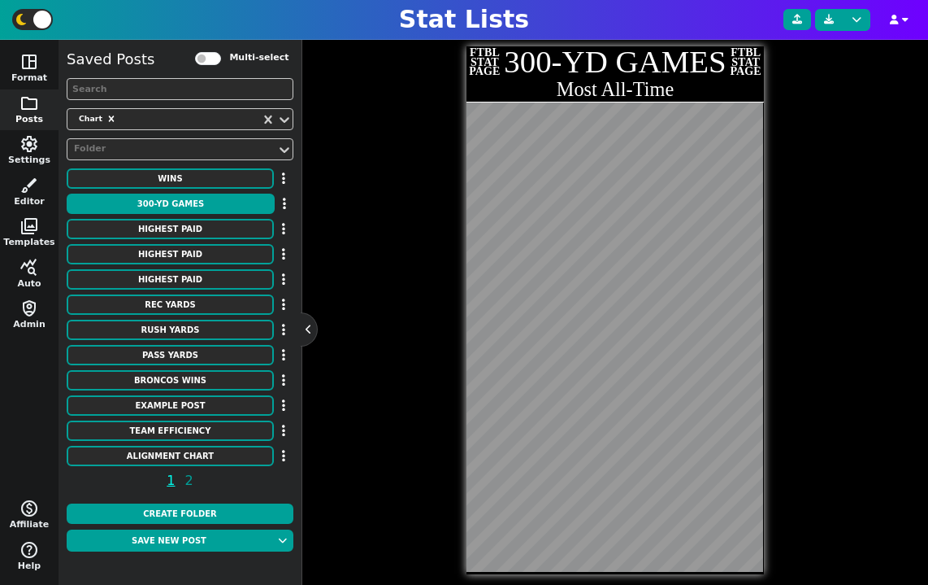
scroll to position [398, 0]
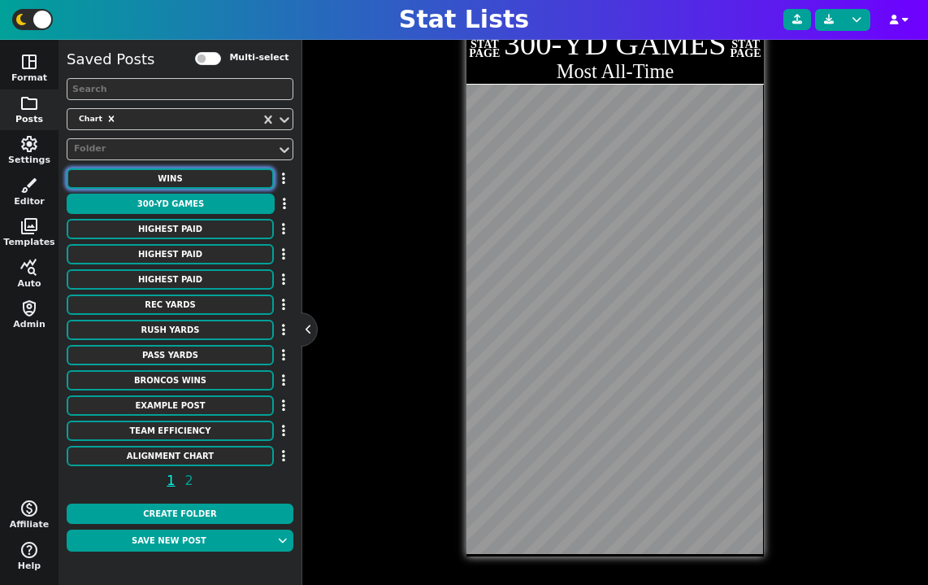
click at [187, 180] on button "WINS" at bounding box center [170, 178] width 207 height 20
type textarea "WINS"
type textarea "By a Head Coach"
type textarea "mia chi ne kc dal gb cle kc pit den sea pit gb ten [MEDICAL_DATA] nyg sea nyg n…"
type textarea "[PERSON_NAME] [PERSON_NAME] [PERSON_NAME] [PERSON_NAME]* [PERSON_NAME] [PERSON_…"
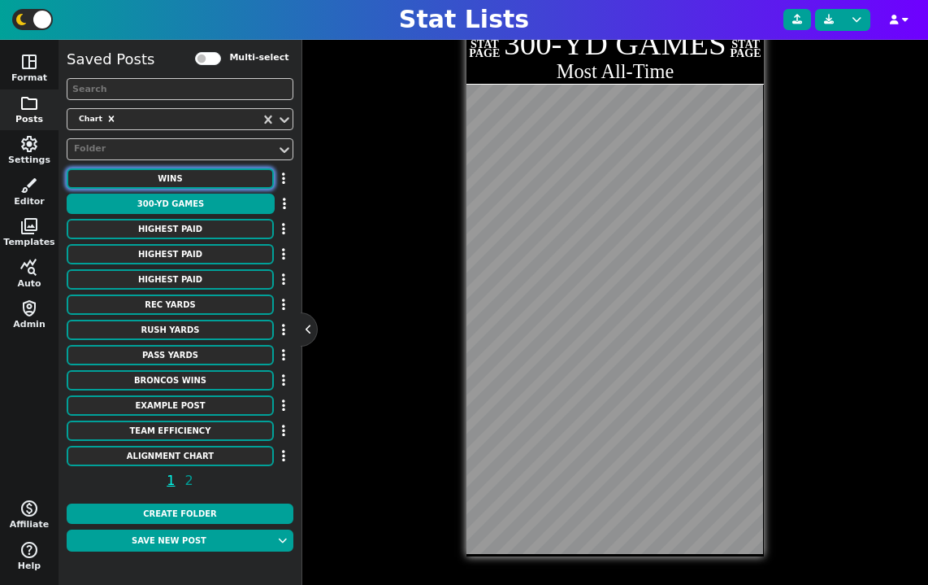
type textarea "328 318 302 273 250 226 213 200 193 190 186 183 174 173 172 172 170 170 170 170…"
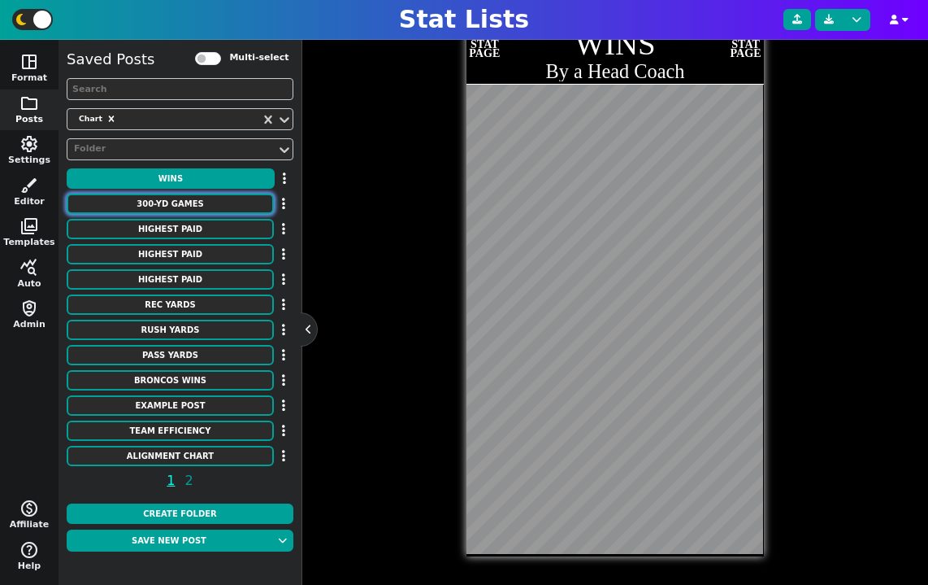
click at [185, 202] on button "300-YD GAMES" at bounding box center [170, 203] width 207 height 20
type textarea "300-YD GAMES"
type textarea "Most All-Time"
type textarea "no ne ind atl lac gb pit det mia gb min cin stl nyg lac oti kc dal lar [MEDICAL…"
type textarea "[PERSON_NAME] [PERSON_NAME] [PERSON_NAME] [PERSON_NAME] [PERSON_NAME] [PERSON_N…"
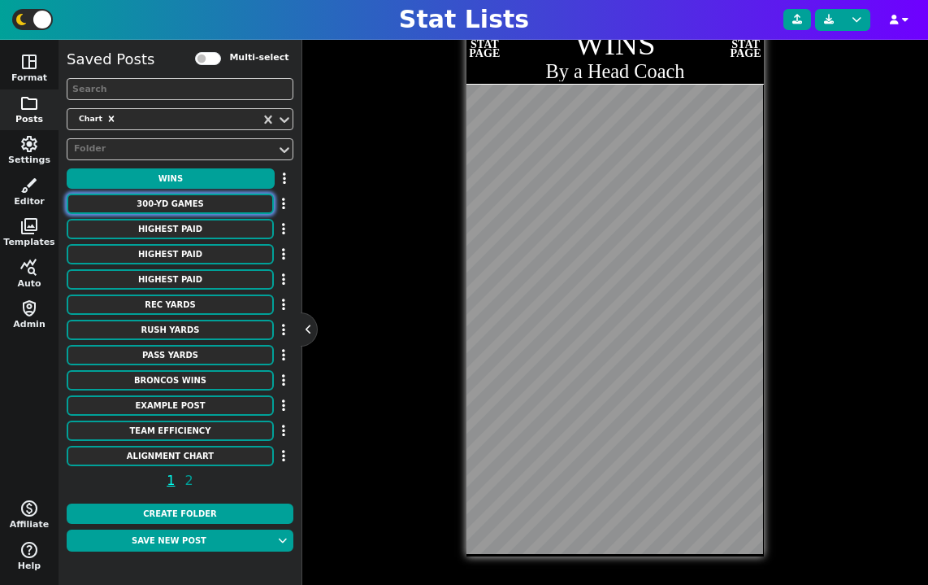
type textarea "123 113 93 76 73 70 68 64 63 62 53 52 52 51 51 49 48 46 42 41 39 39 37 36 34"
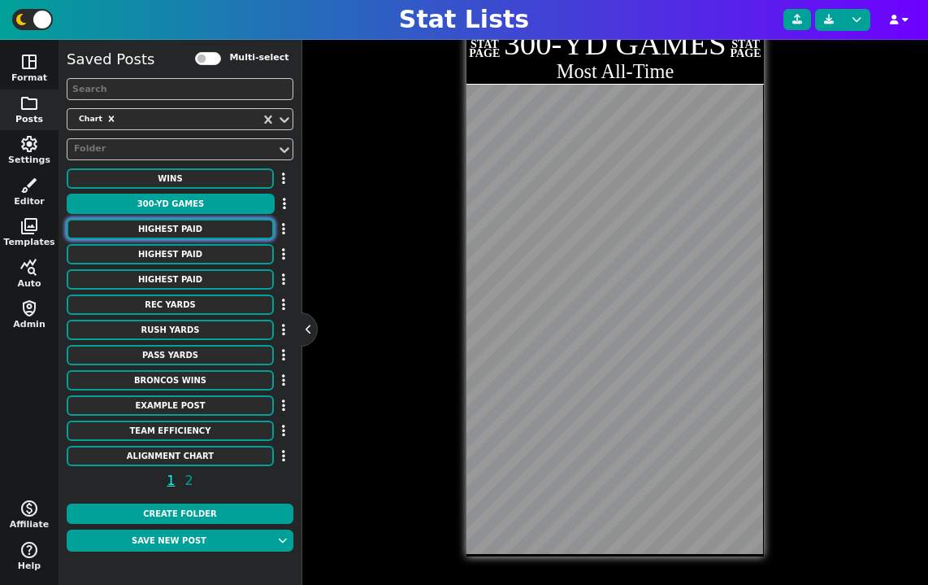
click at [189, 224] on button "HIGHEST PAID" at bounding box center [170, 229] width 207 height 20
type textarea "HIGHEST PAID"
type textarea "Punters"
type textarea "Seahawks Jaguars Raiders Lions Cowboys Texans Buccaneers Giants Chargers Falcon…"
type textarea "[PERSON_NAME] [PERSON_NAME] [PERSON_NAME] [PERSON_NAME] [PERSON_NAME] [PERSON_N…"
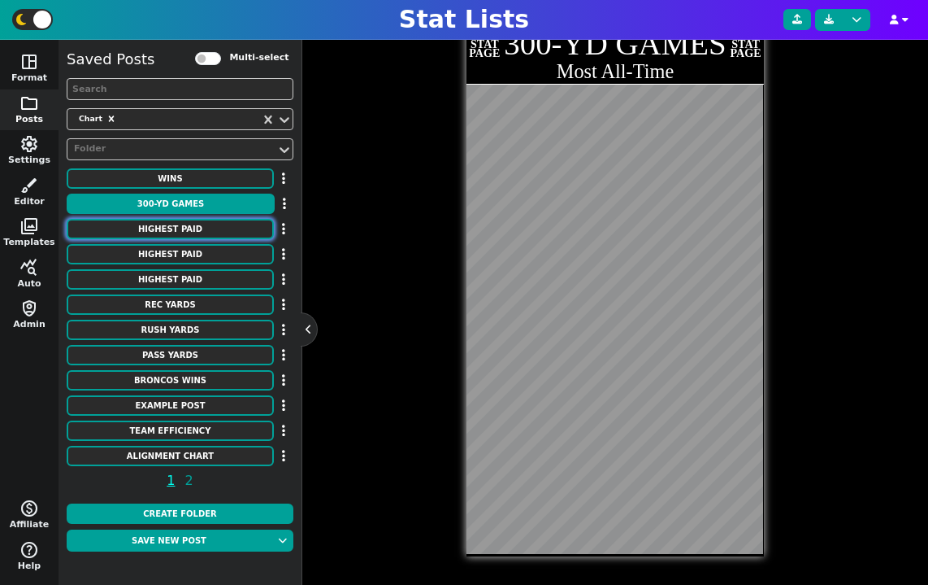
type textarea "4050000 4000000 3950000 3491250 3200000 3000000 3000000 3000000 3000000 2883333…"
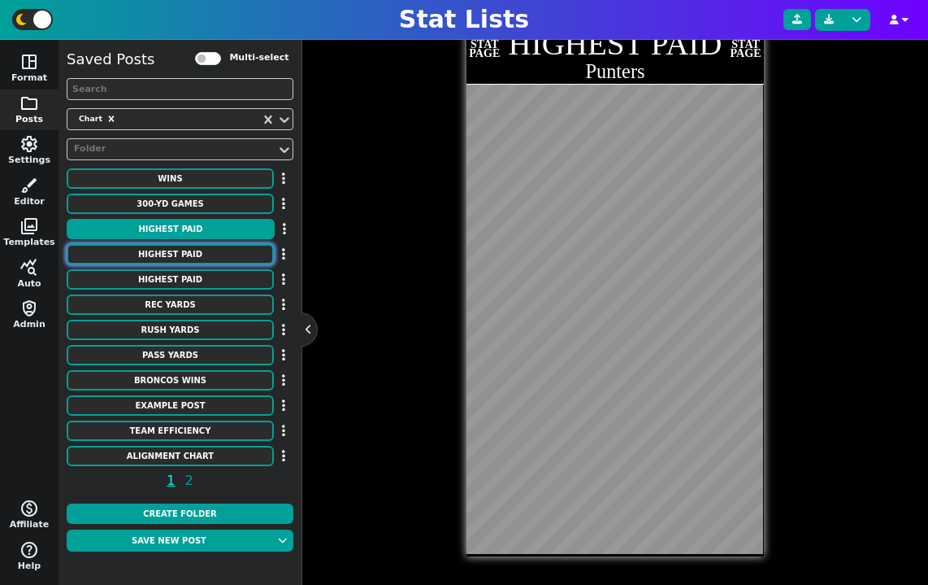
click at [196, 250] on button "HIGHEST PAID" at bounding box center [170, 254] width 207 height 20
type textarea "Kickers"
type textarea "Chiefs Eagles Chargers Giants Bengals Texans Seahawks Packers Bills Steelers Fa…"
type textarea "[PERSON_NAME] [PERSON_NAME] [PERSON_NAME] [PERSON_NAME] [PERSON_NAME] [PERSON_N…"
type textarea "6400000 6000000 5501000 5500000 5500000 5300000 5275000 5100000 5100000 5000000…"
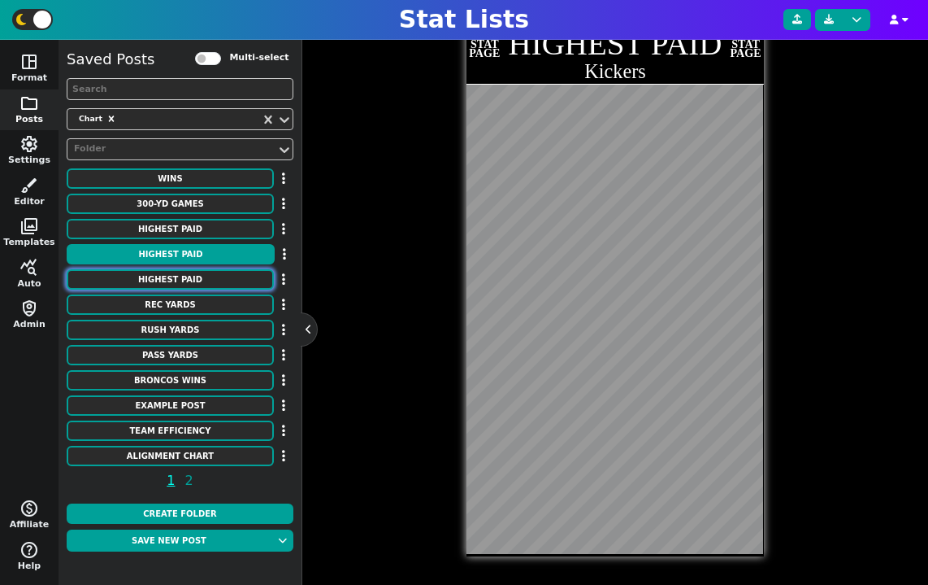
click at [198, 272] on button "HIGHEST PAID" at bounding box center [170, 279] width 207 height 20
type textarea "Edge [PERSON_NAME]"
type textarea "Packers Steelers Browns Texans Raiders 49ers Bengals Jaguars Giants Bears Packe…"
type textarea "[PERSON_NAME] [PERSON_NAME] [PERSON_NAME] [PERSON_NAME] [PERSON_NAME] [PERSON_N…"
type textarea "46500000 41000000 40000000 35600000 35500000 34000000 29000000 28250000 2820000…"
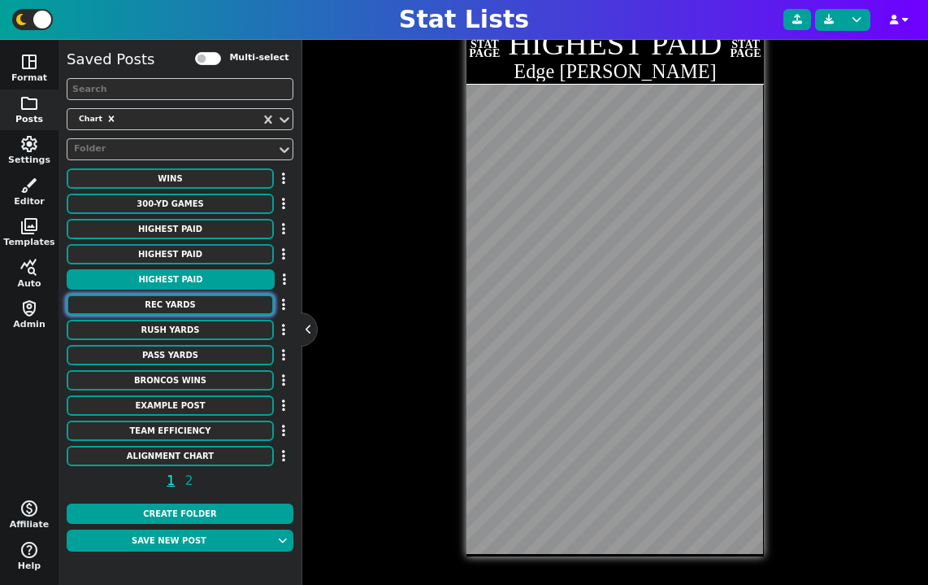
click at [197, 302] on button "REC YARDS" at bounding box center [170, 304] width 207 height 20
type textarea "REC YARDS"
type textarea "Single Game"
type textarea "RAM DET KAN RAM DET ATL JAX SFO SFO PIT SFO HOU HOU KAN NYG CIN CLE BUF CIN CLE…"
type textarea "[PERSON_NAME] [PERSON_NAME] [PERSON_NAME] [PERSON_NAME] [PERSON_NAME] [PERSON_N…"
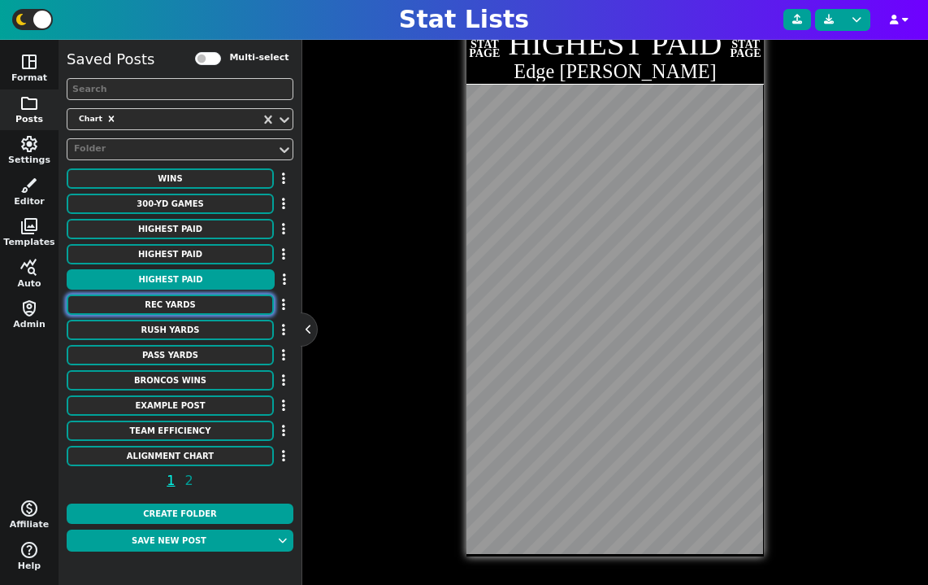
type textarea "336 329 309 303 302 300 291 289 286 284 283 273 272 269 269 266 265 265 264 261…"
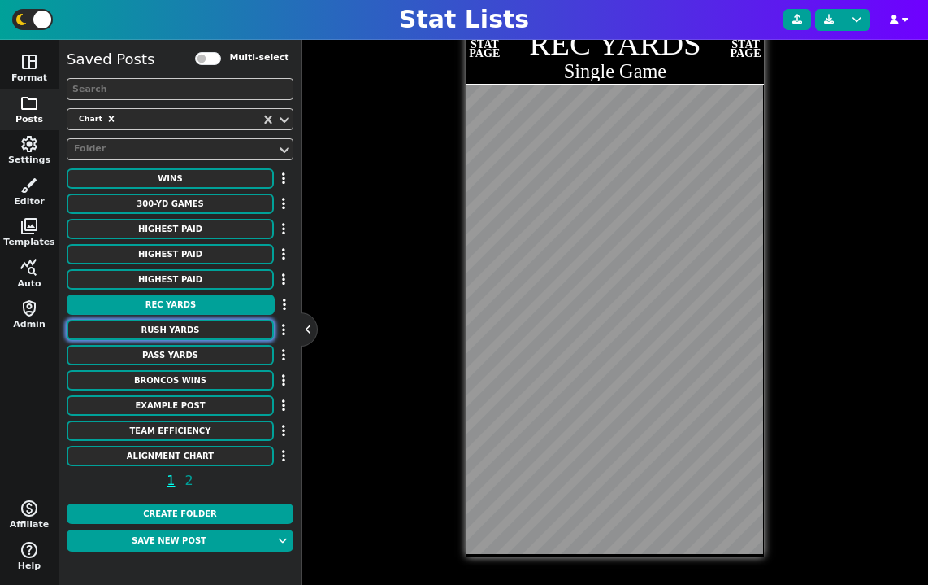
click at [197, 330] on button "RUSH YARDS" at bounding box center [170, 330] width 207 height 20
type textarea "RUSH YARDS"
type textarea "MIN [MEDICAL_DATA] CLE CIN CHI BUF SEA KAN PHI IND [PERSON_NAME] DEN TEN BUF NF…"
type textarea "[PERSON_NAME] [PERSON_NAME] [PERSON_NAME] [PERSON_NAME] [PERSON_NAME] [PERSON_N…"
type textarea "296 295 286 278 275 273 266 259 255 253 253 251 251 250 250 250 247 246 243 243…"
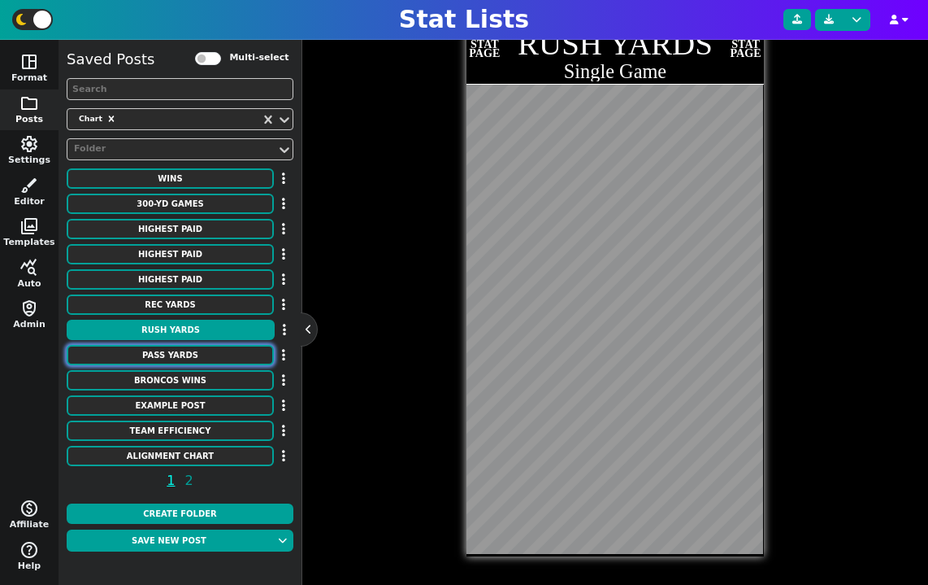
click at [200, 350] on button "PASS YARDS" at bounding box center [170, 355] width 207 height 20
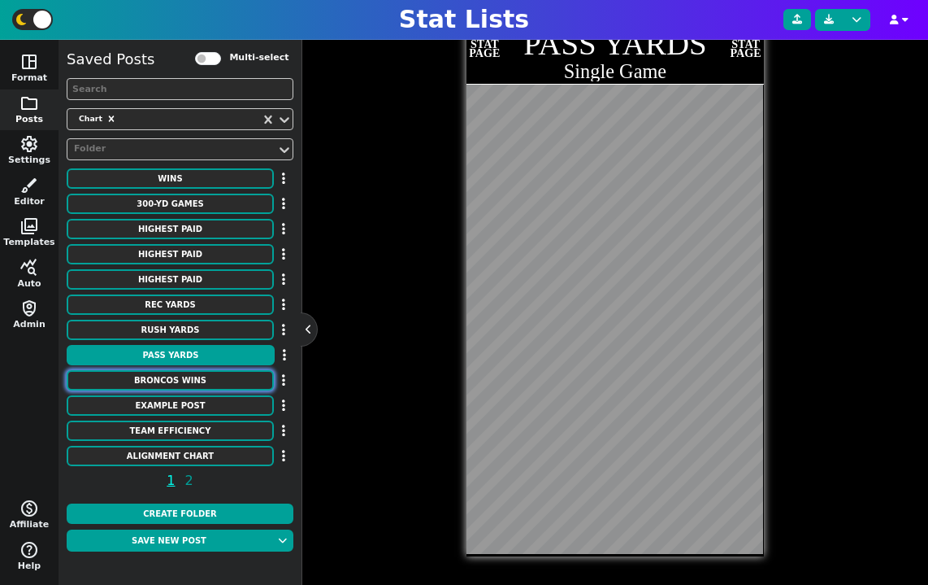
click at [199, 376] on button "Broncos Wins" at bounding box center [170, 380] width 207 height 20
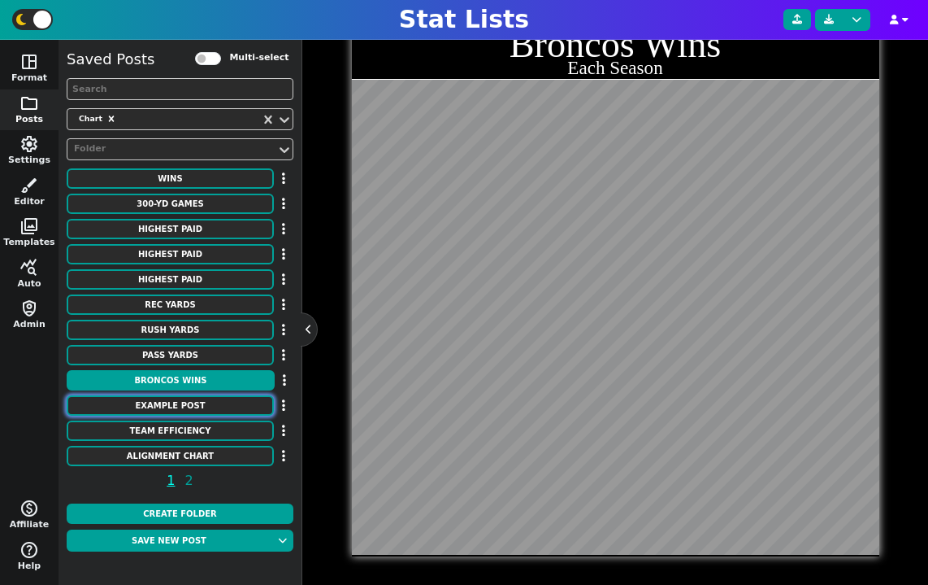
click at [200, 401] on button "Example Post" at bounding box center [170, 405] width 207 height 20
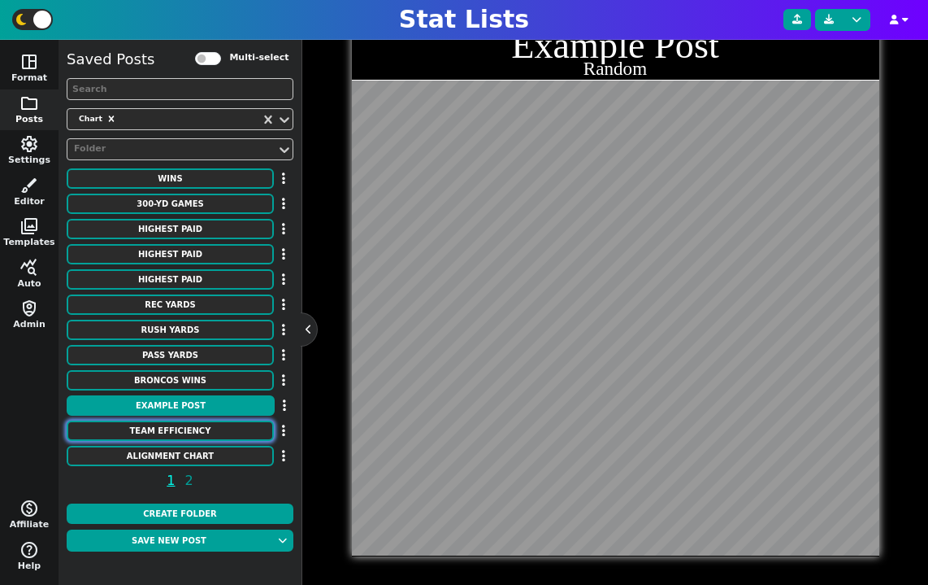
click at [206, 428] on button "Team Efficiency" at bounding box center [170, 430] width 207 height 20
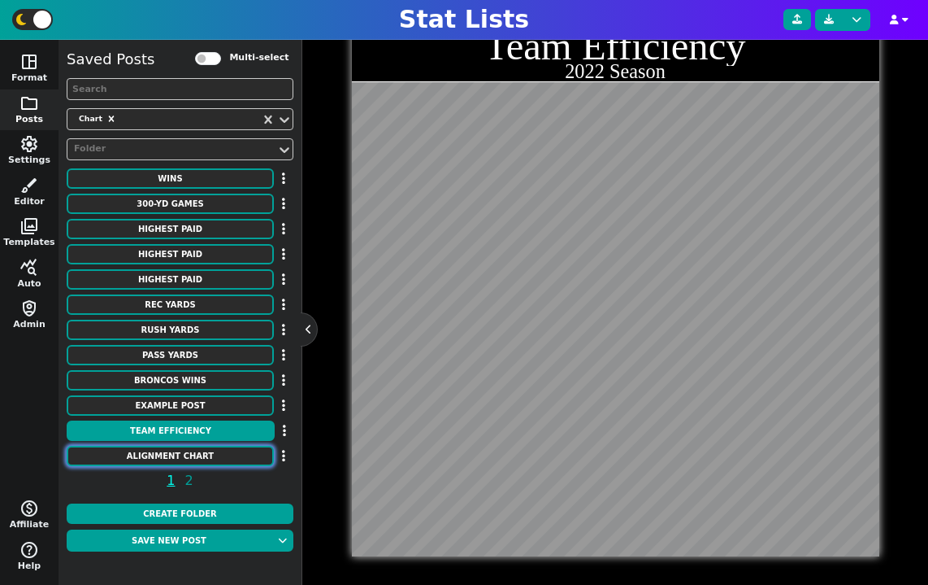
click at [208, 450] on button "Alignment Chart" at bounding box center [170, 456] width 207 height 20
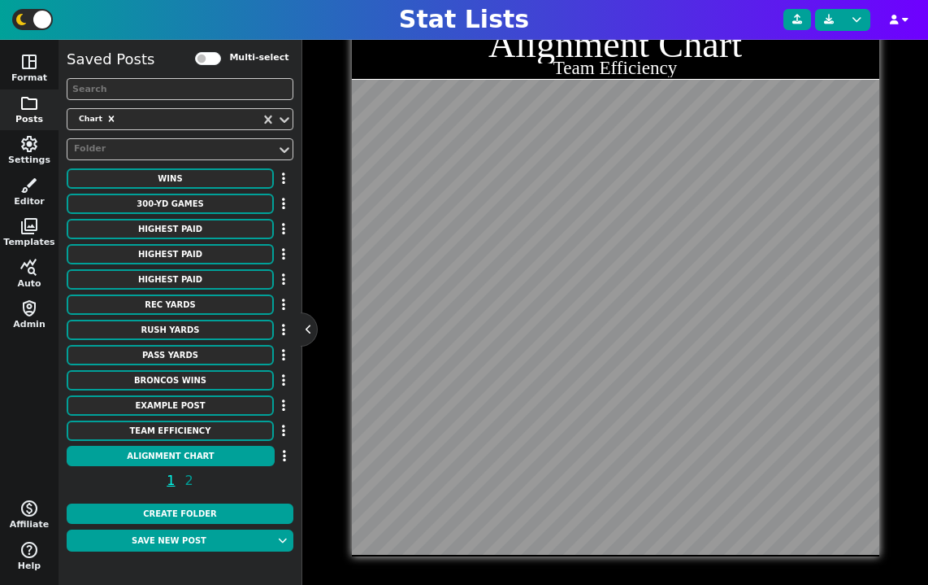
click at [204, 420] on div "Saved Posts Multi-select Chart Folder WINS 300-YD GAMES HIGHEST PAID HIGHEST PA…" at bounding box center [180, 272] width 227 height 449
click at [197, 401] on button "Example Post" at bounding box center [170, 405] width 207 height 20
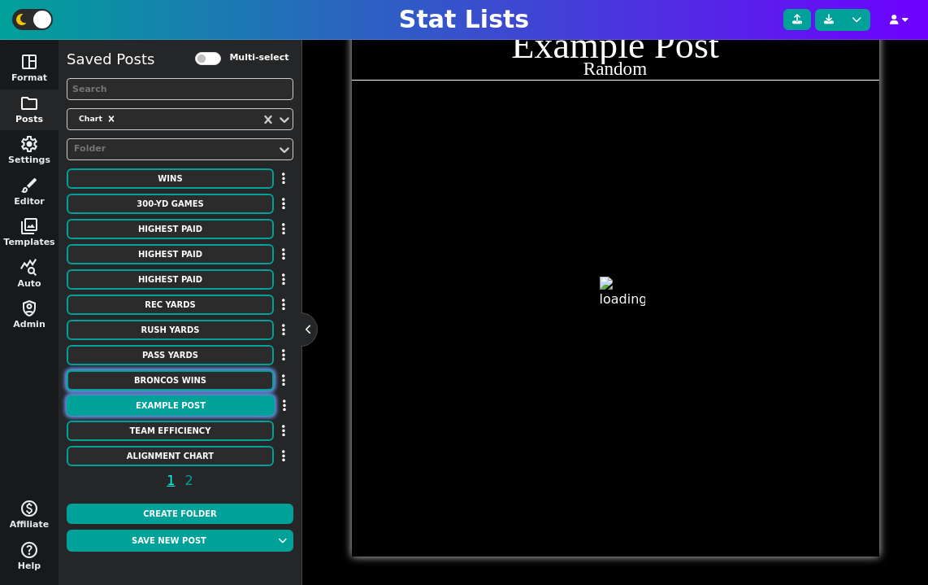
scroll to position [398, 0]
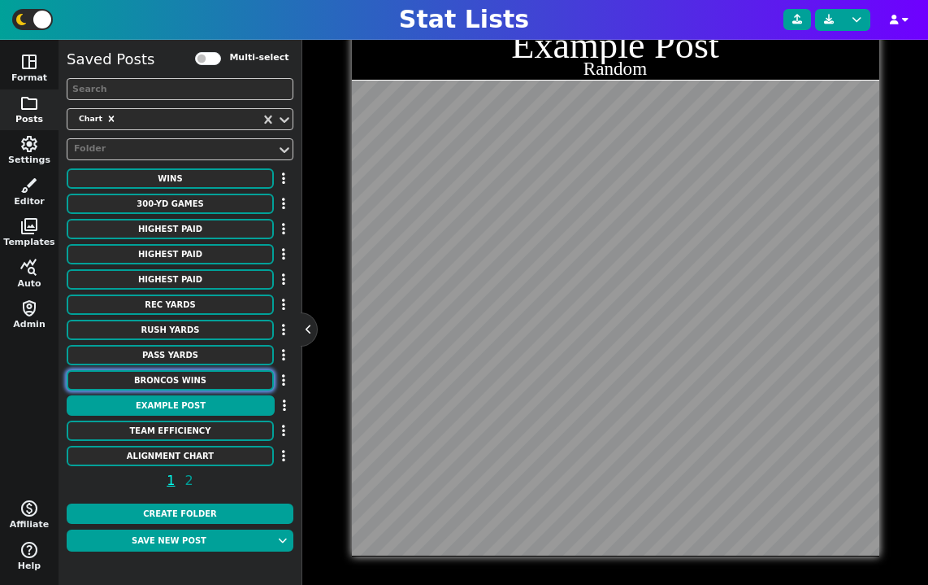
click at [184, 380] on button "Broncos Wins" at bounding box center [170, 380] width 207 height 20
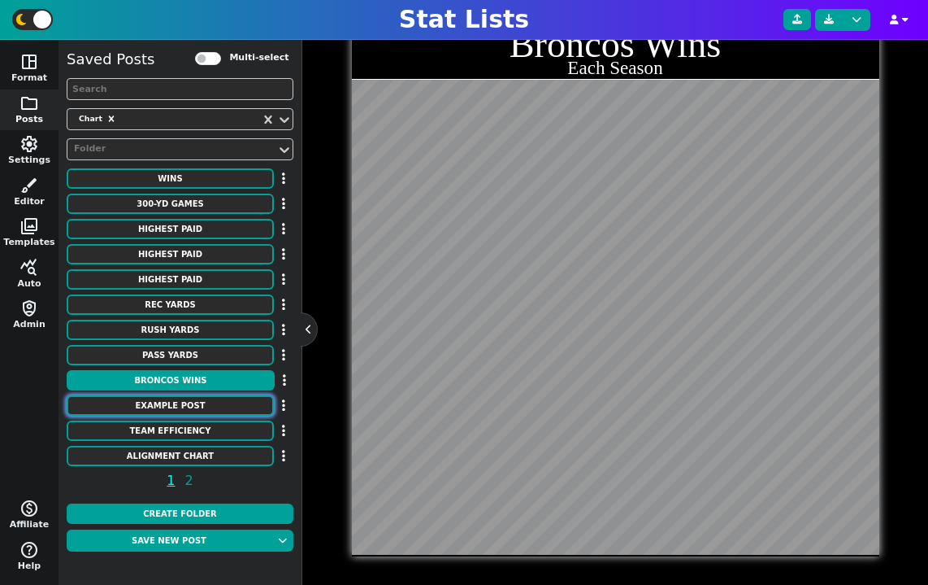
click at [193, 400] on button "Example Post" at bounding box center [170, 405] width 207 height 20
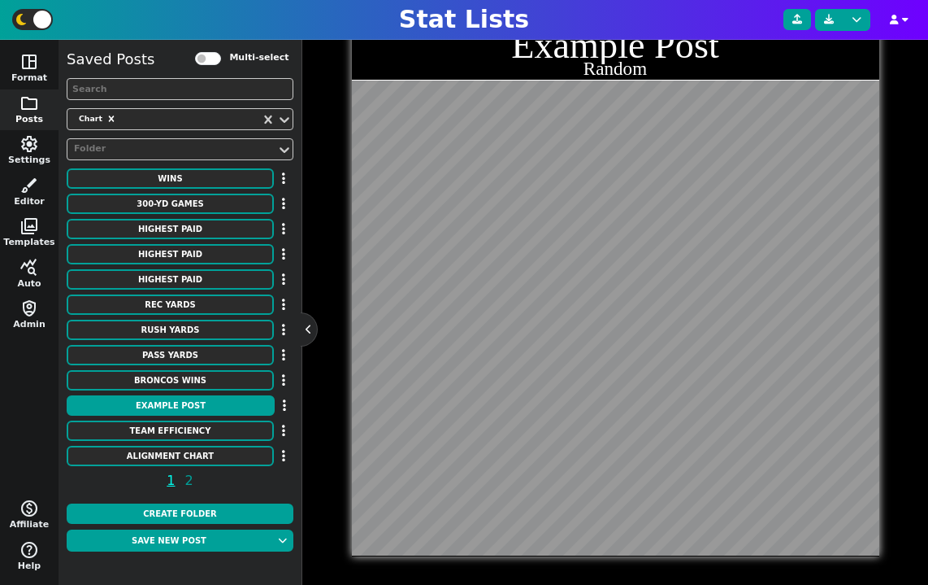
click at [196, 417] on div "Example Post" at bounding box center [180, 406] width 227 height 22
click at [198, 430] on button "Team Efficiency" at bounding box center [170, 430] width 207 height 20
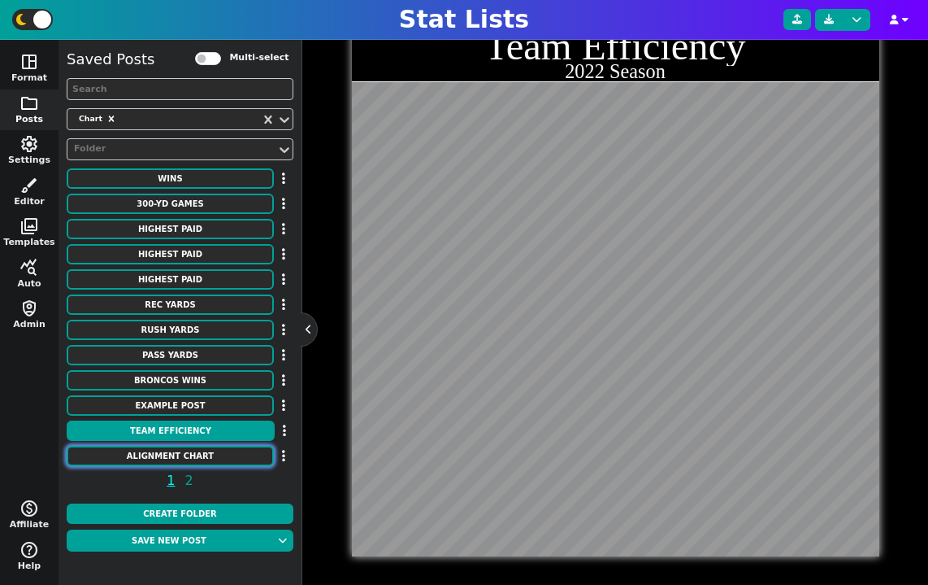
click at [202, 456] on button "Alignment Chart" at bounding box center [170, 456] width 207 height 20
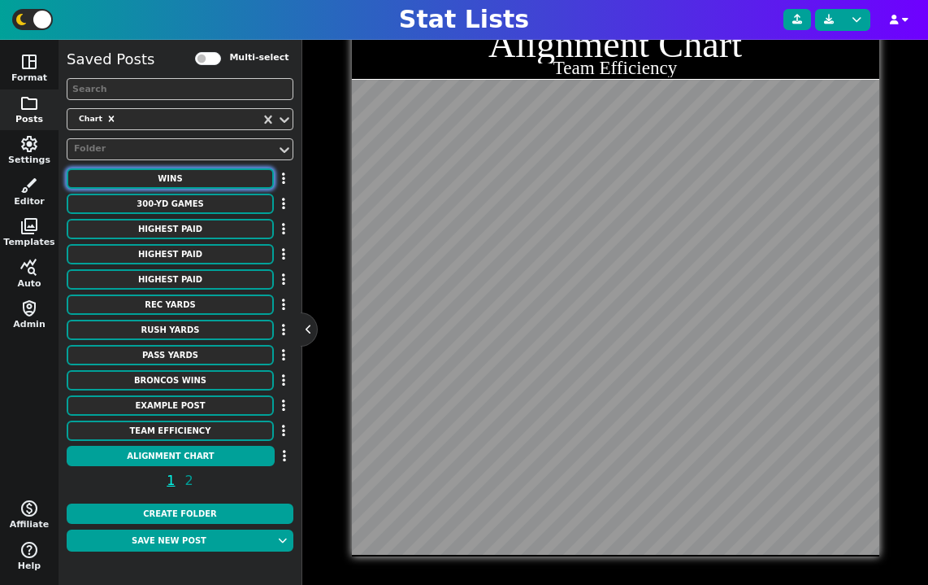
click at [216, 178] on button "WINS" at bounding box center [170, 178] width 207 height 20
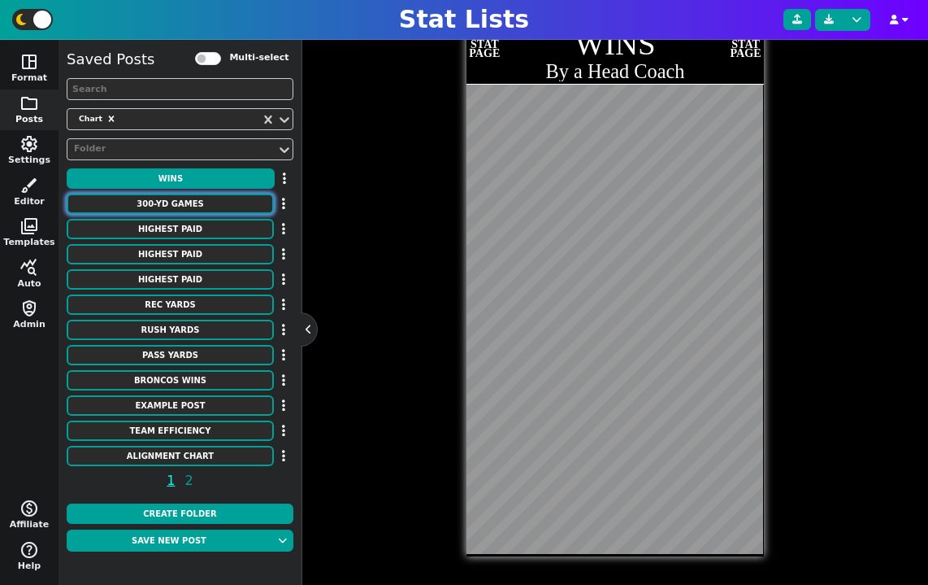
click at [195, 207] on button "300-YD GAMES" at bounding box center [170, 203] width 207 height 20
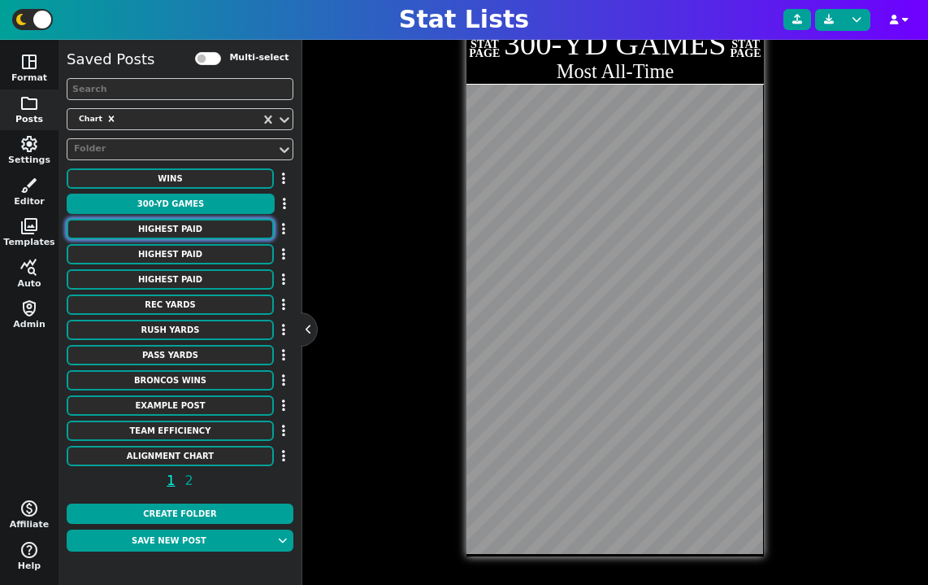
click at [193, 224] on button "HIGHEST PAID" at bounding box center [170, 229] width 207 height 20
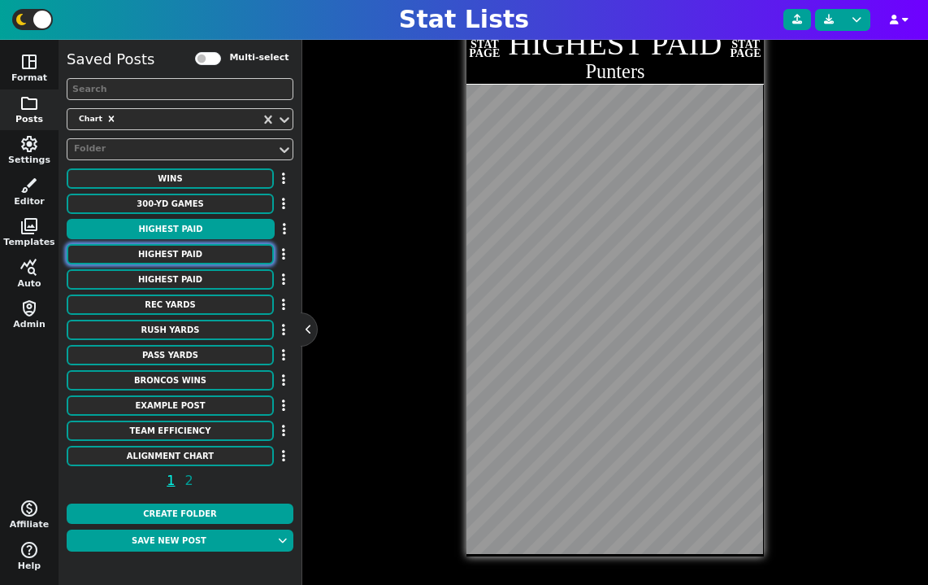
click at [195, 250] on button "HIGHEST PAID" at bounding box center [170, 254] width 207 height 20
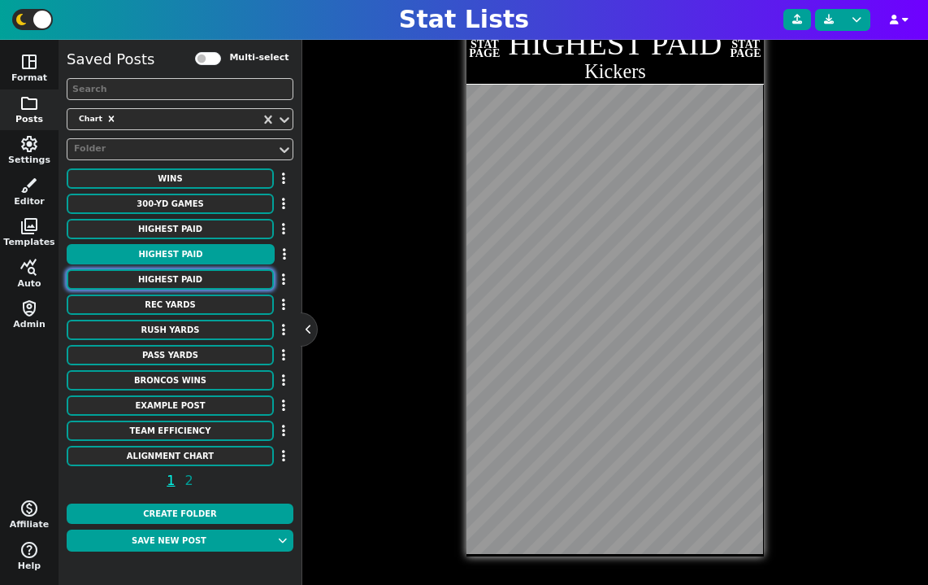
click at [195, 284] on button "HIGHEST PAID" at bounding box center [170, 279] width 207 height 20
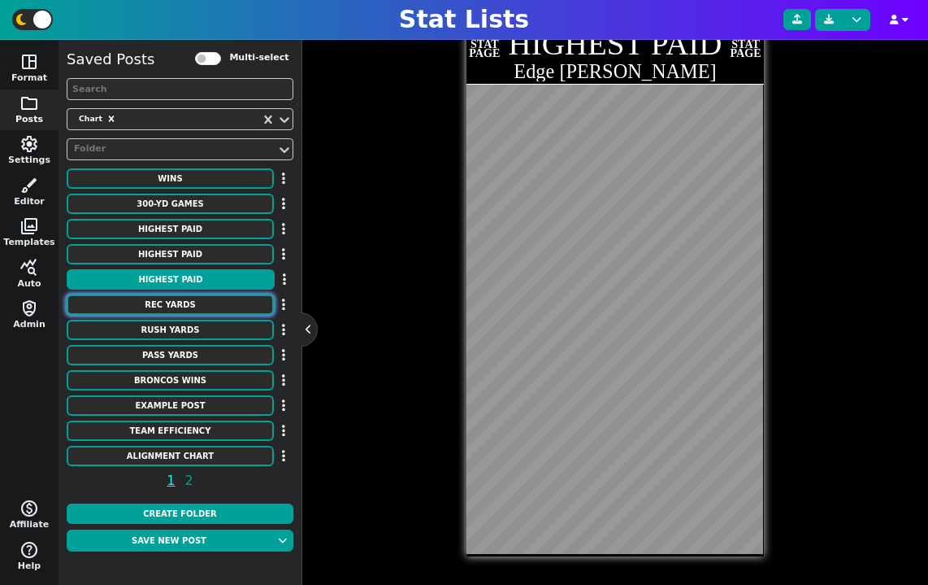
click at [196, 302] on button "REC YARDS" at bounding box center [170, 304] width 207 height 20
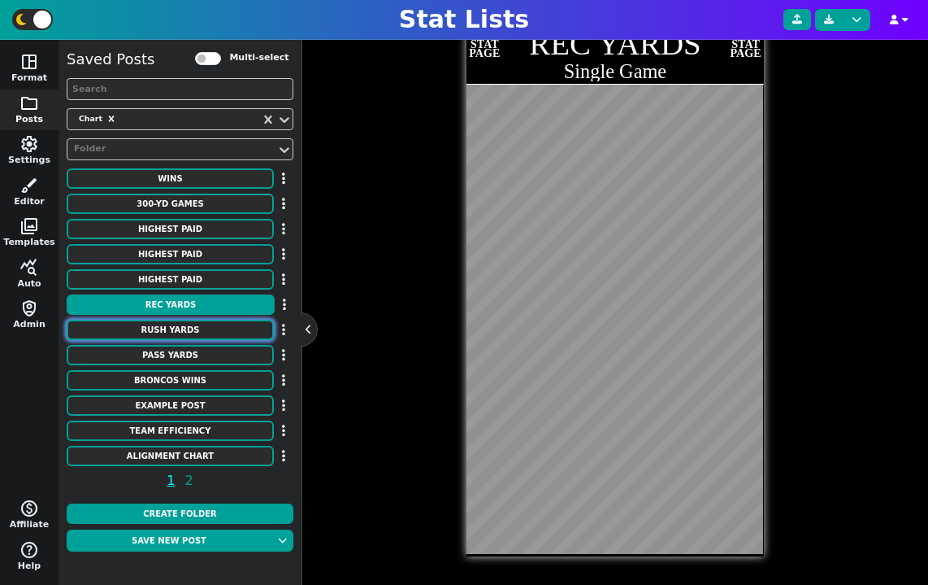
click at [197, 328] on button "RUSH YARDS" at bounding box center [170, 330] width 207 height 20
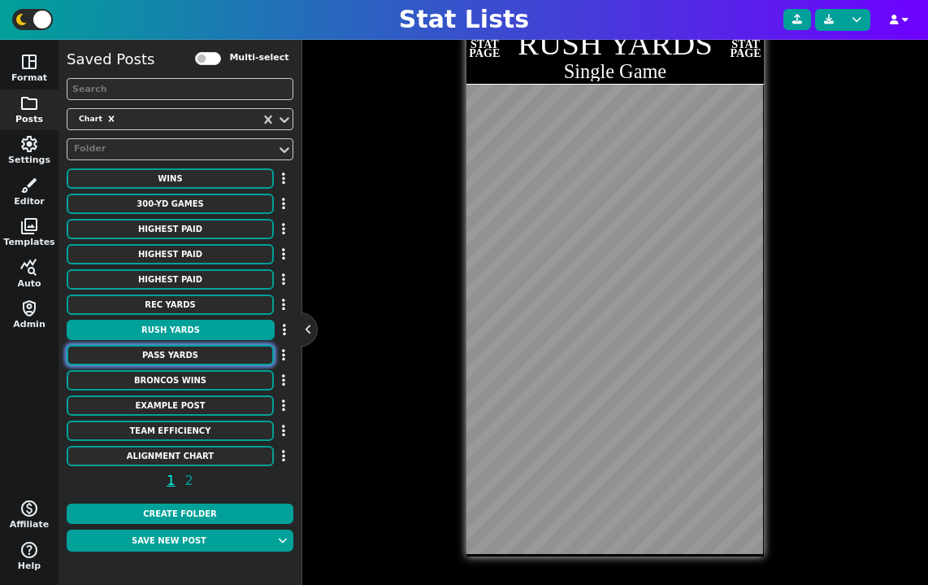
click at [191, 354] on button "PASS YARDS" at bounding box center [170, 355] width 207 height 20
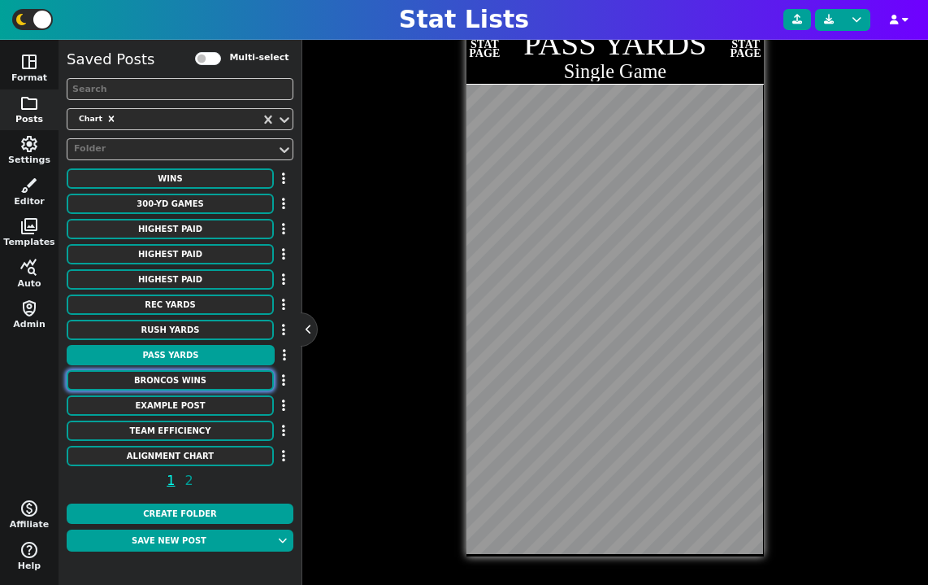
click at [189, 375] on button "Broncos Wins" at bounding box center [170, 380] width 207 height 20
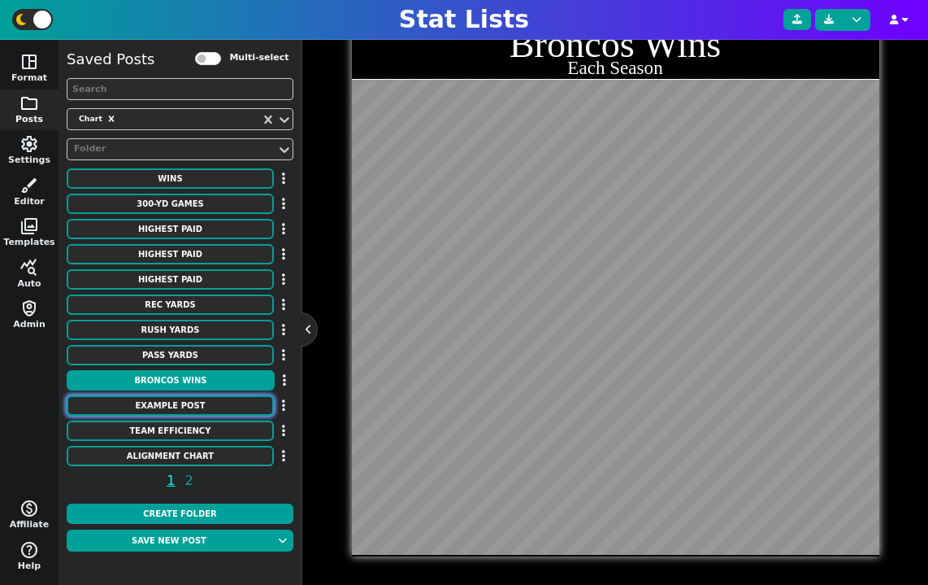
click at [189, 401] on button "Example Post" at bounding box center [170, 405] width 207 height 20
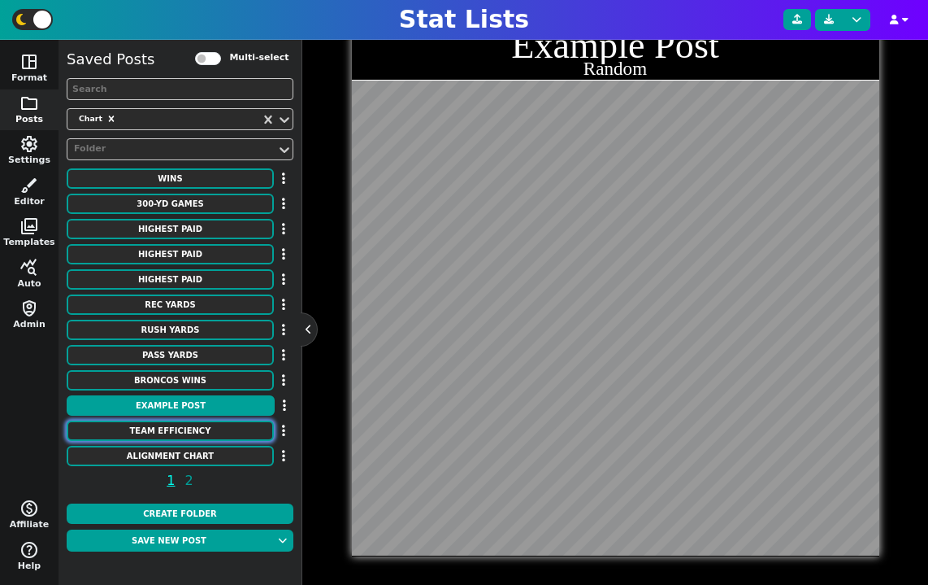
click at [187, 430] on button "Team Efficiency" at bounding box center [170, 430] width 207 height 20
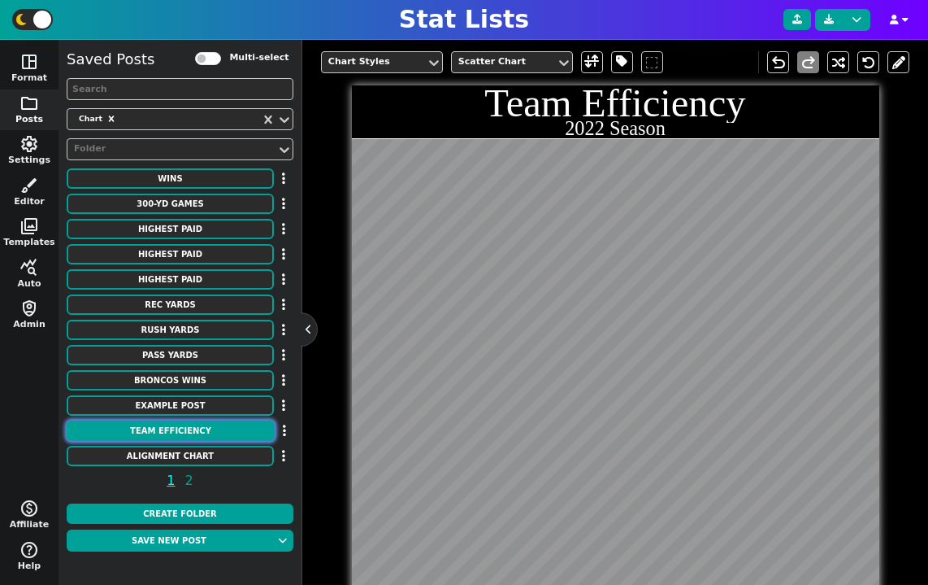
scroll to position [455, 0]
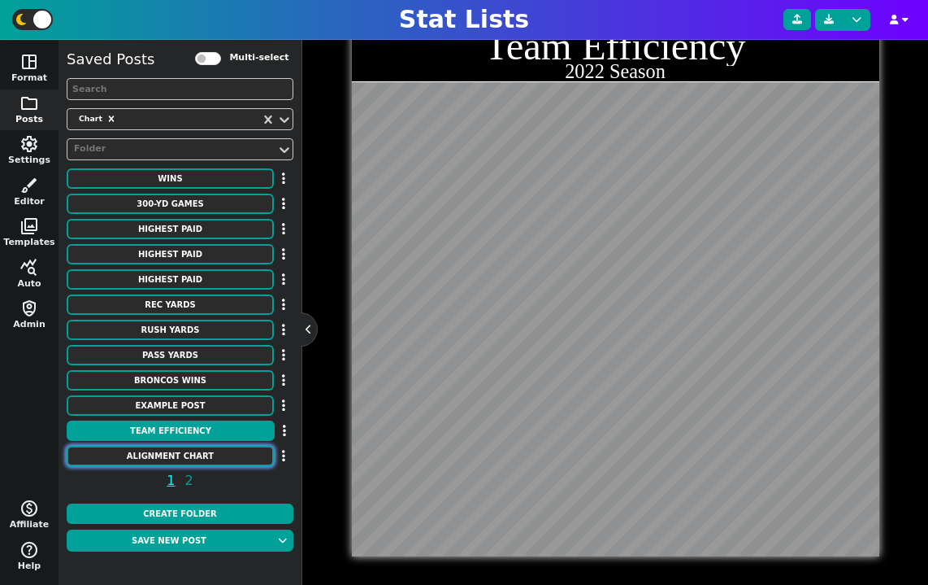
click at [189, 451] on button "Alignment Chart" at bounding box center [170, 456] width 207 height 20
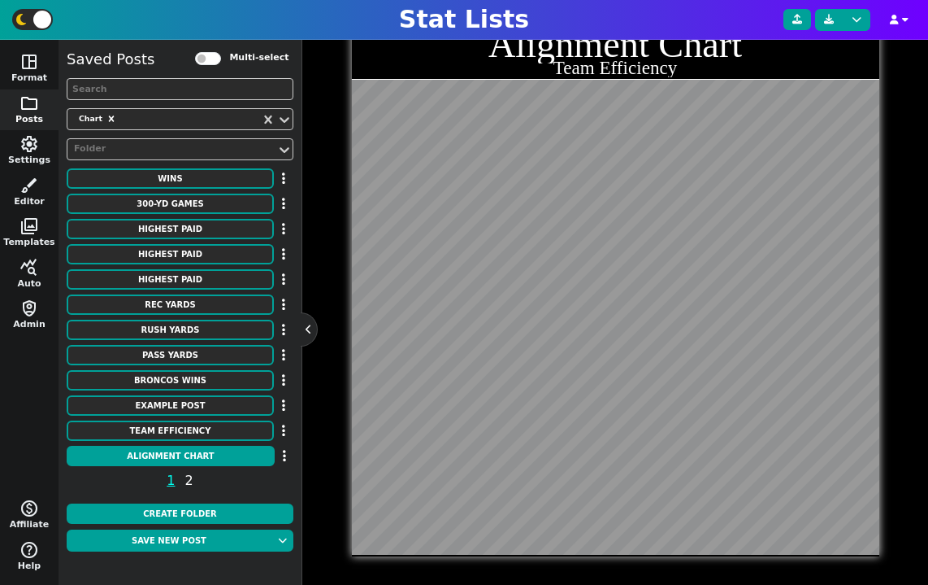
click at [190, 487] on span "2" at bounding box center [189, 480] width 13 height 20
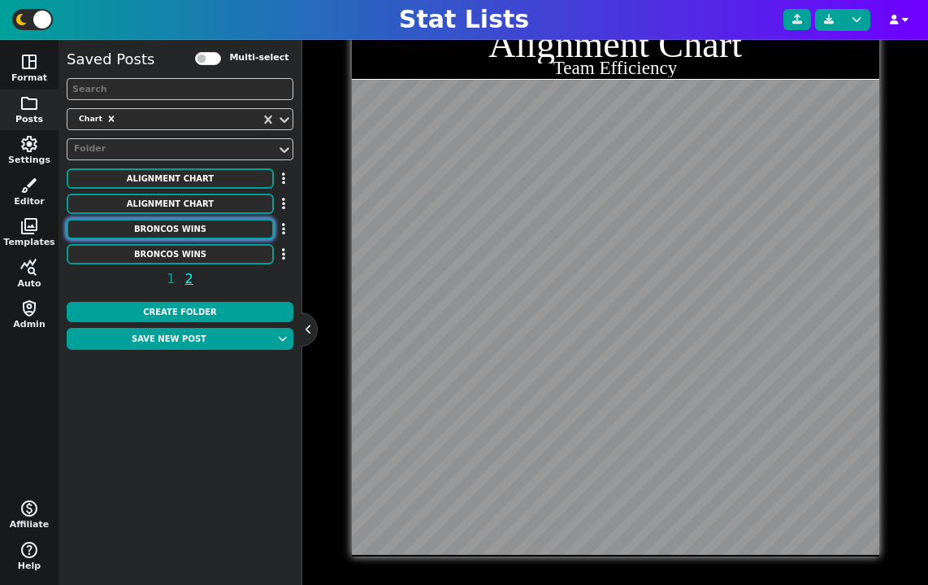
click at [189, 238] on button "Broncos Wins" at bounding box center [170, 229] width 207 height 20
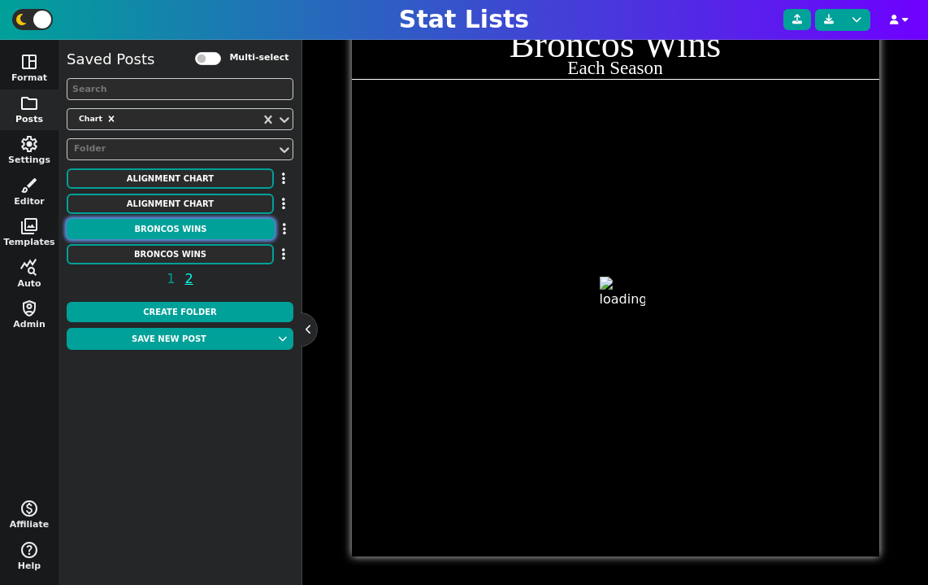
scroll to position [398, 0]
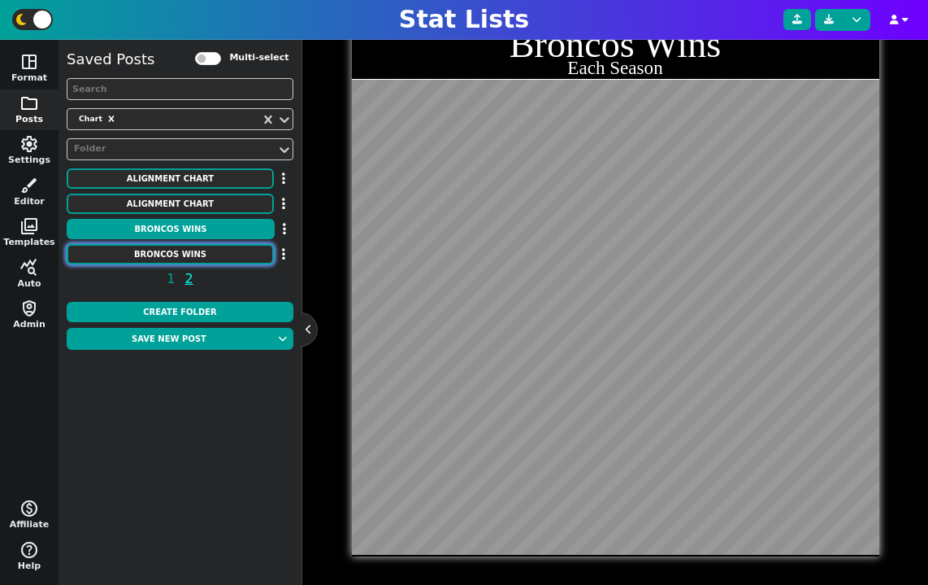
click at [189, 254] on button "Broncos Wins" at bounding box center [170, 254] width 207 height 20
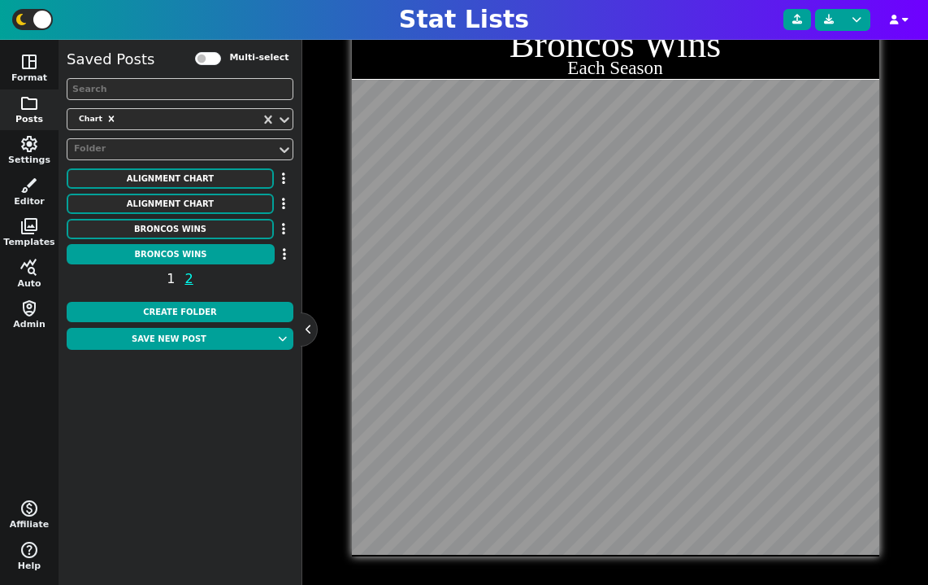
click at [176, 279] on span "1" at bounding box center [170, 278] width 13 height 20
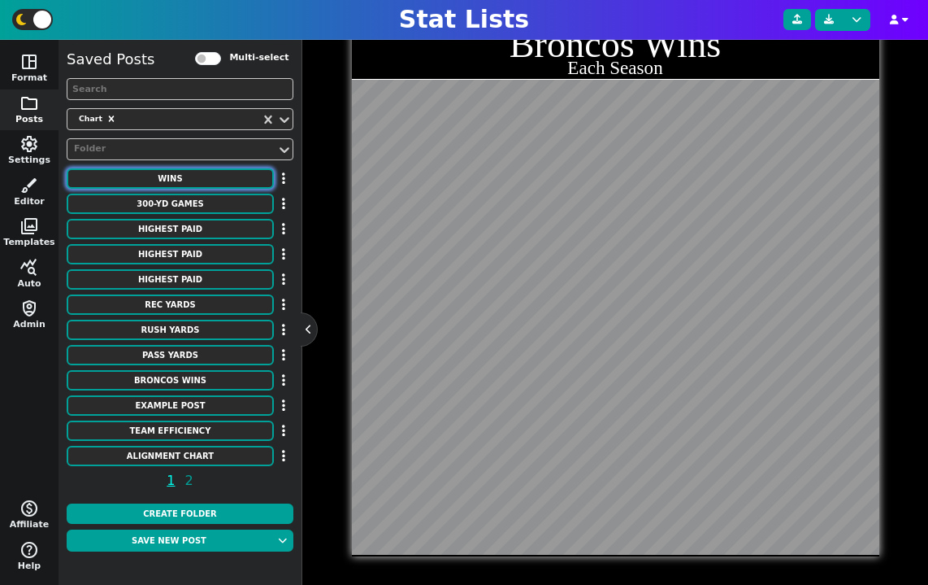
click at [201, 181] on button "WINS" at bounding box center [170, 178] width 207 height 20
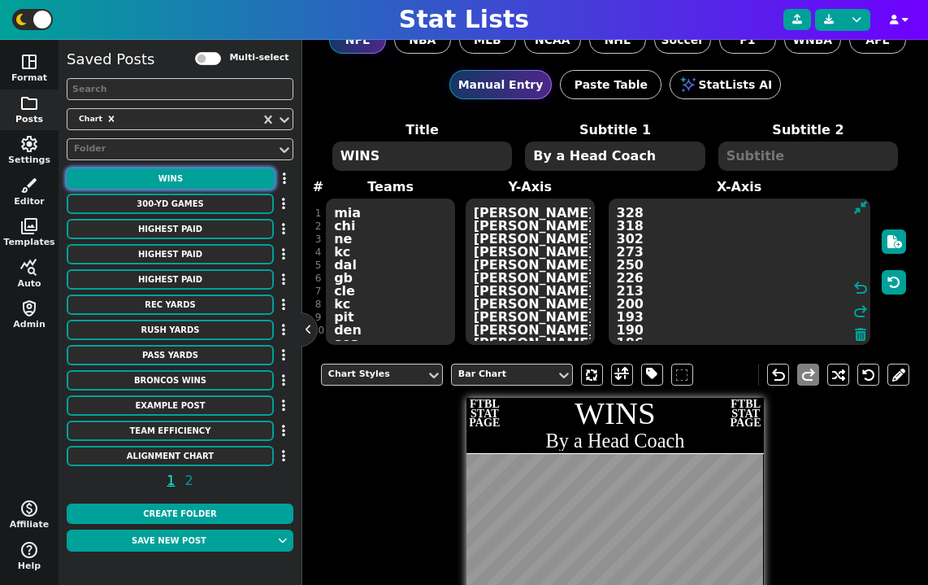
scroll to position [0, 0]
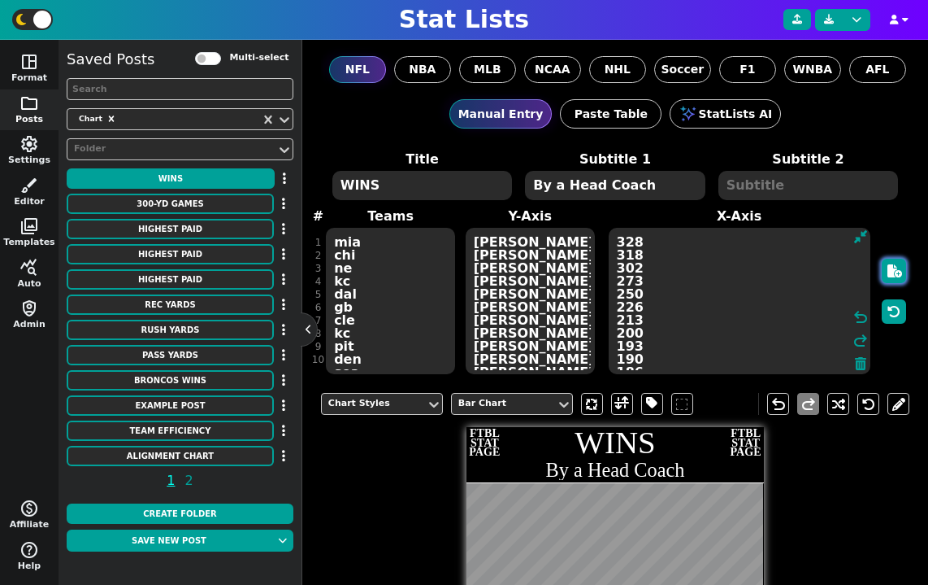
click at [893, 278] on button "button" at bounding box center [894, 271] width 24 height 24
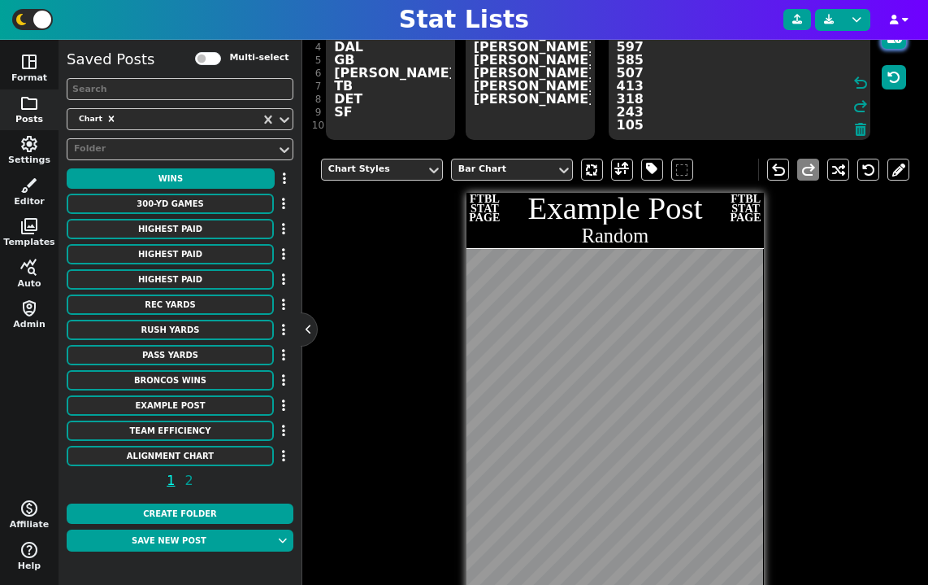
scroll to position [224, 0]
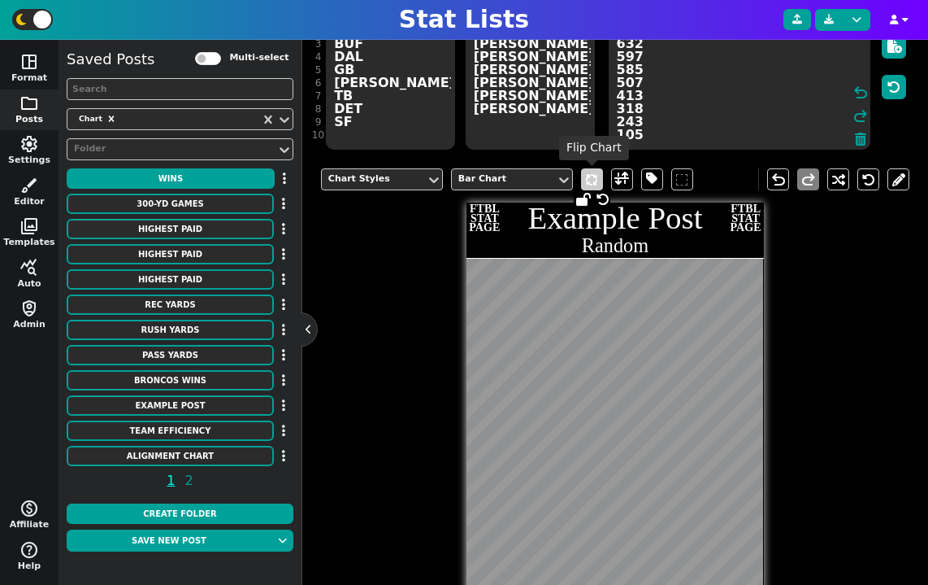
click at [596, 180] on span at bounding box center [592, 179] width 22 height 22
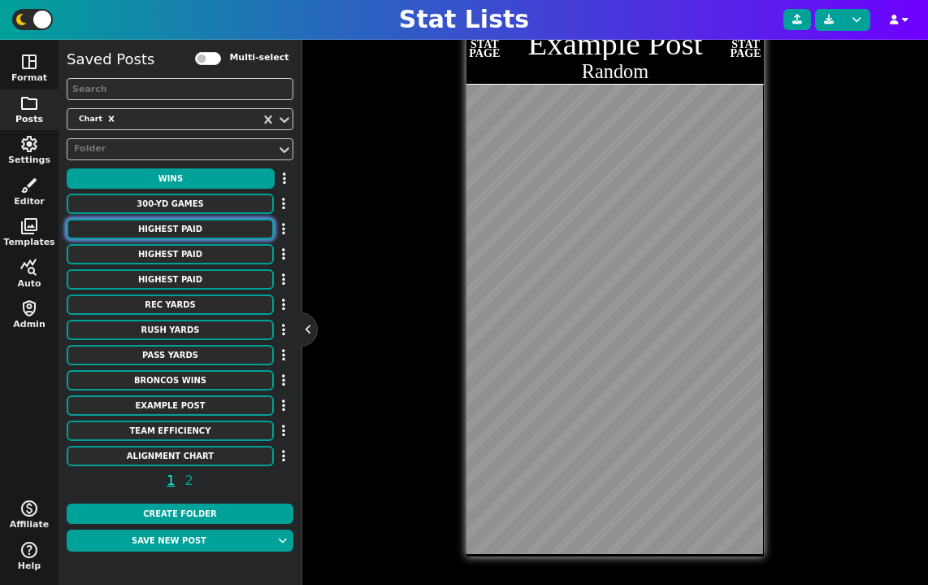
click at [217, 228] on button "HIGHEST PAID" at bounding box center [170, 229] width 207 height 20
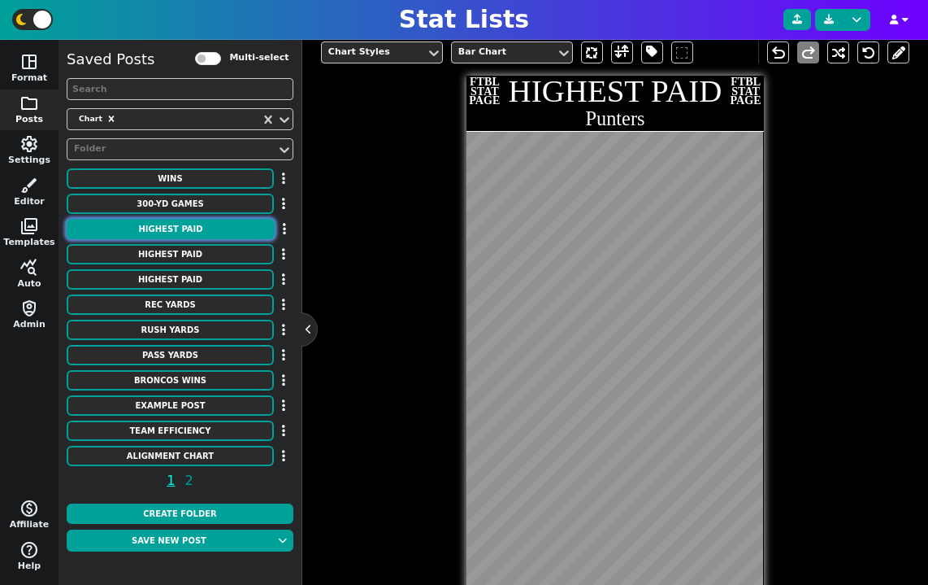
scroll to position [327, 0]
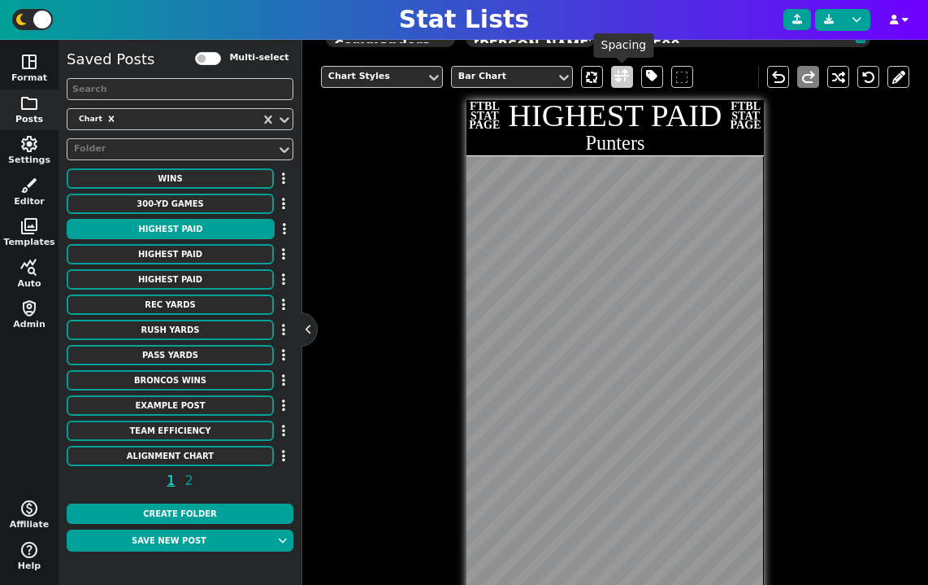
click at [620, 85] on span at bounding box center [622, 77] width 15 height 20
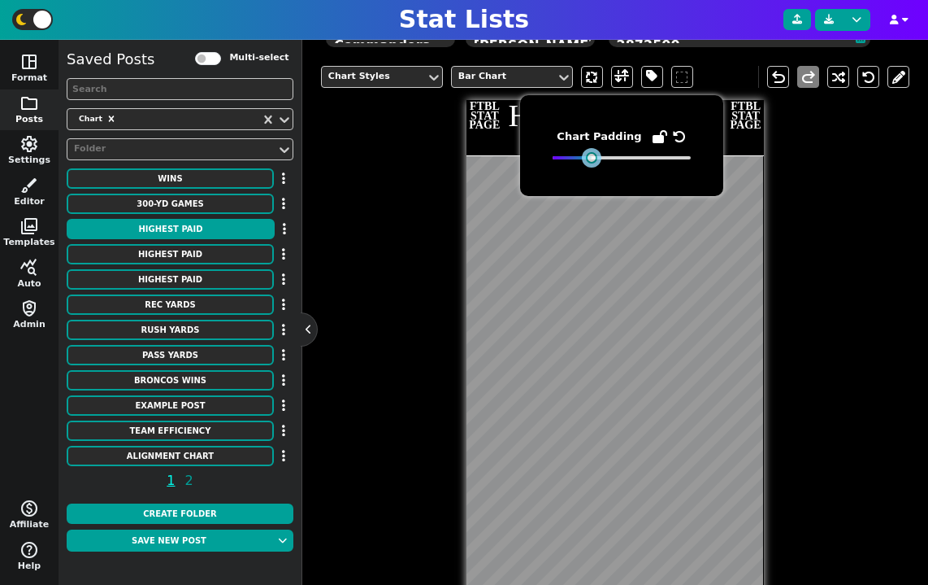
click at [592, 211] on body "Stat Lists space_dashboard Format folder Posts settings Settings brush Editor p…" at bounding box center [464, 292] width 928 height 585
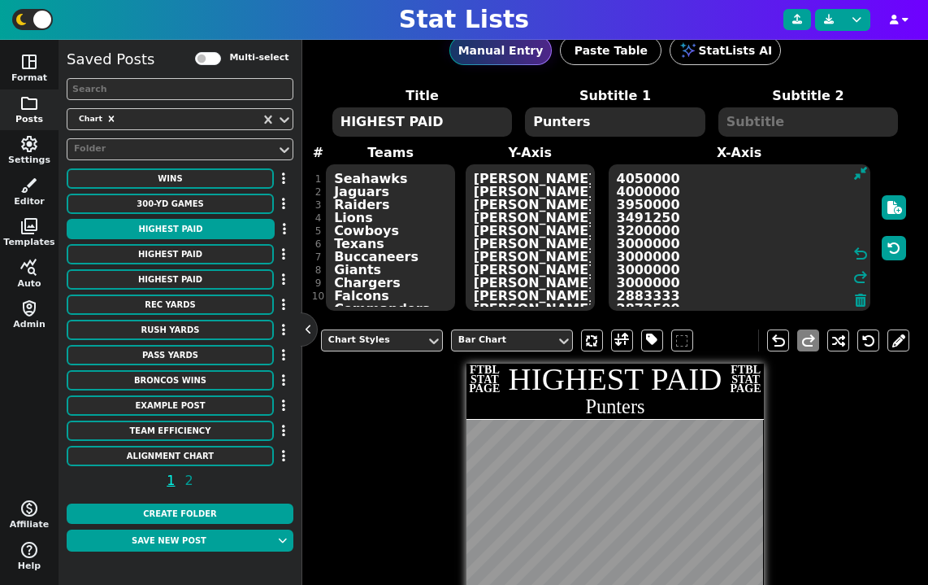
scroll to position [0, 0]
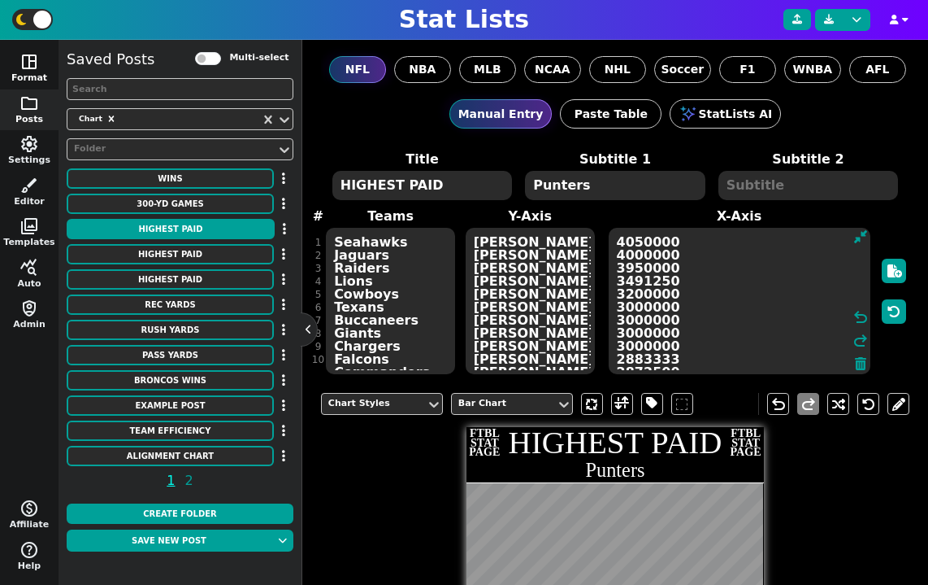
click at [38, 72] on button "space_dashboard Format" at bounding box center [29, 68] width 59 height 41
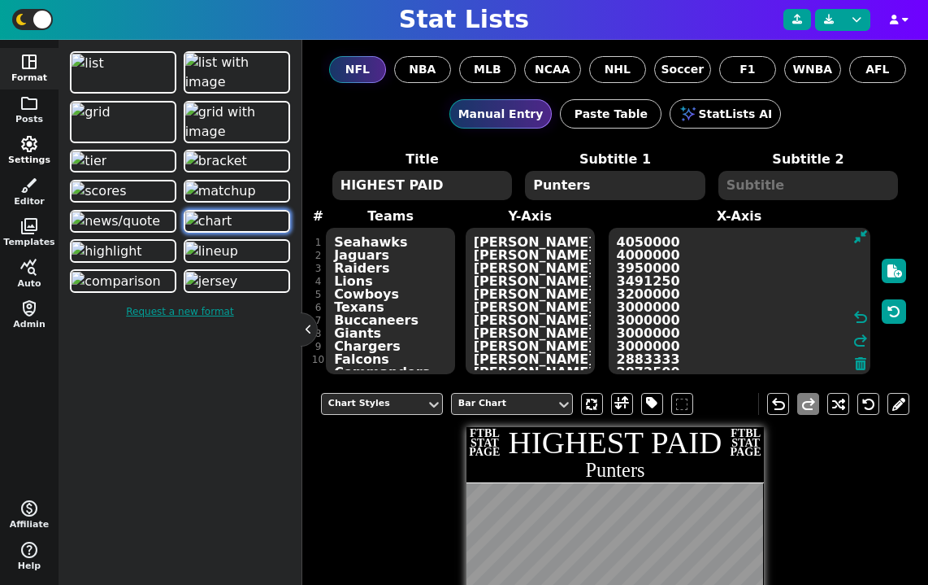
click at [33, 144] on span "settings" at bounding box center [30, 144] width 20 height 20
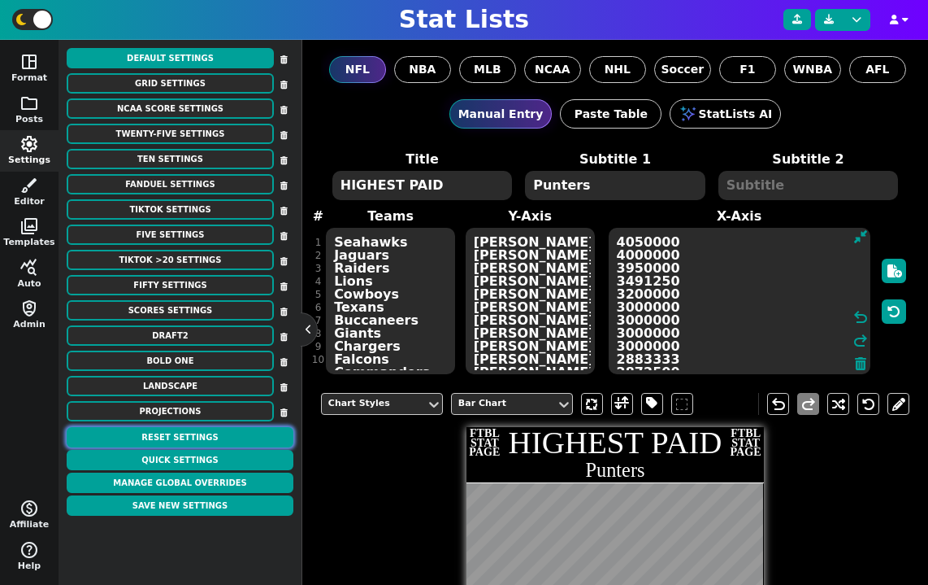
click at [197, 446] on button "Reset Settings" at bounding box center [180, 437] width 227 height 20
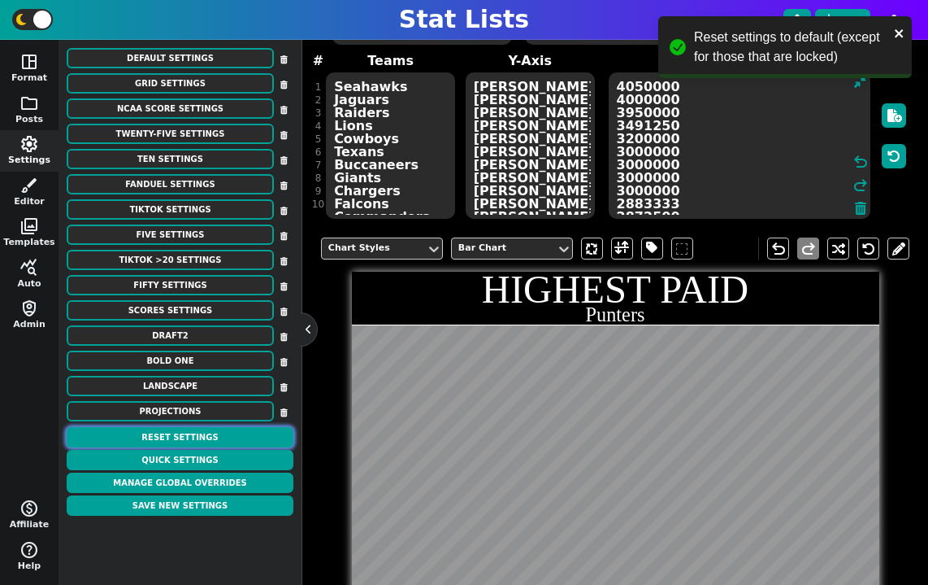
scroll to position [25, 0]
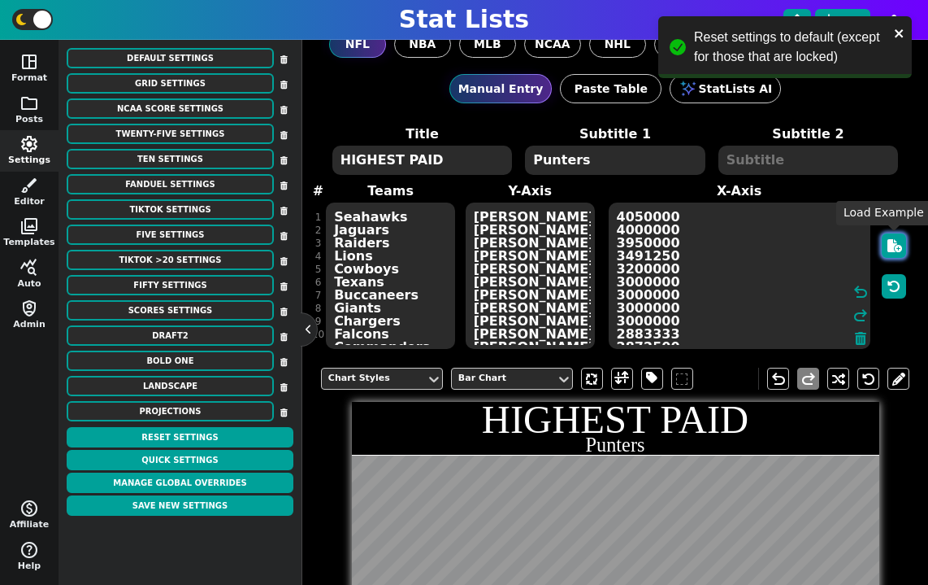
click at [896, 249] on icon "button" at bounding box center [895, 245] width 15 height 13
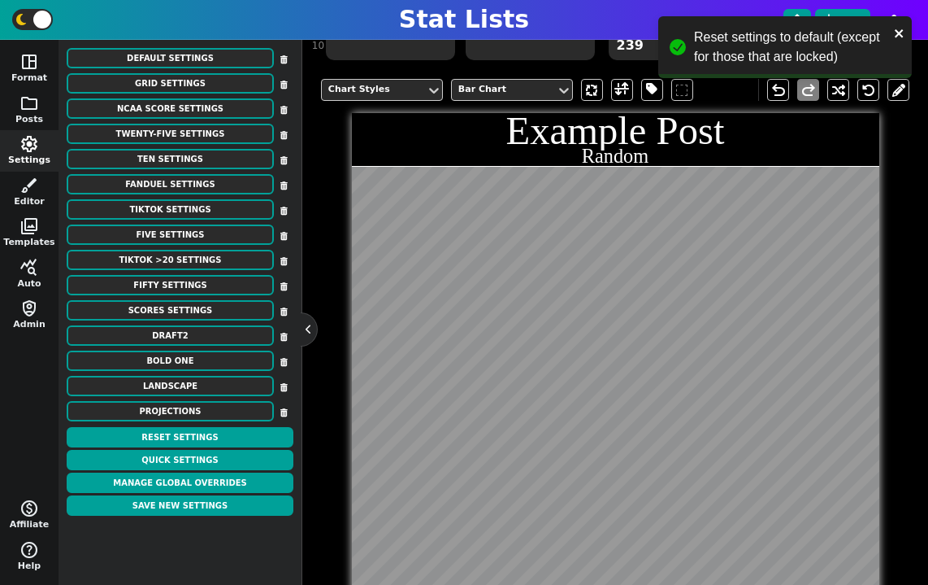
scroll to position [250, 0]
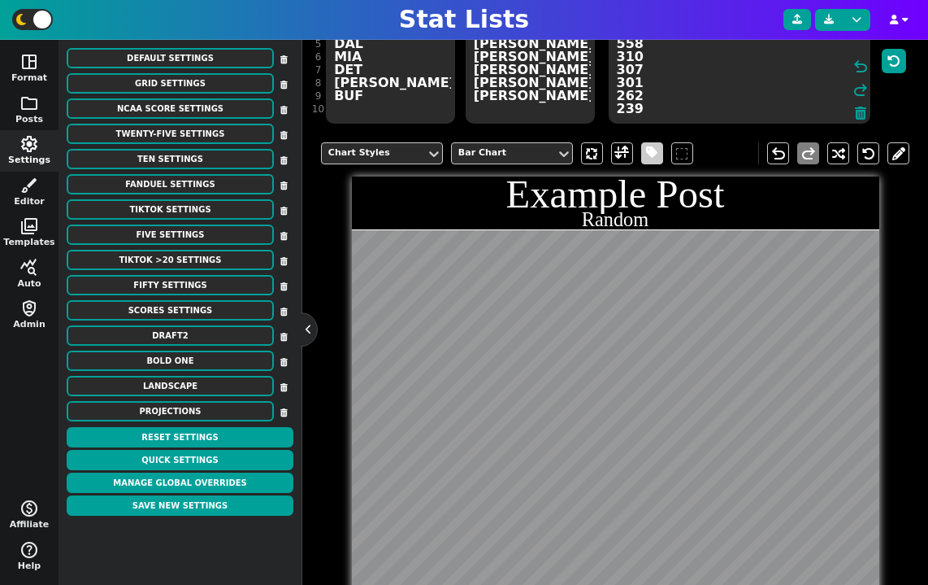
click at [655, 151] on span at bounding box center [651, 153] width 11 height 20
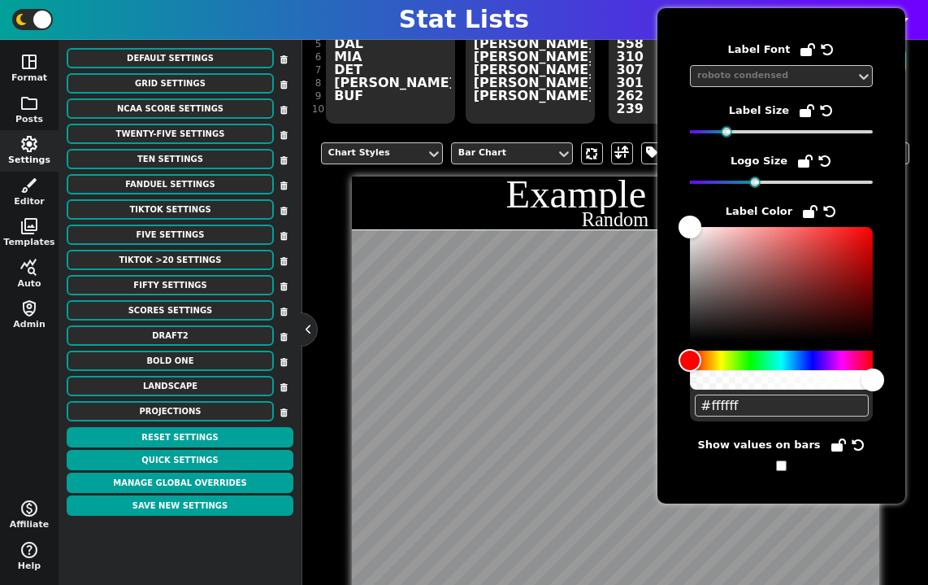
click at [776, 465] on span "Show values on bars" at bounding box center [781, 453] width 183 height 35
click at [781, 465] on input "checkbox" at bounding box center [781, 465] width 11 height 11
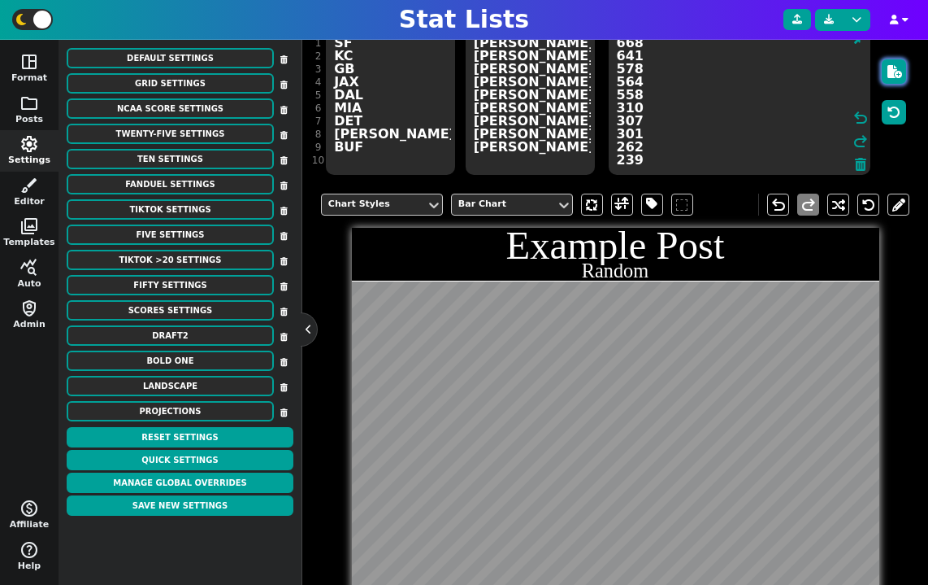
click at [893, 73] on icon "button" at bounding box center [895, 71] width 15 height 13
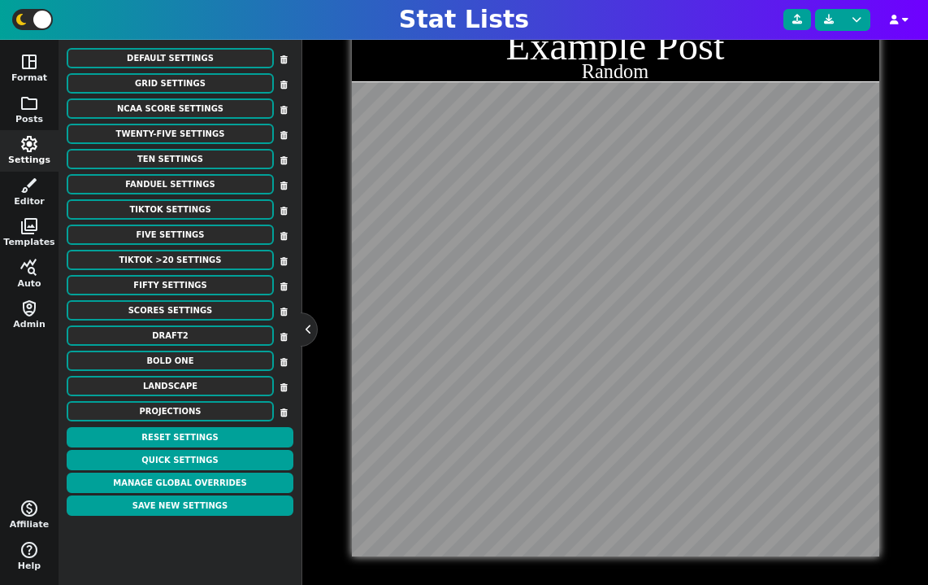
scroll to position [197, 0]
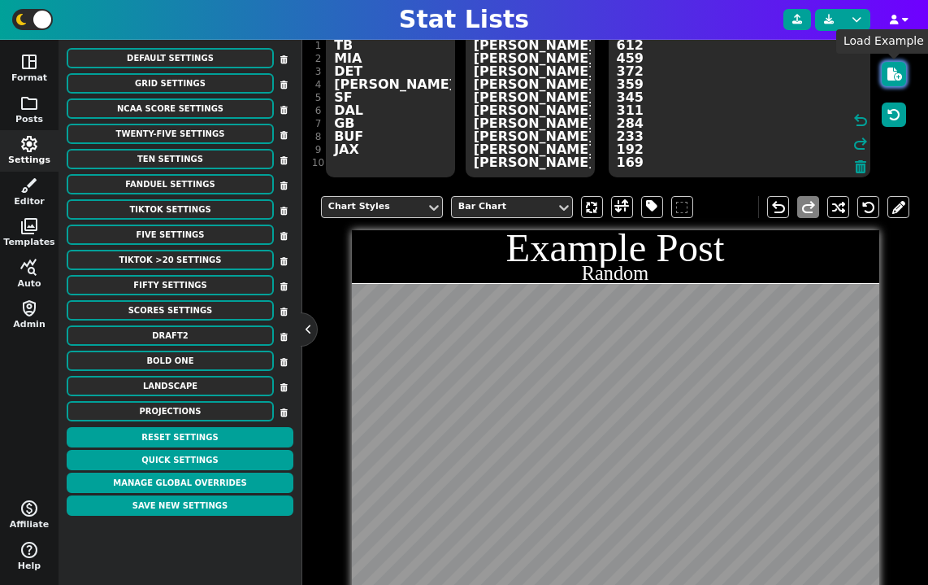
click at [892, 77] on icon "button" at bounding box center [895, 73] width 15 height 13
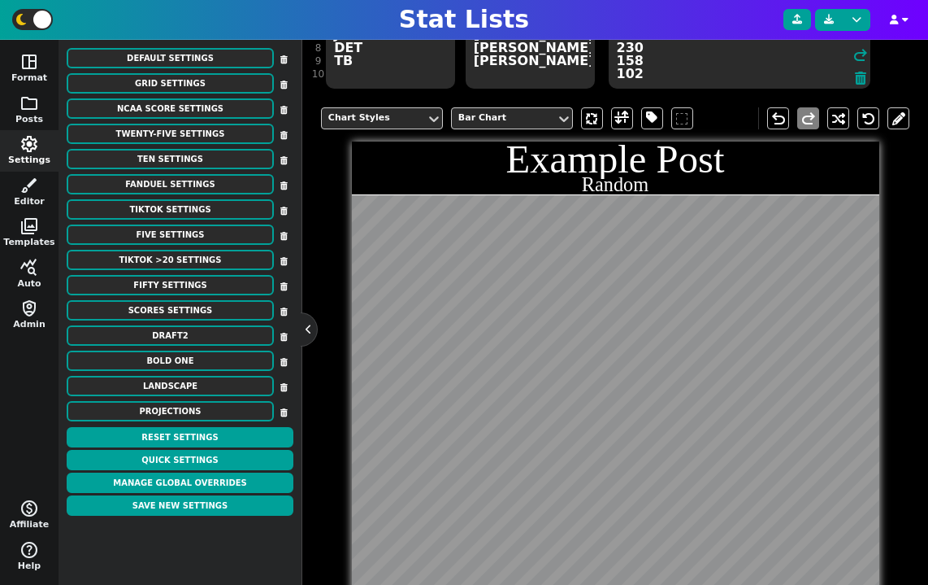
scroll to position [138, 0]
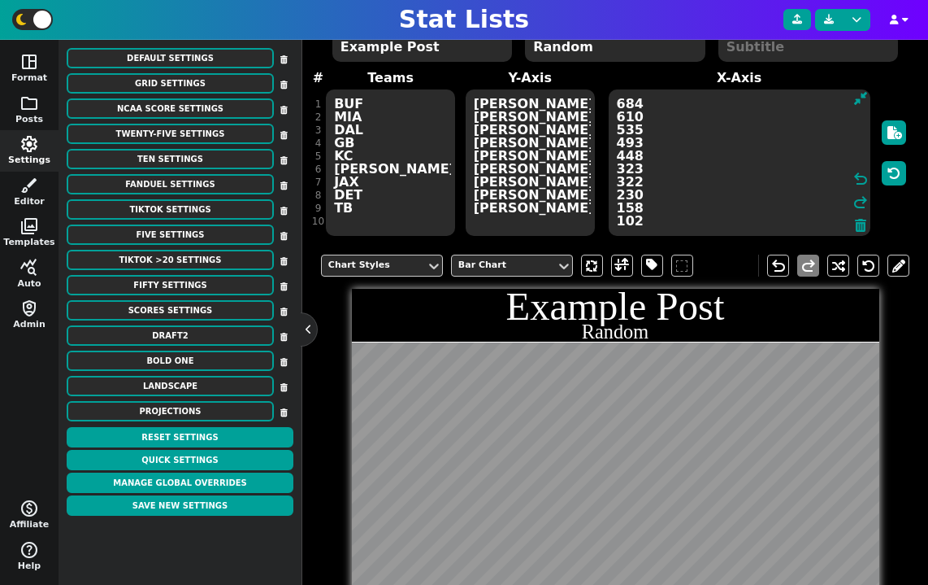
click at [902, 119] on div at bounding box center [894, 152] width 31 height 169
click at [902, 135] on icon "button" at bounding box center [895, 132] width 15 height 13
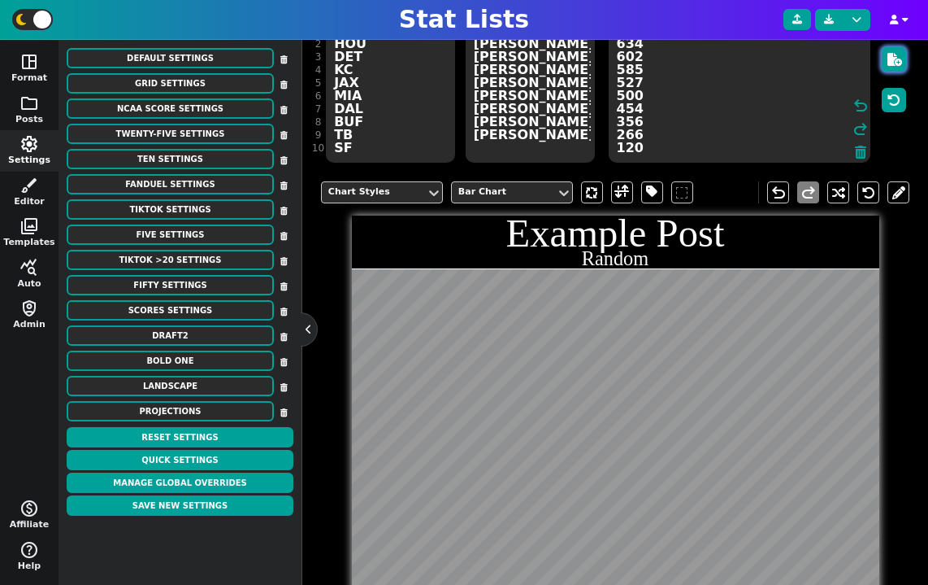
scroll to position [0, 0]
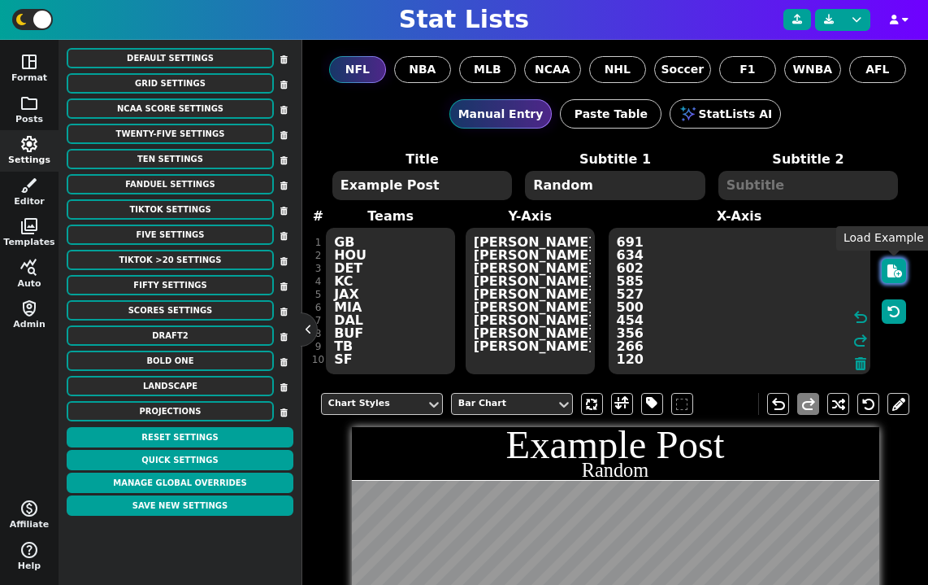
click at [892, 264] on icon "button" at bounding box center [895, 270] width 15 height 13
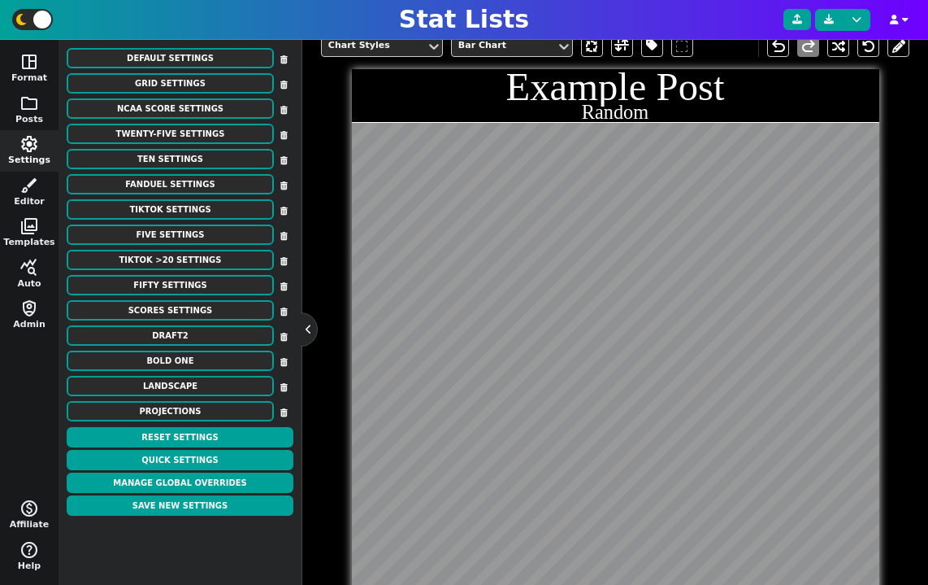
scroll to position [398, 0]
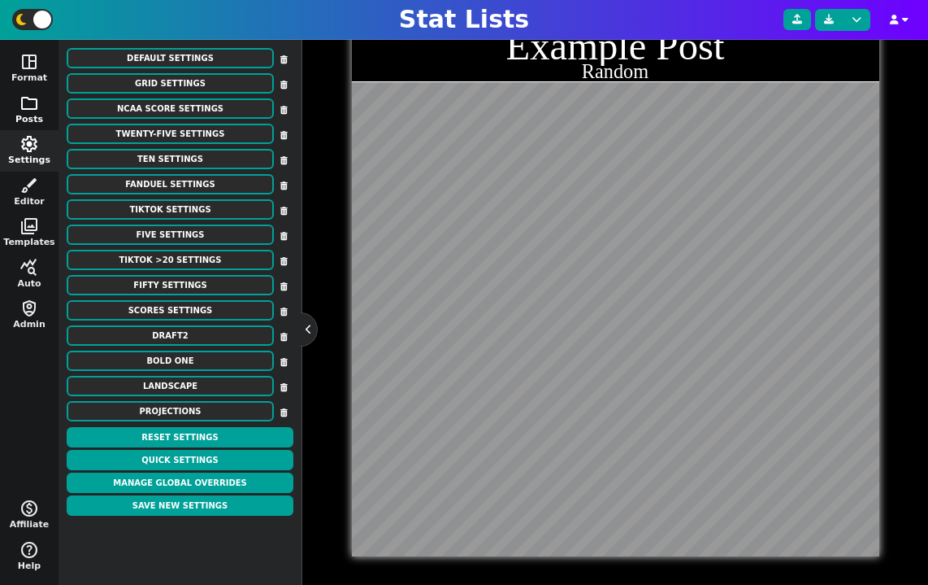
click at [32, 112] on button "folder Posts" at bounding box center [29, 109] width 59 height 41
